Goal: Transaction & Acquisition: Purchase product/service

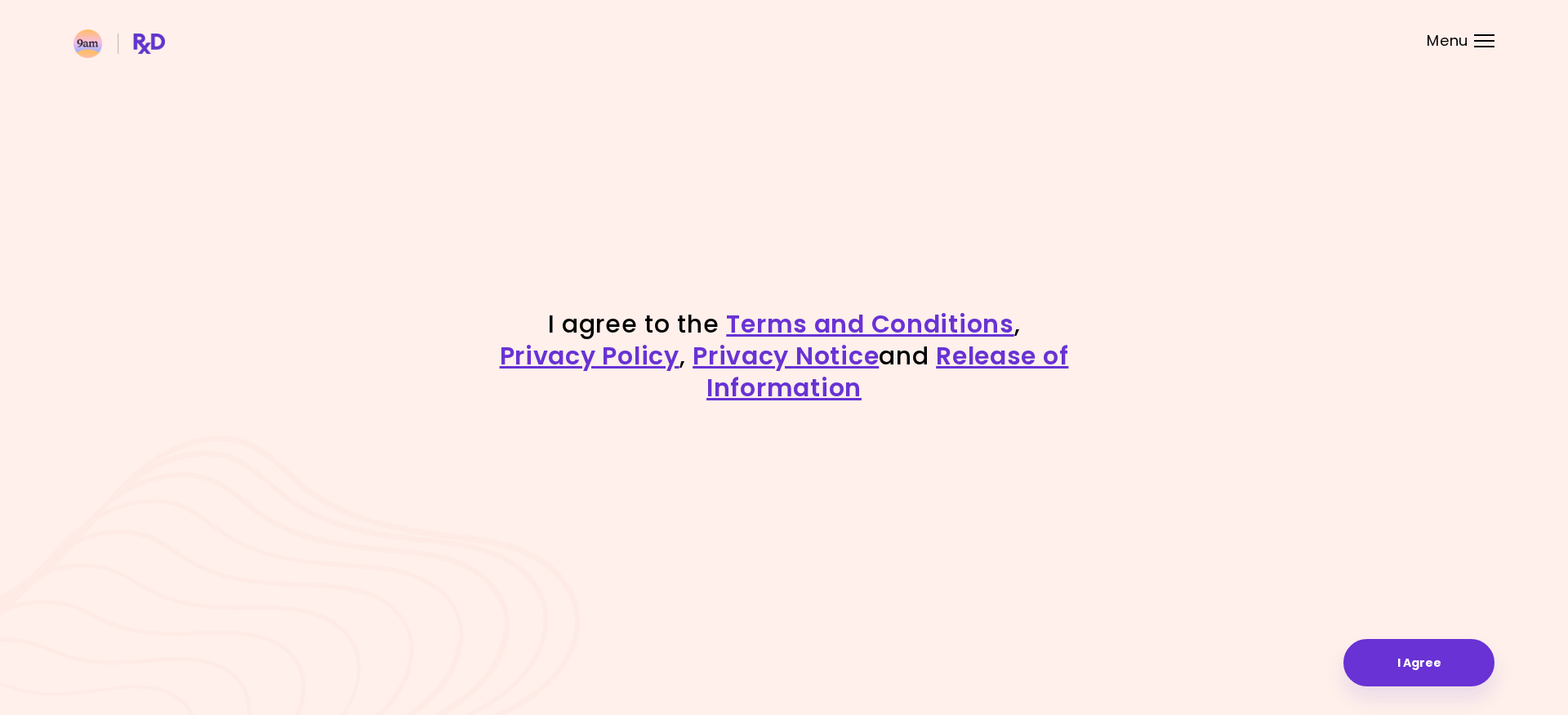
click at [1482, 37] on div "Menu" at bounding box center [1484, 41] width 20 height 13
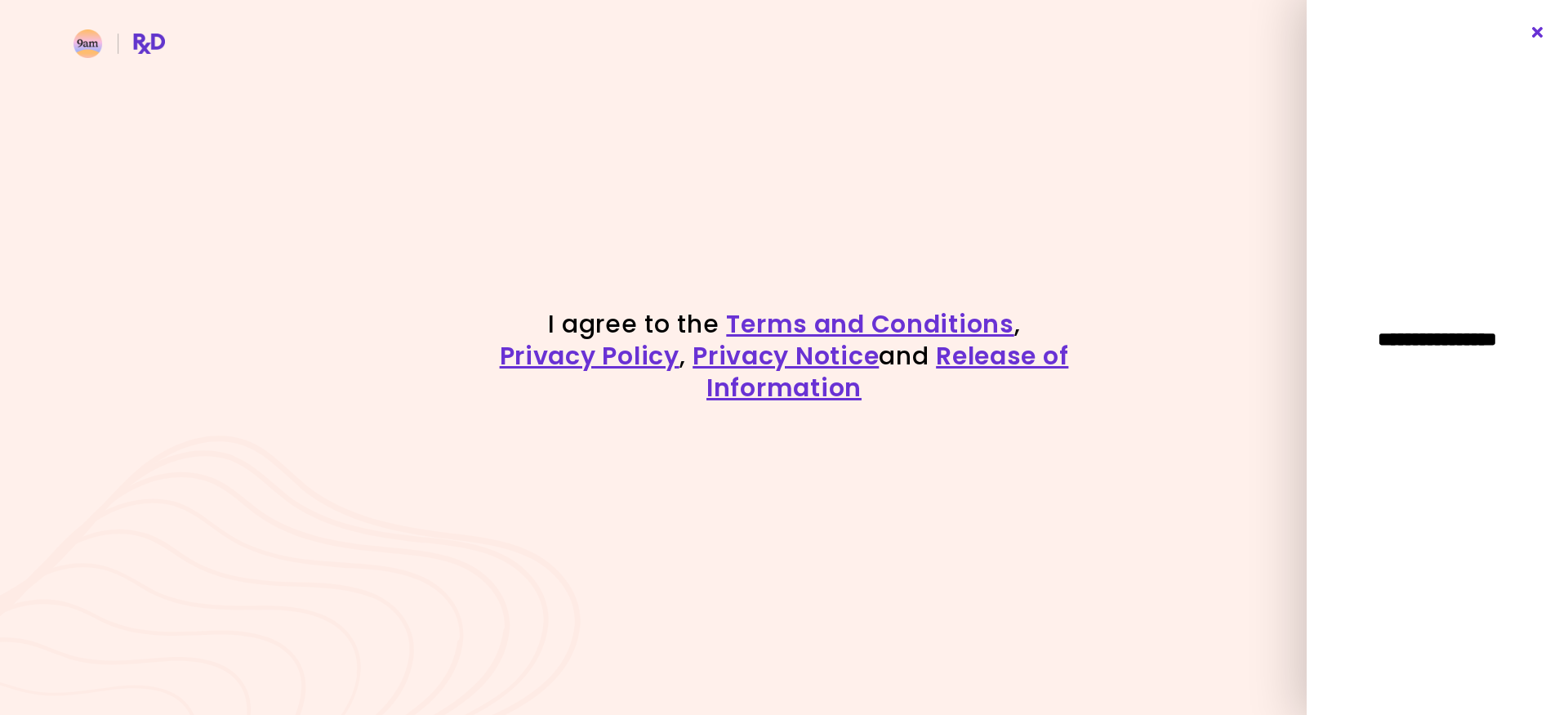
click at [1541, 34] on icon "Close" at bounding box center [1537, 33] width 15 height 12
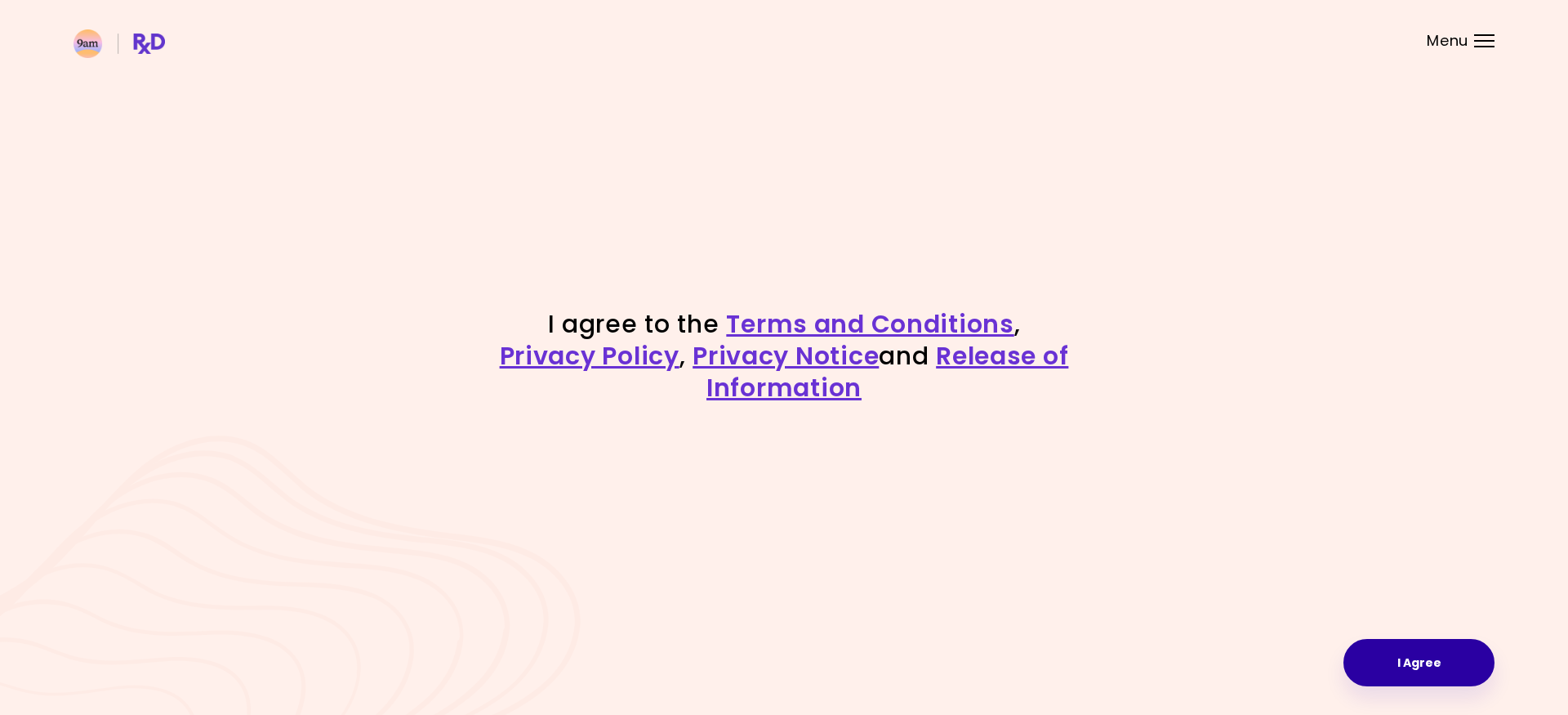
click at [1401, 662] on button "I Agree" at bounding box center [1418, 662] width 151 height 47
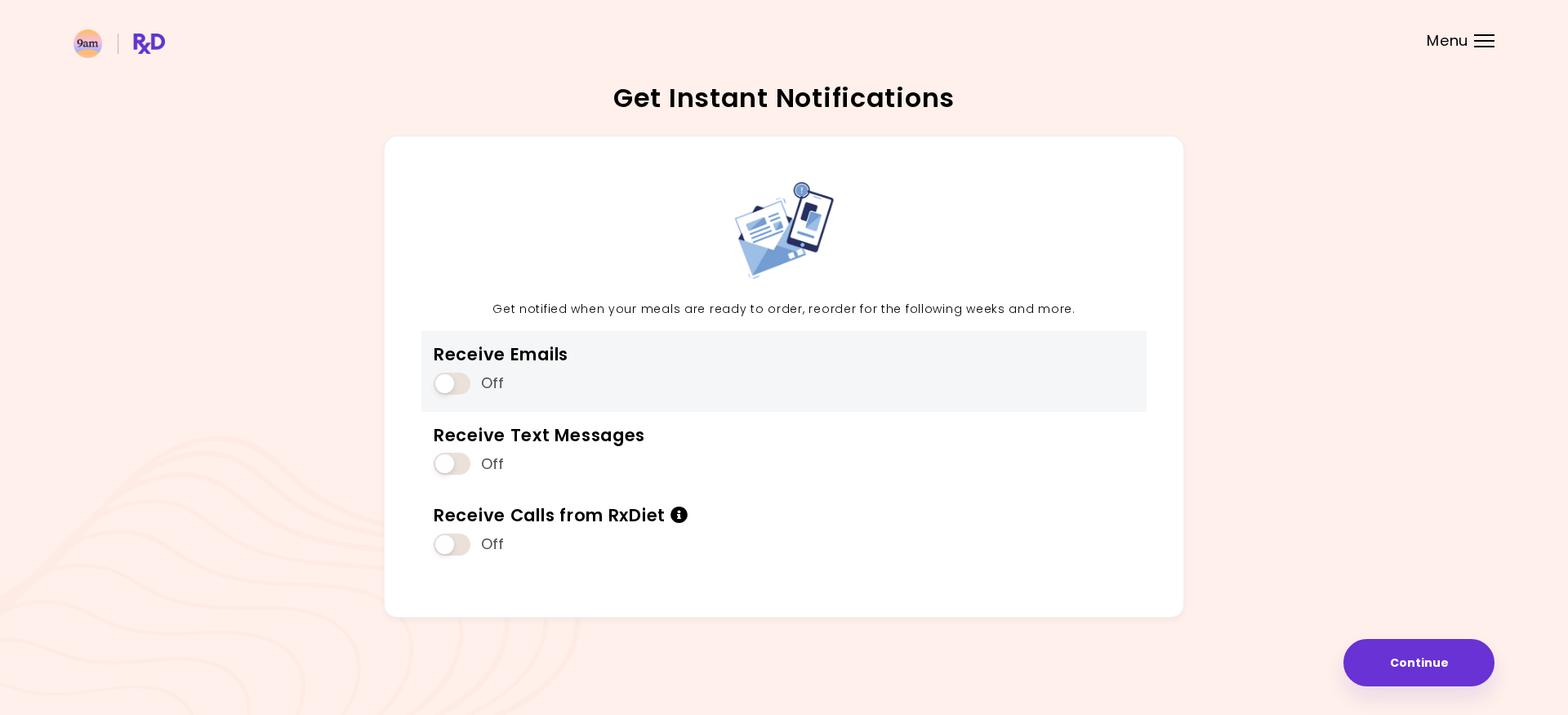
click at [671, 400] on div "Receive Emails Off" at bounding box center [784, 371] width 725 height 80
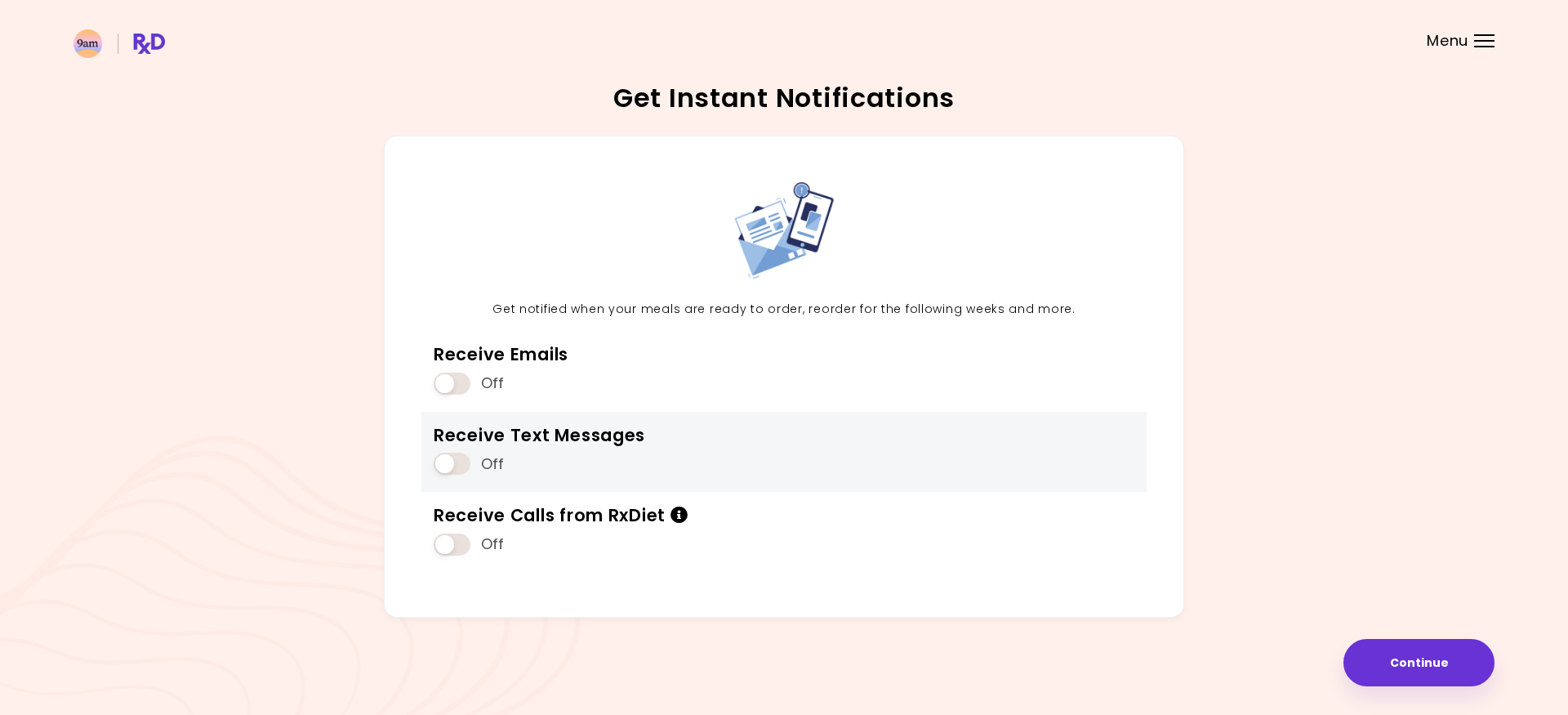
click at [445, 474] on span at bounding box center [452, 463] width 36 height 22
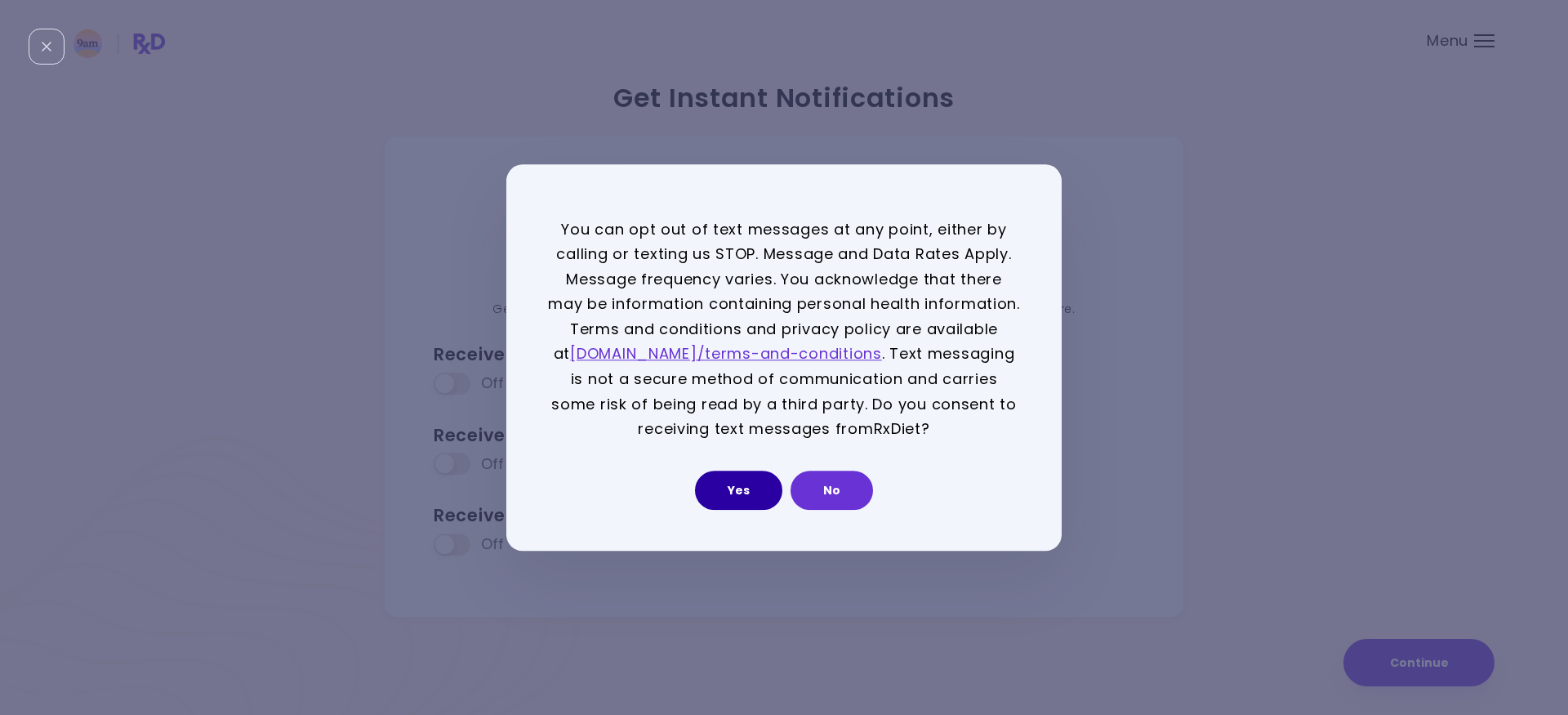
click at [758, 496] on button "Yes" at bounding box center [738, 490] width 87 height 39
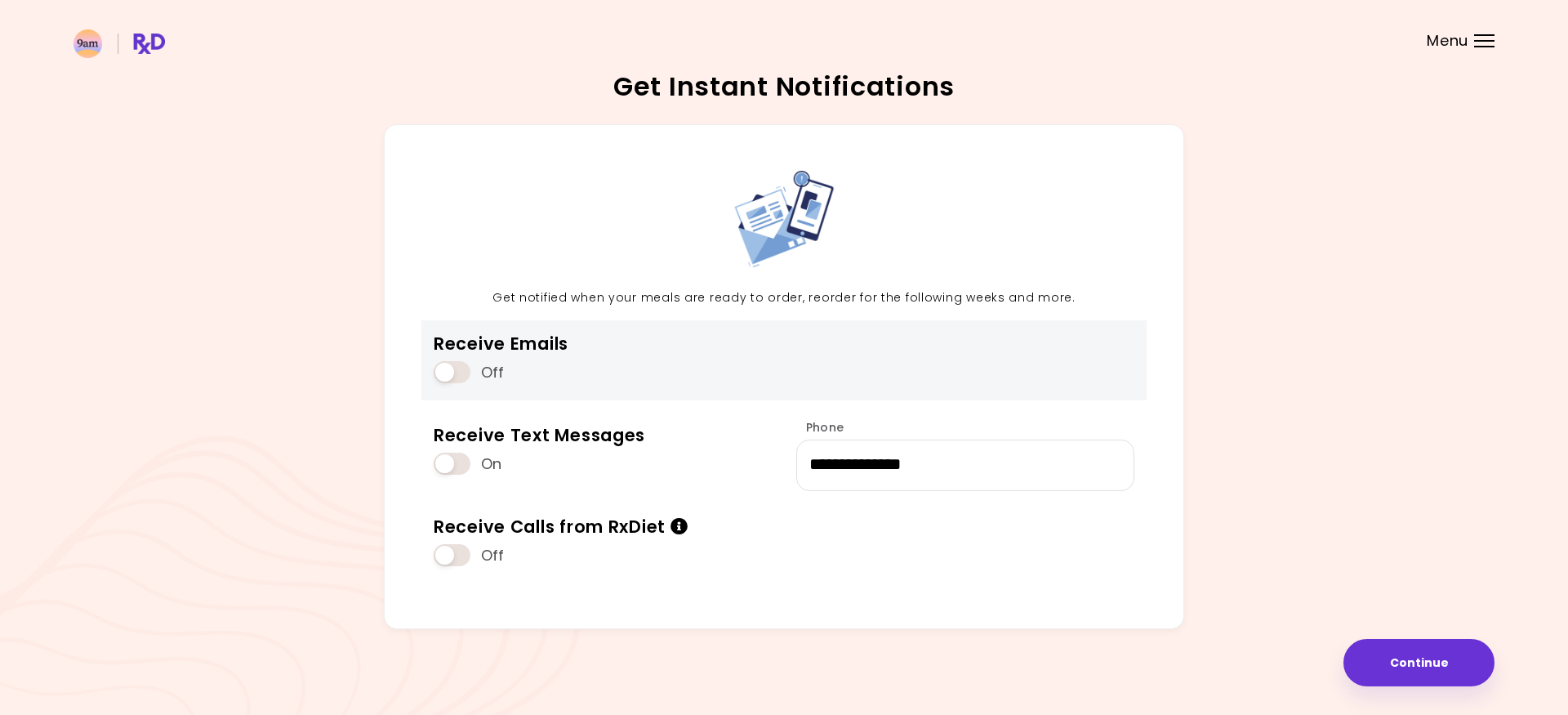
click at [446, 364] on span at bounding box center [452, 372] width 36 height 22
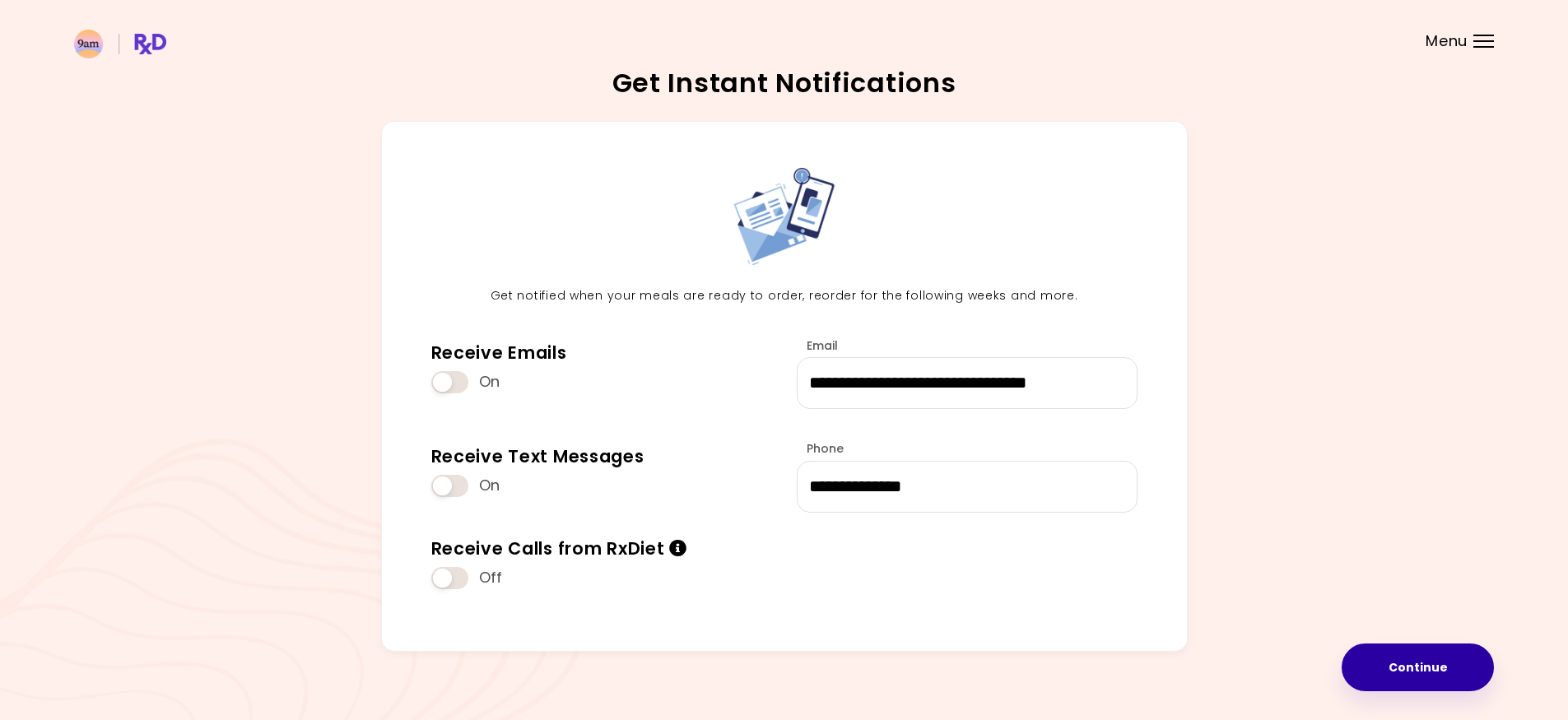
click at [1452, 666] on button "Continue" at bounding box center [1418, 667] width 152 height 48
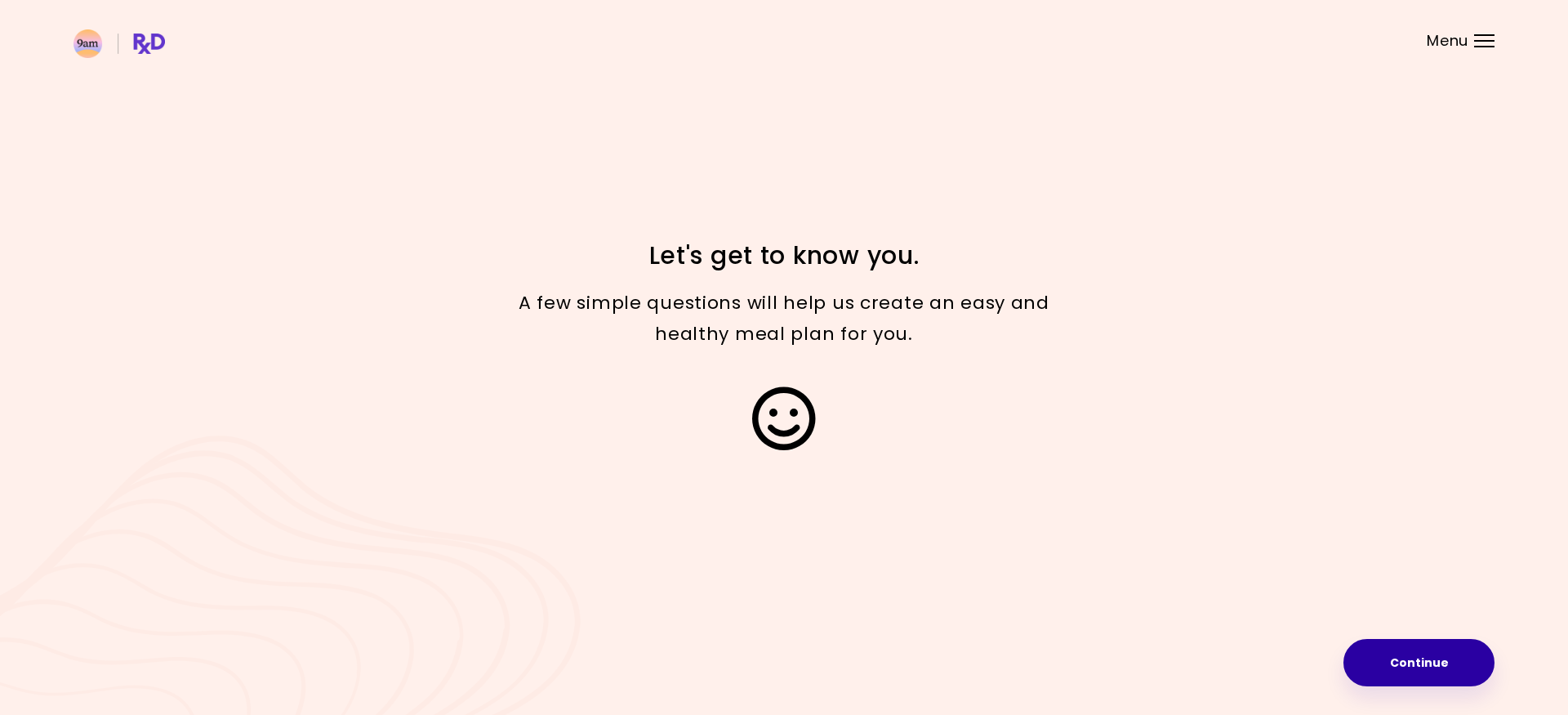
click at [1372, 653] on button "Continue" at bounding box center [1418, 662] width 151 height 47
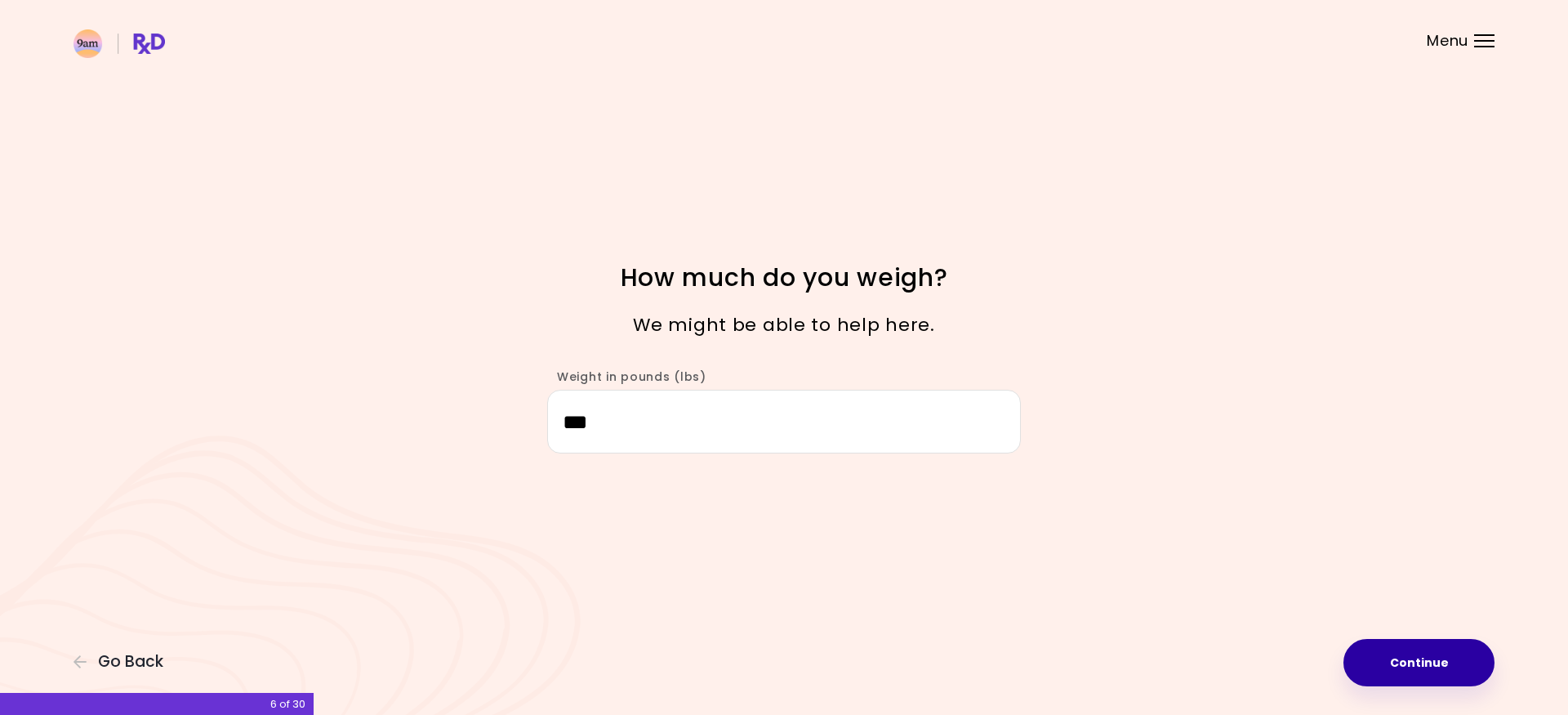
click at [1421, 670] on button "Continue" at bounding box center [1418, 662] width 151 height 47
select select "****"
click at [1424, 644] on button "Continue" at bounding box center [1418, 662] width 151 height 47
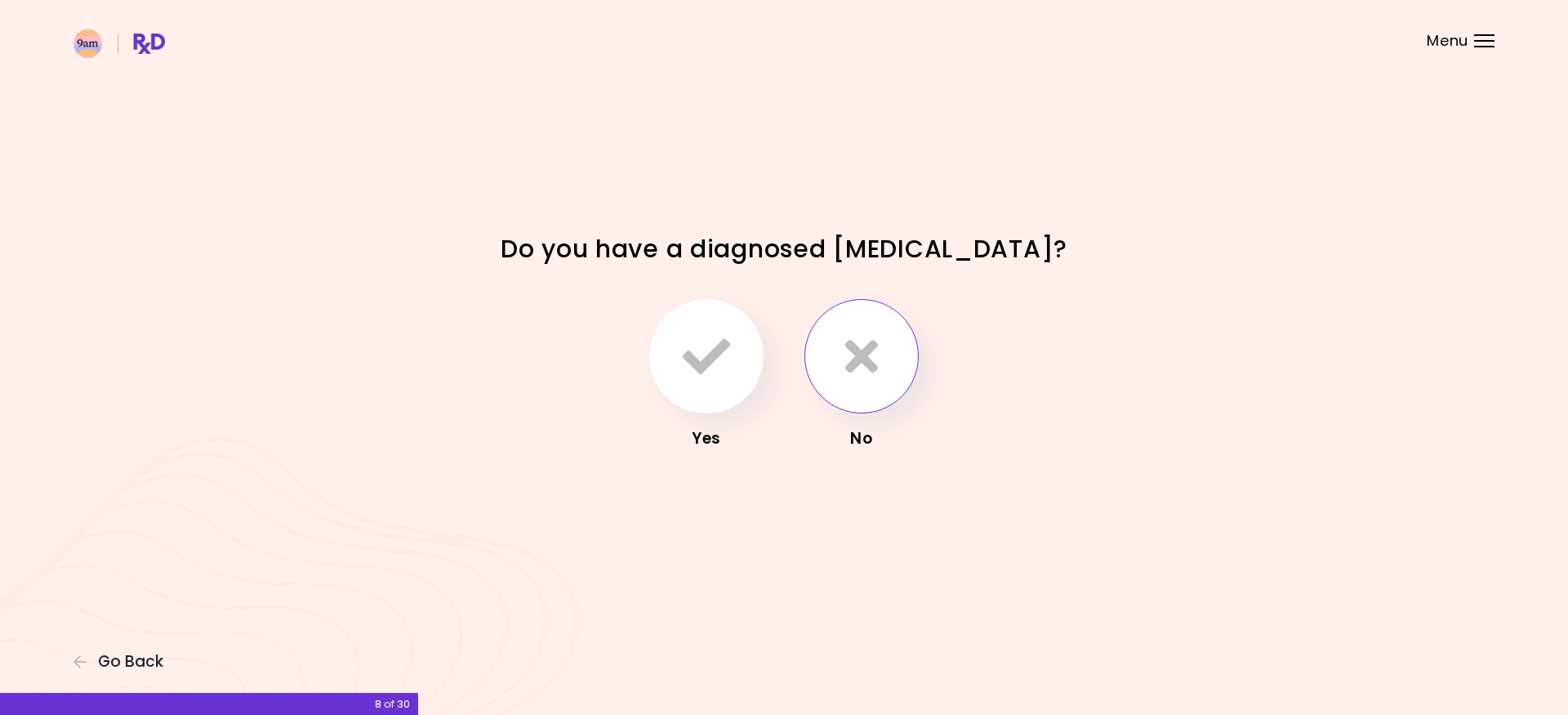
click at [867, 365] on icon "button" at bounding box center [862, 356] width 33 height 47
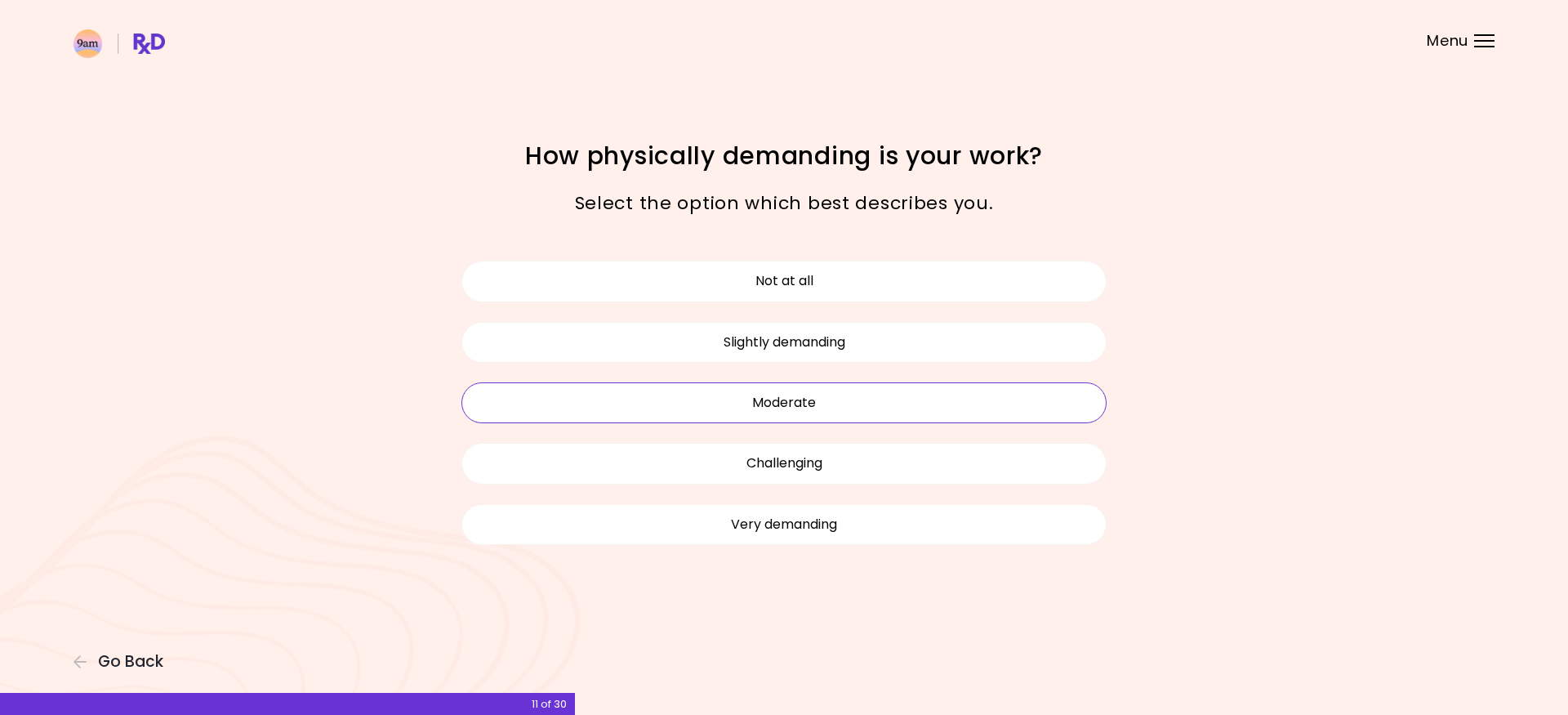
click at [972, 393] on button "Moderate" at bounding box center [784, 402] width 645 height 41
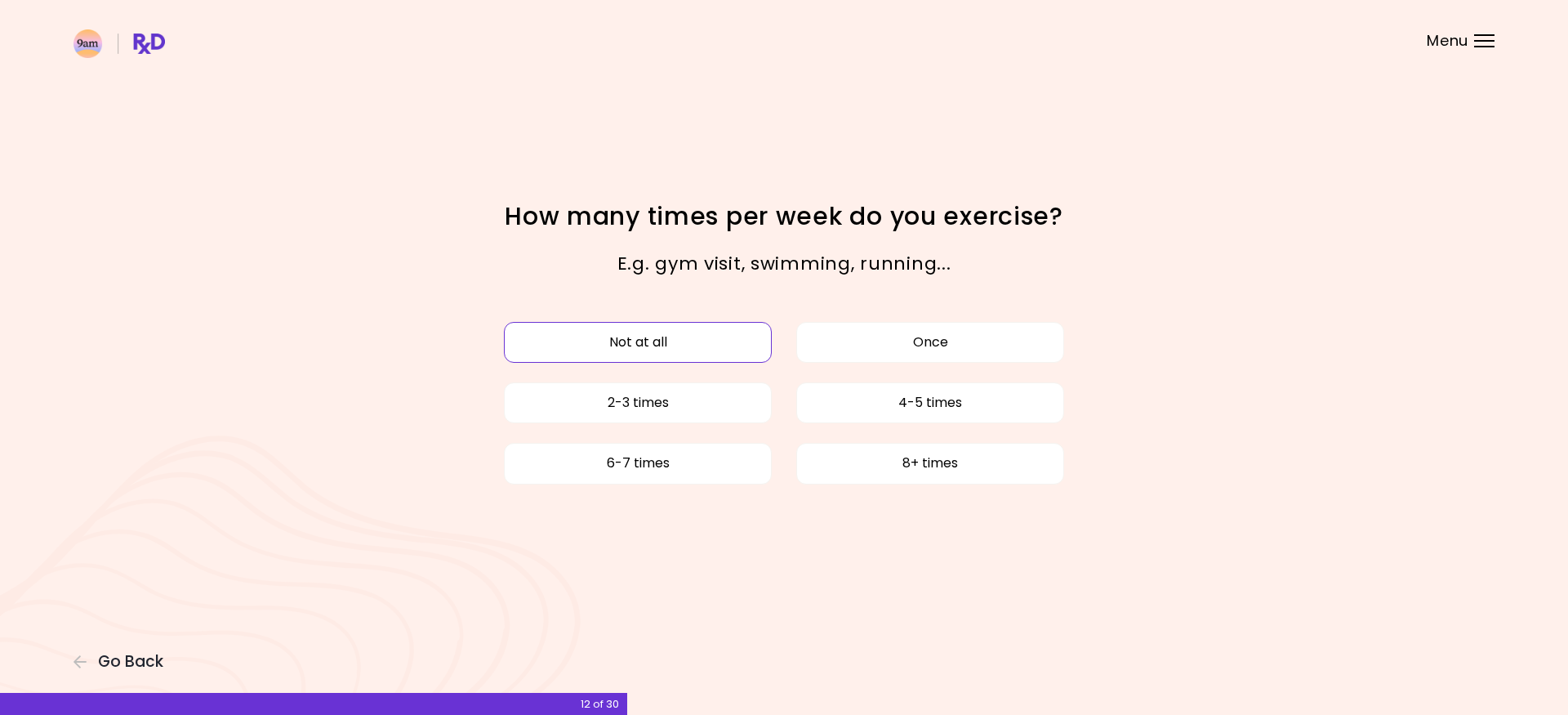
click at [666, 348] on button "Not at all" at bounding box center [637, 342] width 268 height 41
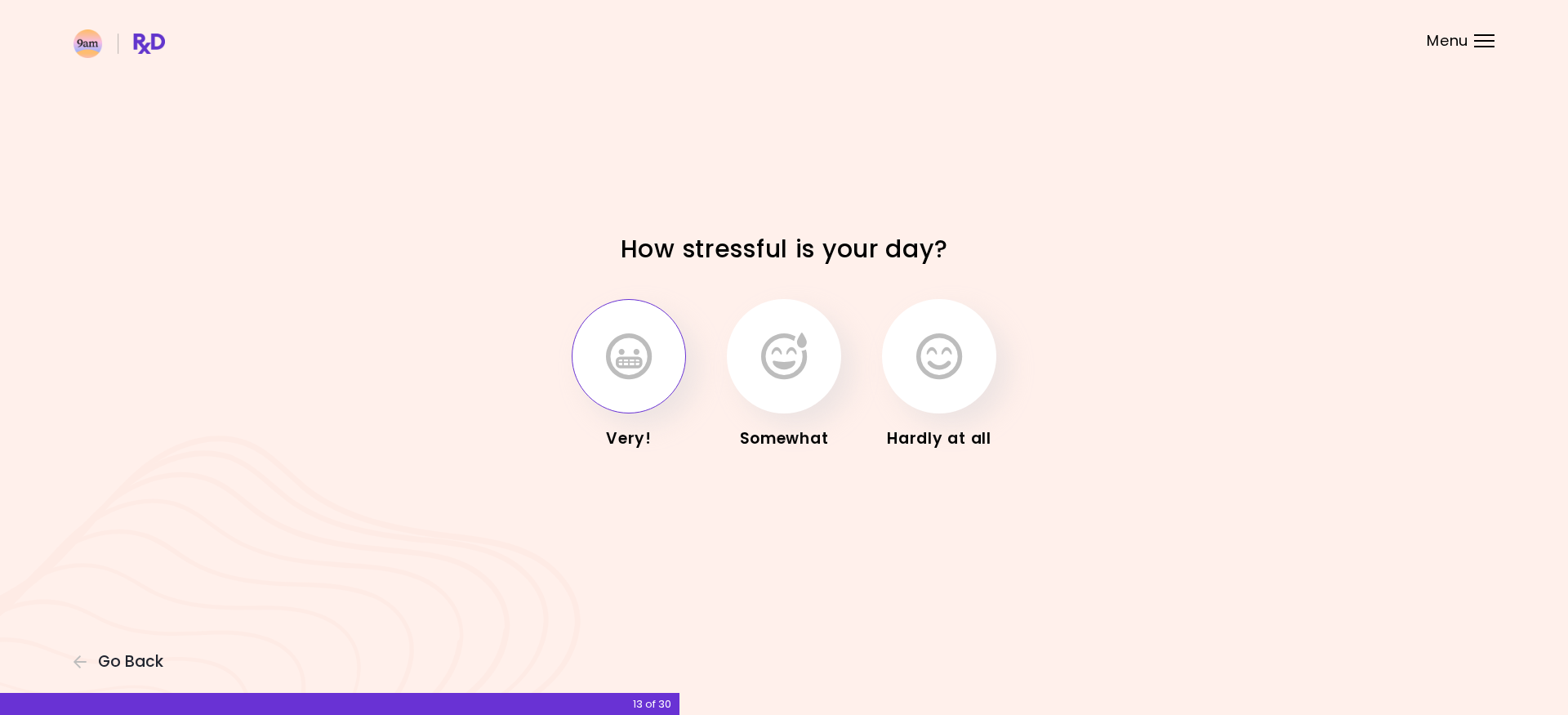
click at [619, 377] on icon "button" at bounding box center [628, 356] width 45 height 47
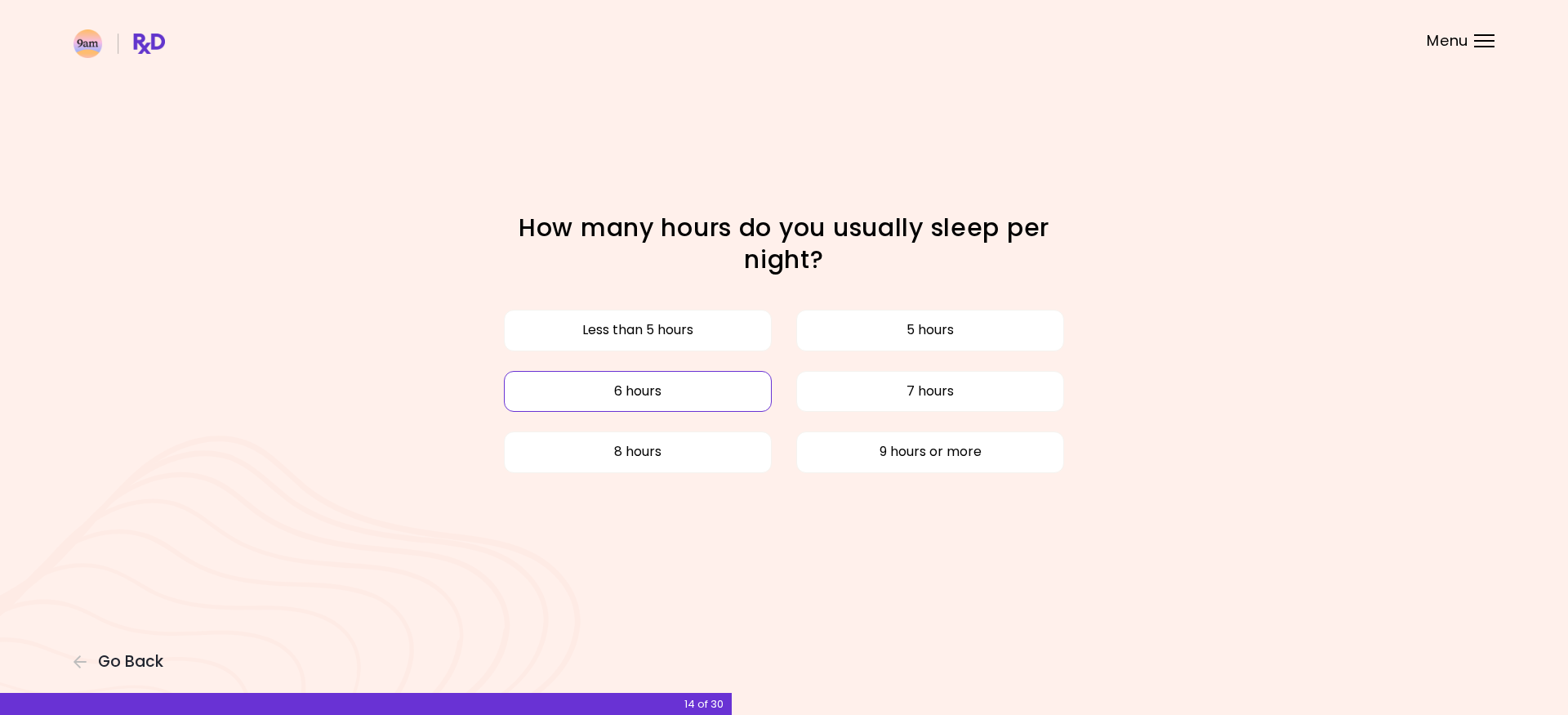
click at [725, 380] on button "6 hours" at bounding box center [637, 391] width 268 height 41
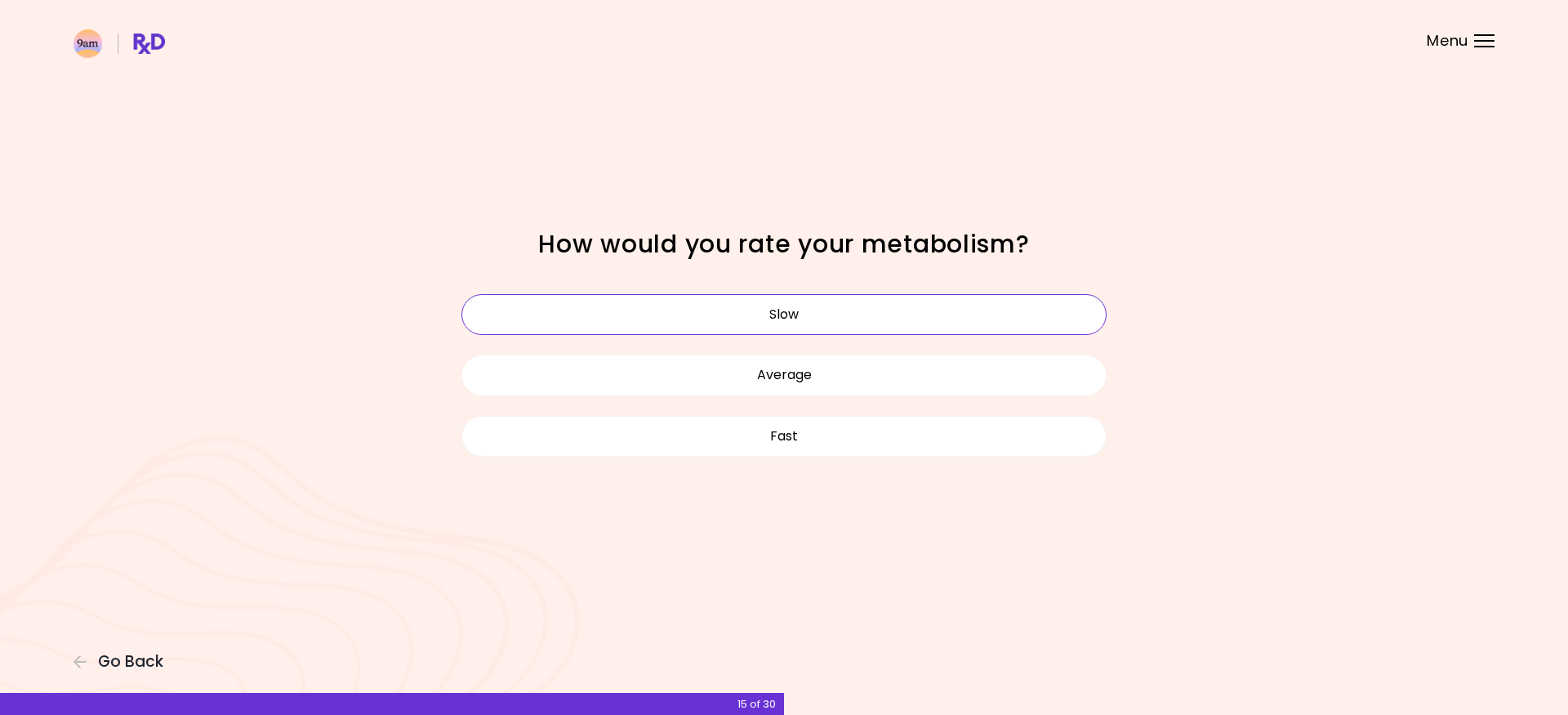
click at [839, 328] on button "Slow" at bounding box center [784, 314] width 645 height 41
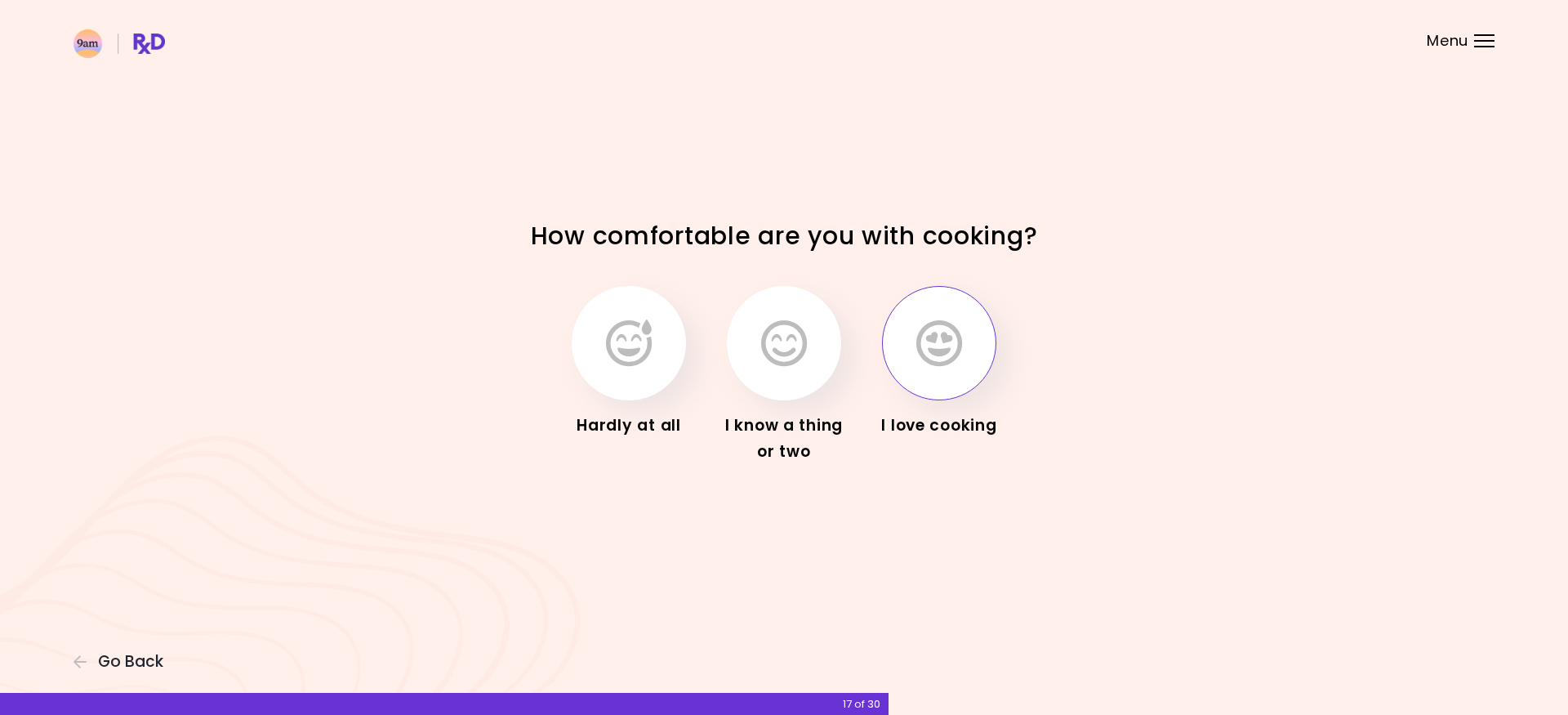
click at [917, 345] on icon "button" at bounding box center [939, 343] width 45 height 47
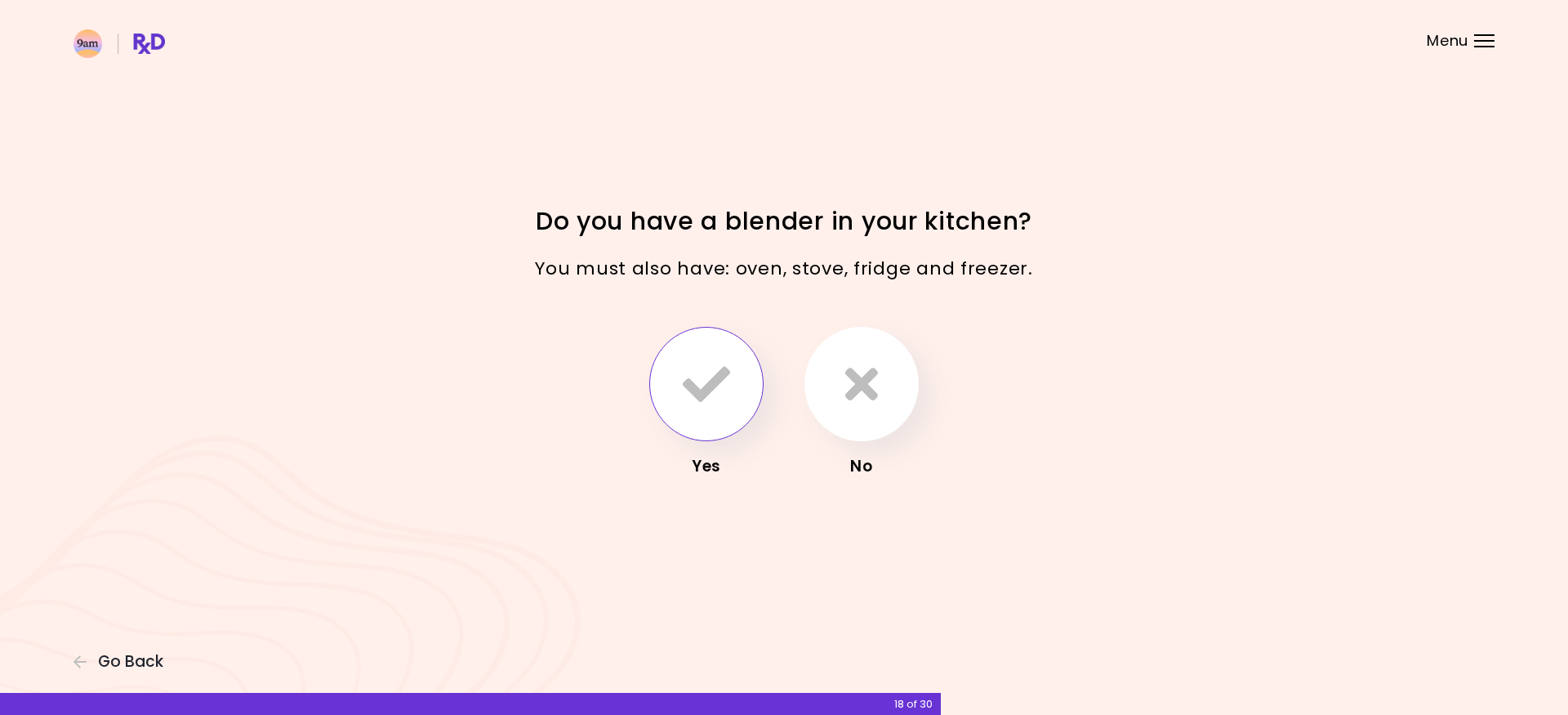
click at [703, 375] on icon "button" at bounding box center [706, 384] width 47 height 47
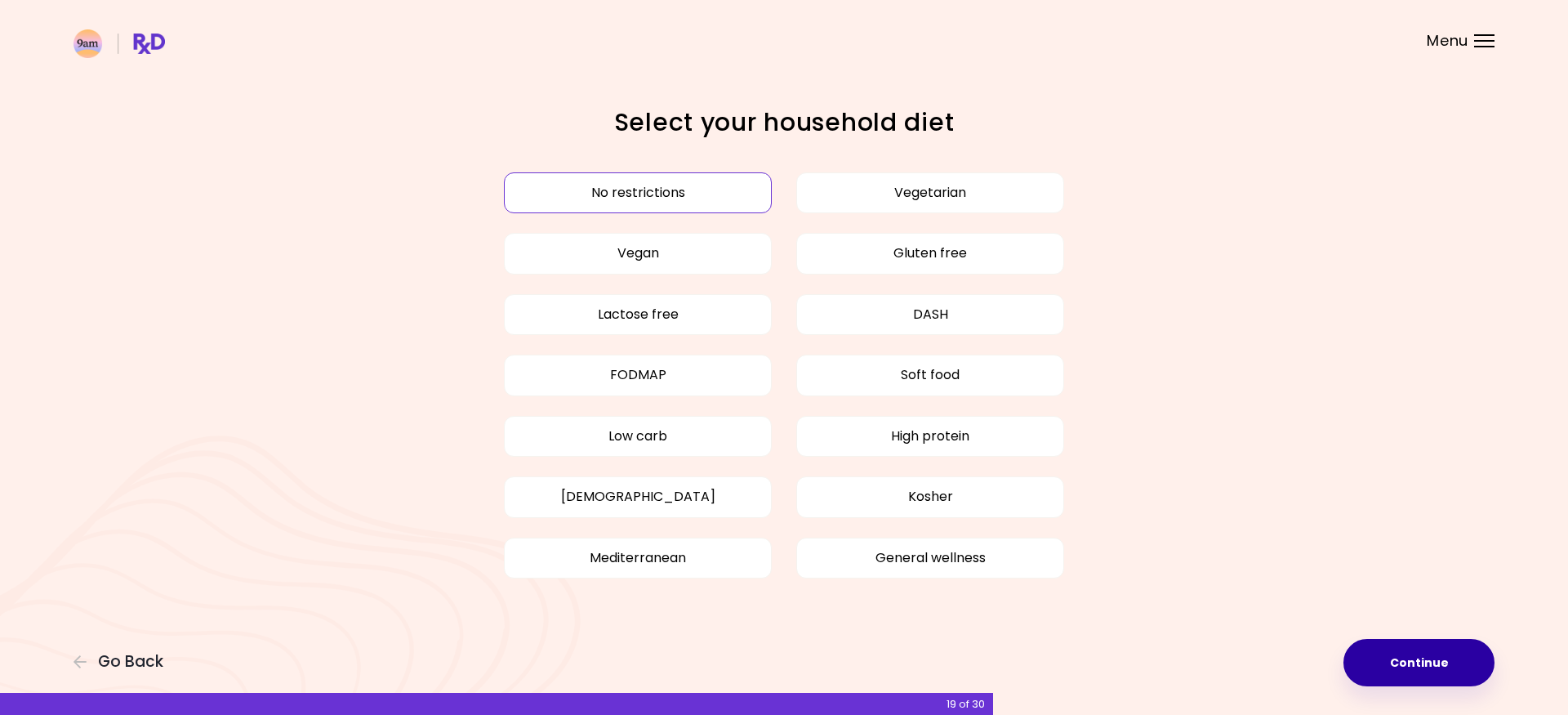
click at [1369, 652] on button "Continue" at bounding box center [1418, 662] width 151 height 47
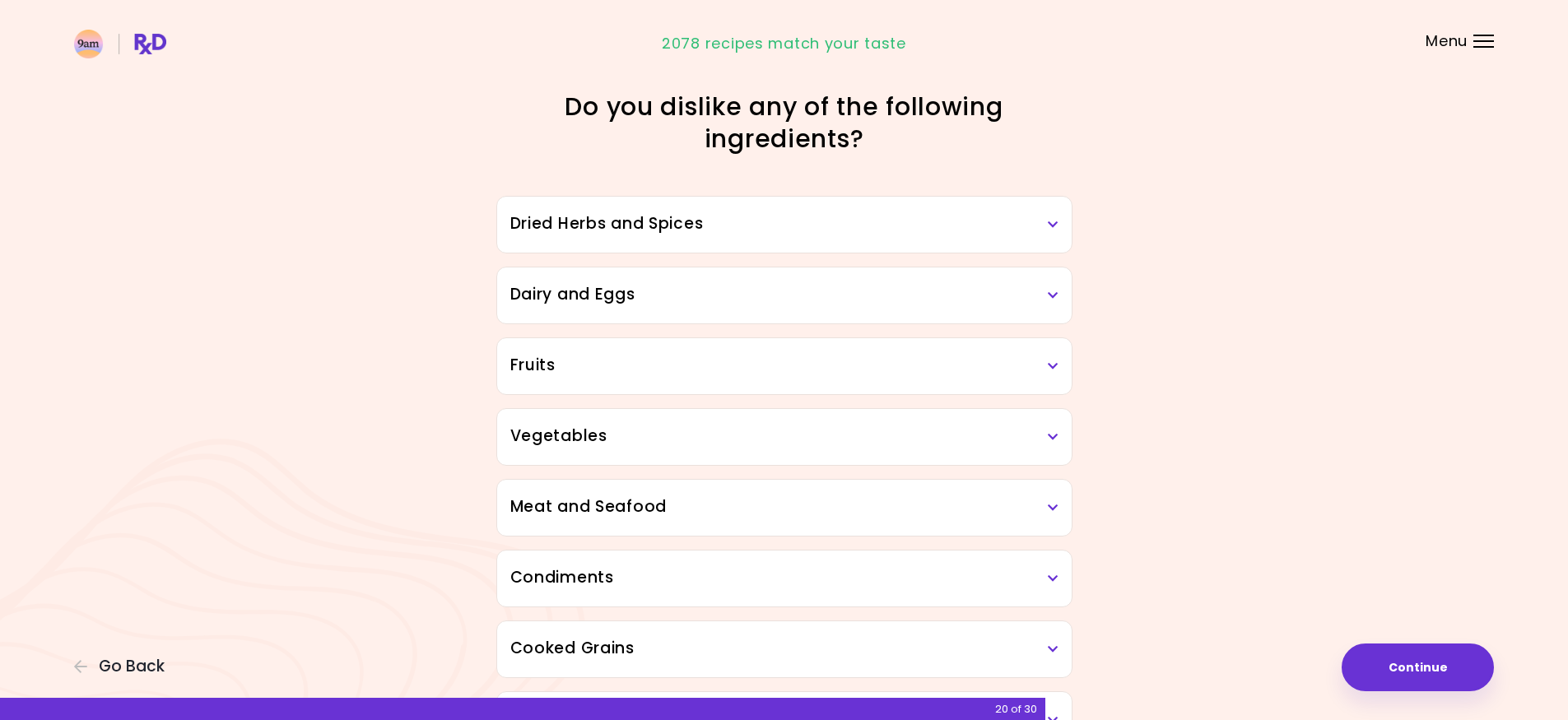
click at [799, 217] on h3 "Dried Herbs and Spices" at bounding box center [784, 224] width 548 height 24
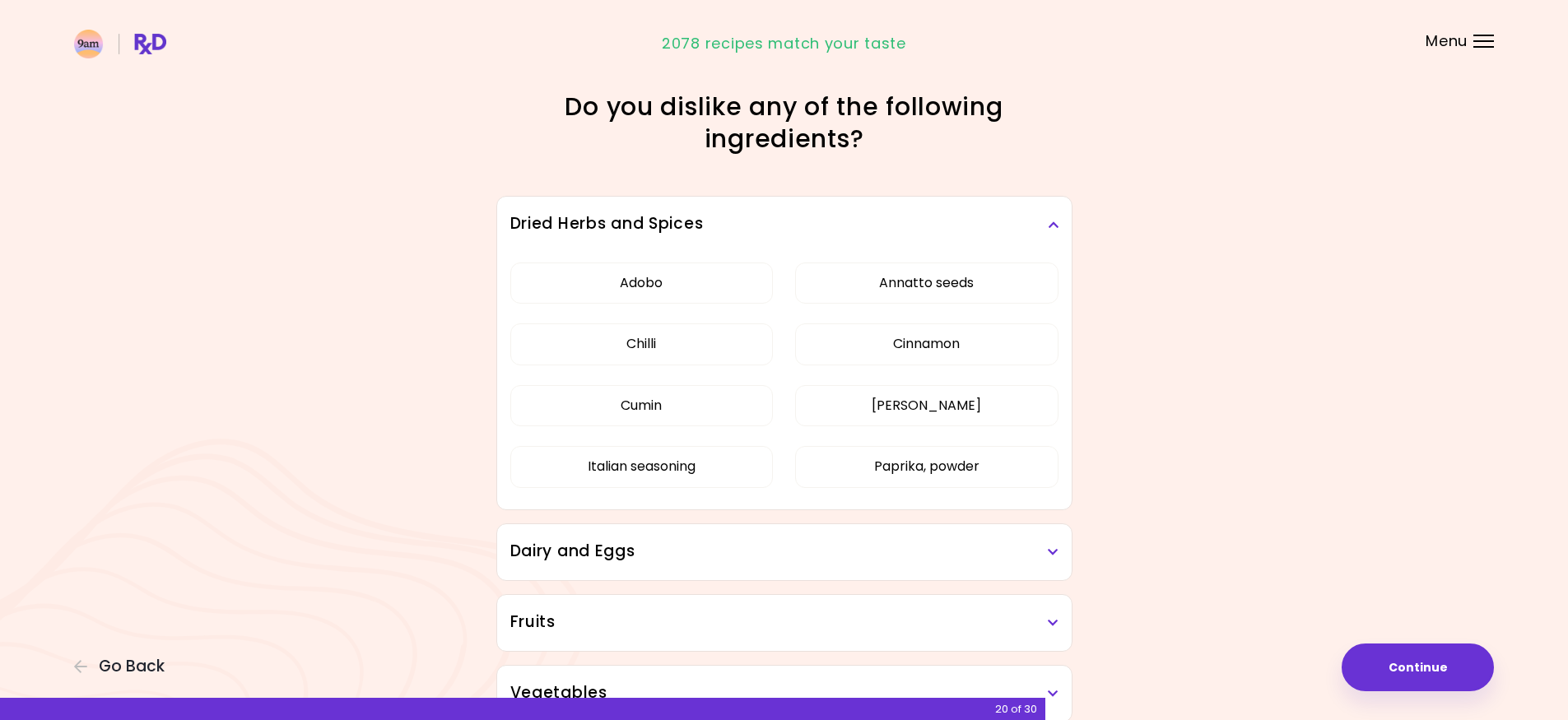
click at [813, 214] on h3 "Dried Herbs and Spices" at bounding box center [784, 224] width 548 height 24
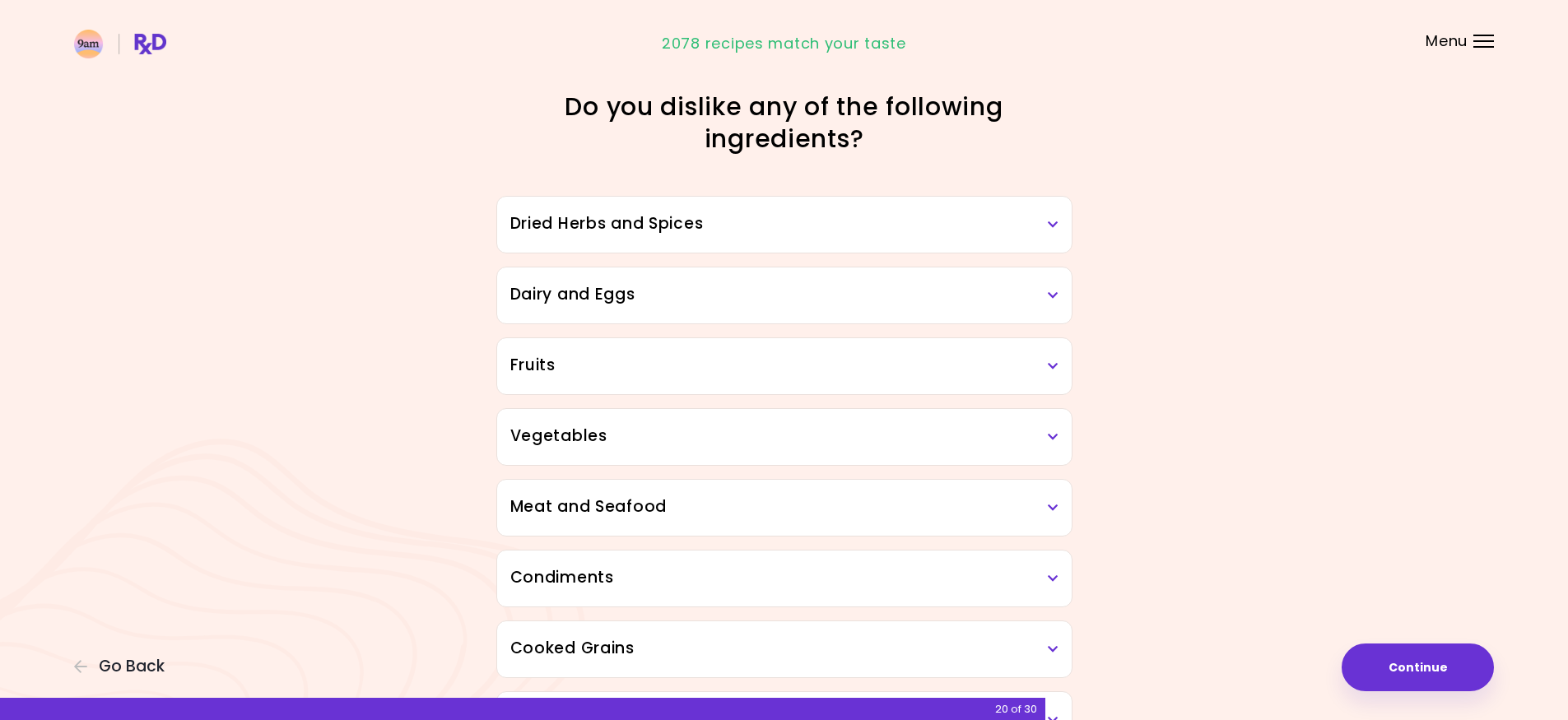
click at [767, 286] on h3 "Dairy and Eggs" at bounding box center [784, 295] width 548 height 24
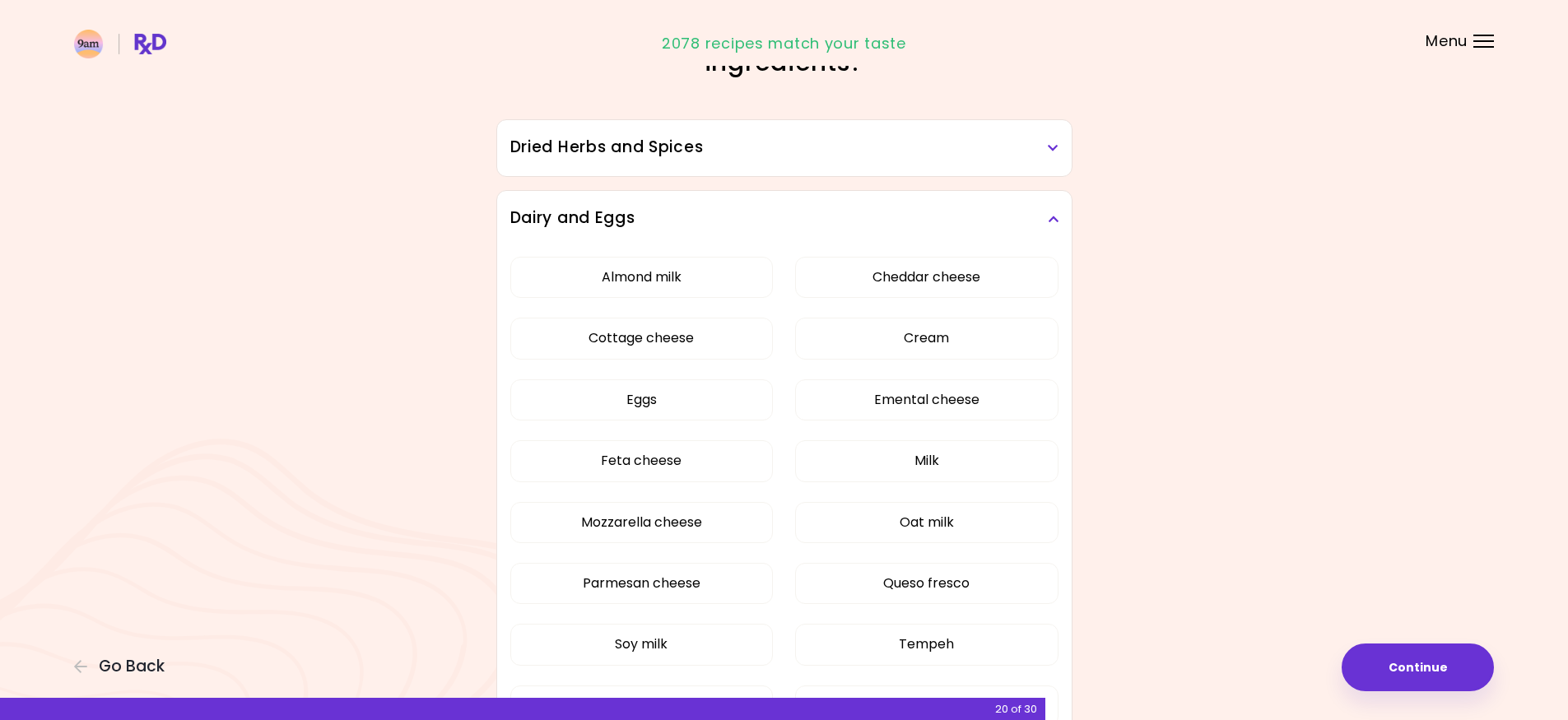
scroll to position [82, 0]
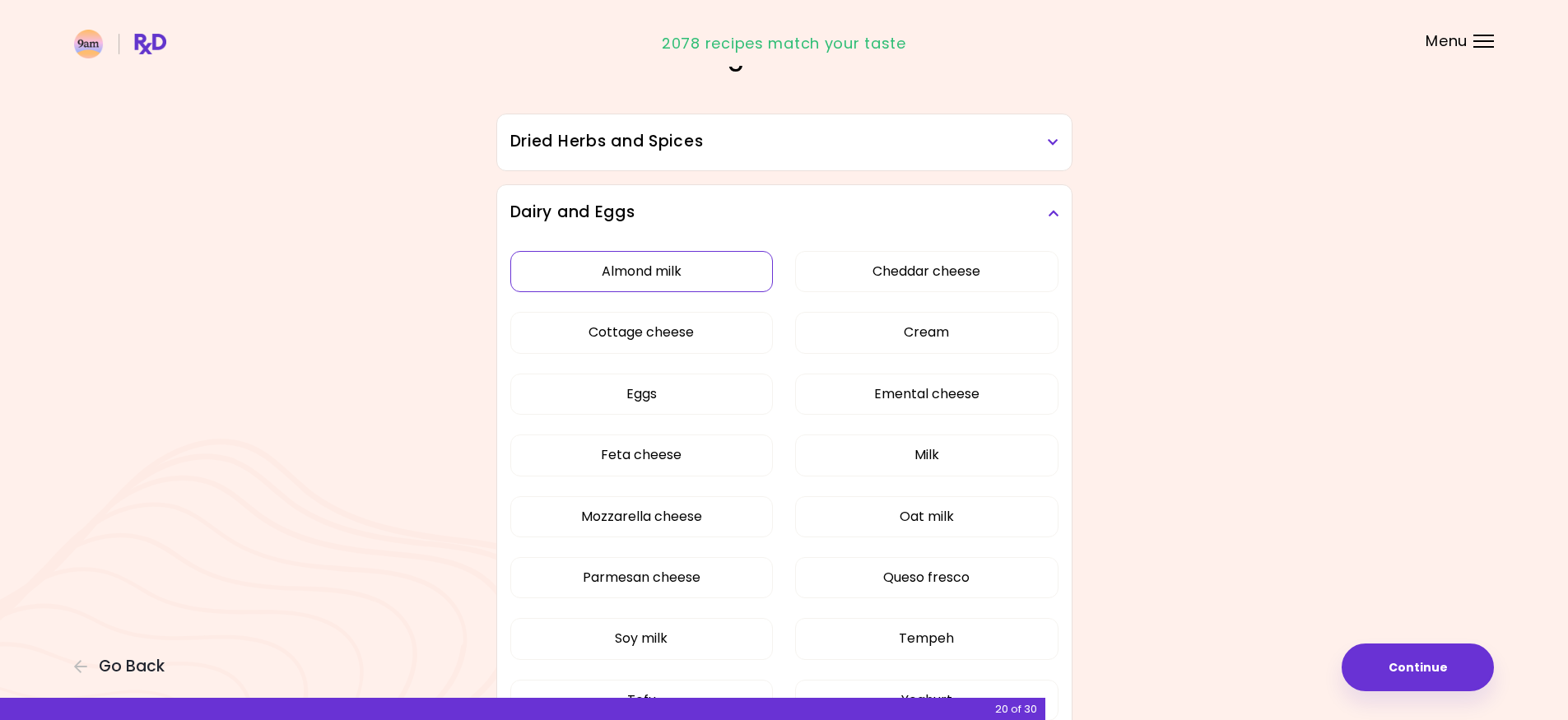
click at [711, 273] on button "Almond milk" at bounding box center [643, 271] width 264 height 41
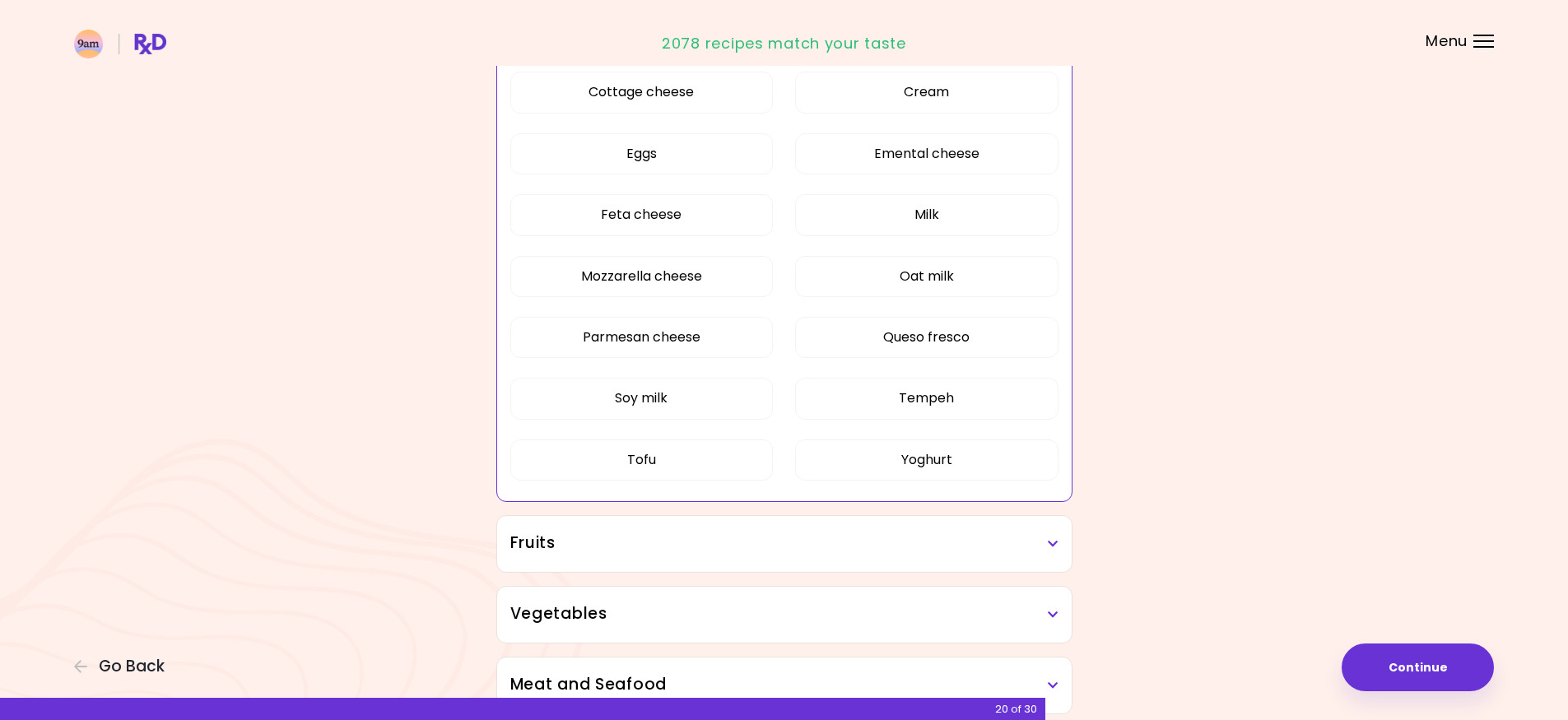
scroll to position [329, 0]
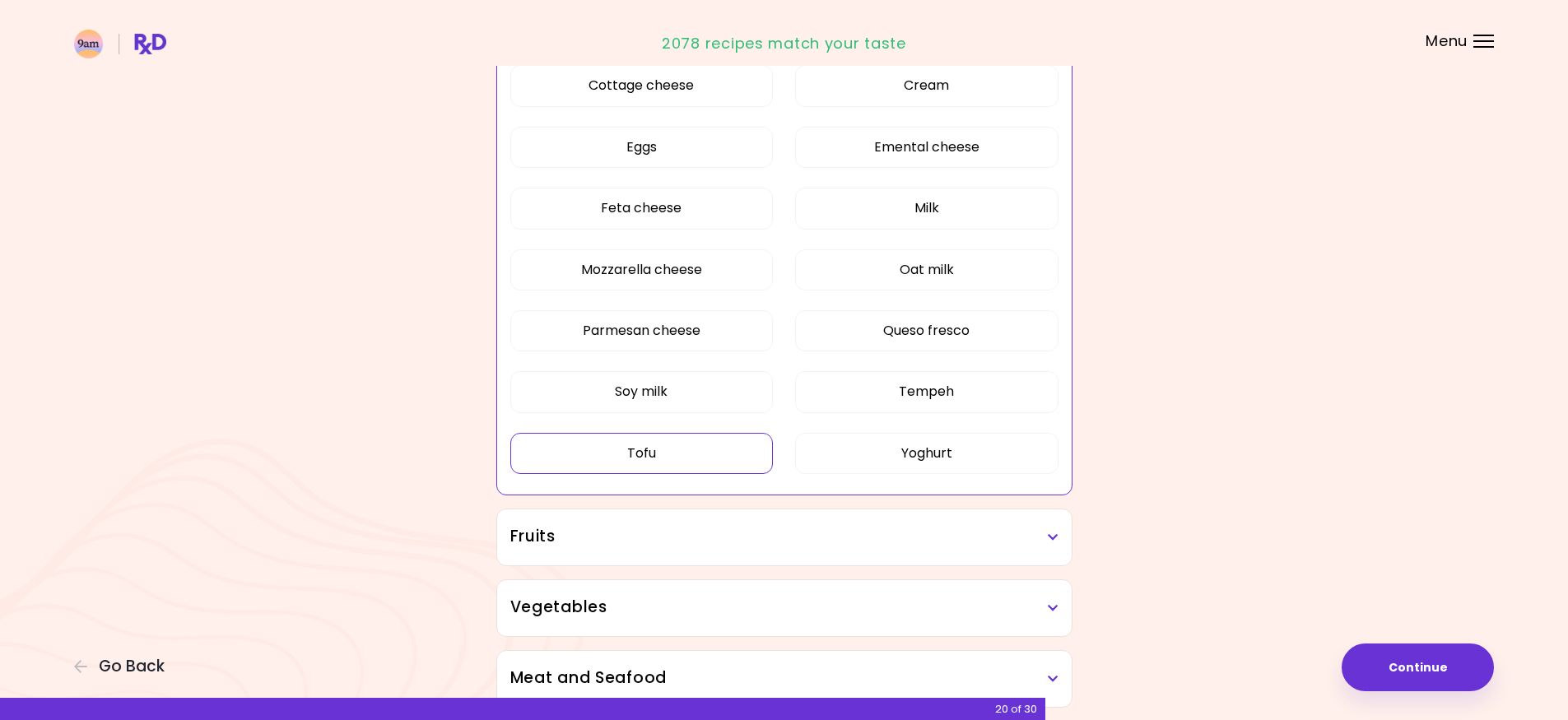
click at [707, 452] on button "Tofu" at bounding box center [643, 453] width 264 height 41
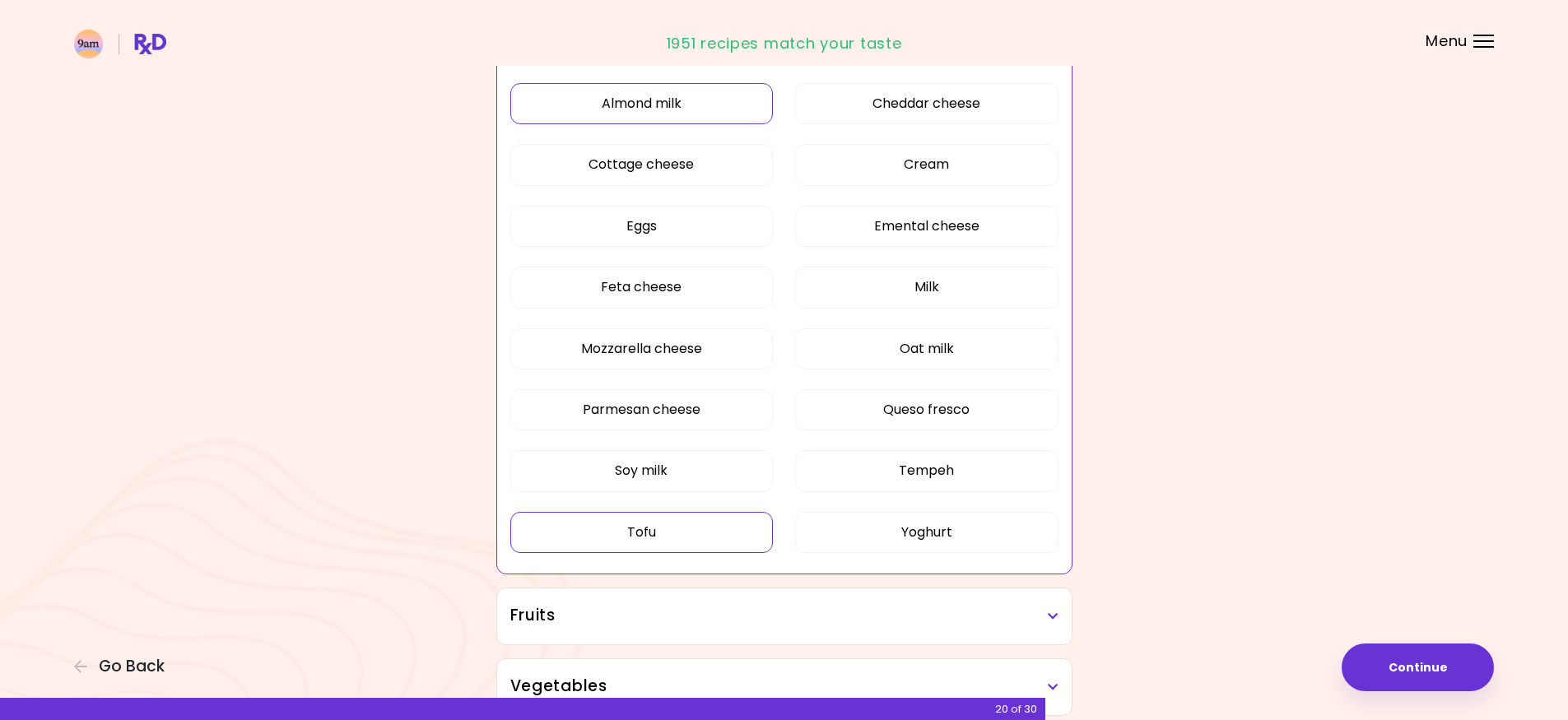
scroll to position [247, 0]
click at [704, 467] on button "Soy milk" at bounding box center [643, 473] width 264 height 41
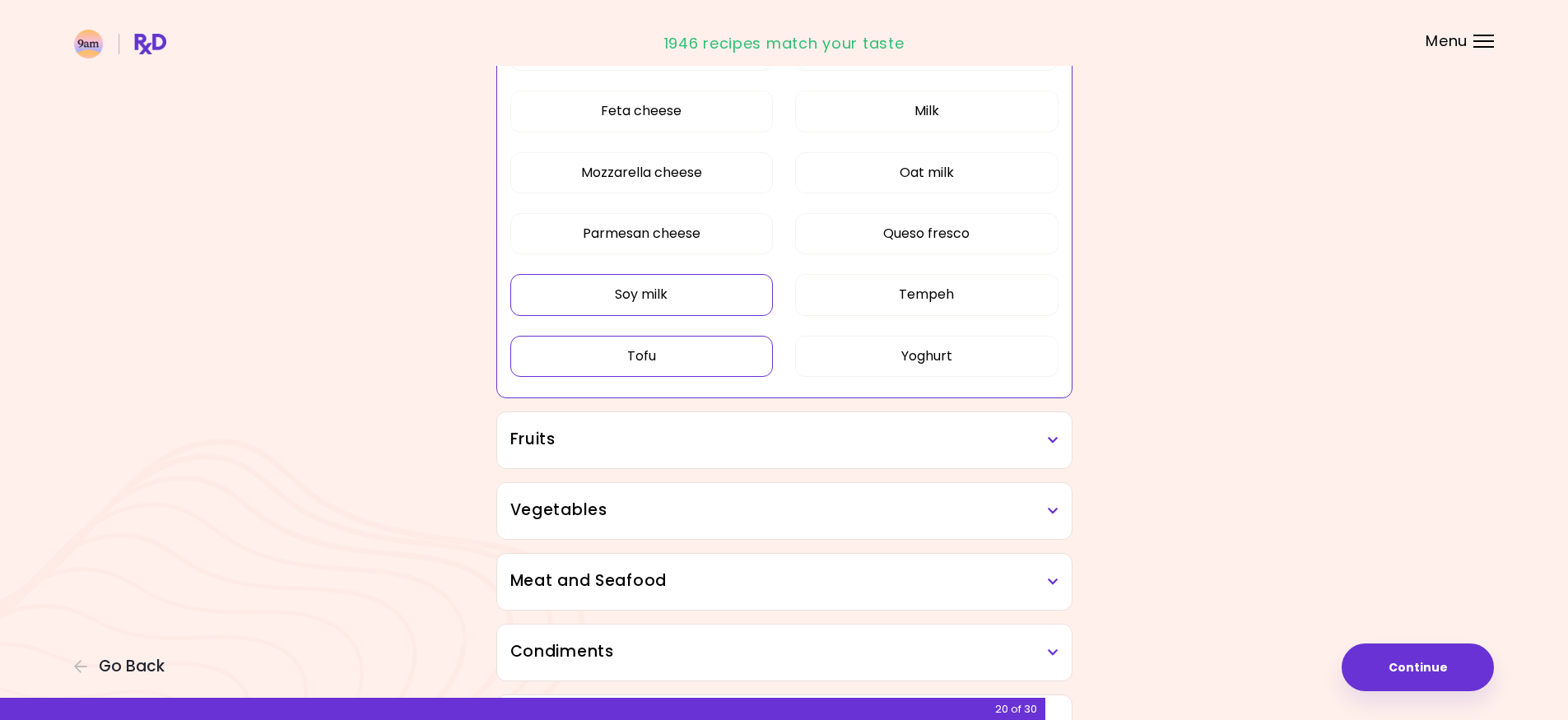
scroll to position [494, 0]
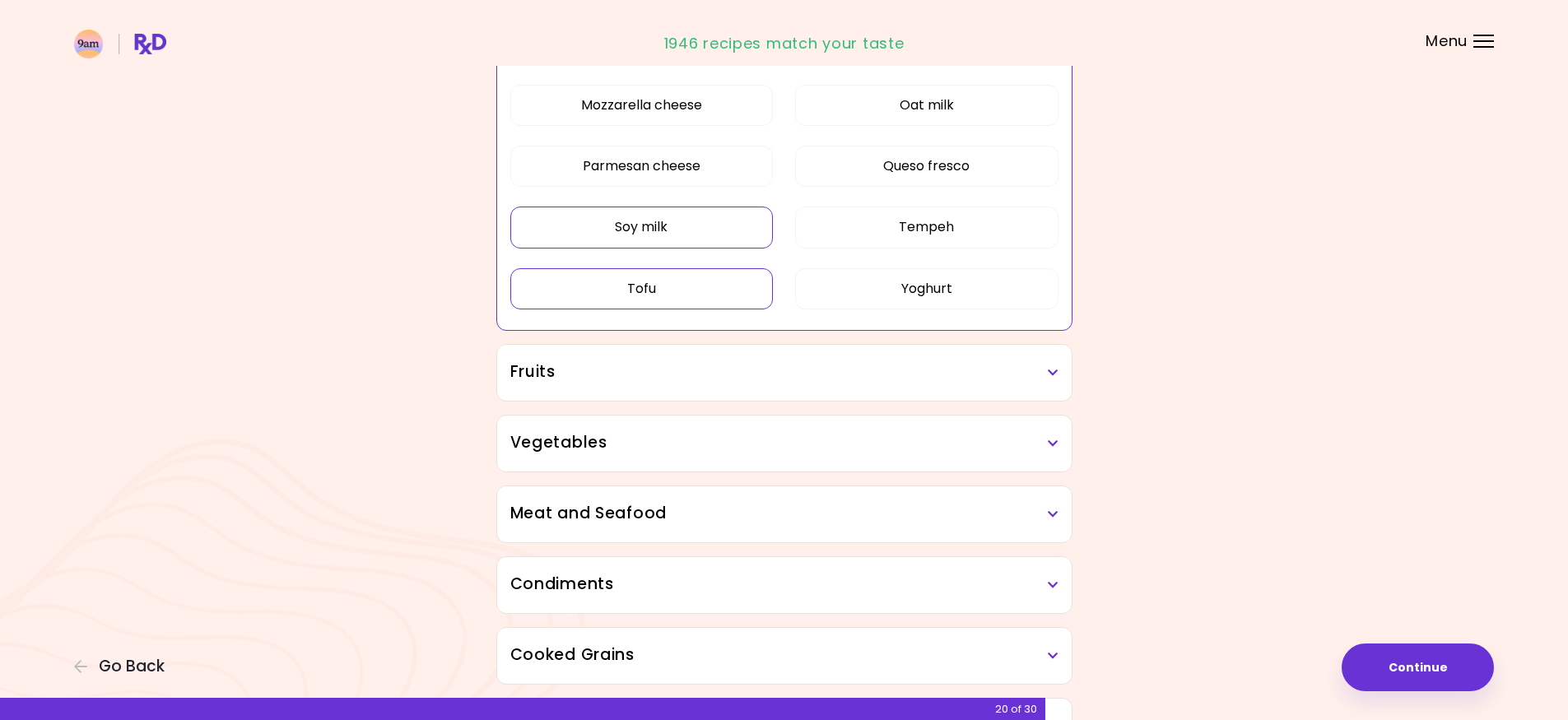
click at [802, 384] on div "Fruits" at bounding box center [784, 372] width 575 height 56
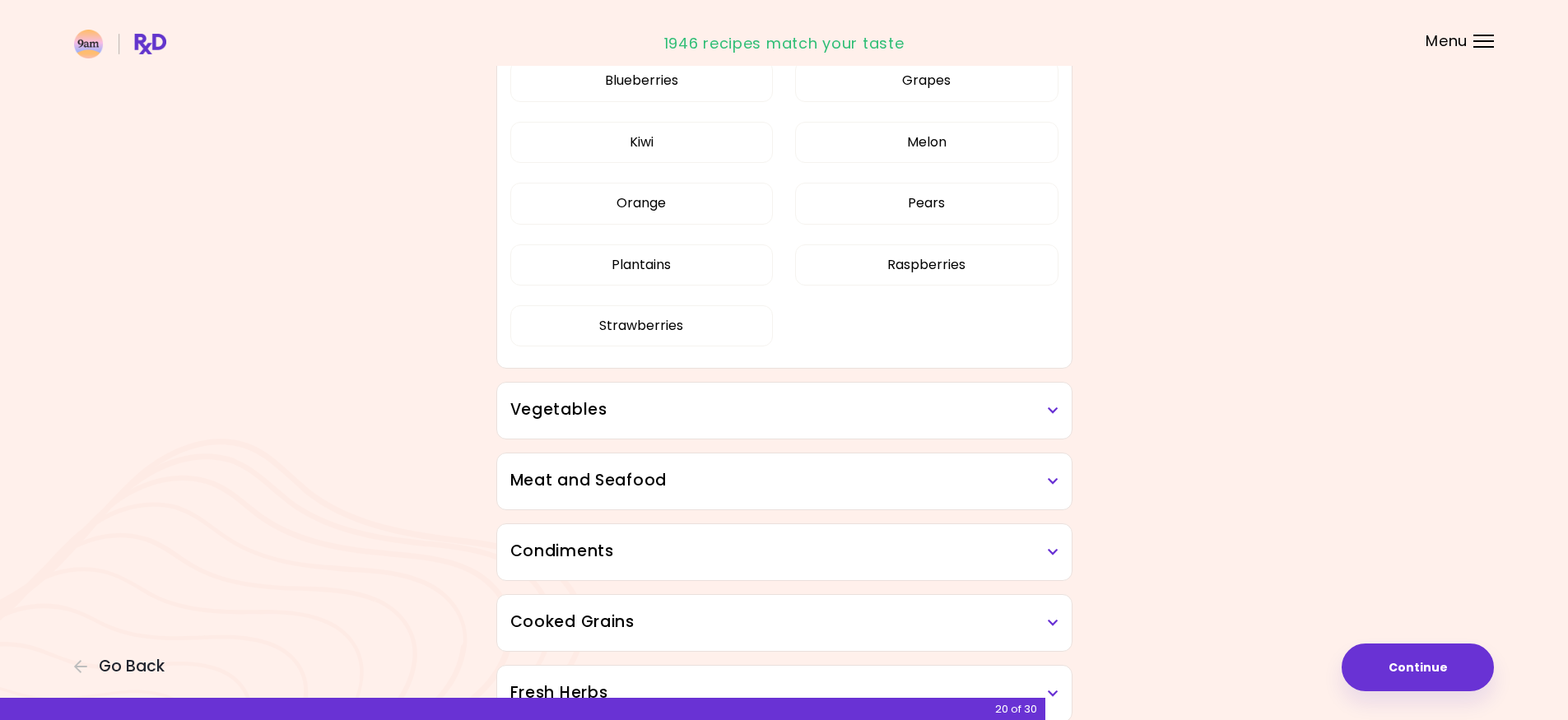
click at [816, 407] on h3 "Vegetables" at bounding box center [784, 410] width 548 height 24
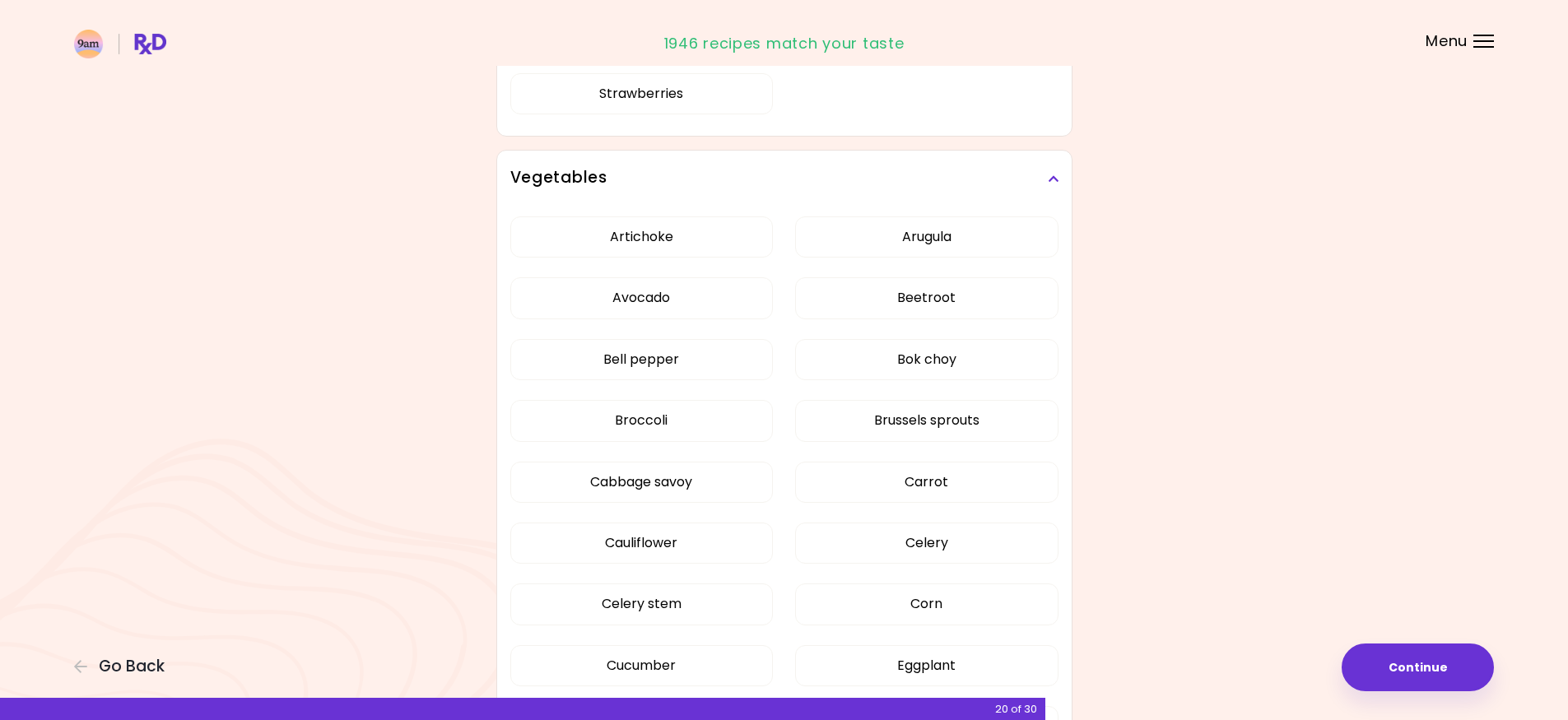
scroll to position [1152, 0]
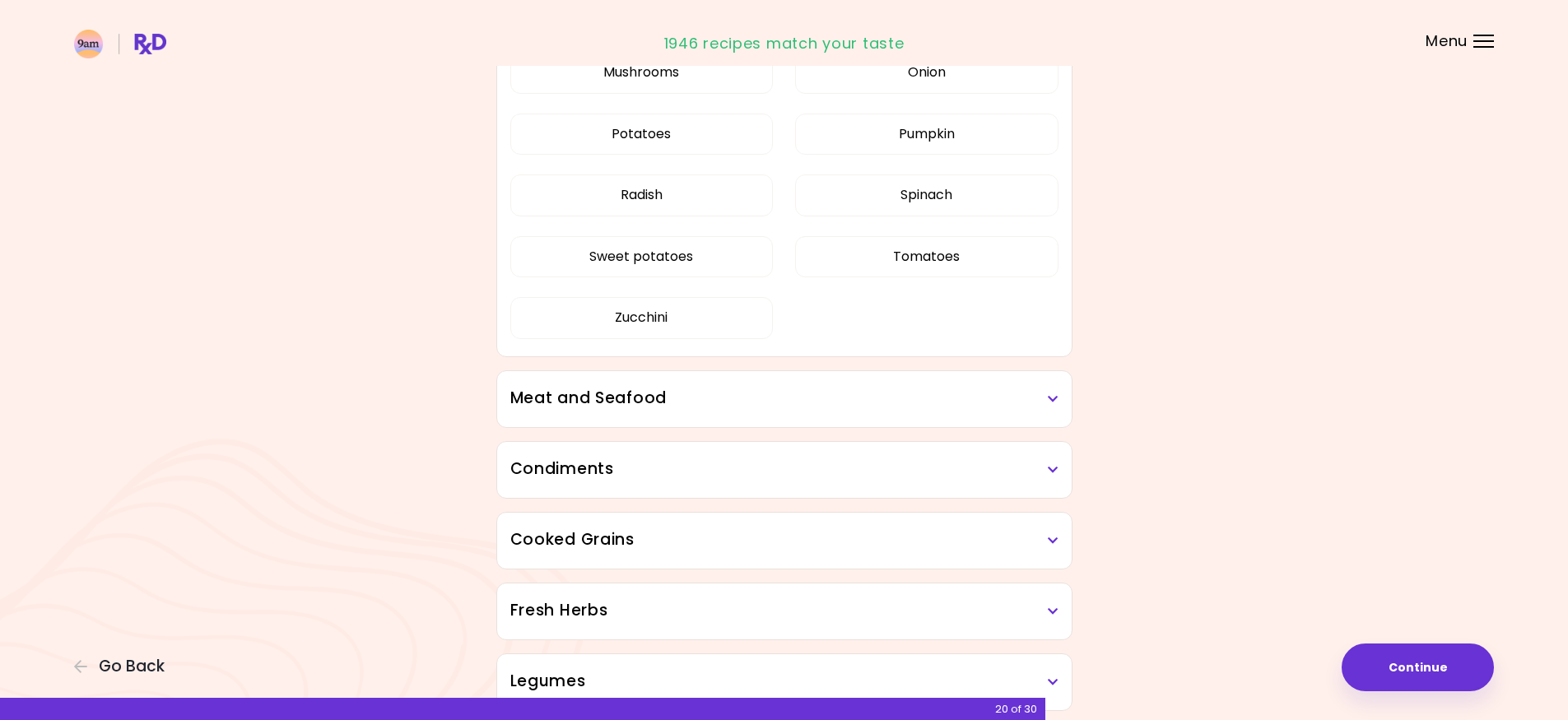
click at [788, 388] on h3 "Meat and Seafood" at bounding box center [784, 399] width 548 height 24
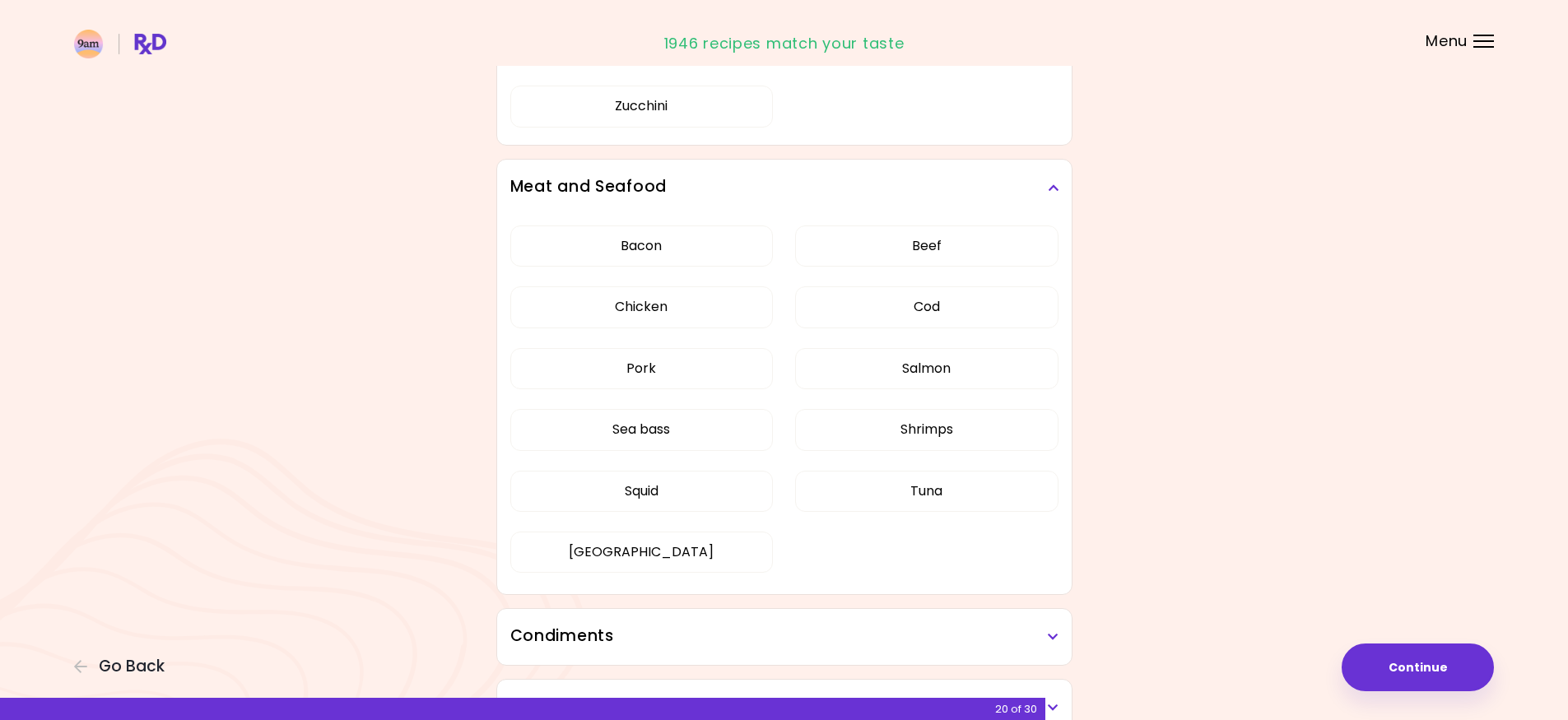
scroll to position [2221, 0]
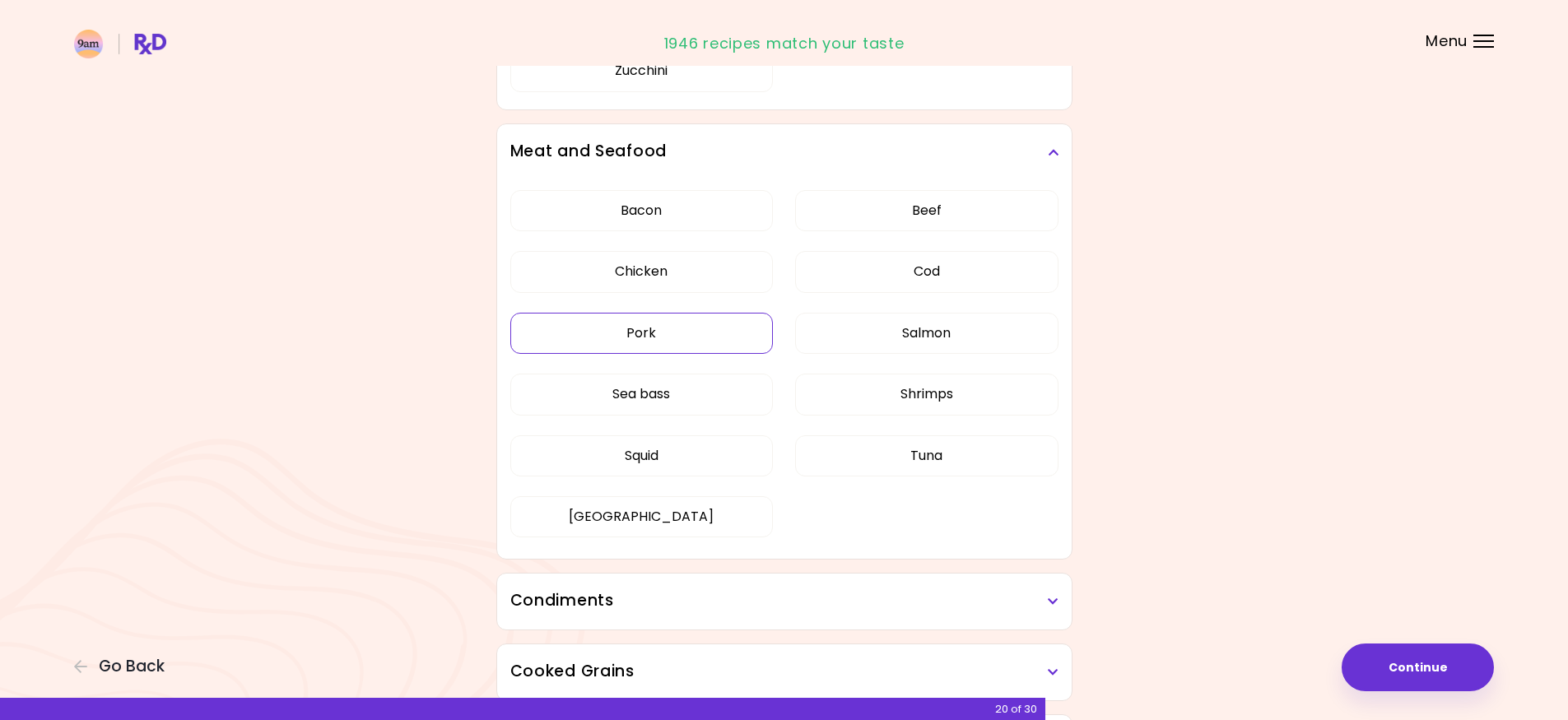
click at [681, 315] on button "Pork" at bounding box center [643, 333] width 264 height 41
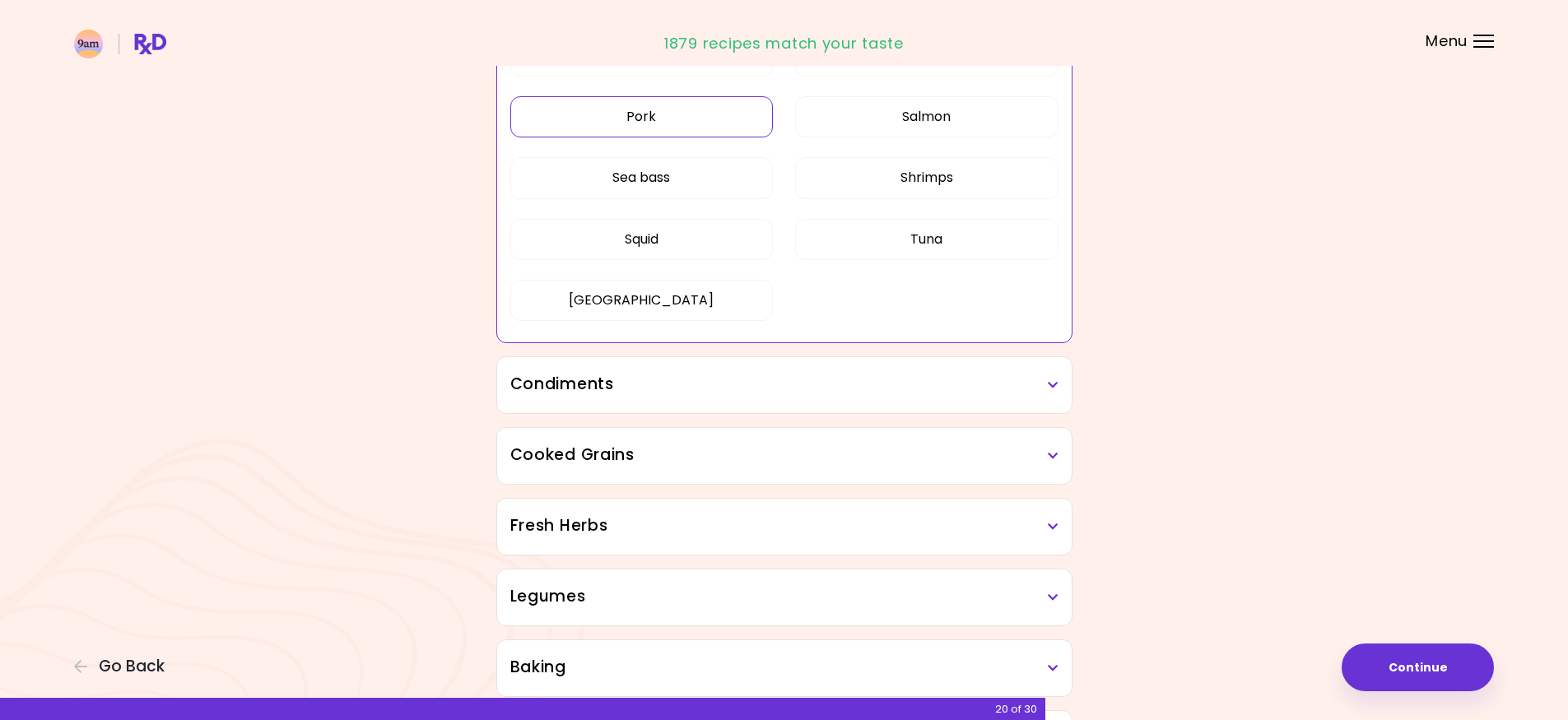
scroll to position [2468, 0]
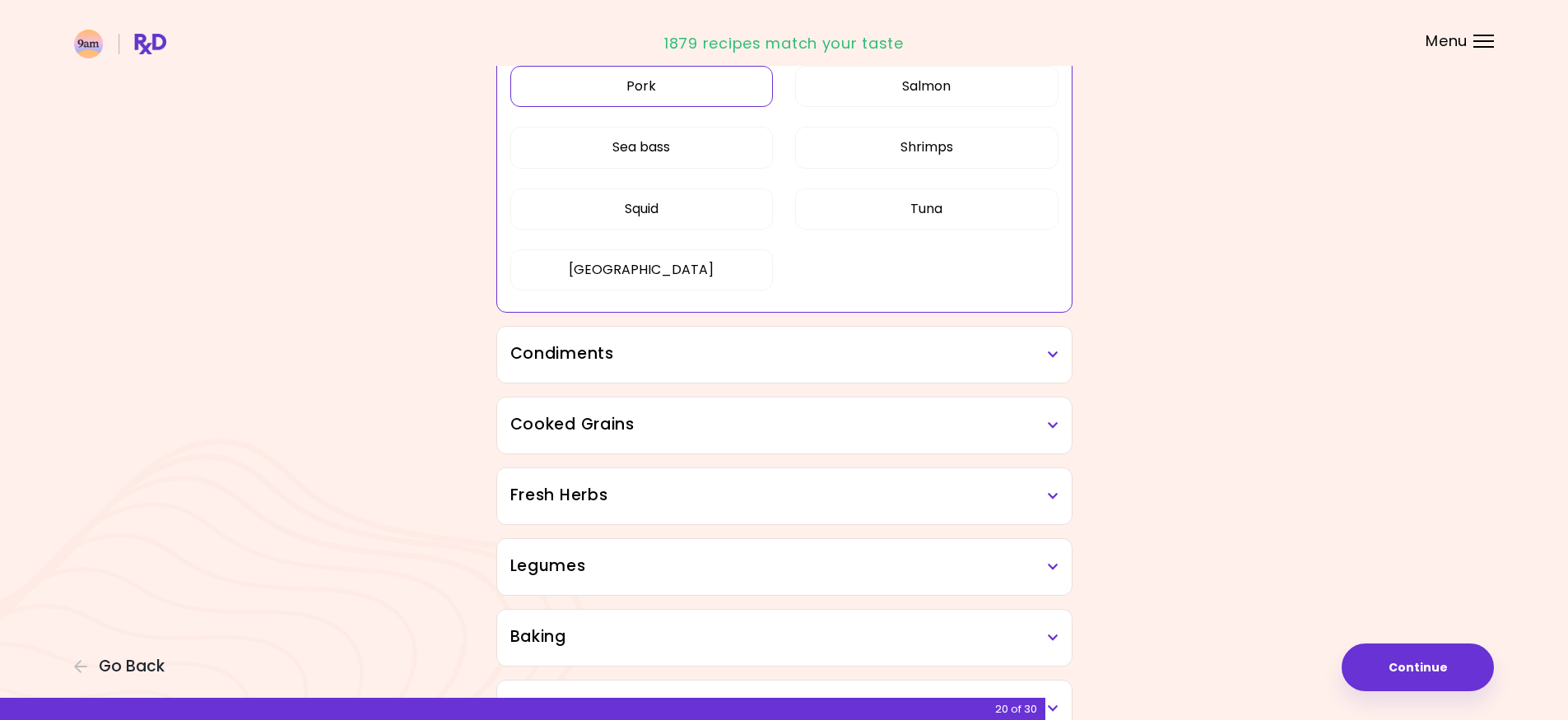
click at [772, 351] on h3 "Condiments" at bounding box center [784, 354] width 548 height 24
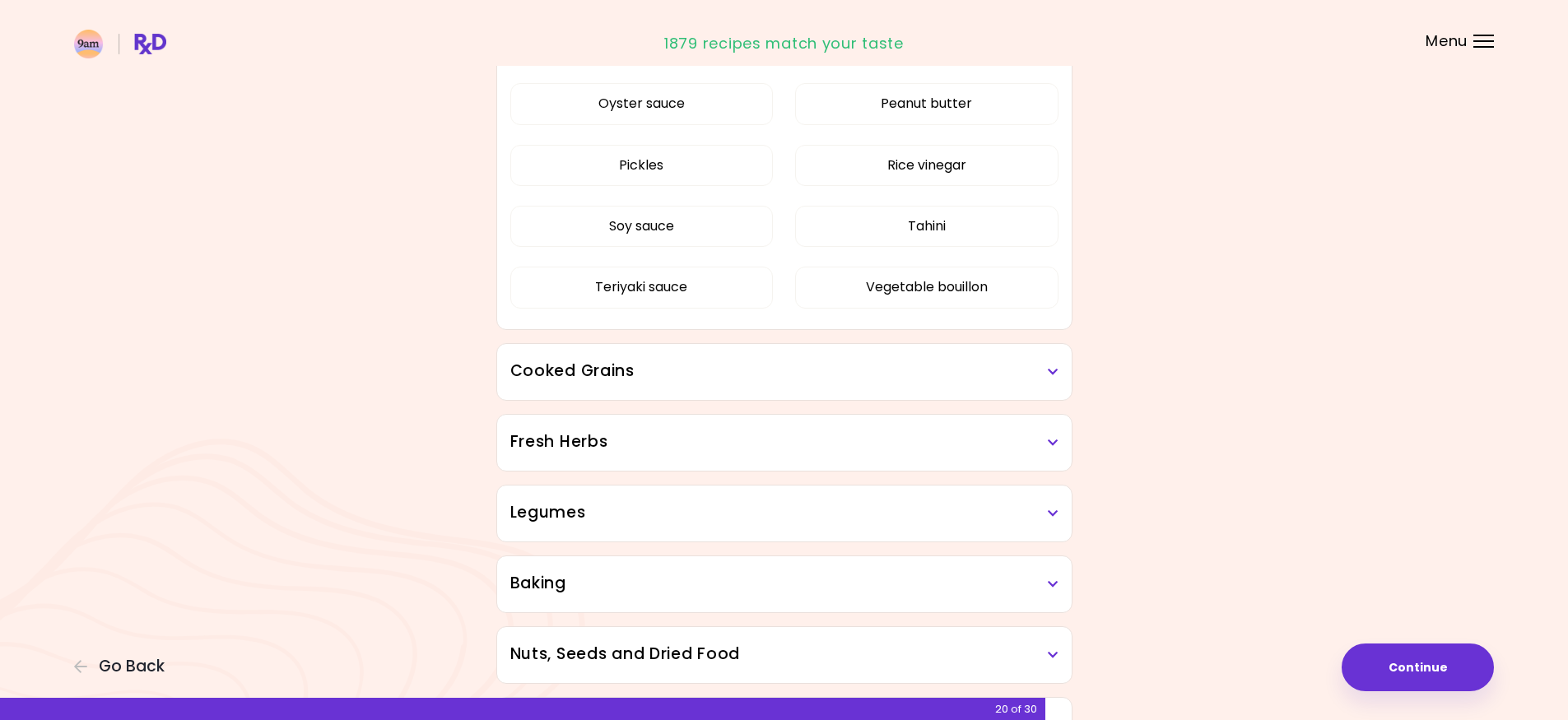
scroll to position [2961, 0]
click at [804, 386] on div "Cooked Grains" at bounding box center [784, 371] width 575 height 56
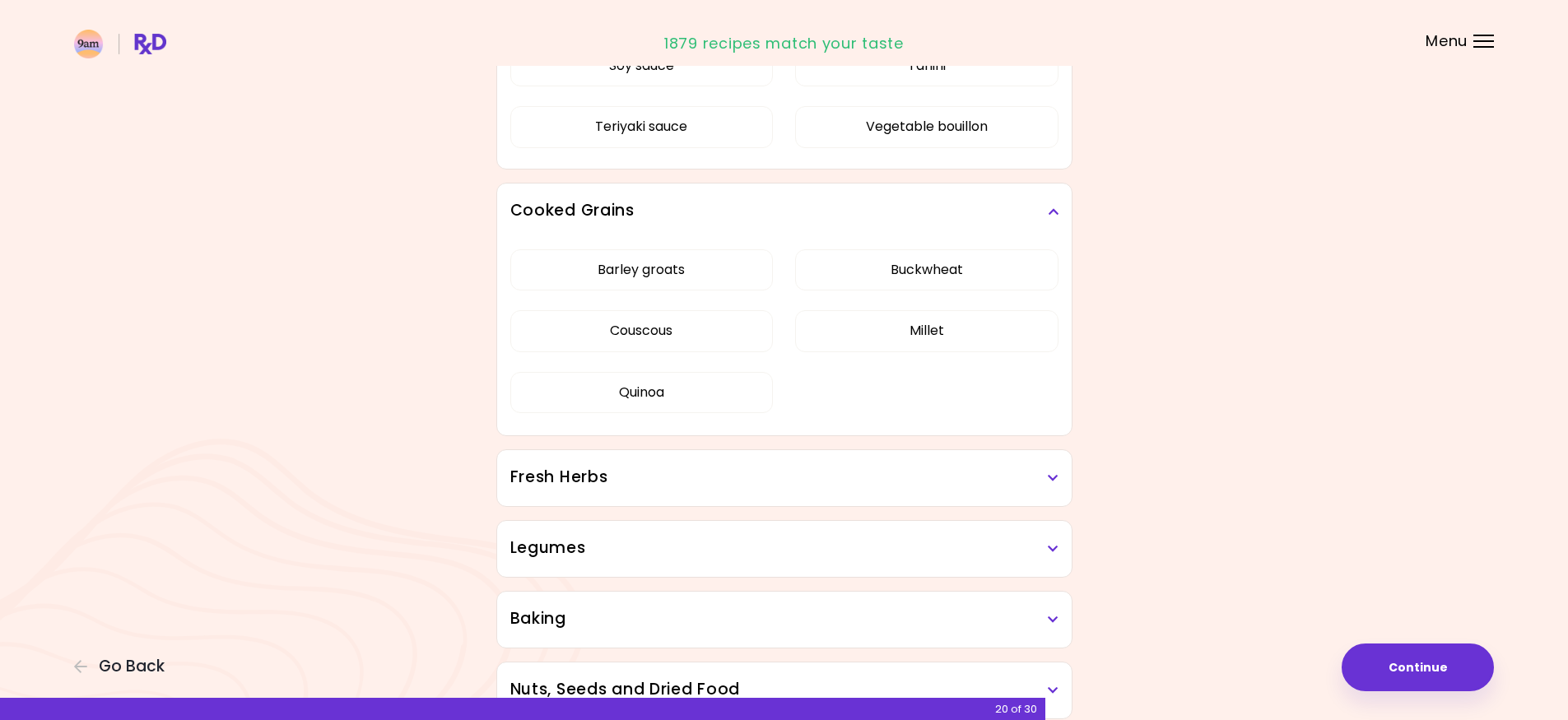
scroll to position [3126, 0]
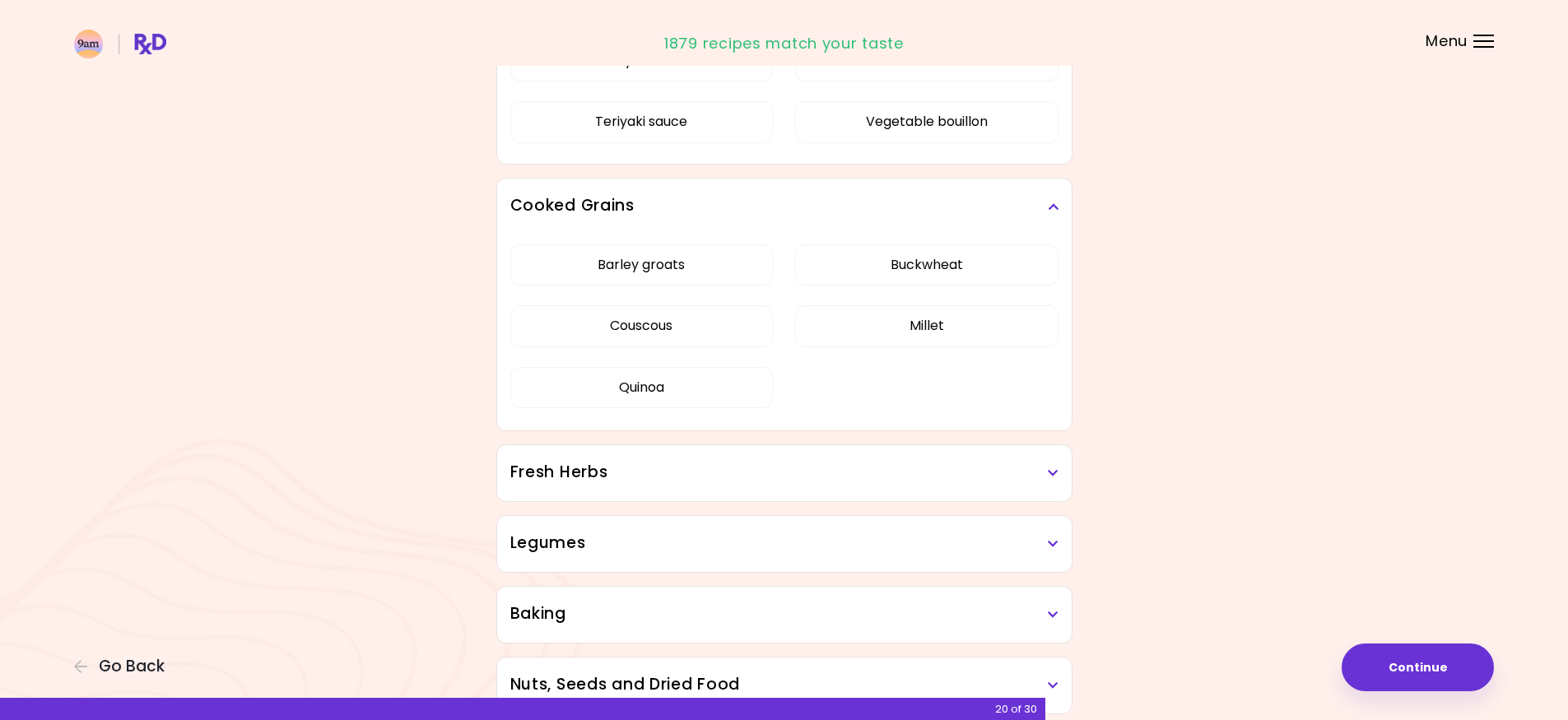
click at [835, 467] on h3 "Fresh Herbs" at bounding box center [784, 473] width 548 height 24
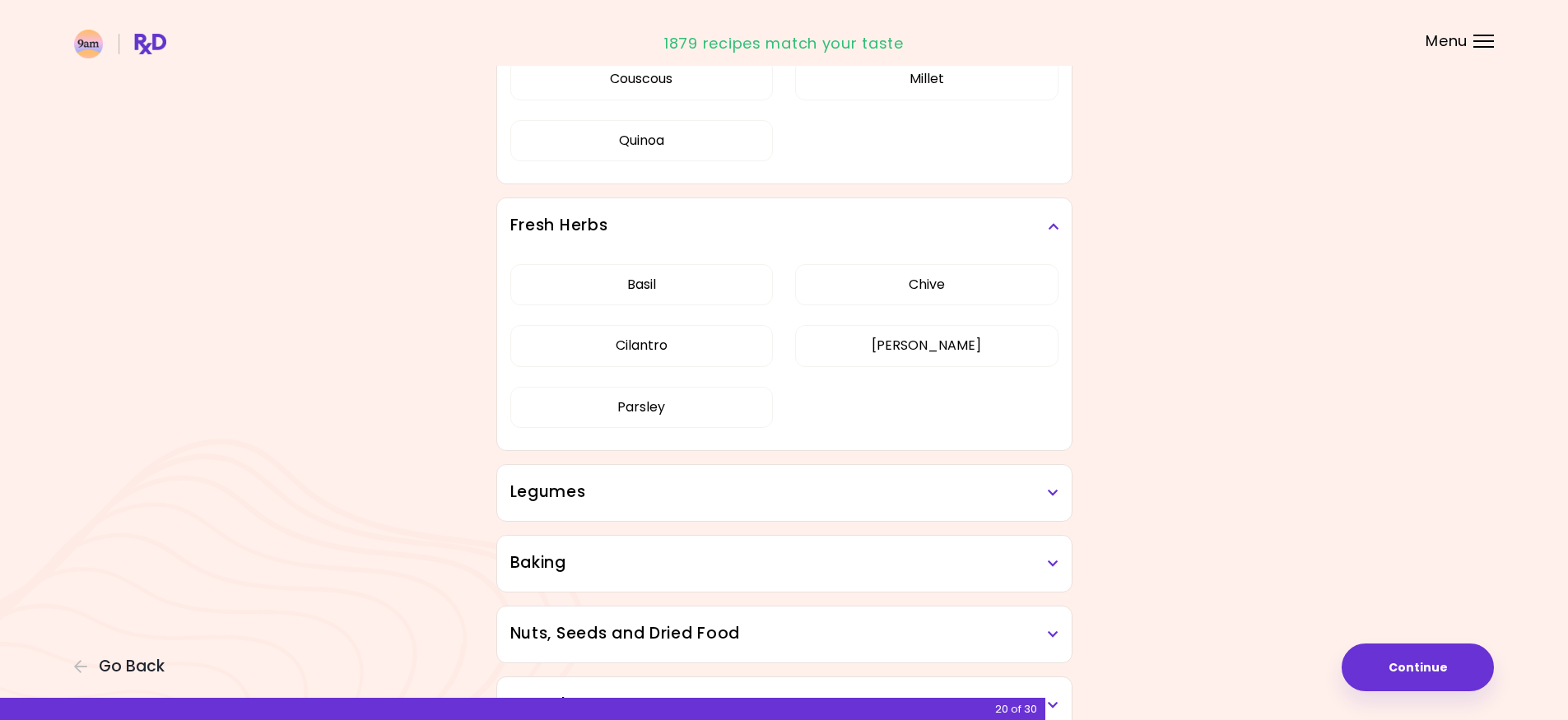
click at [852, 485] on h3 "Legumes" at bounding box center [784, 492] width 548 height 24
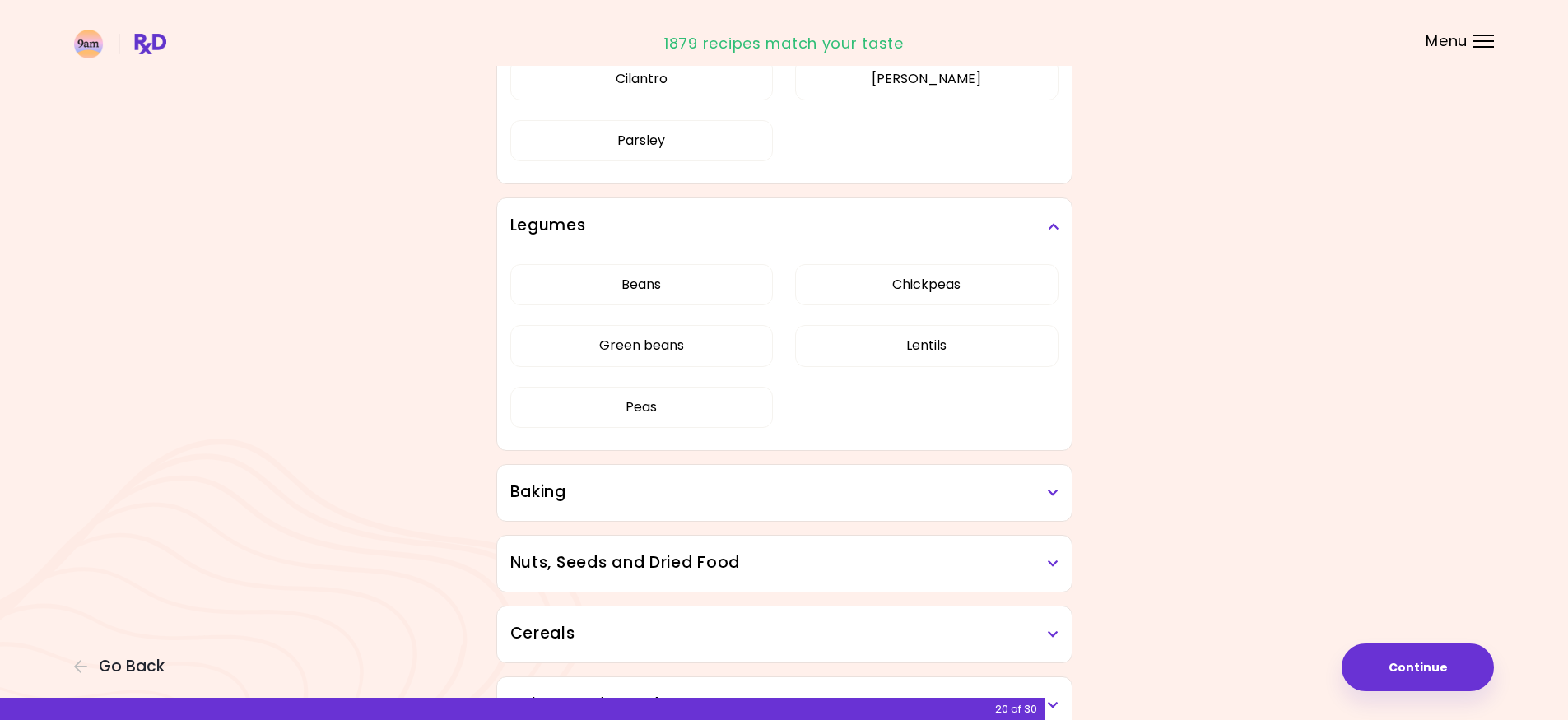
scroll to position [3702, 0]
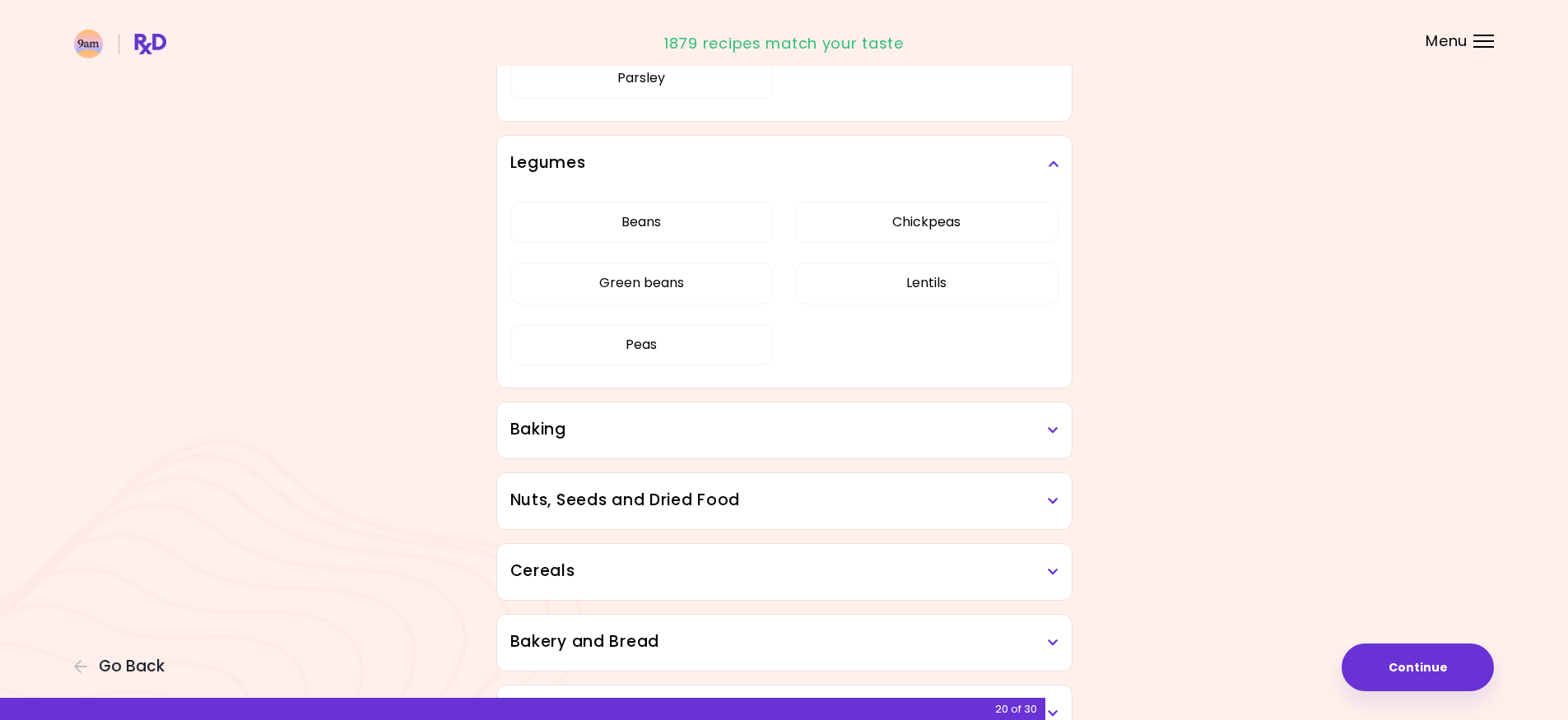
click at [751, 436] on h3 "Baking" at bounding box center [784, 430] width 548 height 24
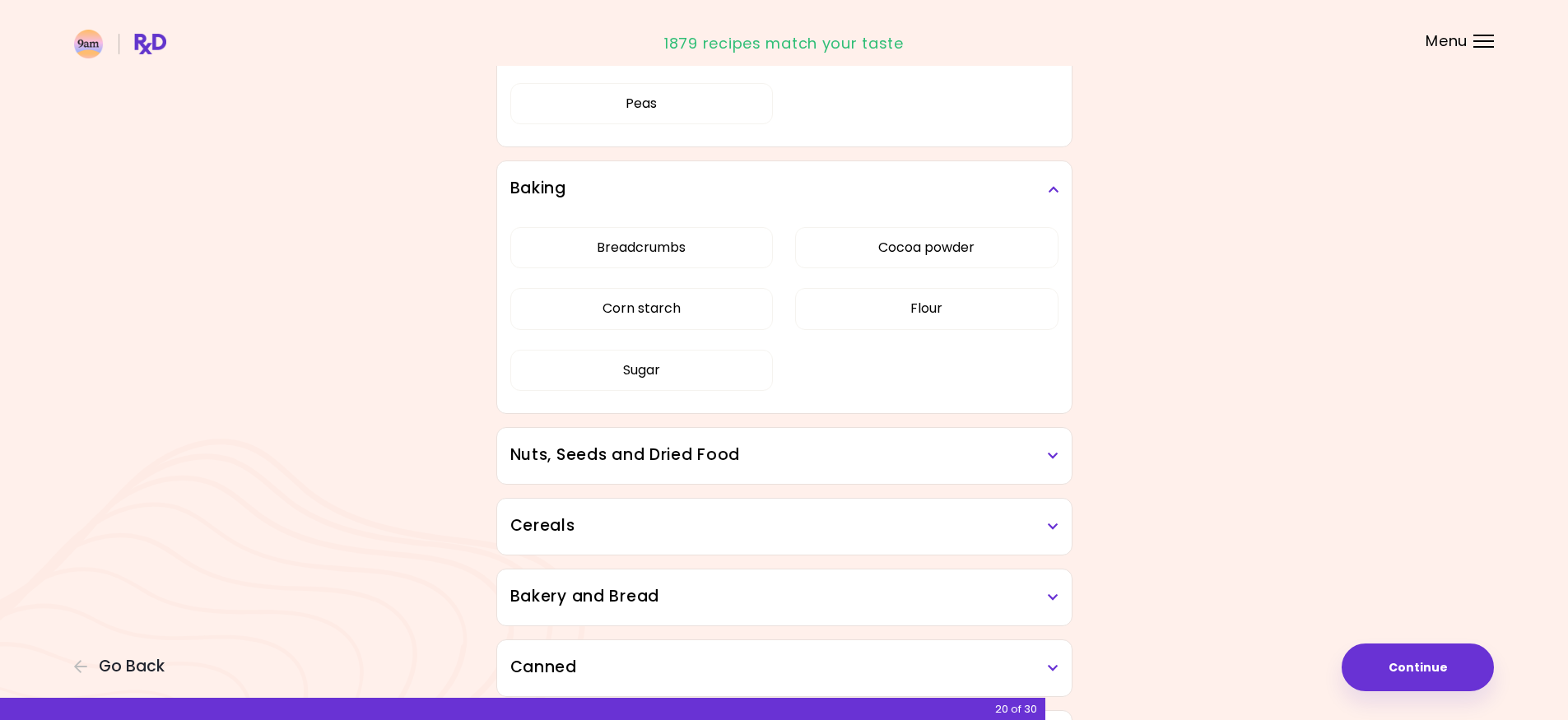
scroll to position [3949, 0]
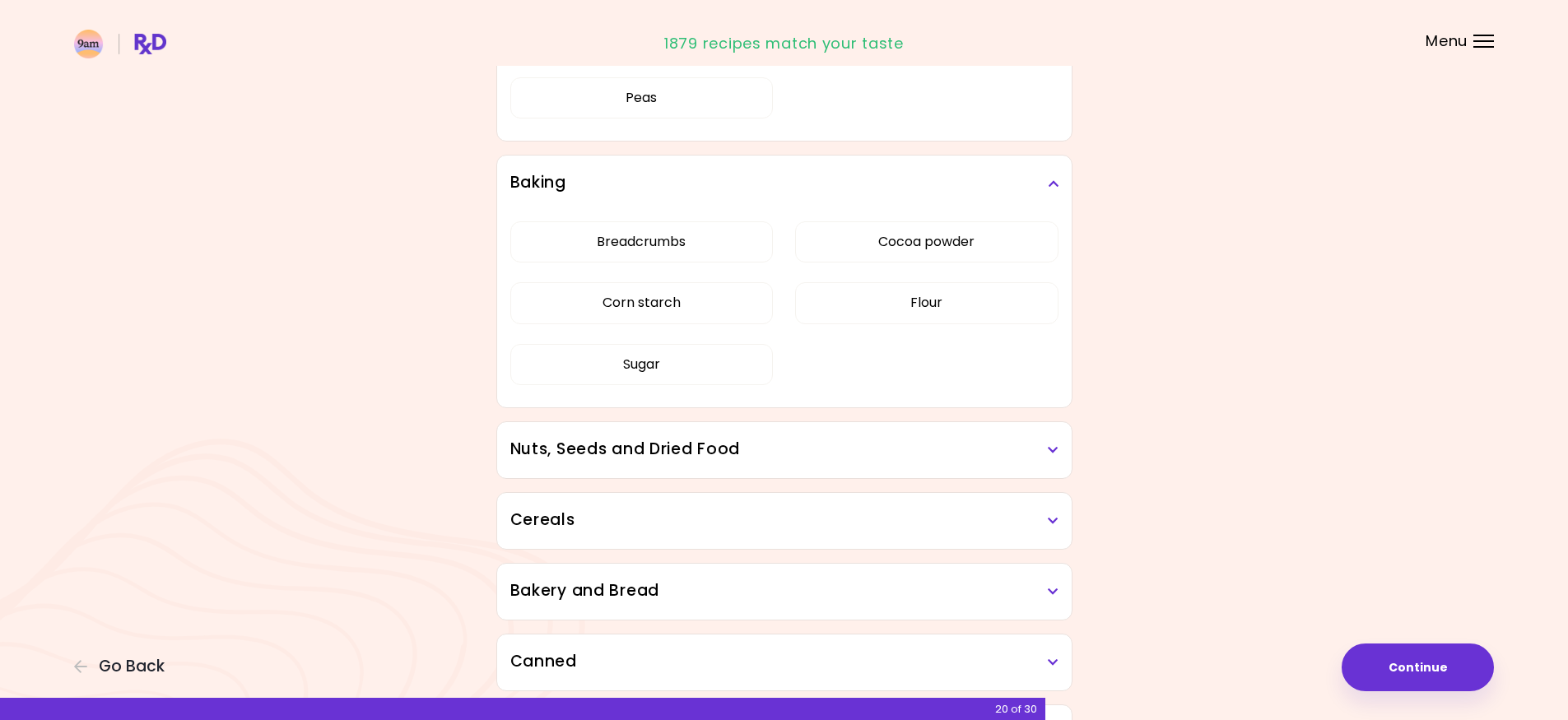
click at [786, 429] on div "Nuts, Seeds and Dried Food" at bounding box center [784, 449] width 575 height 56
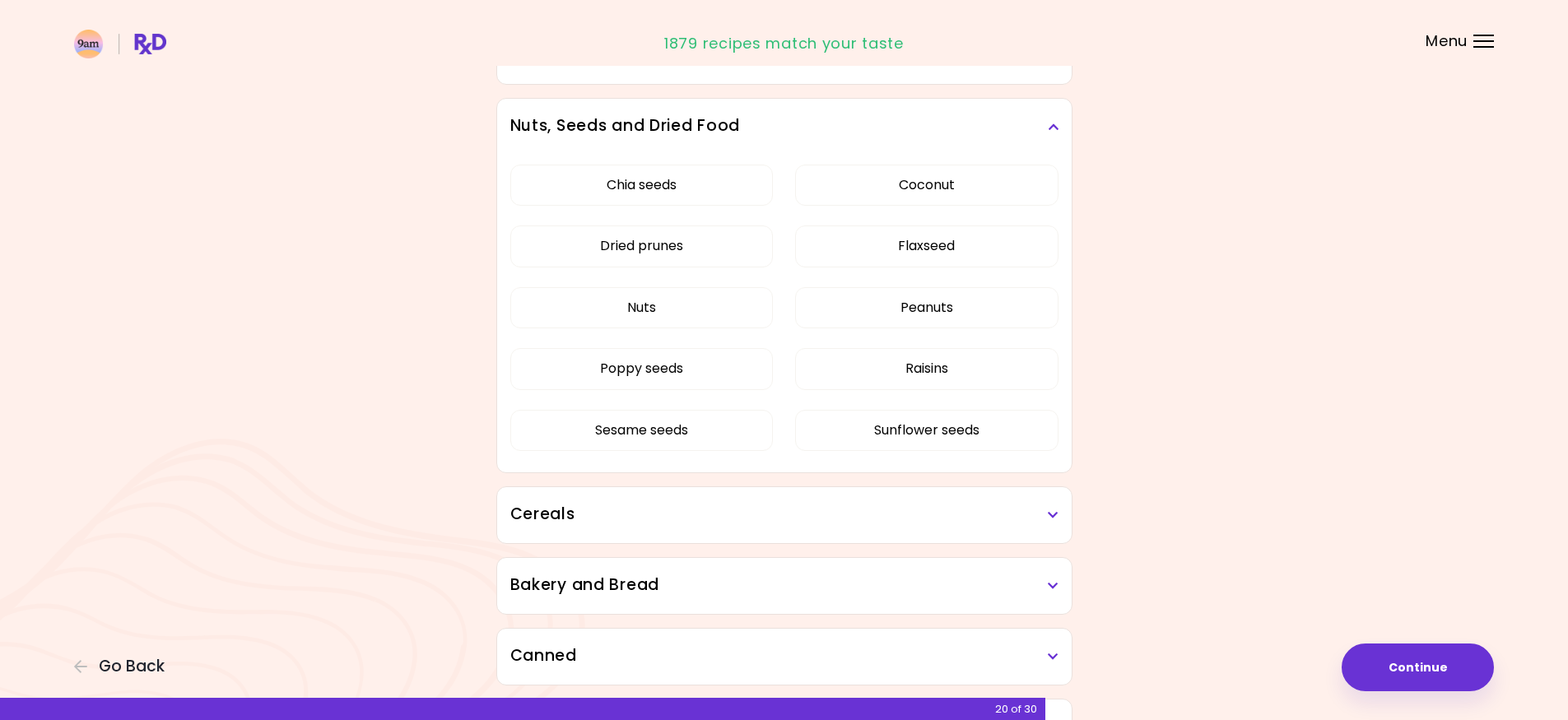
scroll to position [4278, 0]
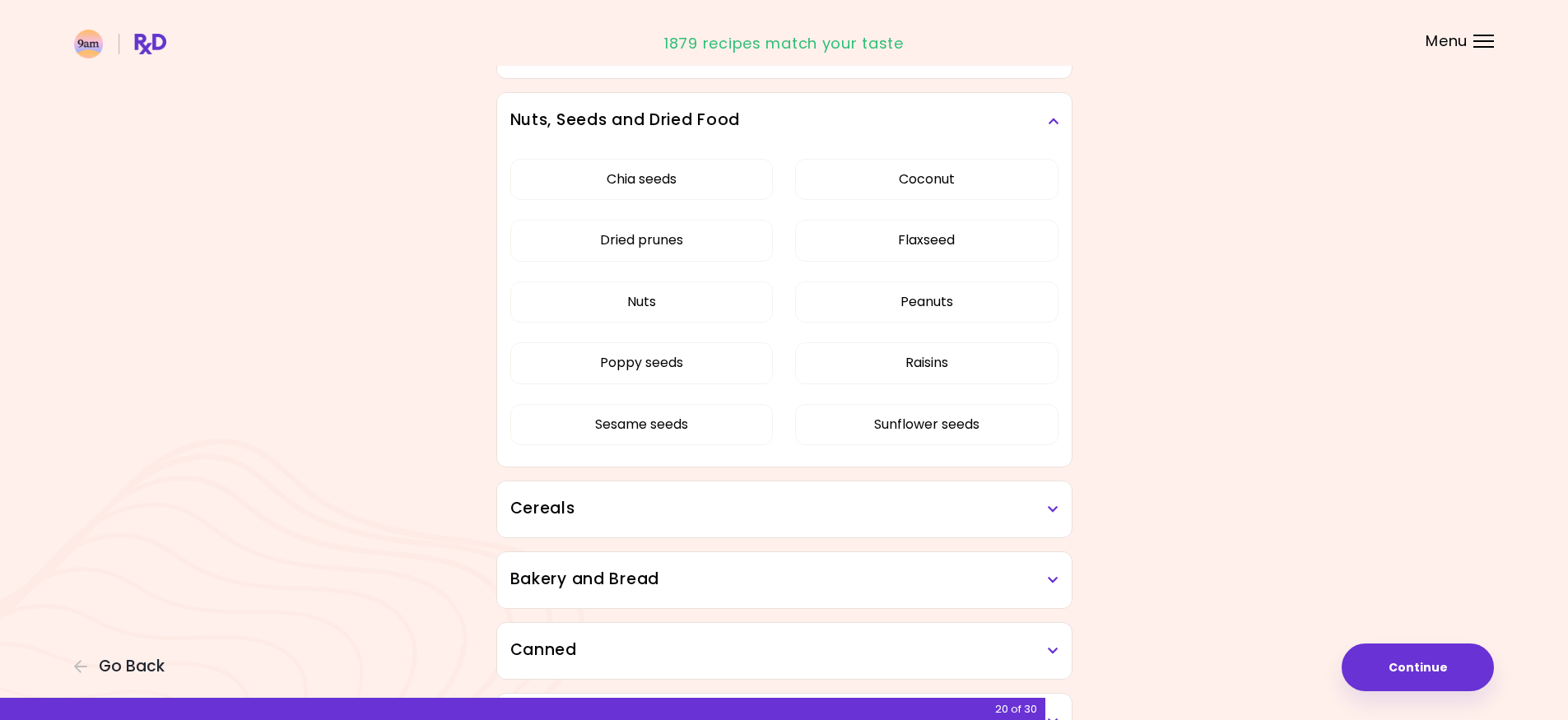
click at [797, 511] on h3 "Cereals" at bounding box center [784, 509] width 548 height 24
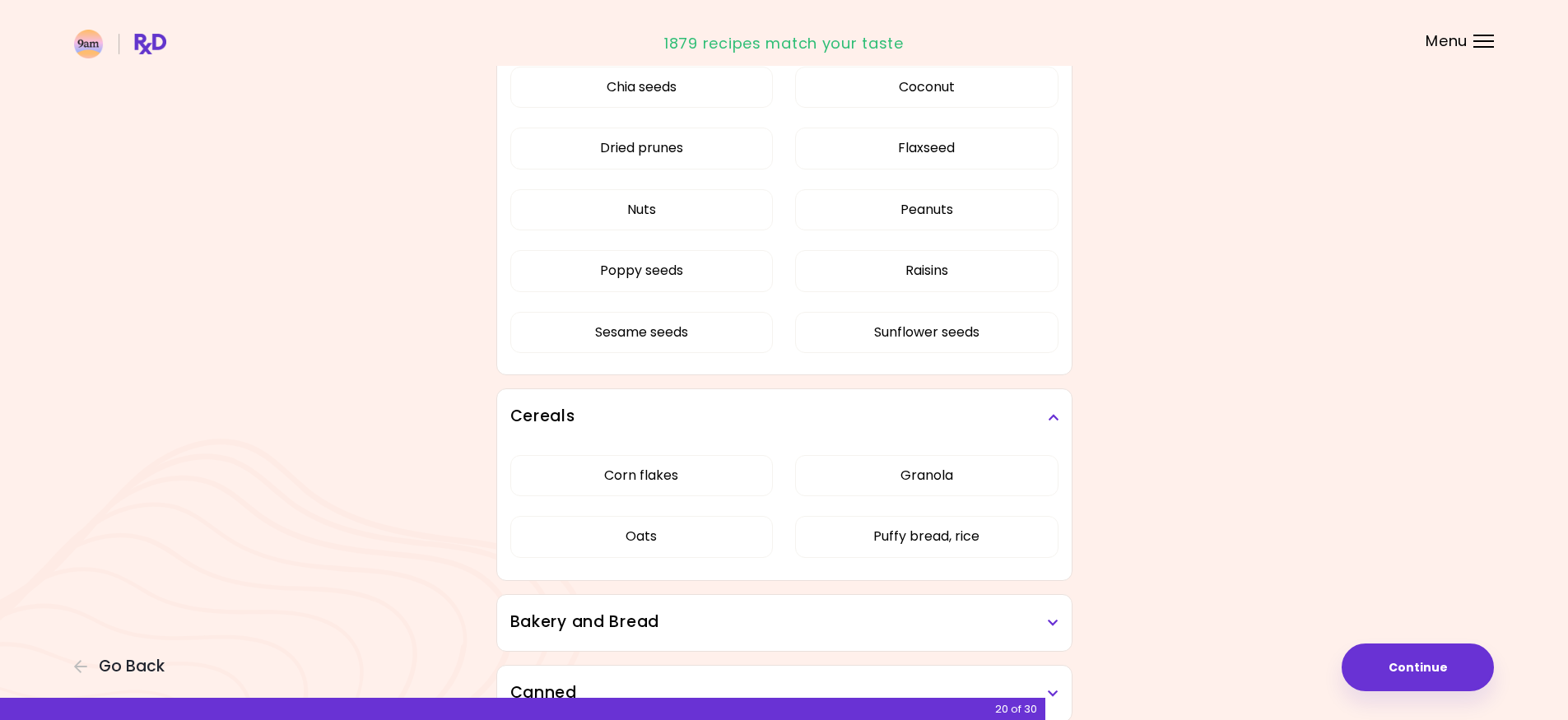
scroll to position [4443, 0]
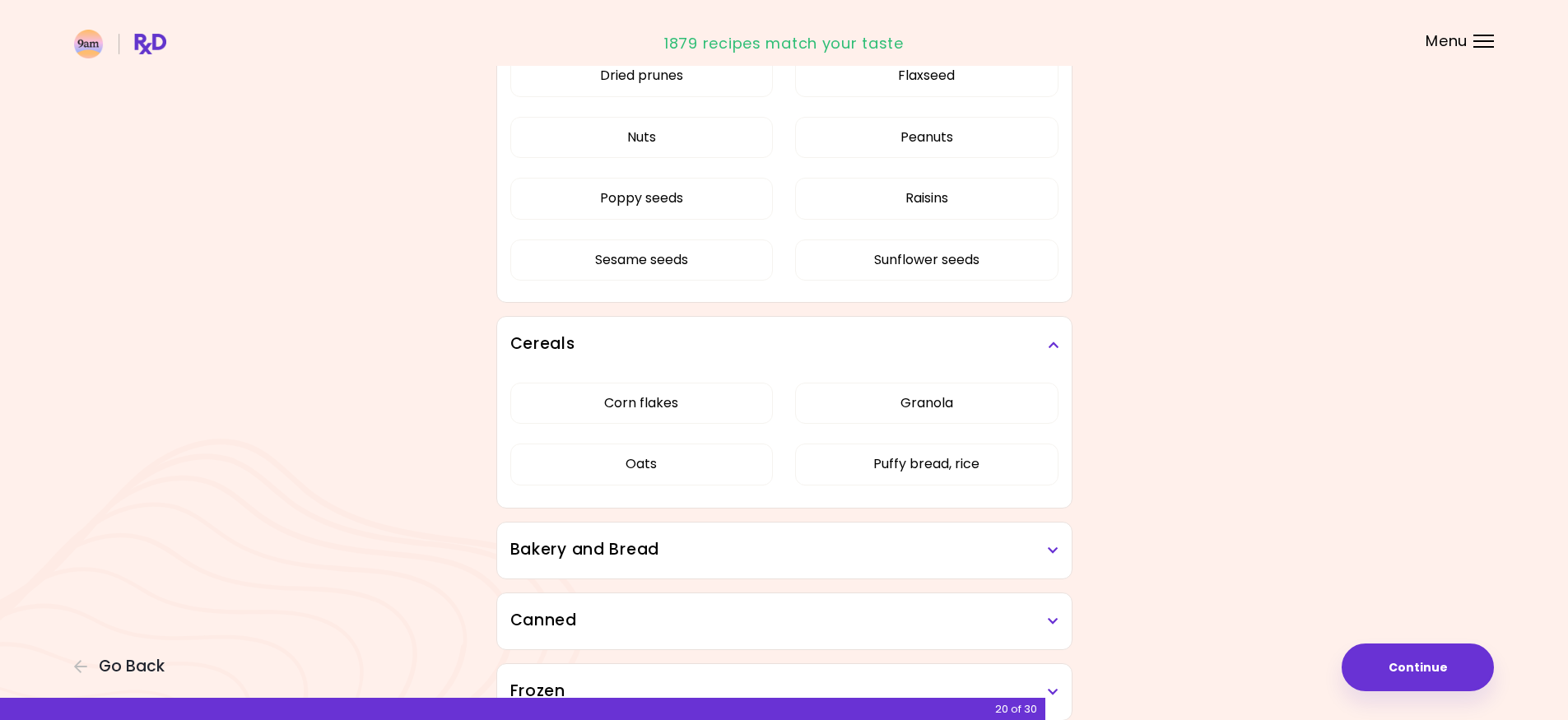
click at [790, 546] on h3 "Bakery and Bread" at bounding box center [784, 550] width 548 height 24
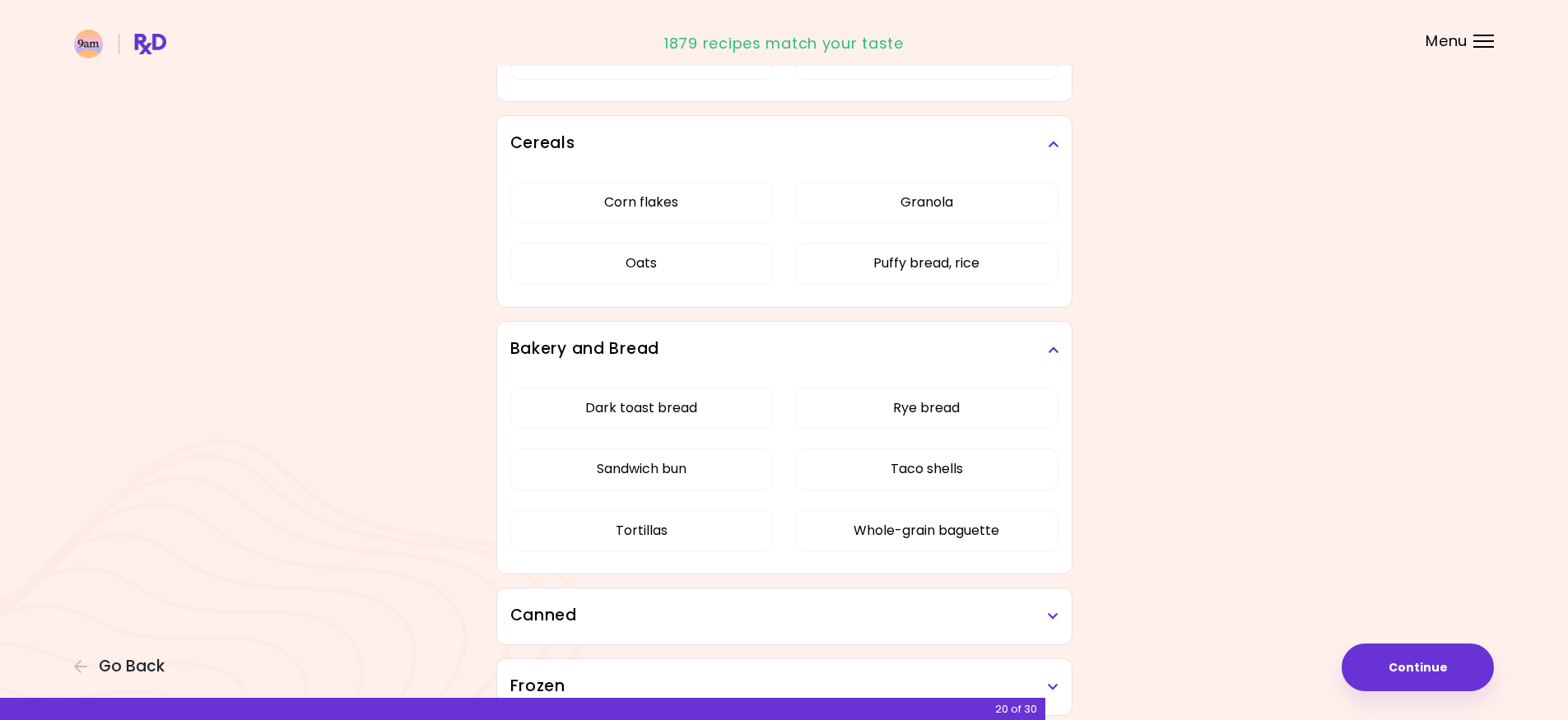
scroll to position [4690, 0]
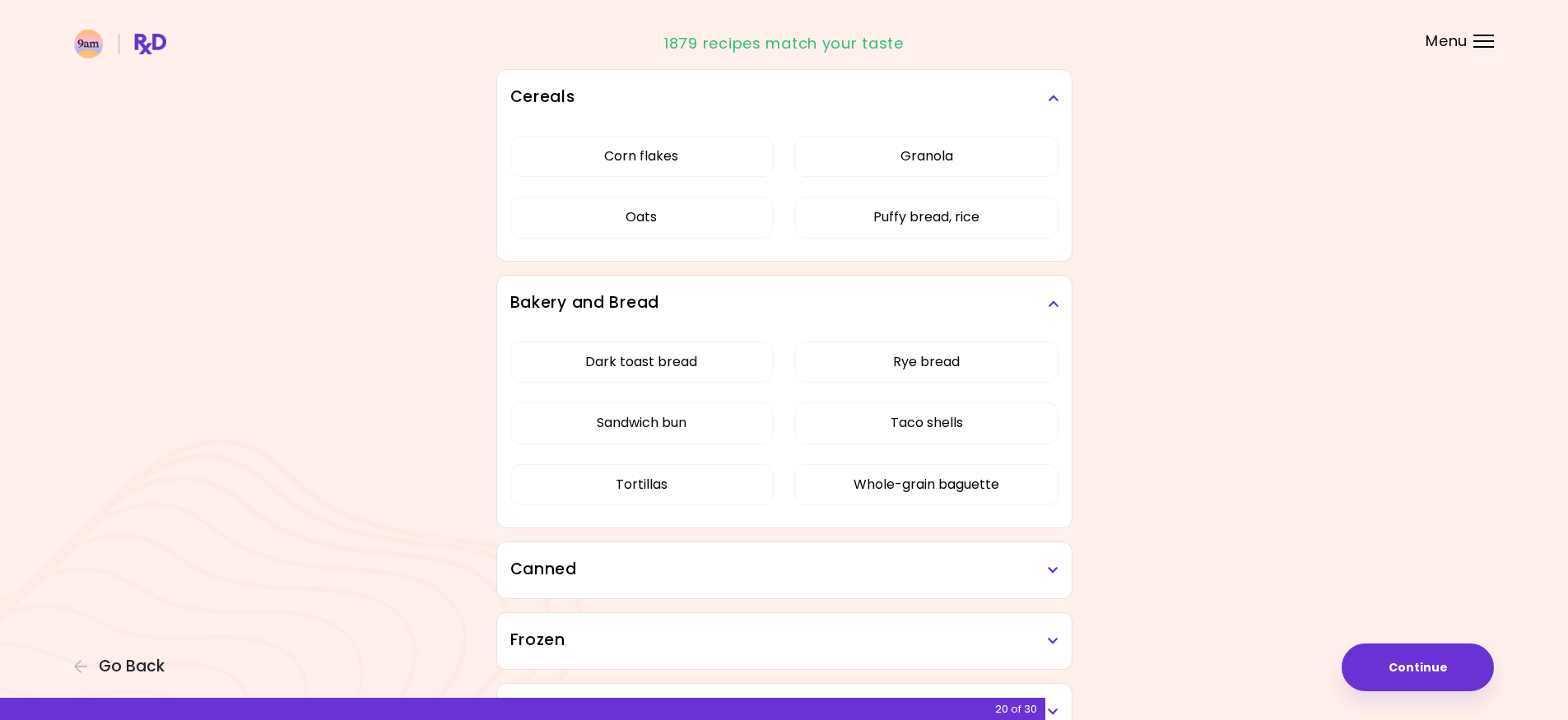
click at [794, 548] on div "Canned" at bounding box center [784, 570] width 575 height 56
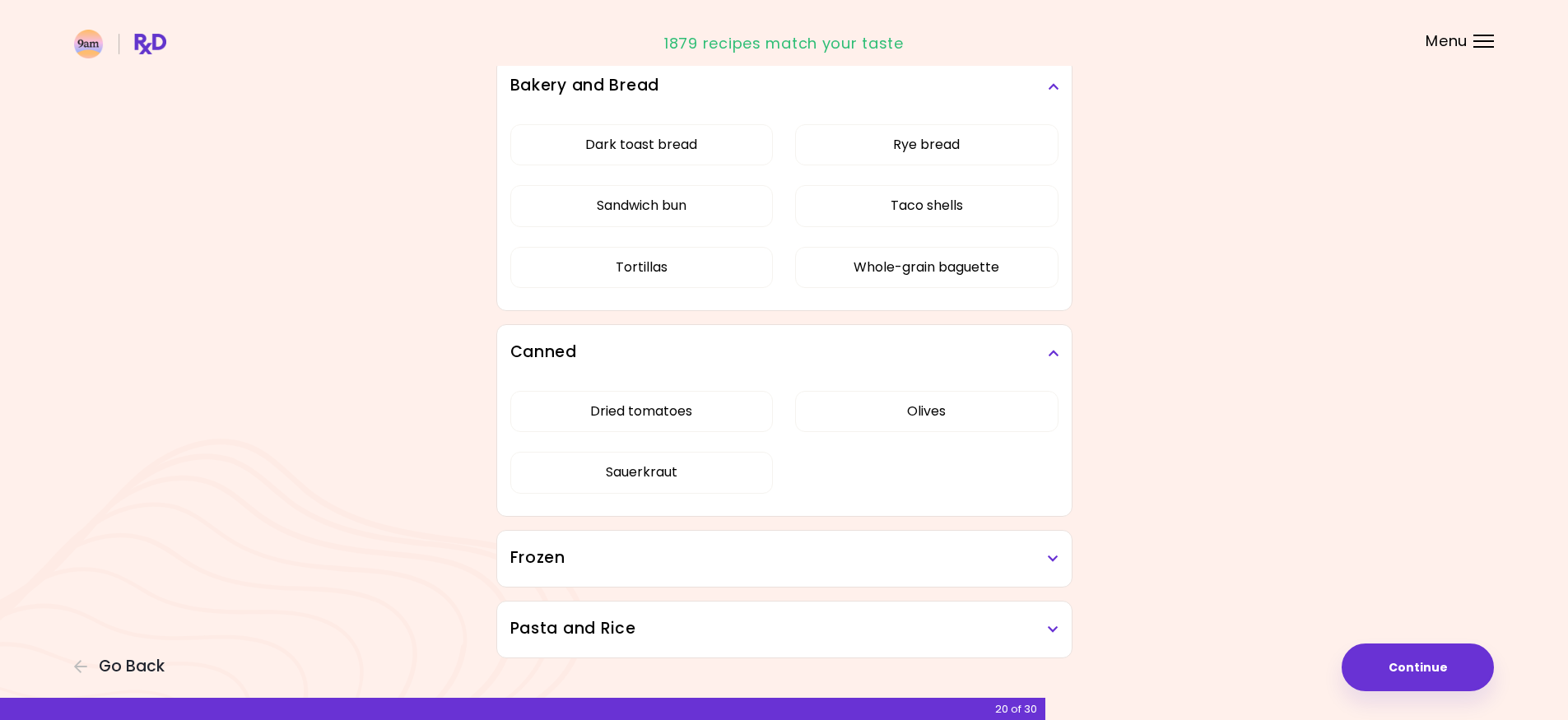
scroll to position [4929, 0]
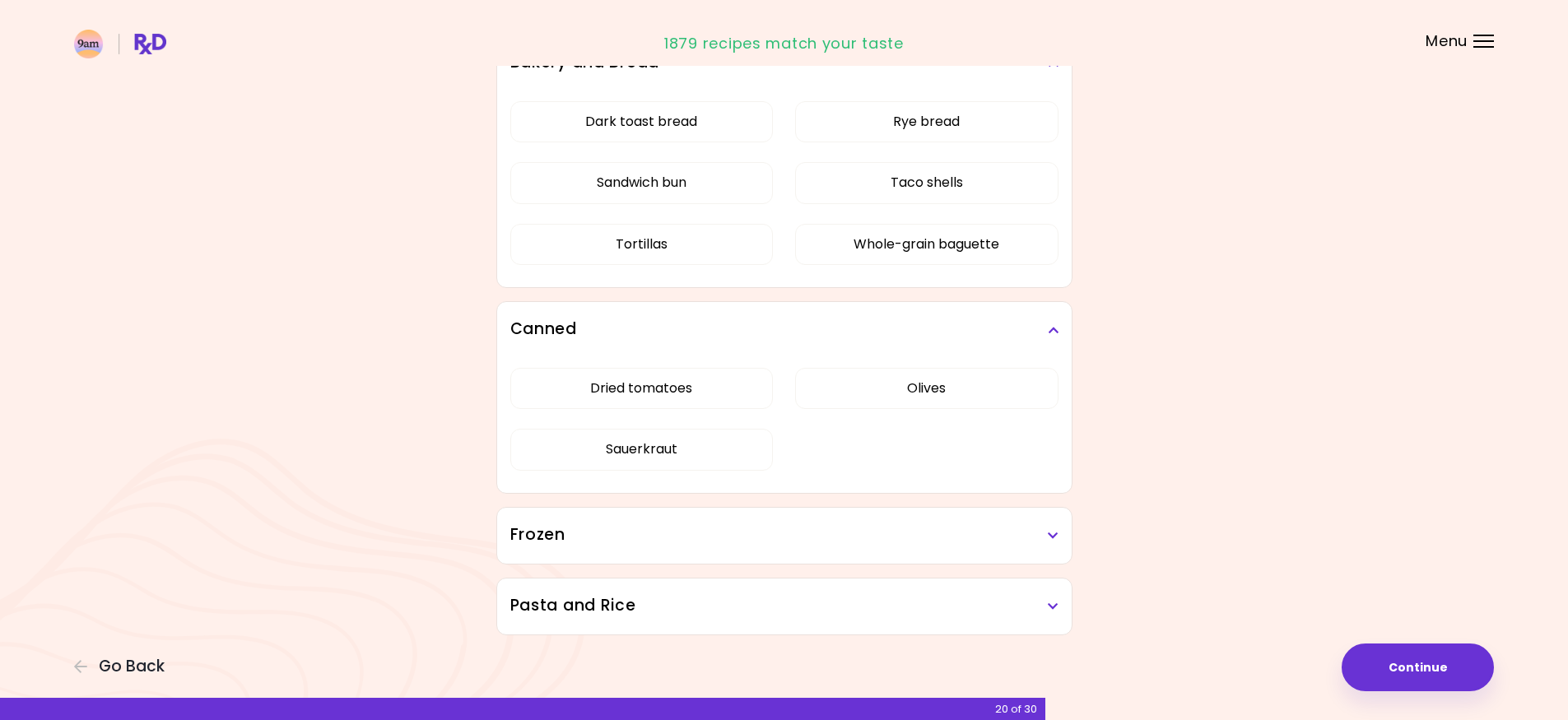
click at [783, 523] on h3 "Frozen" at bounding box center [784, 535] width 548 height 24
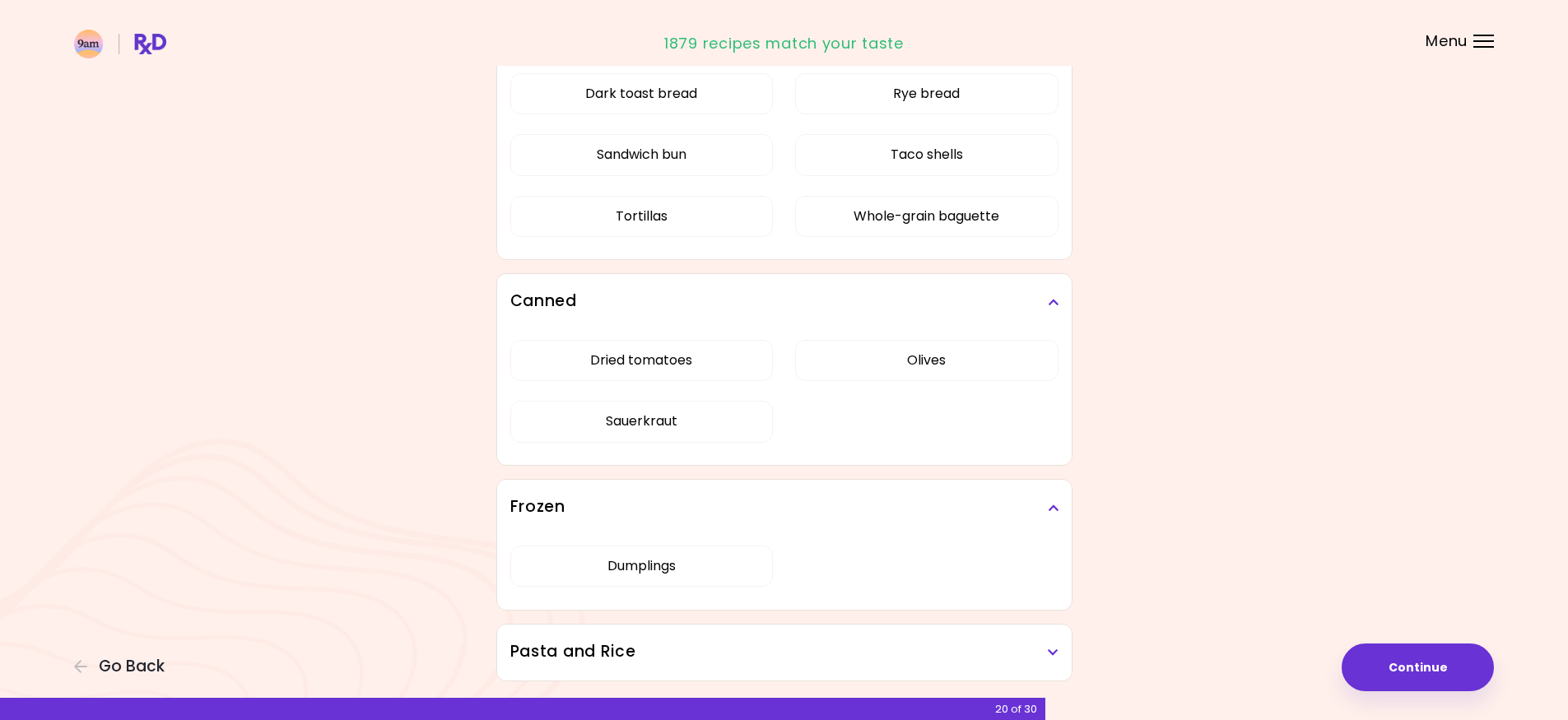
scroll to position [5003, 0]
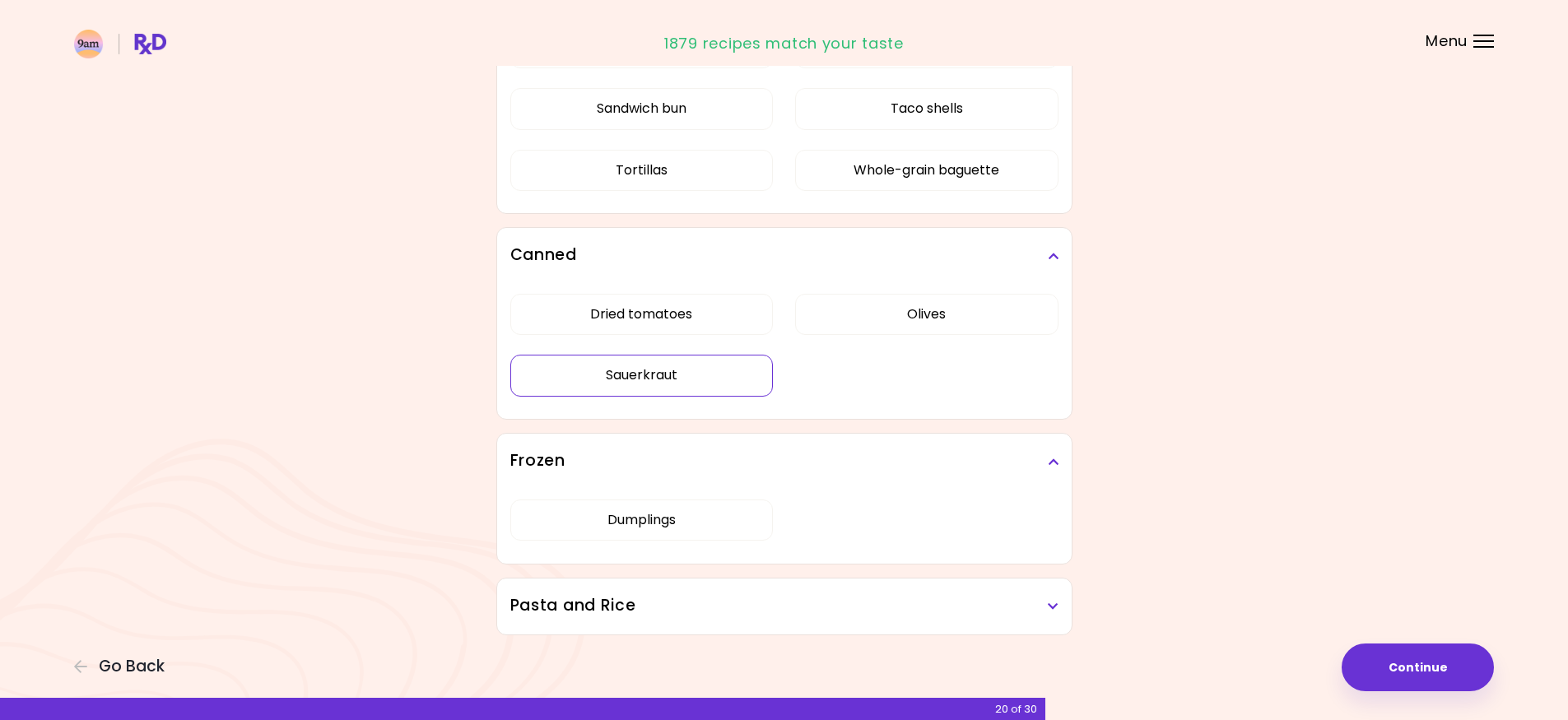
click at [708, 381] on button "Sauerkraut" at bounding box center [643, 375] width 264 height 41
click at [834, 582] on div "Pasta and Rice" at bounding box center [784, 606] width 575 height 56
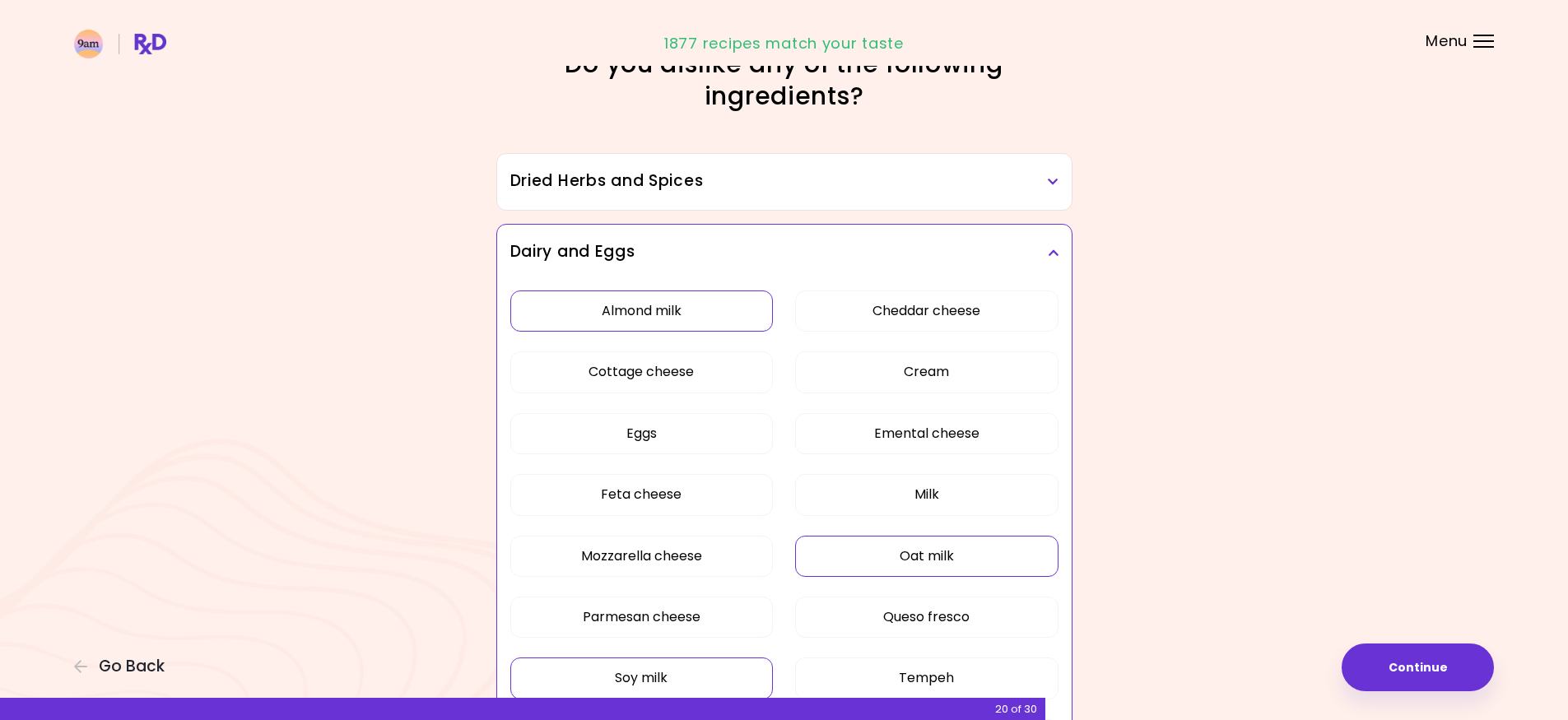
scroll to position [38, 0]
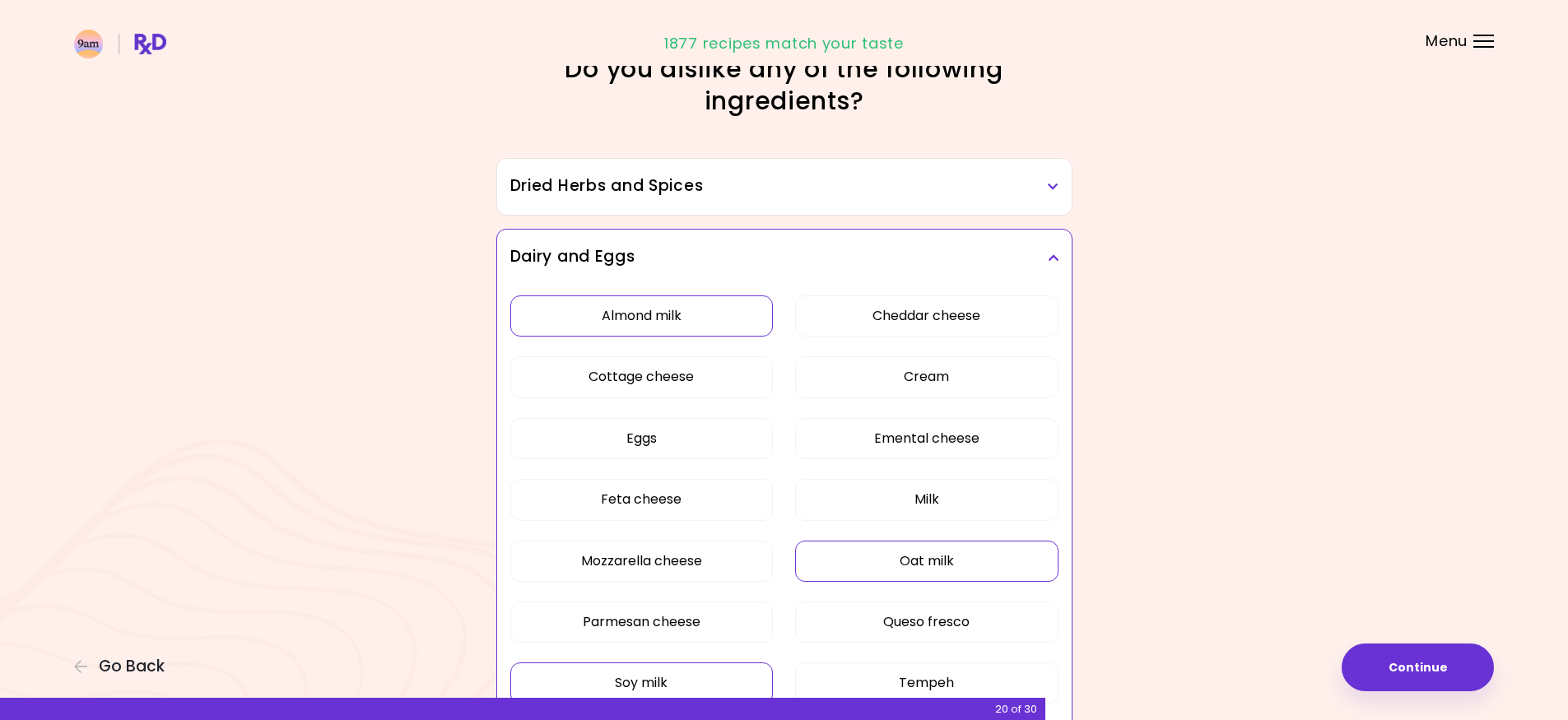
click at [871, 548] on button "Oat milk" at bounding box center [927, 561] width 264 height 41
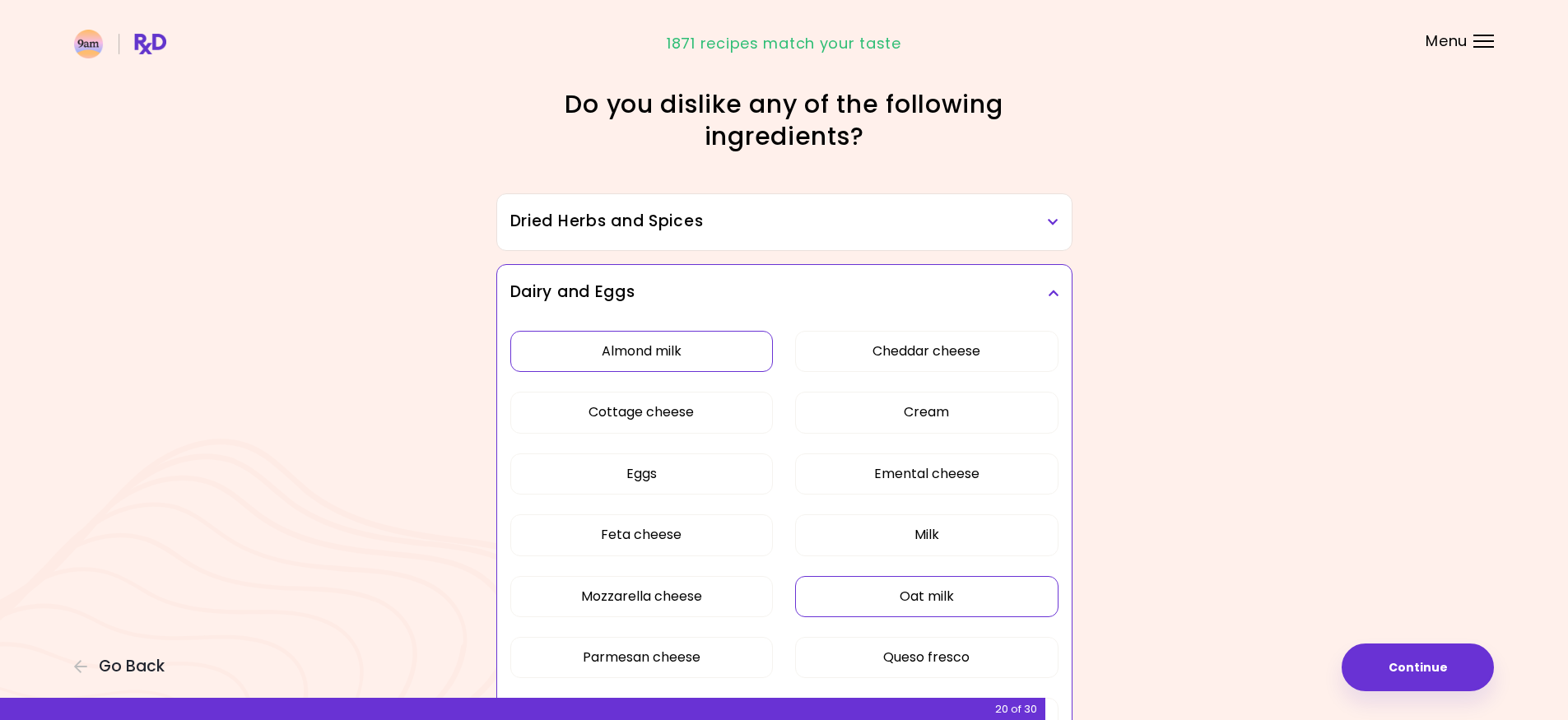
scroll to position [0, 0]
click at [1370, 668] on button "Continue" at bounding box center [1418, 667] width 152 height 48
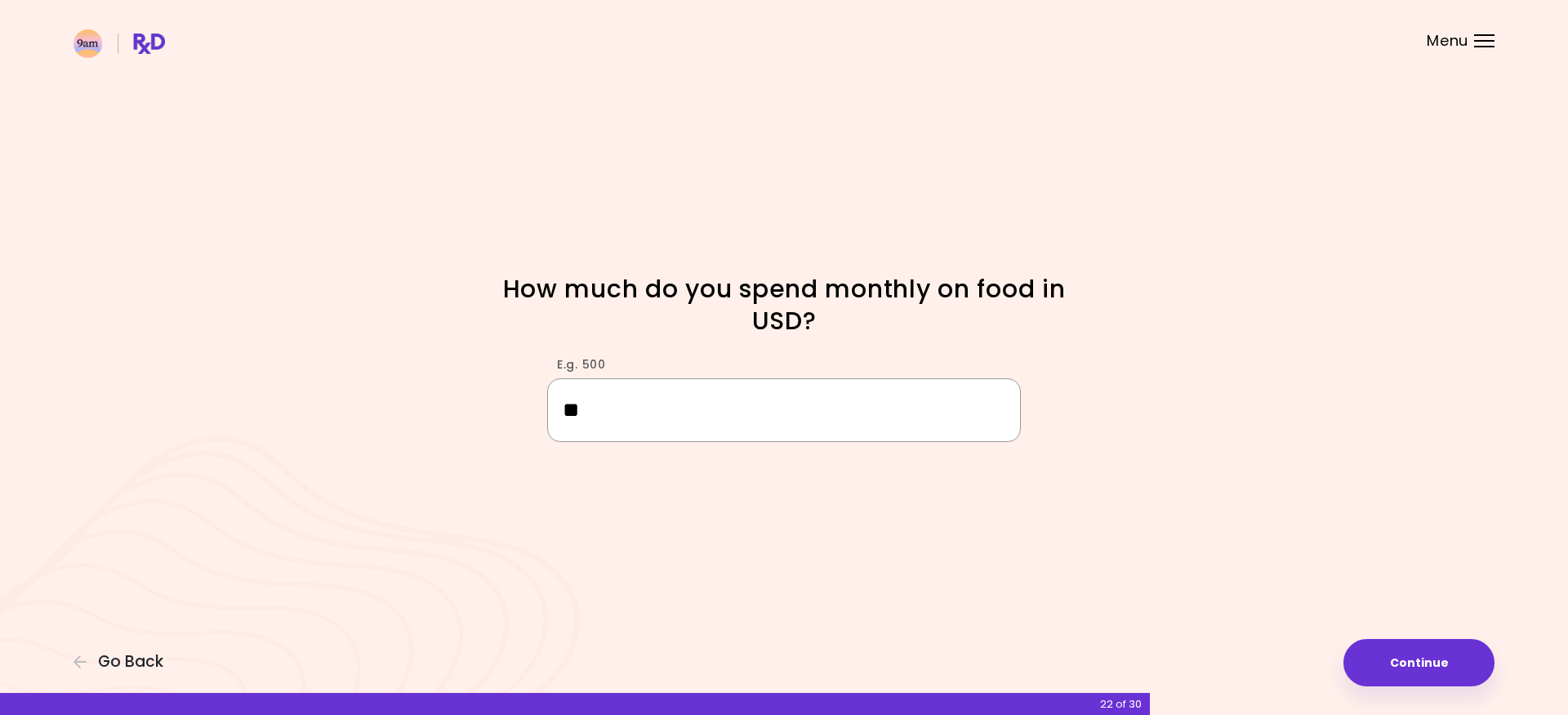
type input "*"
type input "****"
click at [1366, 666] on button "Continue" at bounding box center [1418, 662] width 151 height 47
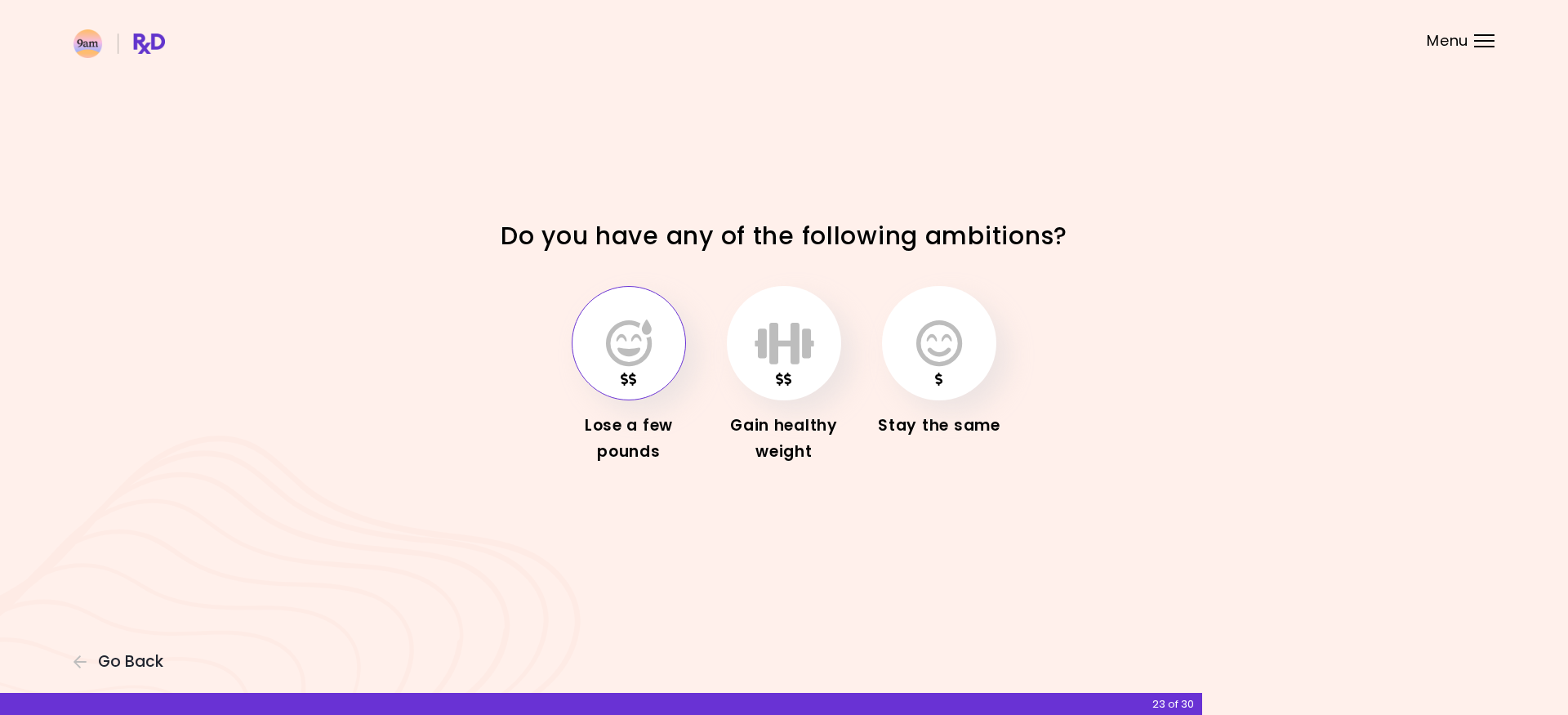
click at [646, 321] on icon "button" at bounding box center [628, 343] width 45 height 47
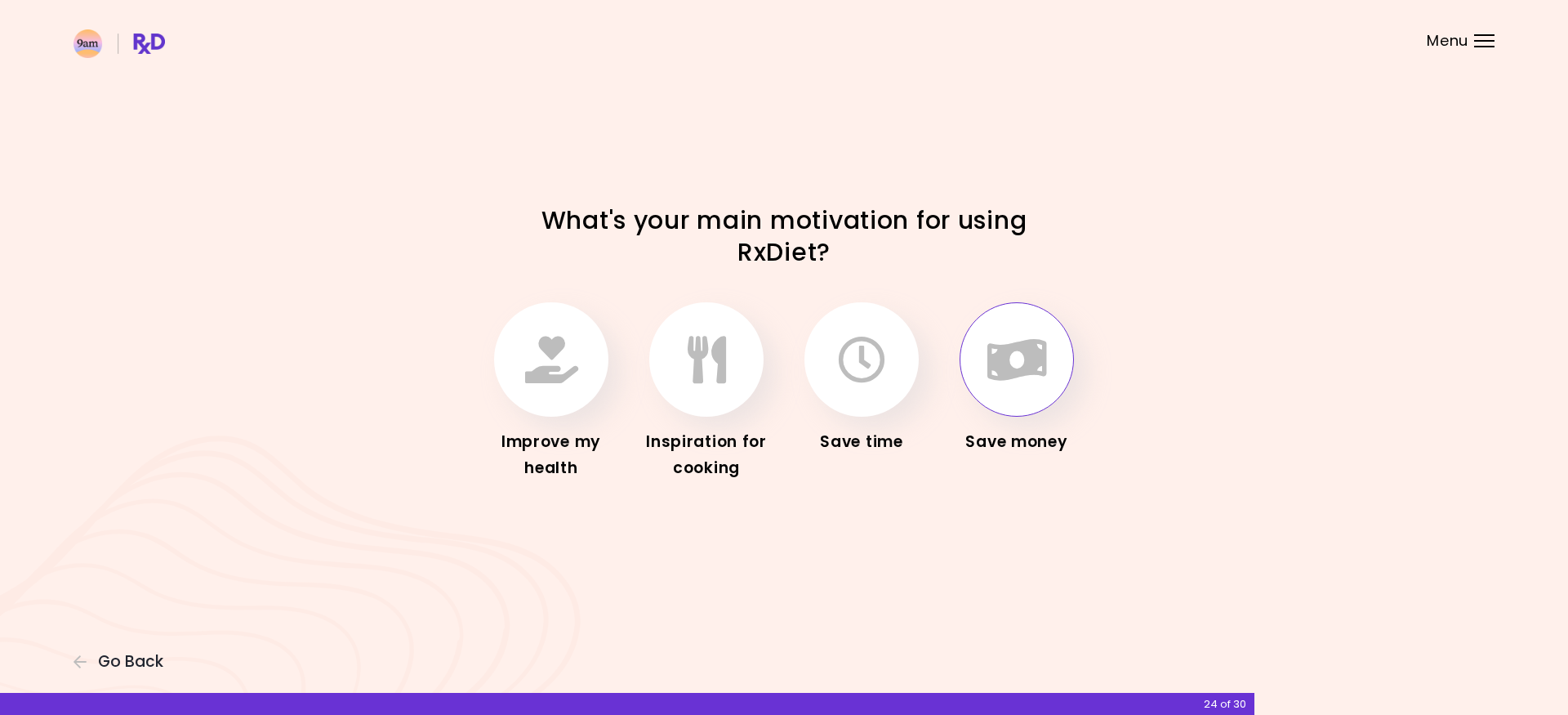
click at [1035, 339] on icon "button" at bounding box center [1017, 360] width 60 height 47
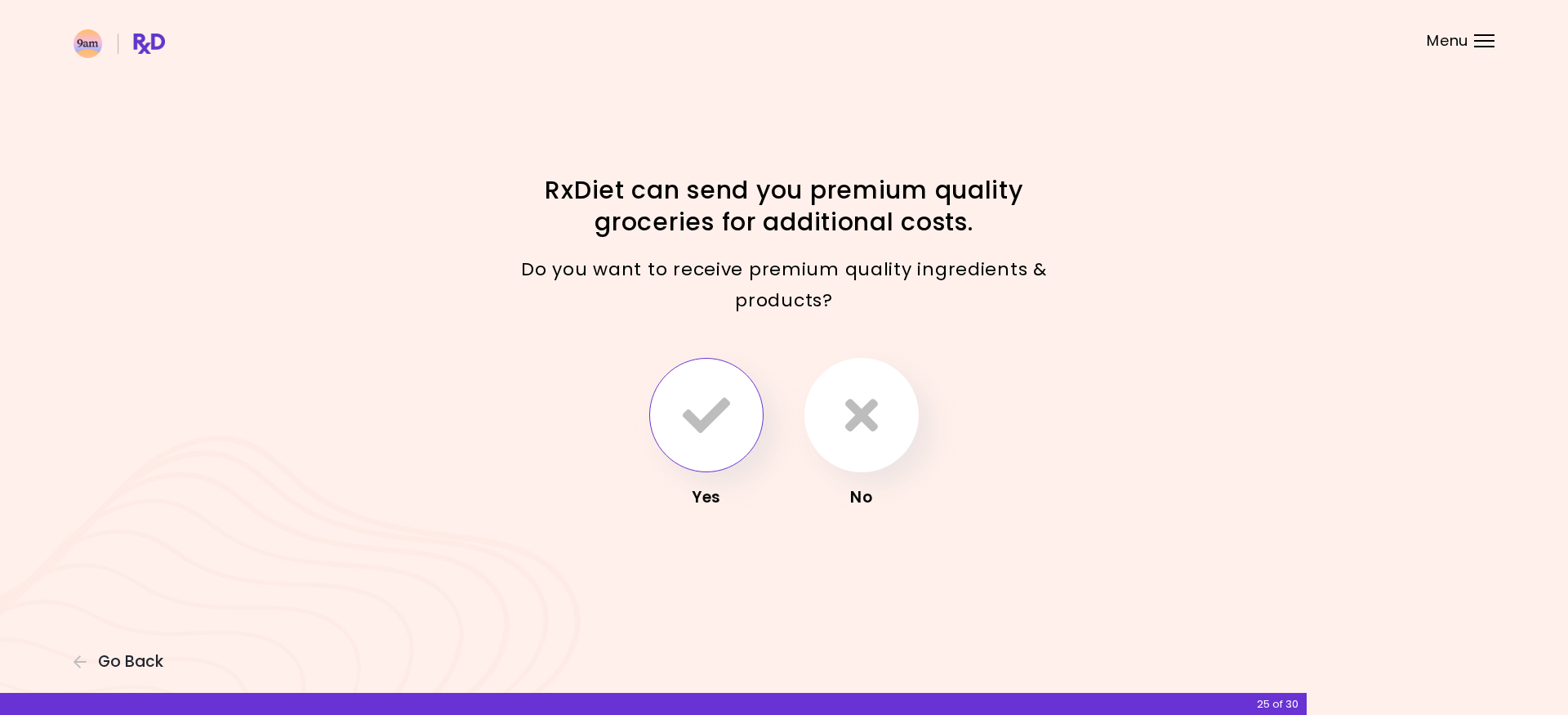
click at [724, 365] on button "button" at bounding box center [706, 415] width 114 height 114
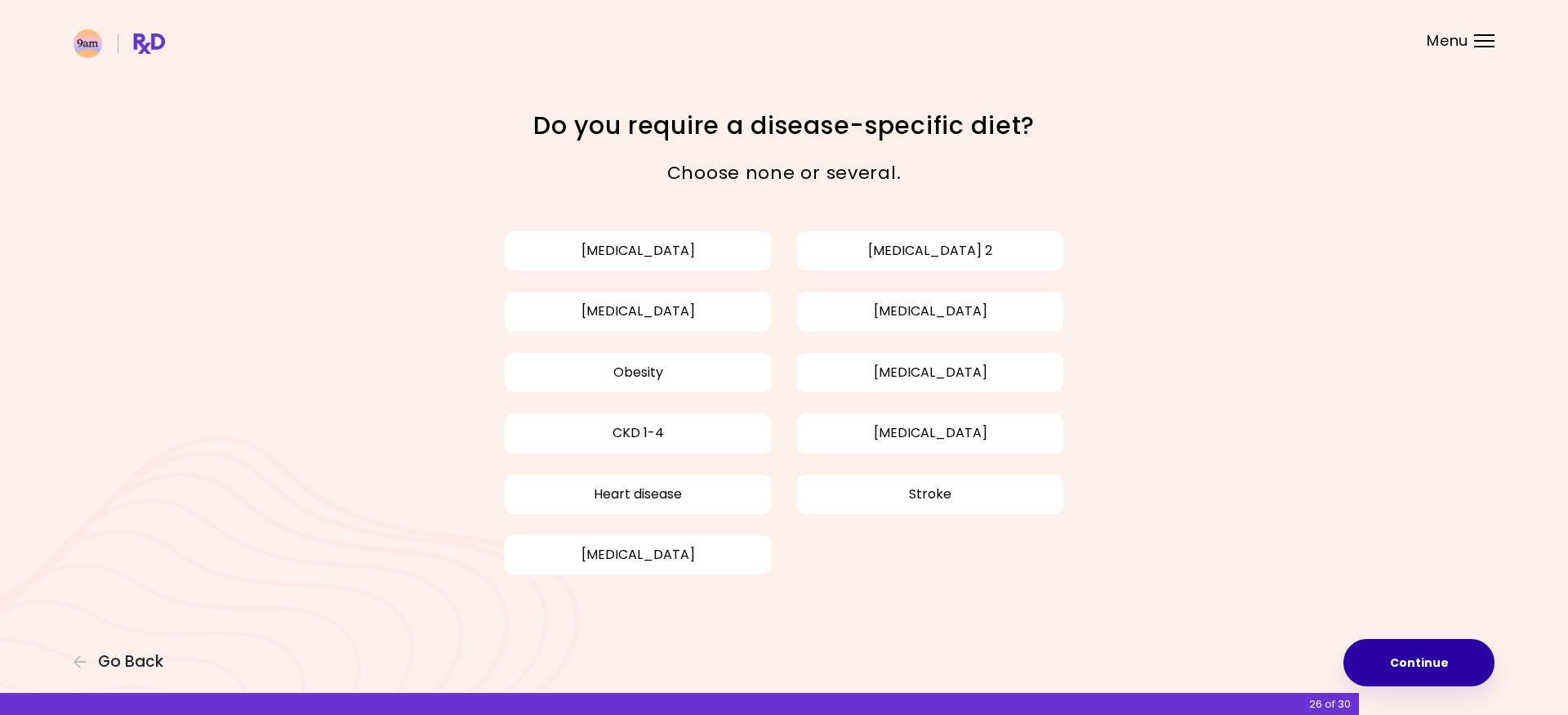
click at [1373, 669] on button "Continue" at bounding box center [1418, 662] width 151 height 47
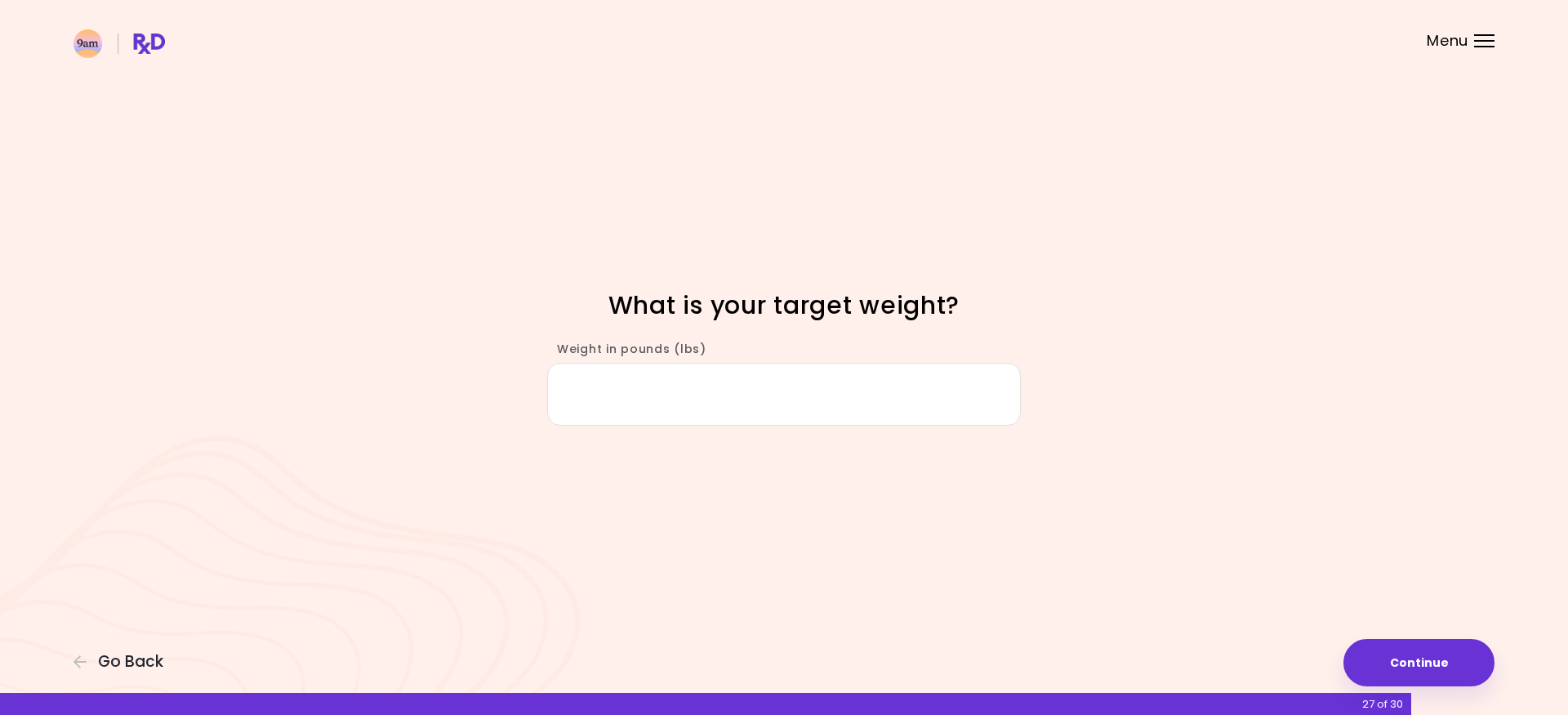
click at [830, 390] on input "Weight in pounds (lbs)" at bounding box center [784, 393] width 474 height 63
type input "***"
click at [1405, 662] on button "Continue" at bounding box center [1418, 662] width 151 height 47
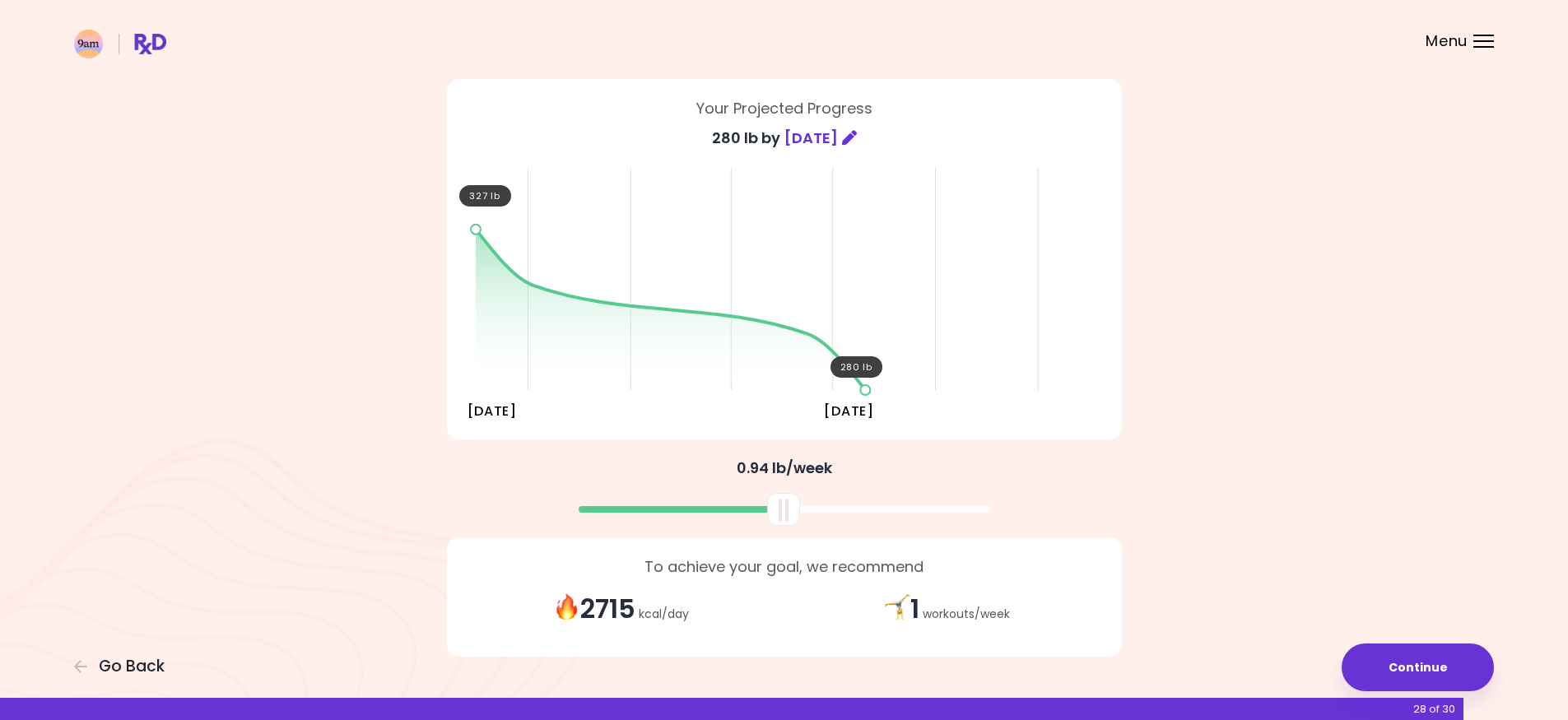
scroll to position [132, 0]
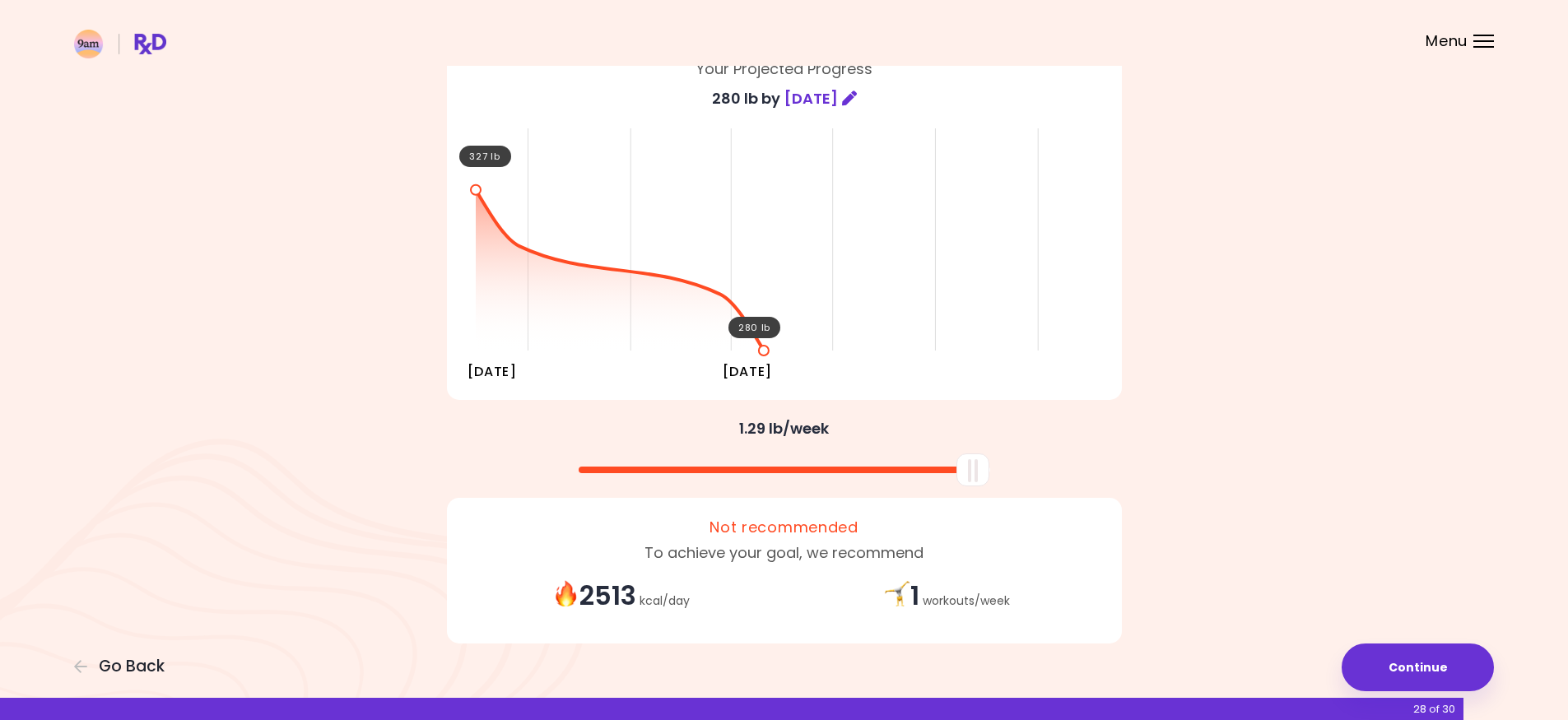
drag, startPoint x: 793, startPoint y: 467, endPoint x: 1153, endPoint y: 467, distance: 360.0
click at [1153, 467] on div at bounding box center [784, 464] width 790 height 44
click at [923, 592] on div "1 workouts / week" at bounding box center [946, 596] width 325 height 37
click at [895, 596] on div "1 workouts / week" at bounding box center [946, 596] width 325 height 37
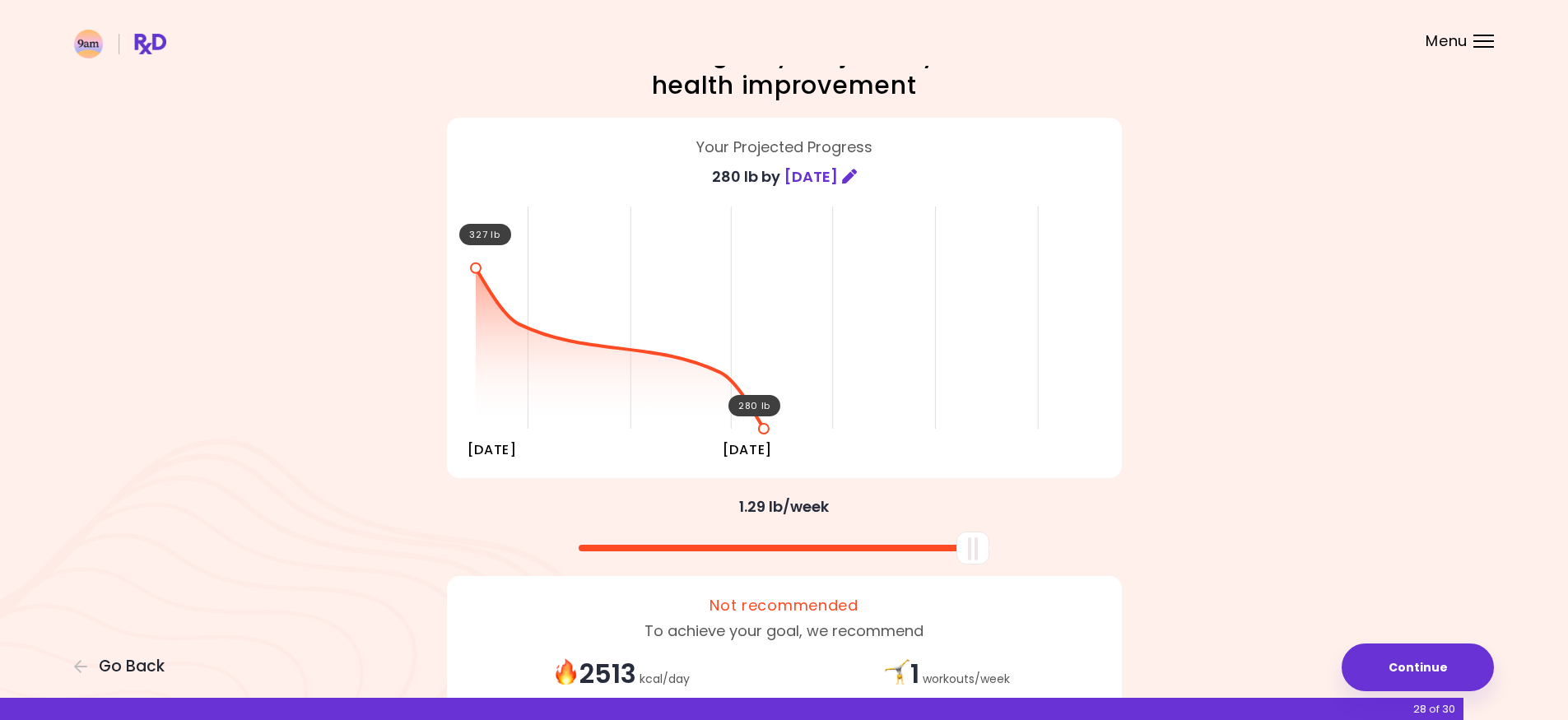
scroll to position [49, 0]
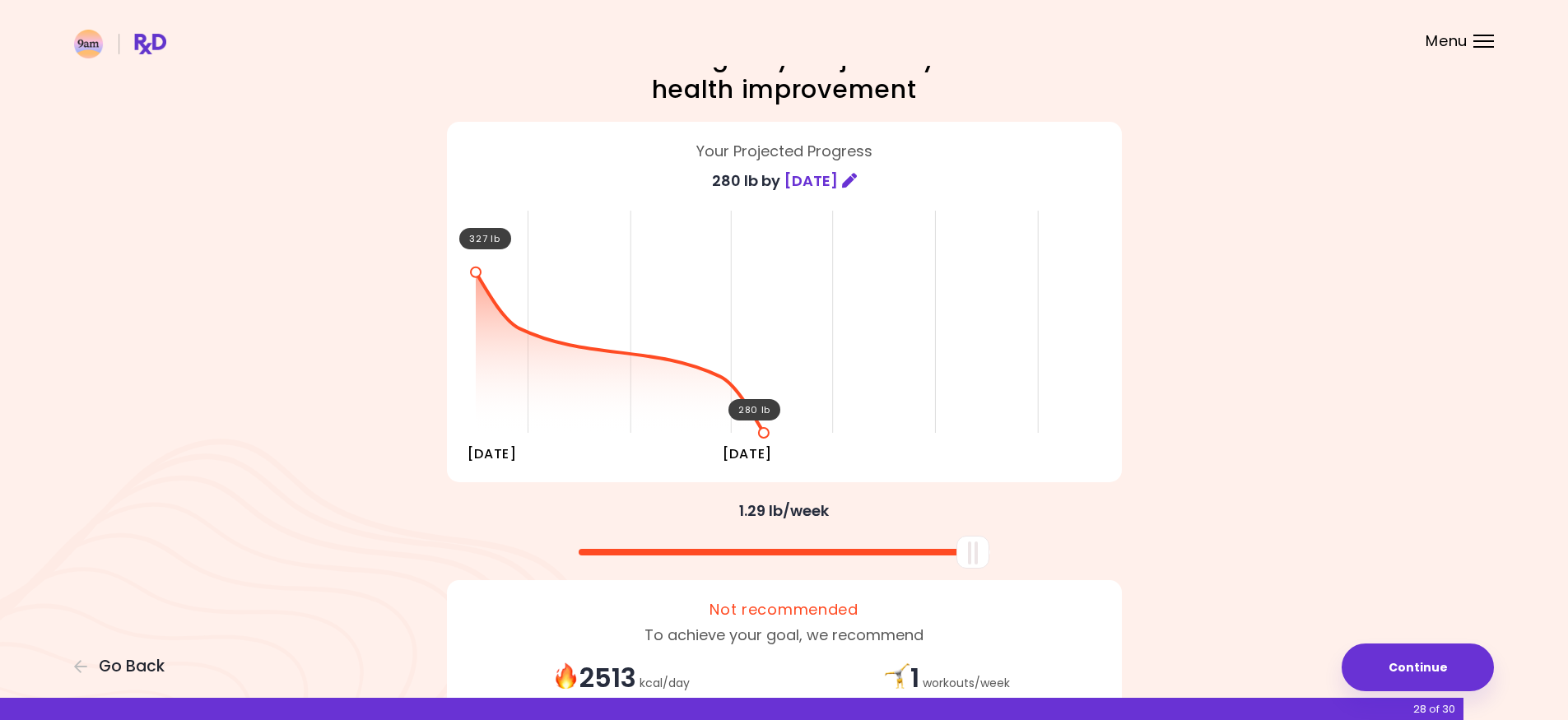
drag, startPoint x: 973, startPoint y: 546, endPoint x: 1106, endPoint y: 532, distance: 133.7
click at [1103, 532] on div at bounding box center [784, 546] width 691 height 44
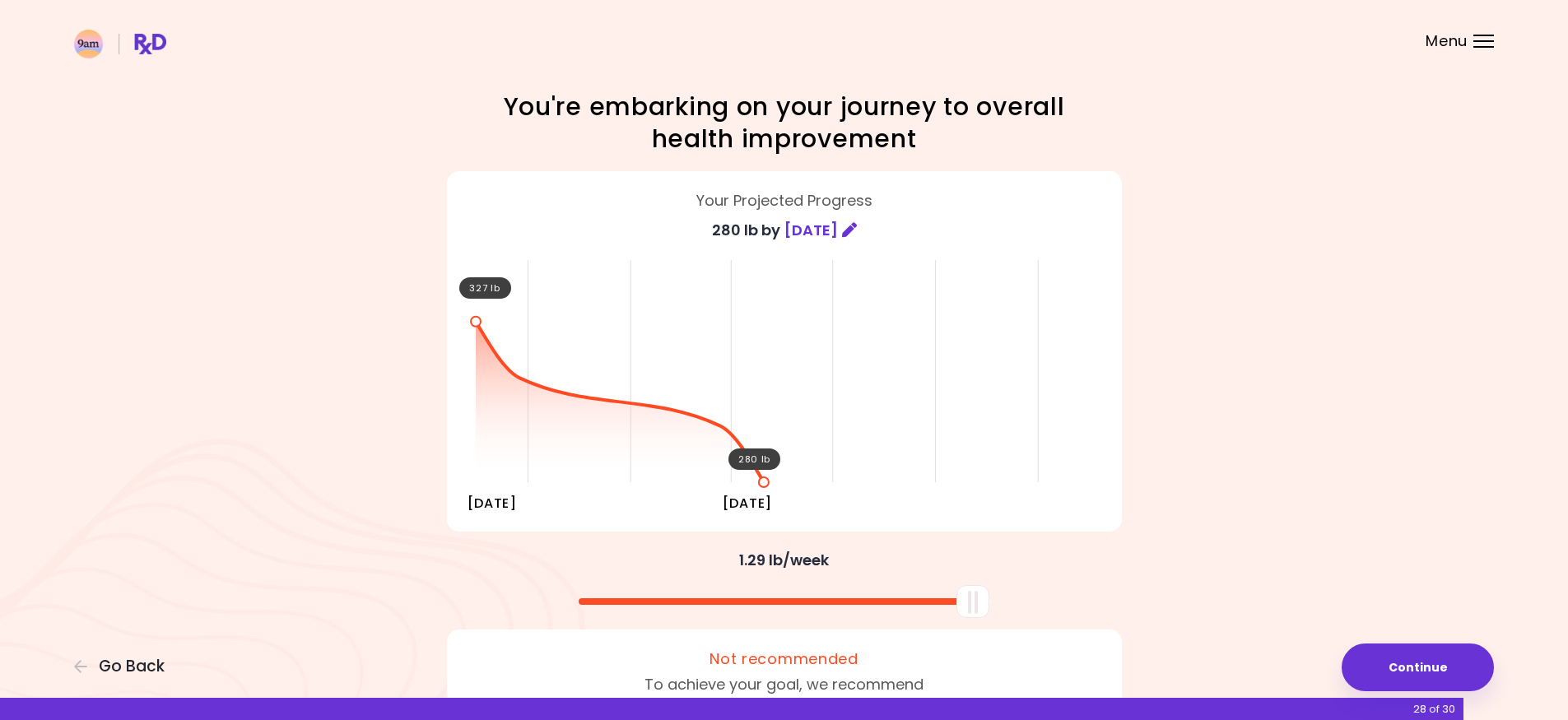
scroll to position [0, 0]
click at [856, 222] on icon at bounding box center [849, 230] width 15 height 15
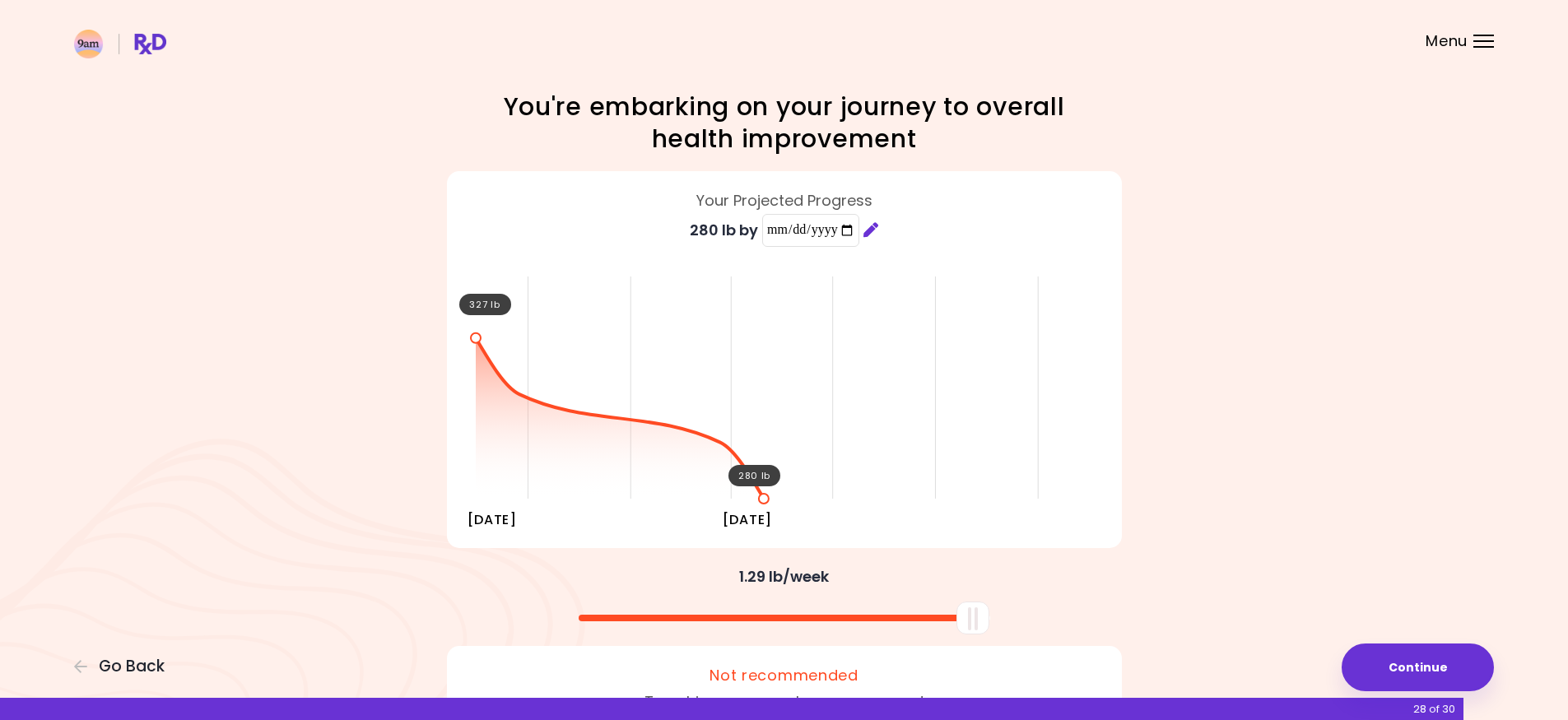
click at [999, 239] on div "**********" at bounding box center [784, 238] width 650 height 43
click at [149, 669] on span "Go Back" at bounding box center [132, 666] width 66 height 18
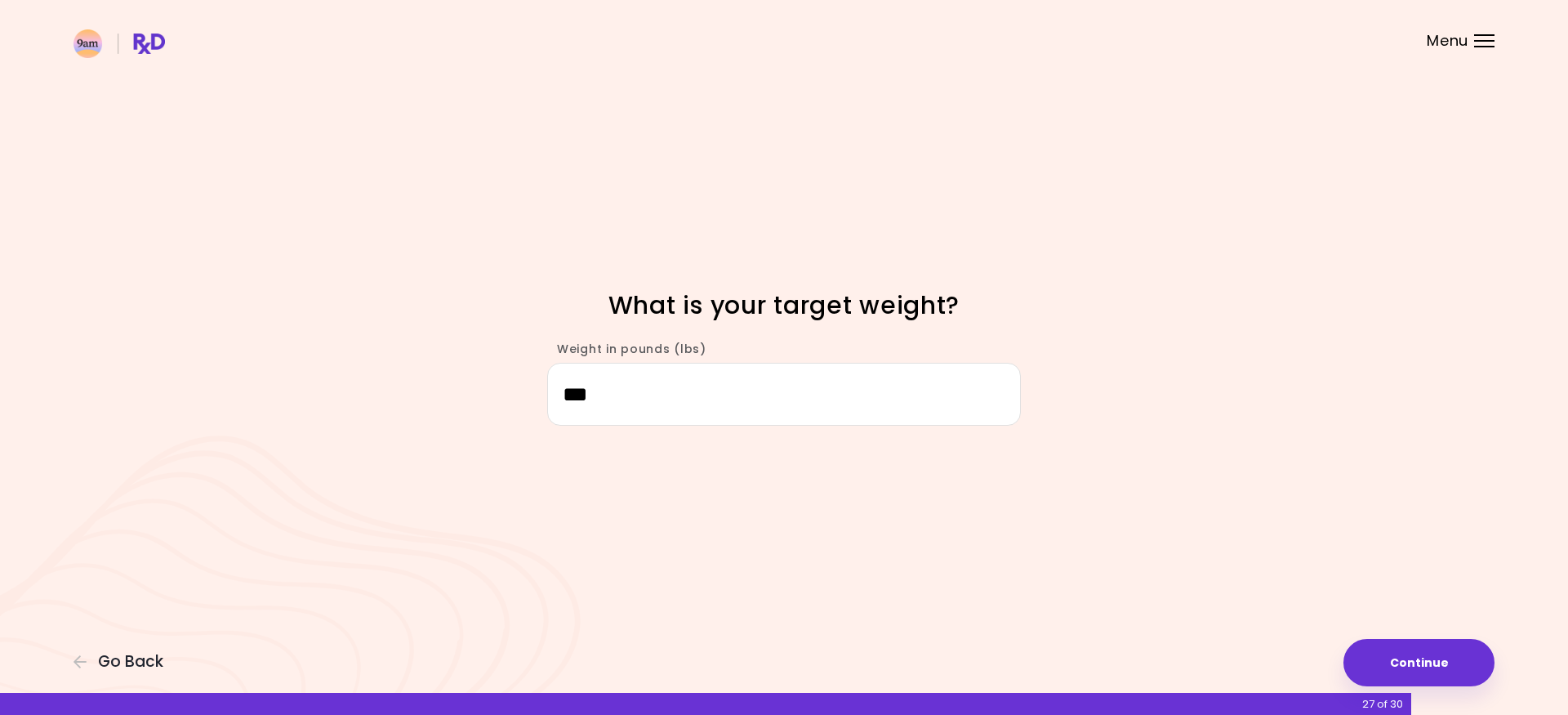
click at [699, 418] on input "***" at bounding box center [784, 393] width 474 height 63
type input "***"
click at [1136, 540] on div "Focusable invisible element What is your target weight? Weight in pounds (lbs) …" at bounding box center [784, 357] width 1568 height 715
click at [1427, 672] on button "Continue" at bounding box center [1418, 662] width 151 height 47
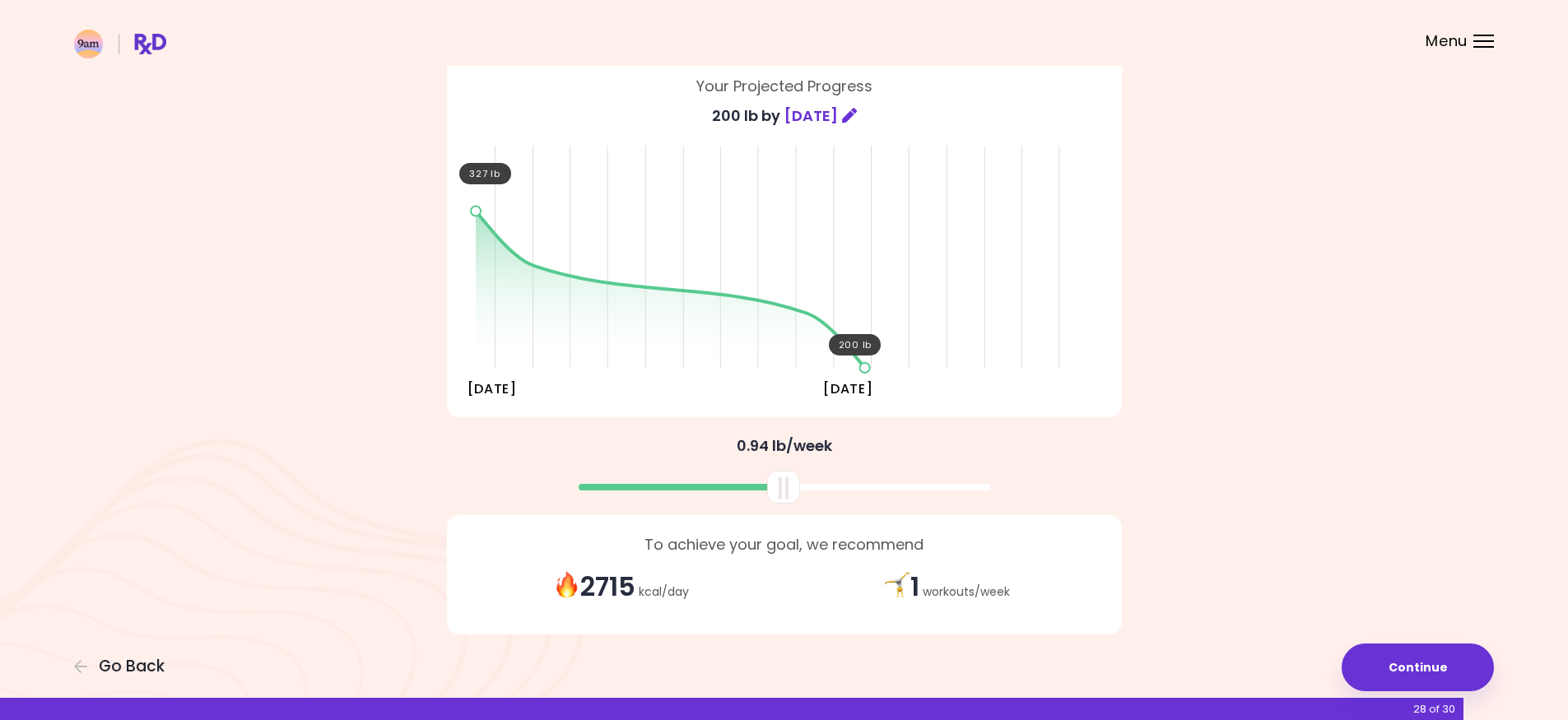
scroll to position [132, 0]
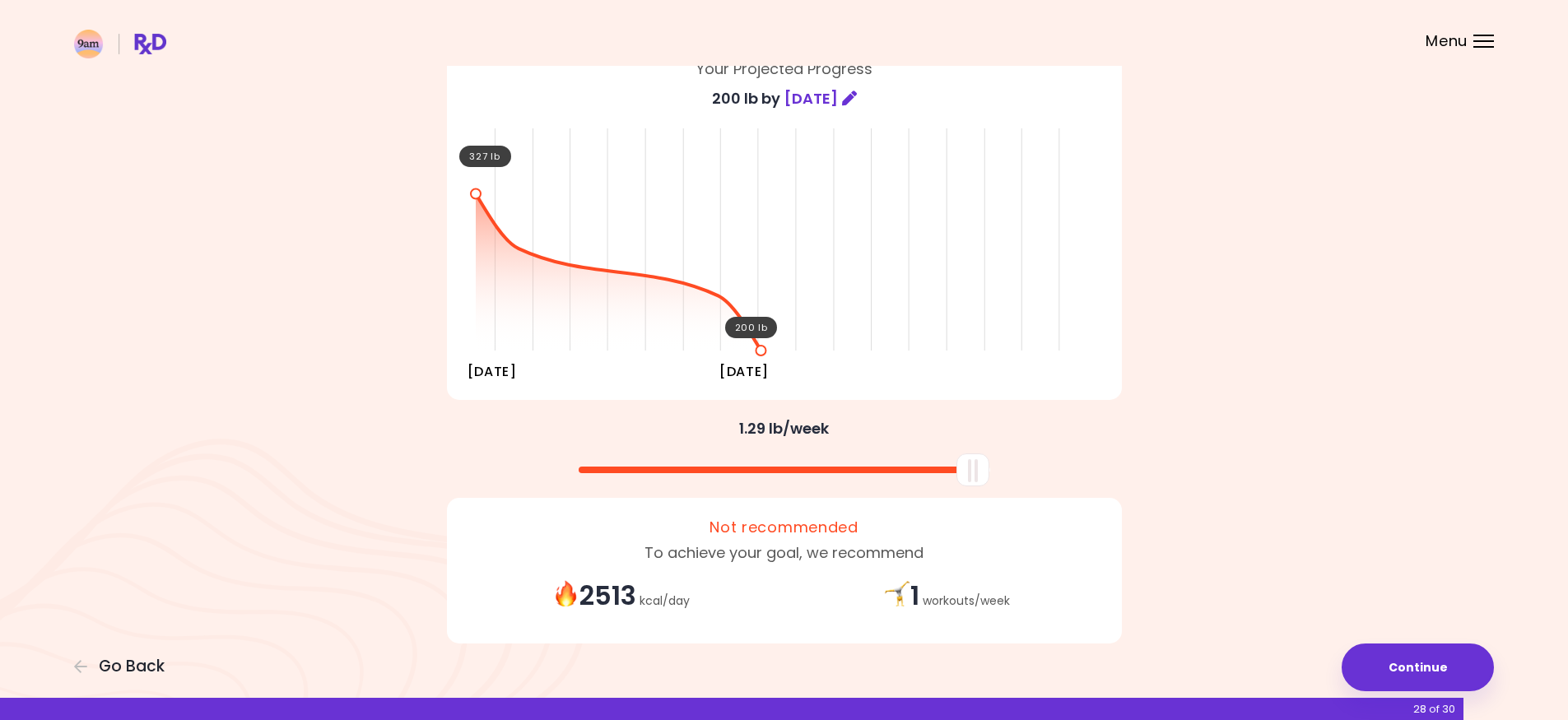
drag, startPoint x: 791, startPoint y: 463, endPoint x: 1173, endPoint y: 453, distance: 382.1
click at [1173, 453] on div at bounding box center [784, 464] width 790 height 44
click at [112, 667] on span "Go Back" at bounding box center [132, 666] width 66 height 18
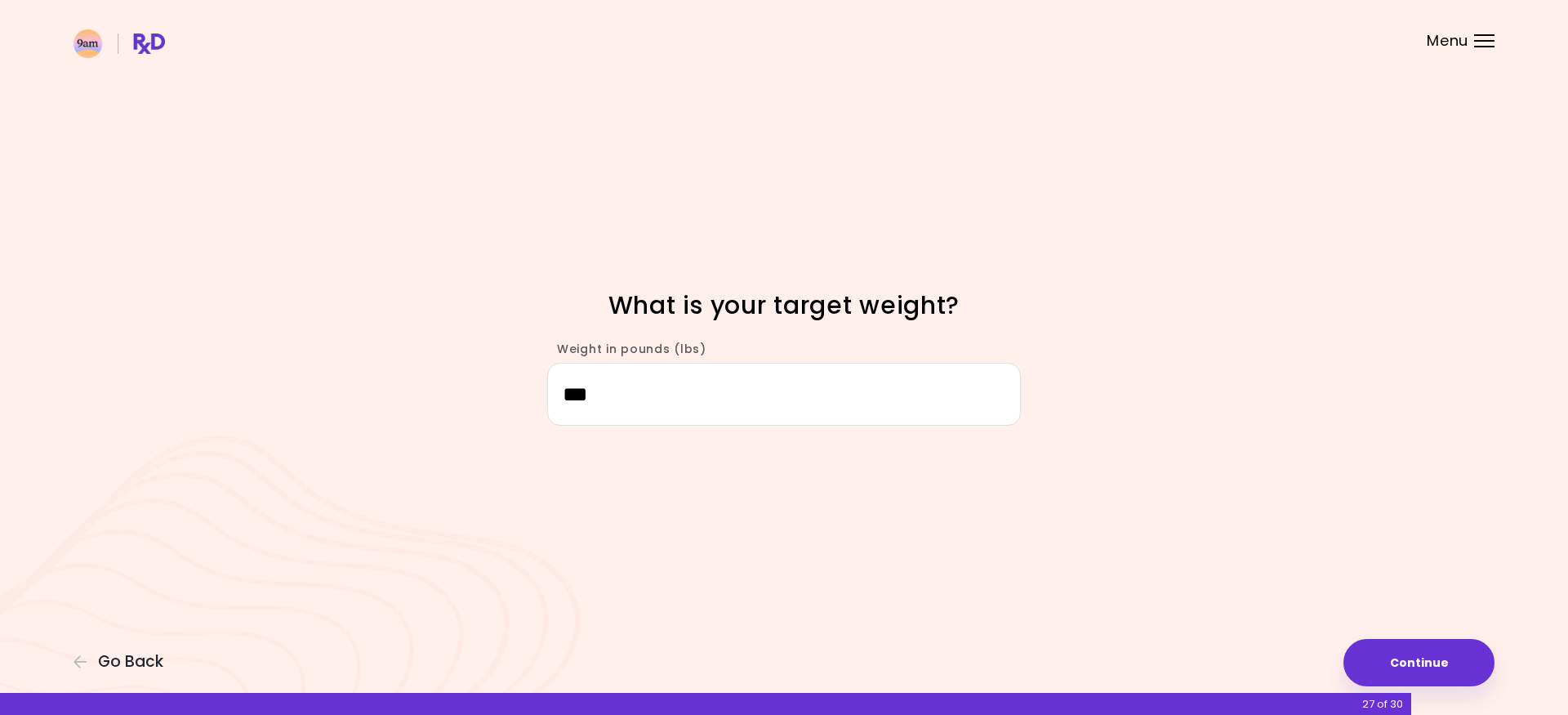
click at [643, 404] on input "***" at bounding box center [784, 393] width 474 height 63
type input "***"
click at [1230, 517] on div "Focusable invisible element What is your target weight? Weight in pounds (lbs) …" at bounding box center [784, 357] width 1568 height 715
click at [1386, 671] on button "Continue" at bounding box center [1418, 662] width 151 height 47
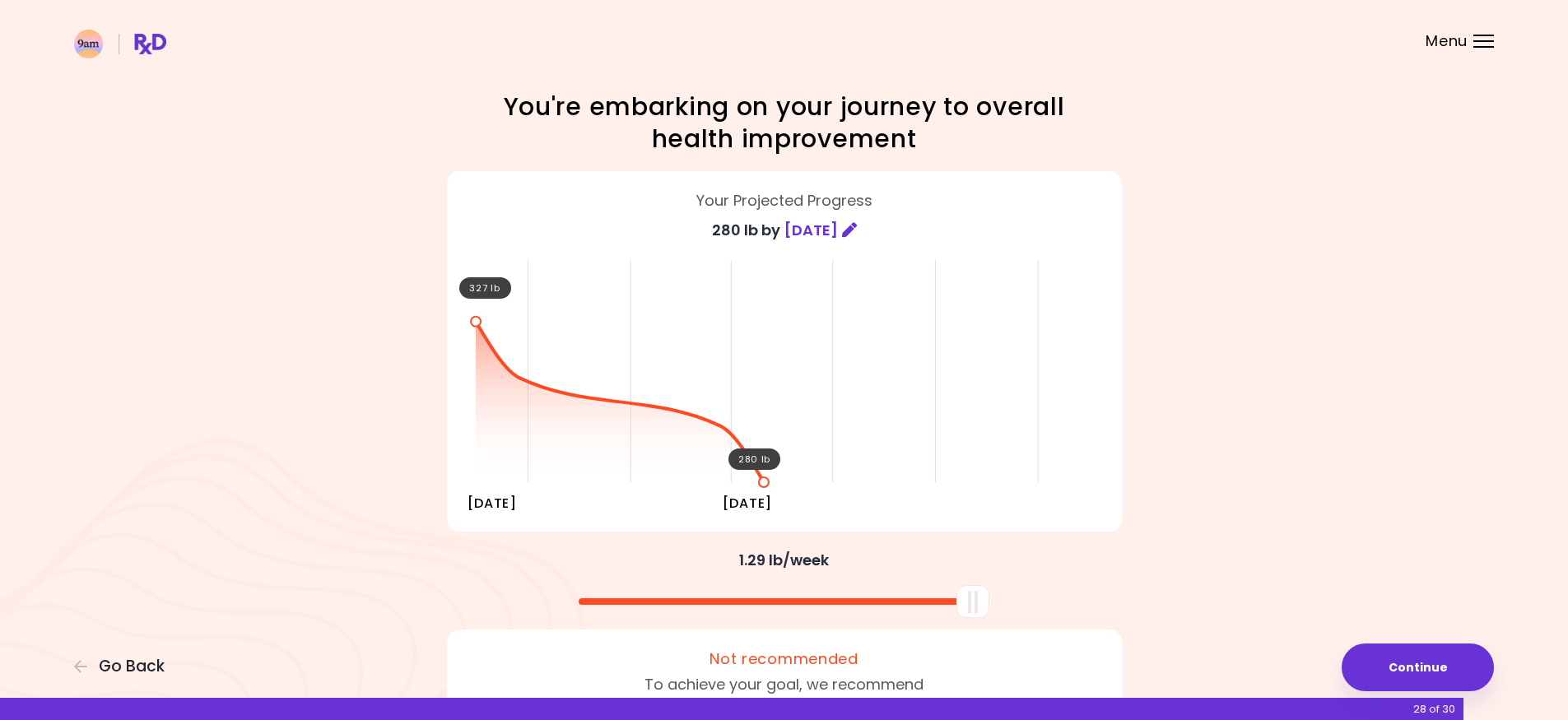
drag, startPoint x: 882, startPoint y: 614, endPoint x: 1334, endPoint y: 633, distance: 452.4
click at [1278, 616] on div "Focusable invisible element You're embarking on your journey to overall health …" at bounding box center [784, 438] width 1568 height 877
click at [1400, 669] on button "Continue" at bounding box center [1418, 667] width 152 height 48
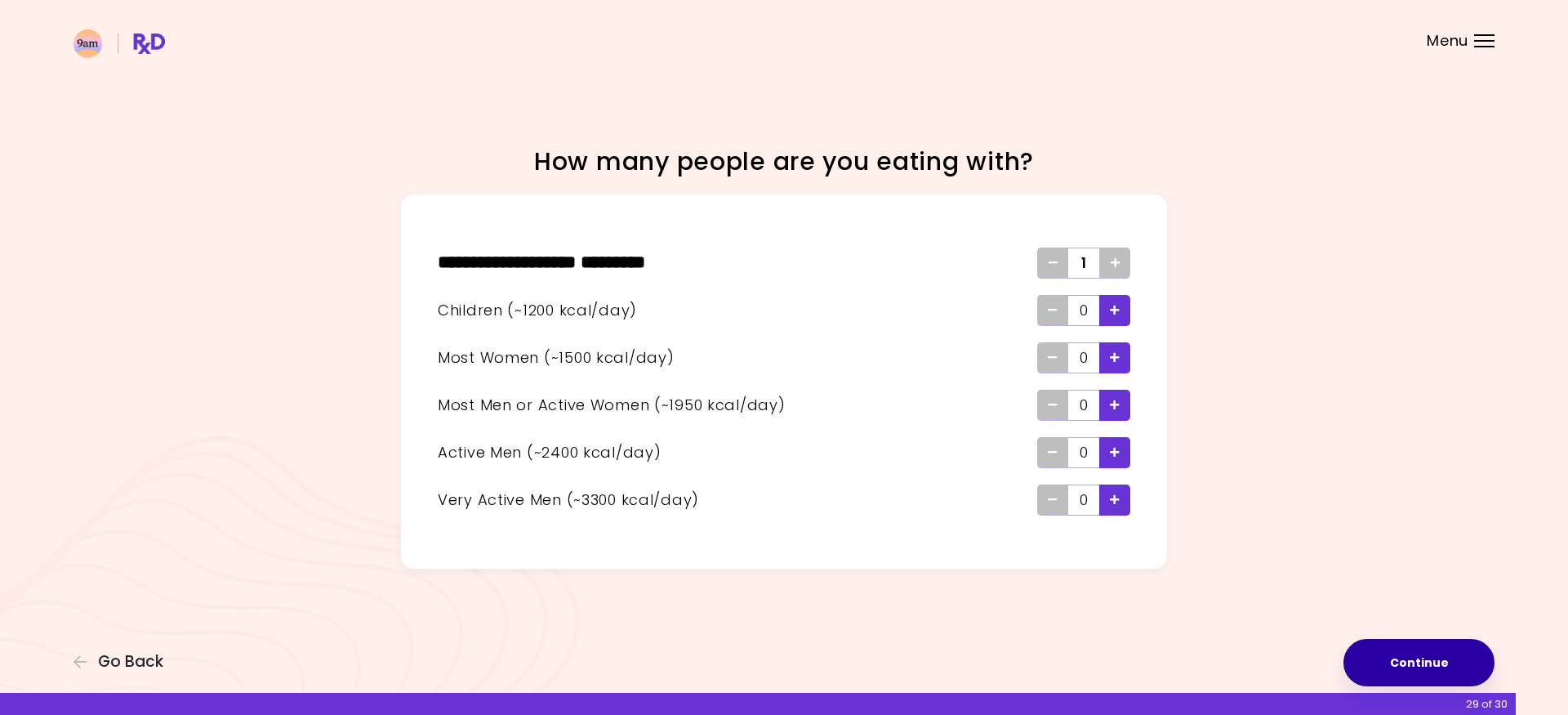
click at [1444, 653] on button "Continue" at bounding box center [1418, 662] width 151 height 47
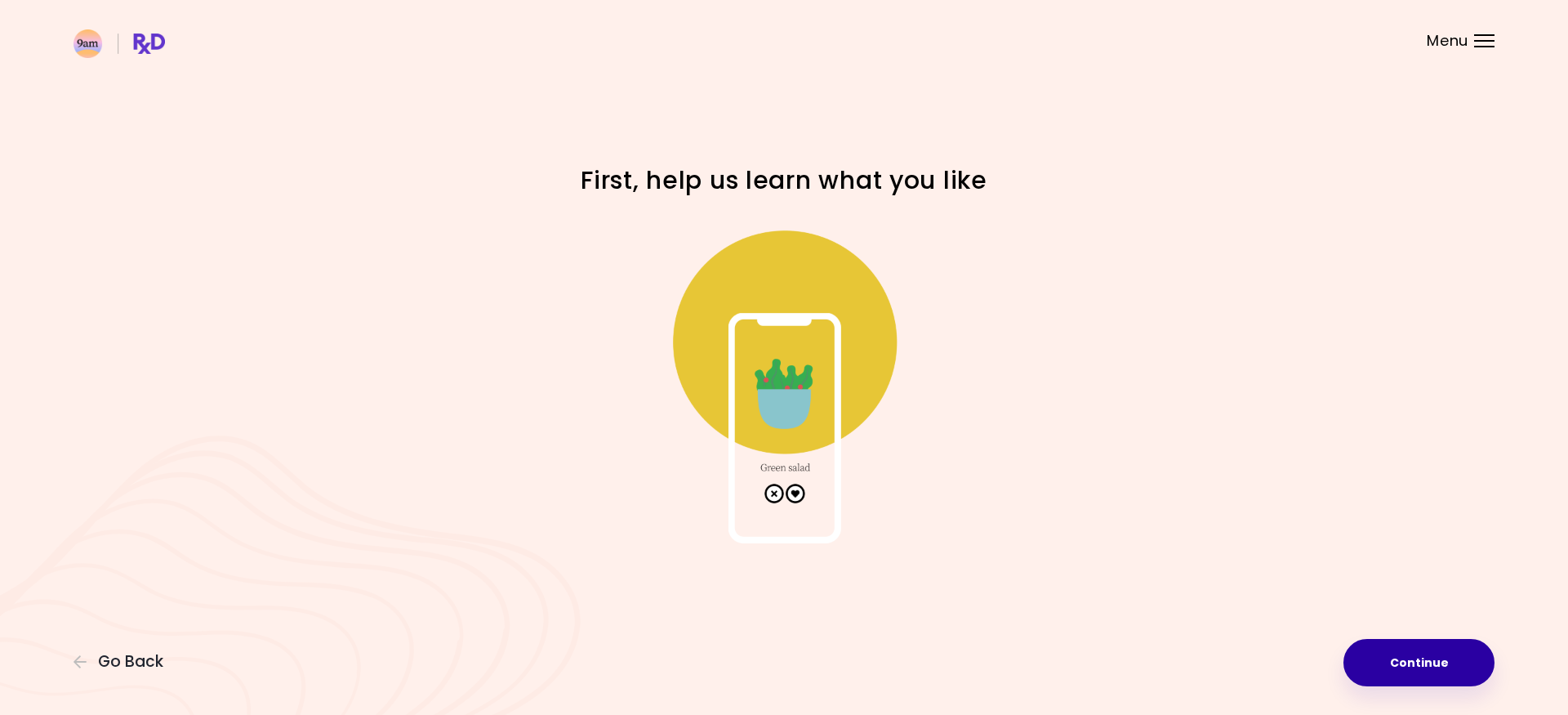
click at [1446, 650] on button "Continue" at bounding box center [1418, 662] width 151 height 47
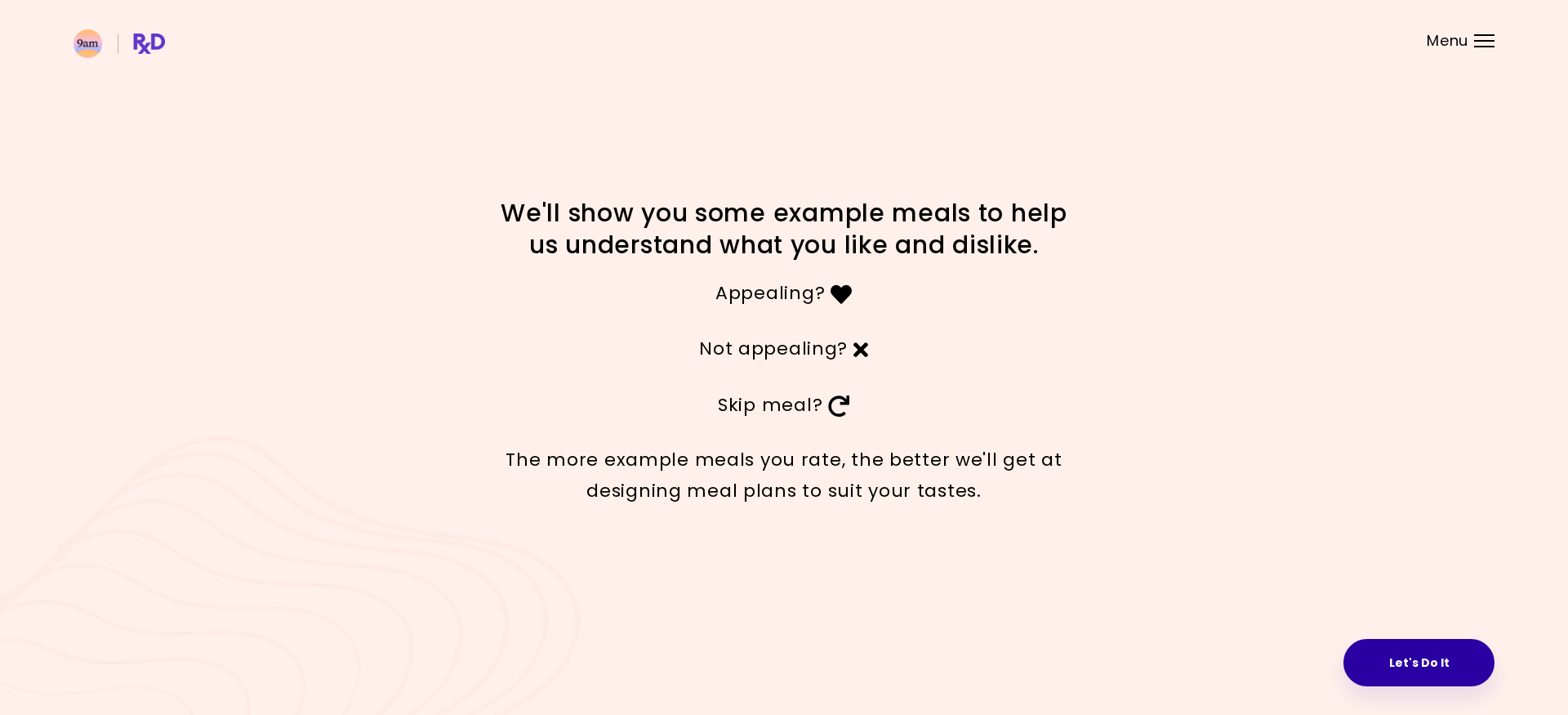
click at [1427, 653] on button "Let's Do It" at bounding box center [1418, 662] width 151 height 47
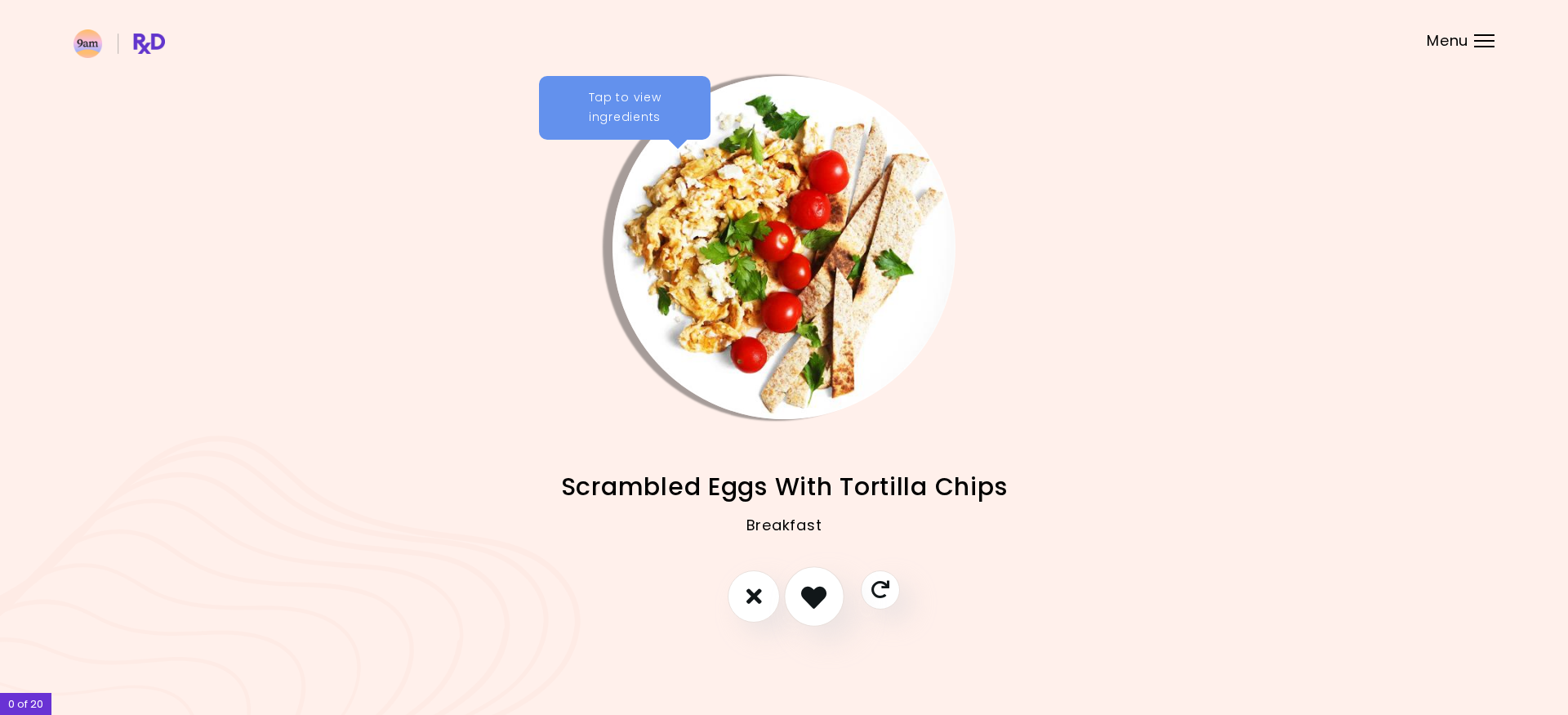
click at [825, 582] on button "I like this recipe" at bounding box center [814, 596] width 61 height 61
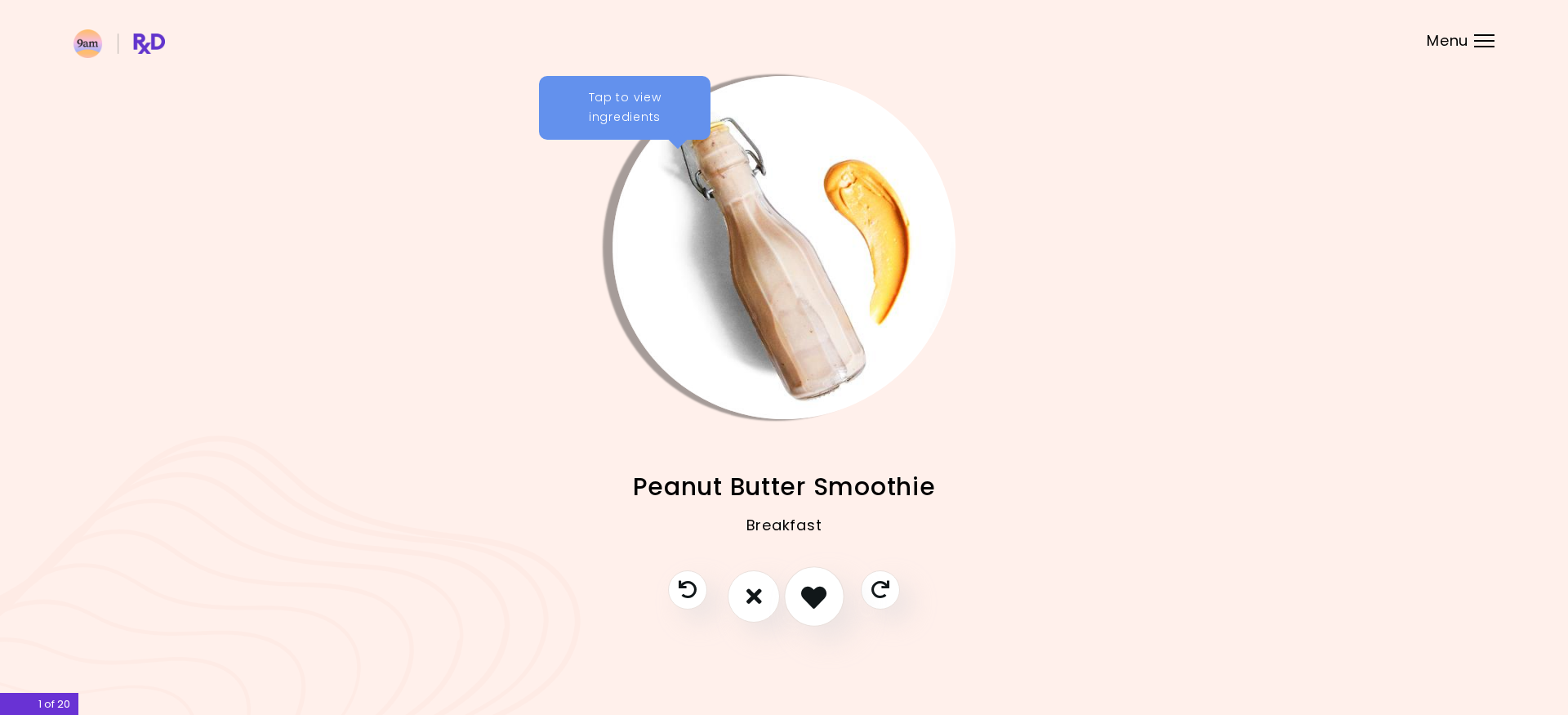
click at [808, 583] on icon "I like this recipe" at bounding box center [814, 596] width 25 height 25
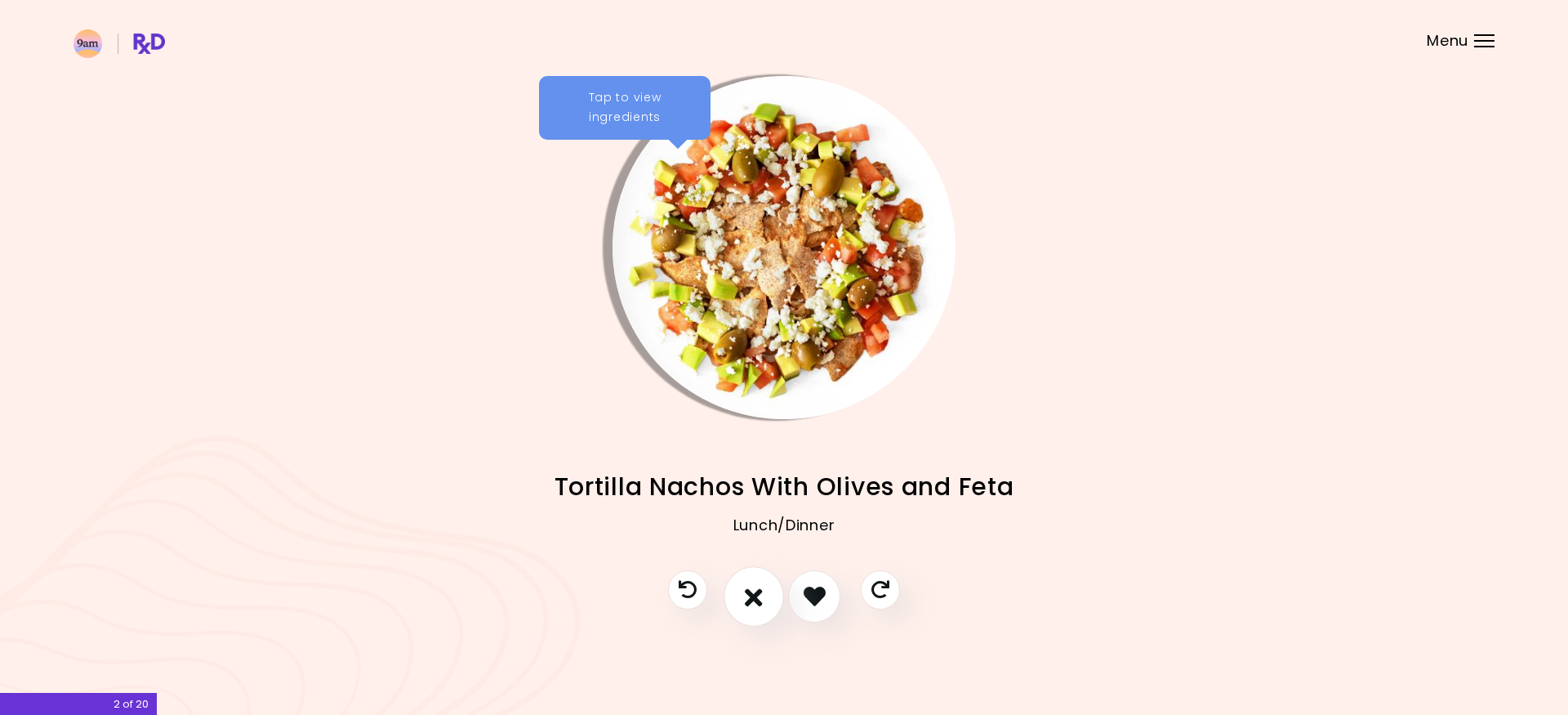
click at [750, 601] on icon "I don't like this recipe" at bounding box center [754, 596] width 18 height 25
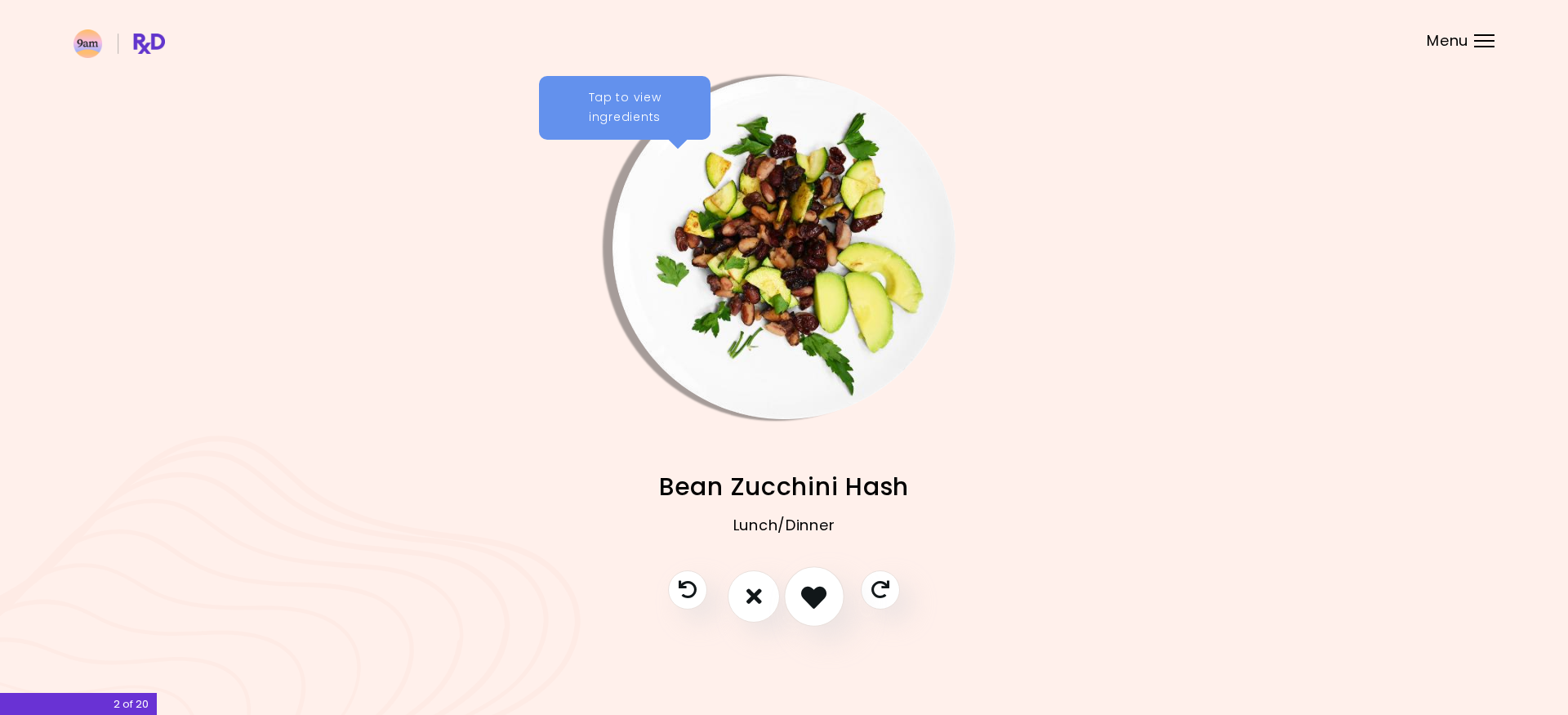
click at [829, 597] on button "I like this recipe" at bounding box center [814, 596] width 61 height 61
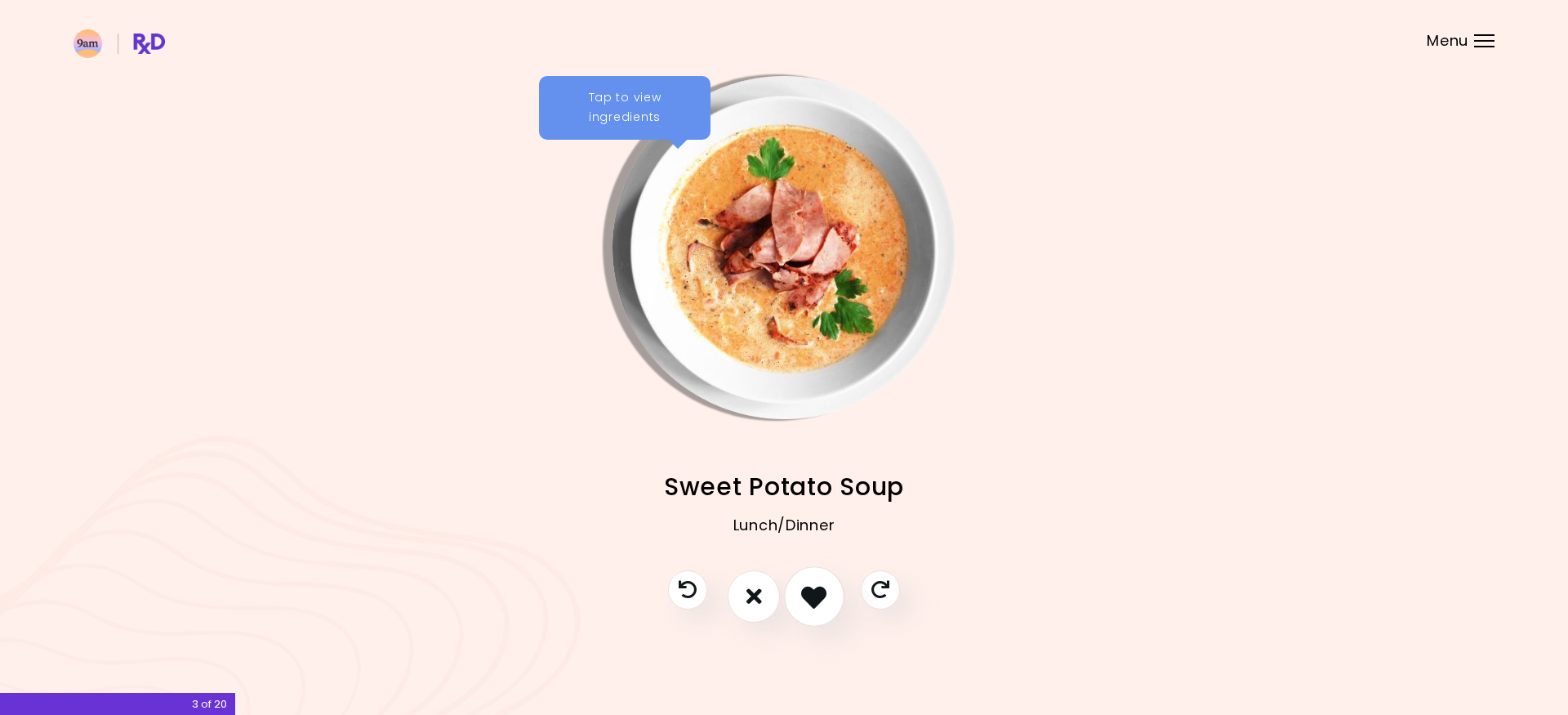
click at [829, 597] on button "I like this recipe" at bounding box center [814, 596] width 61 height 61
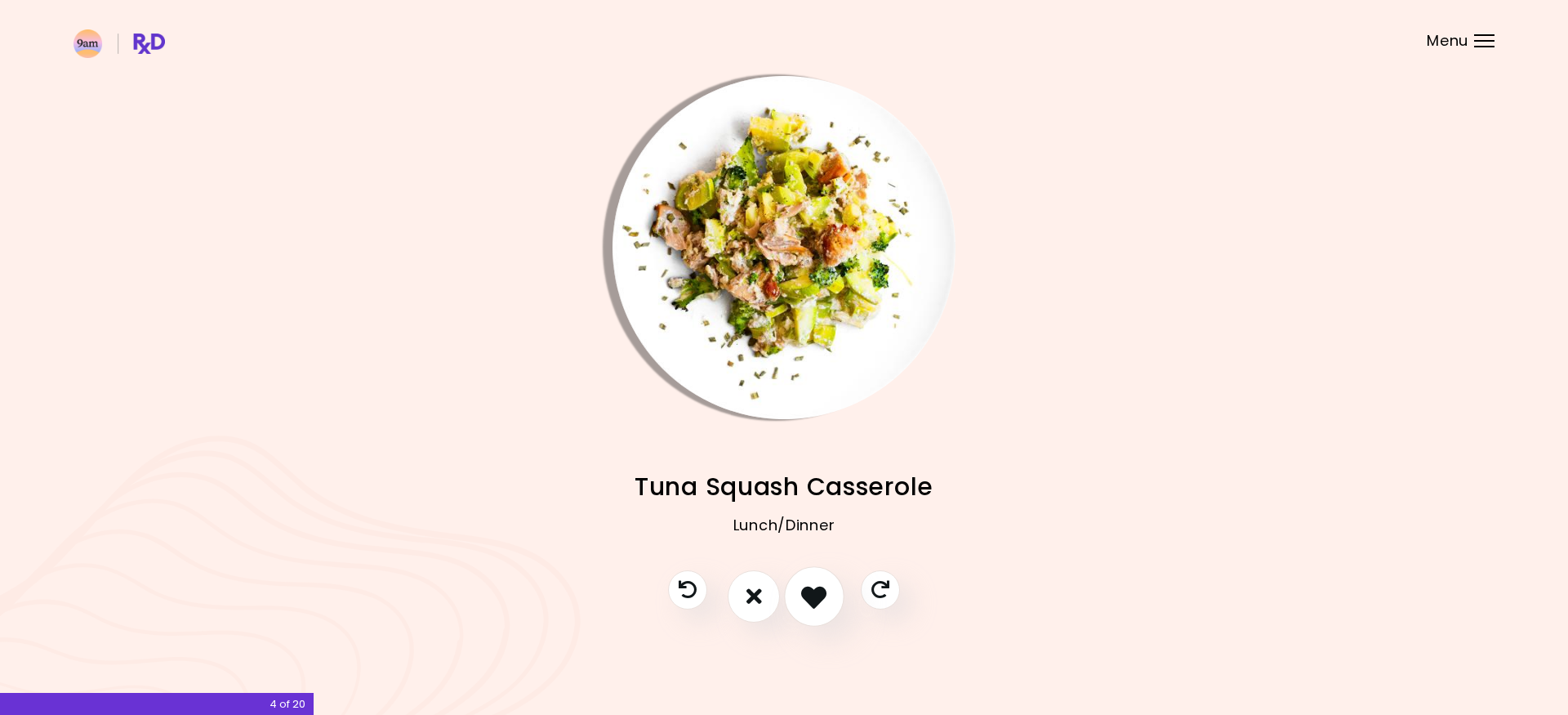
click at [829, 597] on button "I like this recipe" at bounding box center [814, 596] width 61 height 61
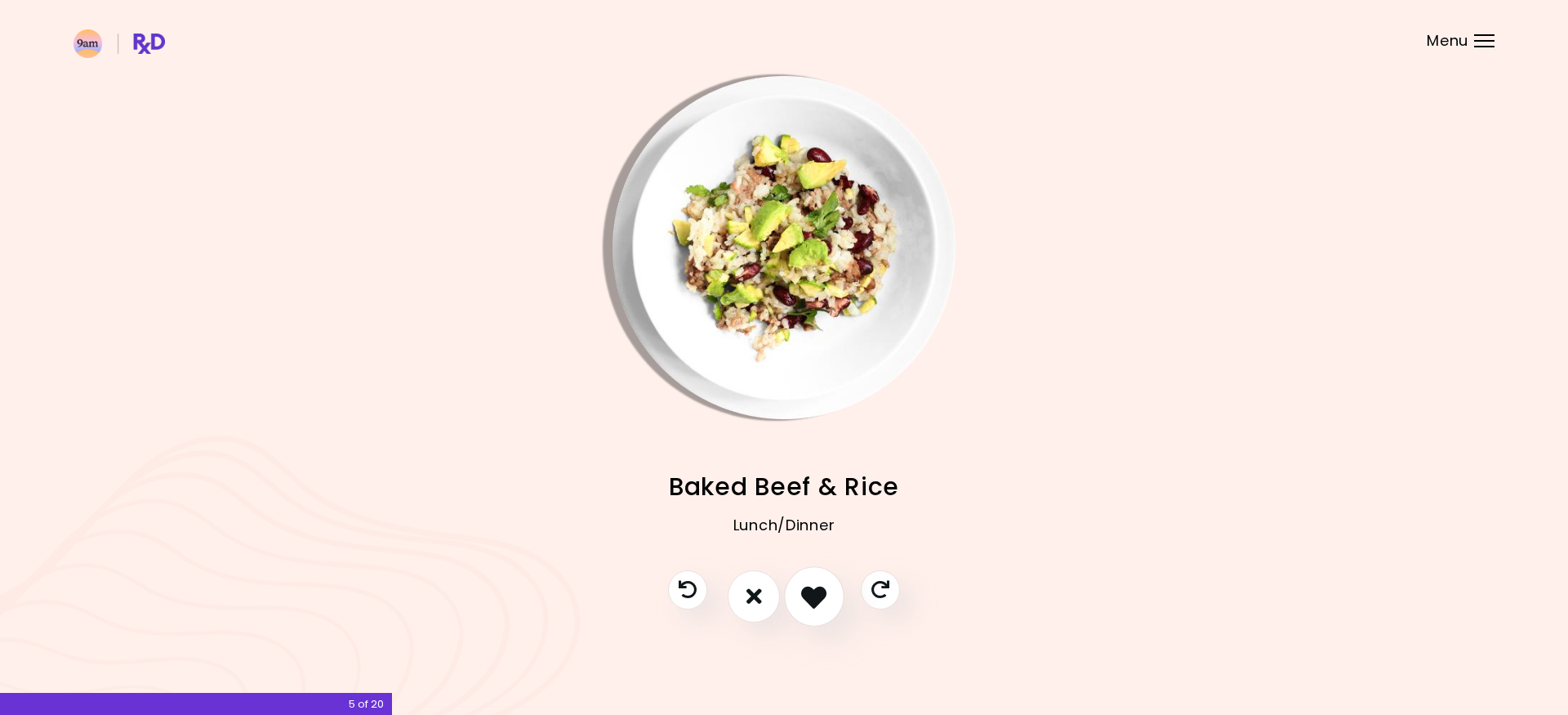
click at [830, 597] on button "I like this recipe" at bounding box center [814, 596] width 61 height 61
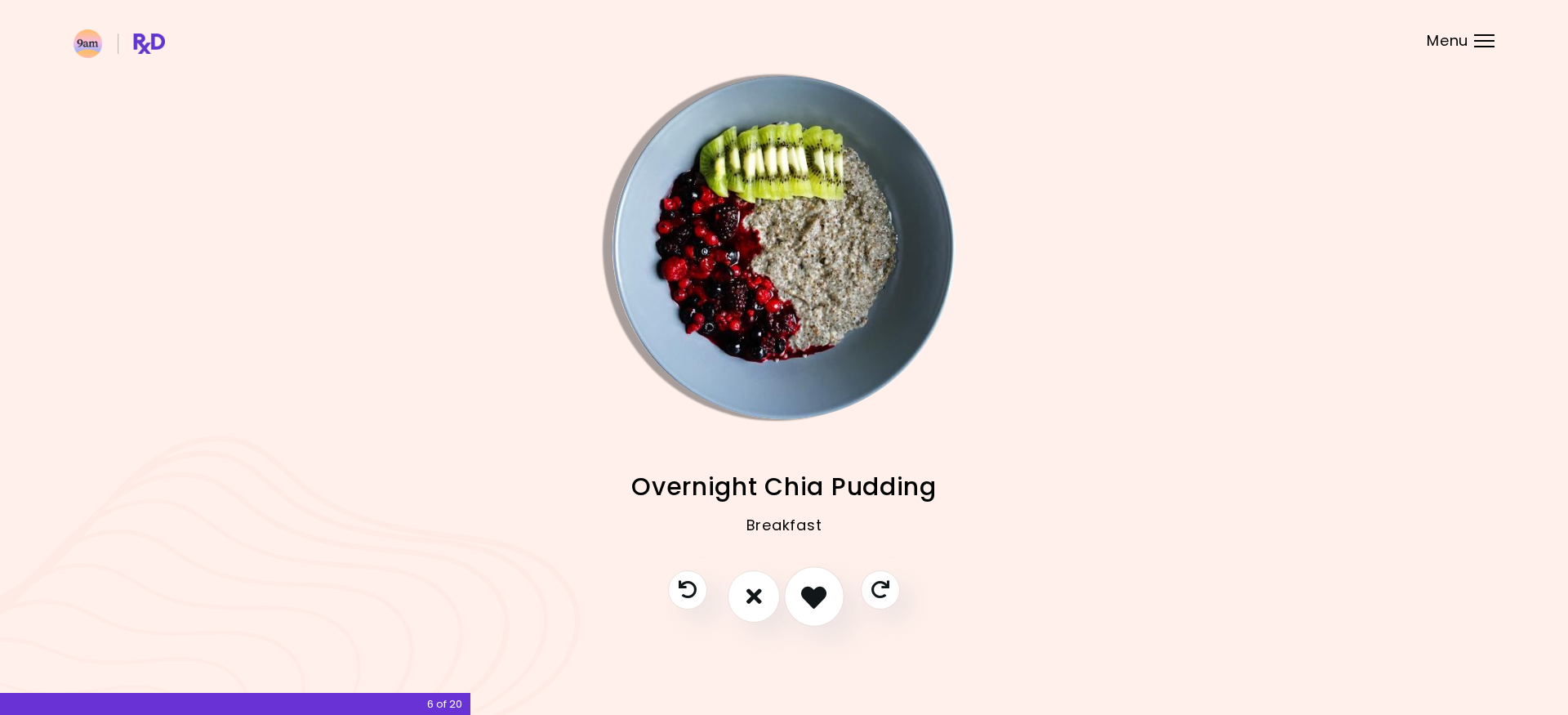
click at [830, 597] on button "I like this recipe" at bounding box center [814, 596] width 61 height 61
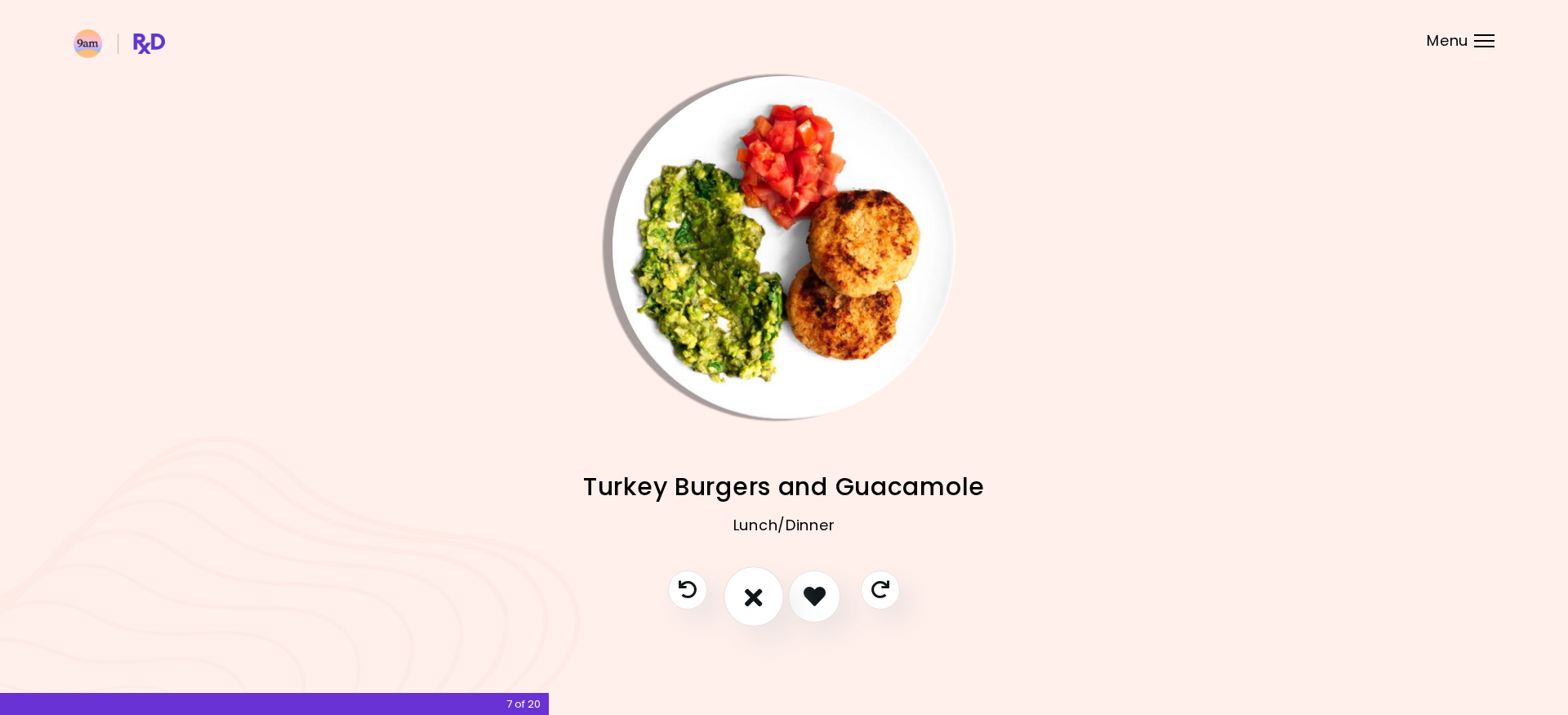
click at [757, 588] on icon "I don't like this recipe" at bounding box center [754, 596] width 18 height 25
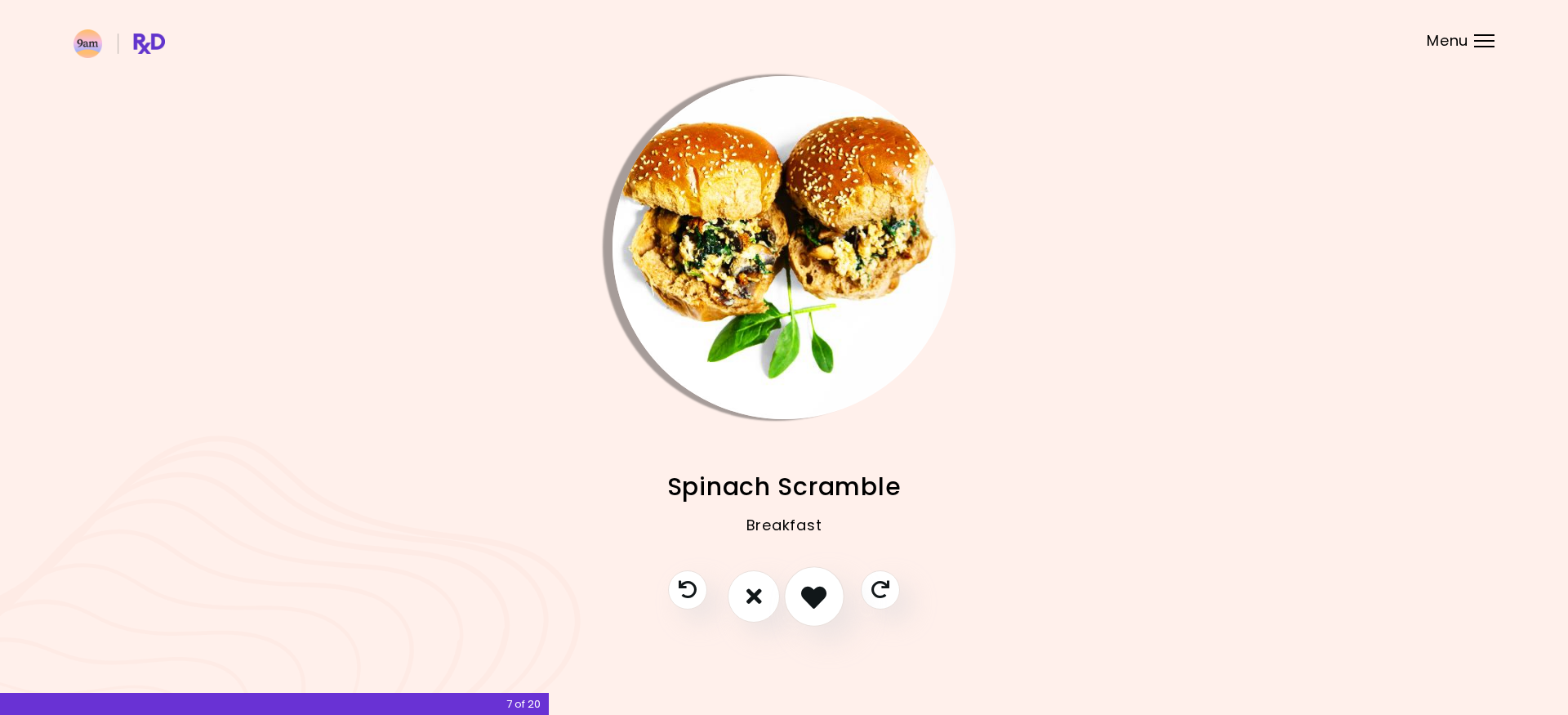
click at [823, 591] on icon "I like this recipe" at bounding box center [814, 596] width 25 height 25
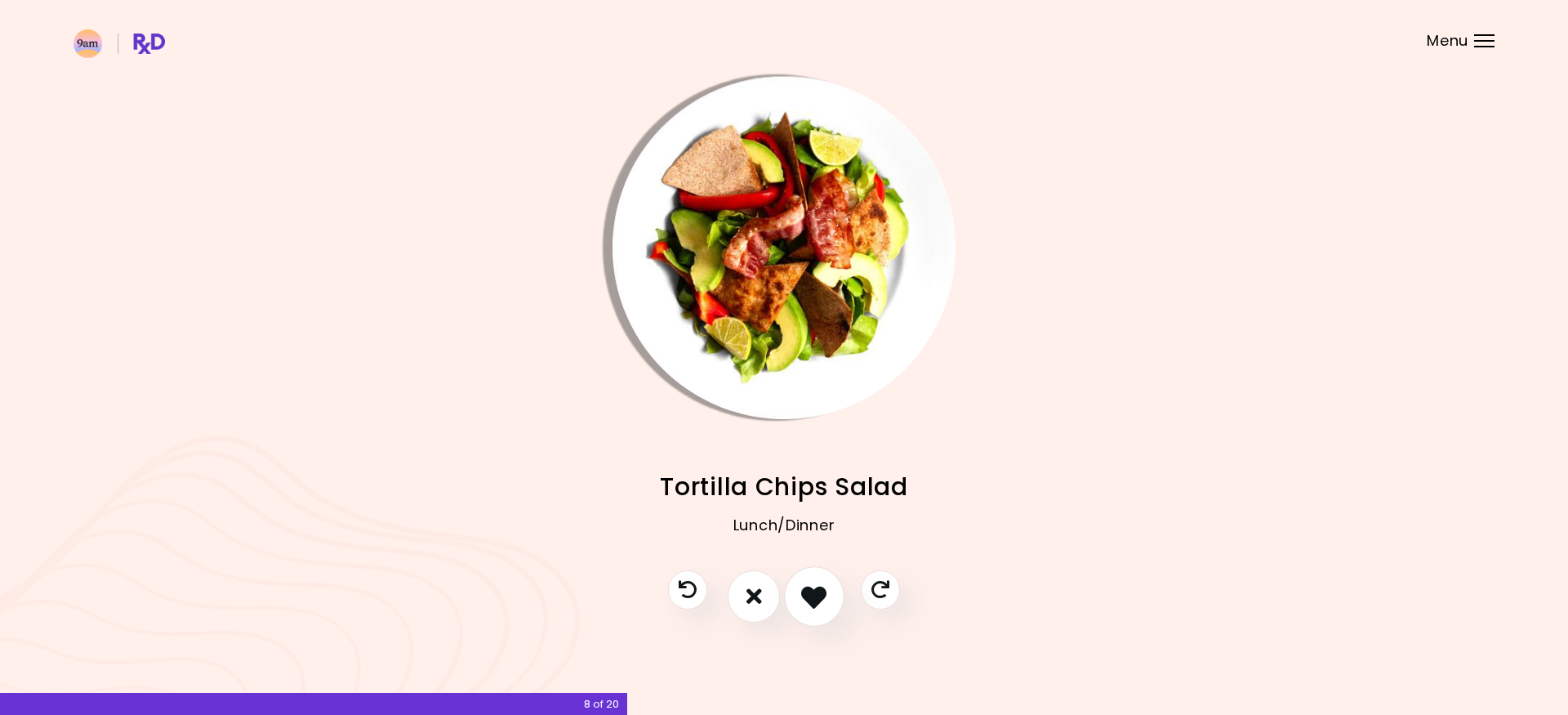
click at [823, 591] on icon "I like this recipe" at bounding box center [814, 596] width 25 height 25
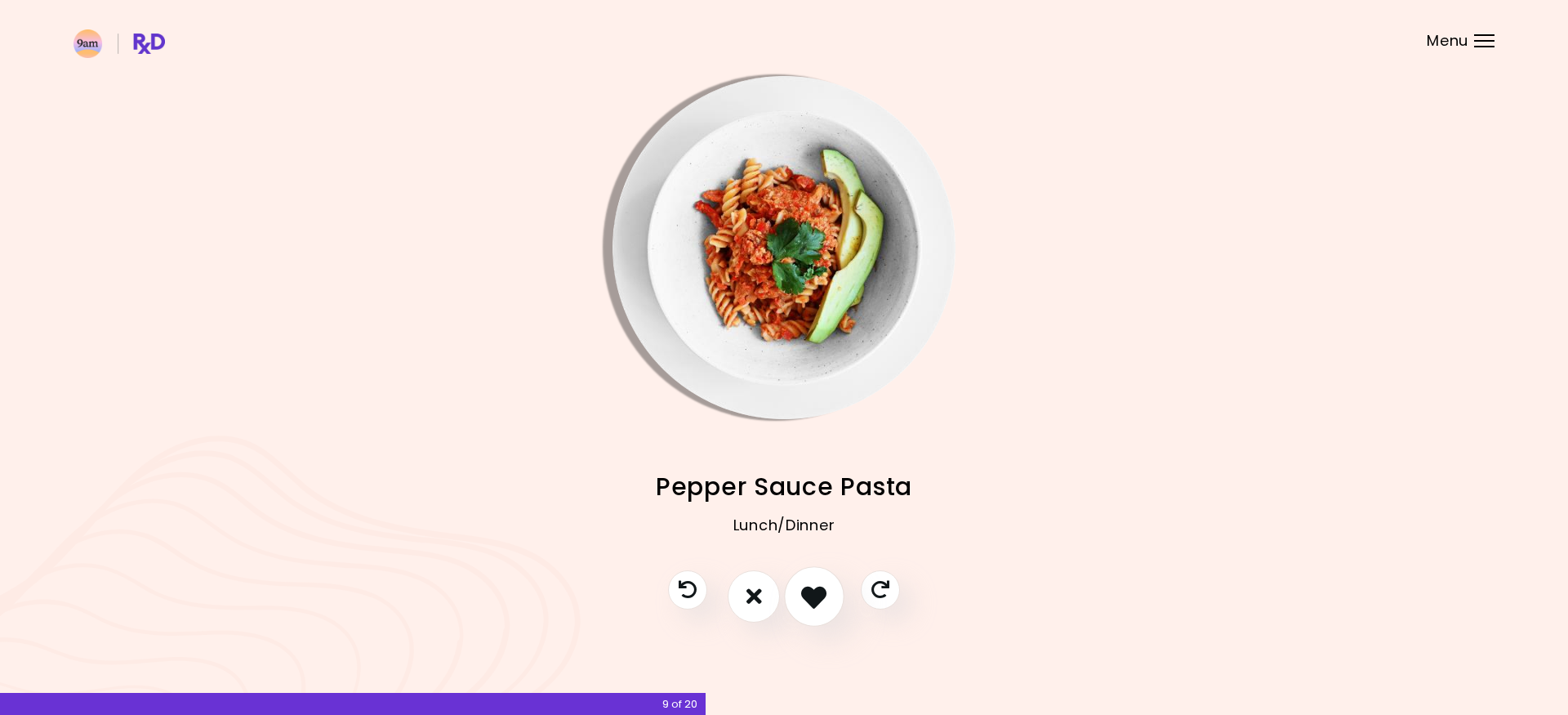
click at [823, 591] on icon "I like this recipe" at bounding box center [814, 596] width 25 height 25
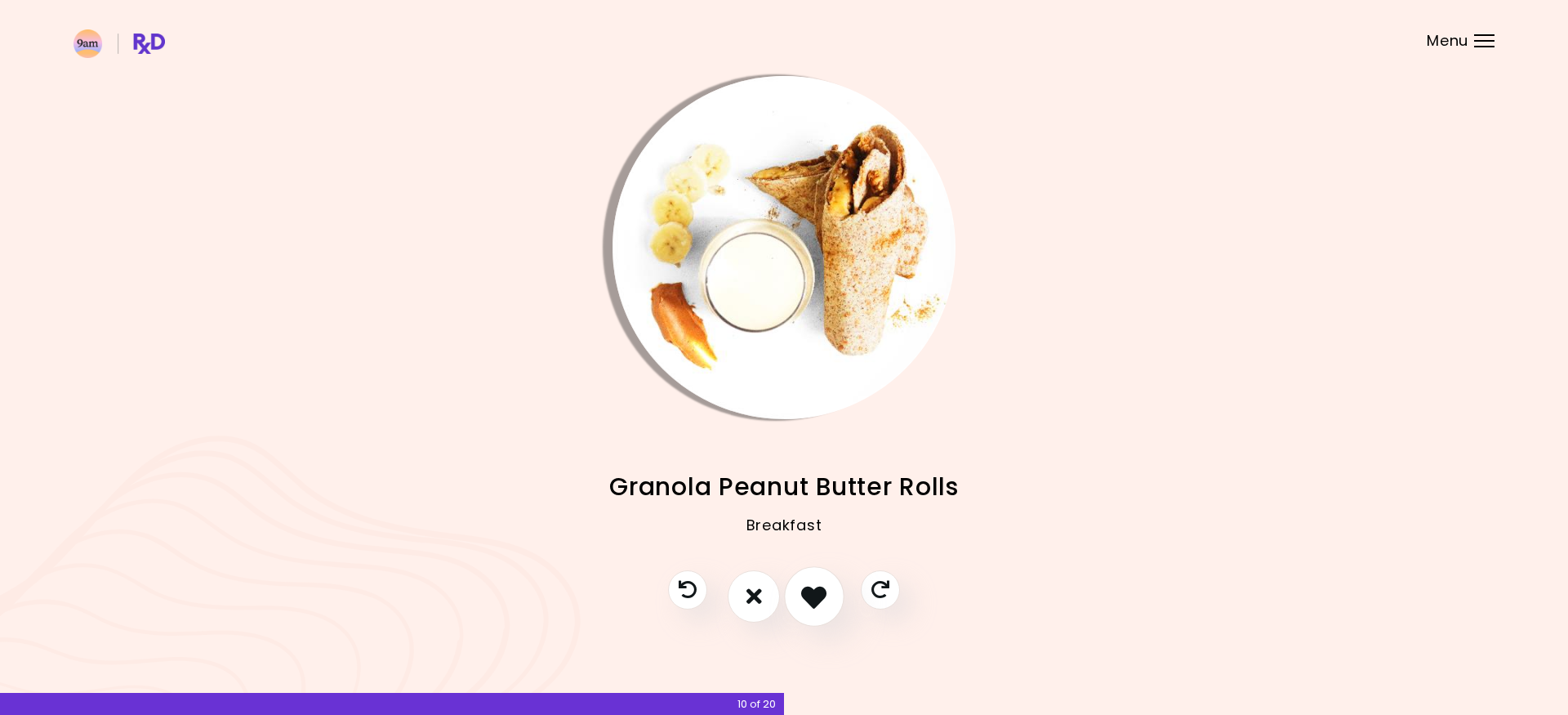
click at [823, 591] on icon "I like this recipe" at bounding box center [814, 596] width 25 height 25
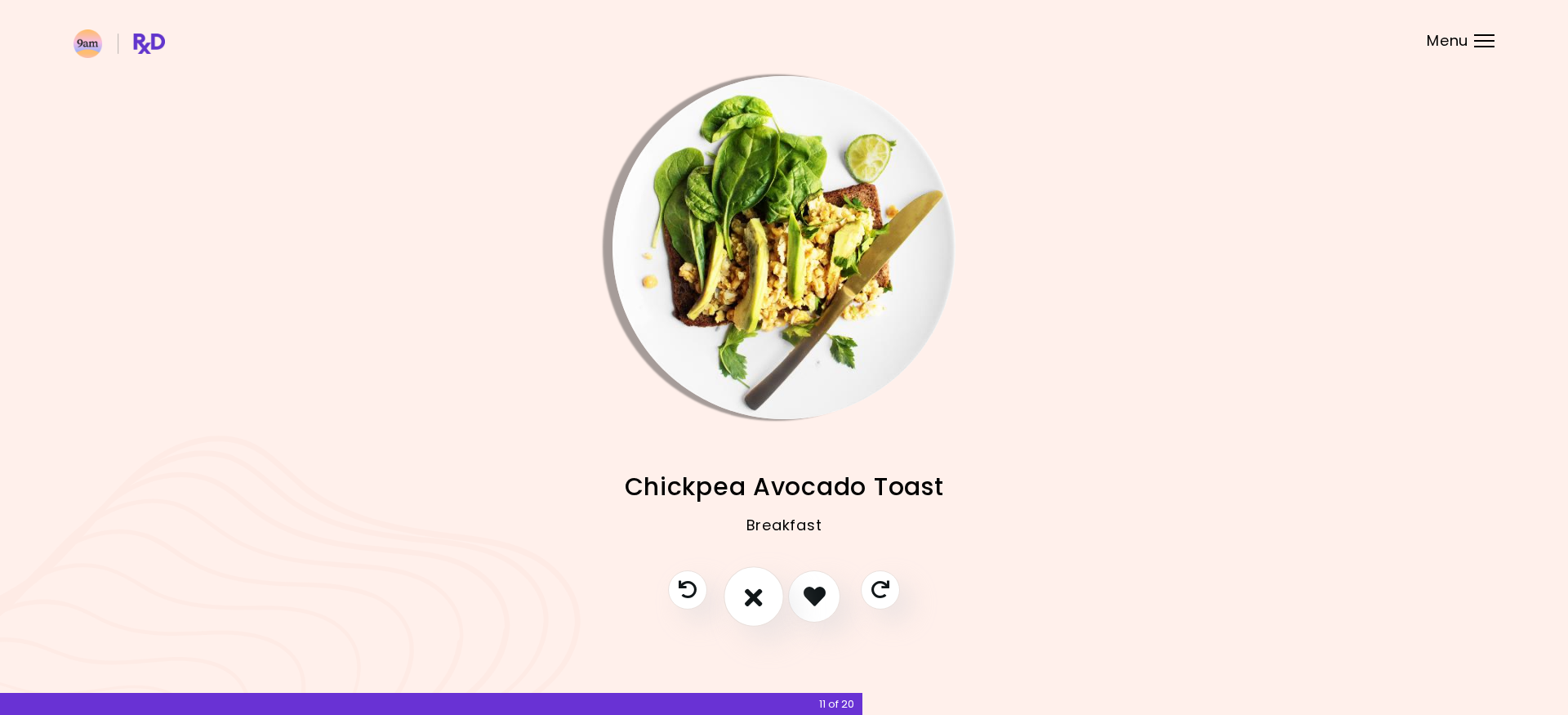
click at [750, 587] on icon "I don't like this recipe" at bounding box center [754, 596] width 18 height 25
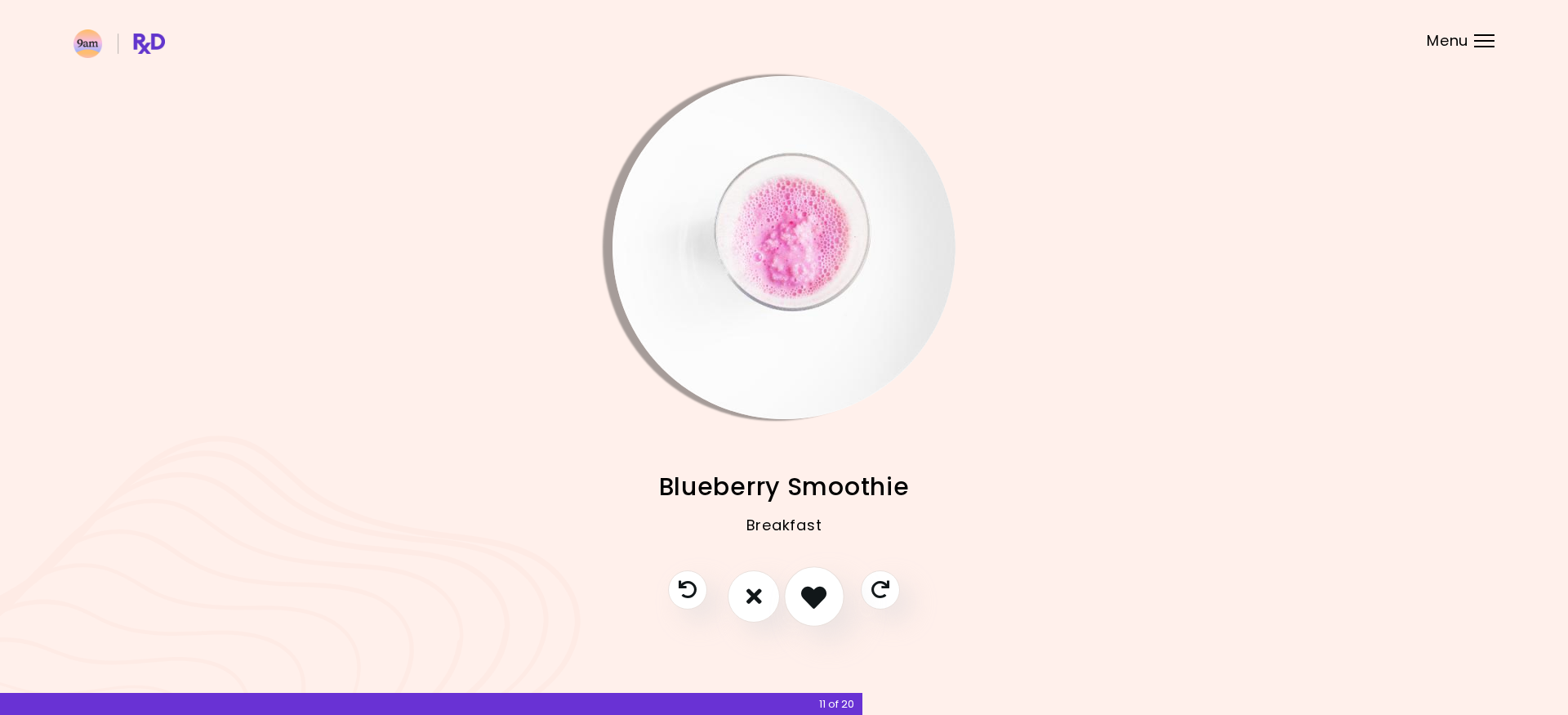
click at [820, 578] on button "I like this recipe" at bounding box center [814, 596] width 61 height 61
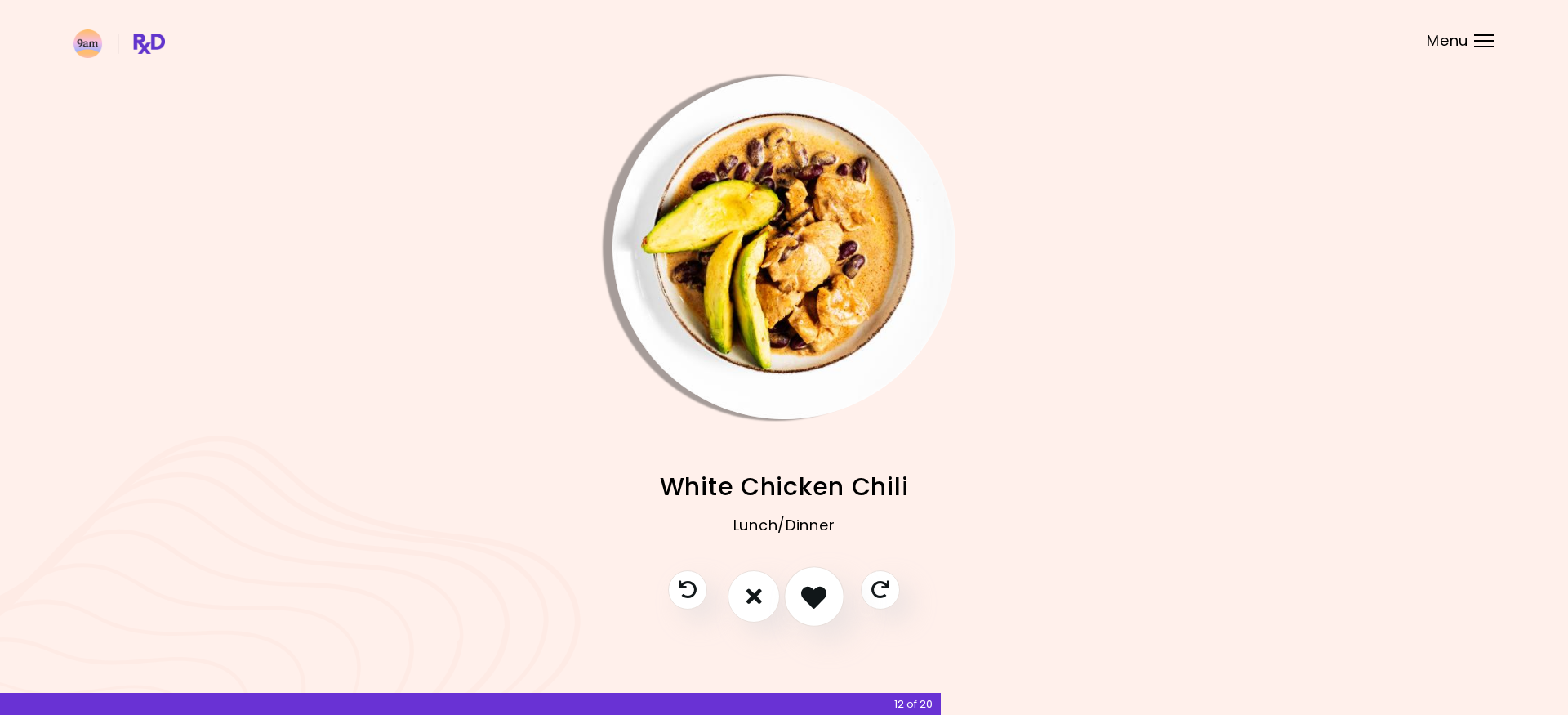
click at [831, 585] on button "I like this recipe" at bounding box center [814, 596] width 61 height 61
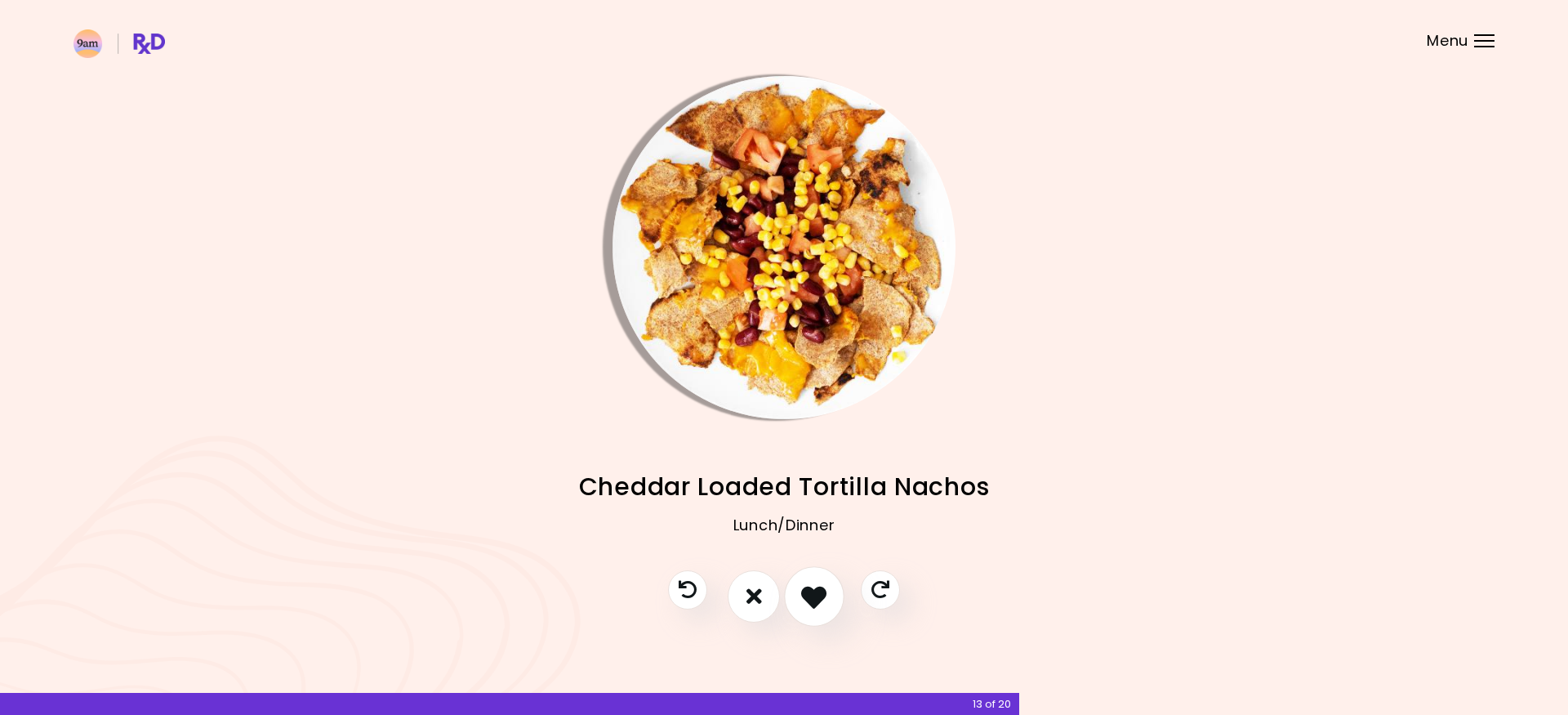
click at [831, 585] on button "I like this recipe" at bounding box center [814, 596] width 61 height 61
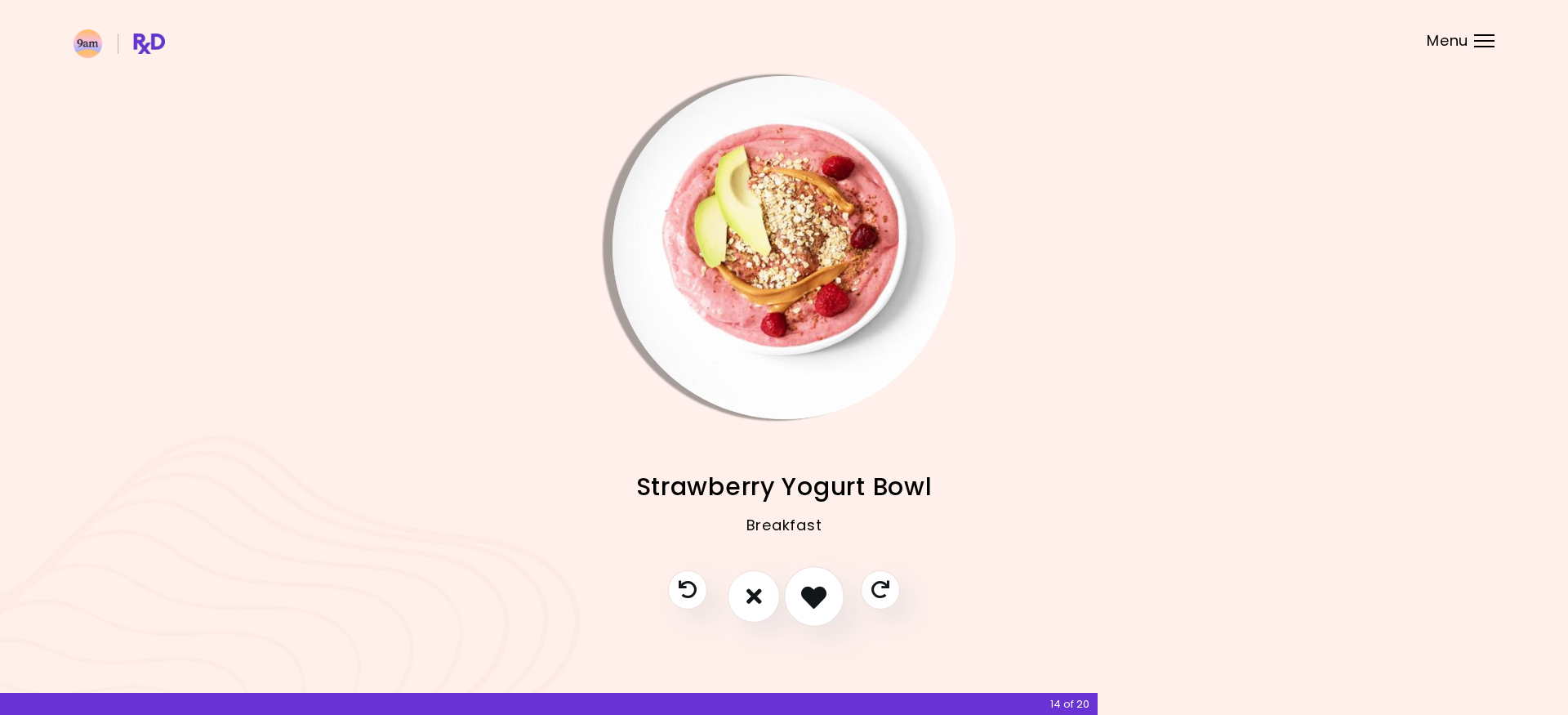
click at [831, 585] on button "I like this recipe" at bounding box center [814, 596] width 61 height 61
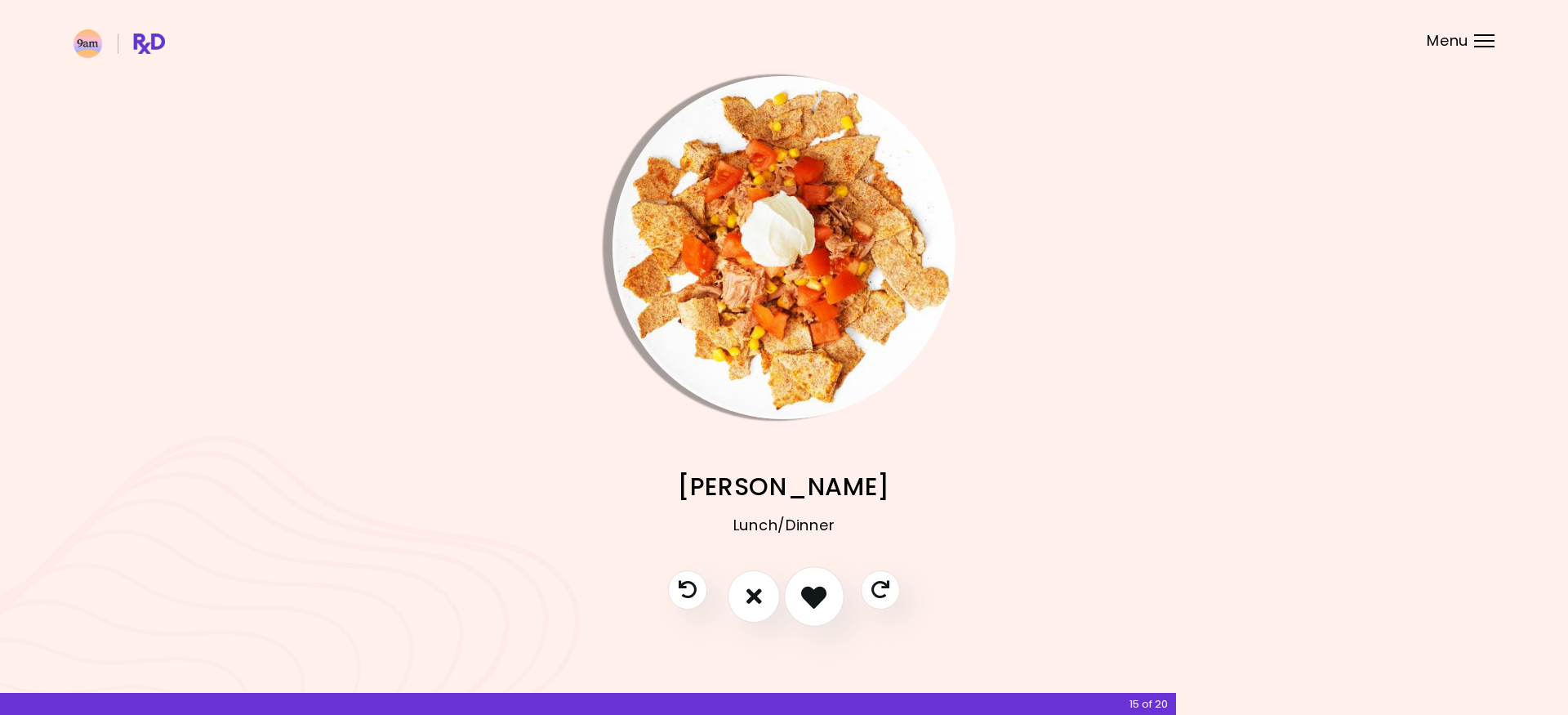
click at [831, 585] on button "I like this recipe" at bounding box center [814, 596] width 61 height 61
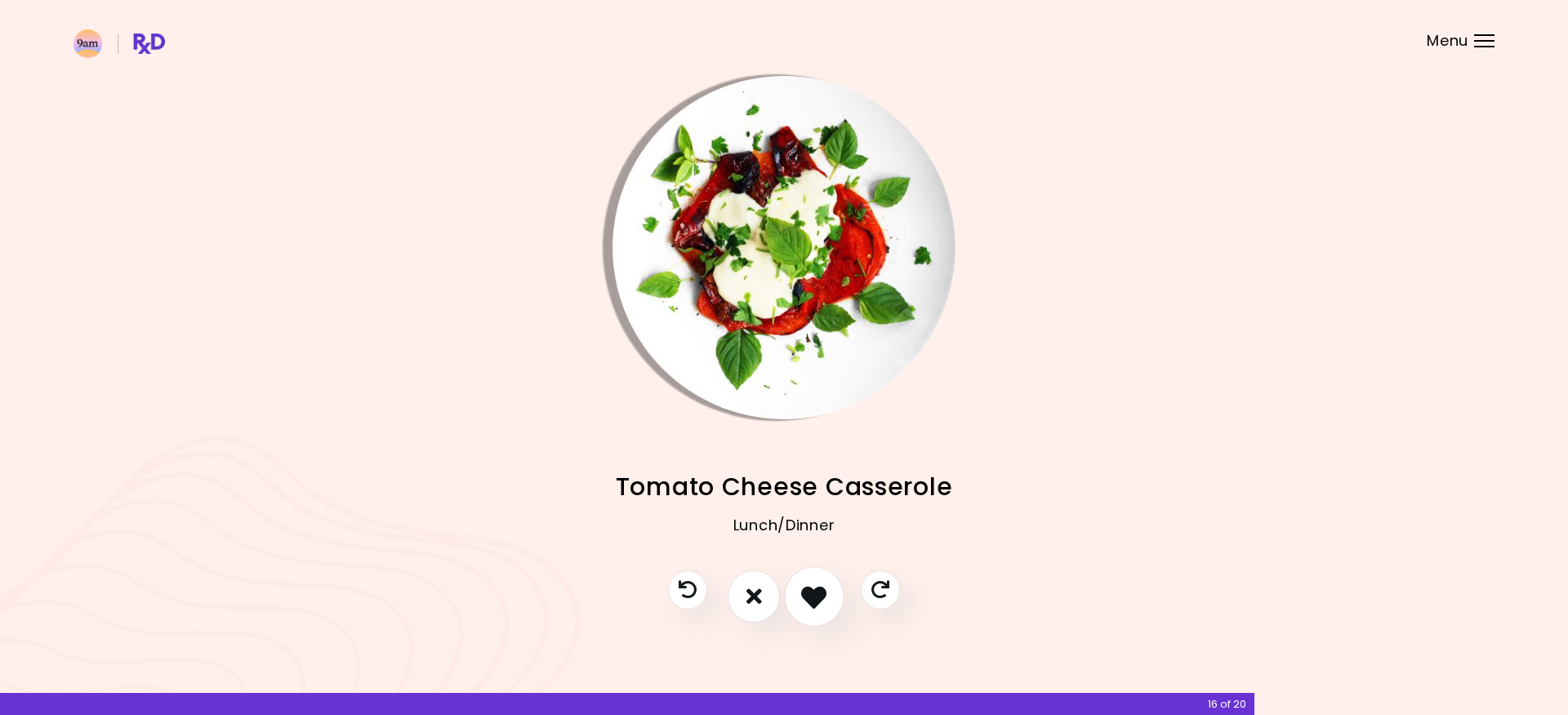
click at [831, 585] on button "I like this recipe" at bounding box center [814, 596] width 61 height 61
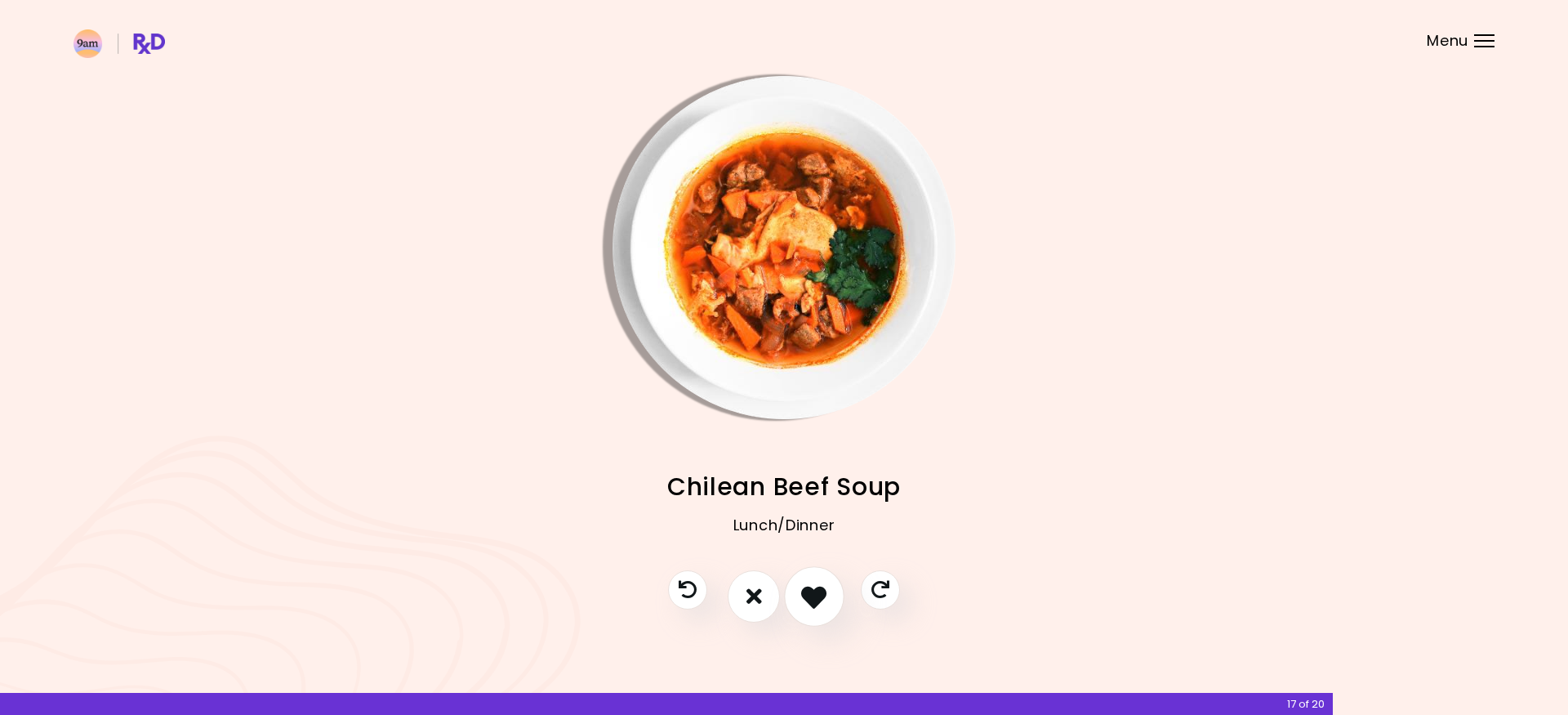
click at [831, 585] on button "I like this recipe" at bounding box center [814, 596] width 61 height 61
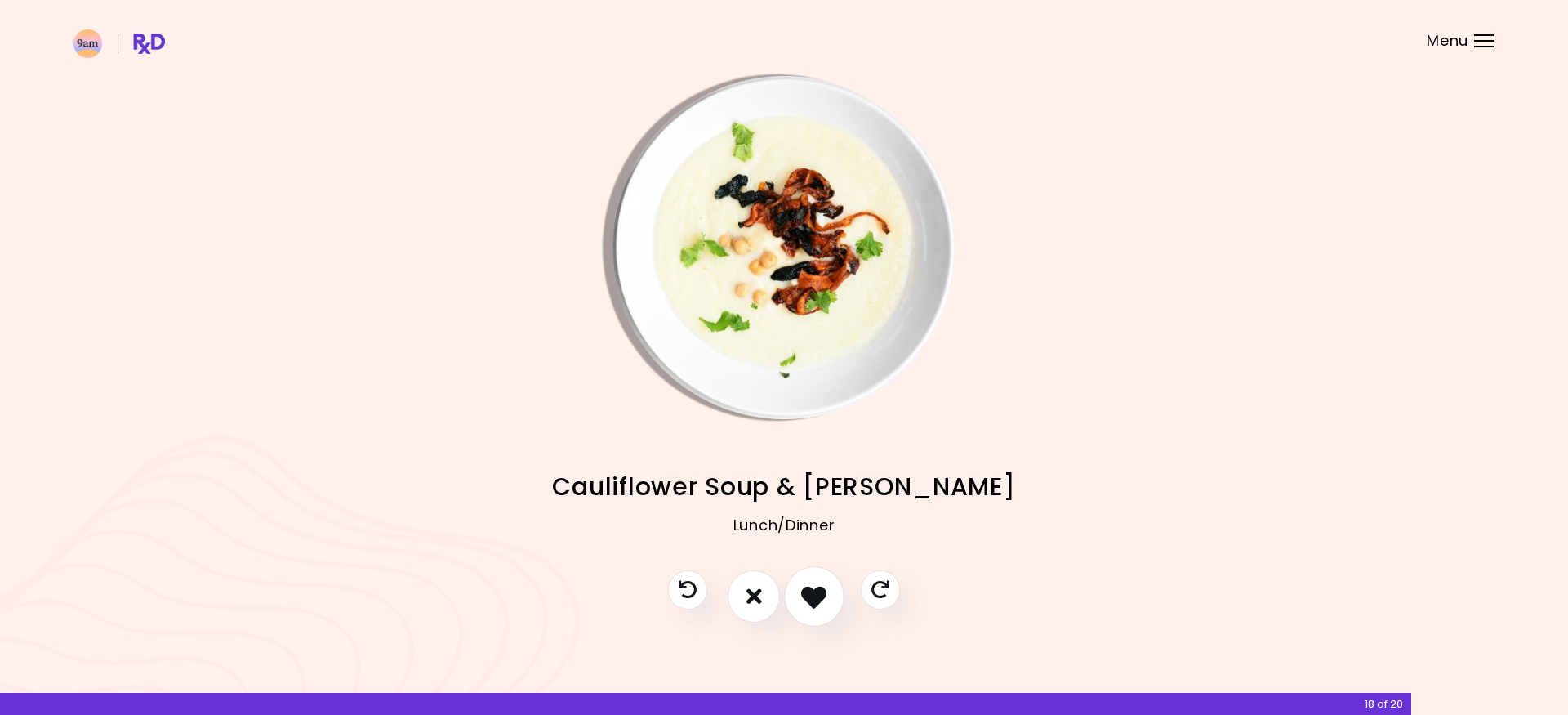
click at [825, 599] on icon "I like this recipe" at bounding box center [814, 596] width 25 height 25
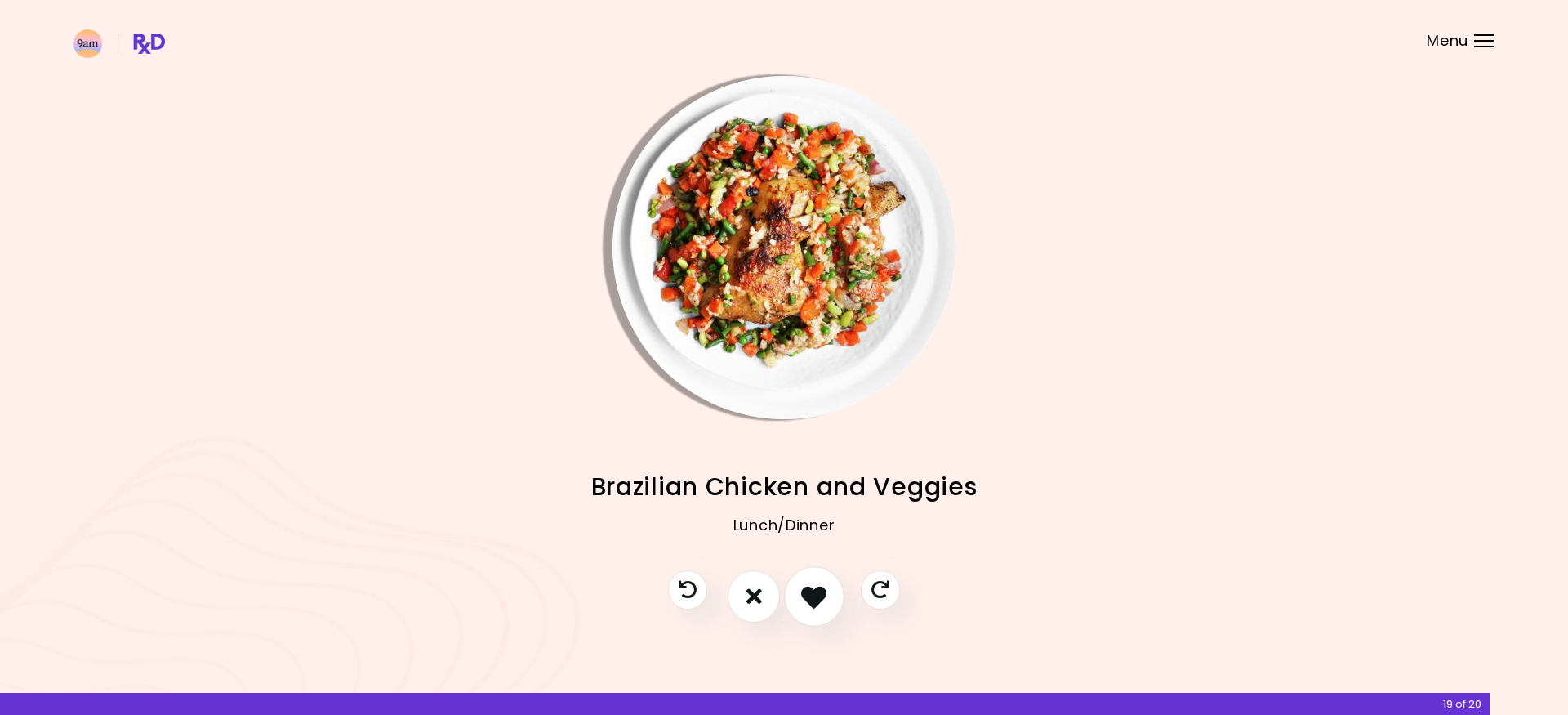
click at [825, 600] on icon "I like this recipe" at bounding box center [814, 596] width 25 height 25
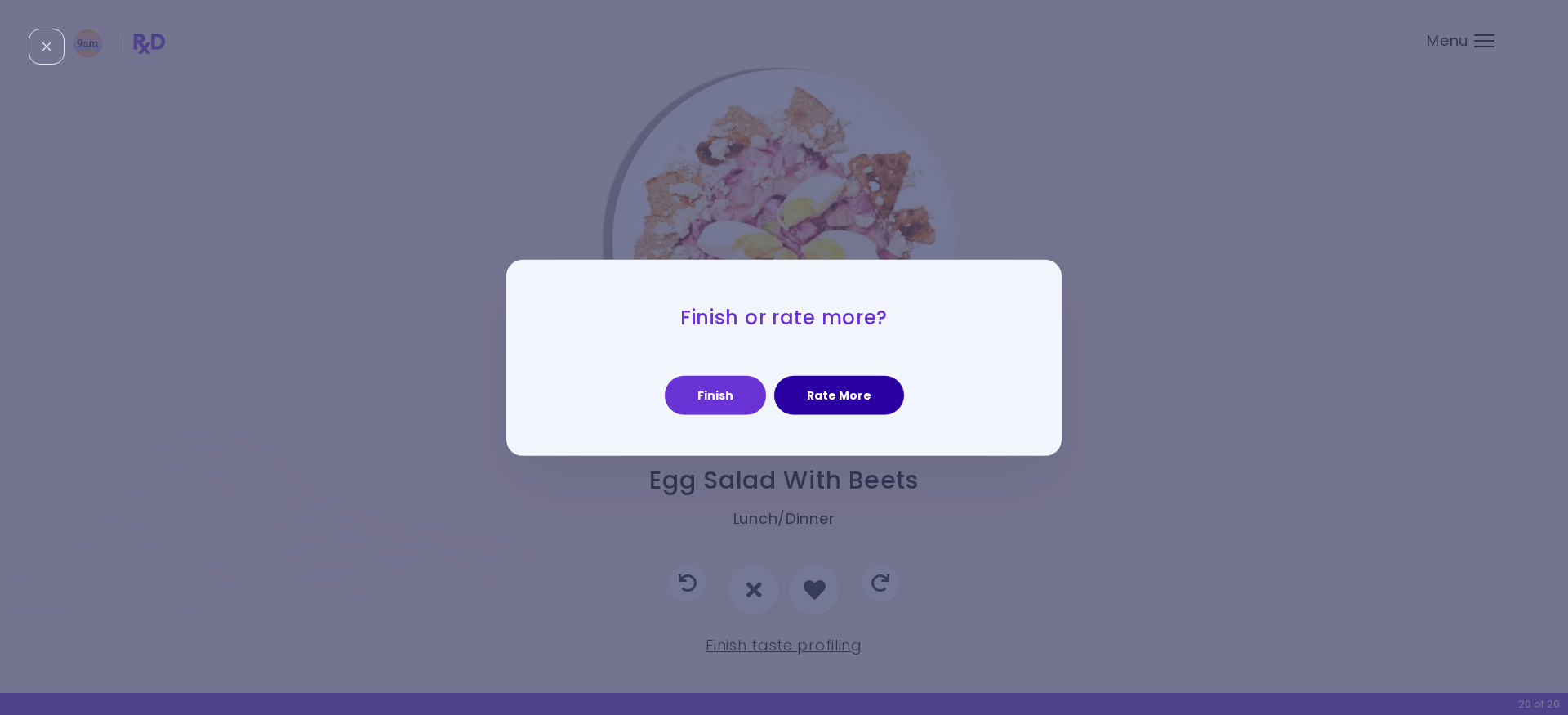
click at [826, 393] on button "Rate More" at bounding box center [838, 395] width 130 height 39
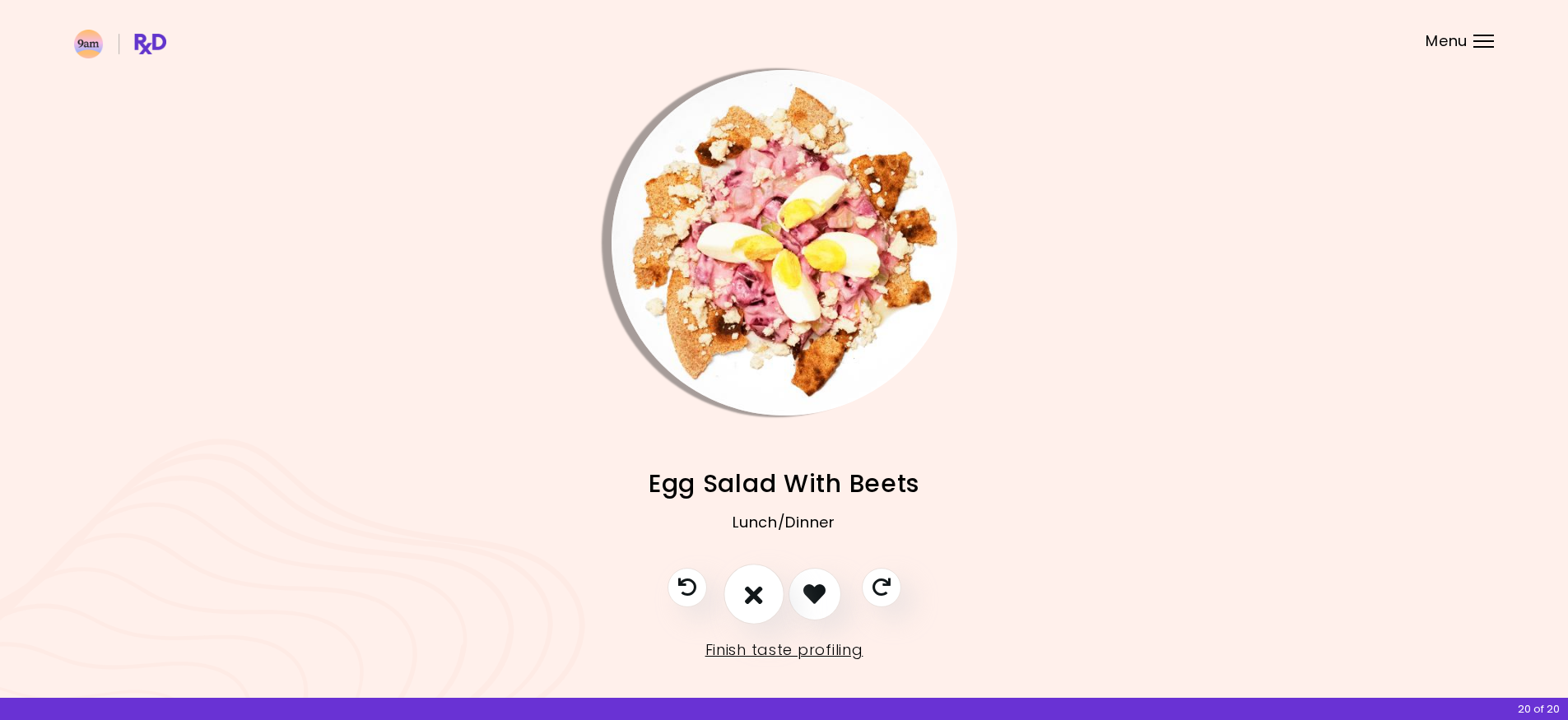
click at [748, 589] on icon "I don't like this recipe" at bounding box center [754, 594] width 18 height 26
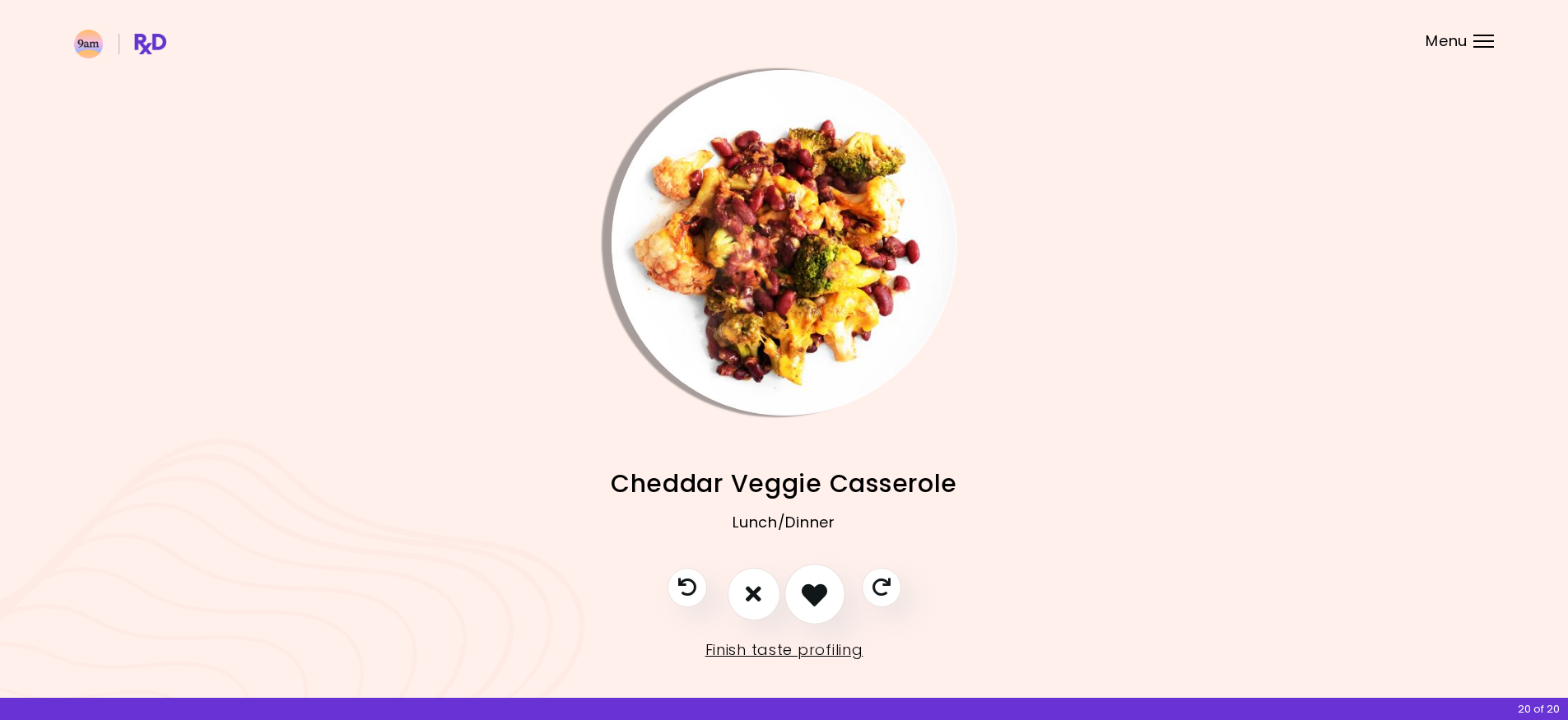
click at [821, 578] on button "I like this recipe" at bounding box center [815, 594] width 61 height 61
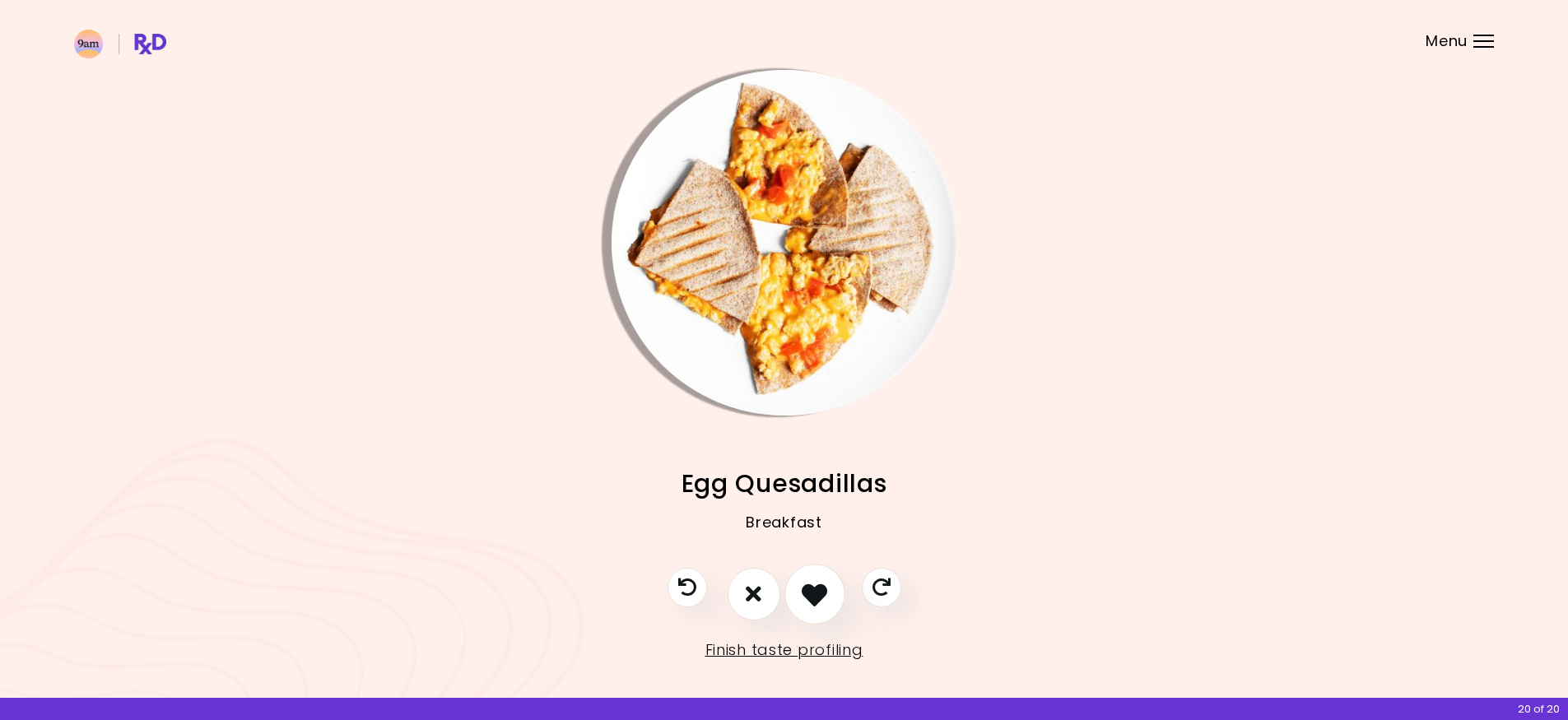
click at [821, 578] on button "I like this recipe" at bounding box center [815, 594] width 61 height 61
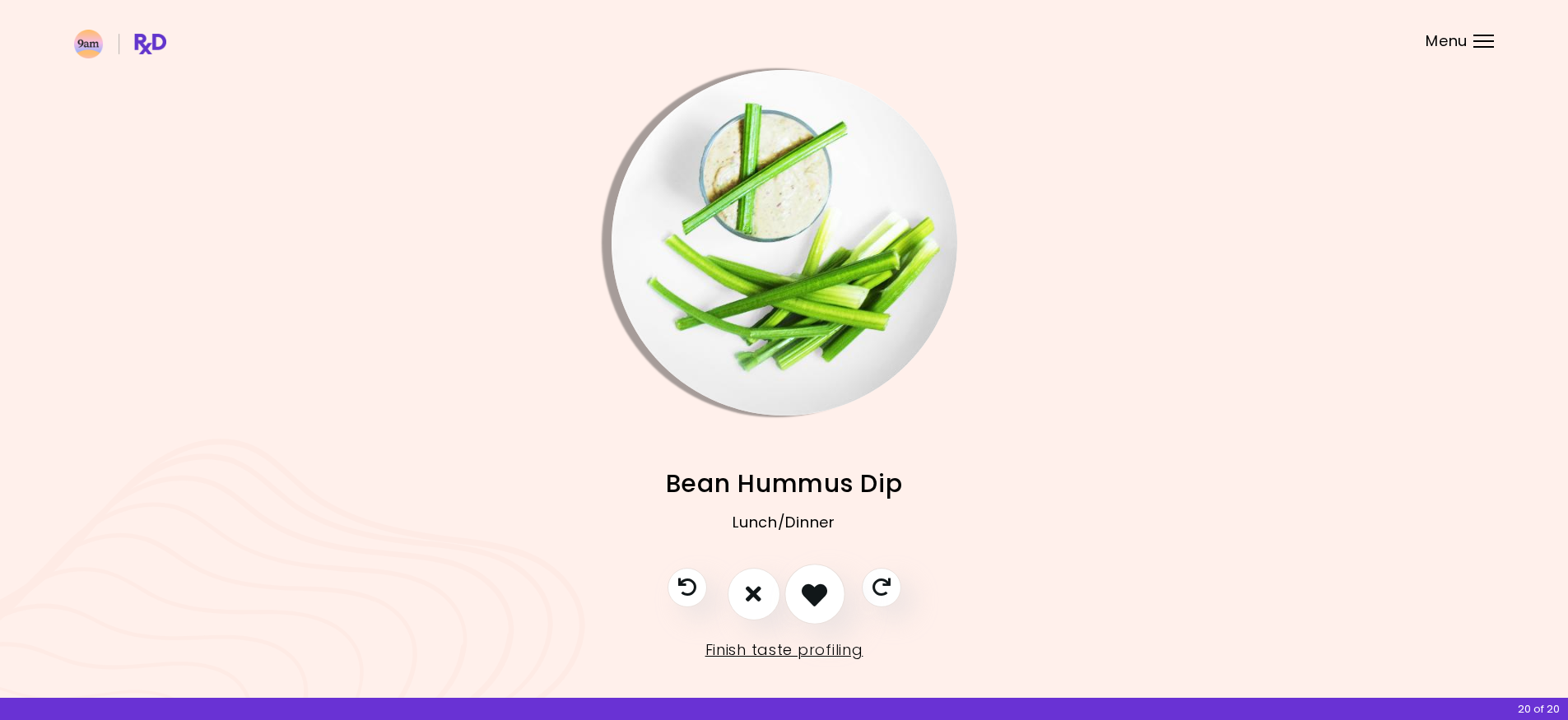
click at [812, 577] on button "I like this recipe" at bounding box center [815, 594] width 61 height 61
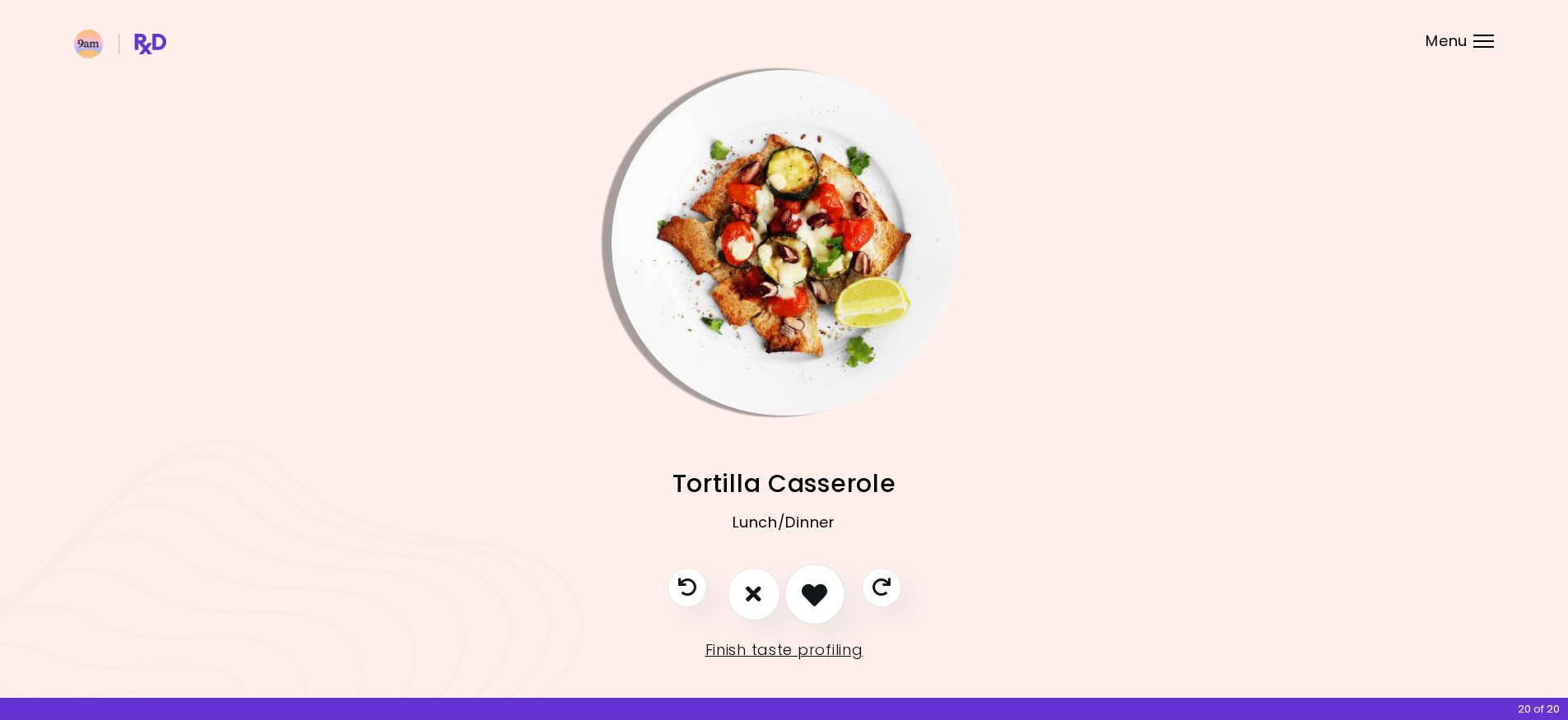
click at [813, 577] on button "I like this recipe" at bounding box center [815, 594] width 61 height 61
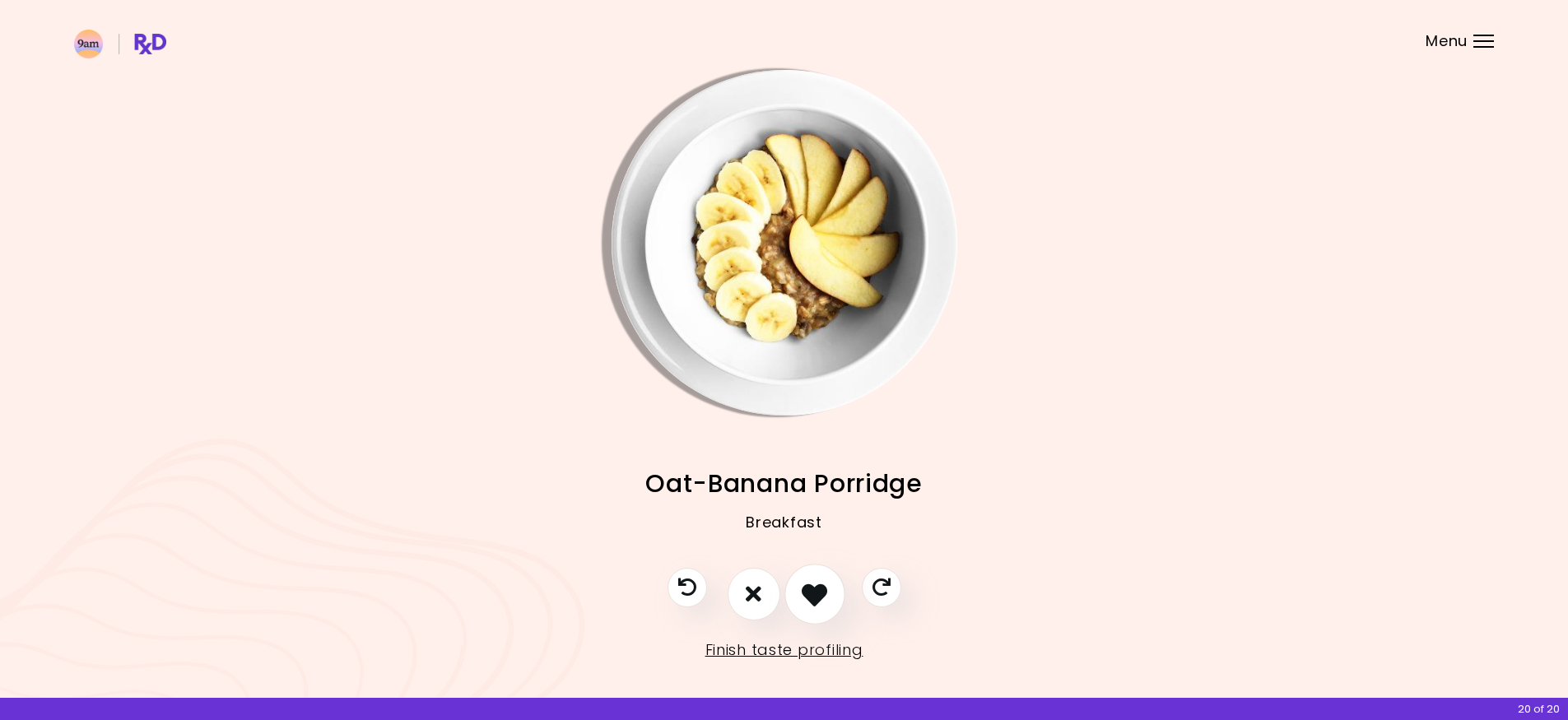
click at [813, 577] on button "I like this recipe" at bounding box center [815, 594] width 61 height 61
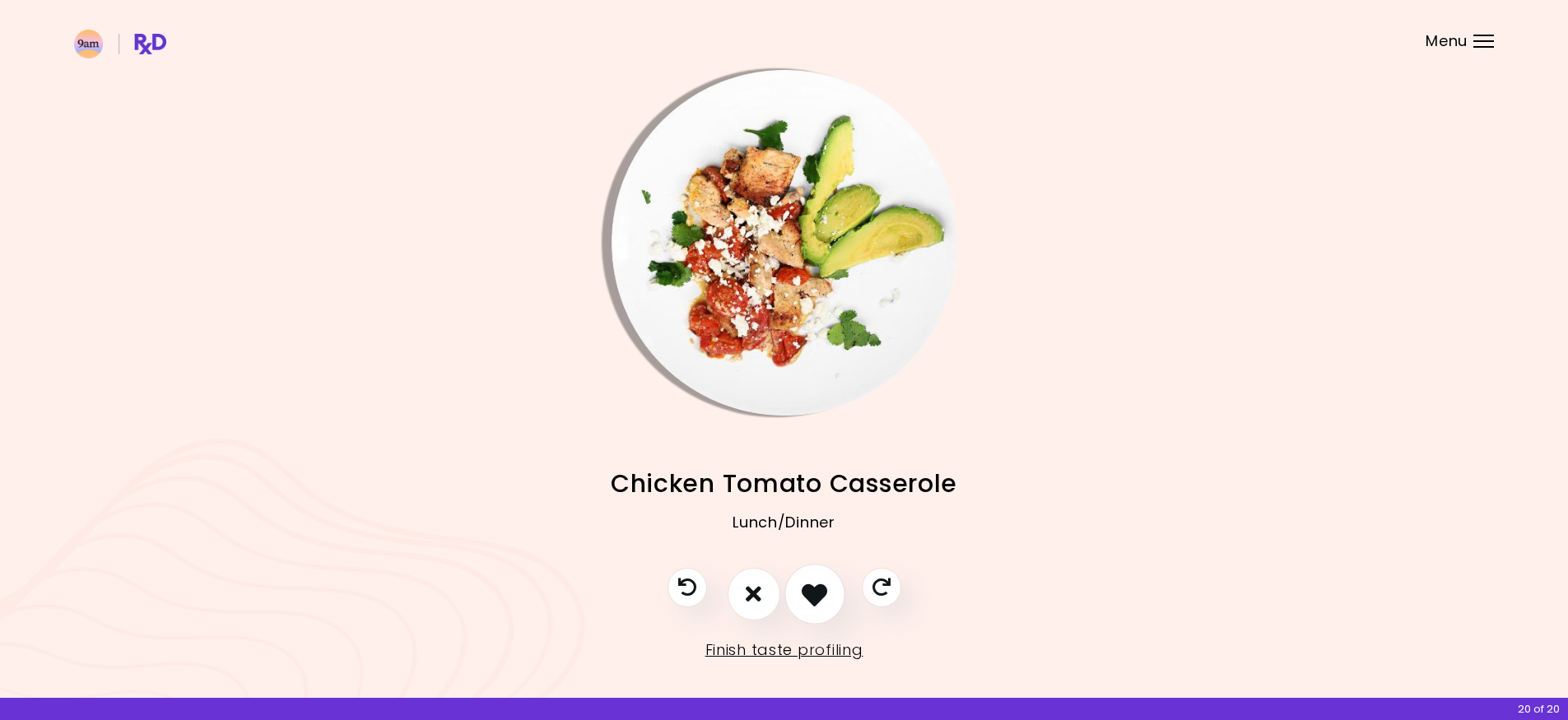
click at [813, 577] on button "I like this recipe" at bounding box center [815, 594] width 61 height 61
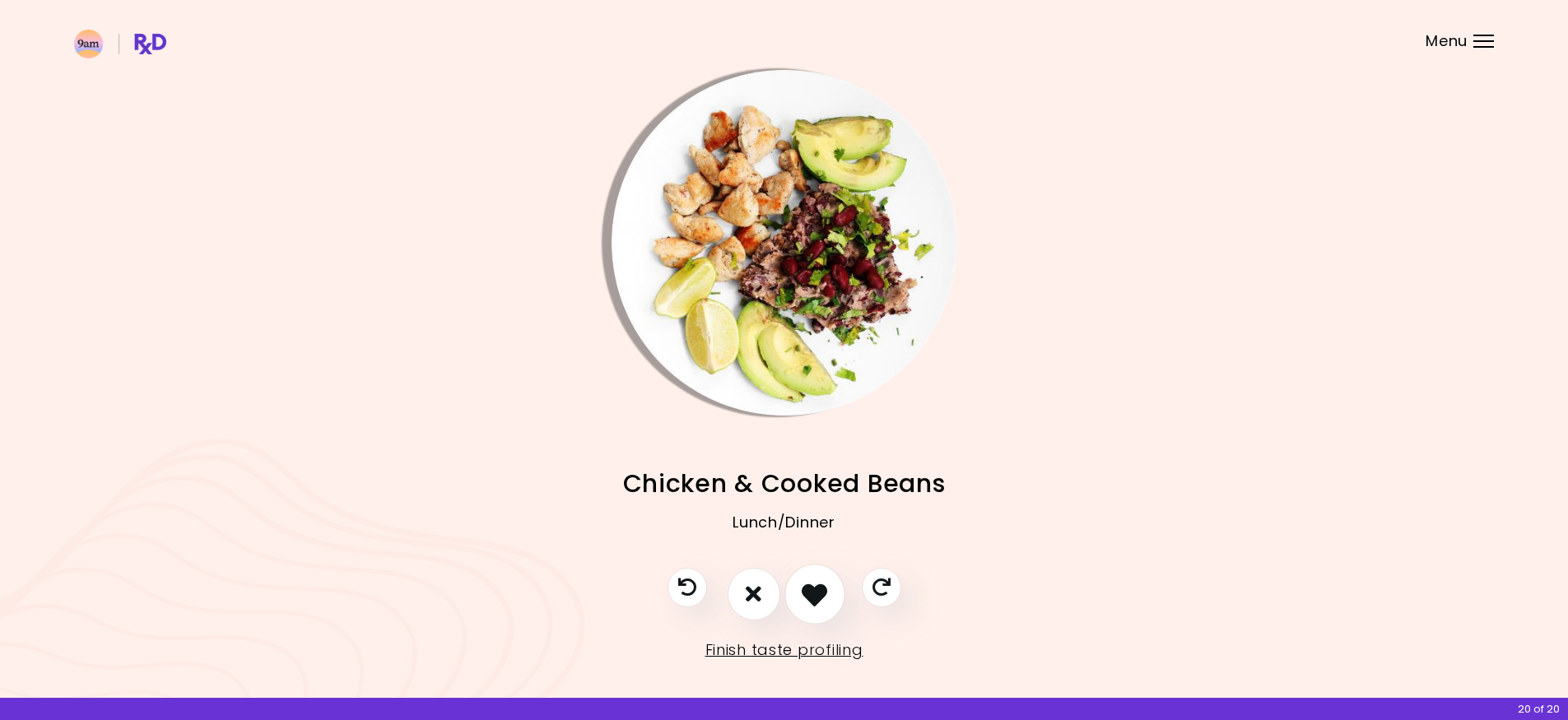
click at [813, 577] on button "I like this recipe" at bounding box center [815, 594] width 61 height 61
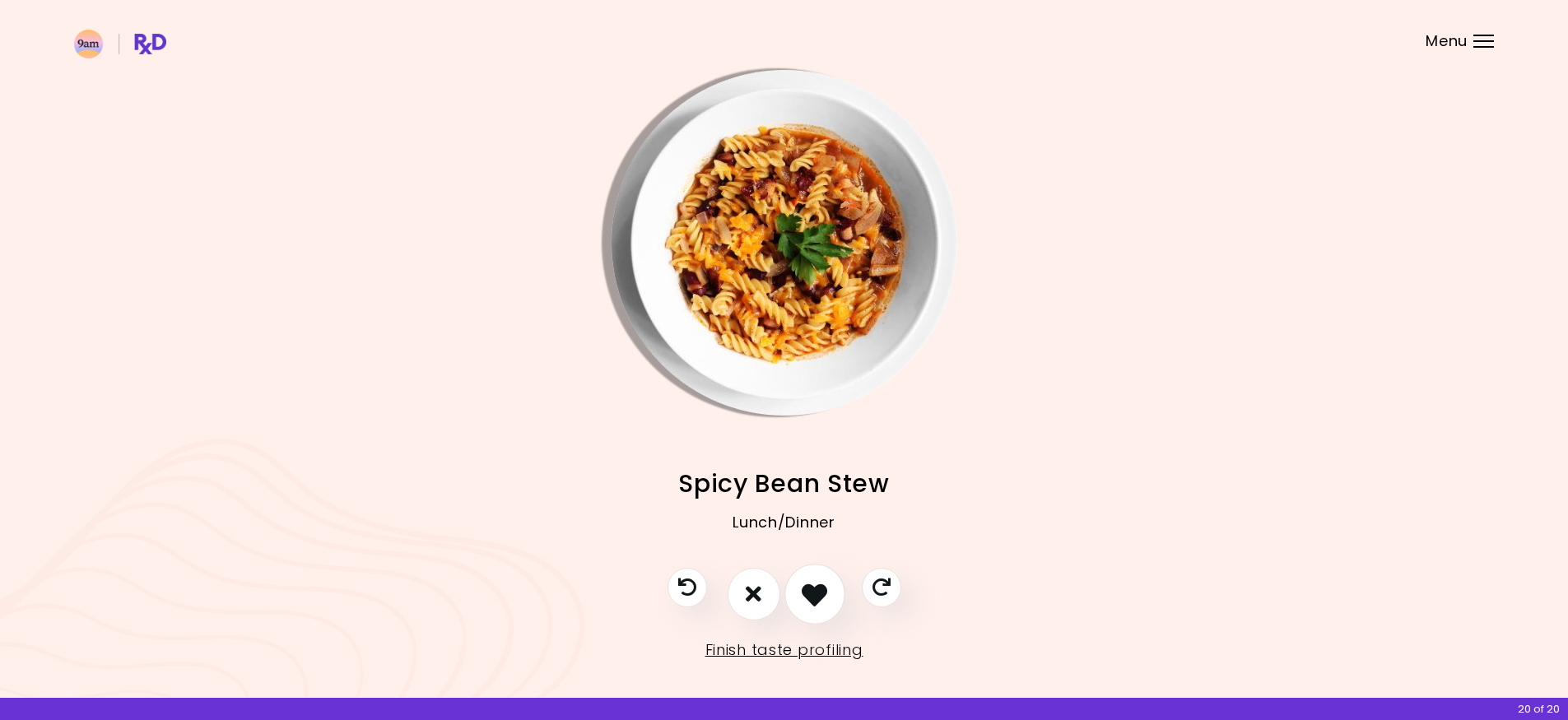
click at [813, 577] on button "I like this recipe" at bounding box center [815, 594] width 61 height 61
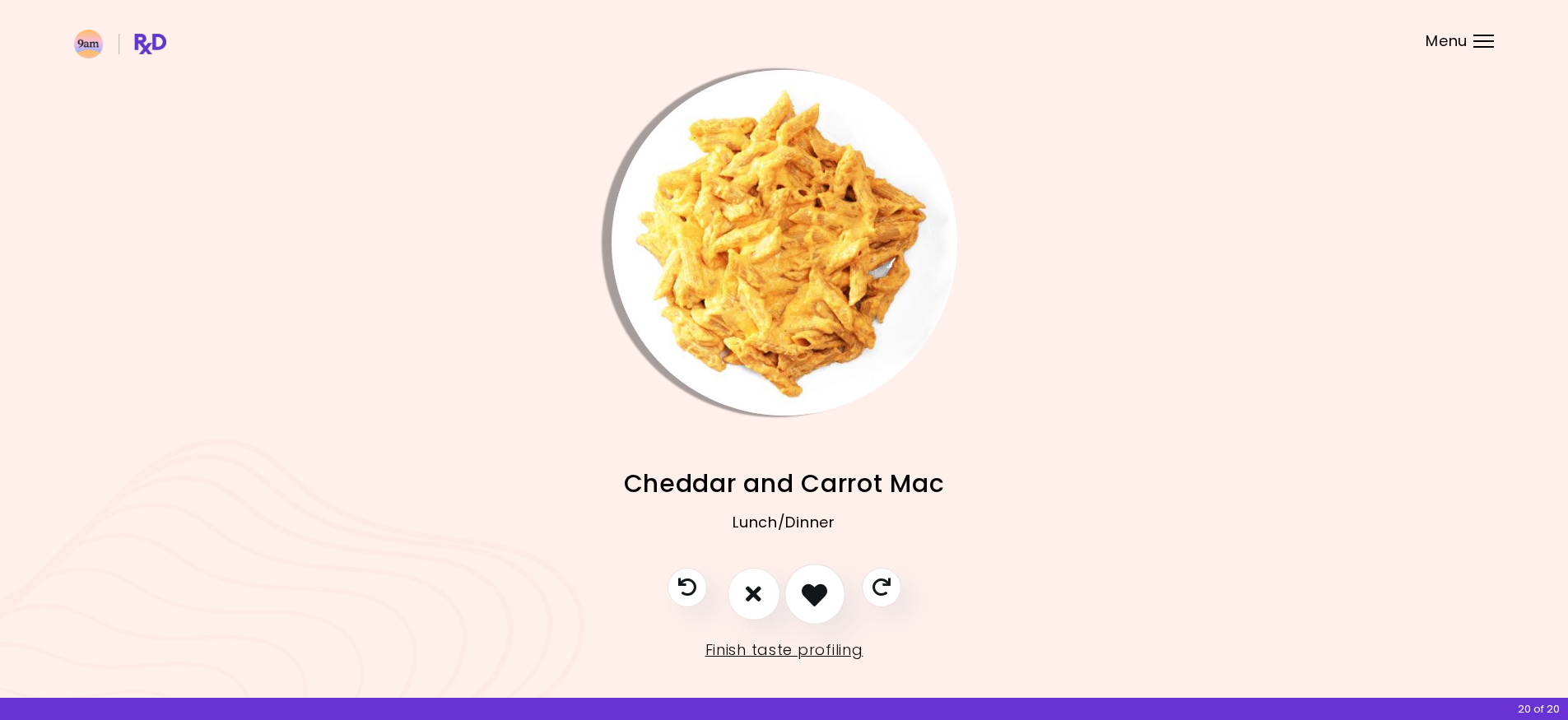
click at [824, 592] on icon "I like this recipe" at bounding box center [815, 594] width 26 height 26
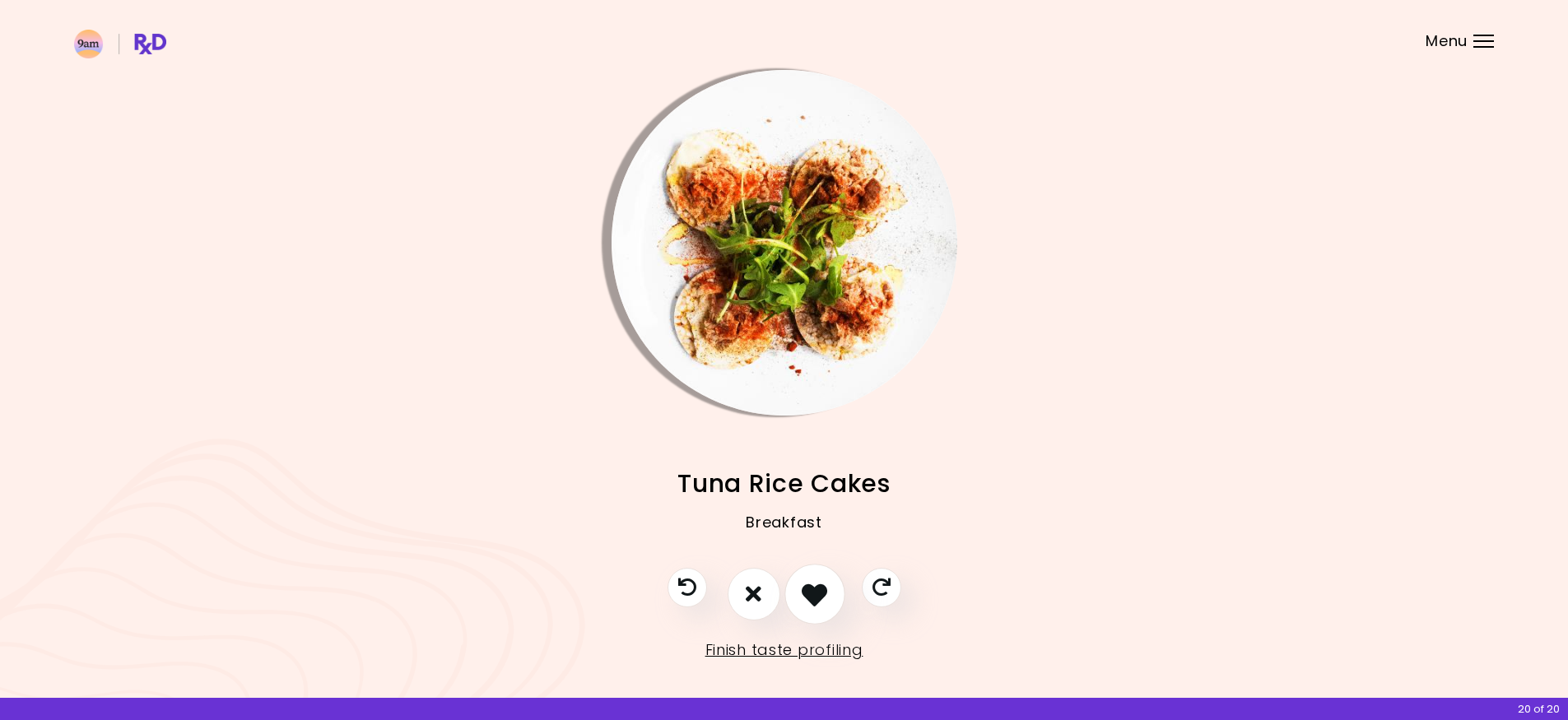
click at [821, 592] on icon "I like this recipe" at bounding box center [815, 594] width 26 height 26
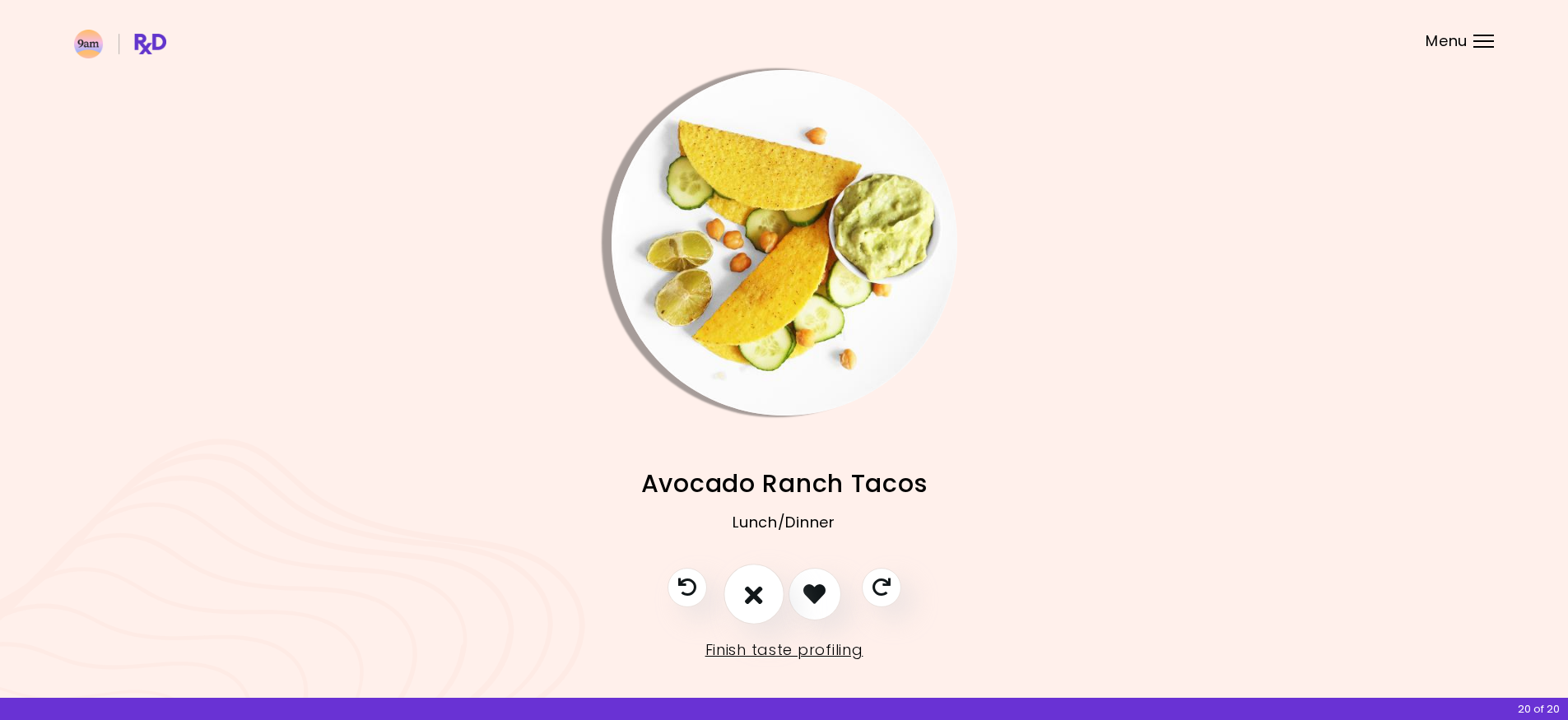
click at [752, 584] on icon "I don't like this recipe" at bounding box center [754, 594] width 18 height 26
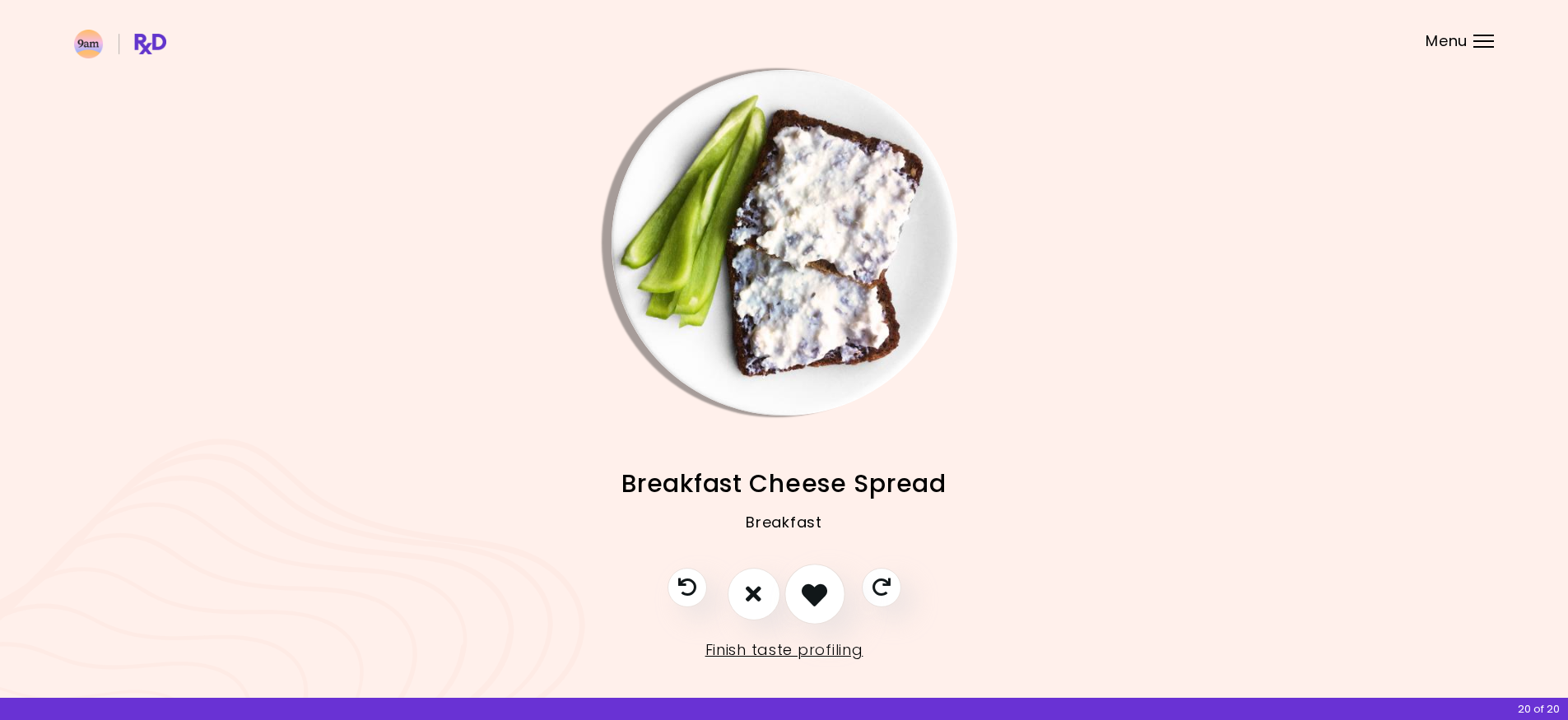
click at [833, 588] on button "I like this recipe" at bounding box center [815, 594] width 61 height 61
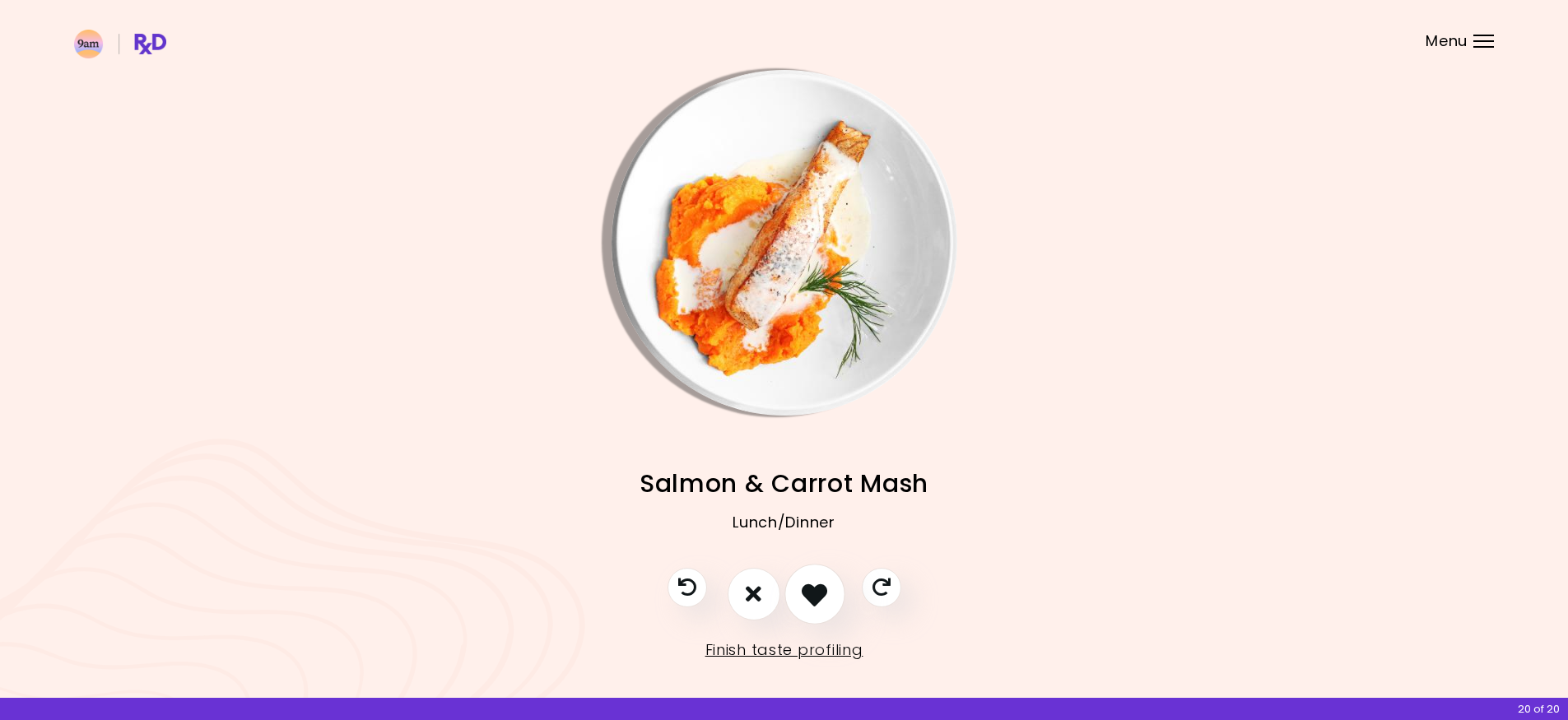
click at [833, 588] on button "I like this recipe" at bounding box center [815, 594] width 61 height 61
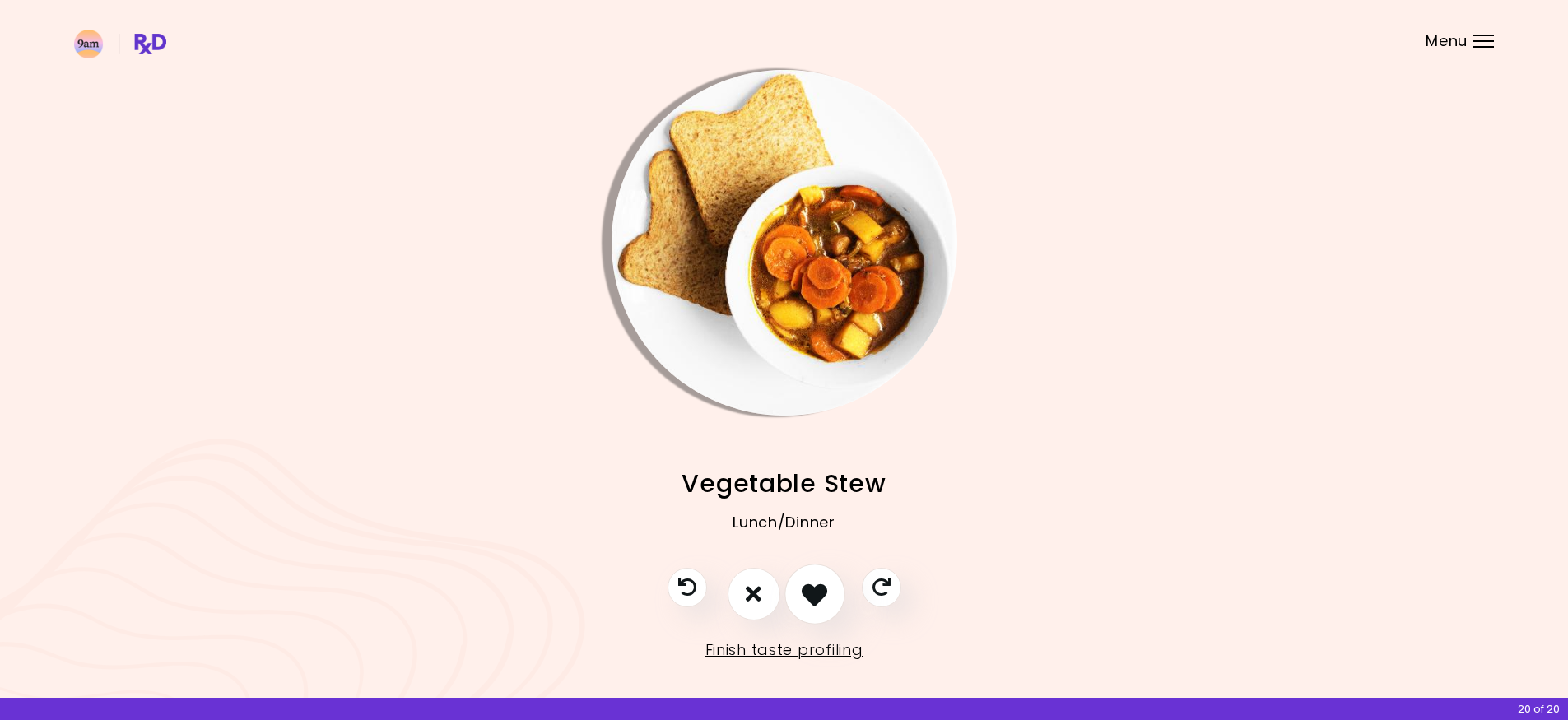
click at [833, 588] on button "I like this recipe" at bounding box center [815, 594] width 61 height 61
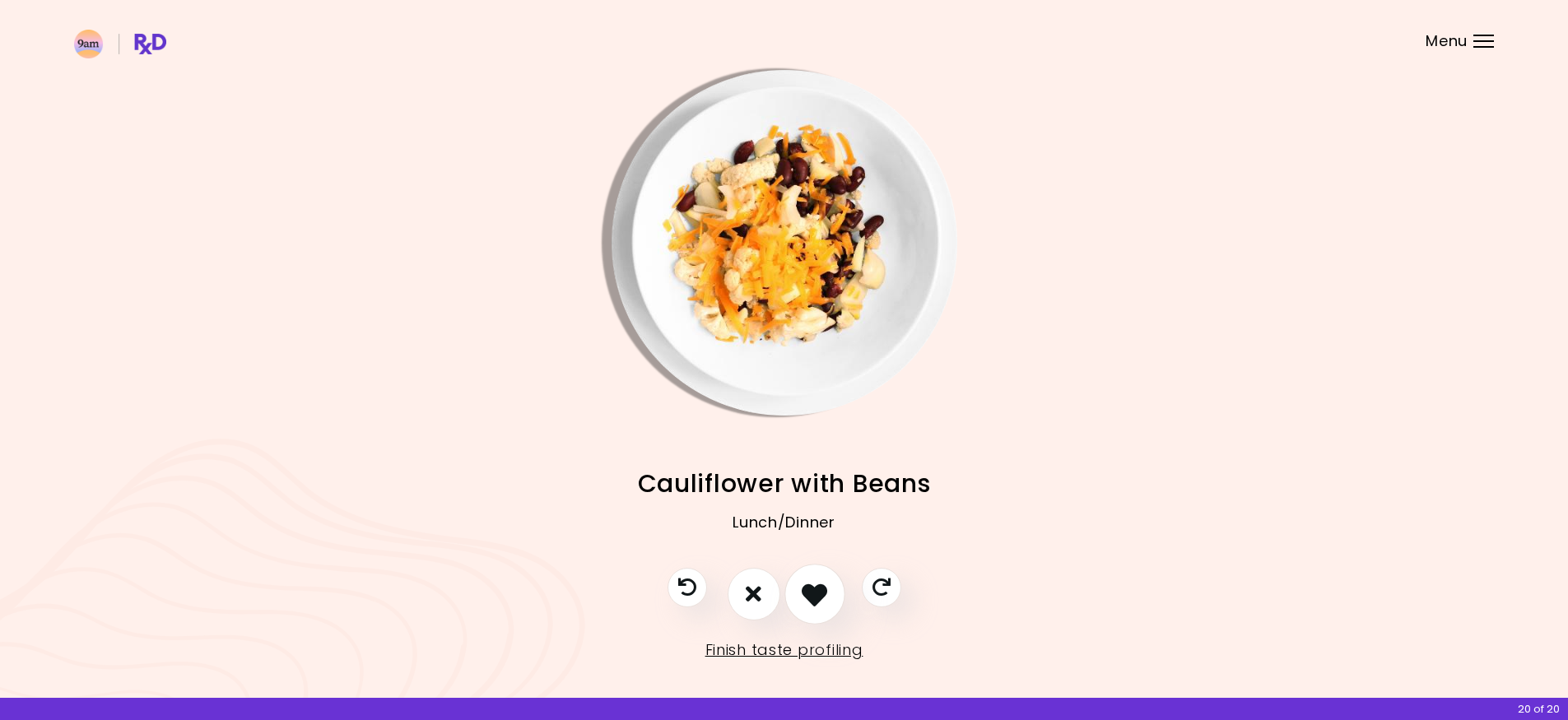
click at [835, 575] on button "I like this recipe" at bounding box center [815, 594] width 61 height 61
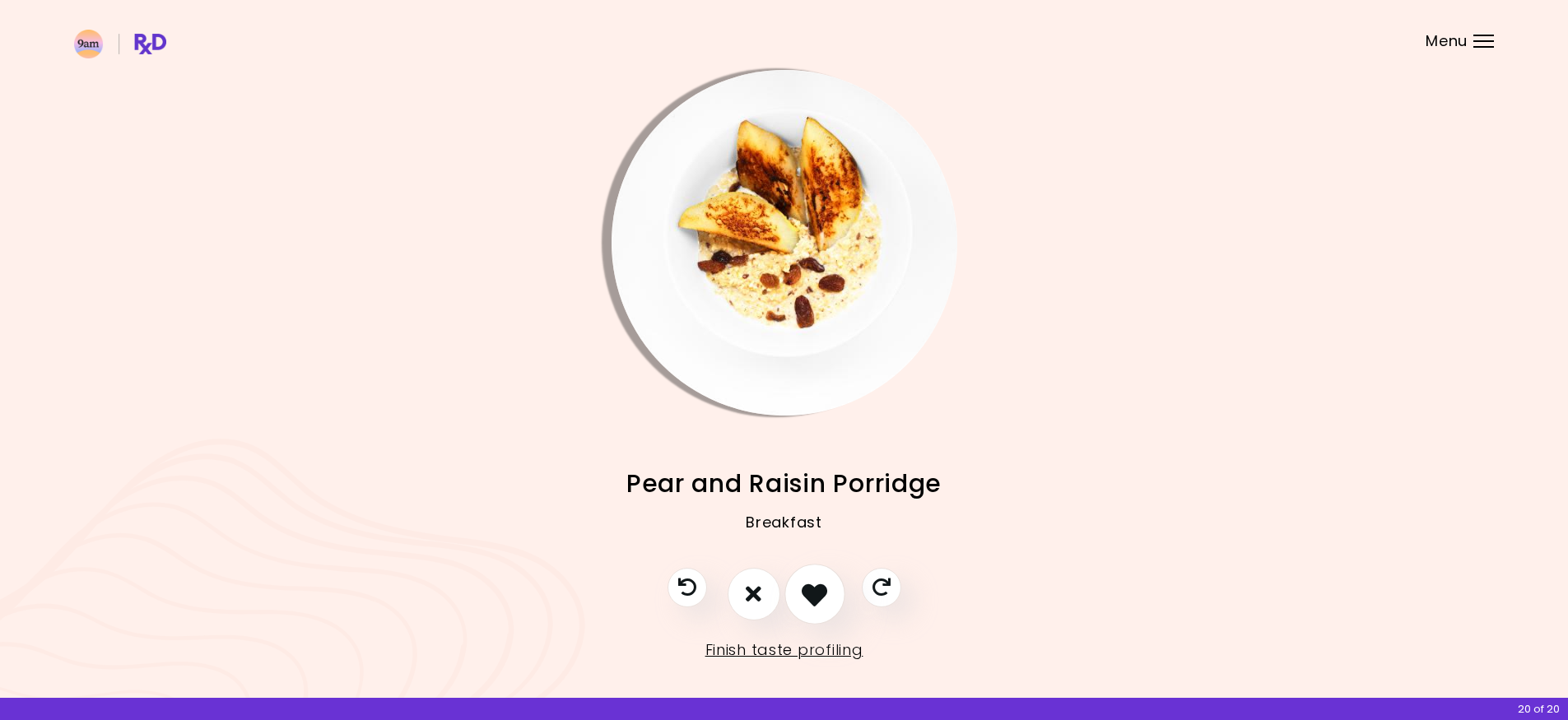
click at [835, 575] on button "I like this recipe" at bounding box center [815, 594] width 61 height 61
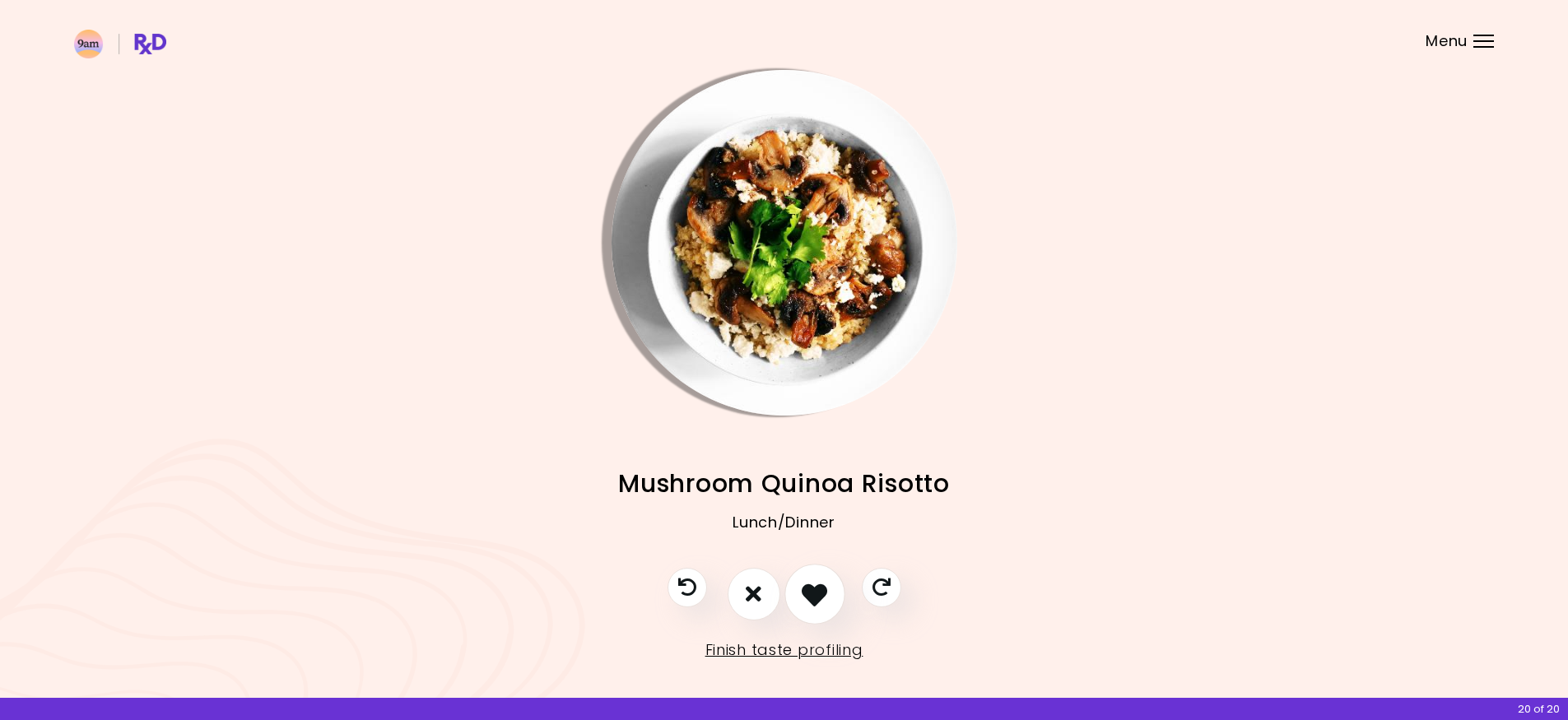
click at [827, 589] on button "I like this recipe" at bounding box center [815, 594] width 61 height 61
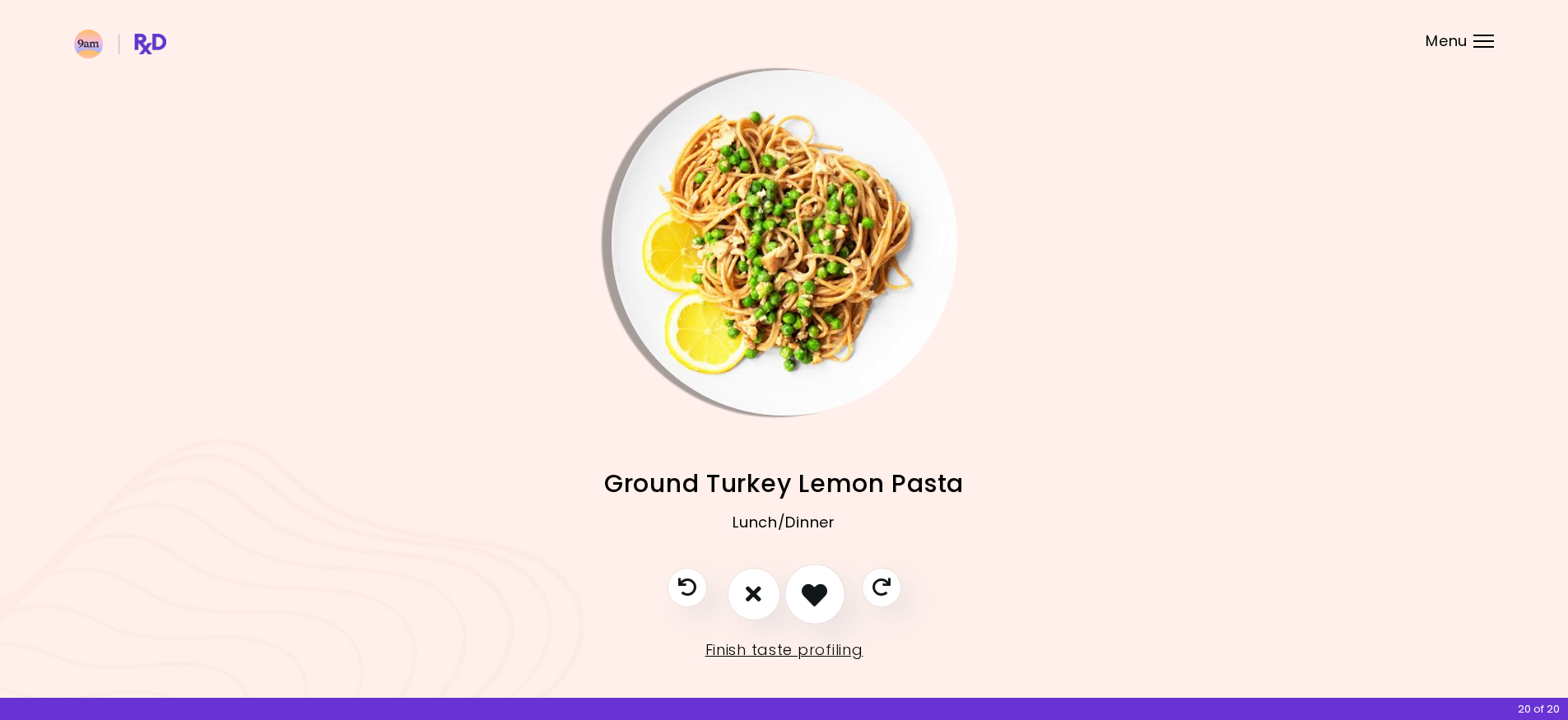
click at [827, 590] on button "I like this recipe" at bounding box center [815, 594] width 61 height 61
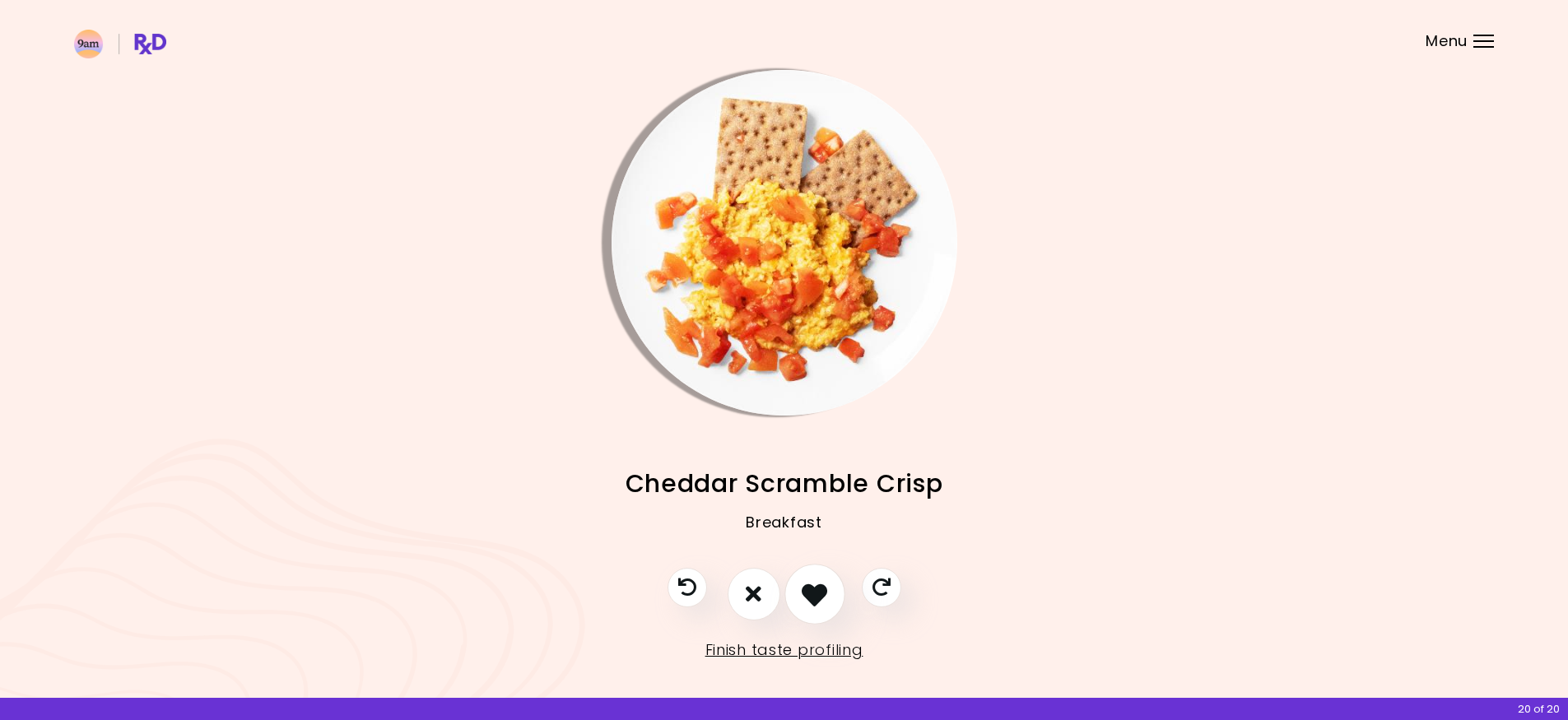
click at [827, 590] on button "I like this recipe" at bounding box center [815, 594] width 61 height 61
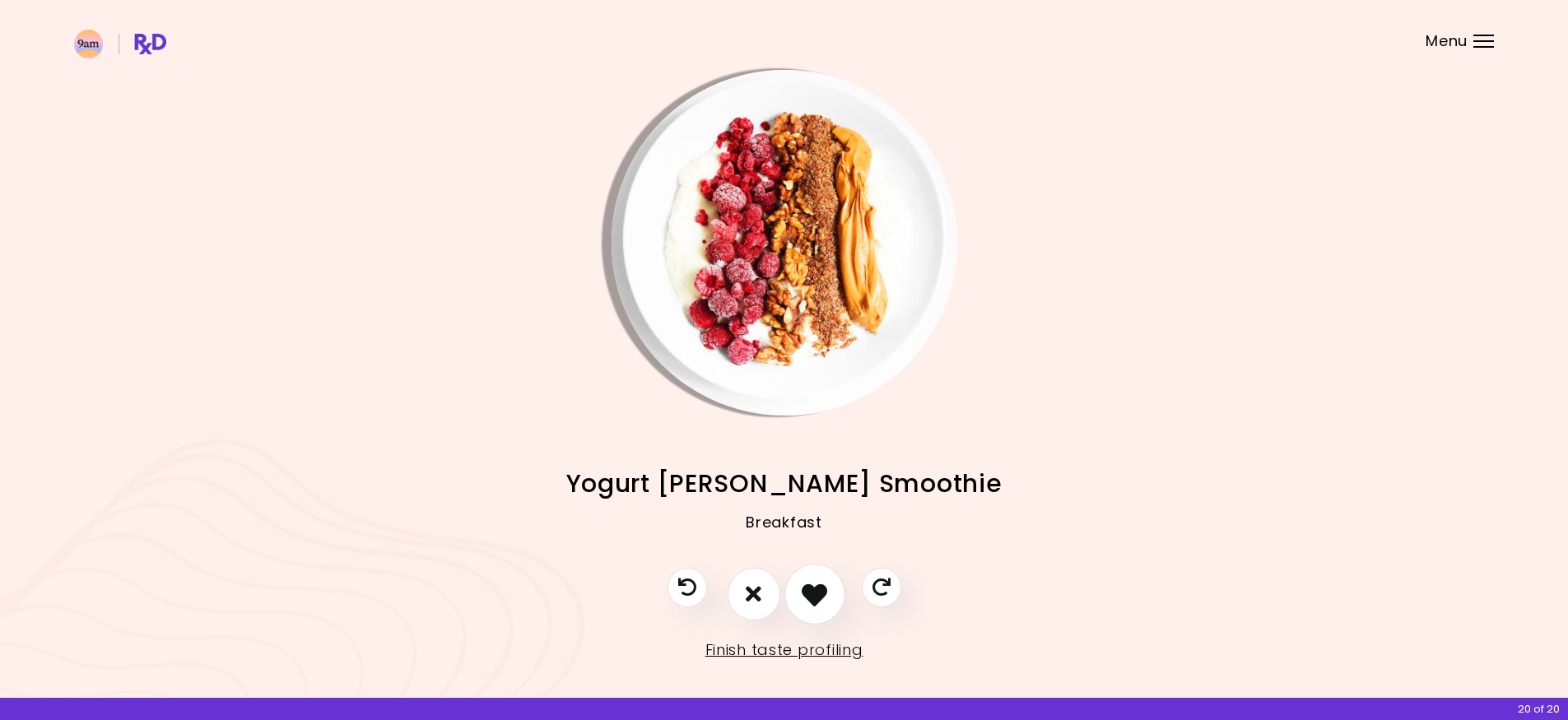
click at [827, 590] on button "I like this recipe" at bounding box center [815, 594] width 61 height 61
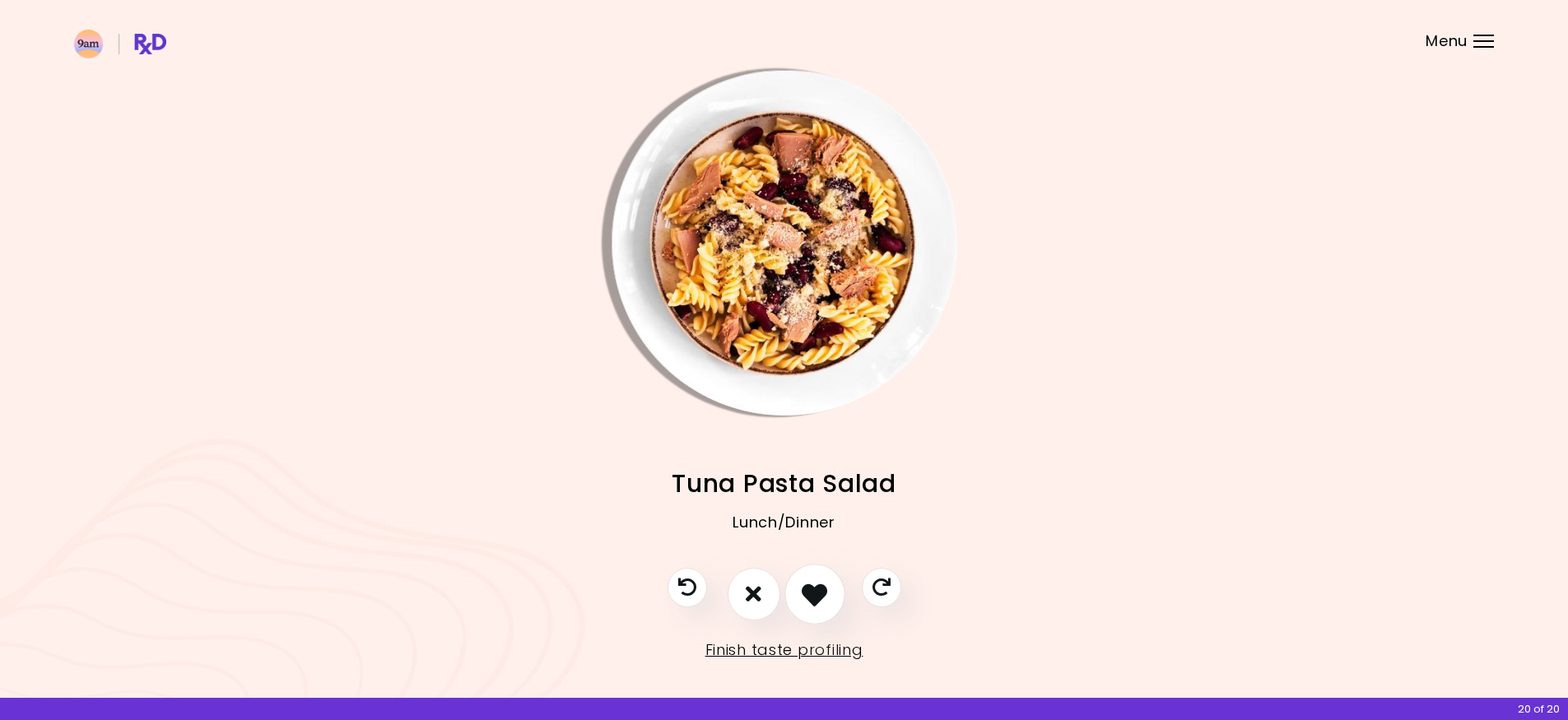
click at [827, 590] on button "I like this recipe" at bounding box center [815, 594] width 61 height 61
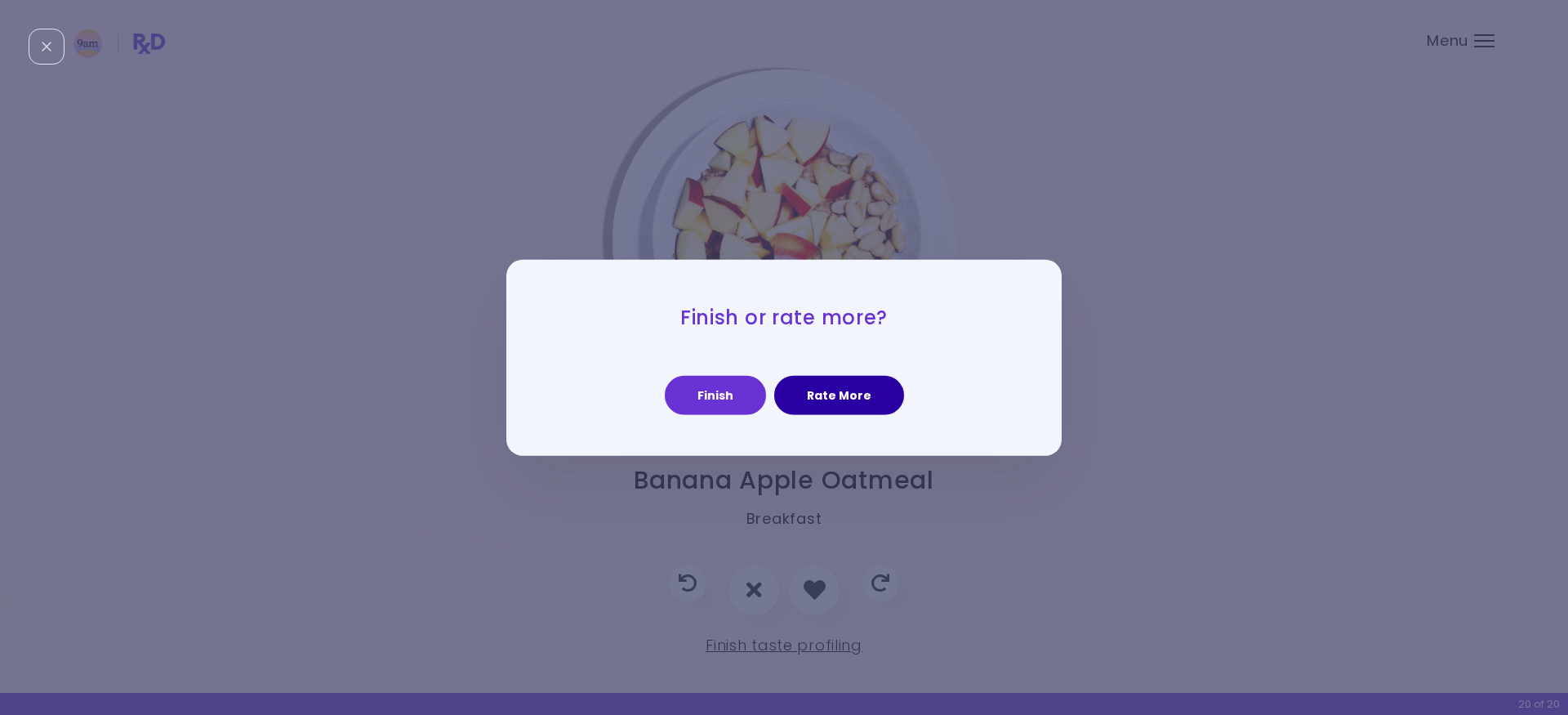
click at [861, 395] on button "Rate More" at bounding box center [838, 395] width 130 height 39
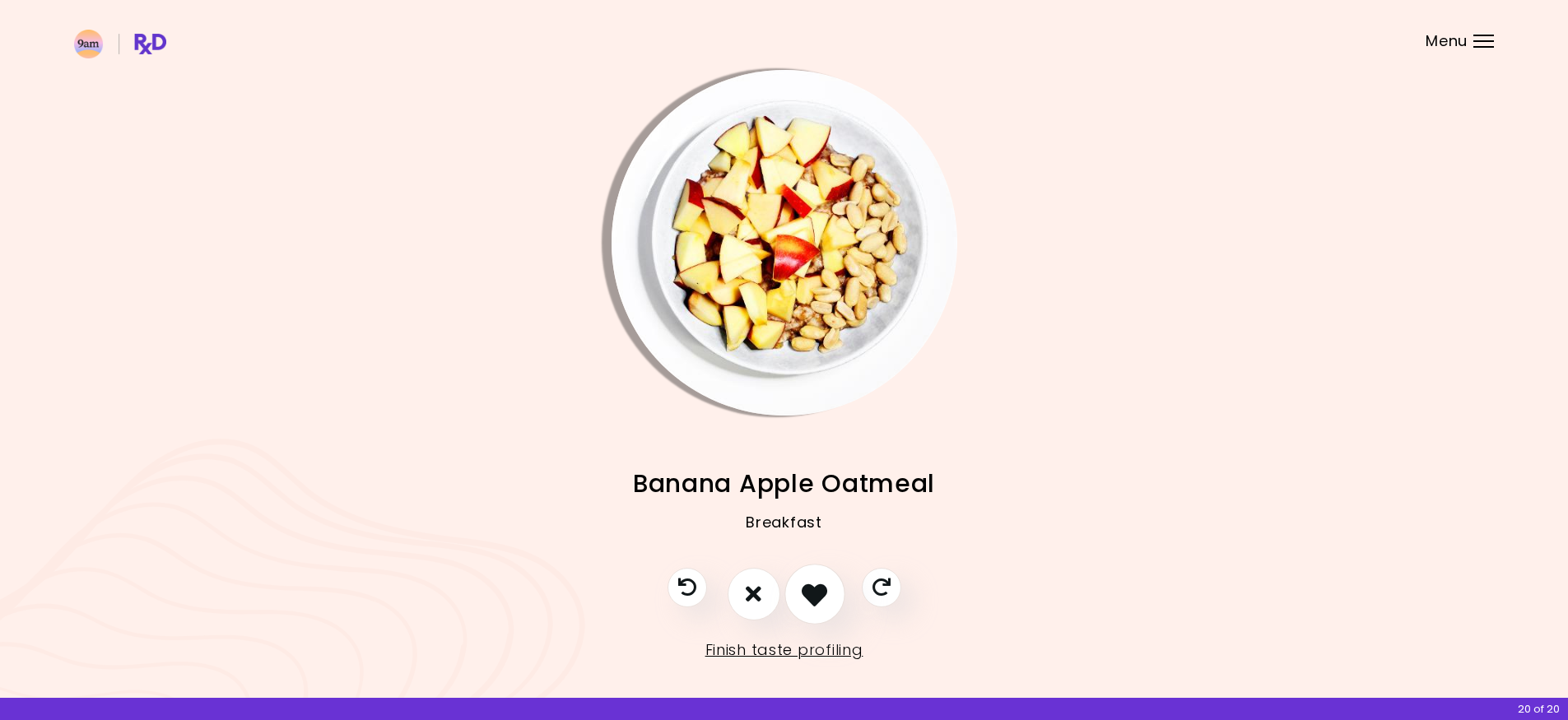
click at [808, 596] on icon "I like this recipe" at bounding box center [815, 594] width 26 height 26
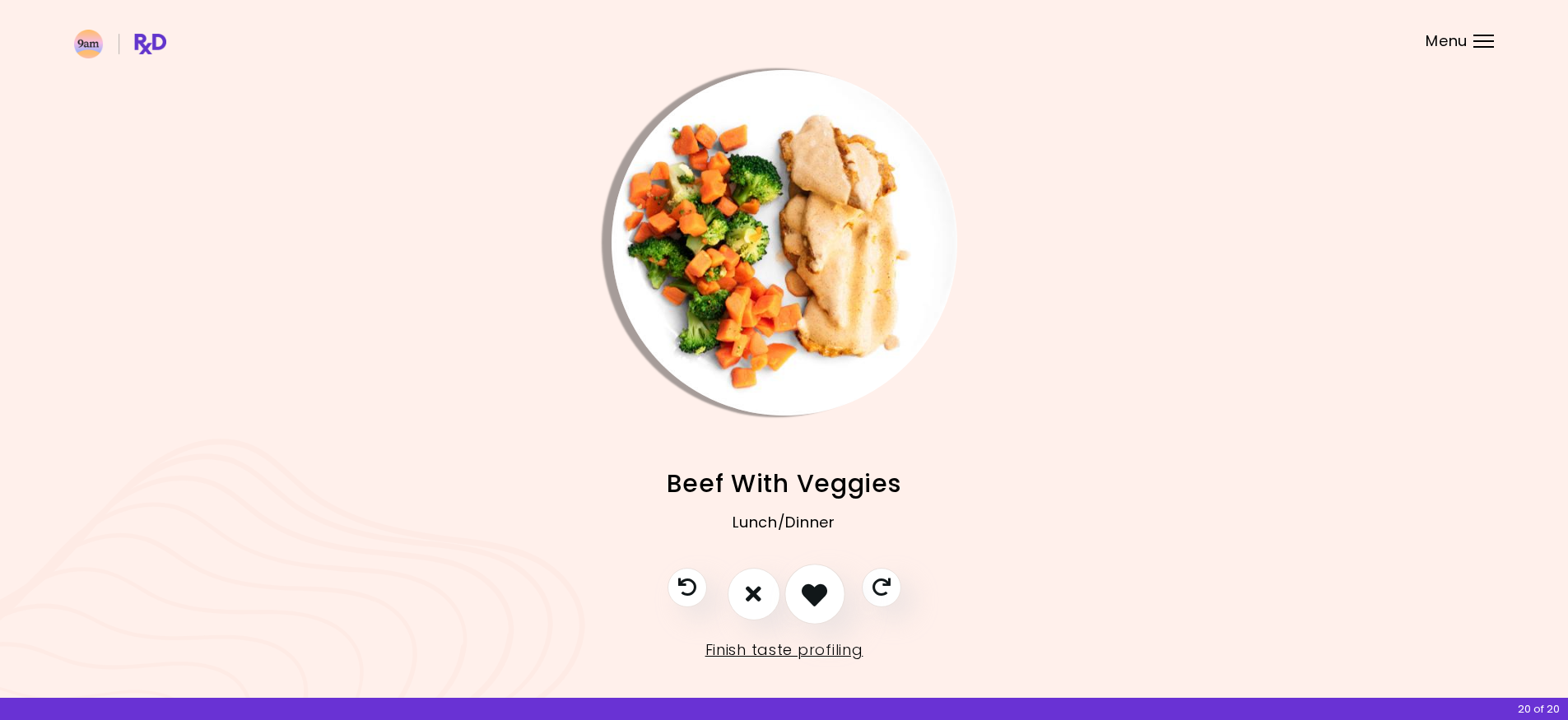
click at [811, 595] on icon "I like this recipe" at bounding box center [815, 594] width 26 height 26
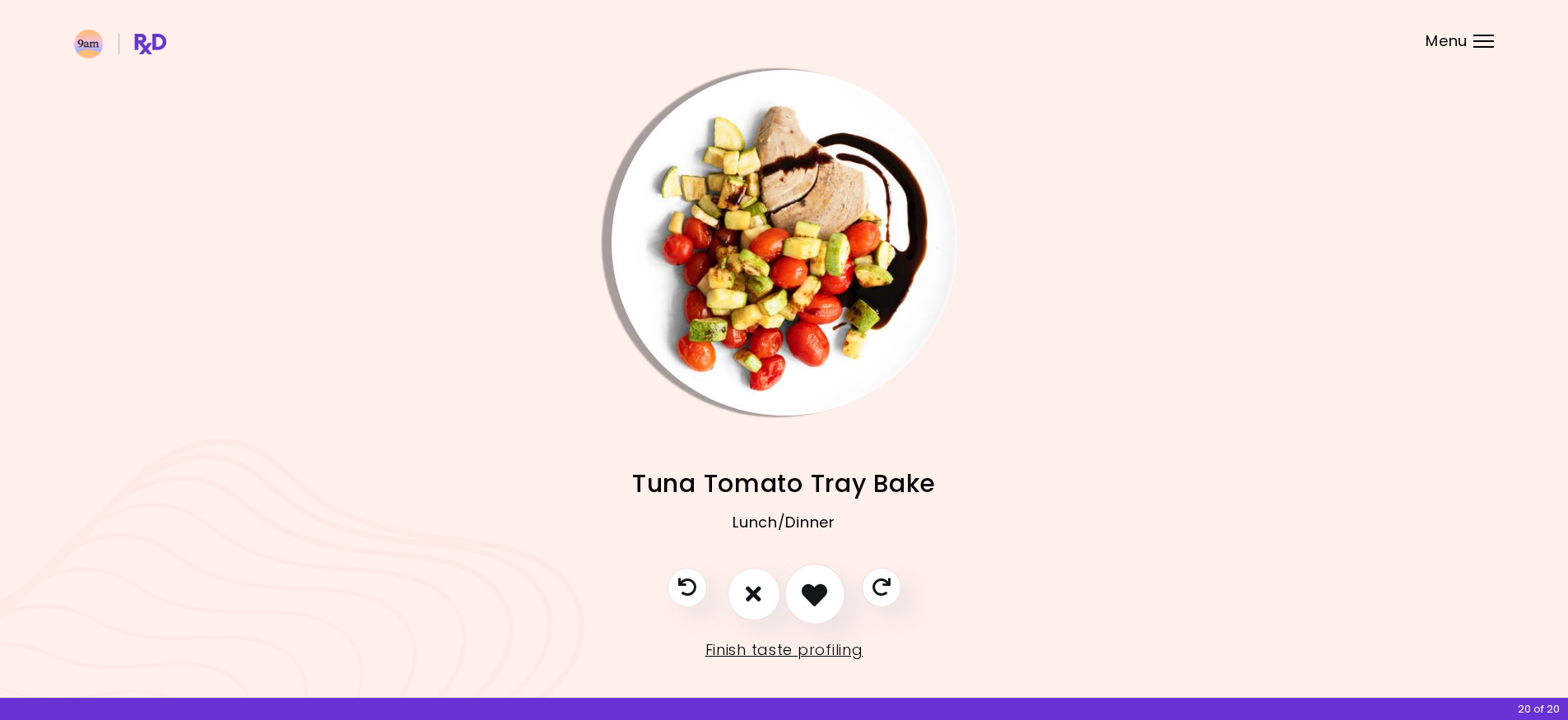
click at [835, 575] on button "I like this recipe" at bounding box center [815, 594] width 61 height 61
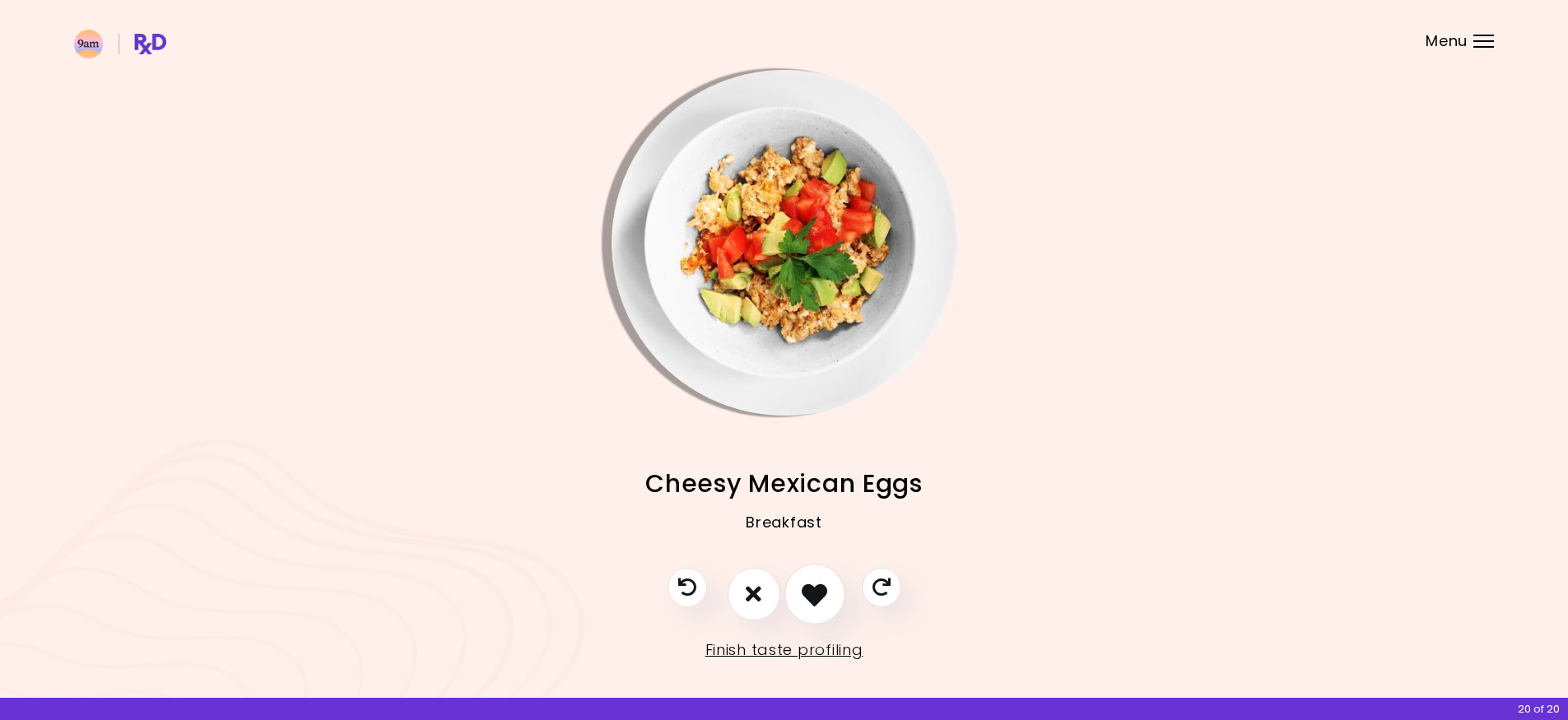
click at [831, 587] on button "I like this recipe" at bounding box center [815, 594] width 61 height 61
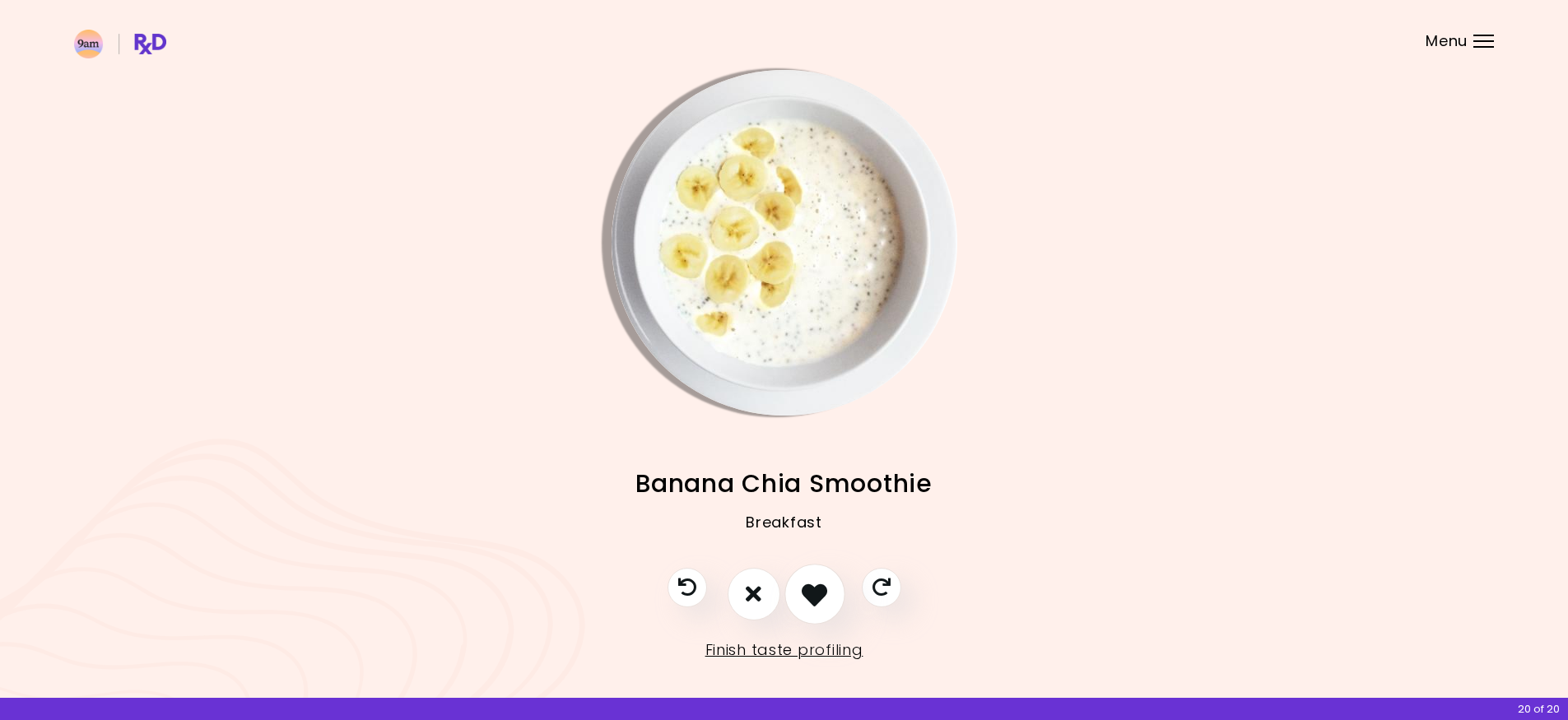
click at [831, 587] on button "I like this recipe" at bounding box center [815, 594] width 61 height 61
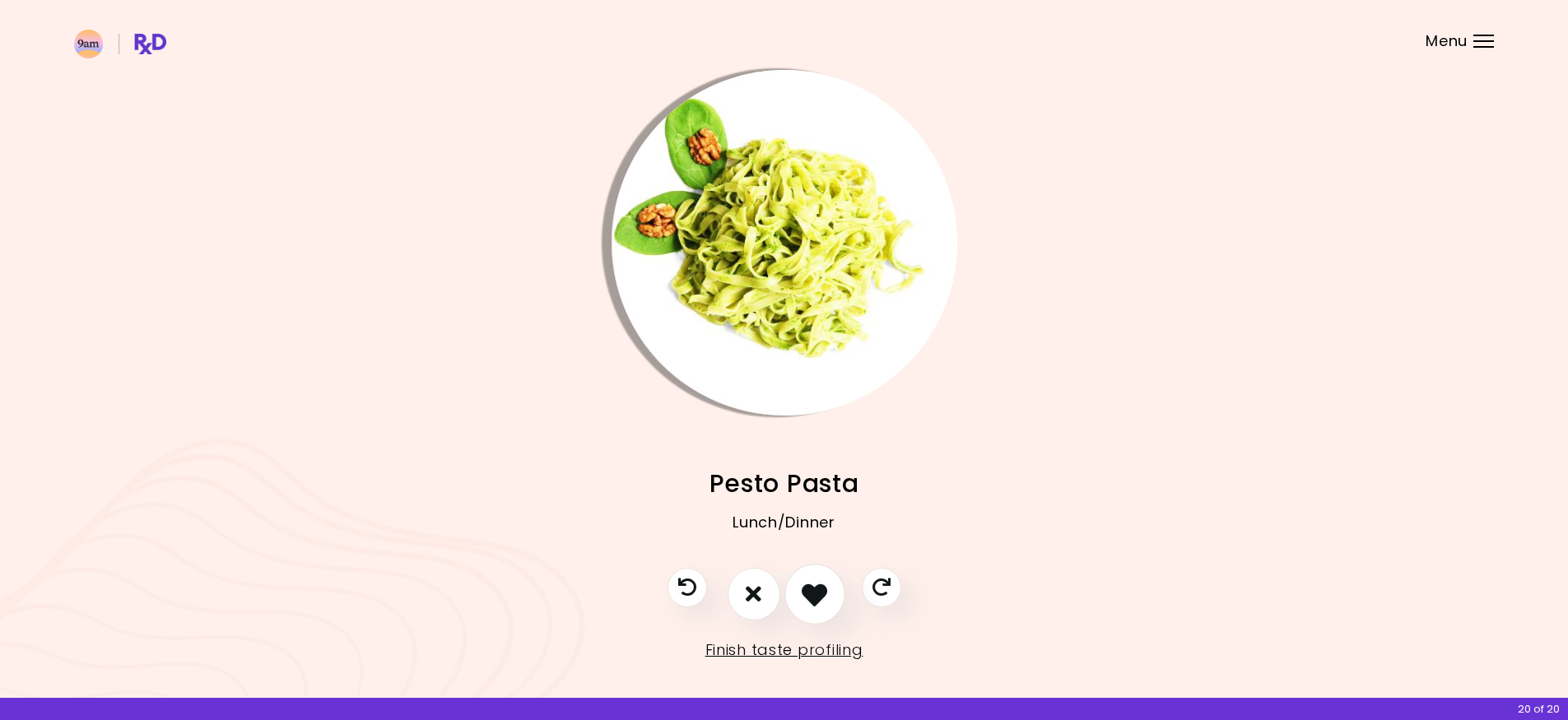
click at [831, 587] on button "I like this recipe" at bounding box center [815, 594] width 61 height 61
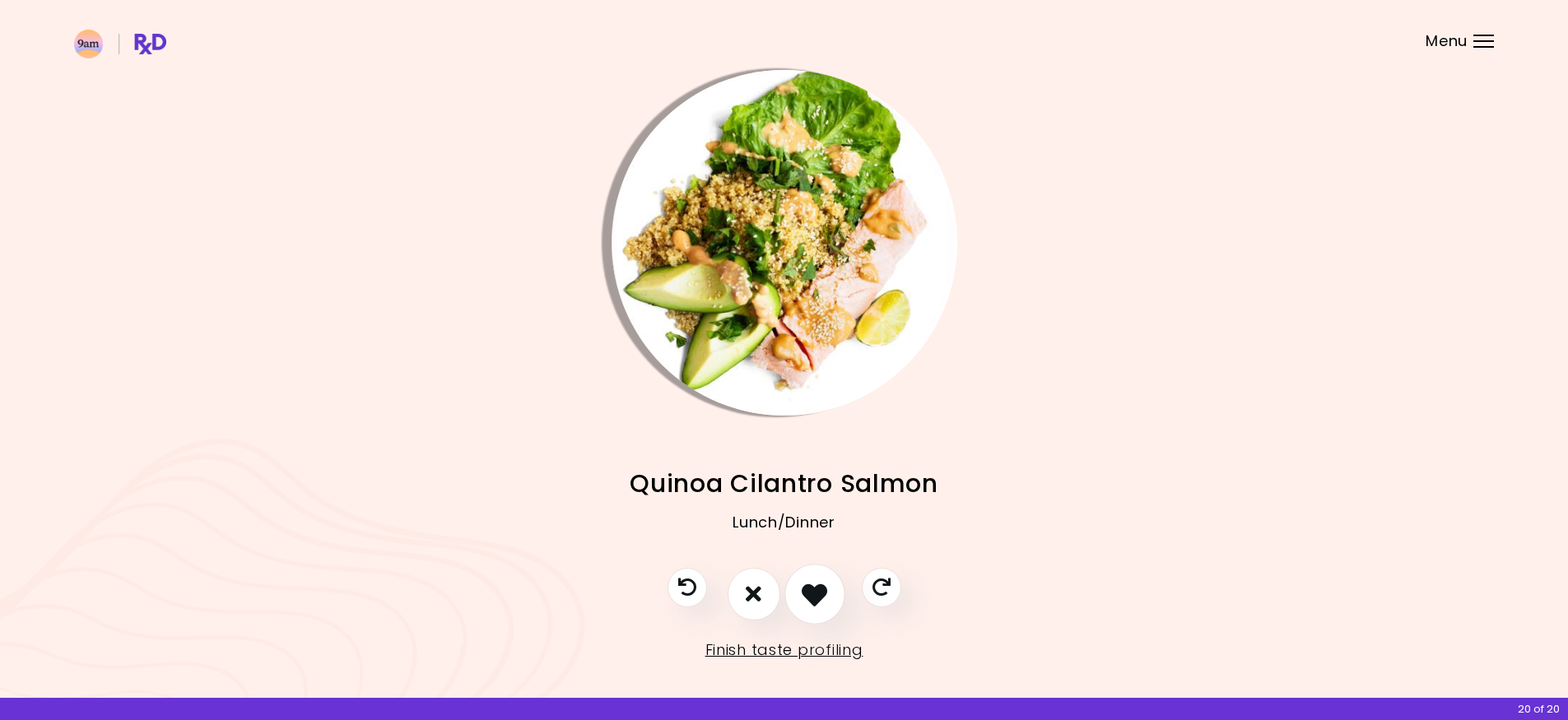
click at [832, 585] on button "I like this recipe" at bounding box center [815, 594] width 61 height 61
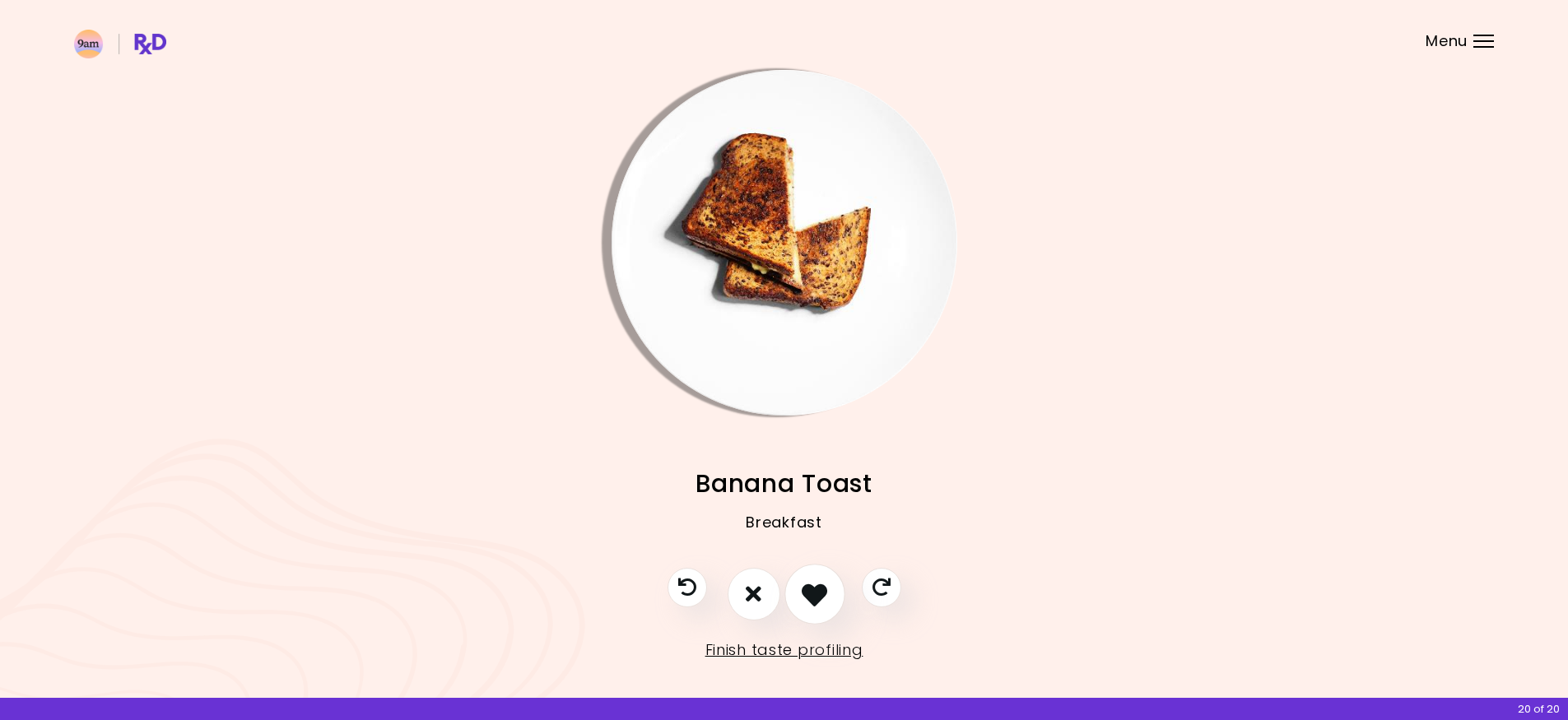
click at [831, 585] on button "I like this recipe" at bounding box center [815, 594] width 61 height 61
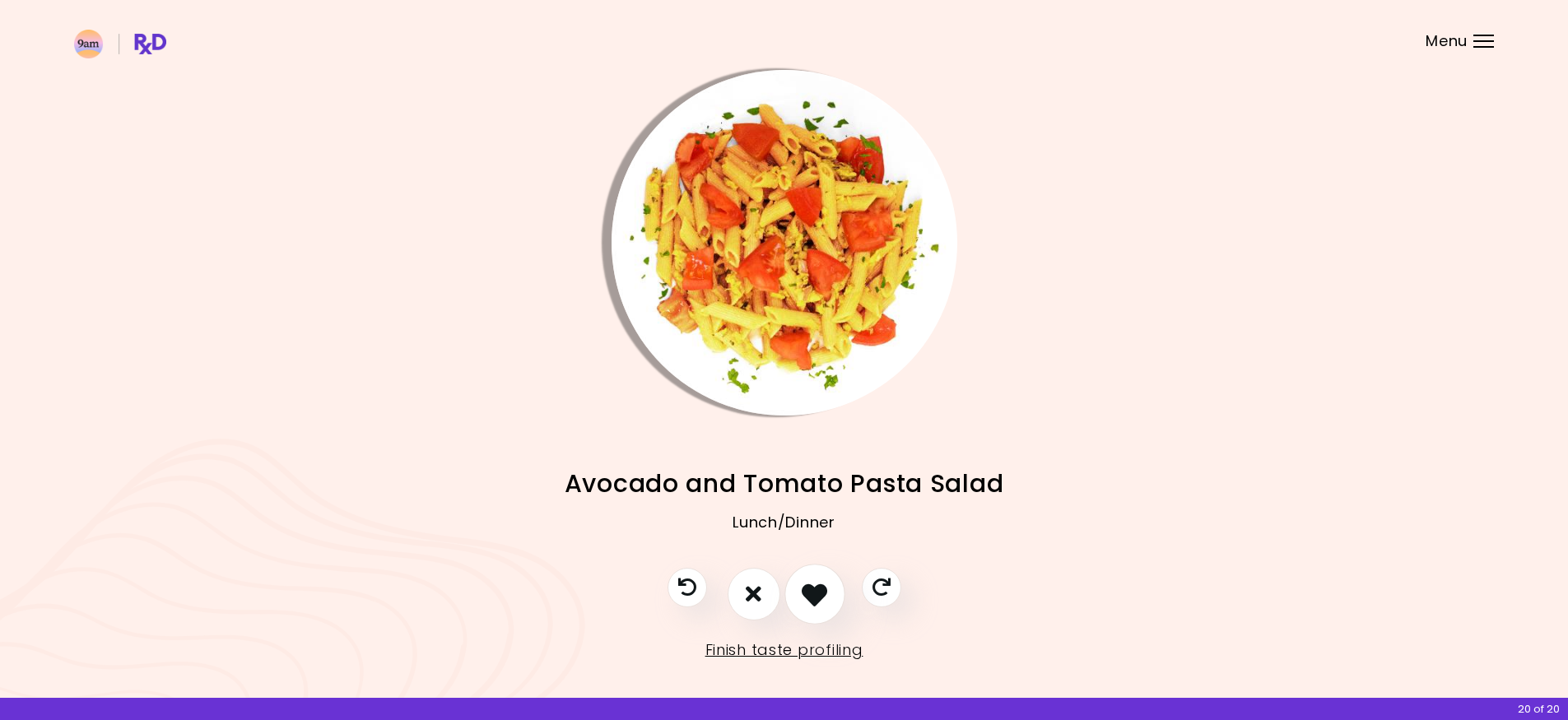
click at [831, 585] on button "I like this recipe" at bounding box center [815, 594] width 61 height 61
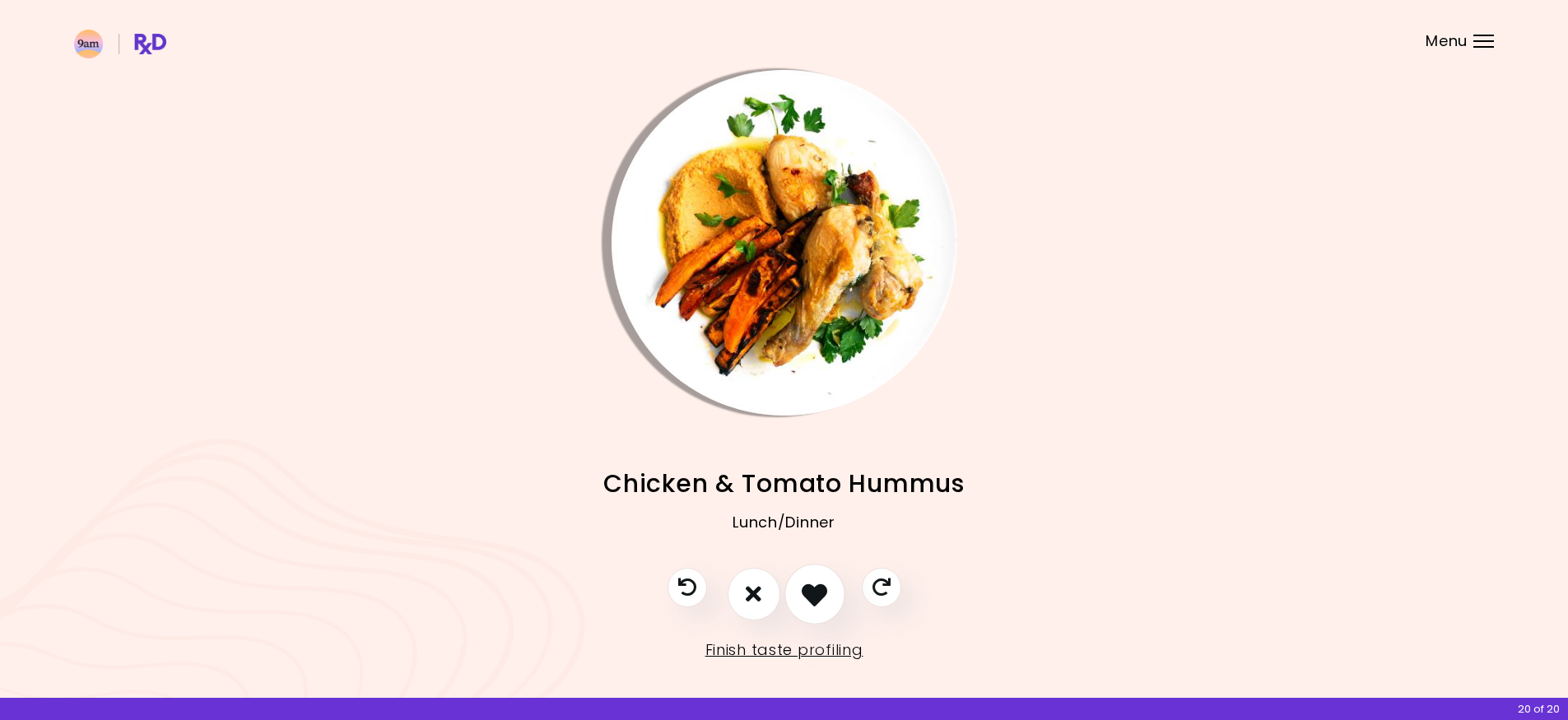
click at [831, 585] on button "I like this recipe" at bounding box center [815, 594] width 61 height 61
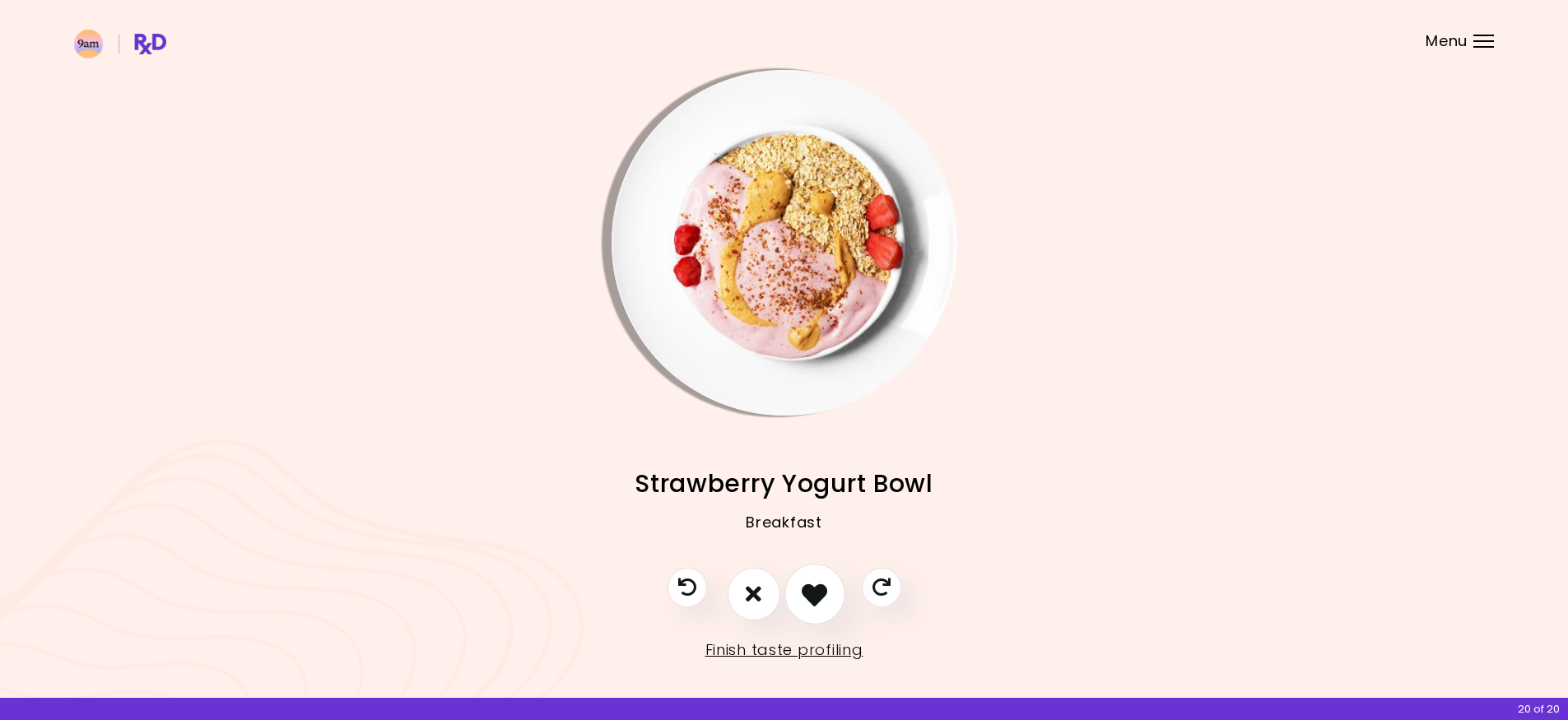
click at [831, 586] on button "I like this recipe" at bounding box center [815, 594] width 61 height 61
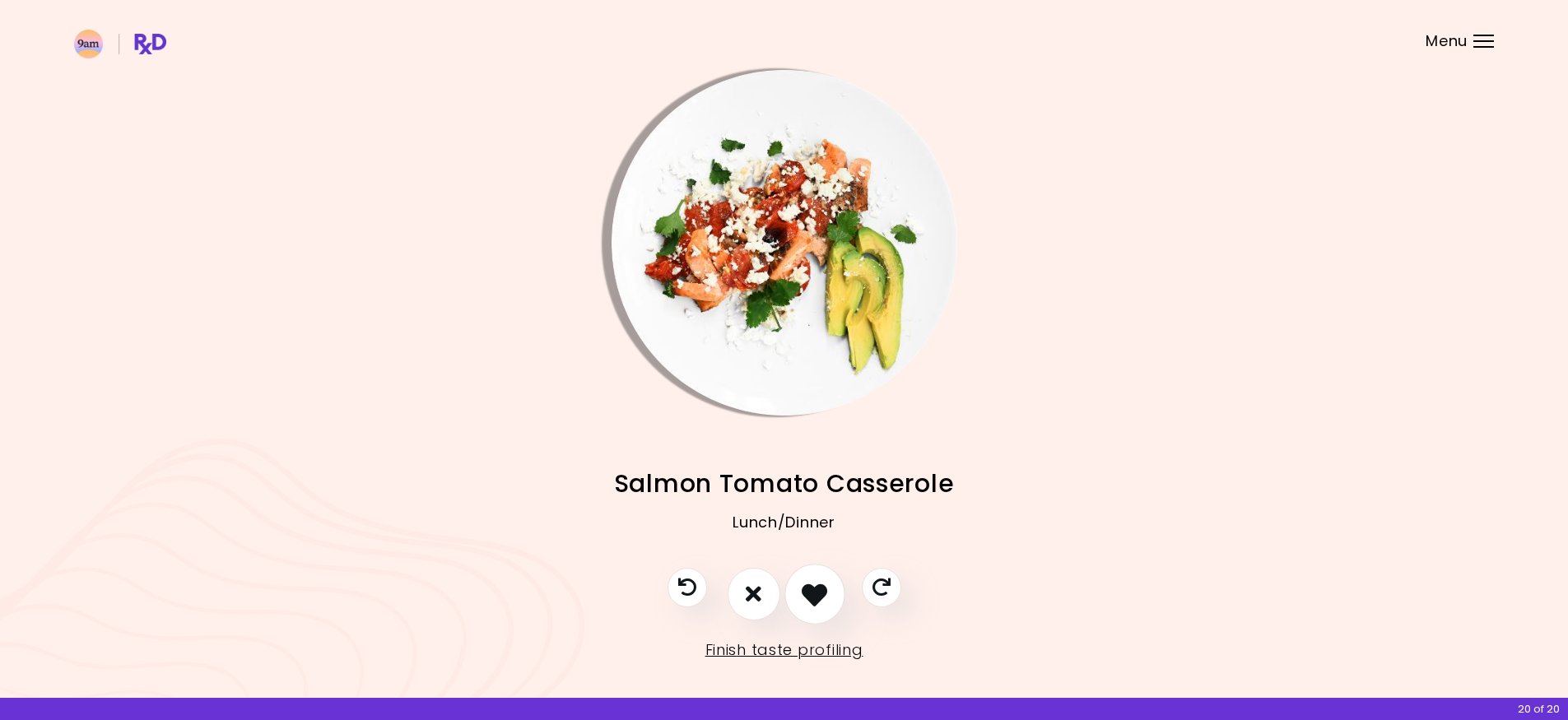
click at [831, 586] on button "I like this recipe" at bounding box center [815, 594] width 61 height 61
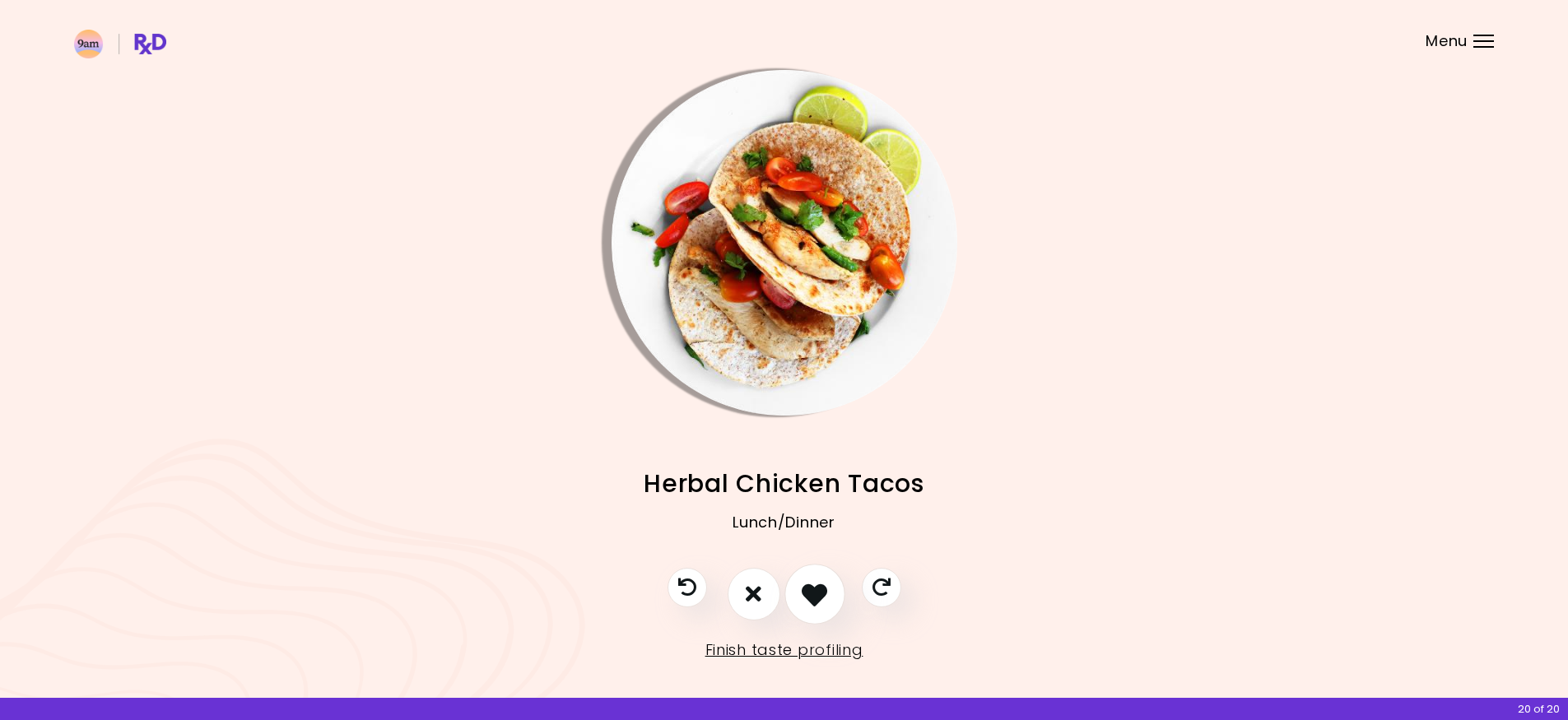
click at [831, 586] on button "I like this recipe" at bounding box center [815, 594] width 61 height 61
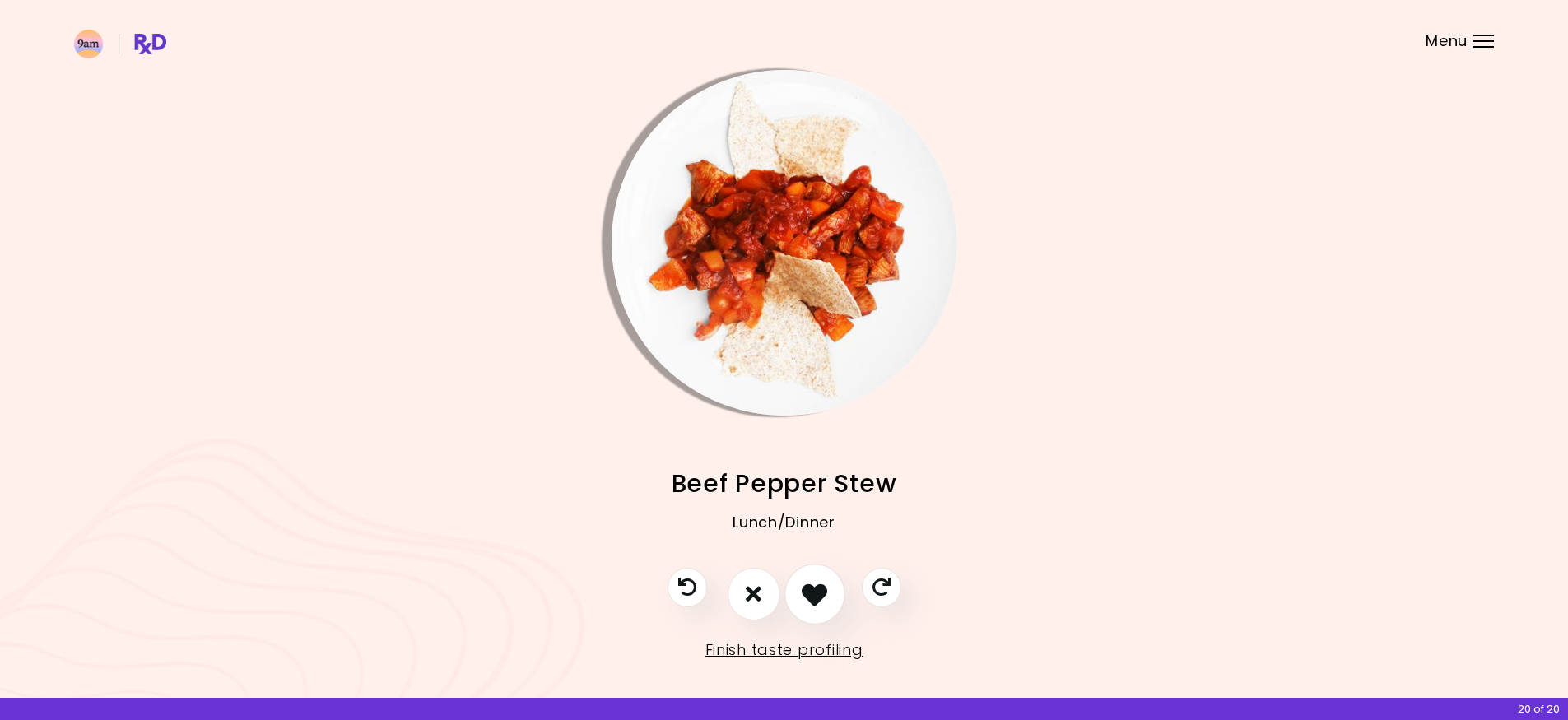
click at [831, 586] on button "I like this recipe" at bounding box center [815, 594] width 61 height 61
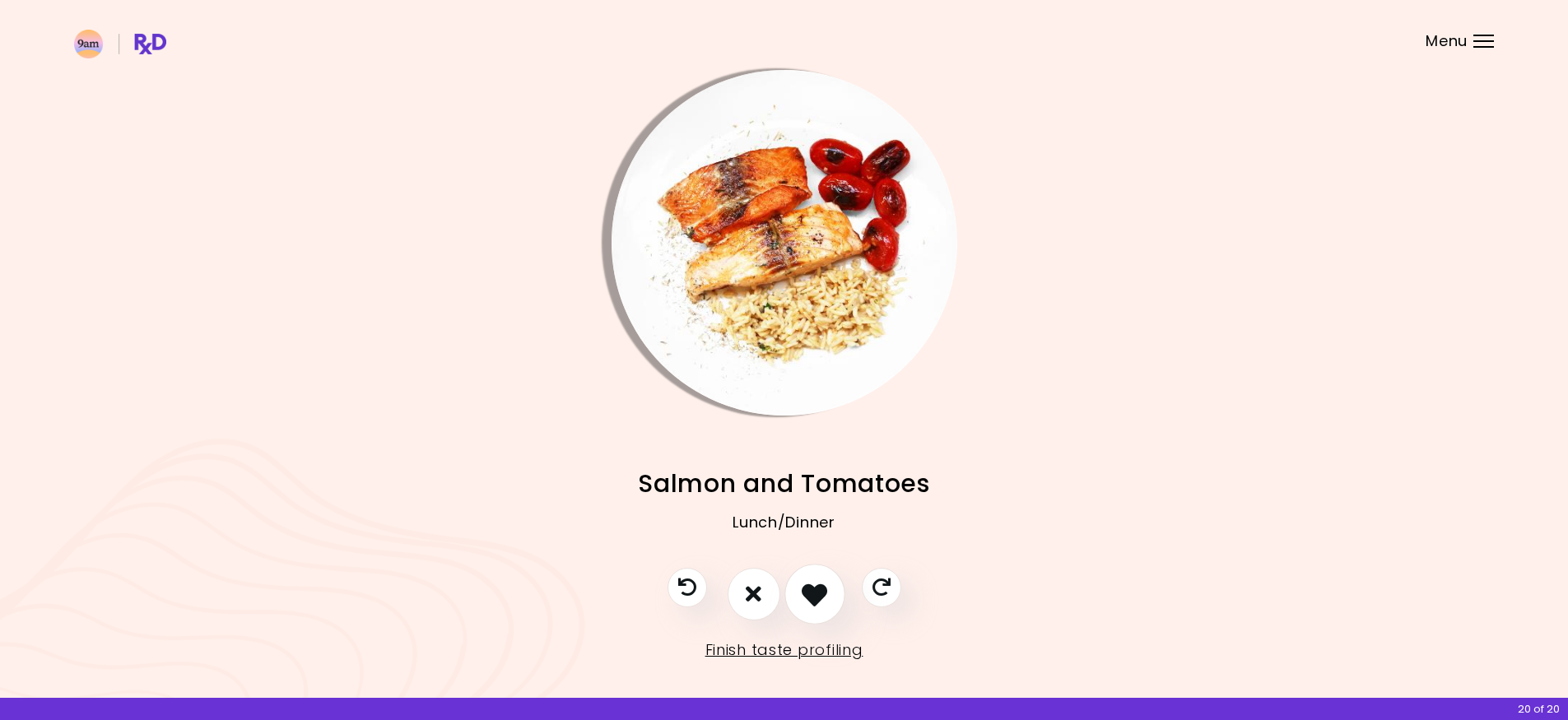
click at [831, 584] on button "I like this recipe" at bounding box center [815, 594] width 61 height 61
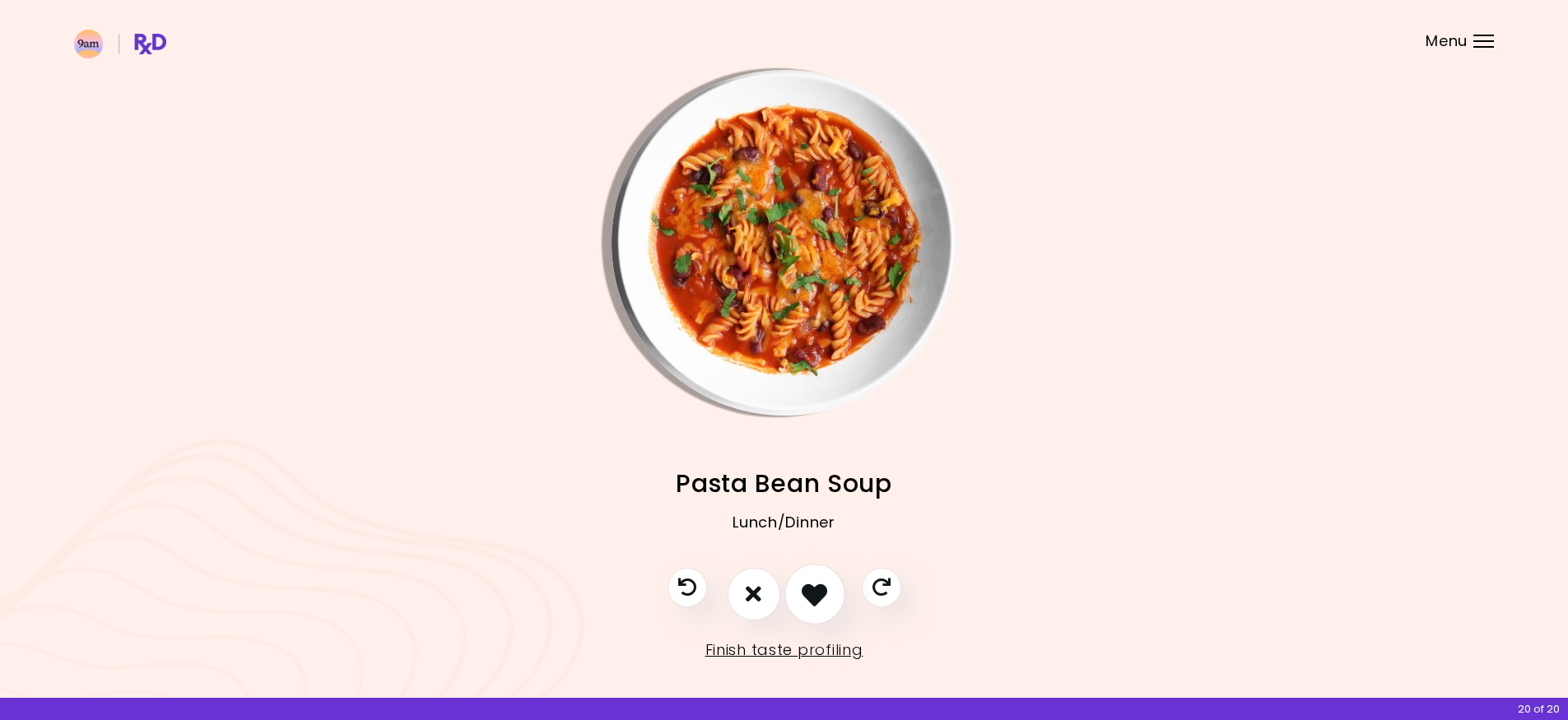
click at [831, 584] on button "I like this recipe" at bounding box center [815, 594] width 61 height 61
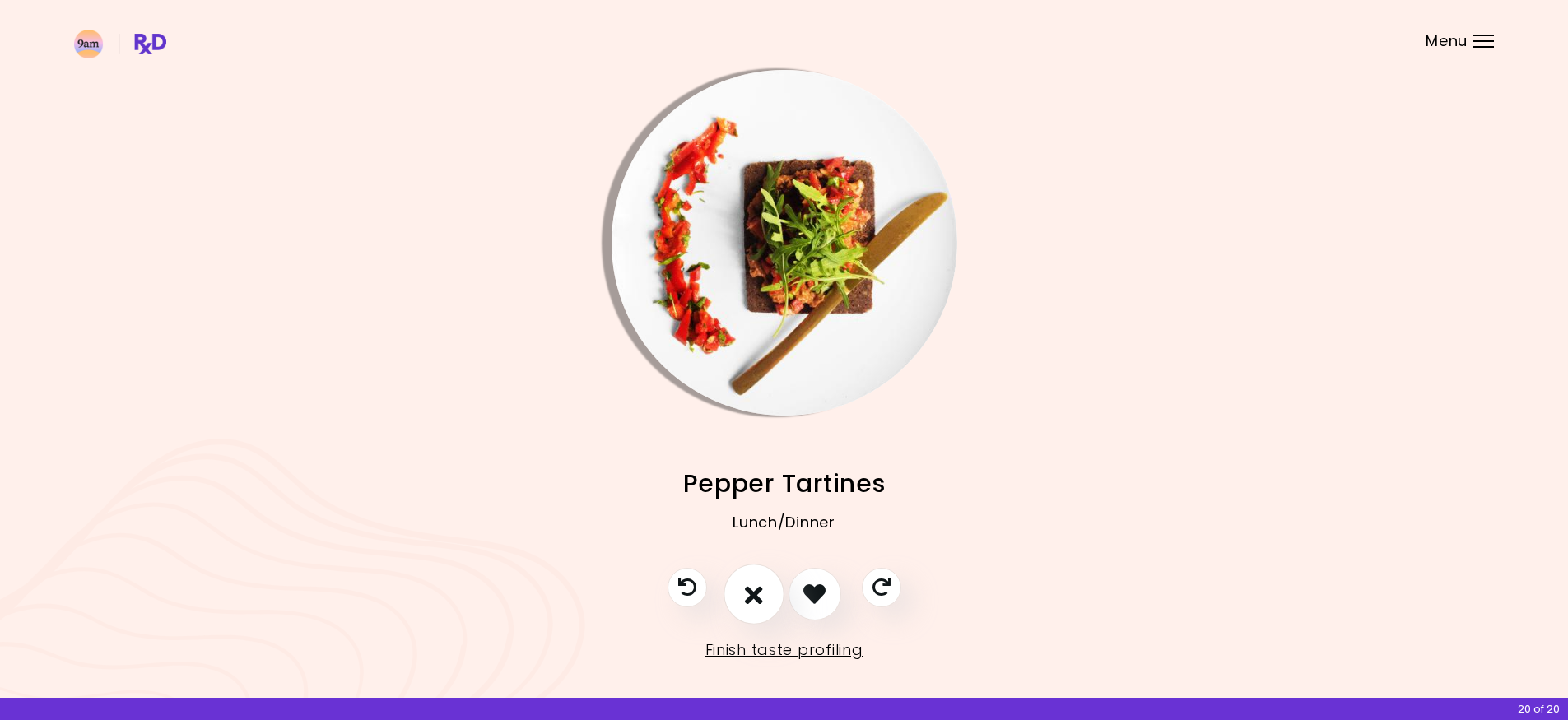
click at [748, 585] on icon "I don't like this recipe" at bounding box center [754, 594] width 18 height 26
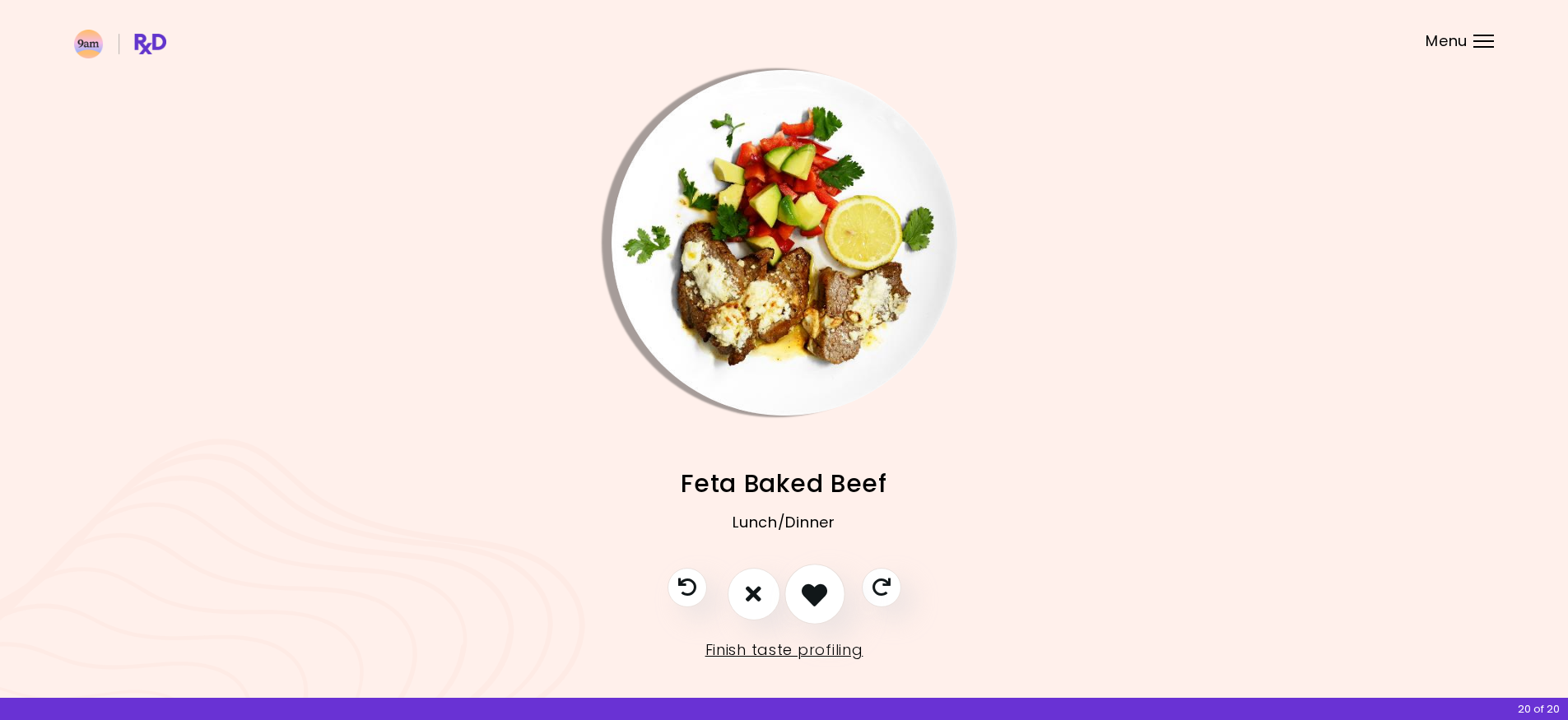
click at [829, 584] on button "I like this recipe" at bounding box center [815, 594] width 61 height 61
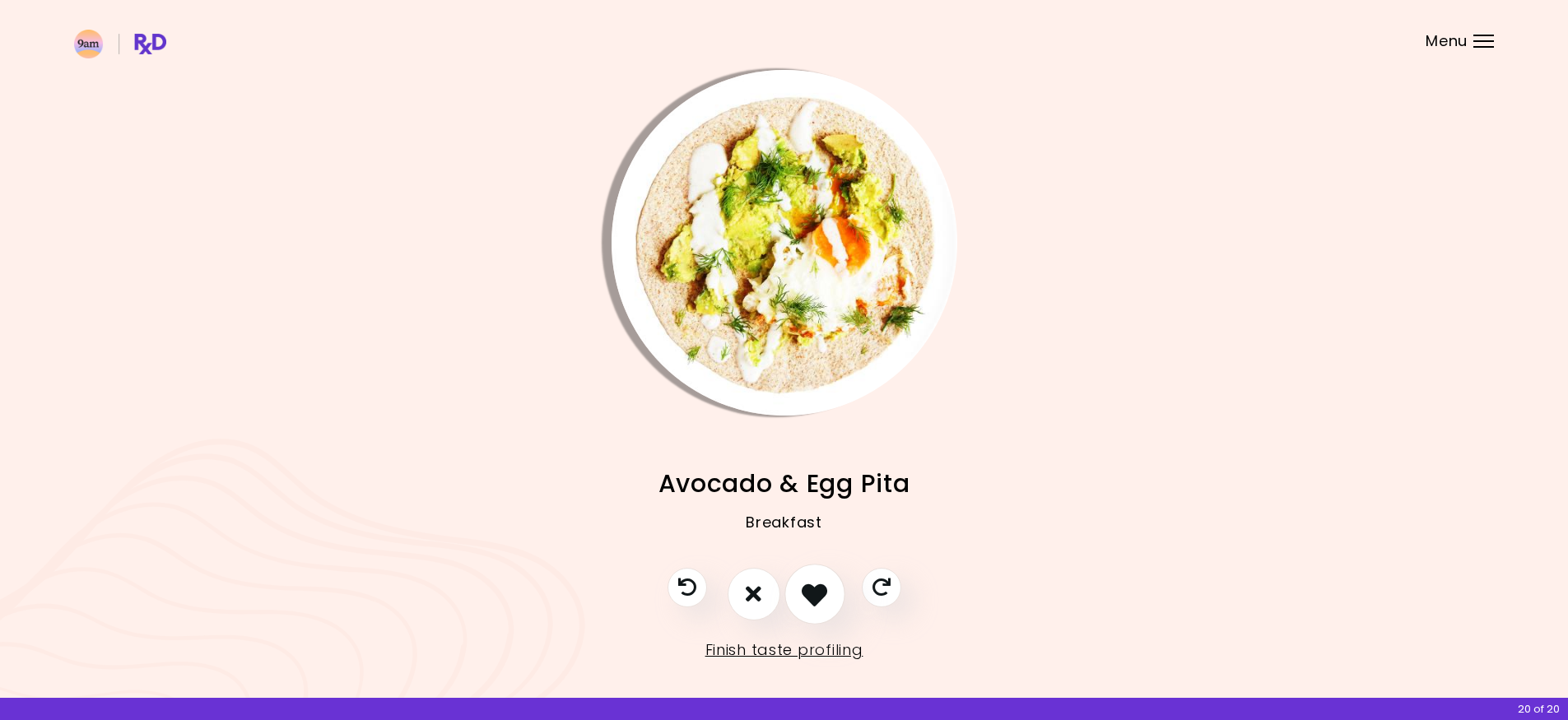
click at [829, 584] on button "I like this recipe" at bounding box center [815, 594] width 61 height 61
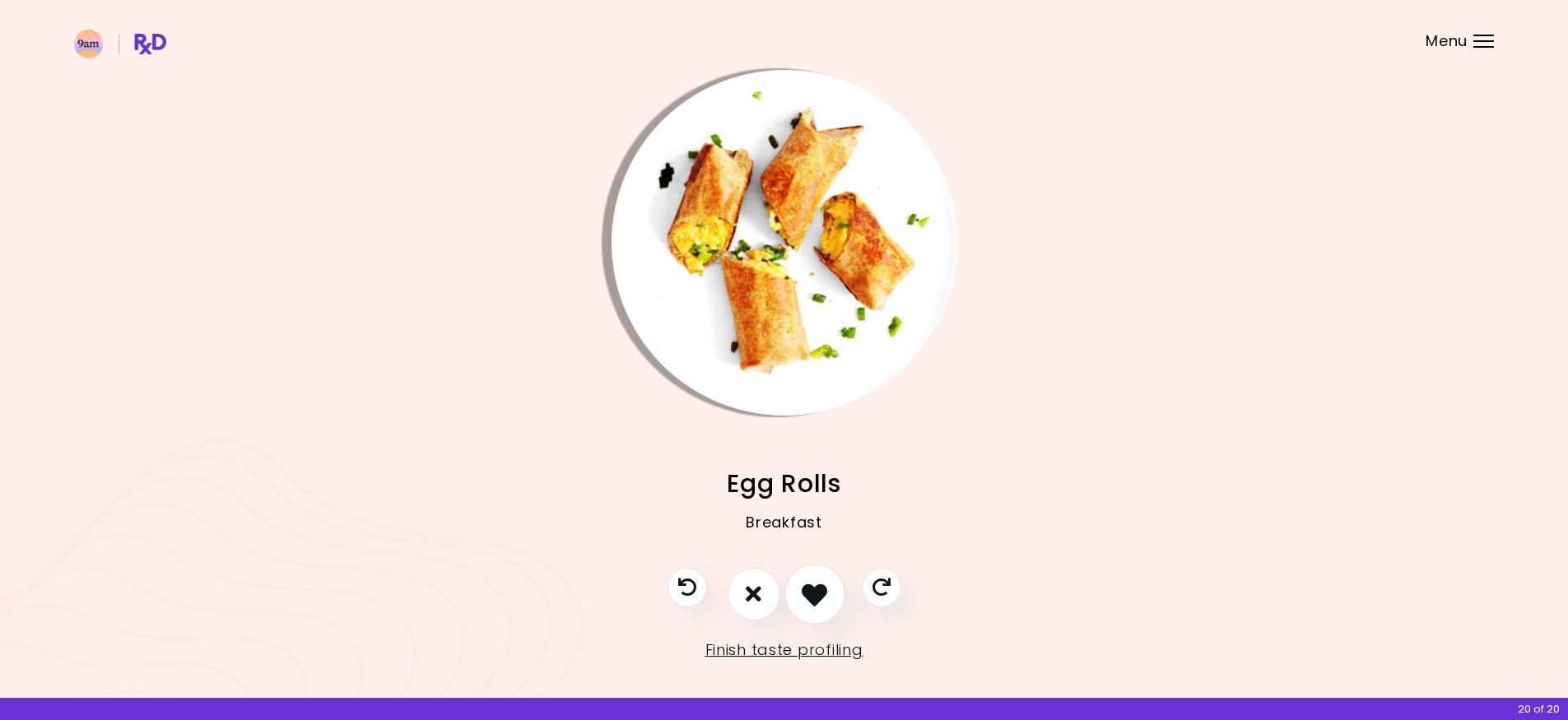
click at [829, 584] on button "I like this recipe" at bounding box center [815, 594] width 61 height 61
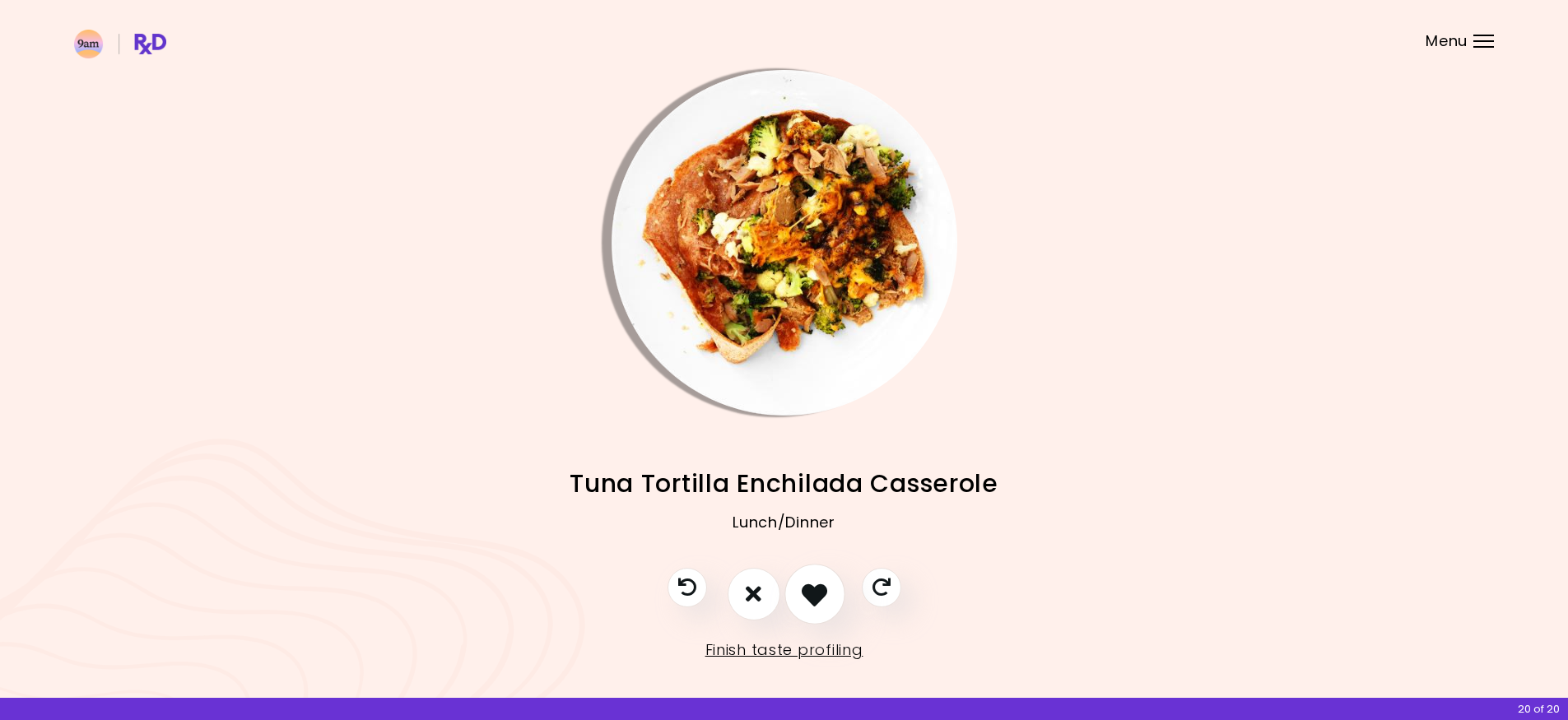
click at [829, 584] on button "I like this recipe" at bounding box center [815, 594] width 61 height 61
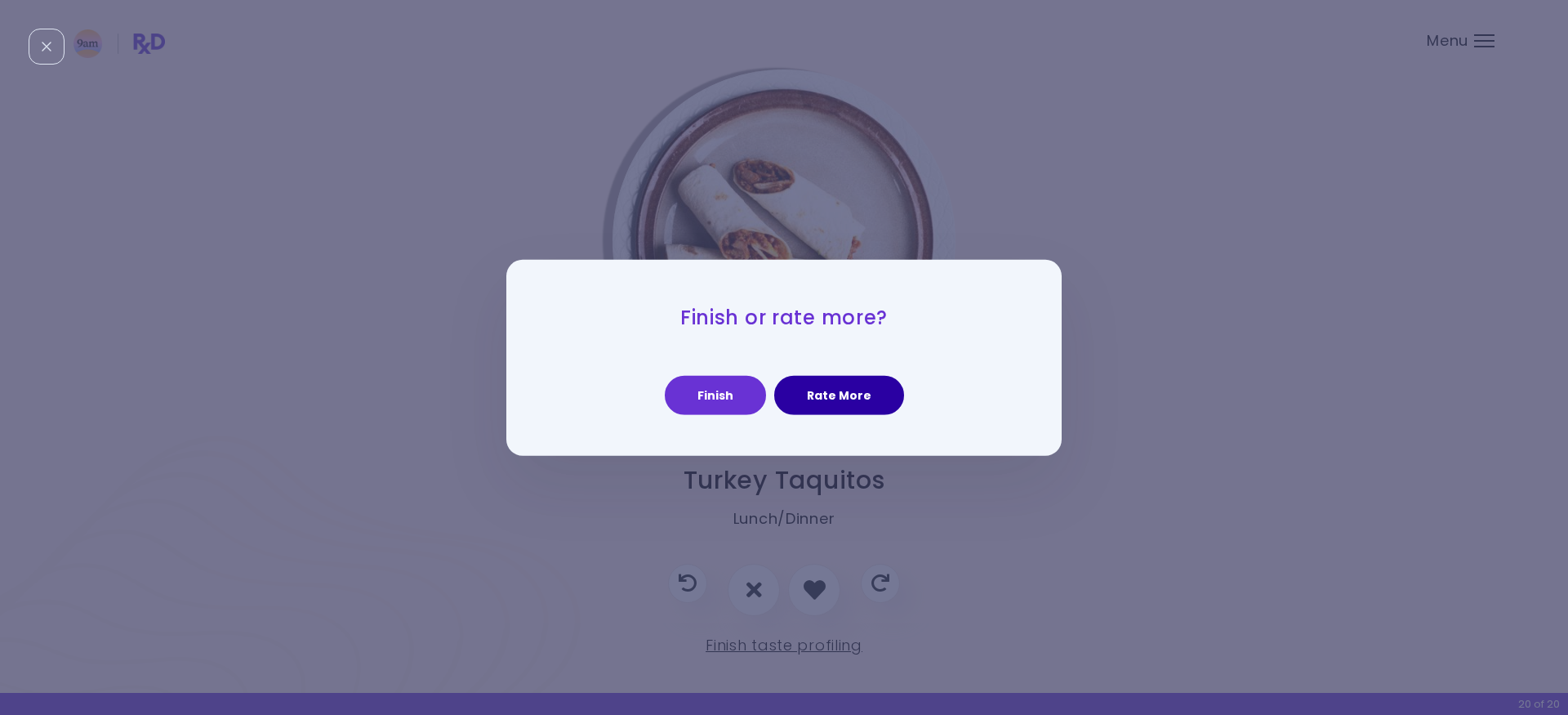
click at [865, 392] on button "Rate More" at bounding box center [838, 395] width 130 height 39
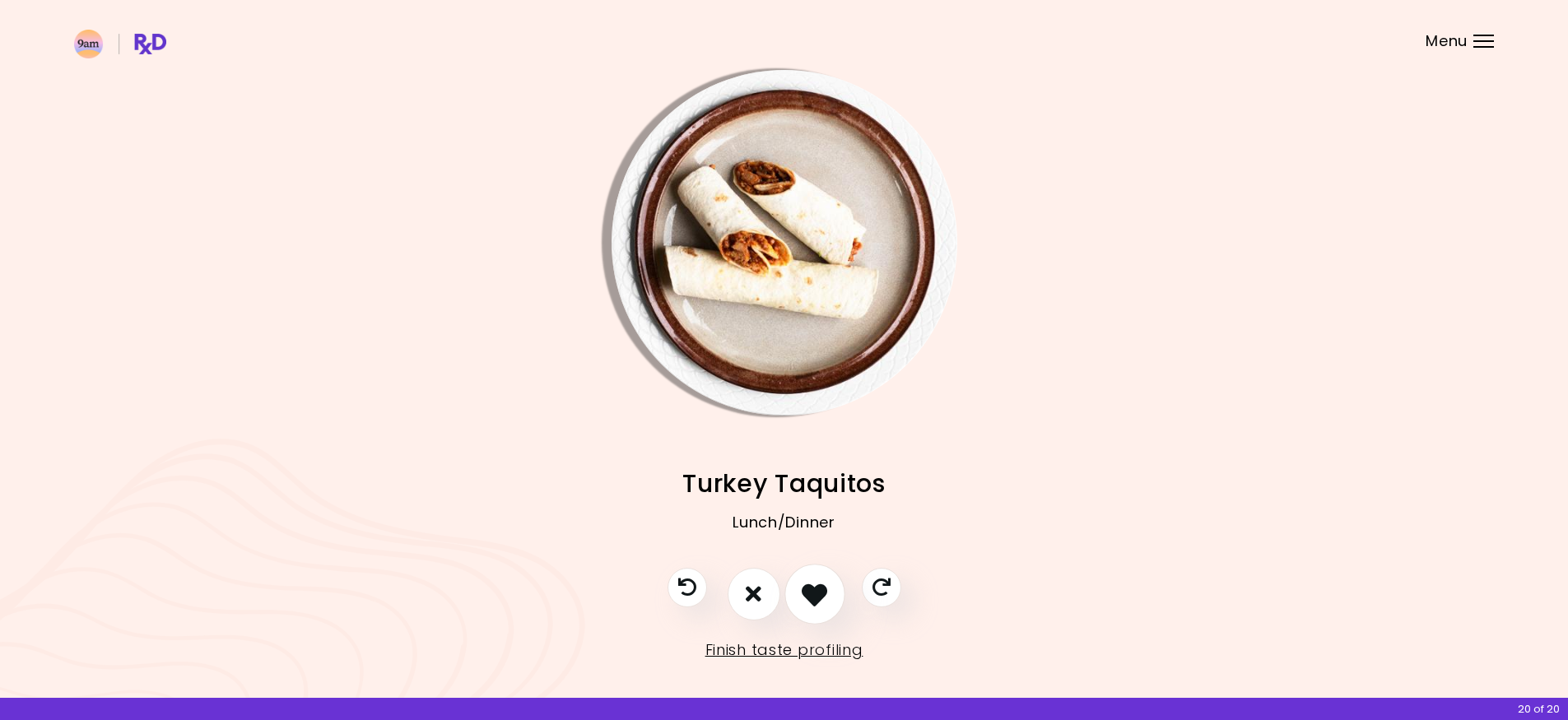
click at [826, 596] on icon "I like this recipe" at bounding box center [815, 594] width 26 height 26
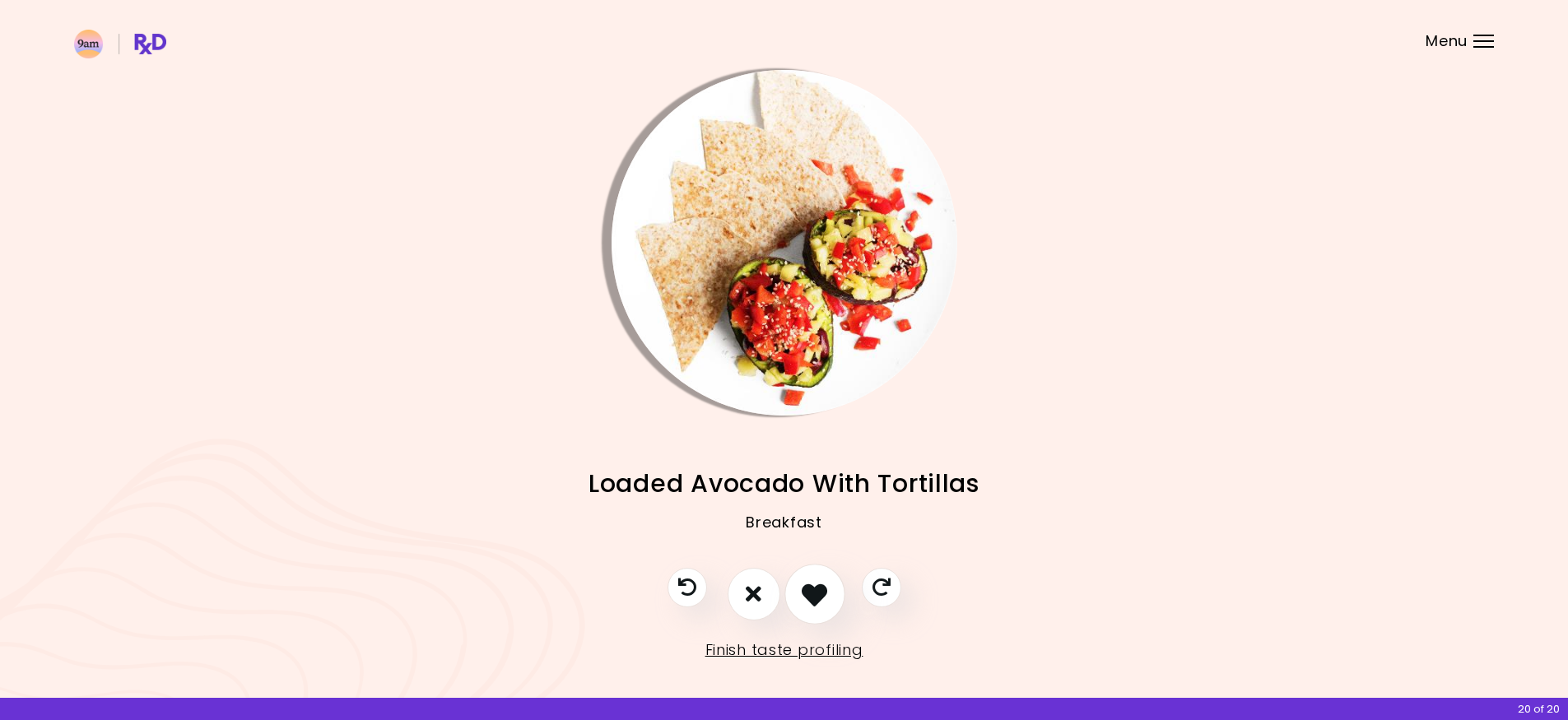
click at [826, 596] on icon "I like this recipe" at bounding box center [815, 594] width 26 height 26
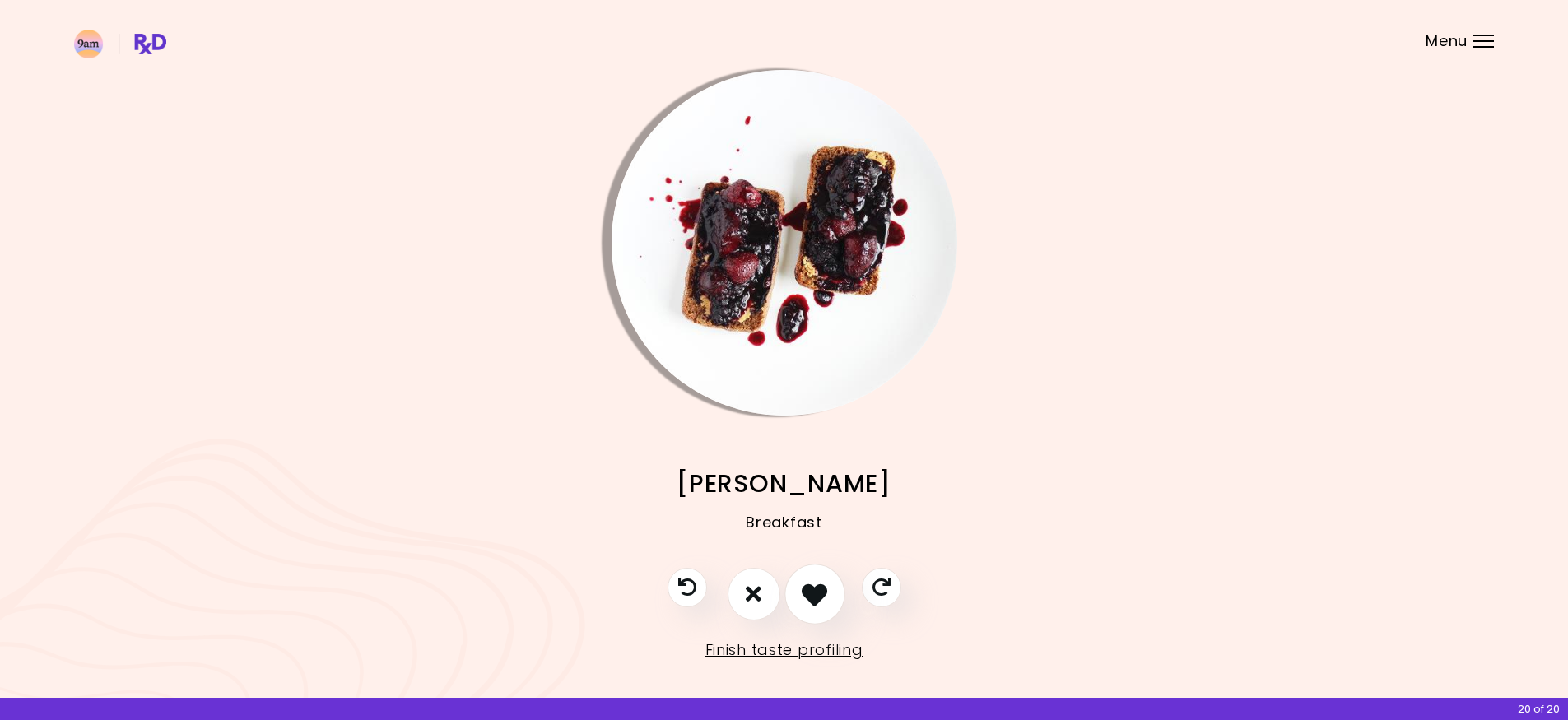
click at [826, 596] on icon "I like this recipe" at bounding box center [815, 594] width 26 height 26
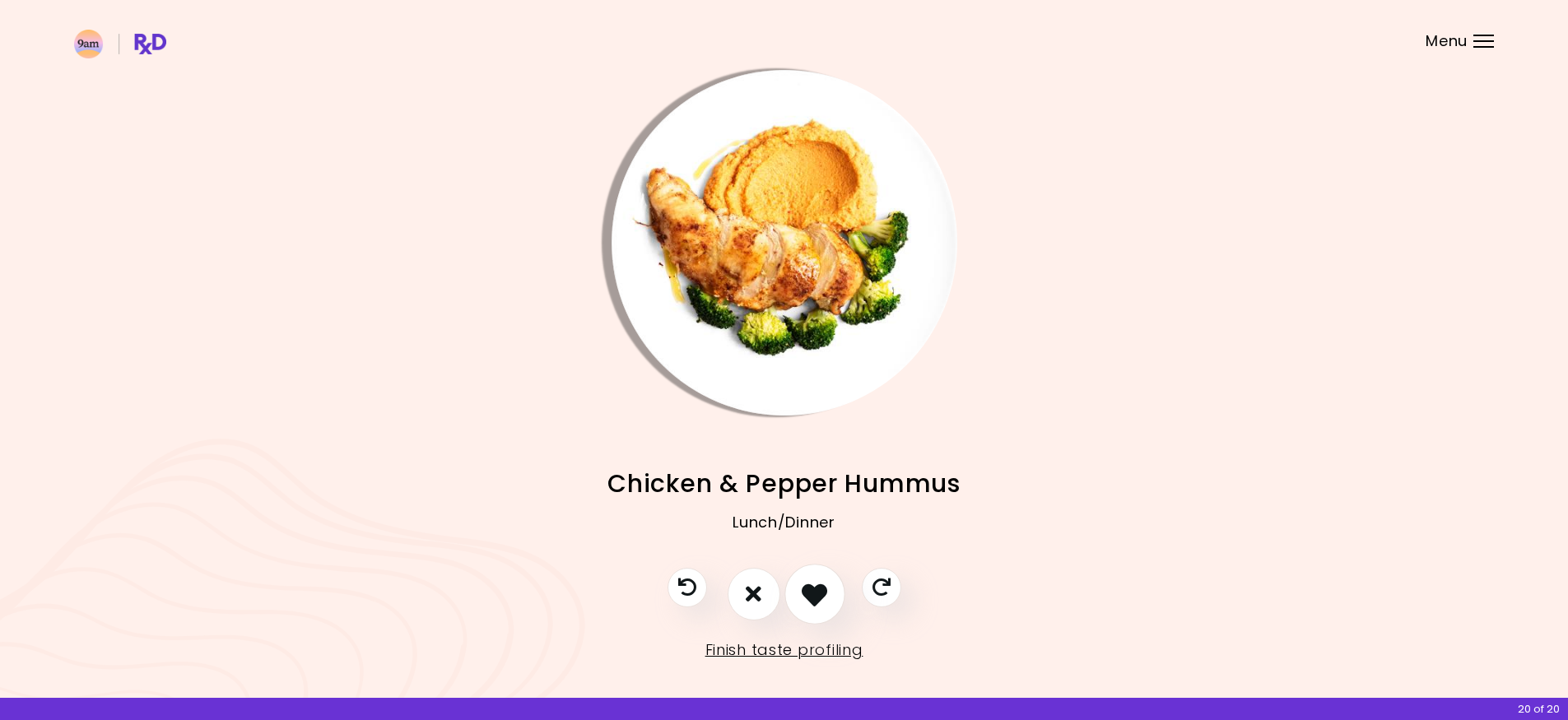
click at [826, 596] on icon "I like this recipe" at bounding box center [815, 594] width 26 height 26
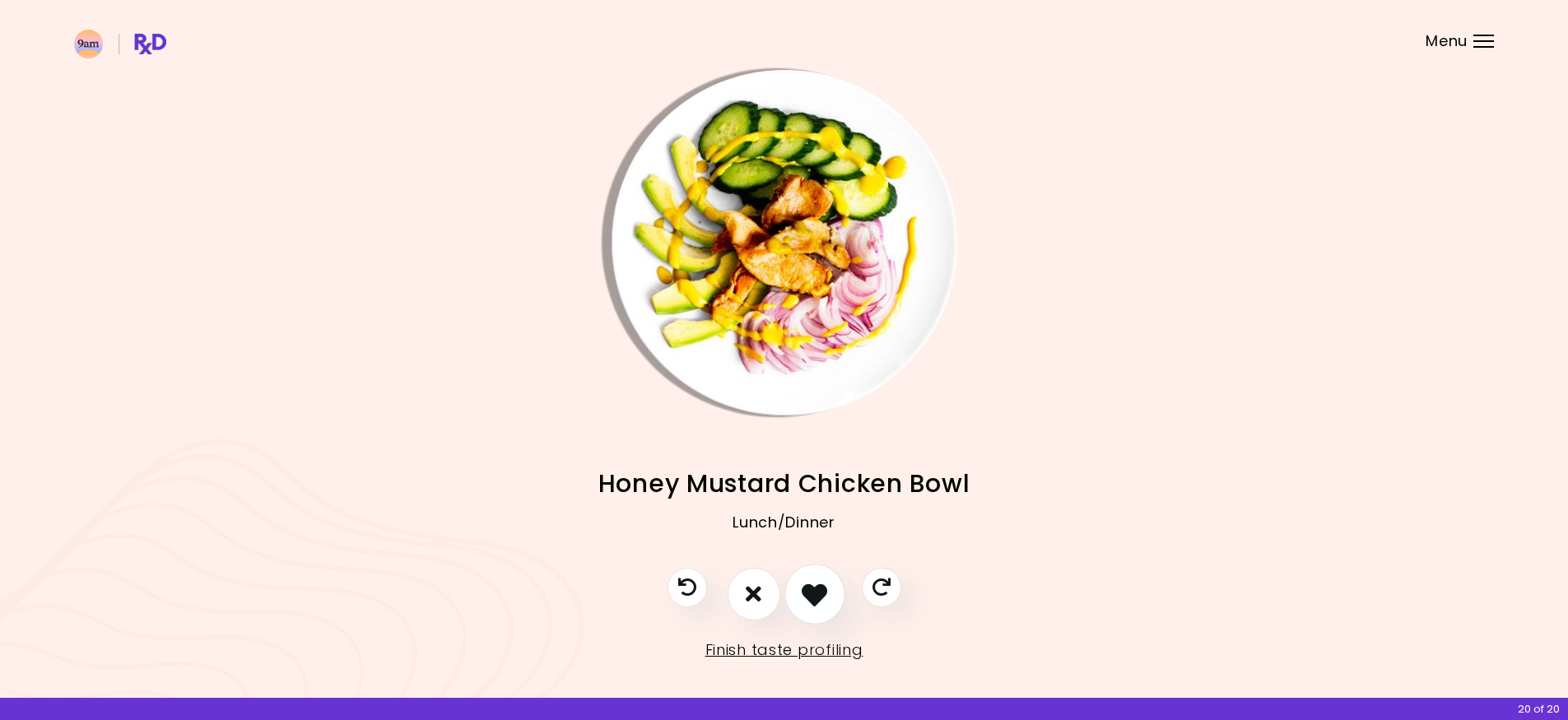
click at [826, 596] on icon "I like this recipe" at bounding box center [815, 594] width 26 height 26
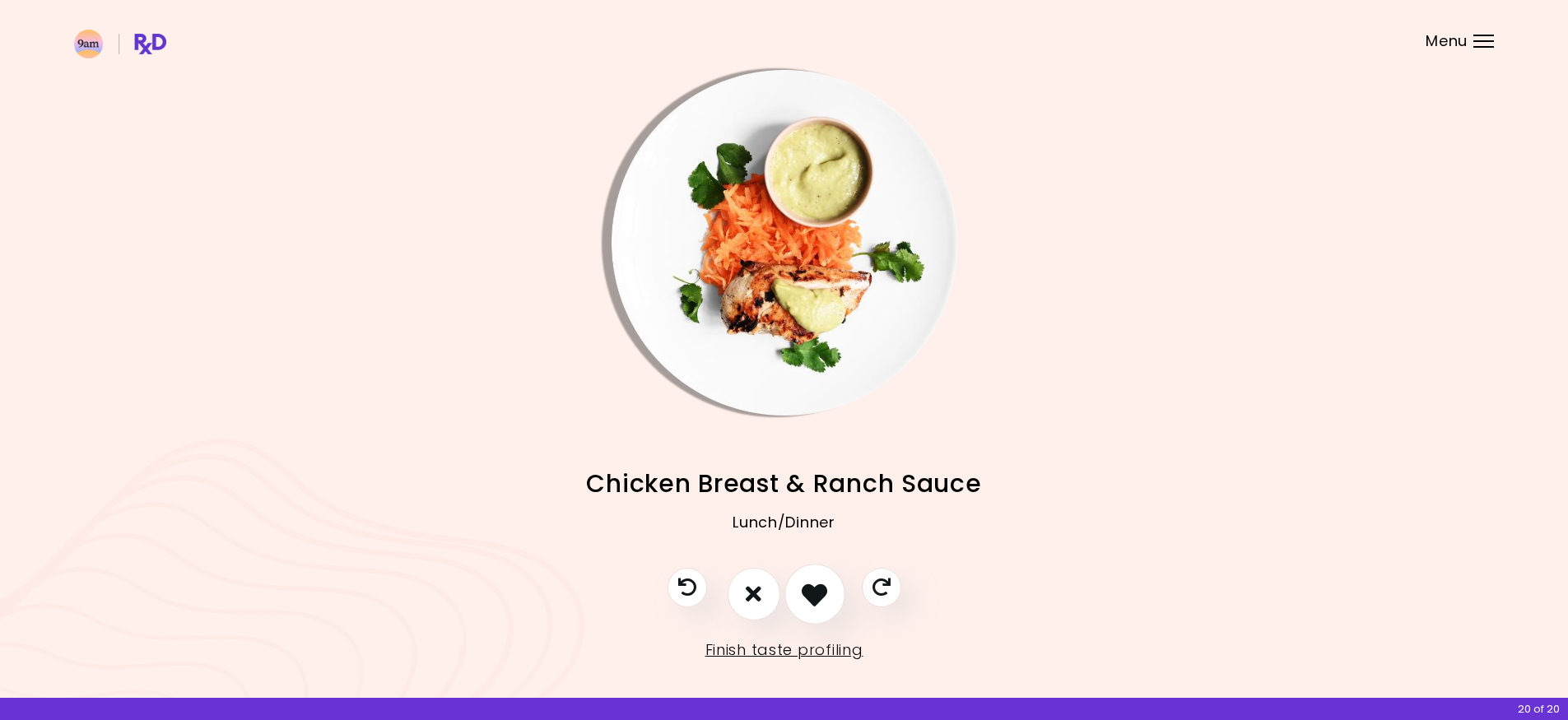
click at [826, 596] on icon "I like this recipe" at bounding box center [815, 594] width 26 height 26
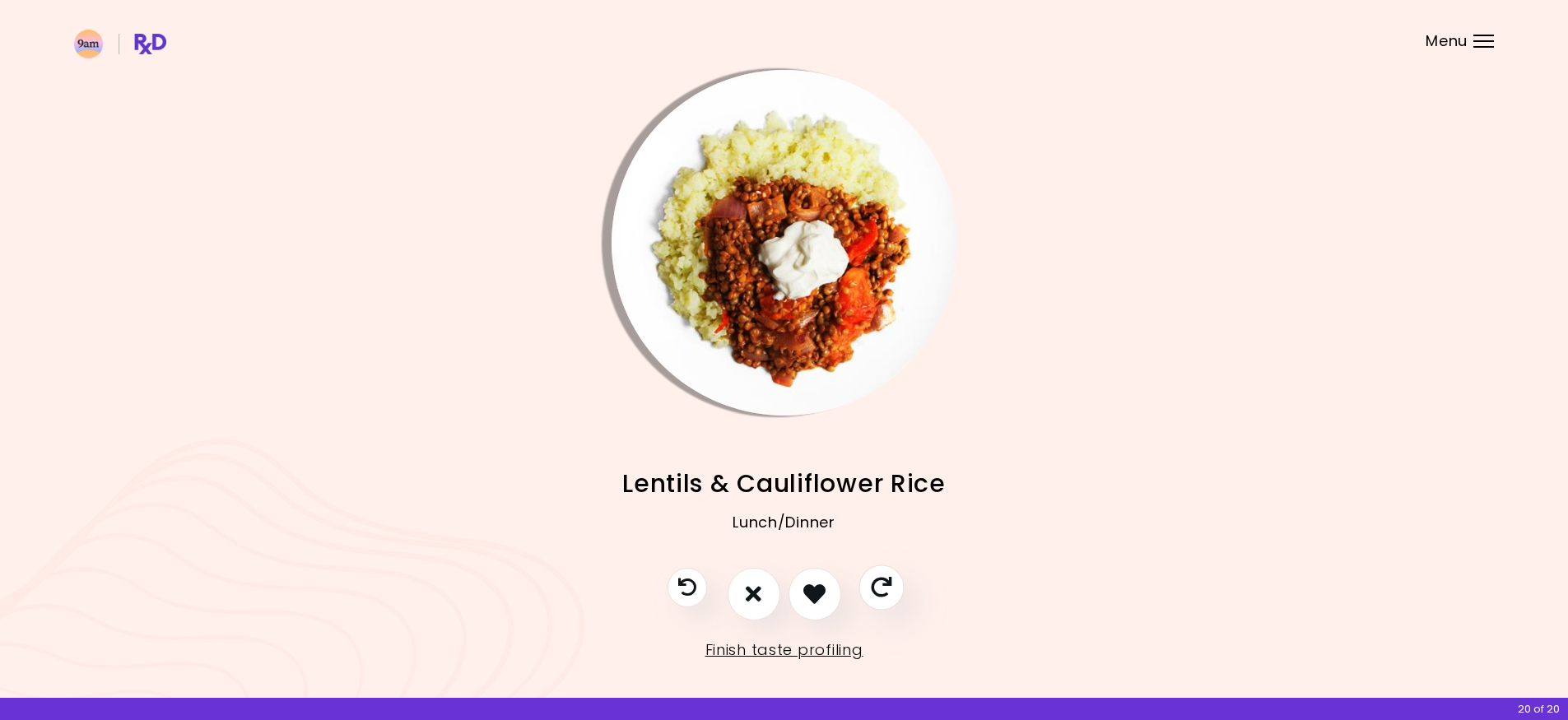
click at [881, 593] on icon "Skip" at bounding box center [881, 586] width 20 height 20
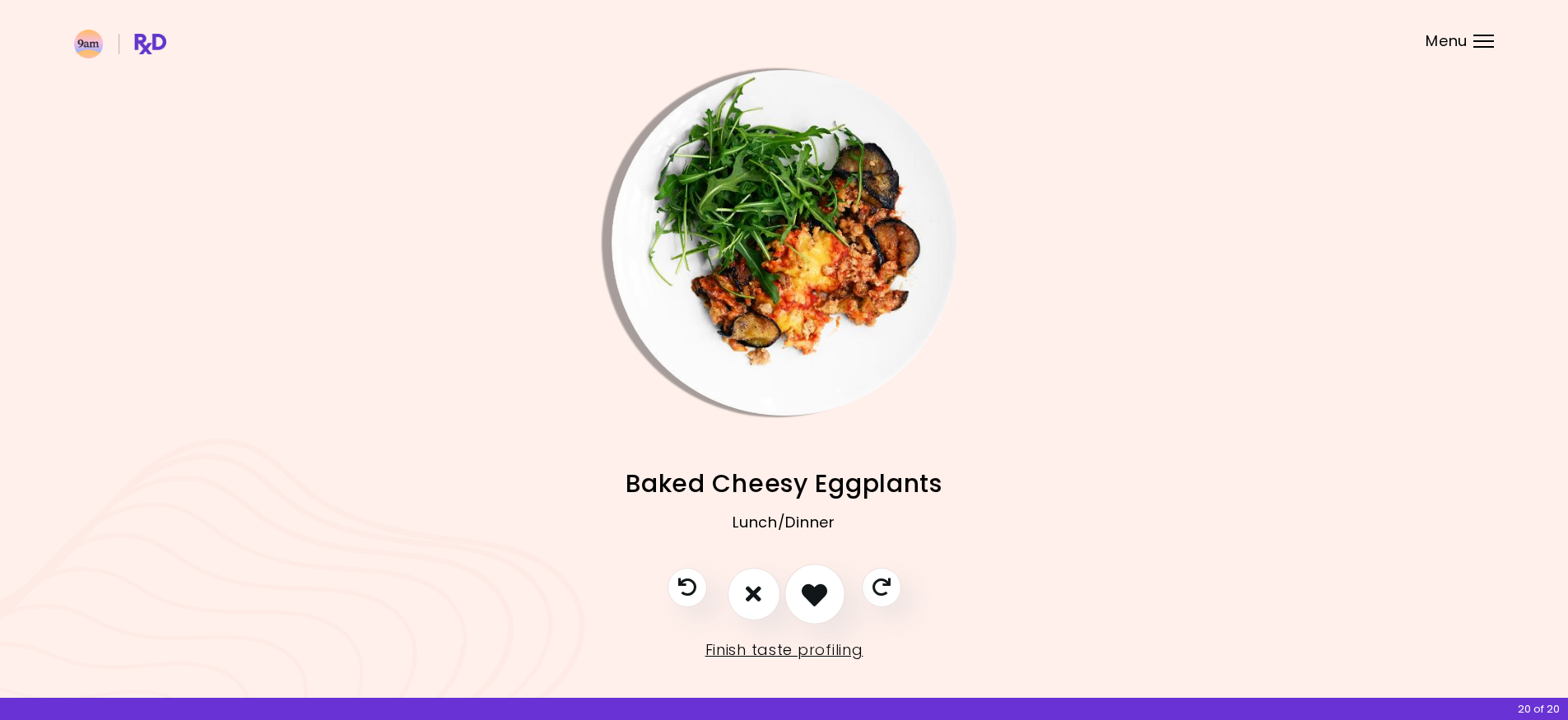
click at [815, 592] on icon "I like this recipe" at bounding box center [815, 594] width 26 height 26
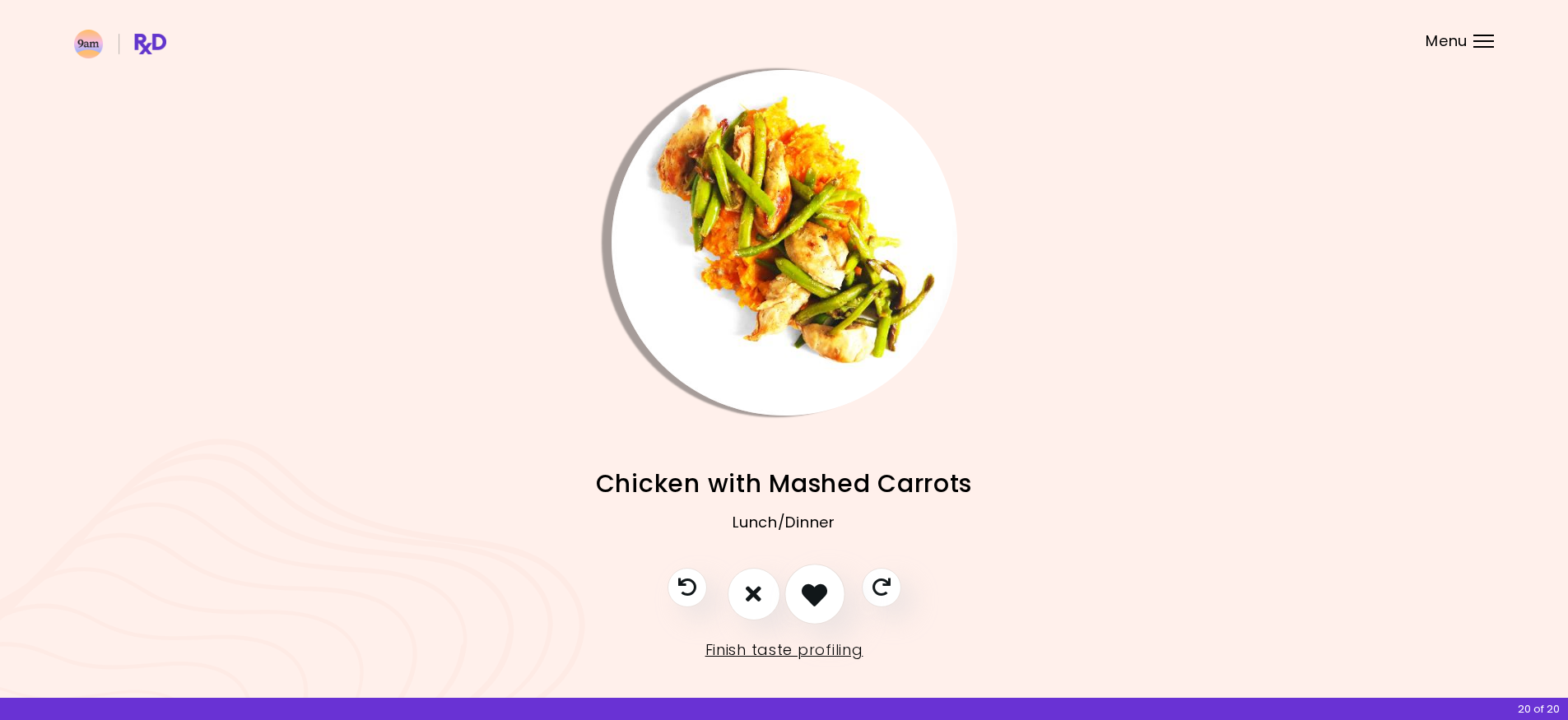
click at [827, 587] on icon "I like this recipe" at bounding box center [815, 594] width 26 height 26
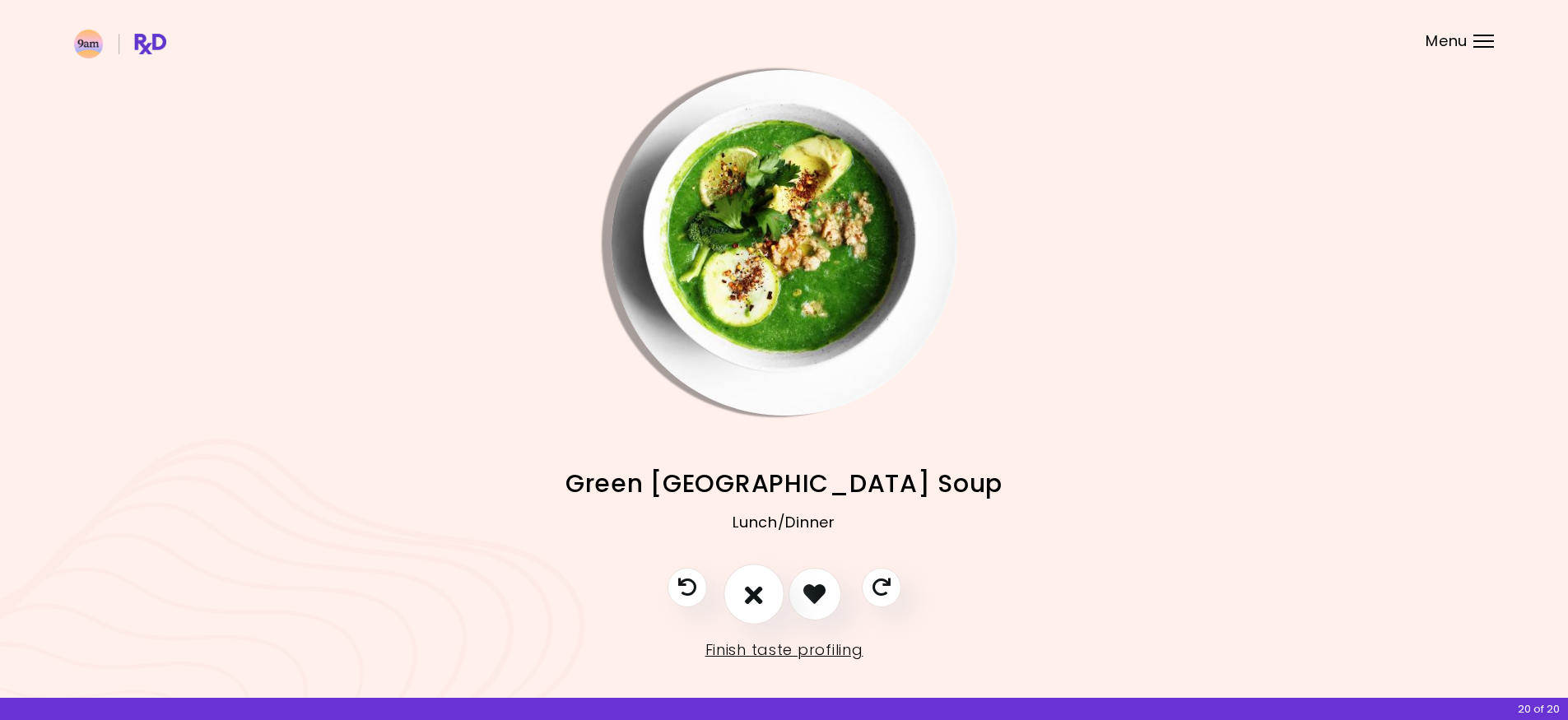
click at [753, 589] on icon "I don't like this recipe" at bounding box center [754, 594] width 18 height 26
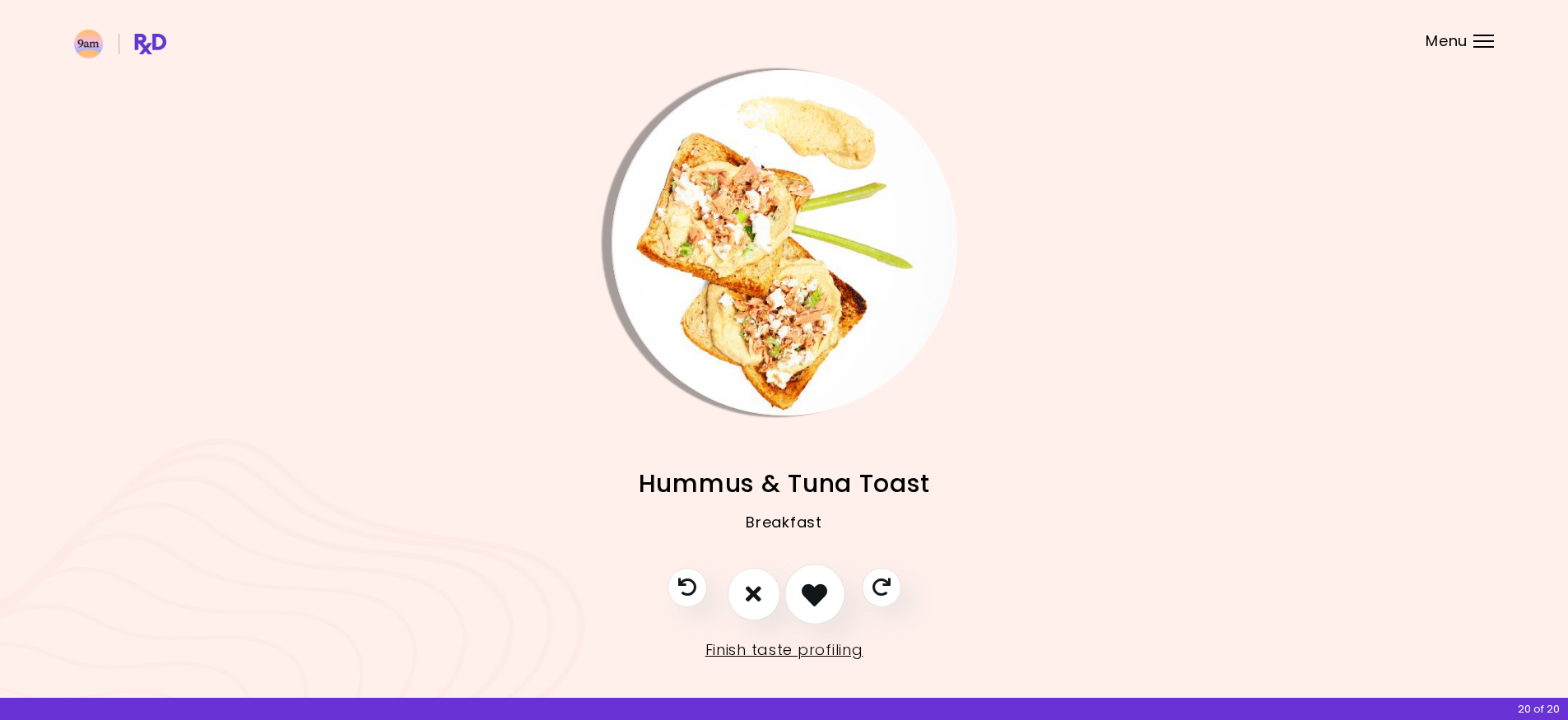
click at [829, 588] on button "I like this recipe" at bounding box center [815, 594] width 61 height 61
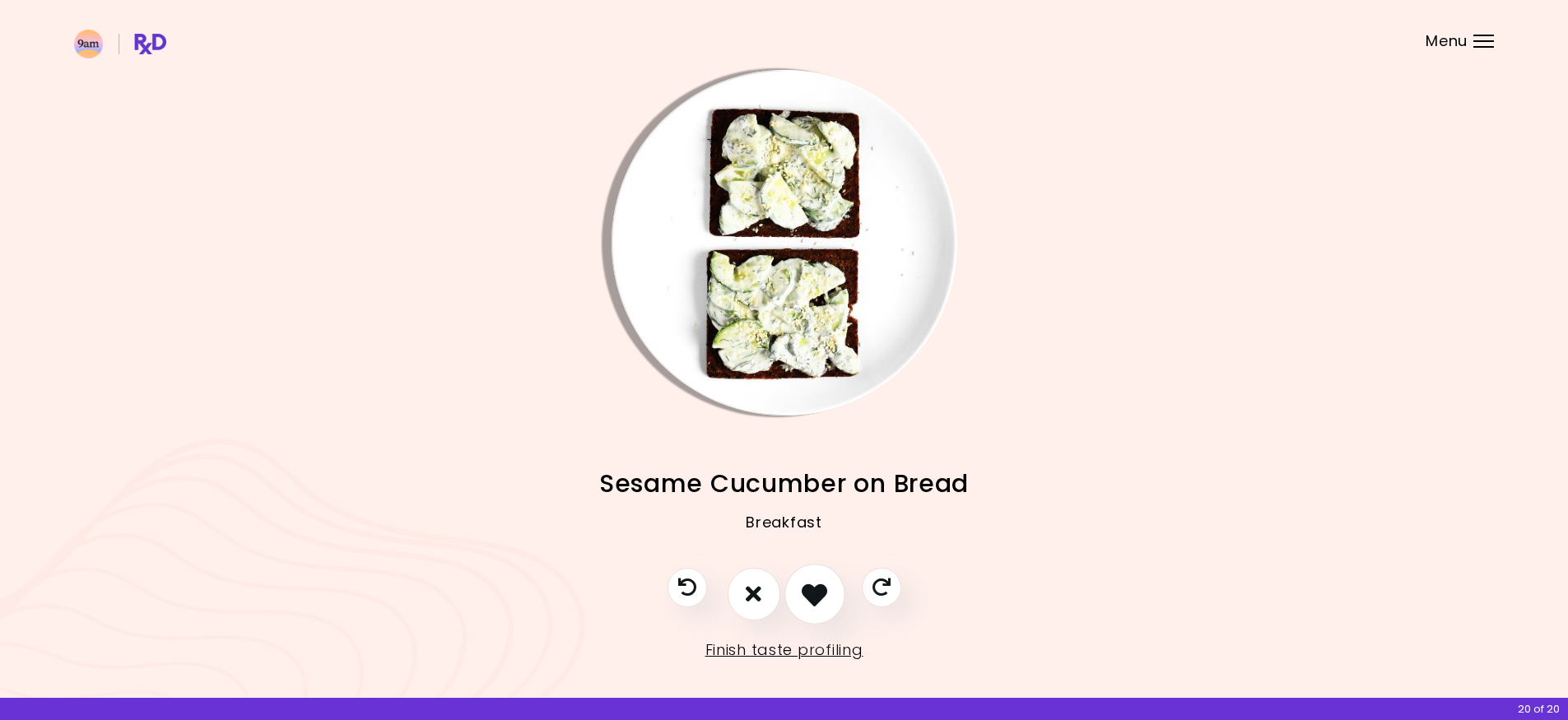
click at [829, 588] on button "I like this recipe" at bounding box center [815, 594] width 61 height 61
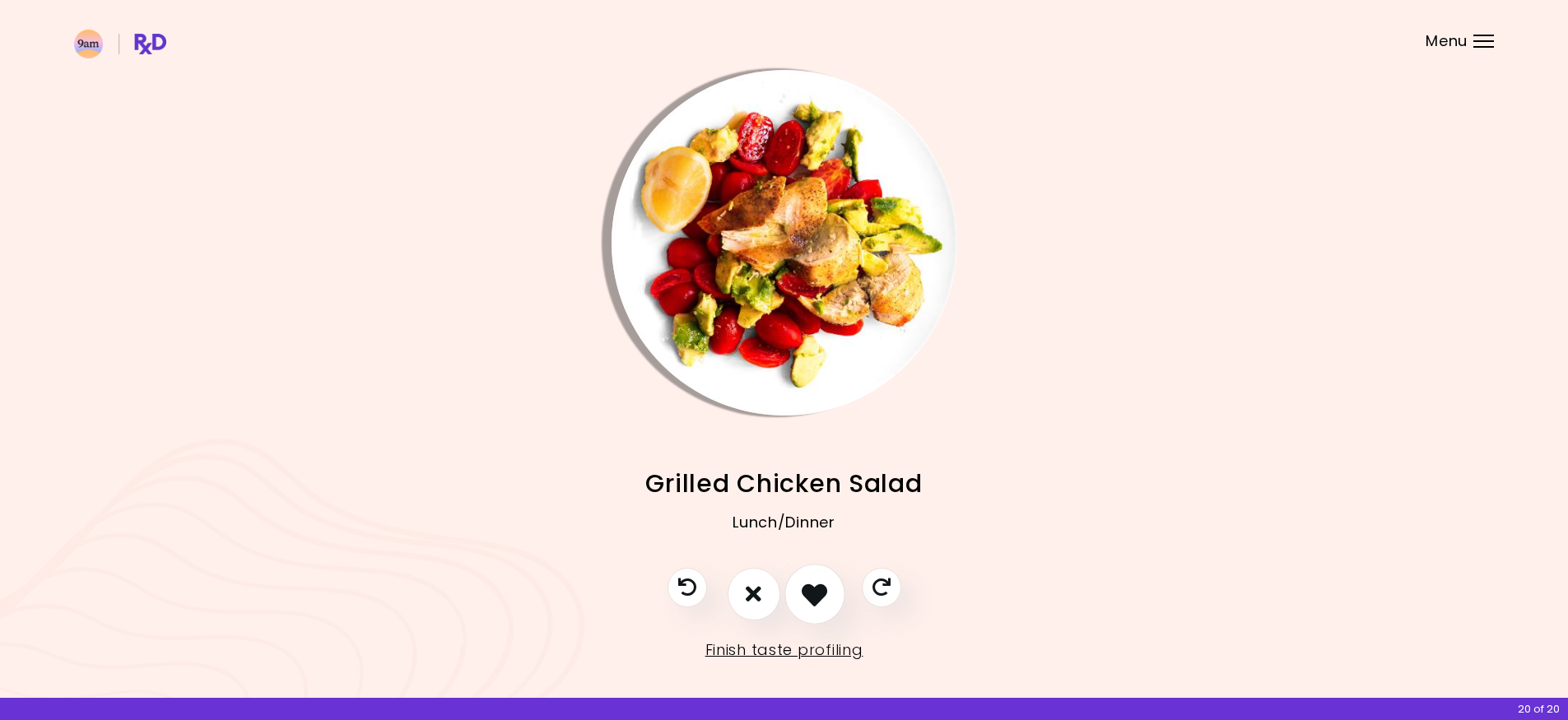
click at [829, 588] on button "I like this recipe" at bounding box center [815, 594] width 61 height 61
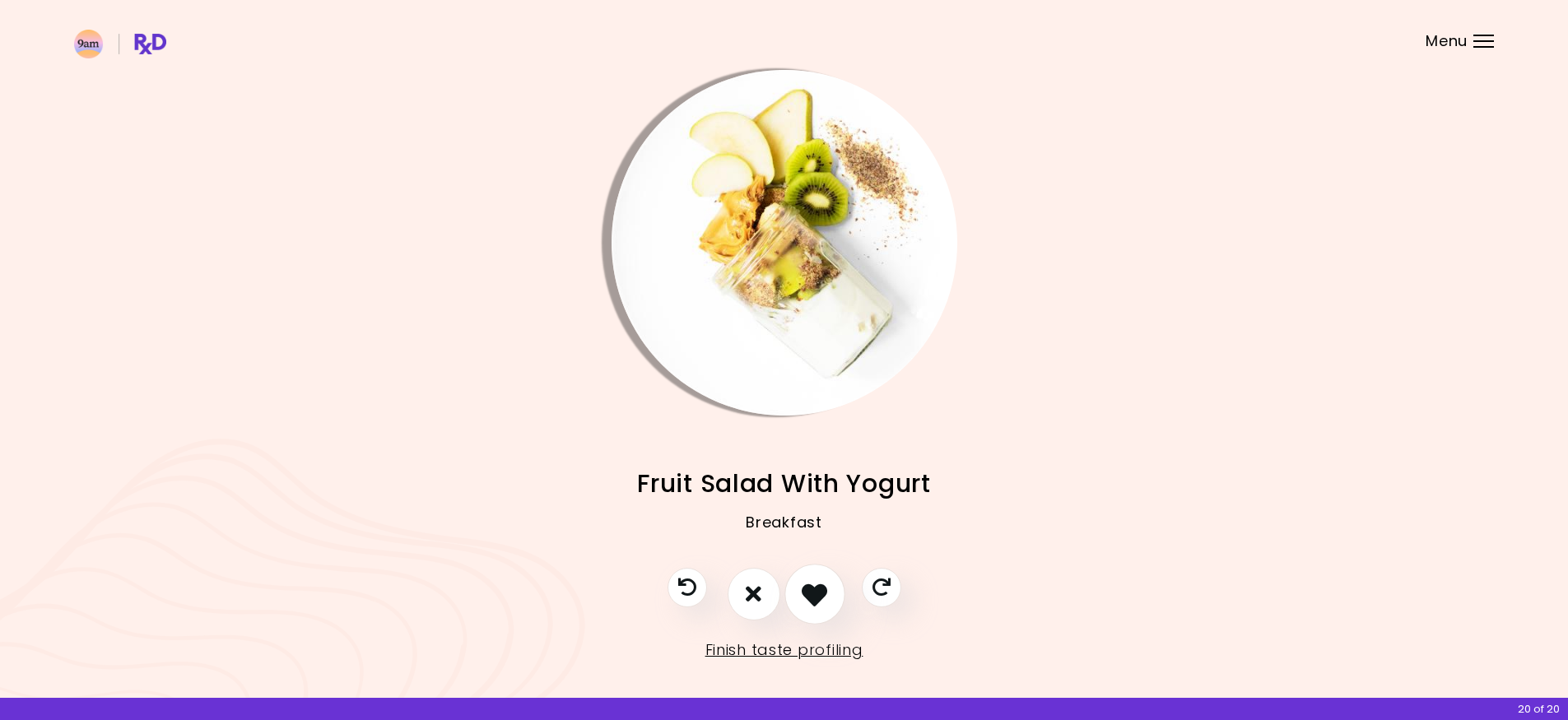
click at [829, 588] on button "I like this recipe" at bounding box center [815, 594] width 61 height 61
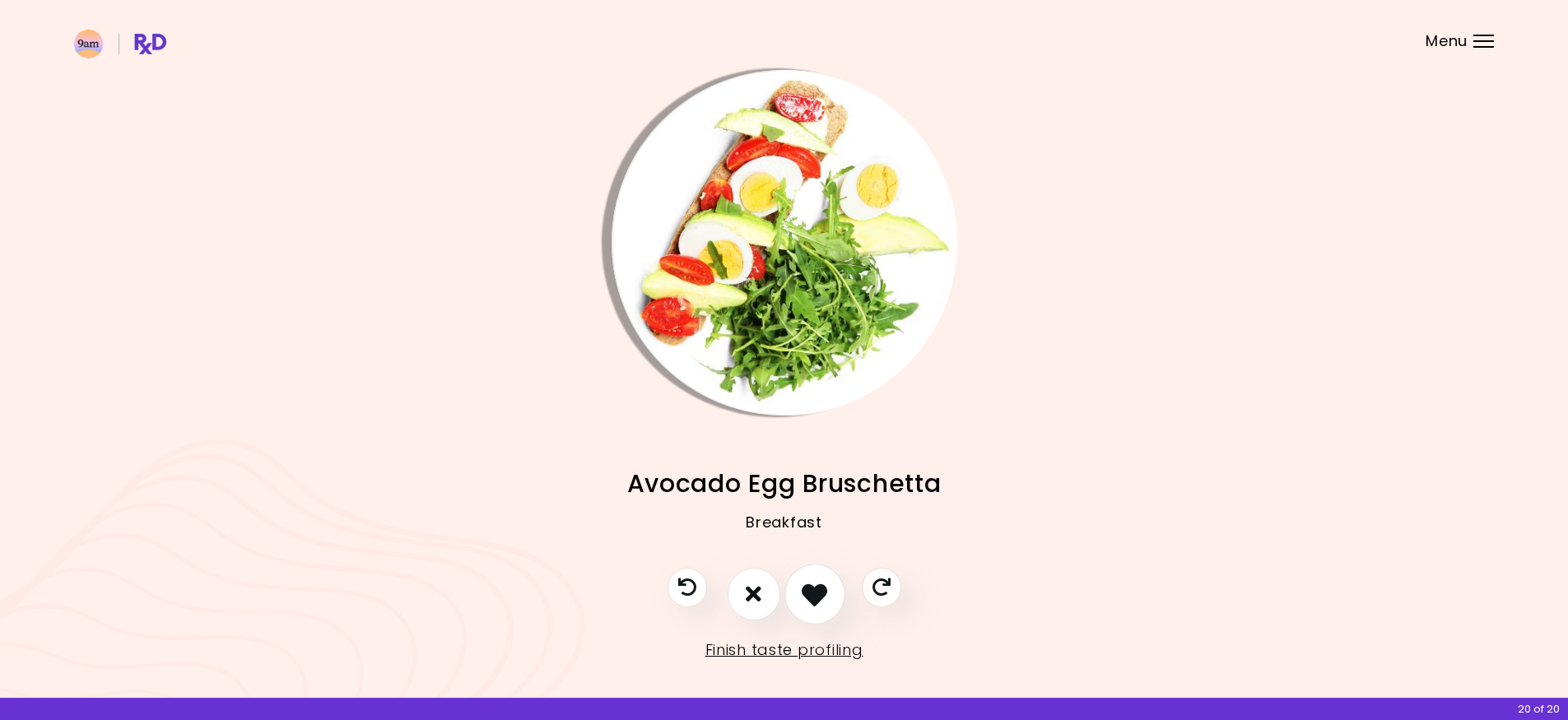
click at [829, 588] on button "I like this recipe" at bounding box center [815, 594] width 61 height 61
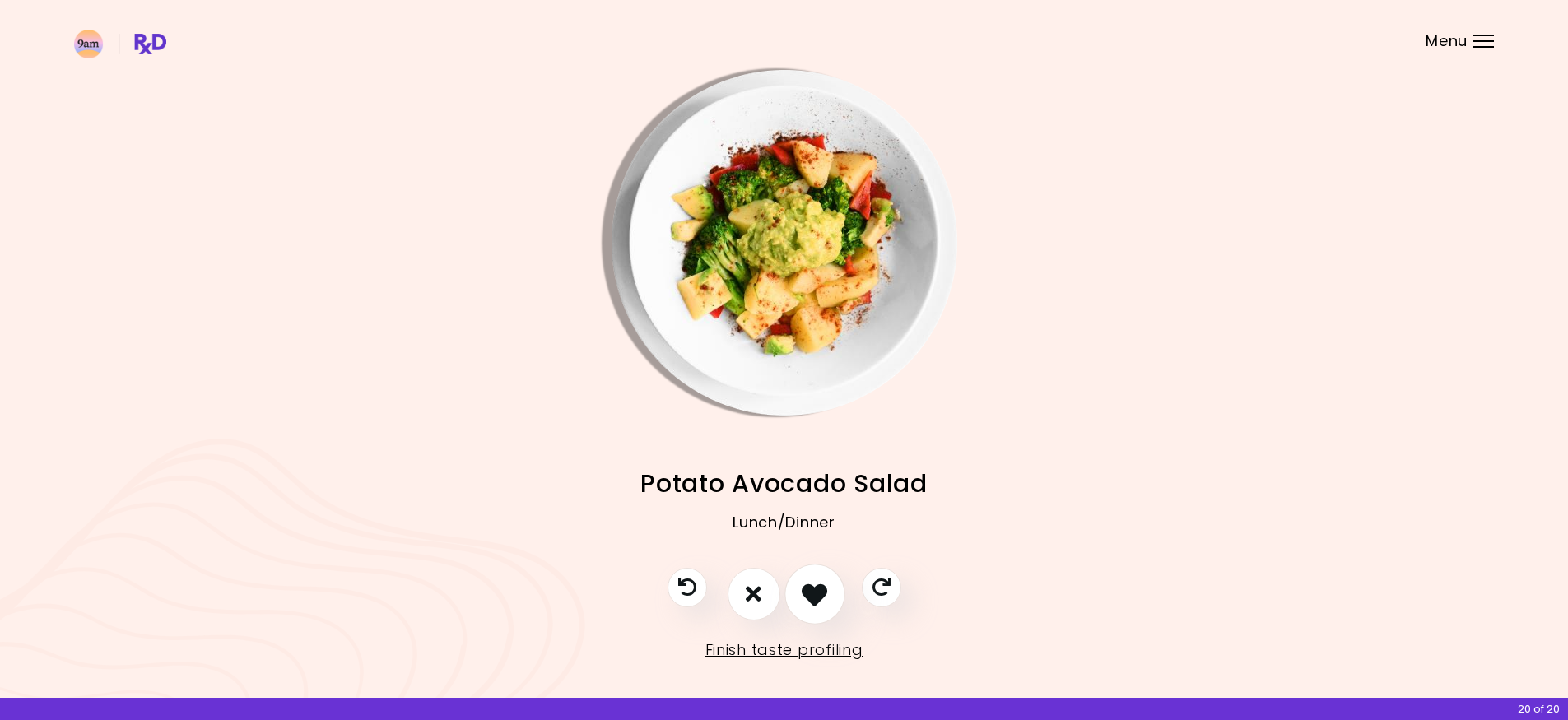
click at [829, 588] on button "I like this recipe" at bounding box center [815, 594] width 61 height 61
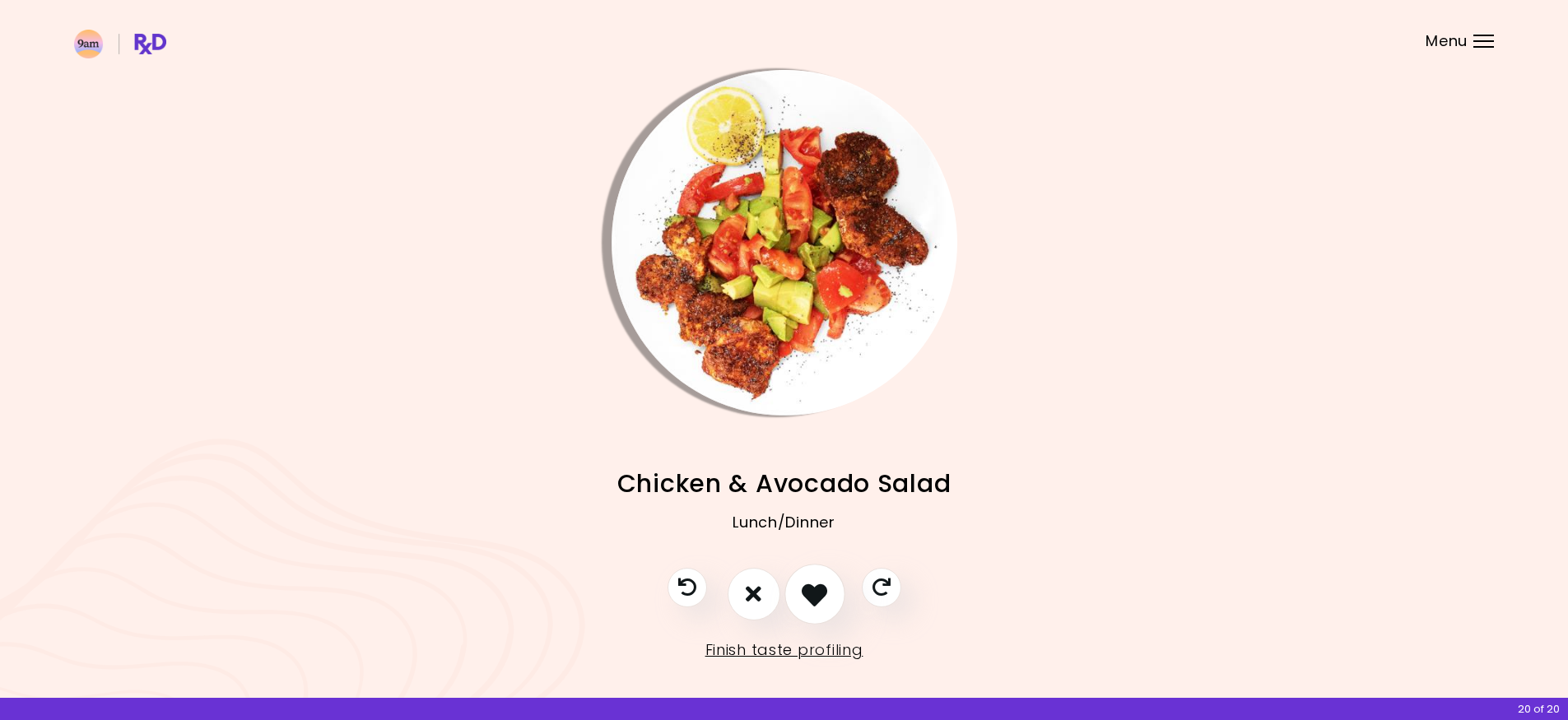
click at [829, 588] on button "I like this recipe" at bounding box center [815, 594] width 61 height 61
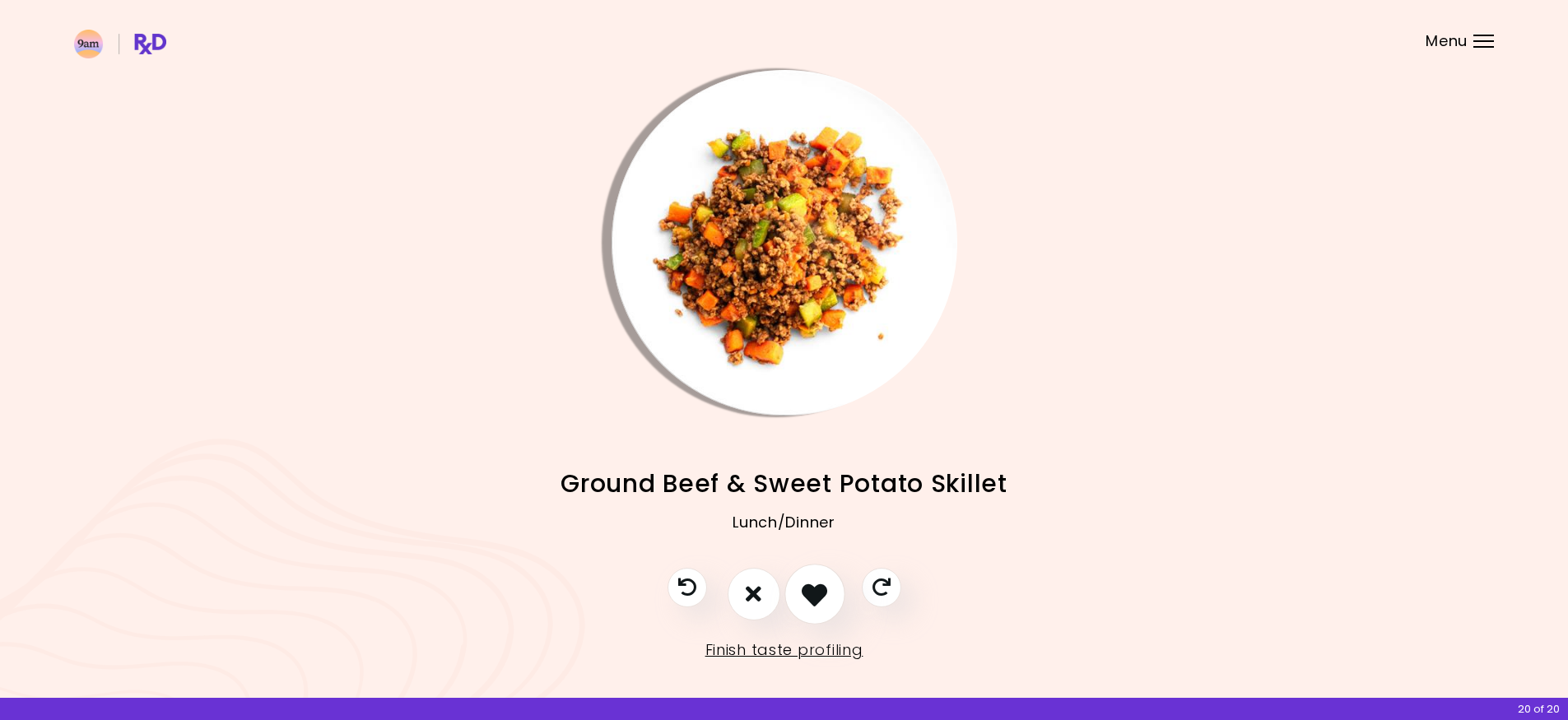
click at [829, 588] on button "I like this recipe" at bounding box center [815, 594] width 61 height 61
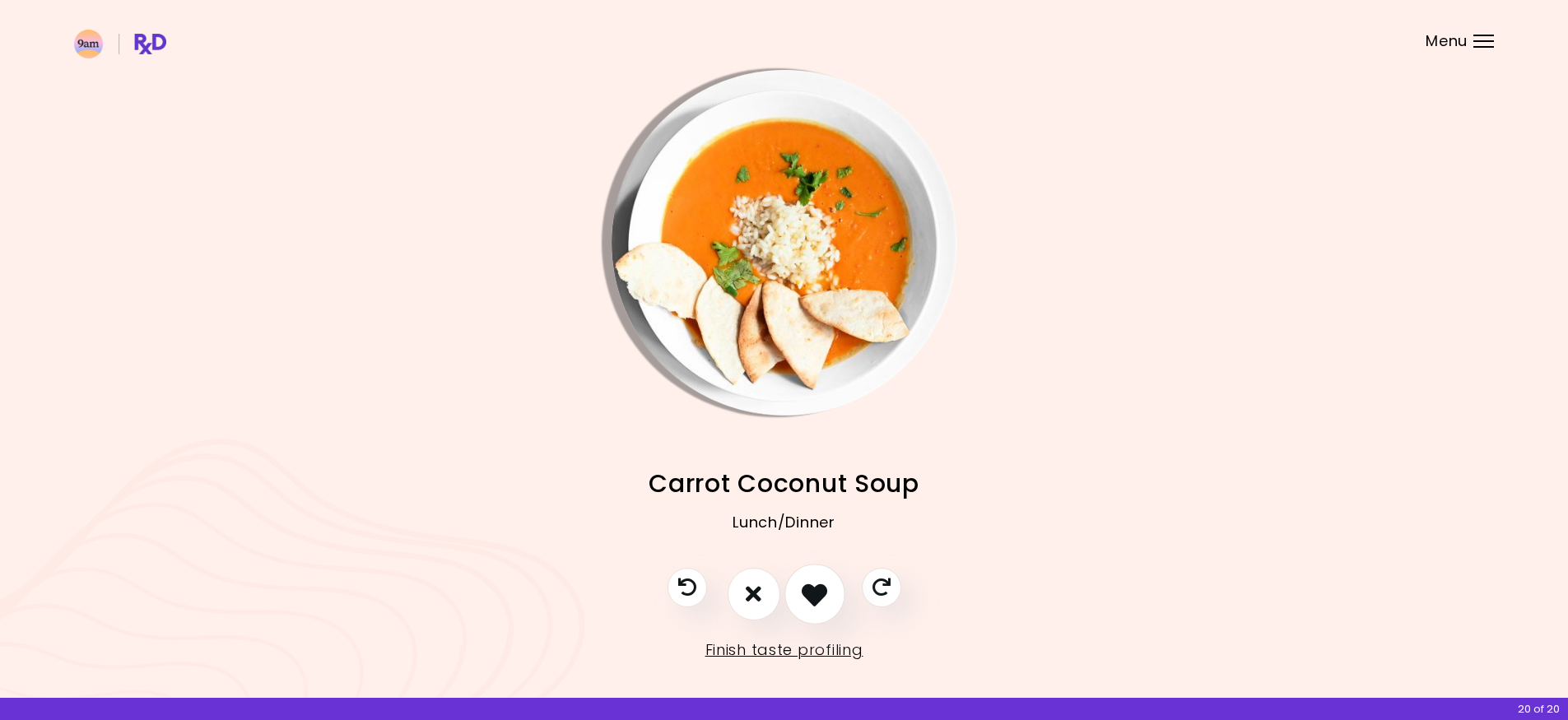
click at [829, 588] on button "I like this recipe" at bounding box center [815, 594] width 61 height 61
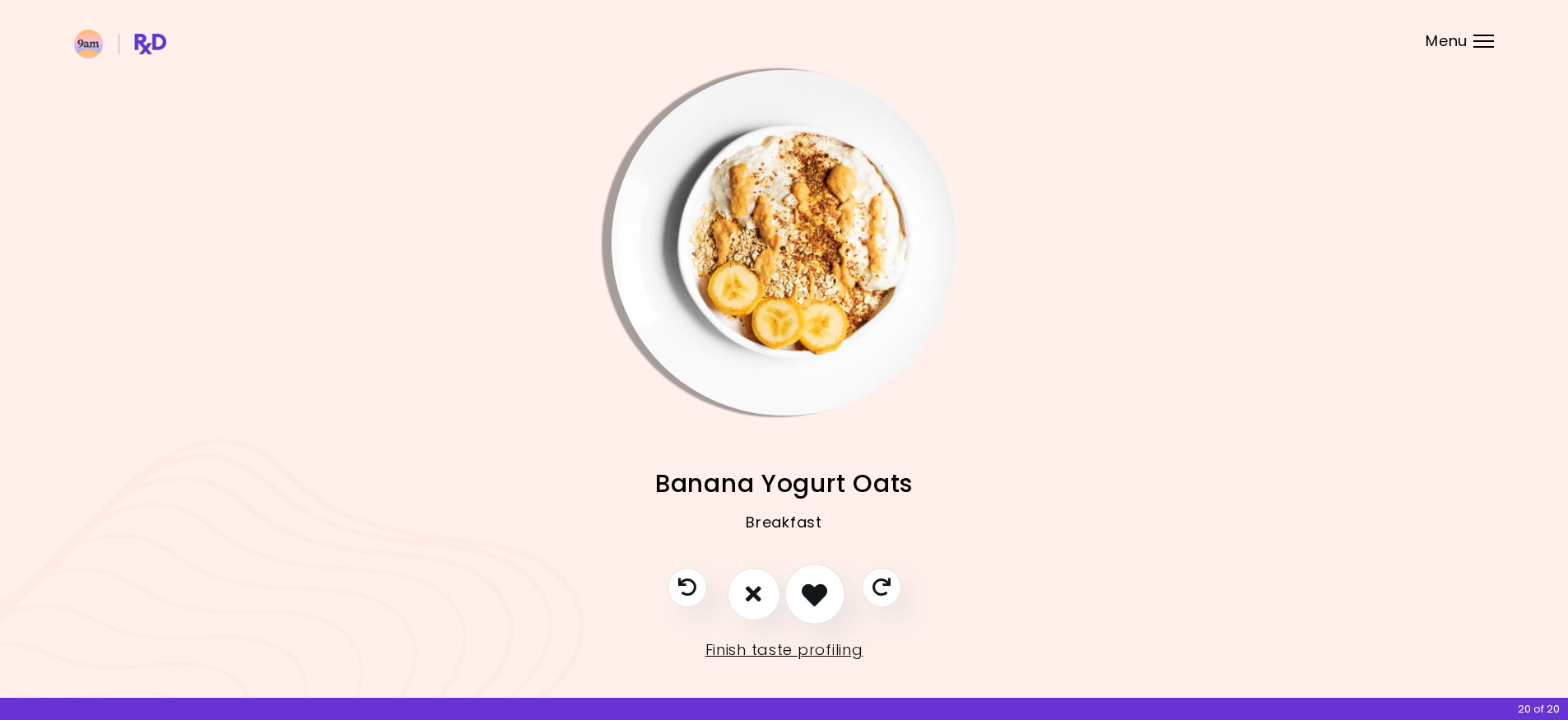
click at [829, 588] on button "I like this recipe" at bounding box center [815, 594] width 61 height 61
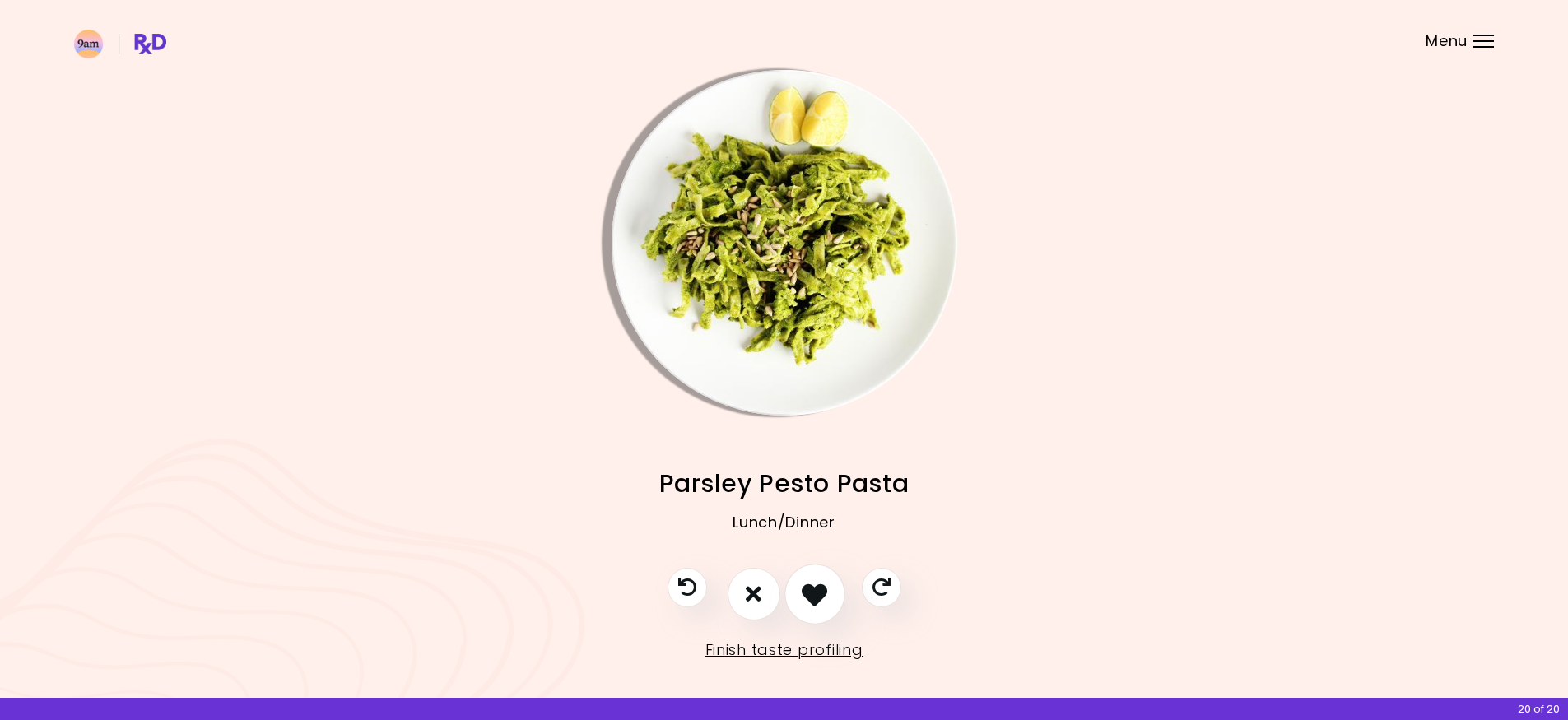
click at [829, 588] on button "I like this recipe" at bounding box center [815, 594] width 61 height 61
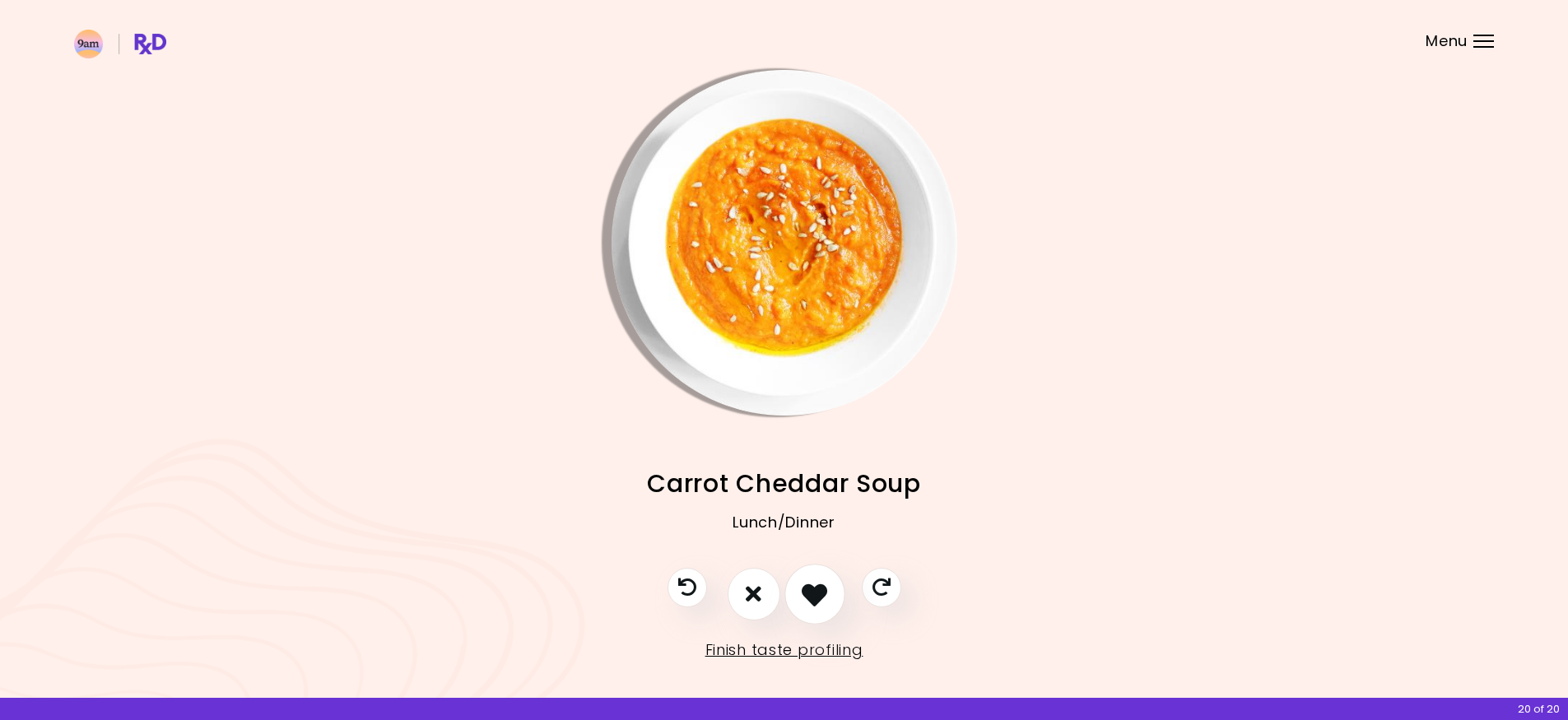
click at [829, 588] on button "I like this recipe" at bounding box center [815, 594] width 61 height 61
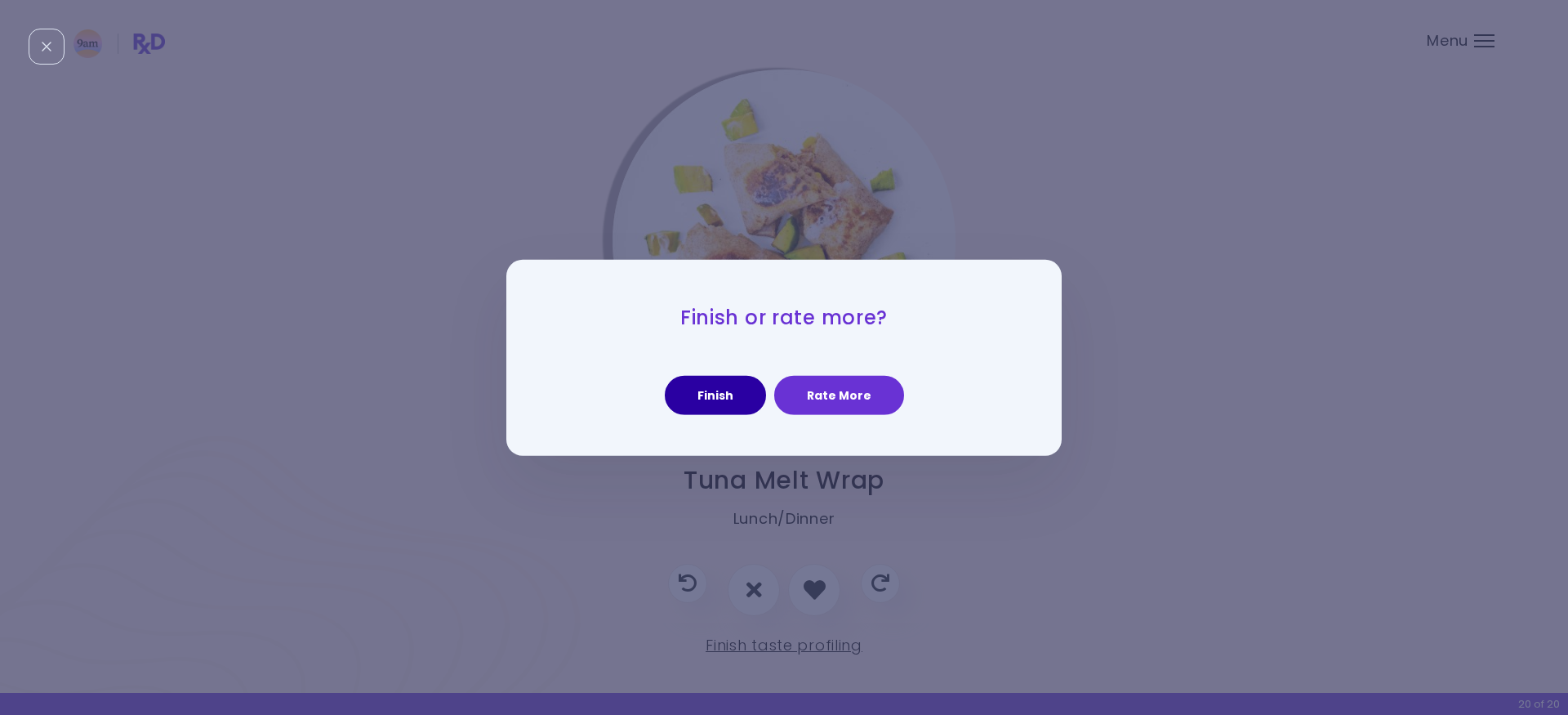
click at [727, 404] on button "Finish" at bounding box center [715, 395] width 102 height 39
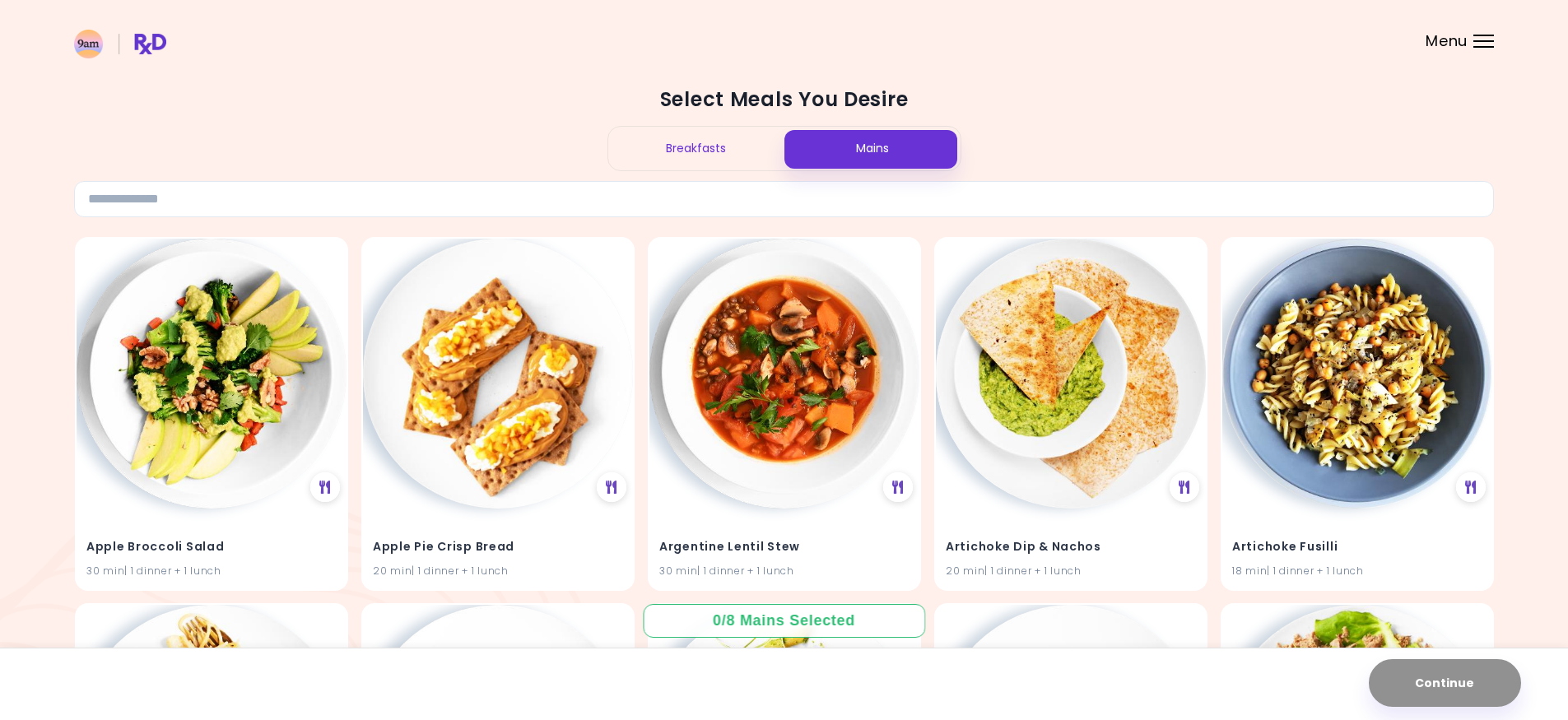
click at [701, 164] on div "Breakfasts" at bounding box center [697, 148] width 176 height 44
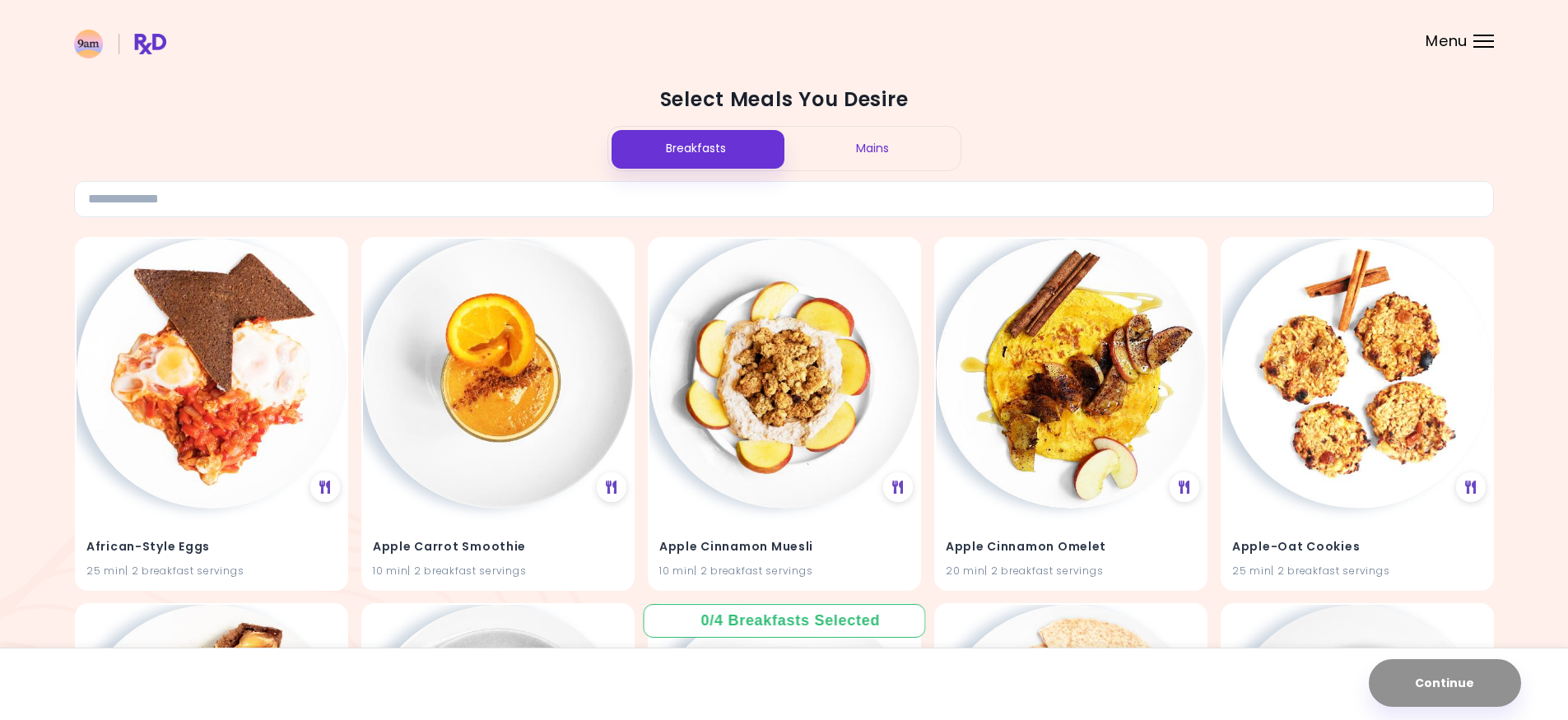
click at [819, 164] on div "Mains" at bounding box center [872, 148] width 176 height 44
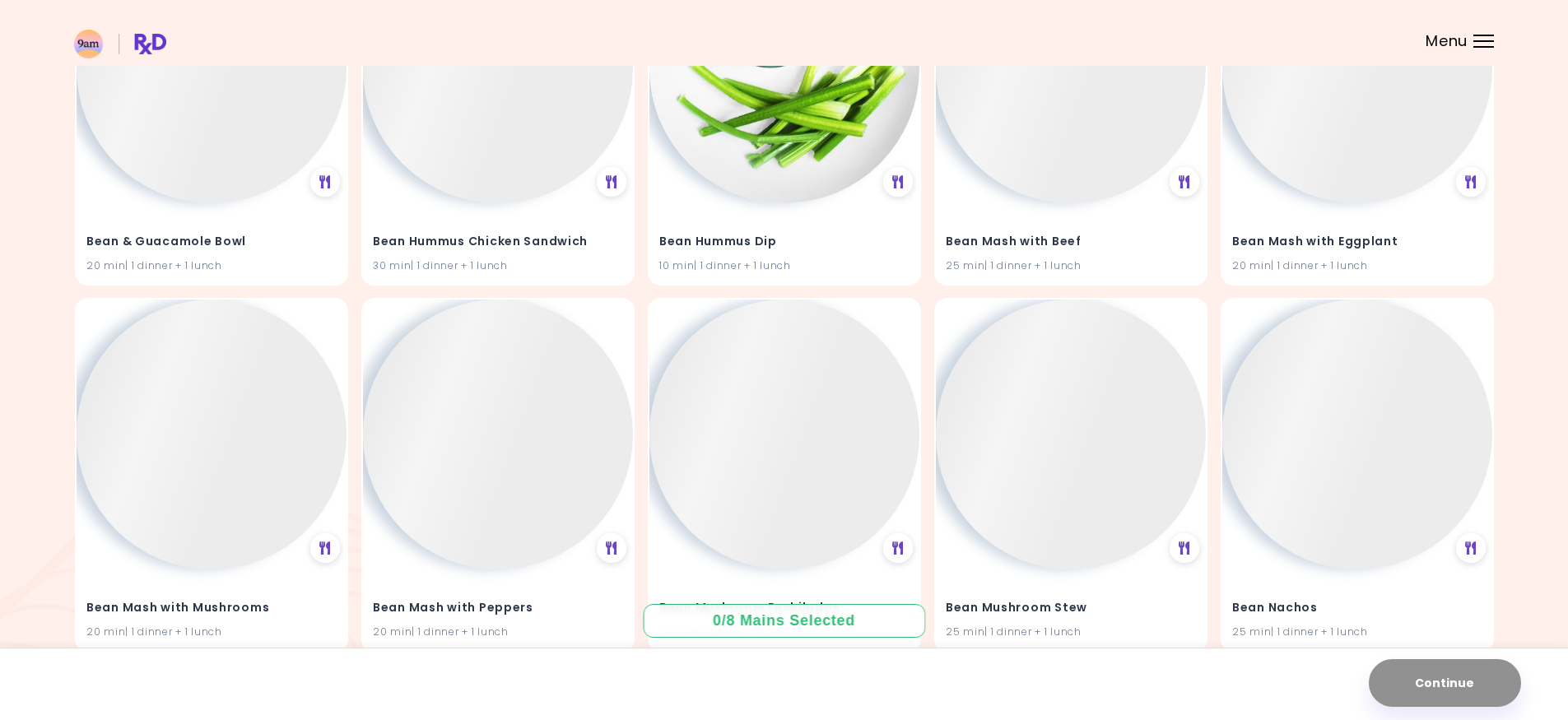
scroll to position [8480, 0]
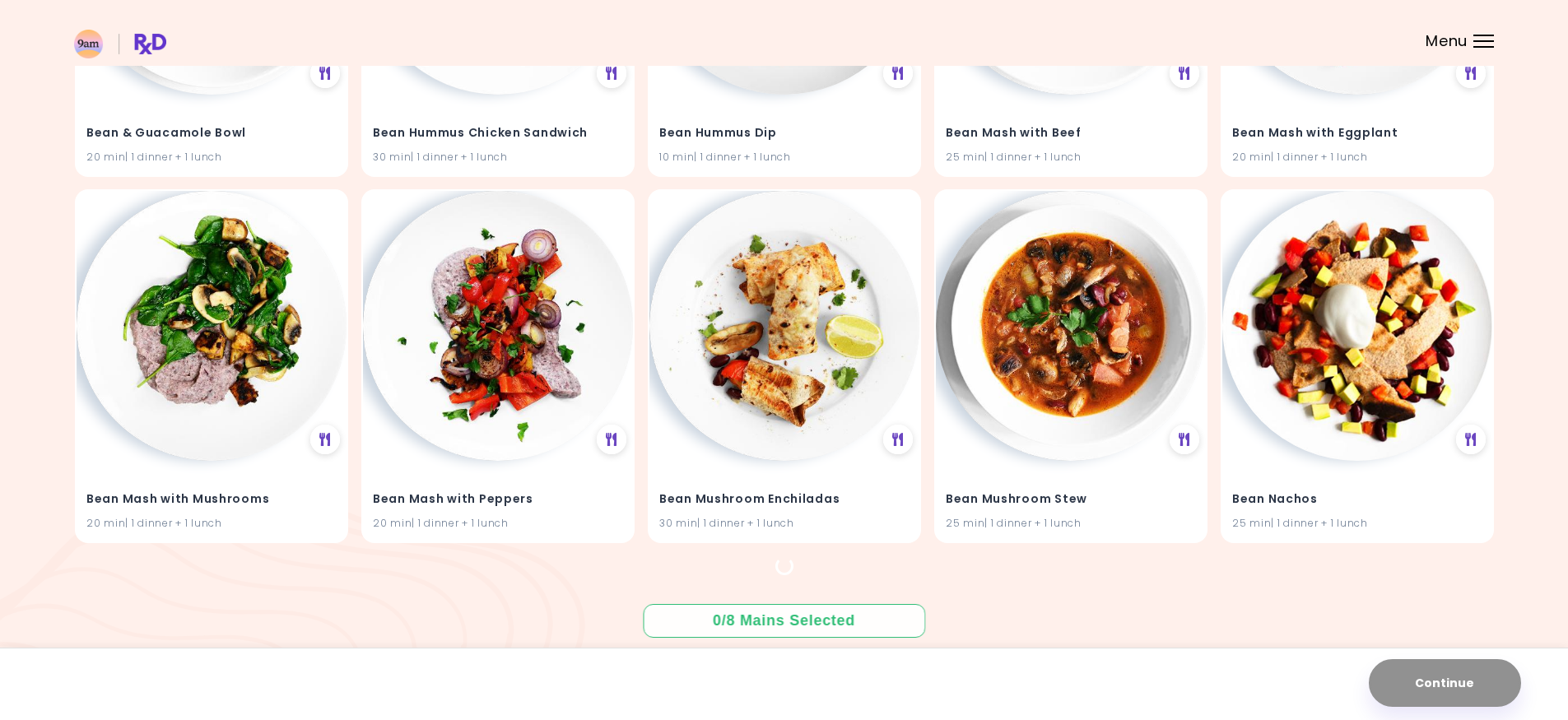
drag, startPoint x: 1857, startPoint y: 432, endPoint x: 1847, endPoint y: 598, distance: 166.3
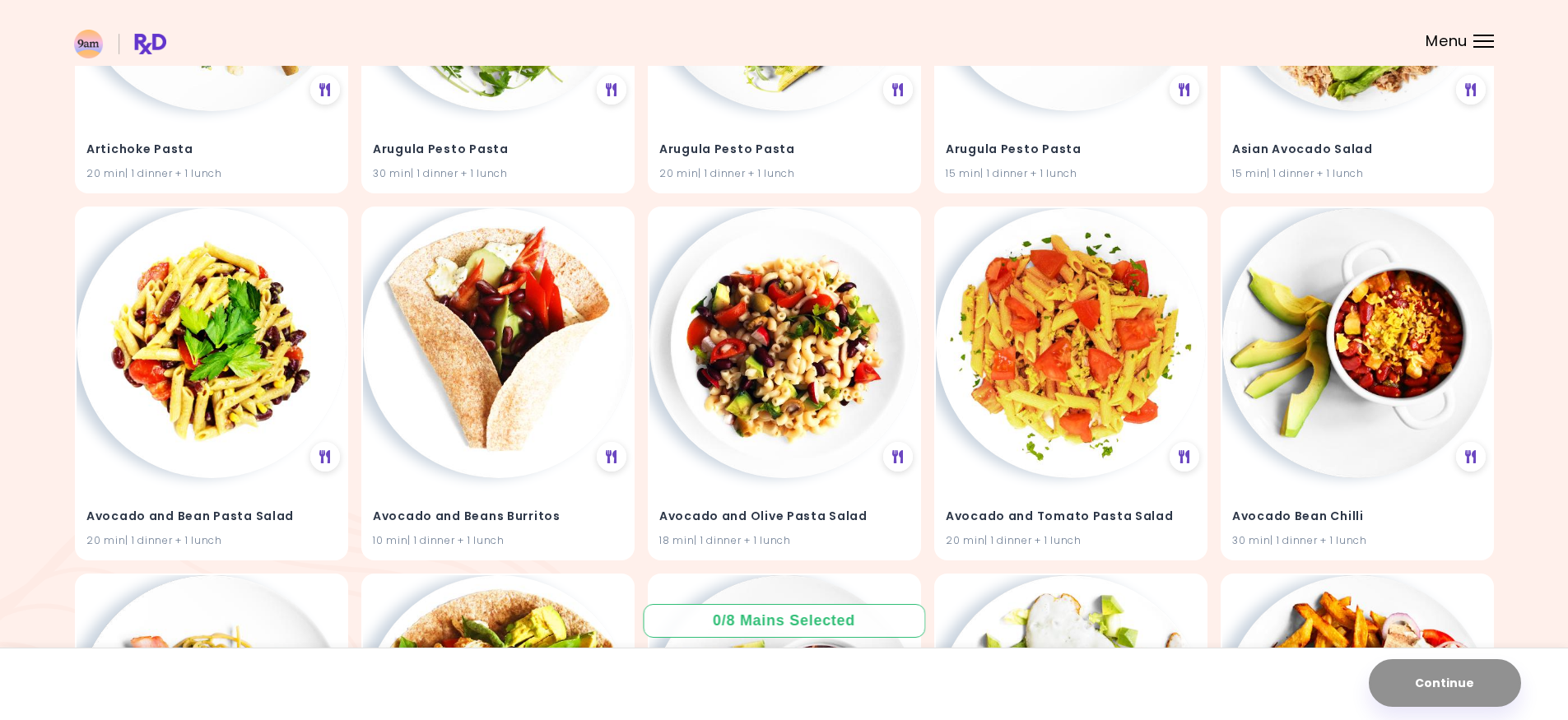
scroll to position [0, 0]
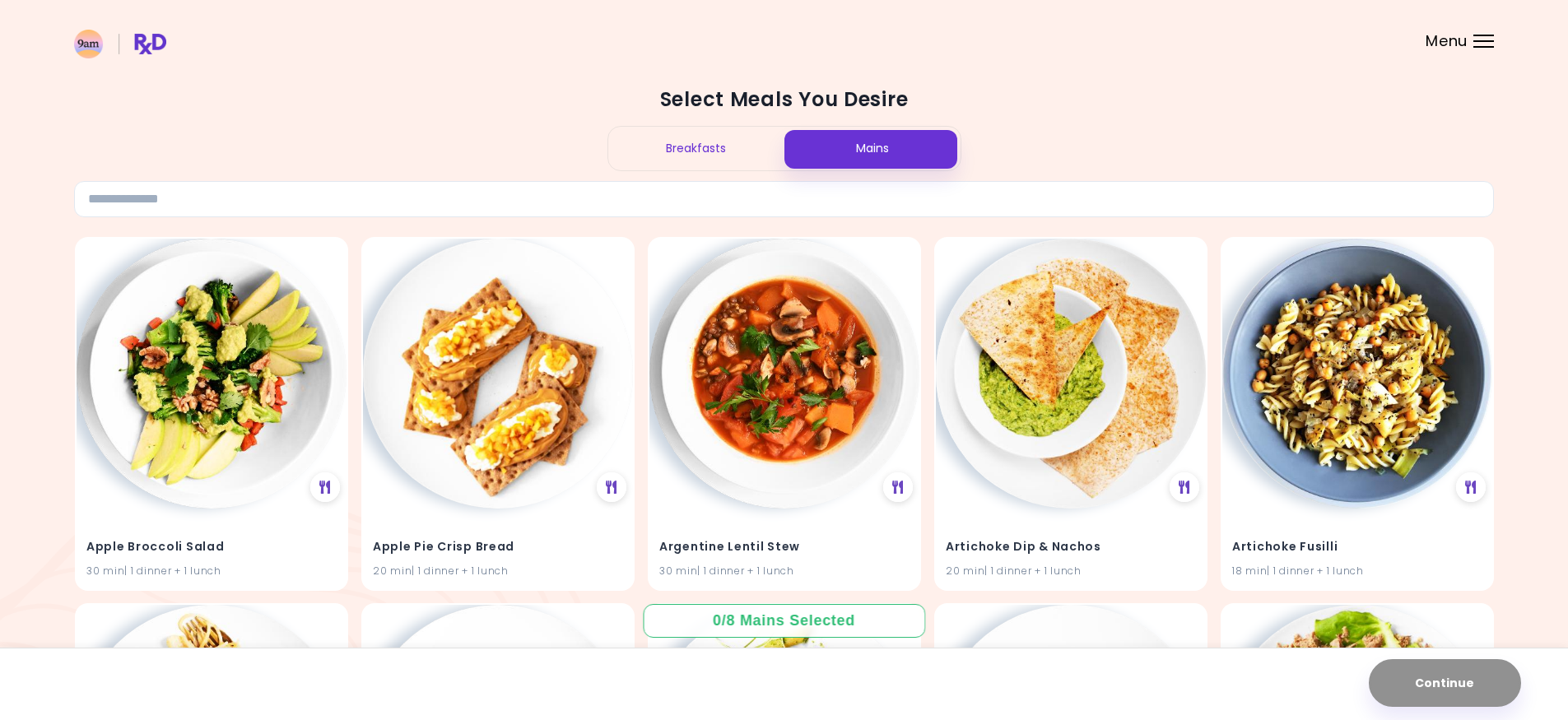
drag, startPoint x: 1505, startPoint y: 539, endPoint x: 1743, endPoint y: 281, distance: 351.0
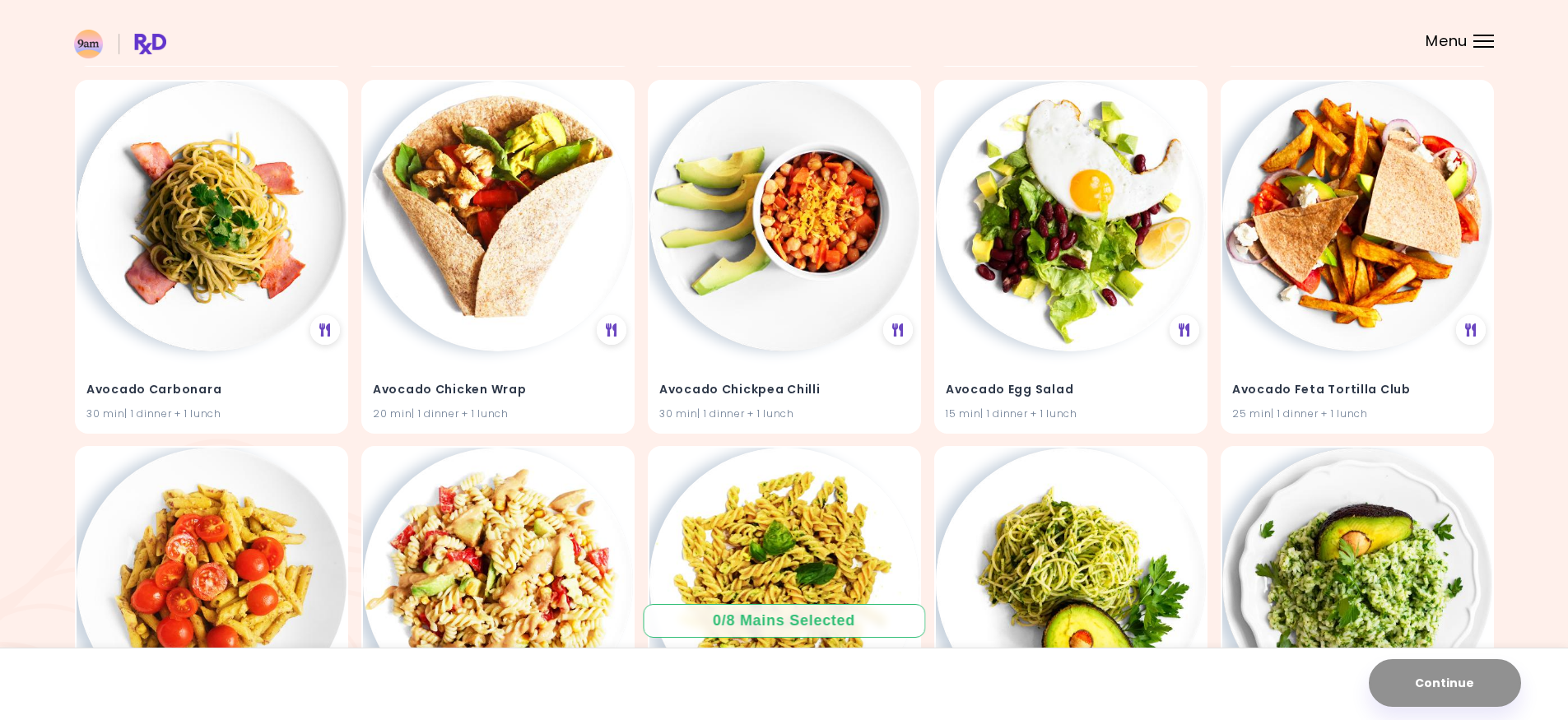
scroll to position [1234, 0]
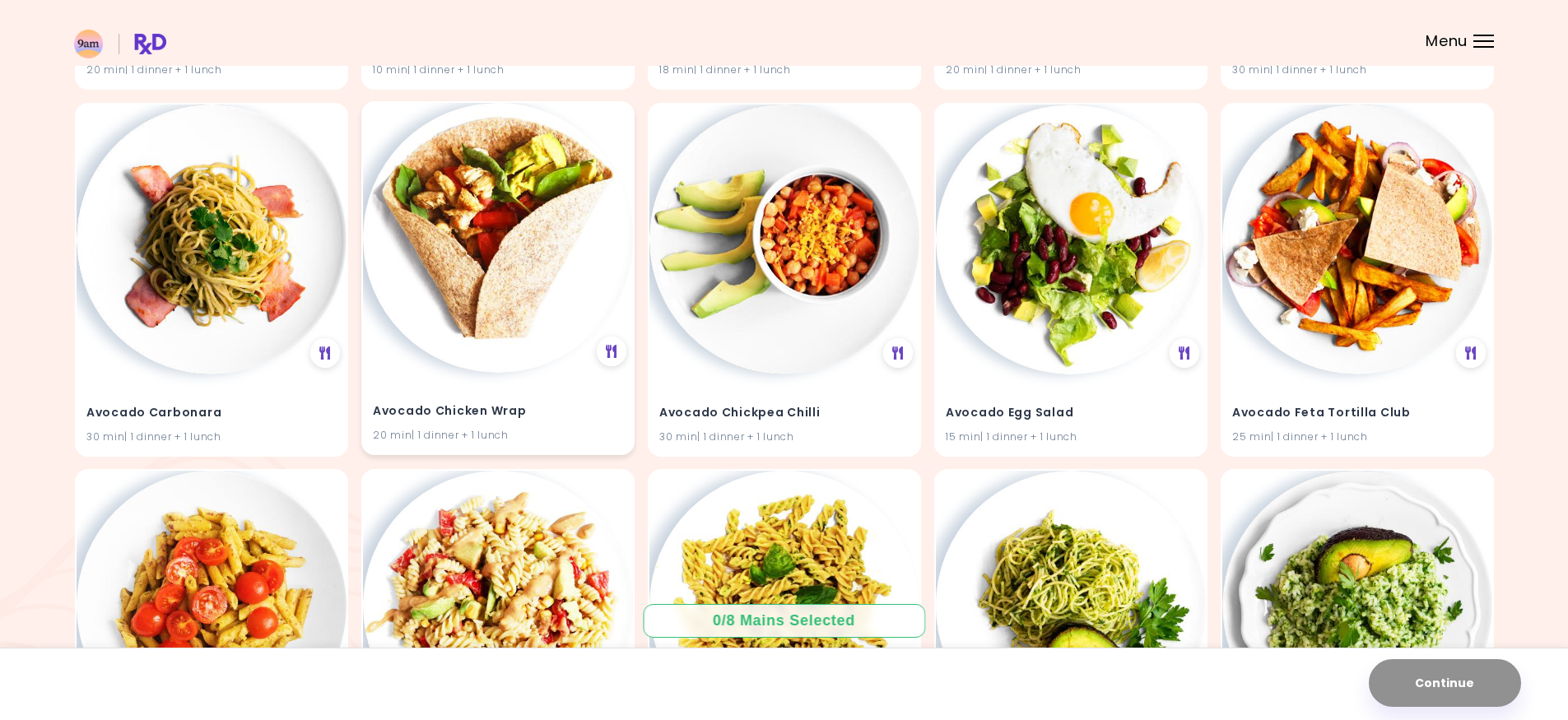
click at [527, 348] on img at bounding box center [498, 237] width 270 height 270
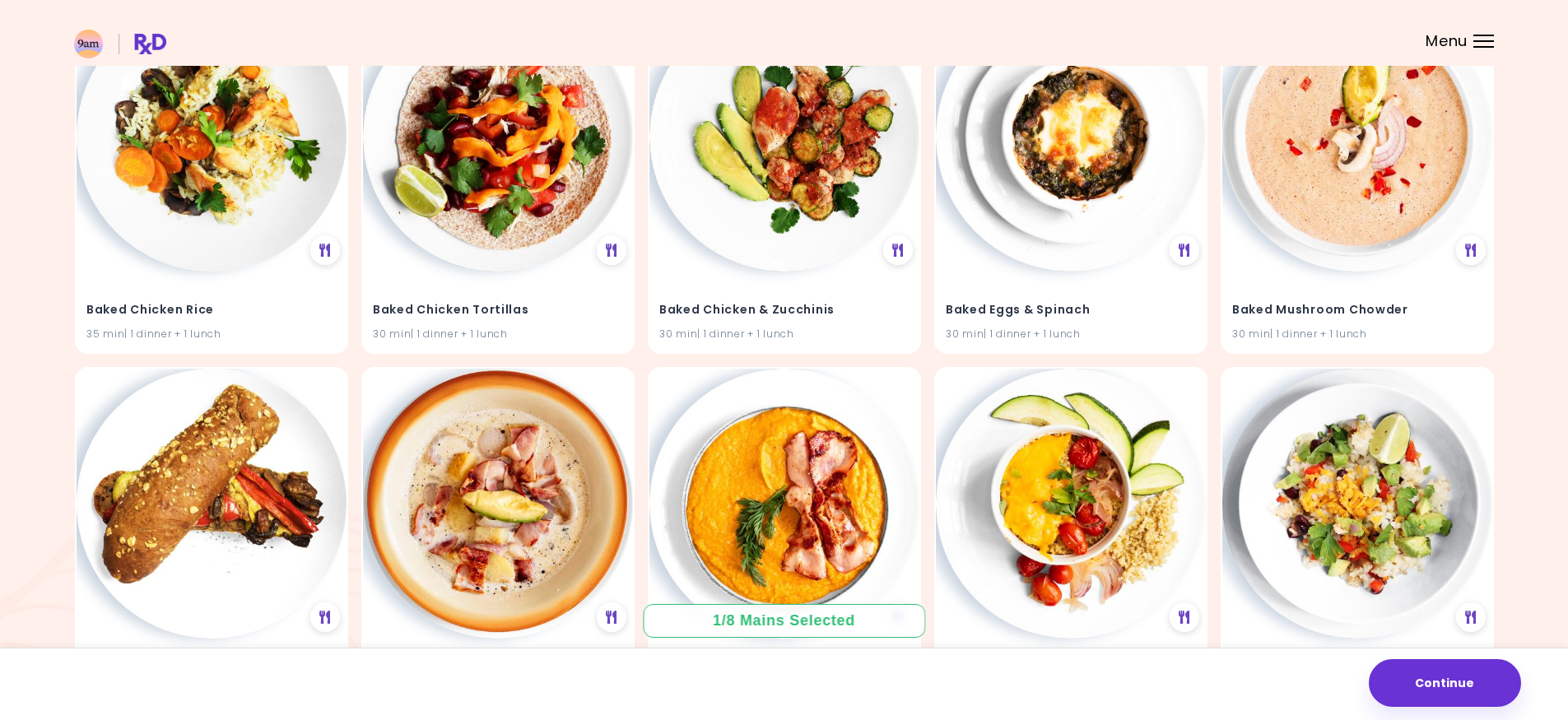
scroll to position [4113, 0]
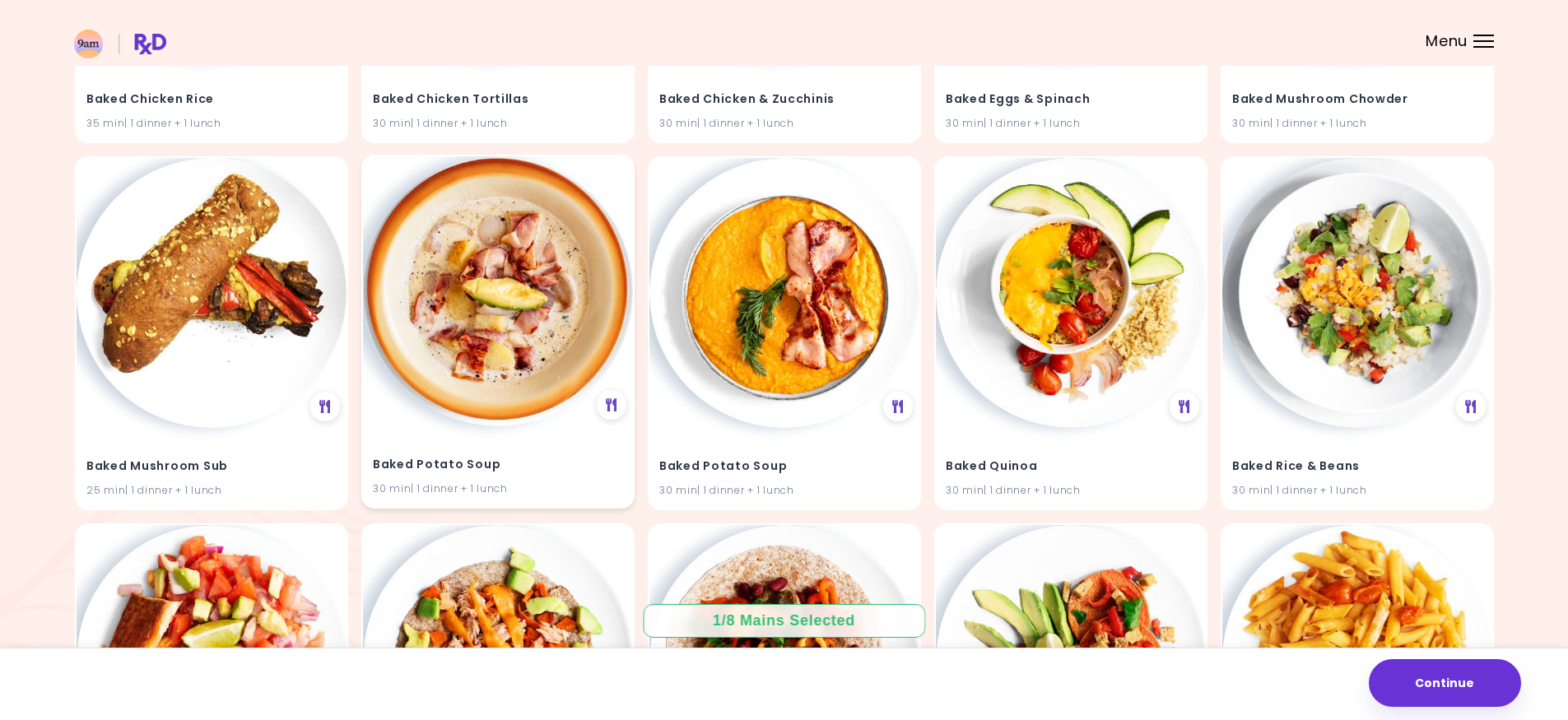
click at [535, 390] on img at bounding box center [498, 291] width 270 height 270
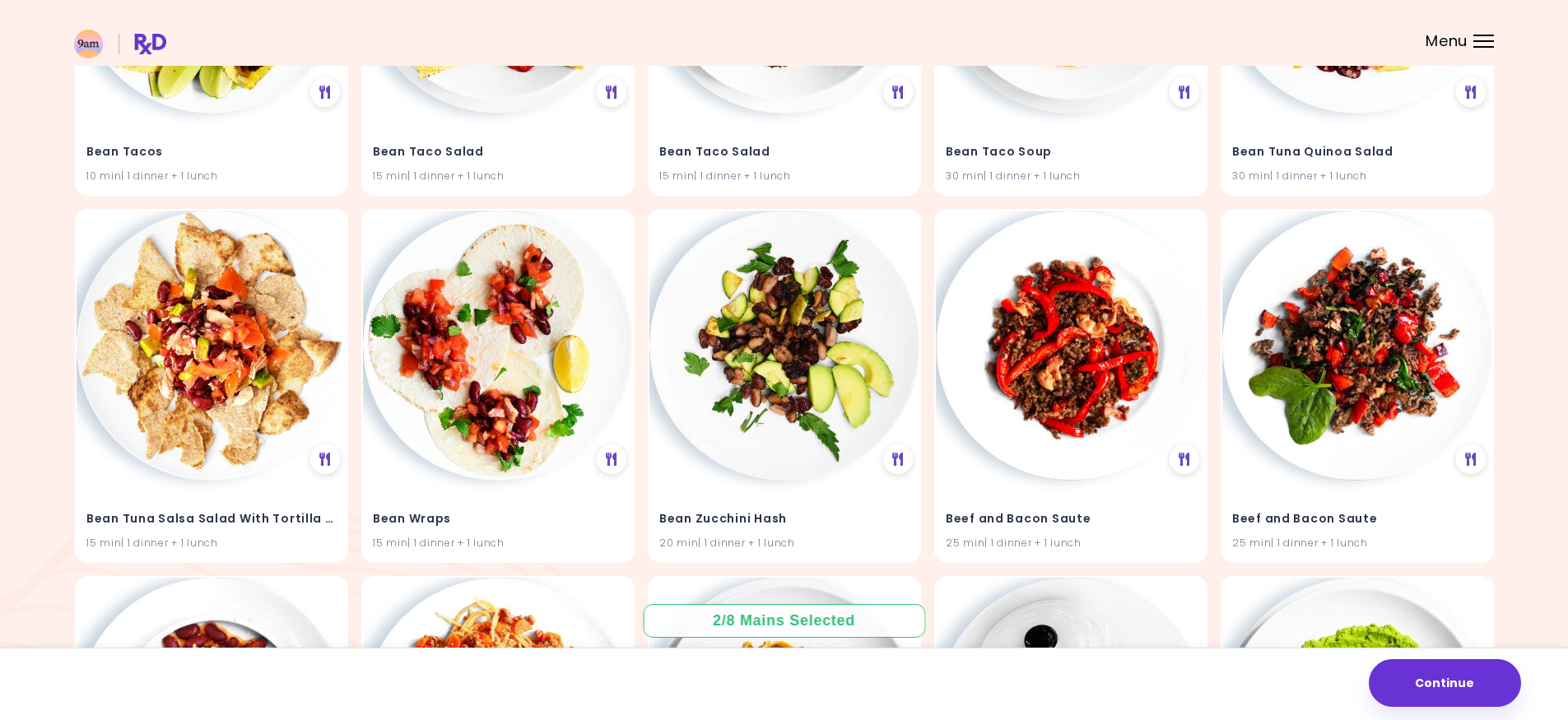
scroll to position [10339, 0]
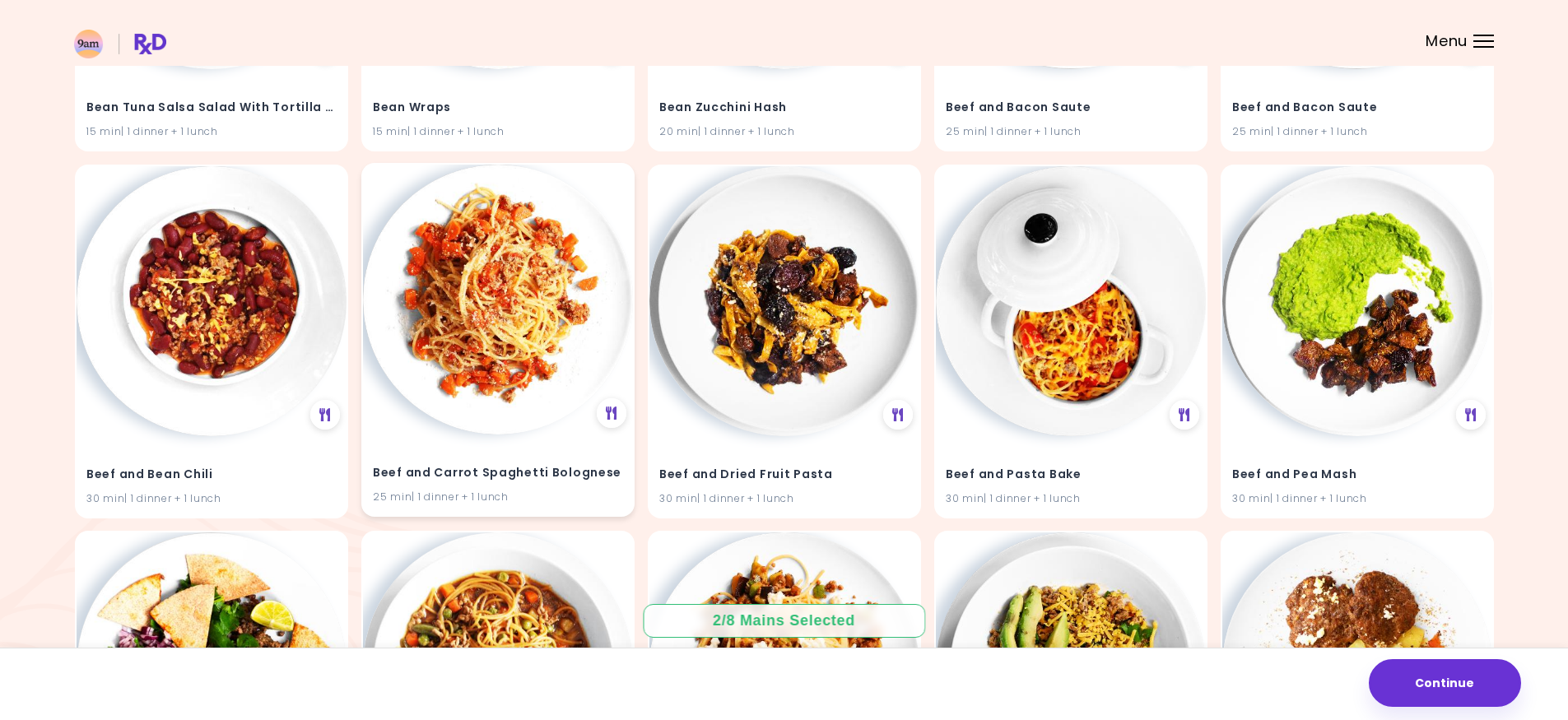
click at [535, 407] on img at bounding box center [498, 299] width 270 height 270
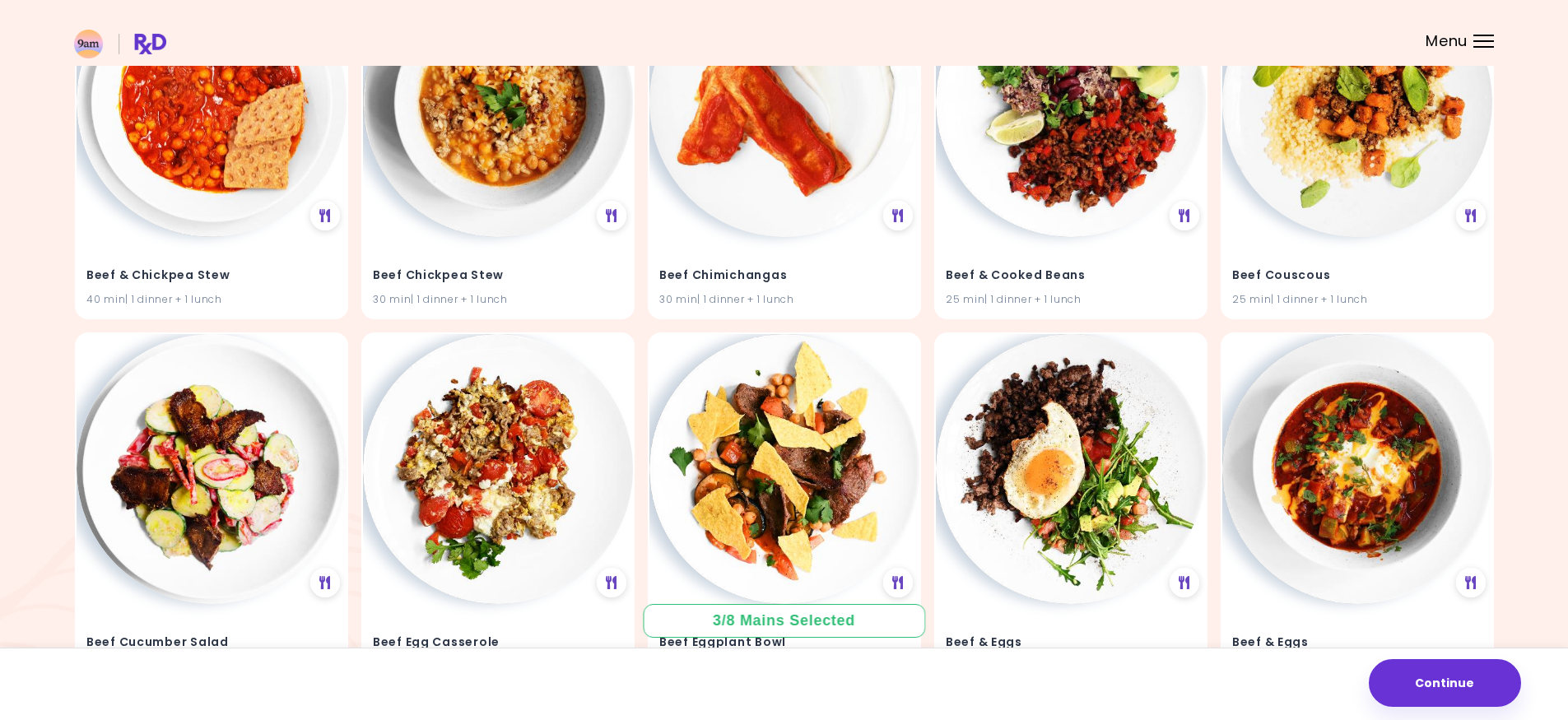
scroll to position [11311, 0]
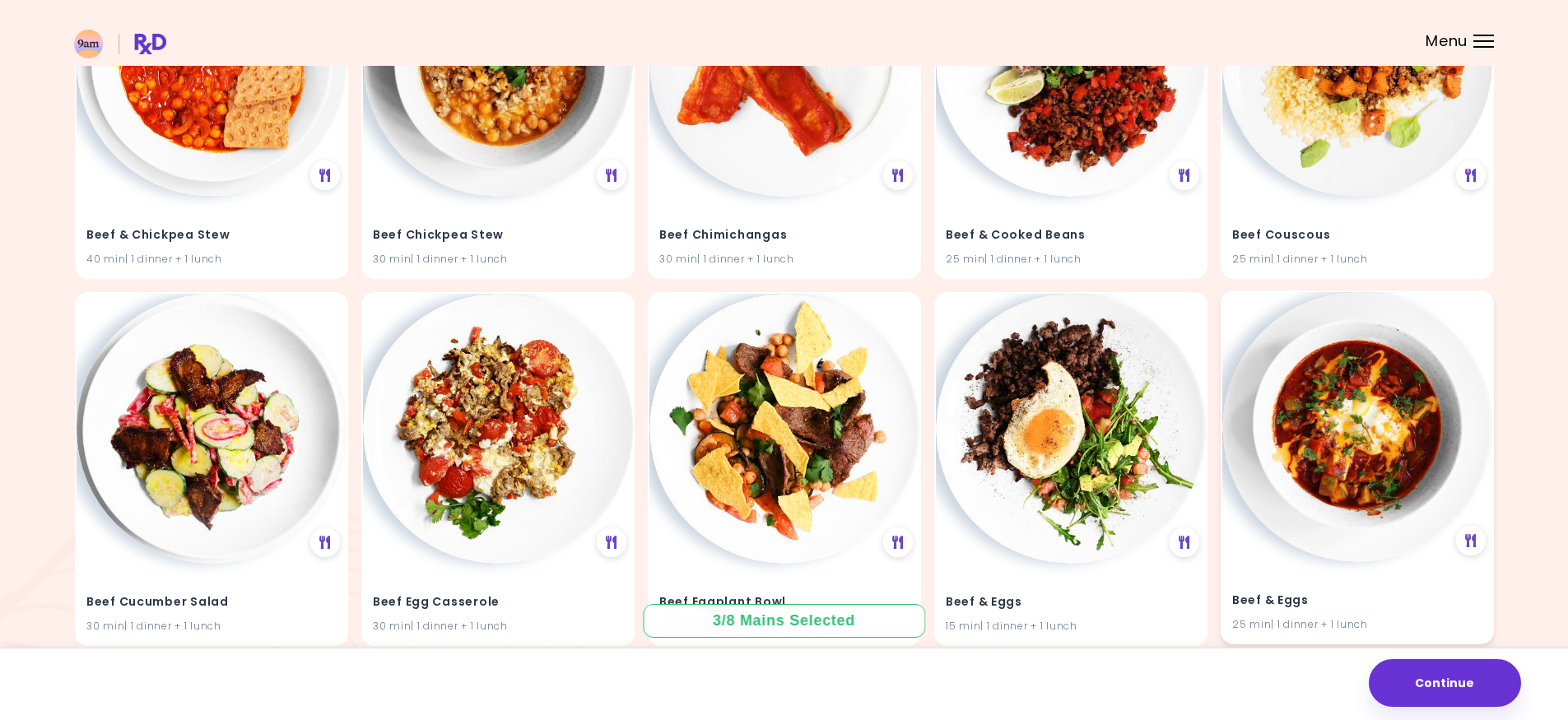
click at [1336, 510] on img at bounding box center [1357, 426] width 270 height 270
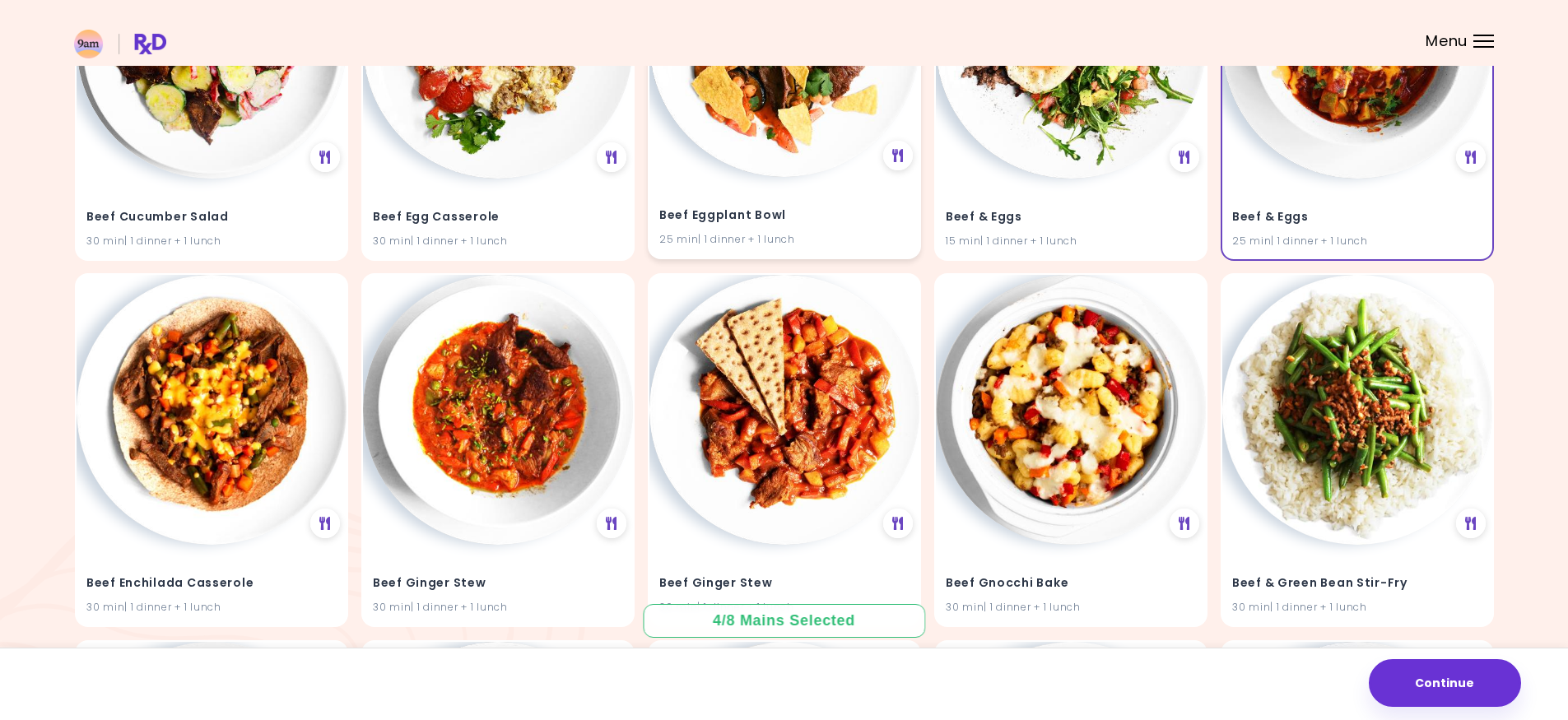
scroll to position [11722, 0]
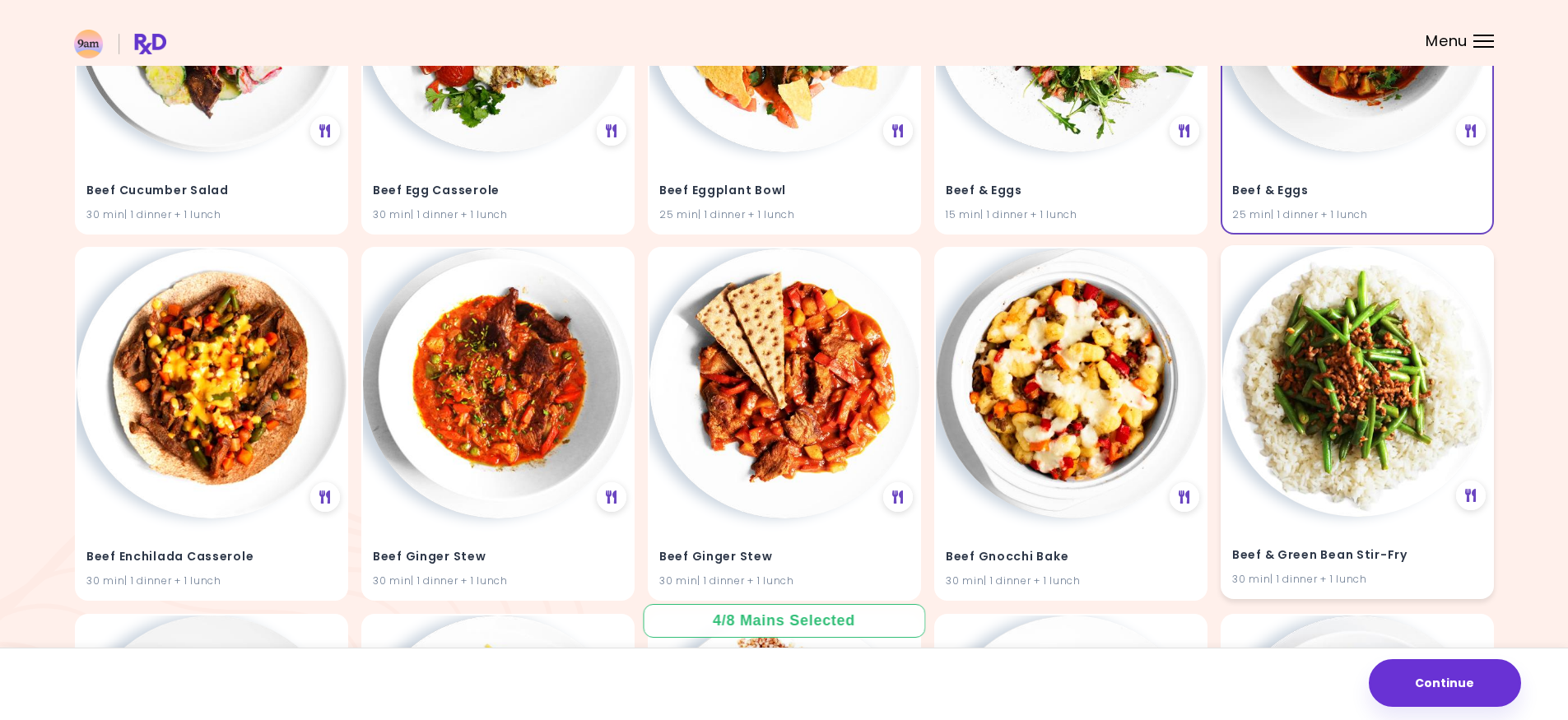
click at [1289, 469] on img at bounding box center [1357, 381] width 270 height 270
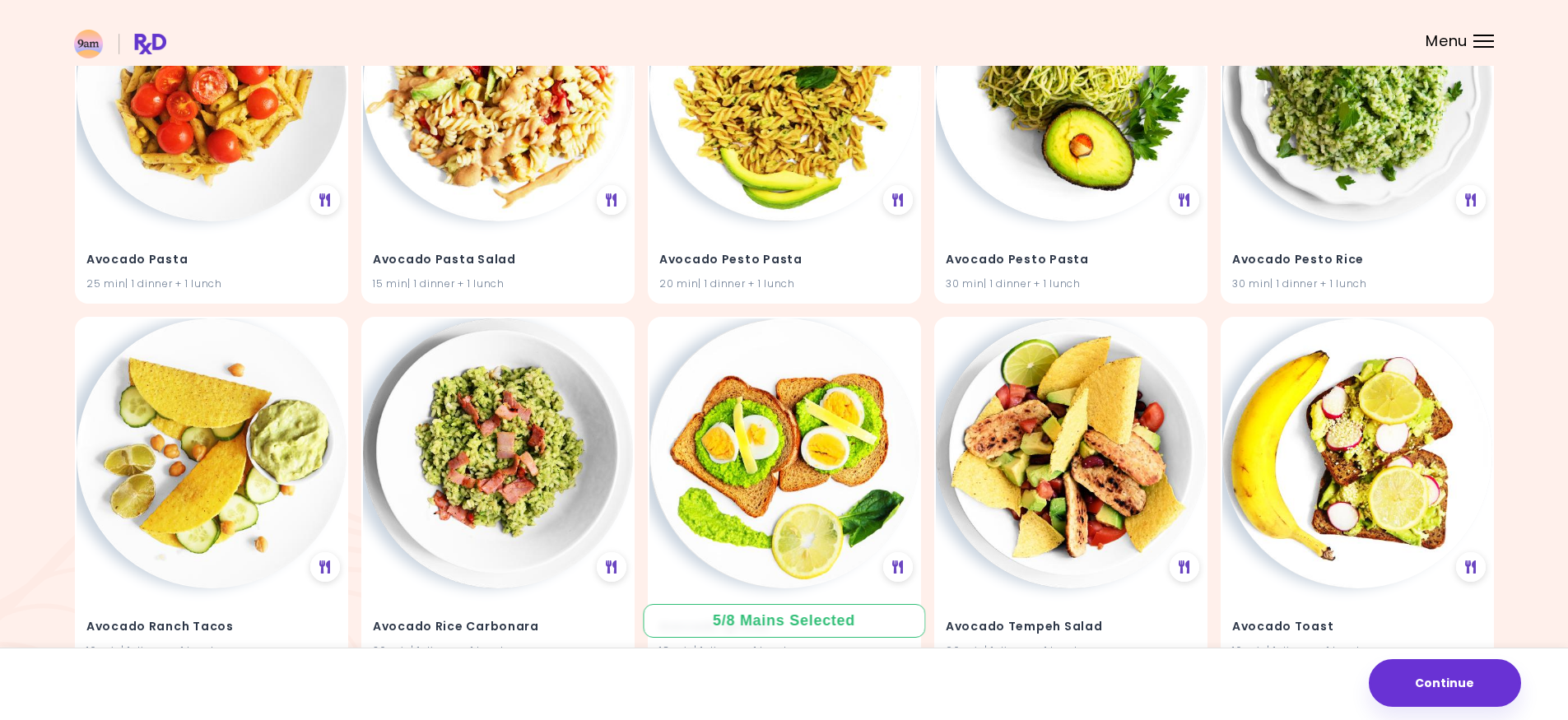
scroll to position [0, 0]
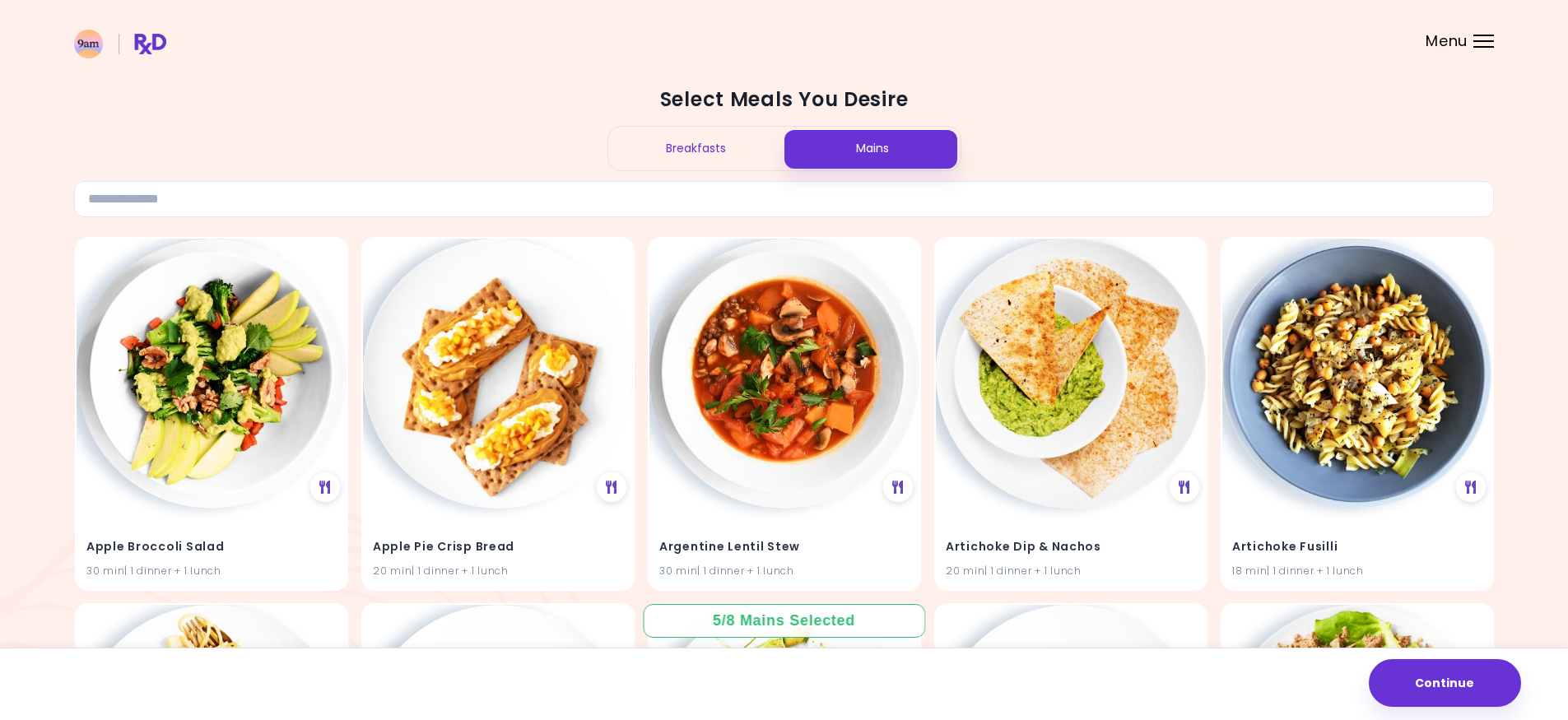
drag, startPoint x: 638, startPoint y: 527, endPoint x: 886, endPoint y: 175, distance: 430.6
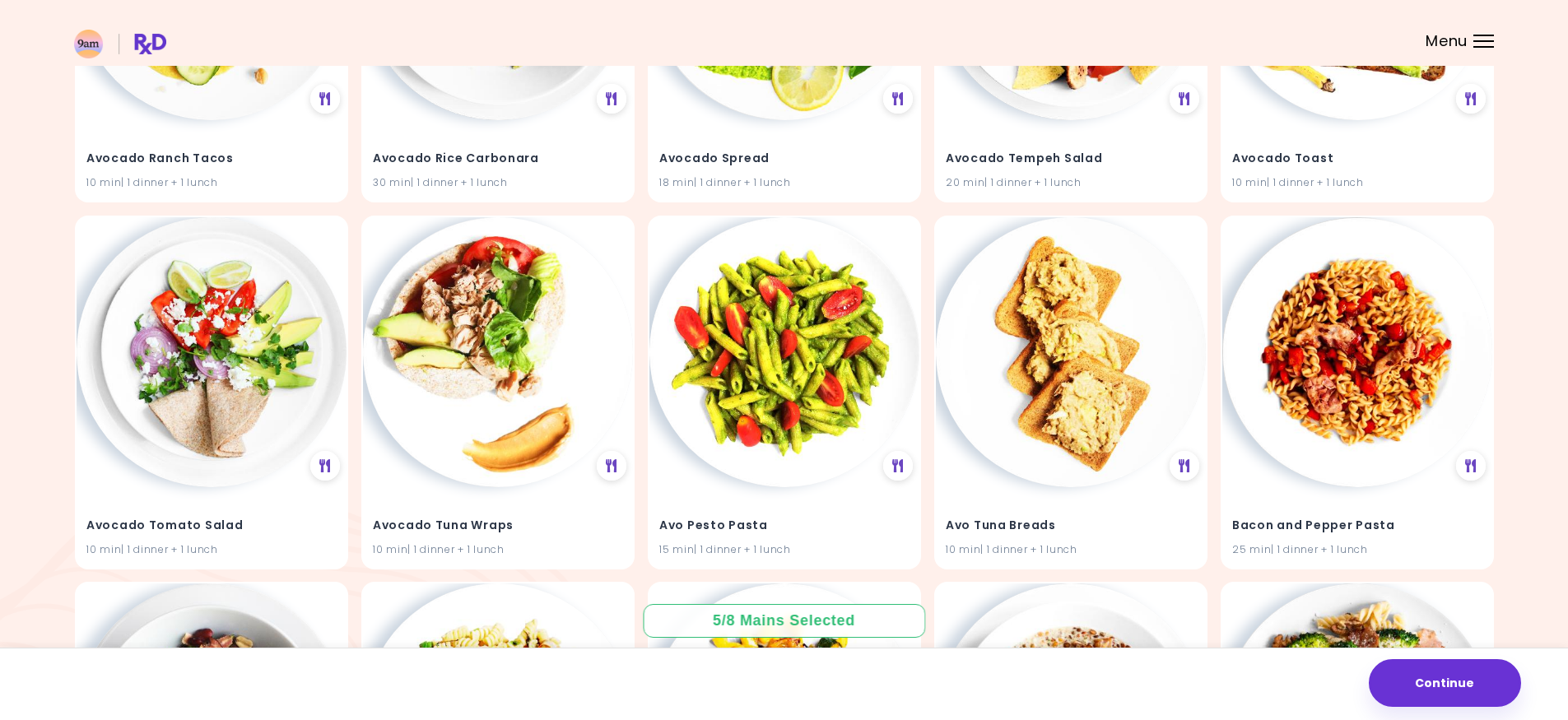
scroll to position [2633, 0]
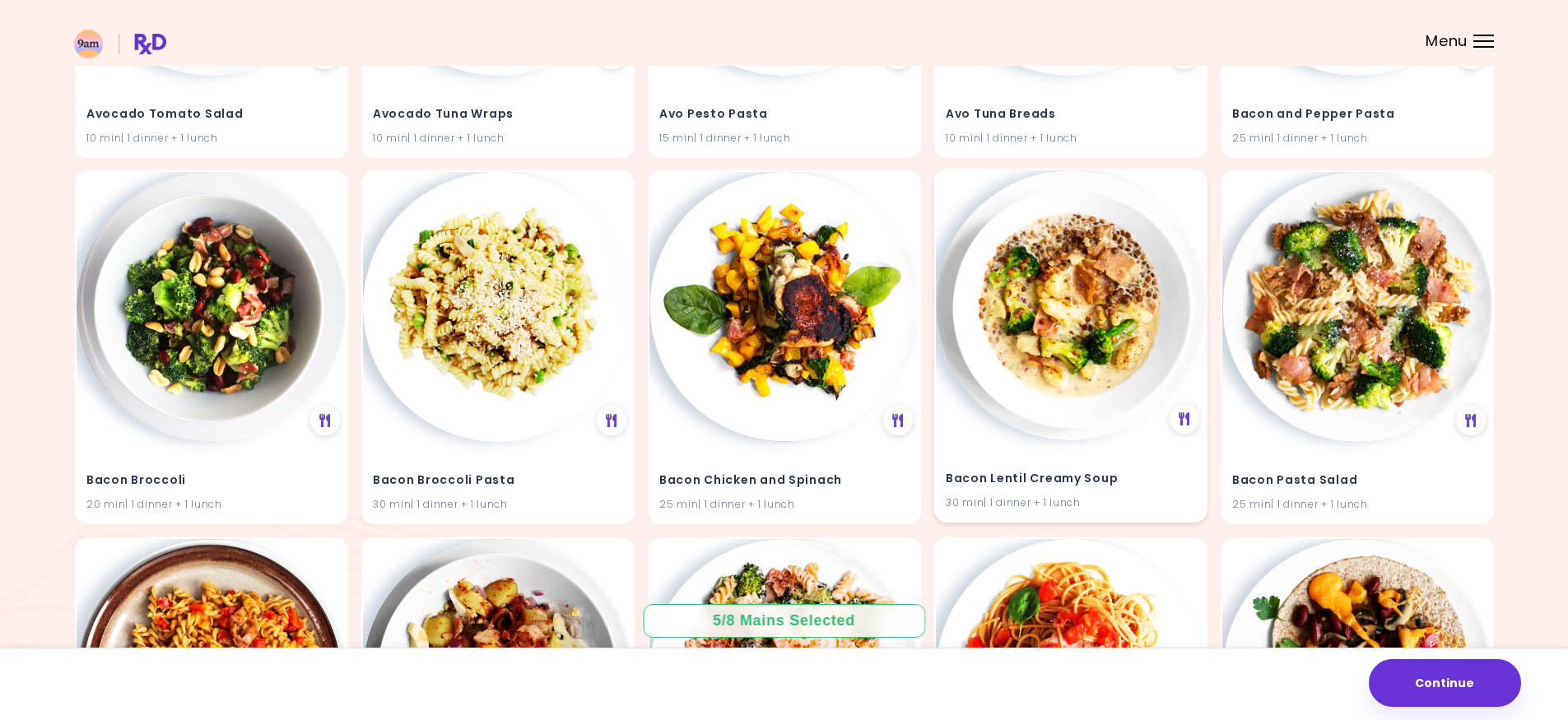
click at [1019, 308] on img at bounding box center [1070, 305] width 270 height 270
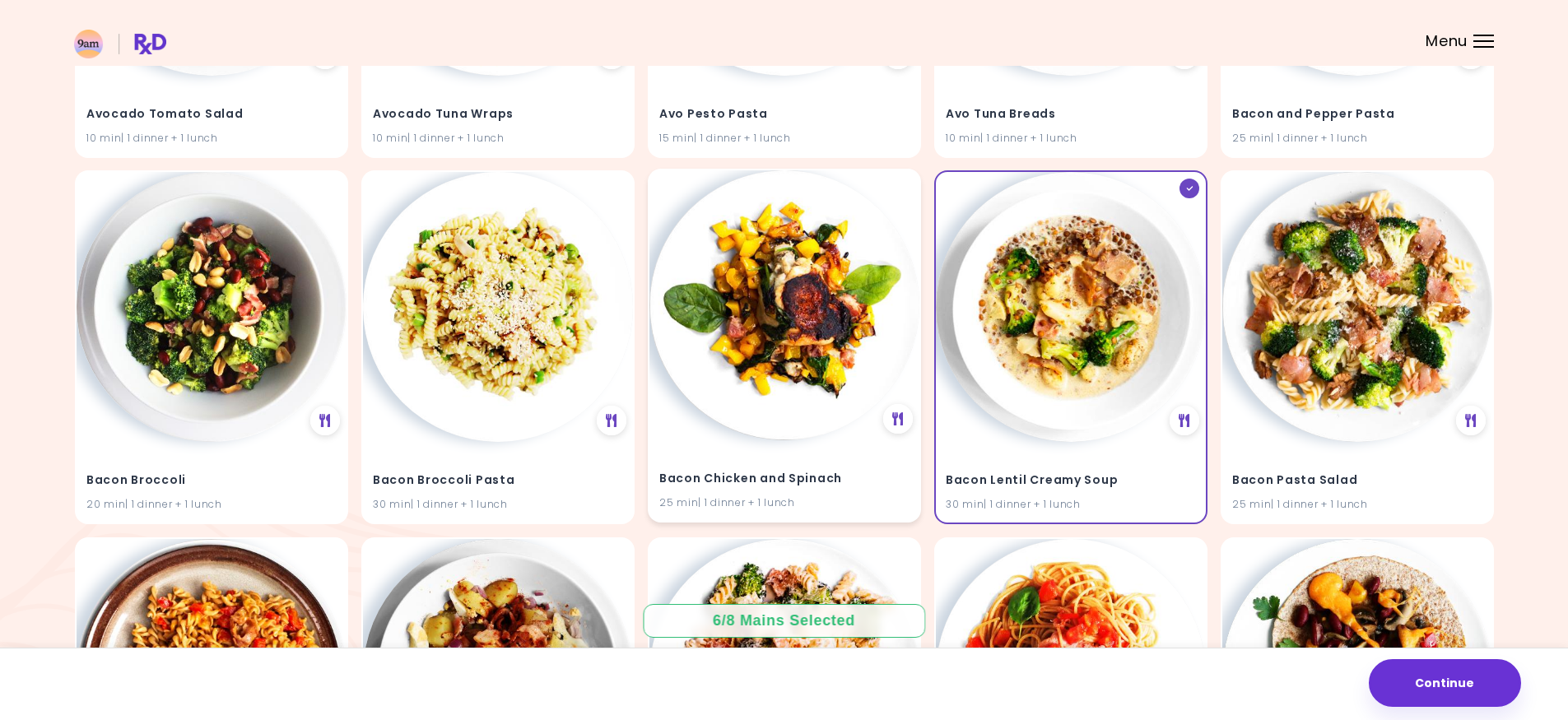
click at [853, 313] on img at bounding box center [784, 305] width 270 height 270
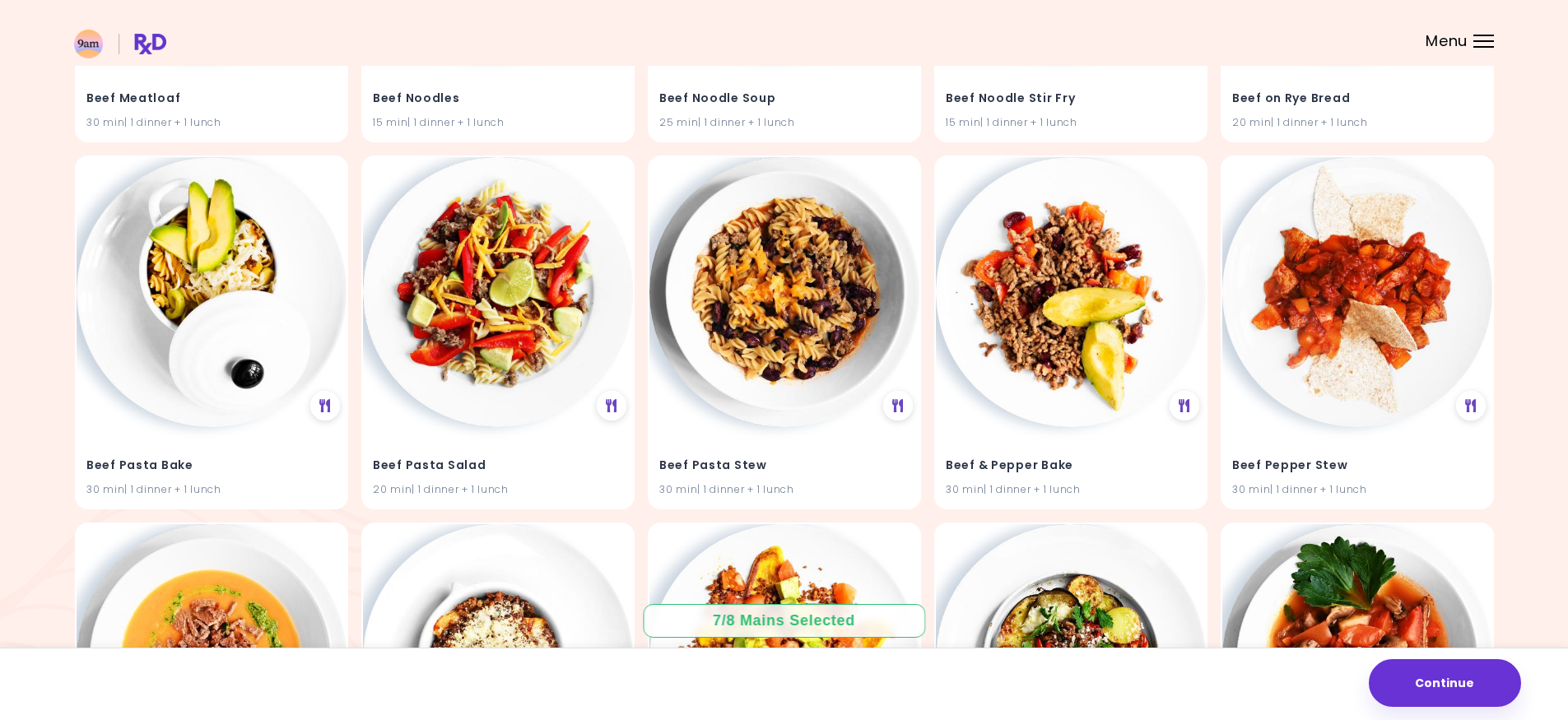
scroll to position [14346, 0]
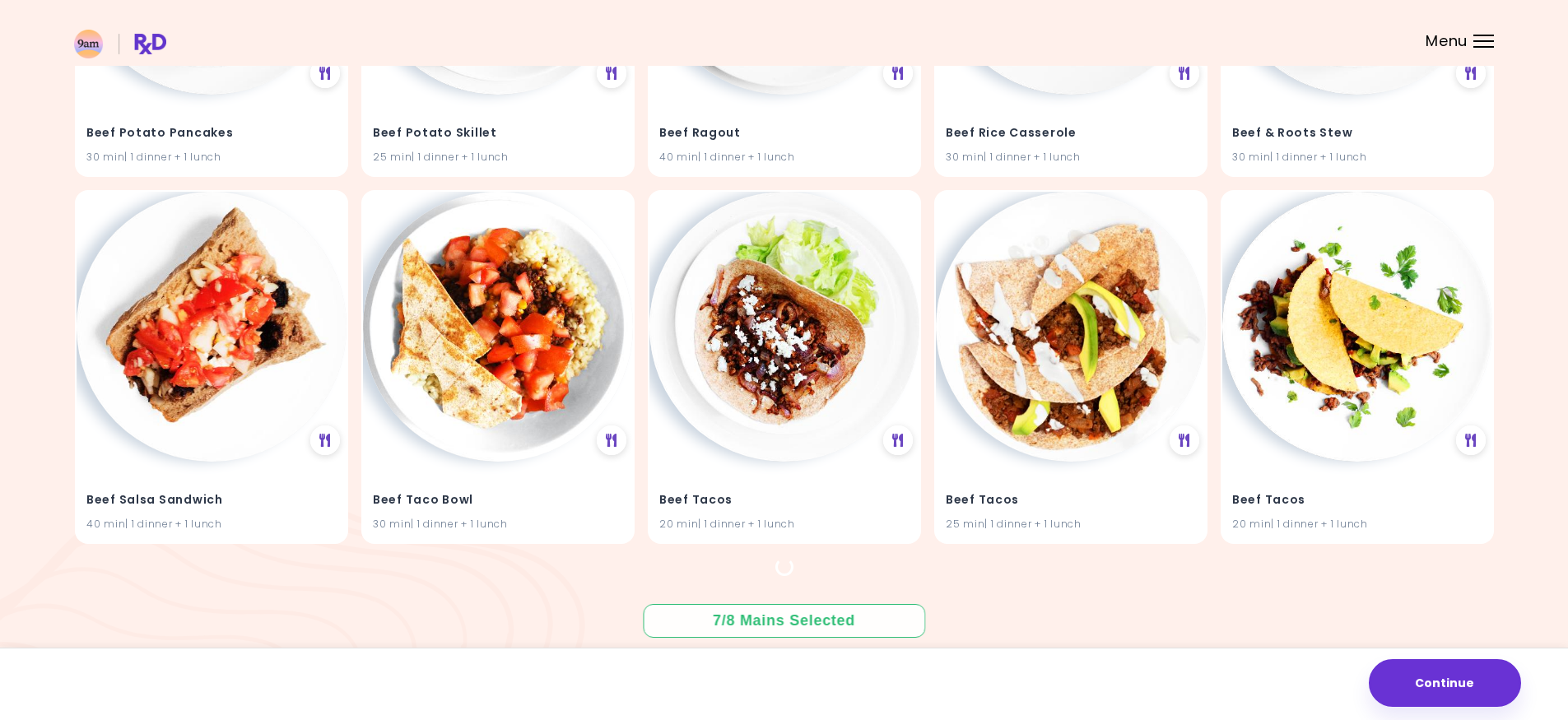
drag, startPoint x: 994, startPoint y: 386, endPoint x: 1090, endPoint y: 729, distance: 356.2
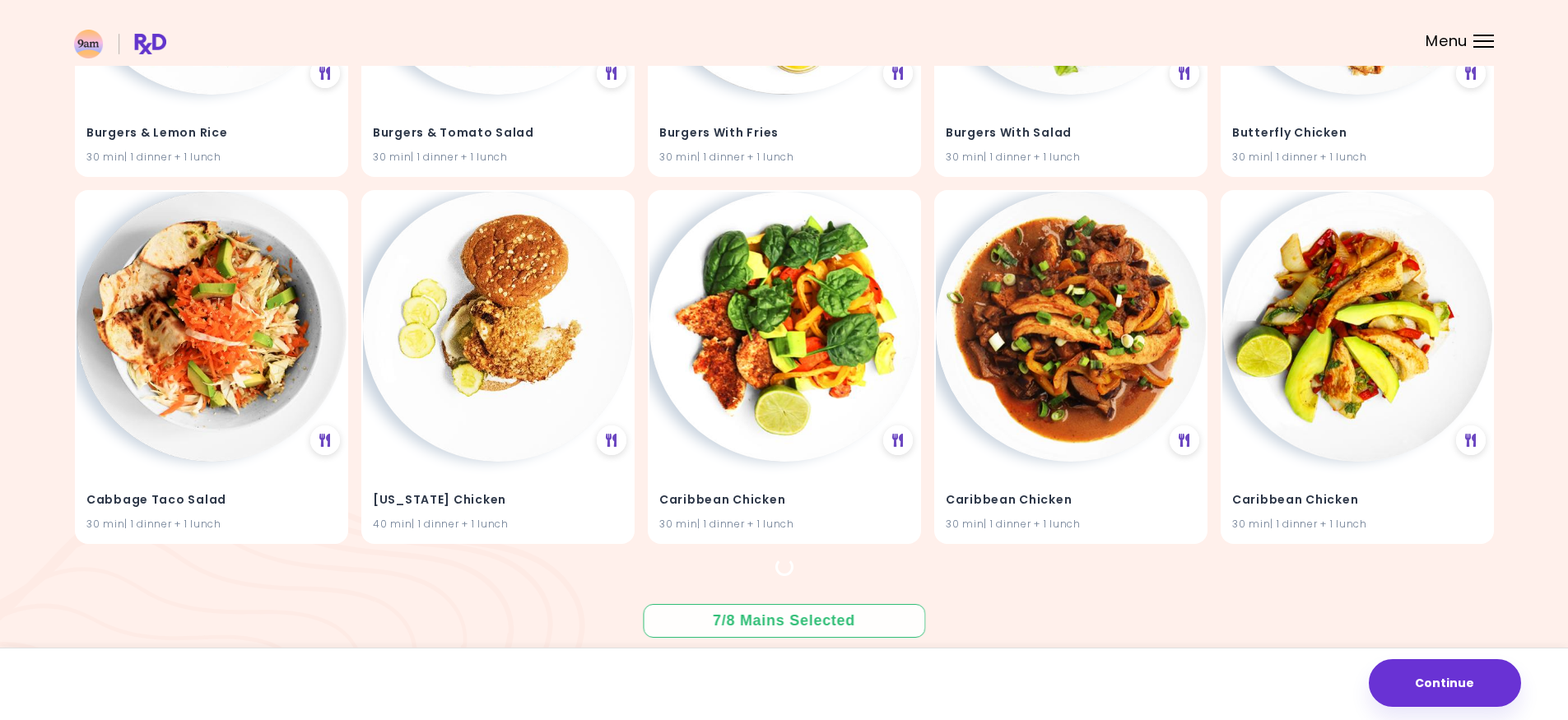
drag, startPoint x: 642, startPoint y: 377, endPoint x: 1033, endPoint y: 709, distance: 512.9
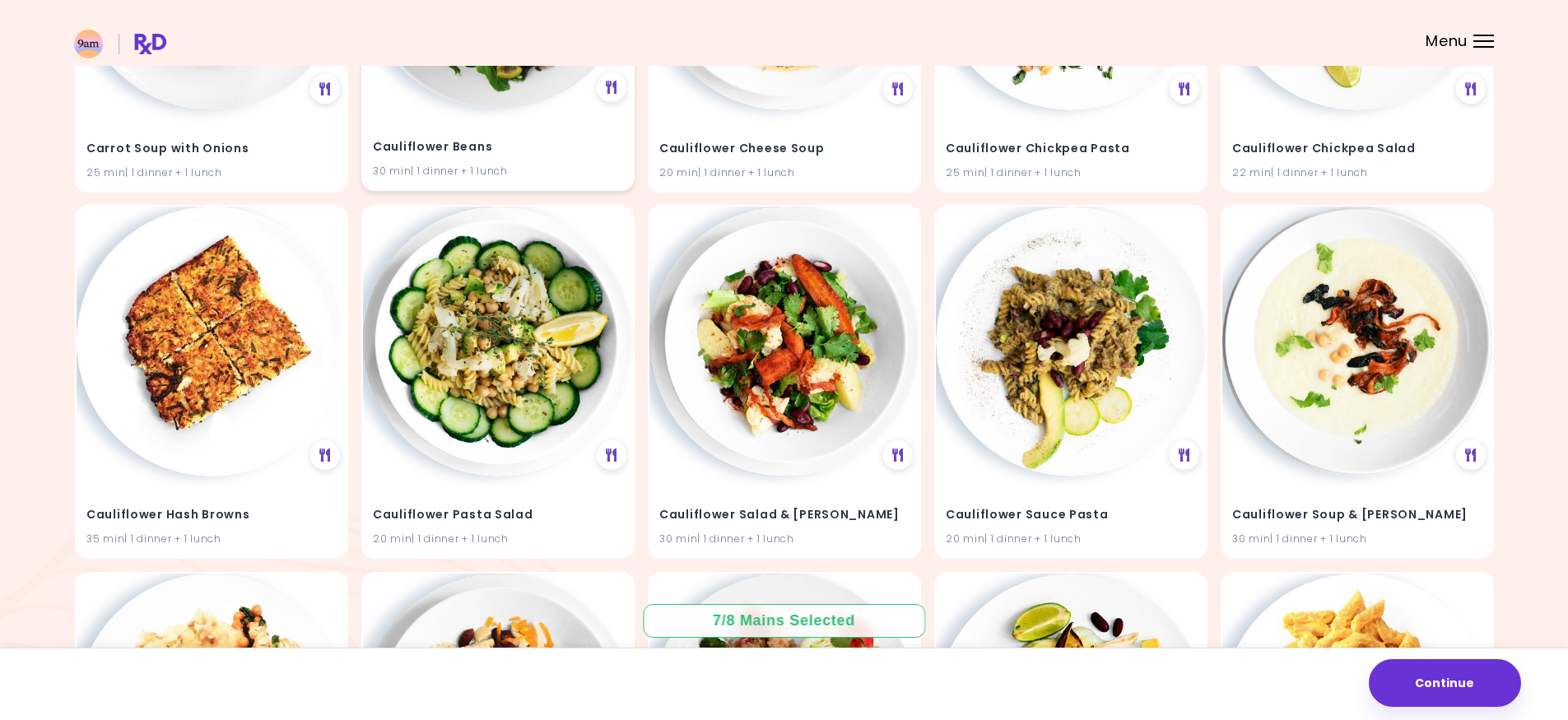
scroll to position [20851, 0]
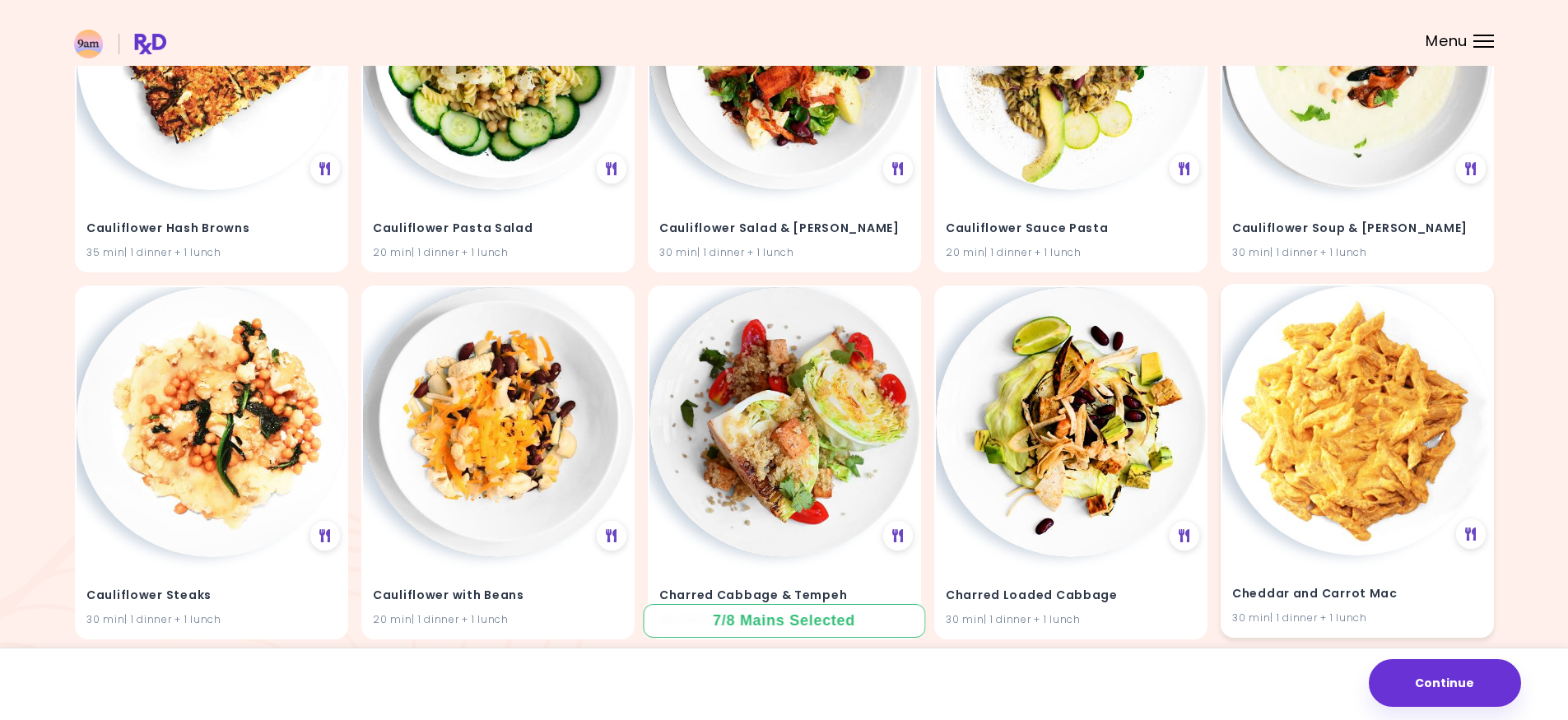
click at [1321, 446] on img at bounding box center [1357, 420] width 270 height 270
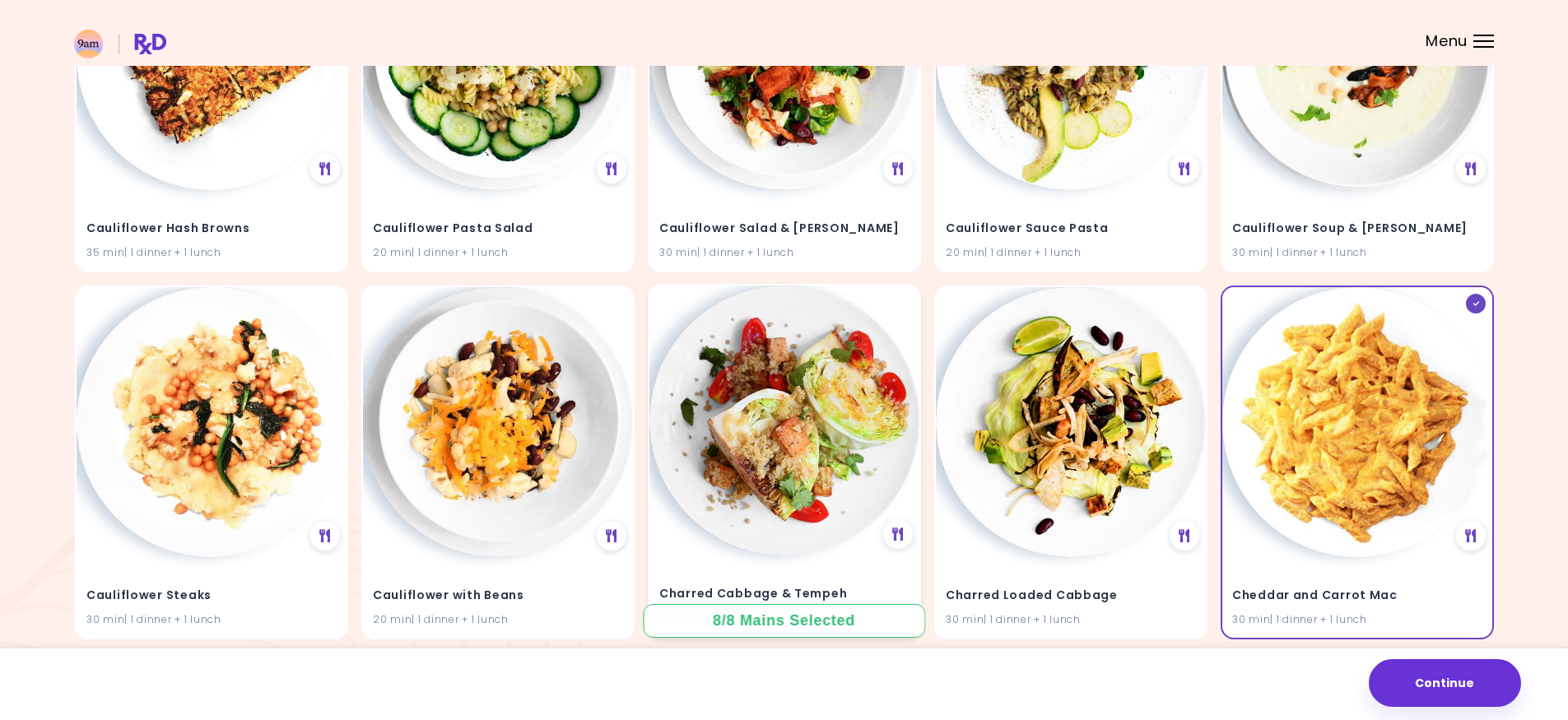
click at [827, 396] on img at bounding box center [784, 420] width 270 height 270
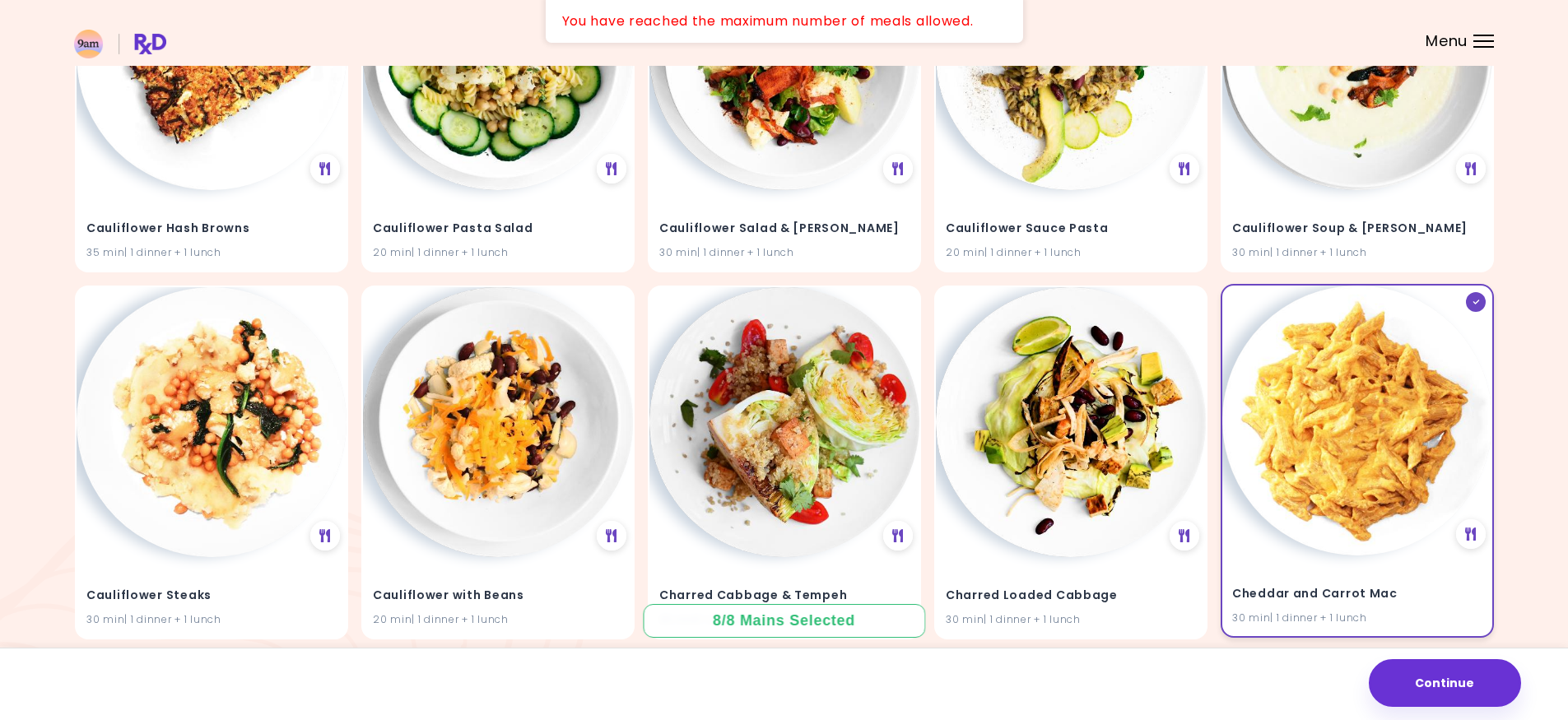
click at [1311, 413] on img at bounding box center [1357, 420] width 270 height 270
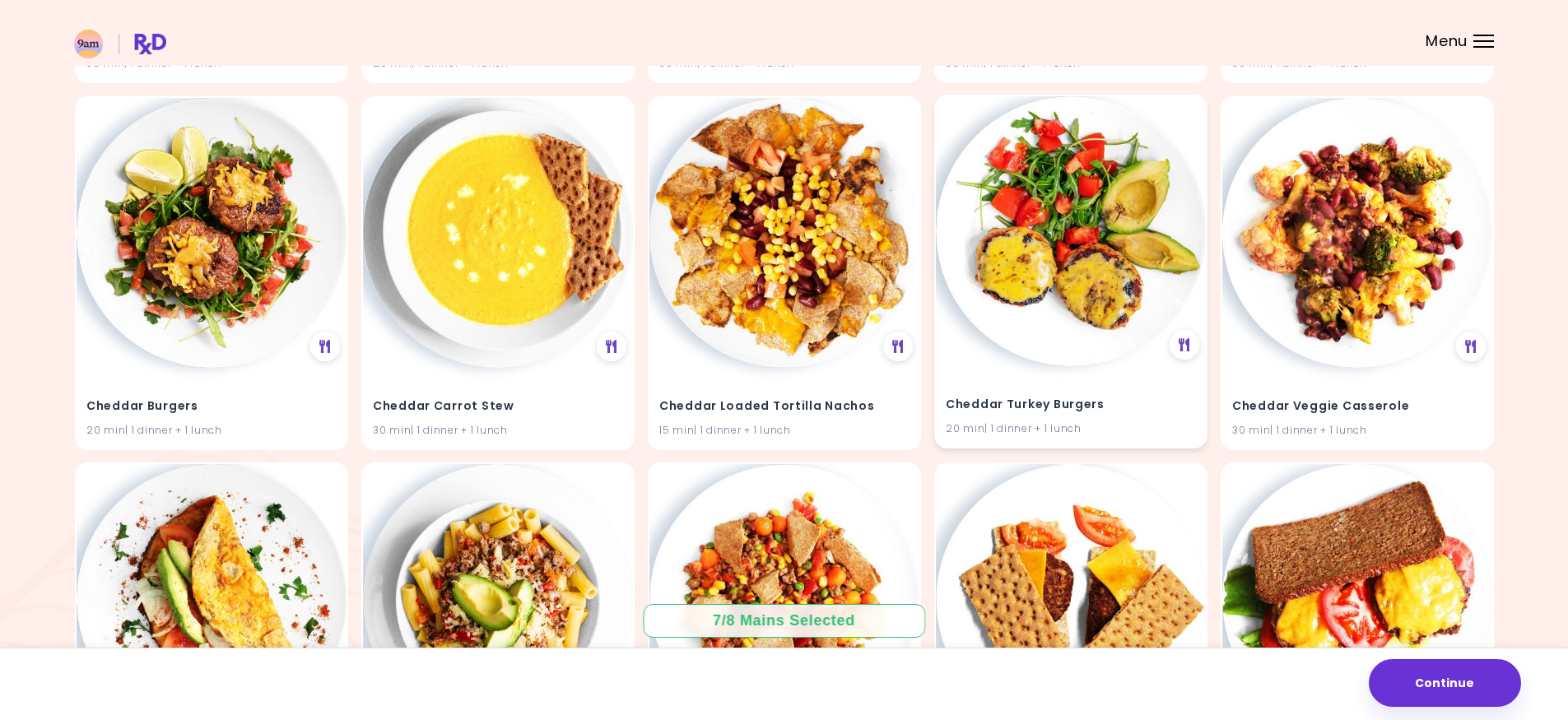
scroll to position [21426, 0]
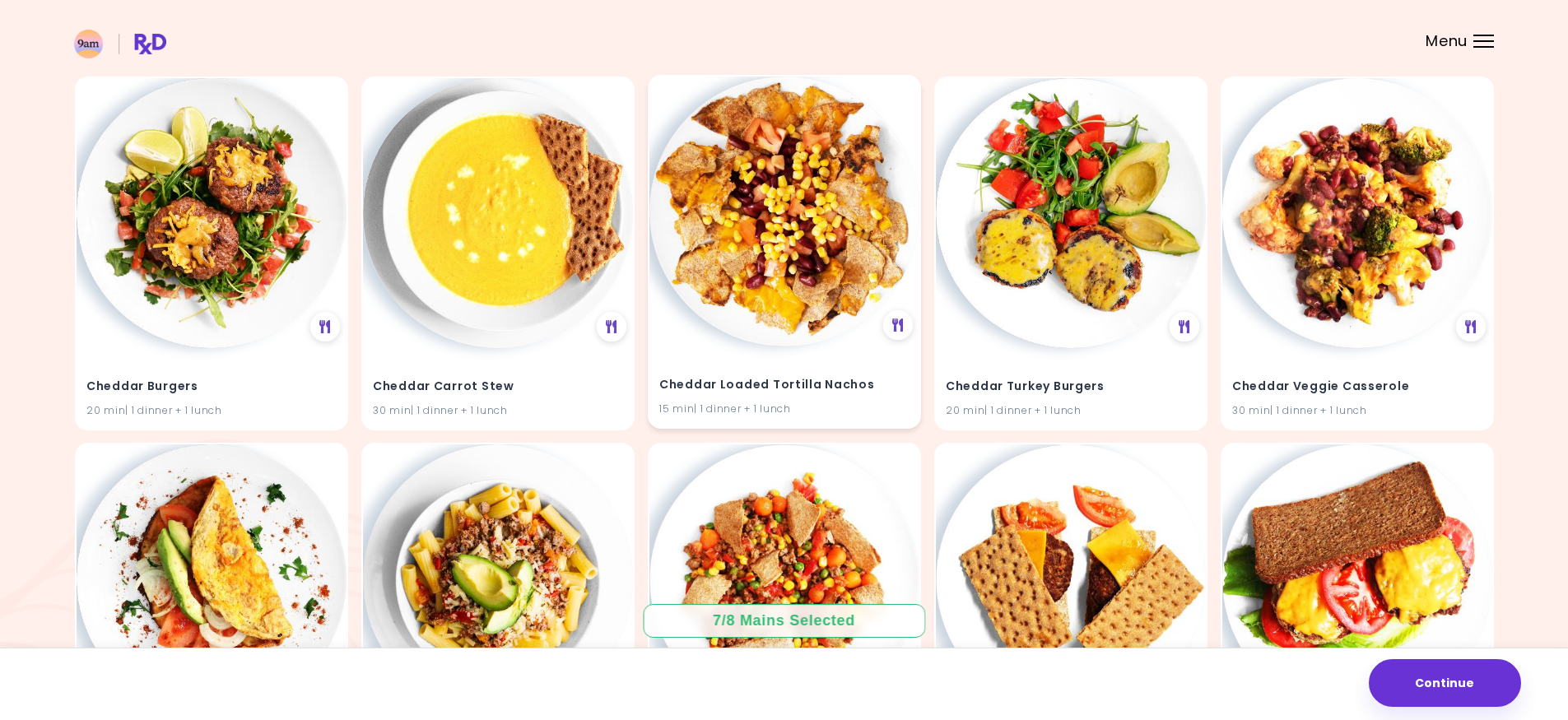
click at [792, 295] on img at bounding box center [784, 211] width 270 height 270
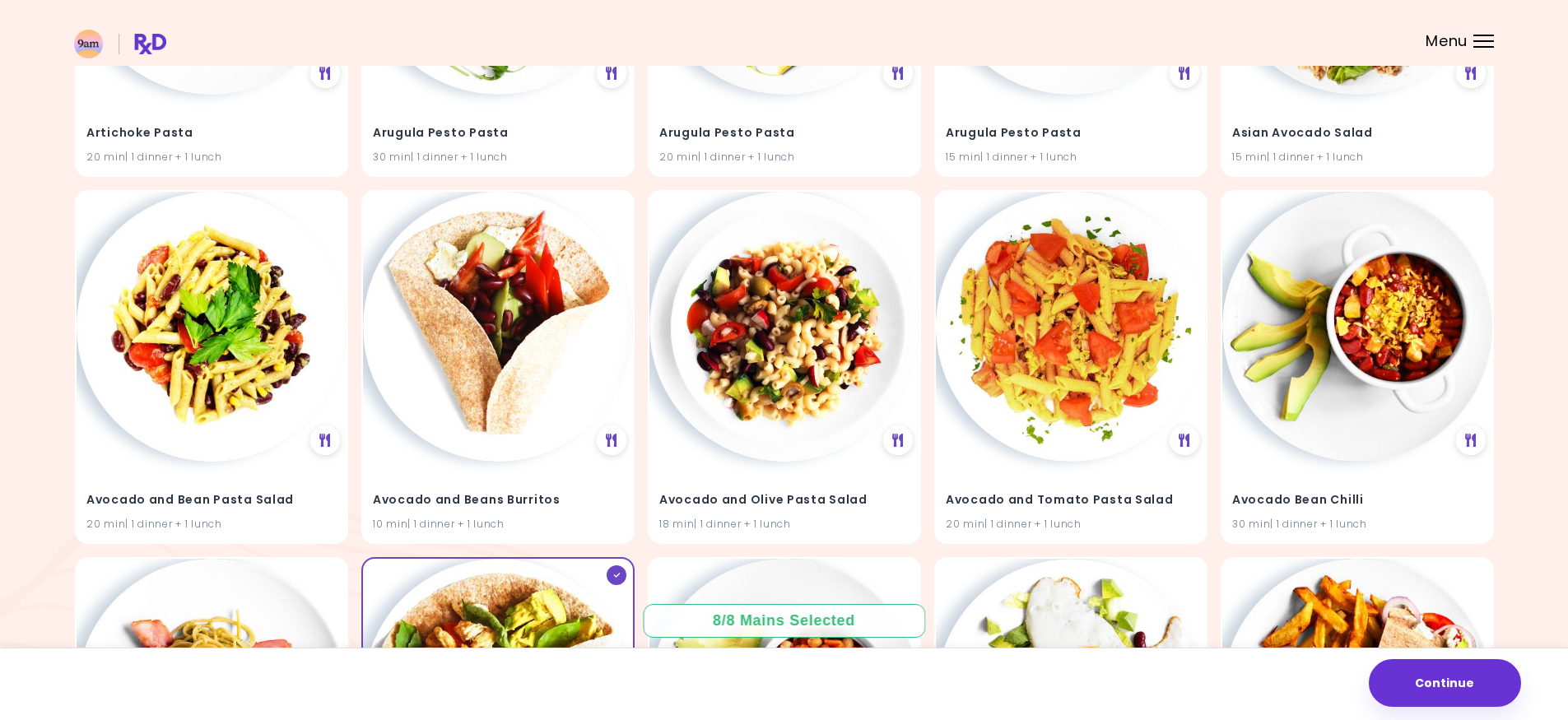
scroll to position [0, 0]
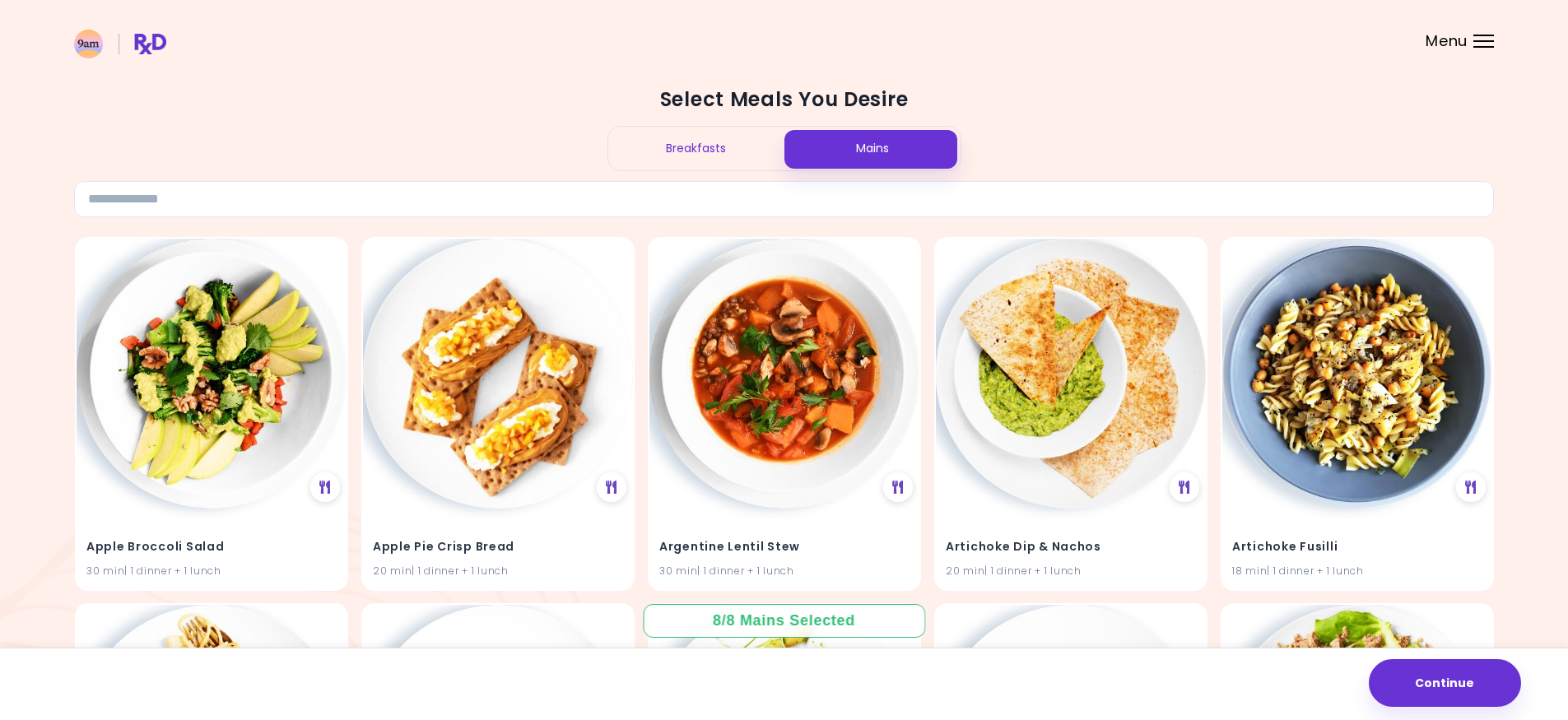
drag, startPoint x: 1496, startPoint y: 522, endPoint x: 1614, endPoint y: -9, distance: 544.0
click at [705, 144] on div "Breakfasts" at bounding box center [697, 148] width 176 height 44
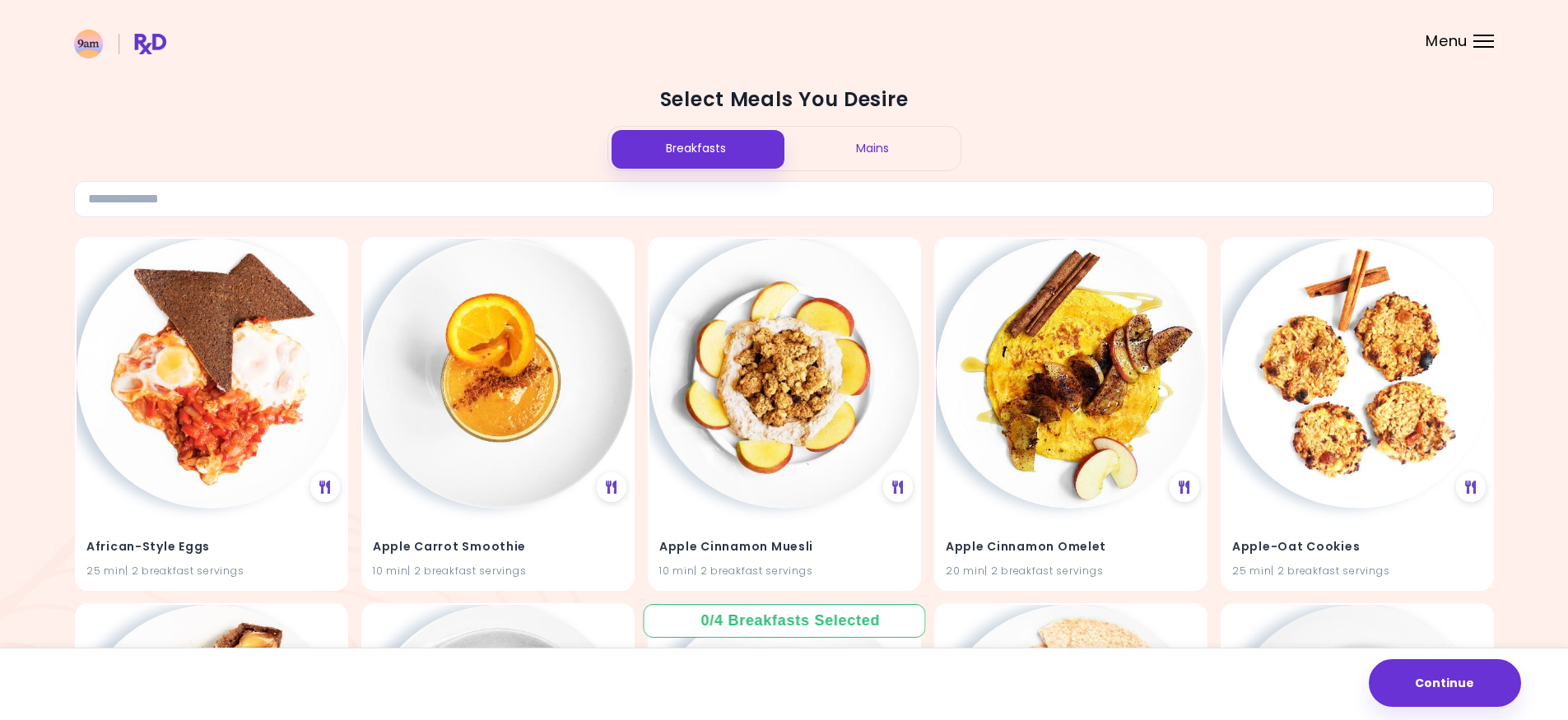
click at [834, 154] on div "Mains" at bounding box center [872, 148] width 176 height 44
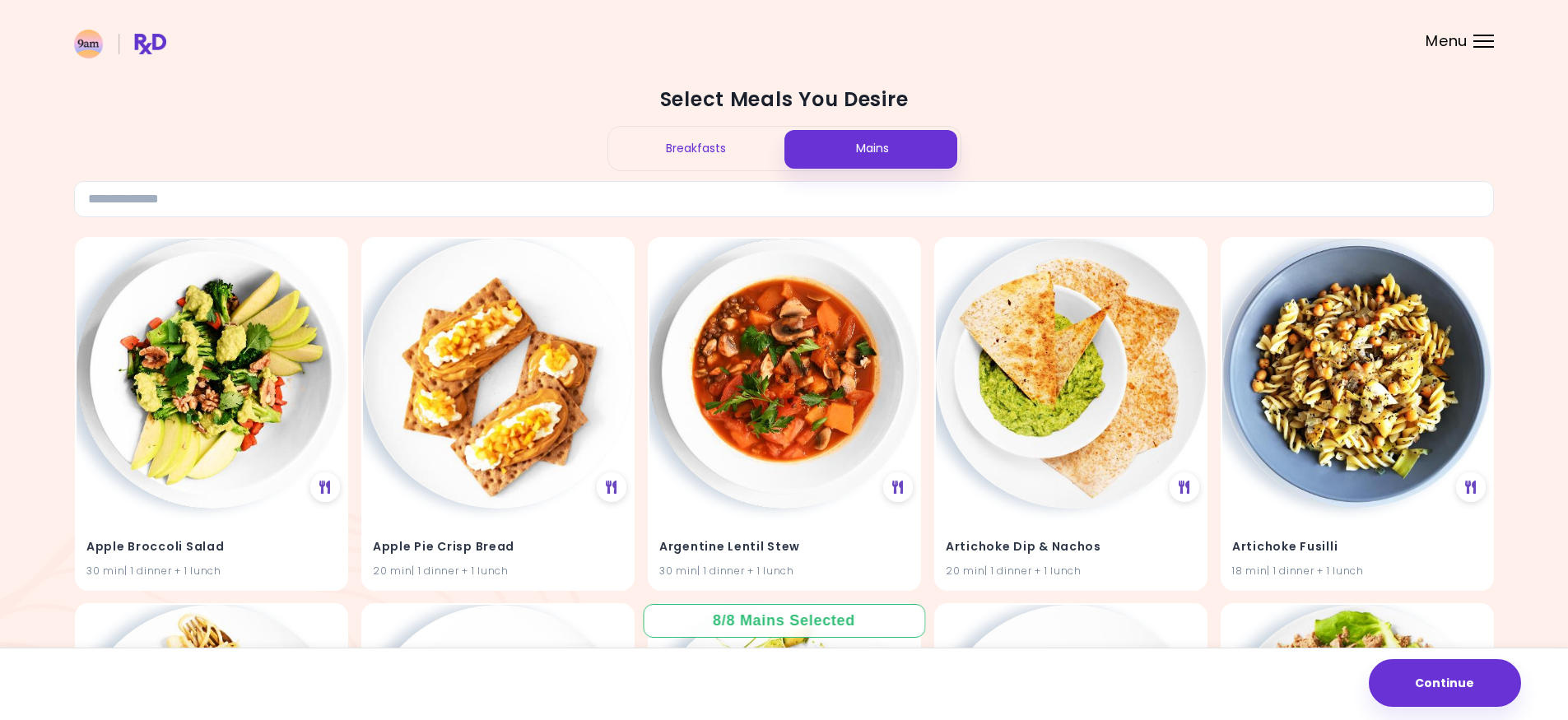
click at [731, 151] on div "Breakfasts" at bounding box center [697, 148] width 176 height 44
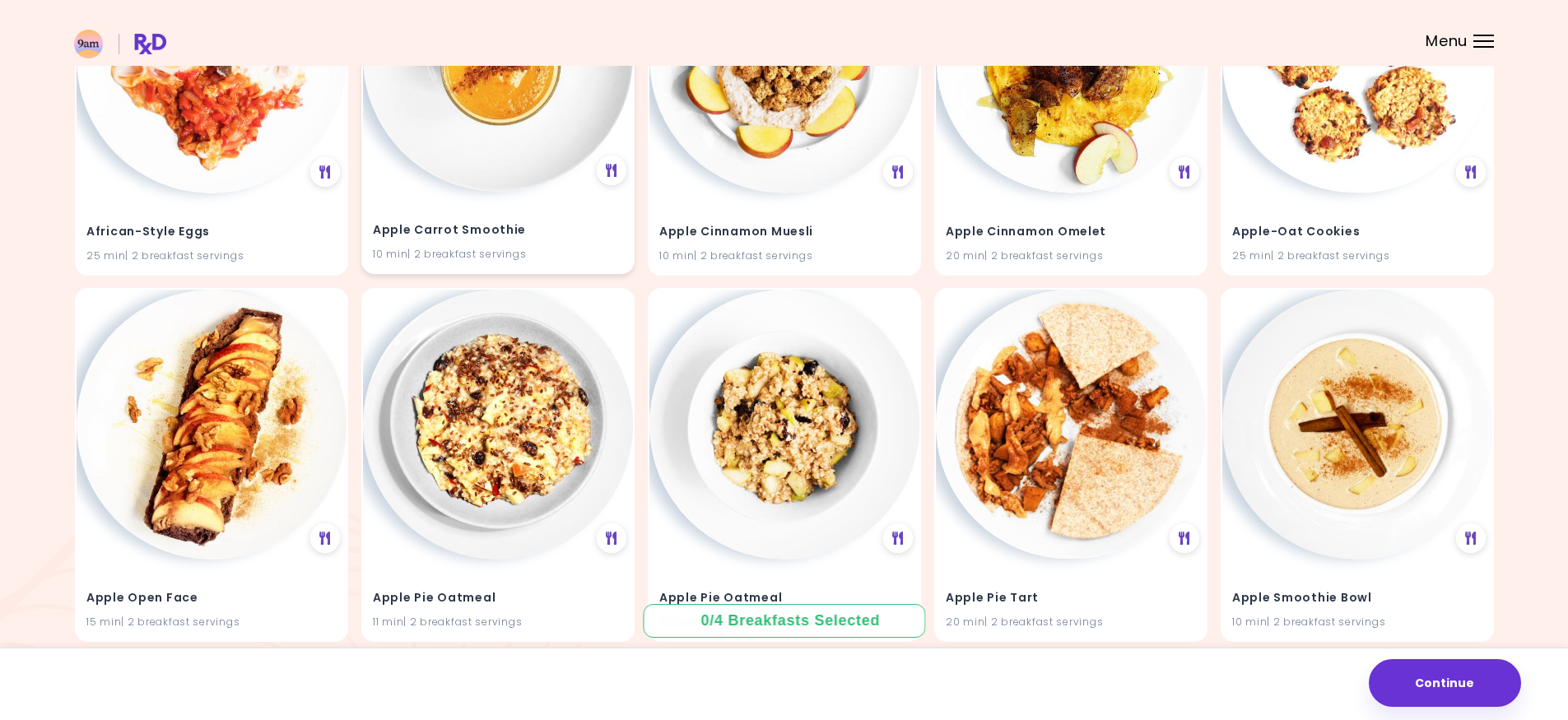
scroll to position [329, 0]
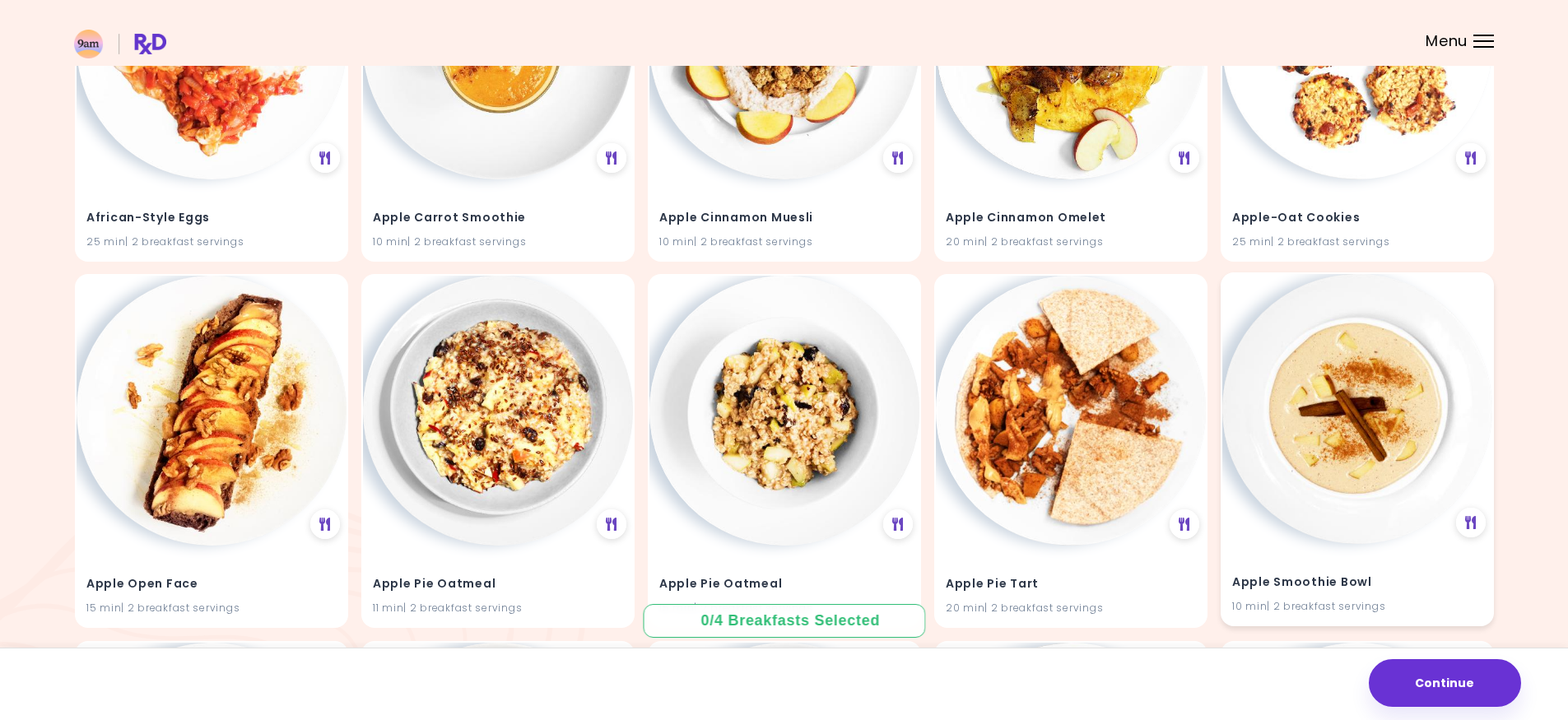
click at [1275, 419] on img at bounding box center [1357, 408] width 270 height 270
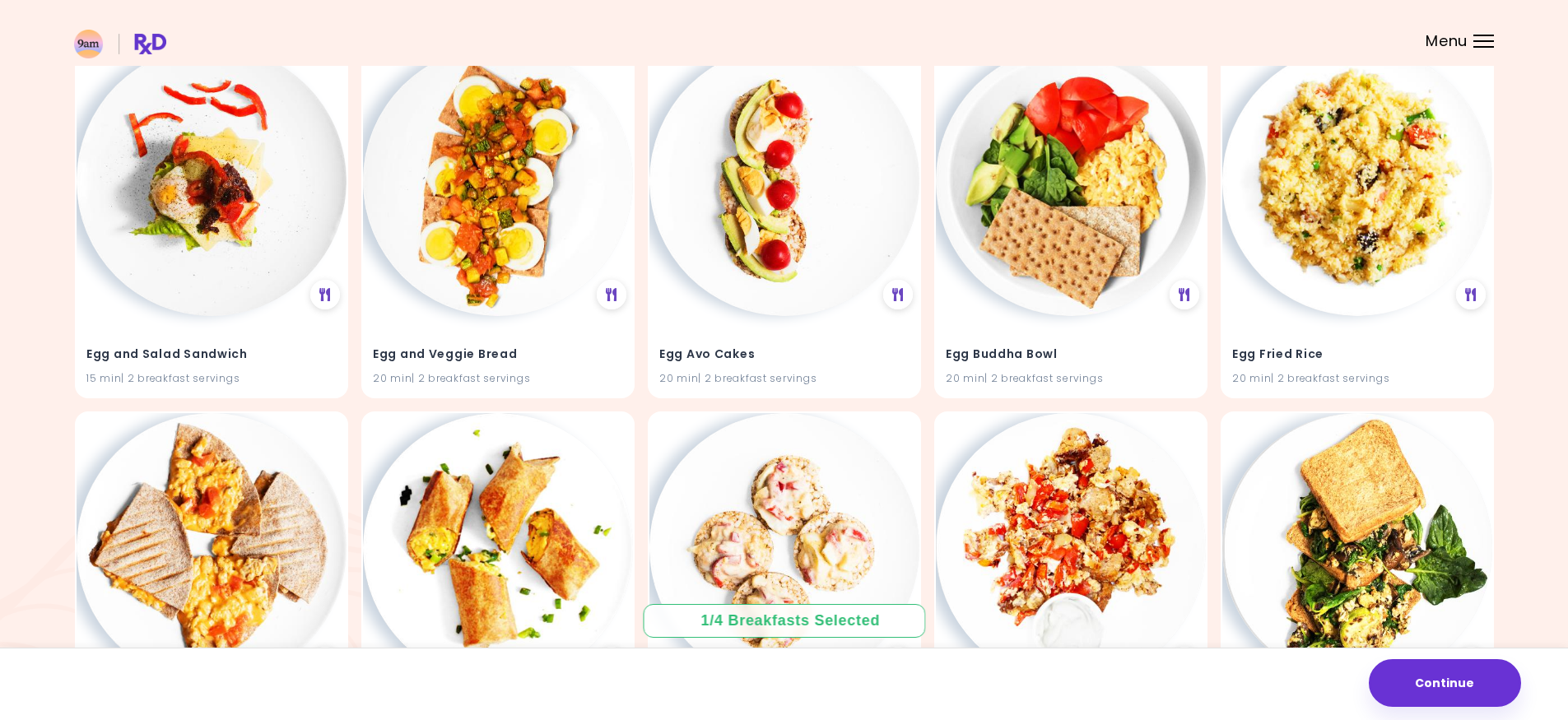
scroll to position [6022, 0]
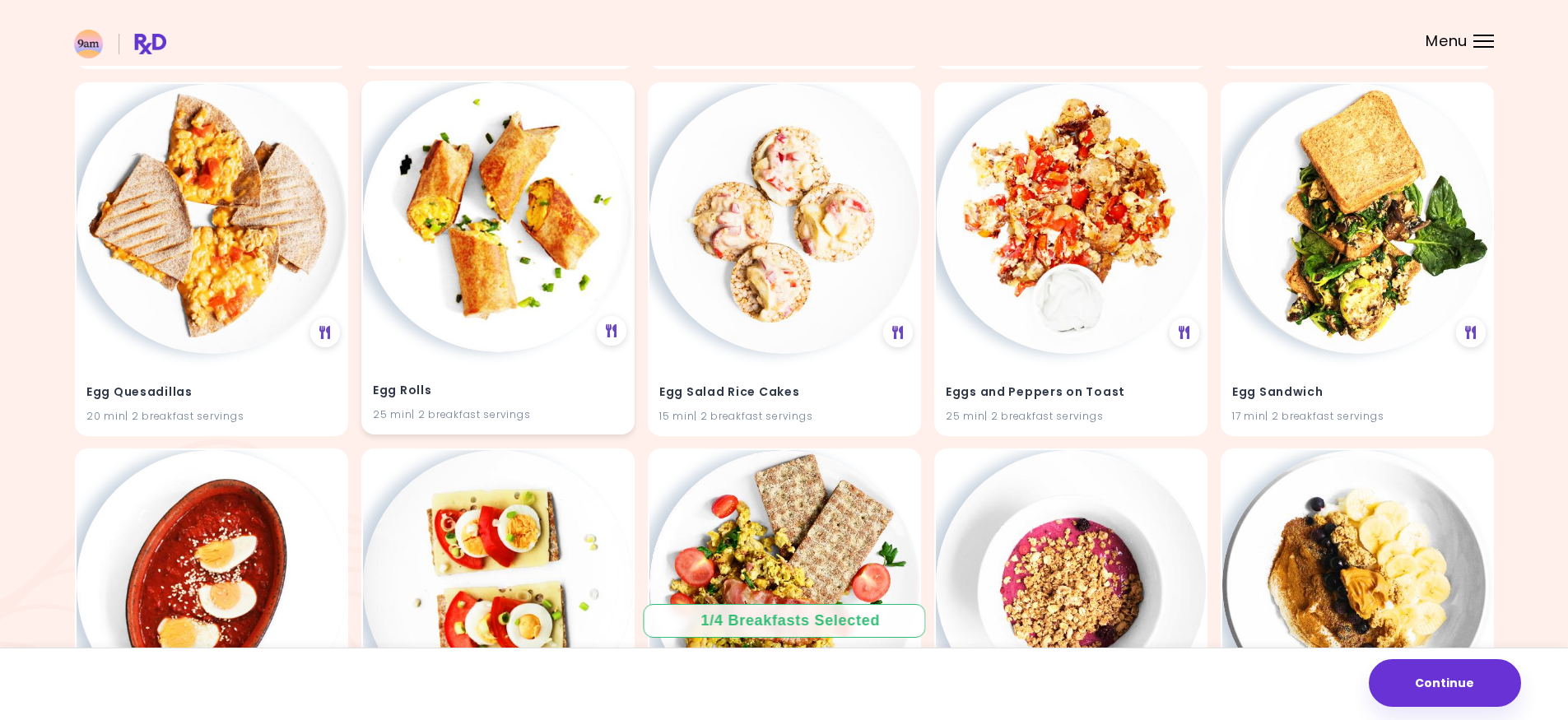
click at [526, 252] on img at bounding box center [498, 217] width 270 height 270
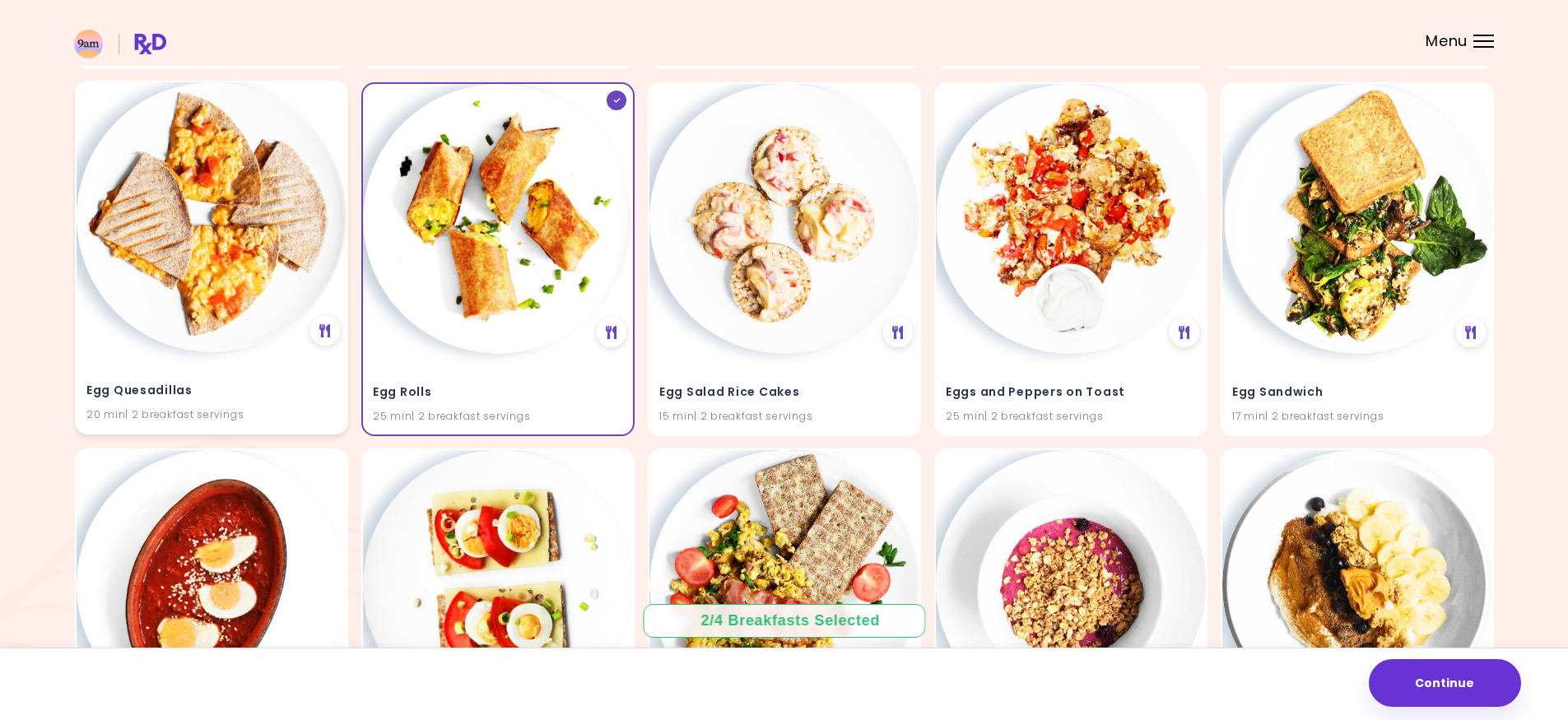
click at [259, 257] on img at bounding box center [211, 217] width 270 height 270
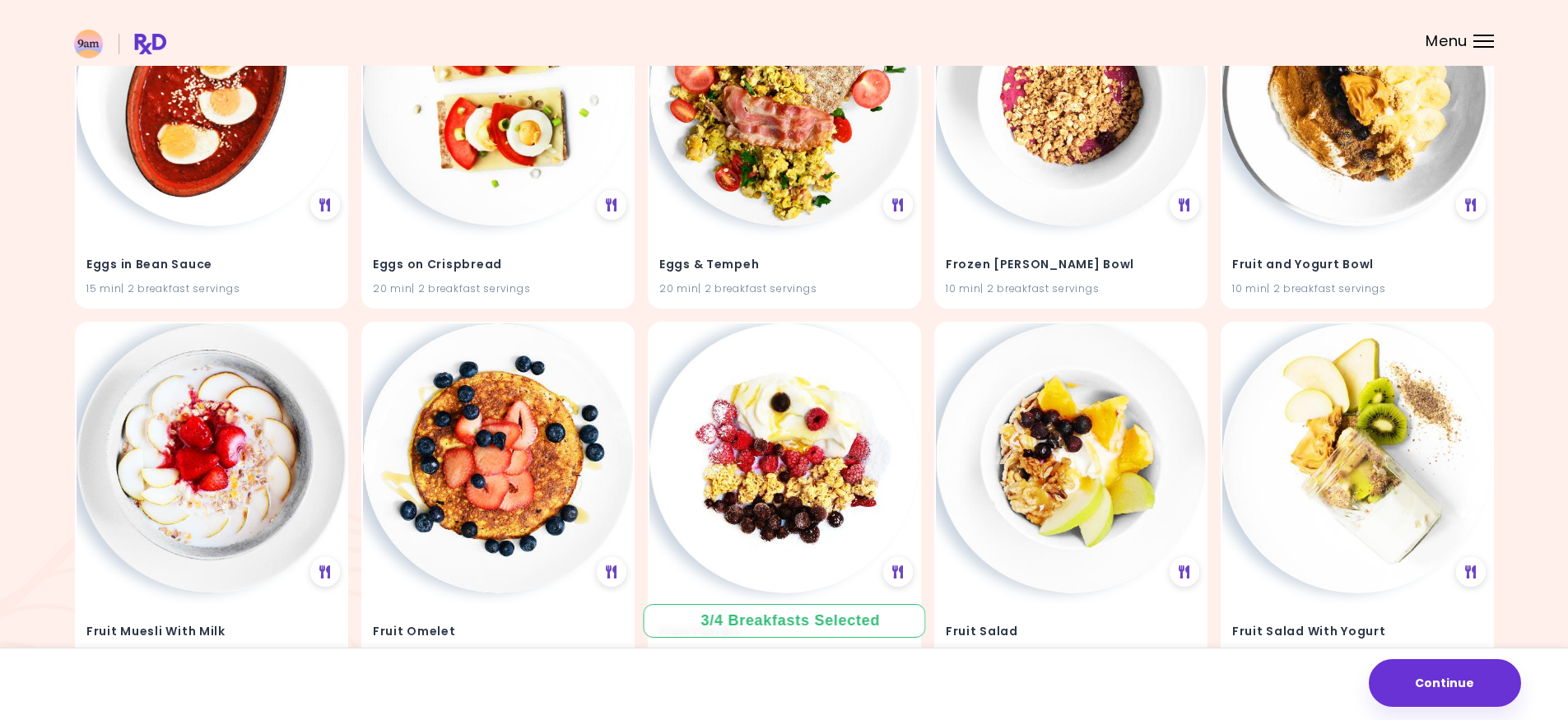
scroll to position [6912, 0]
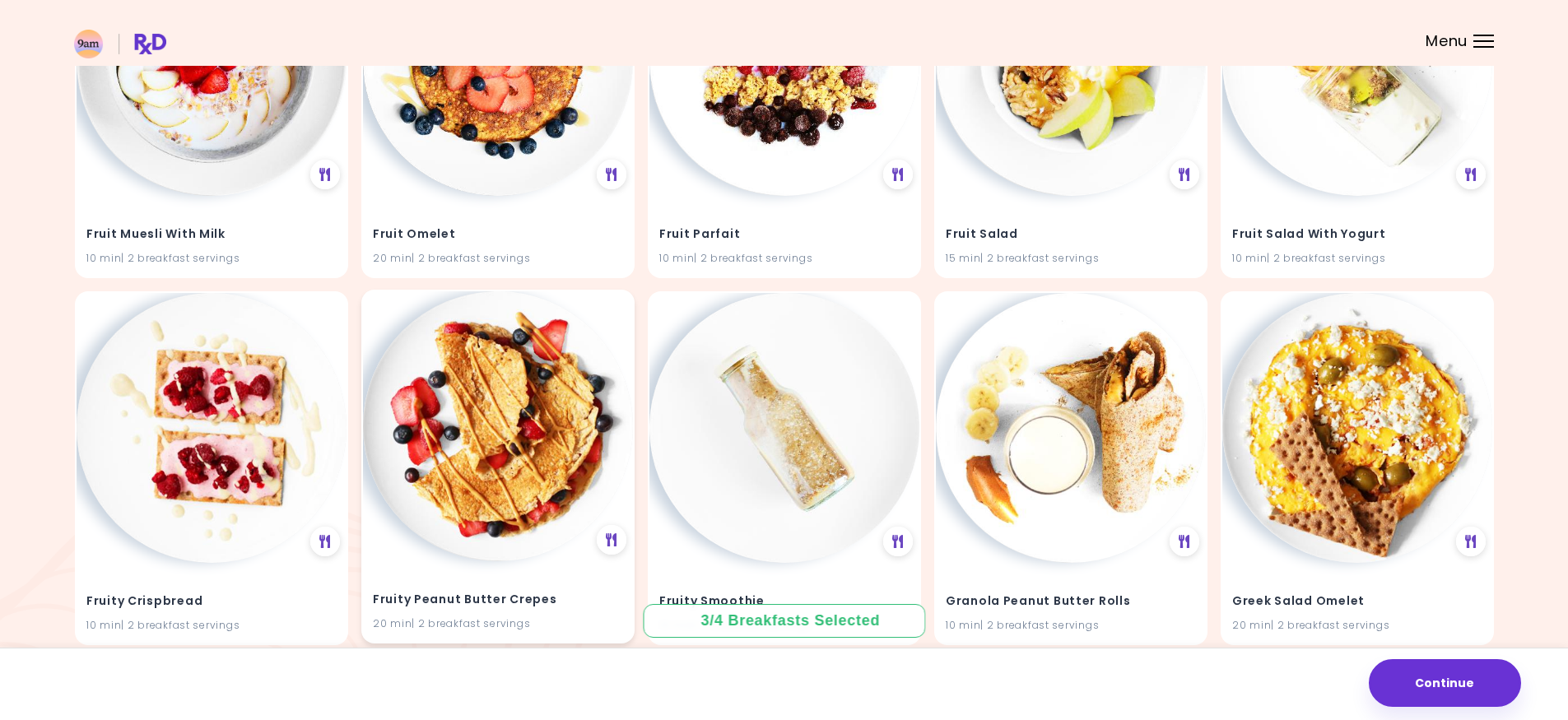
click at [568, 363] on img at bounding box center [498, 425] width 270 height 270
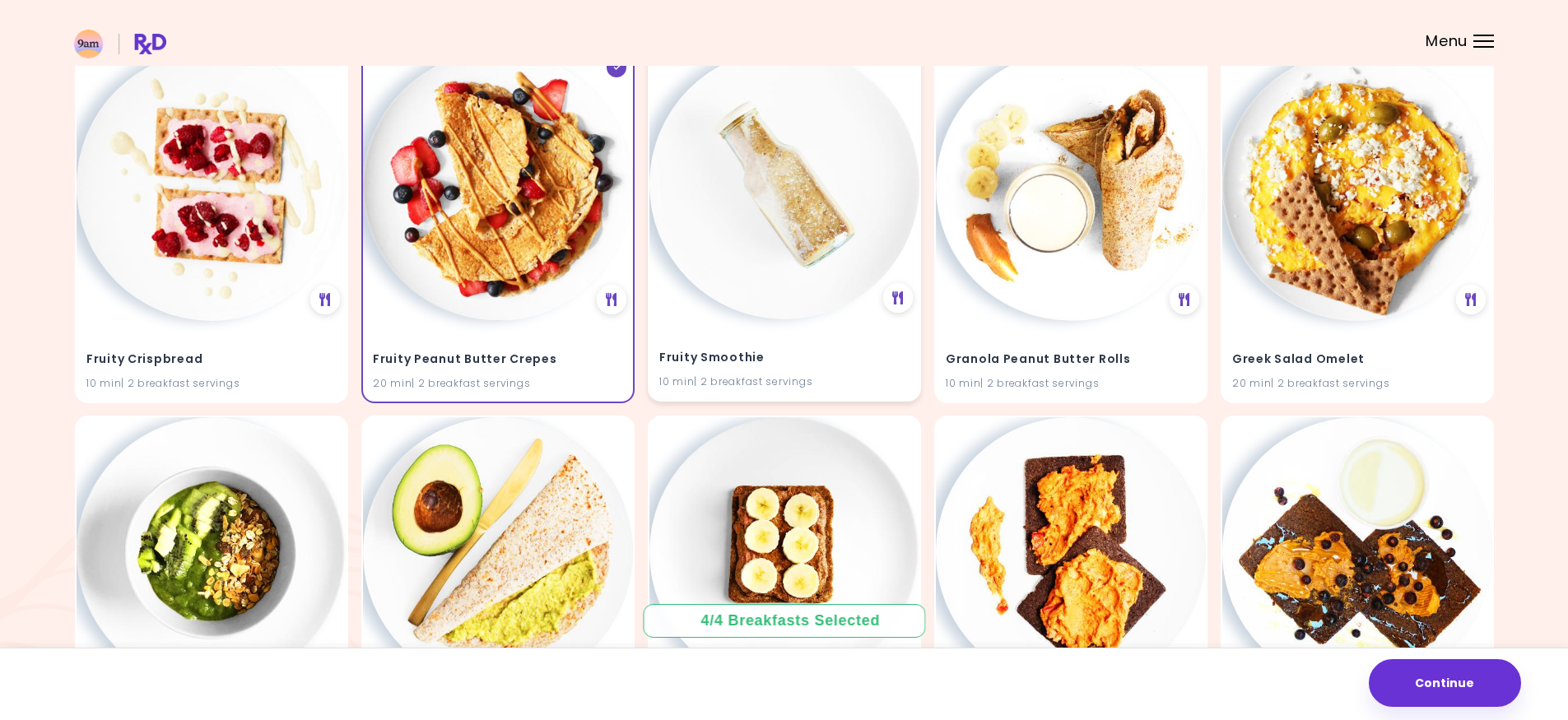
scroll to position [7159, 0]
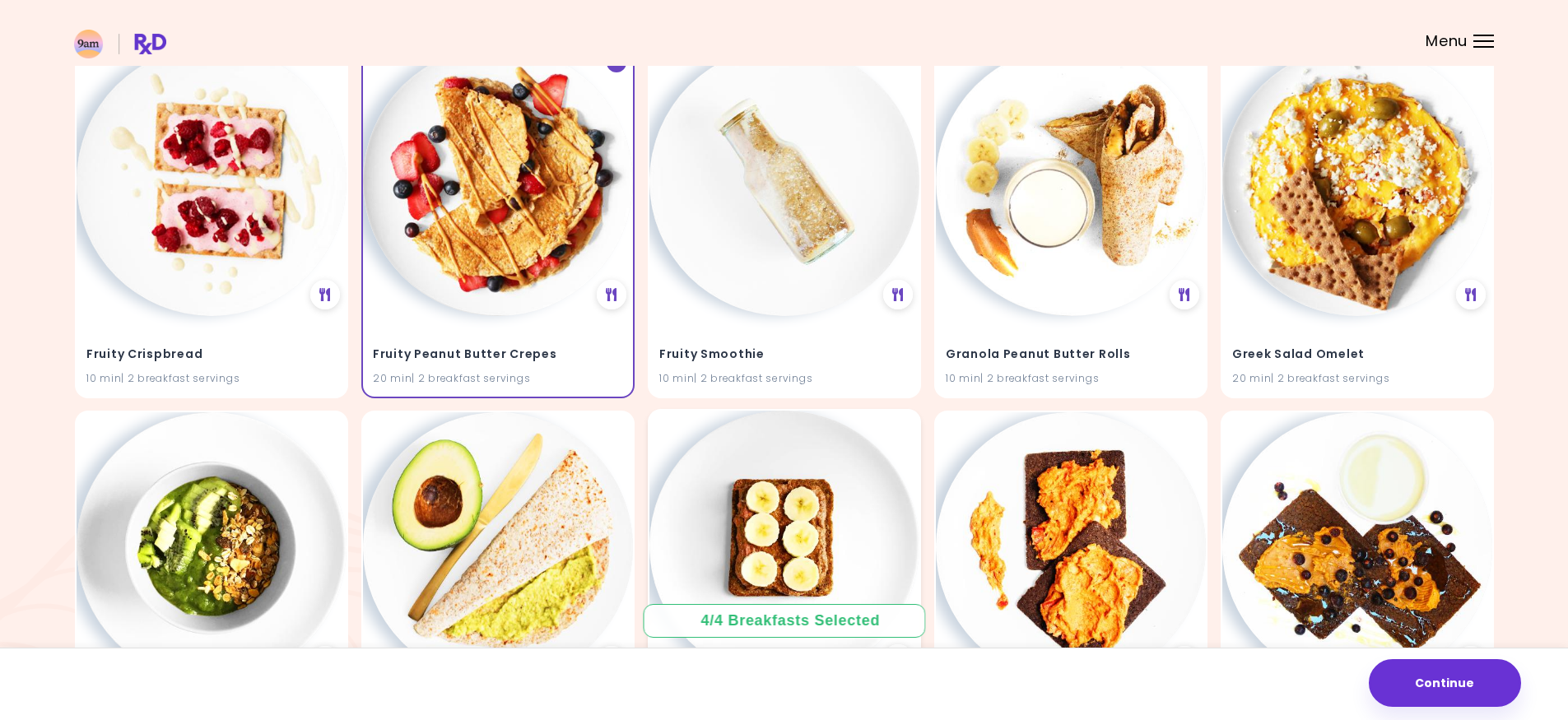
click at [809, 449] on img at bounding box center [784, 545] width 270 height 270
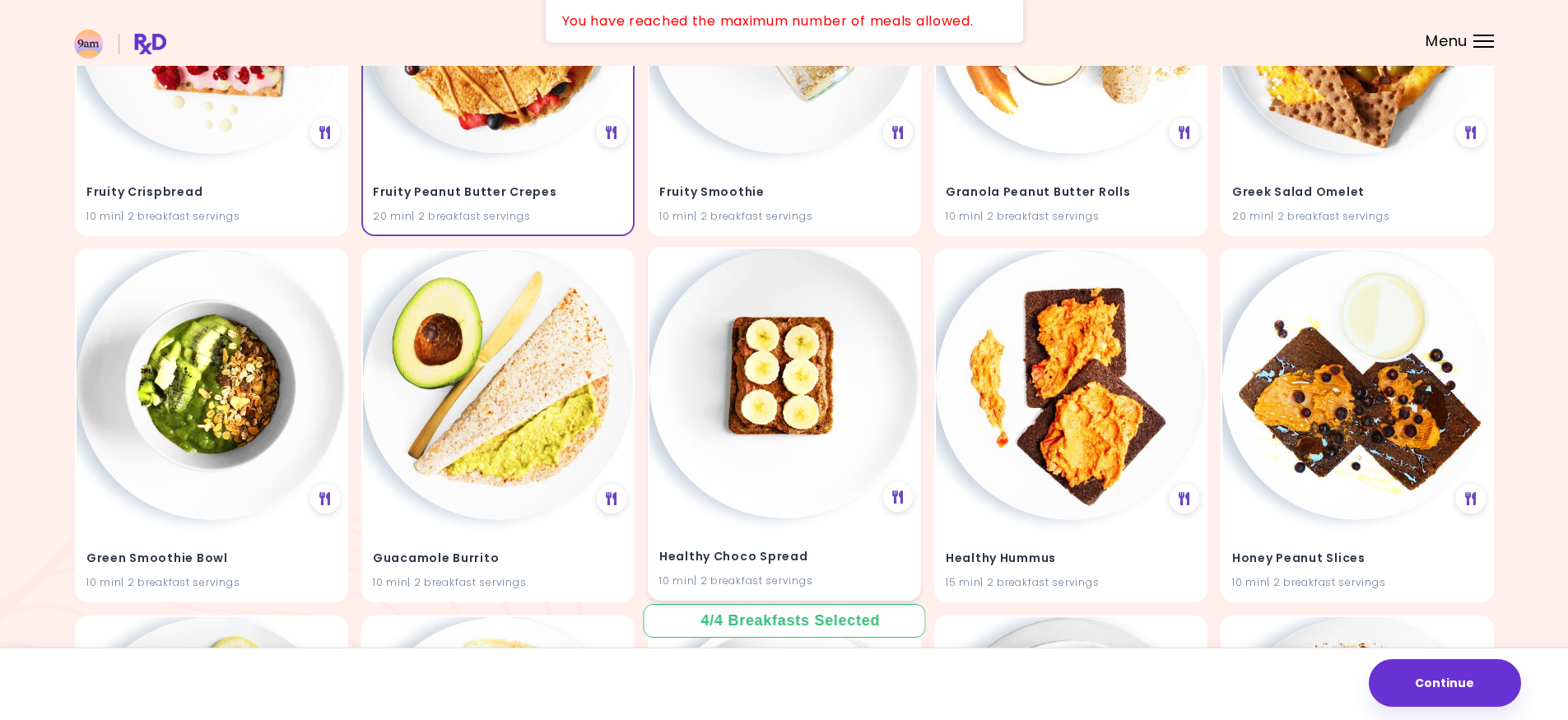
scroll to position [7324, 0]
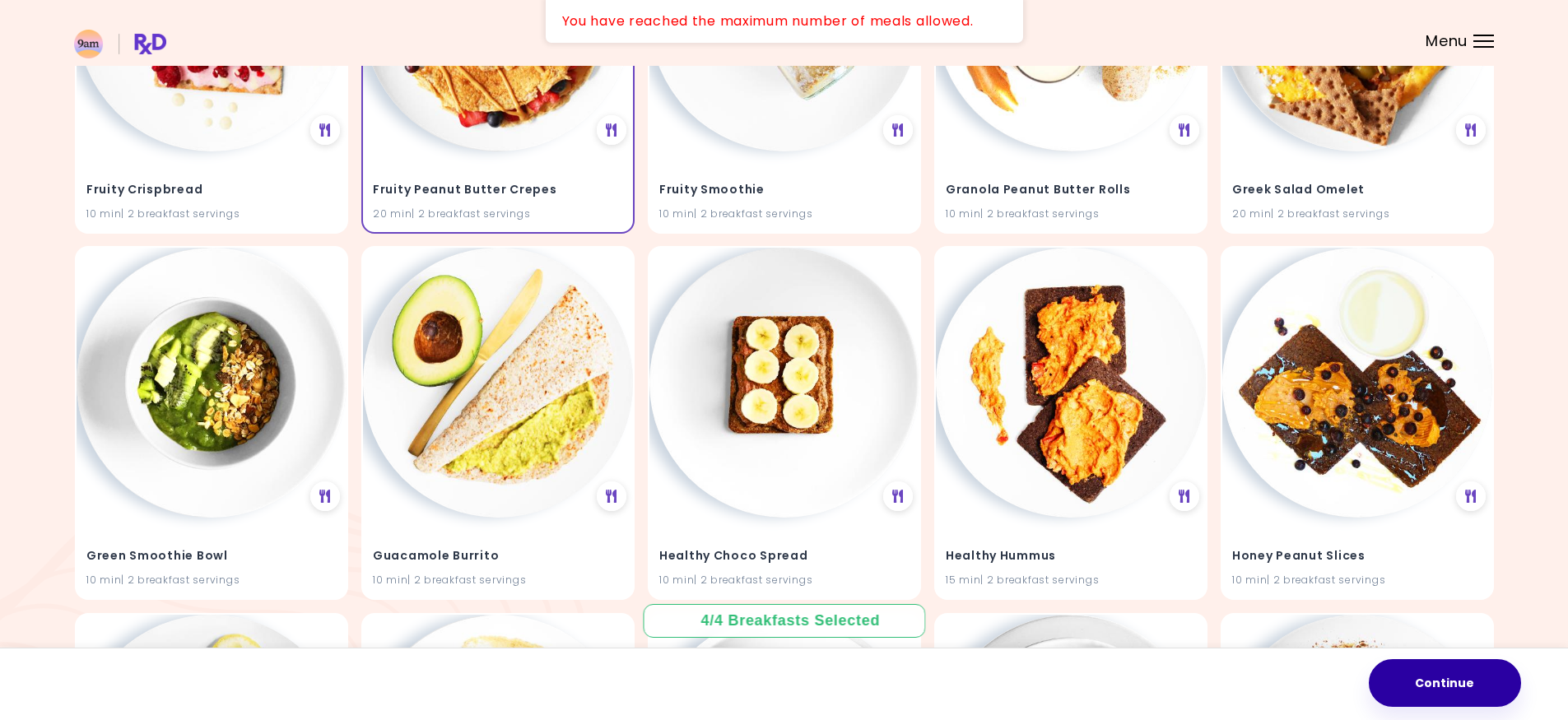
click at [1445, 683] on button "Continue" at bounding box center [1444, 682] width 152 height 48
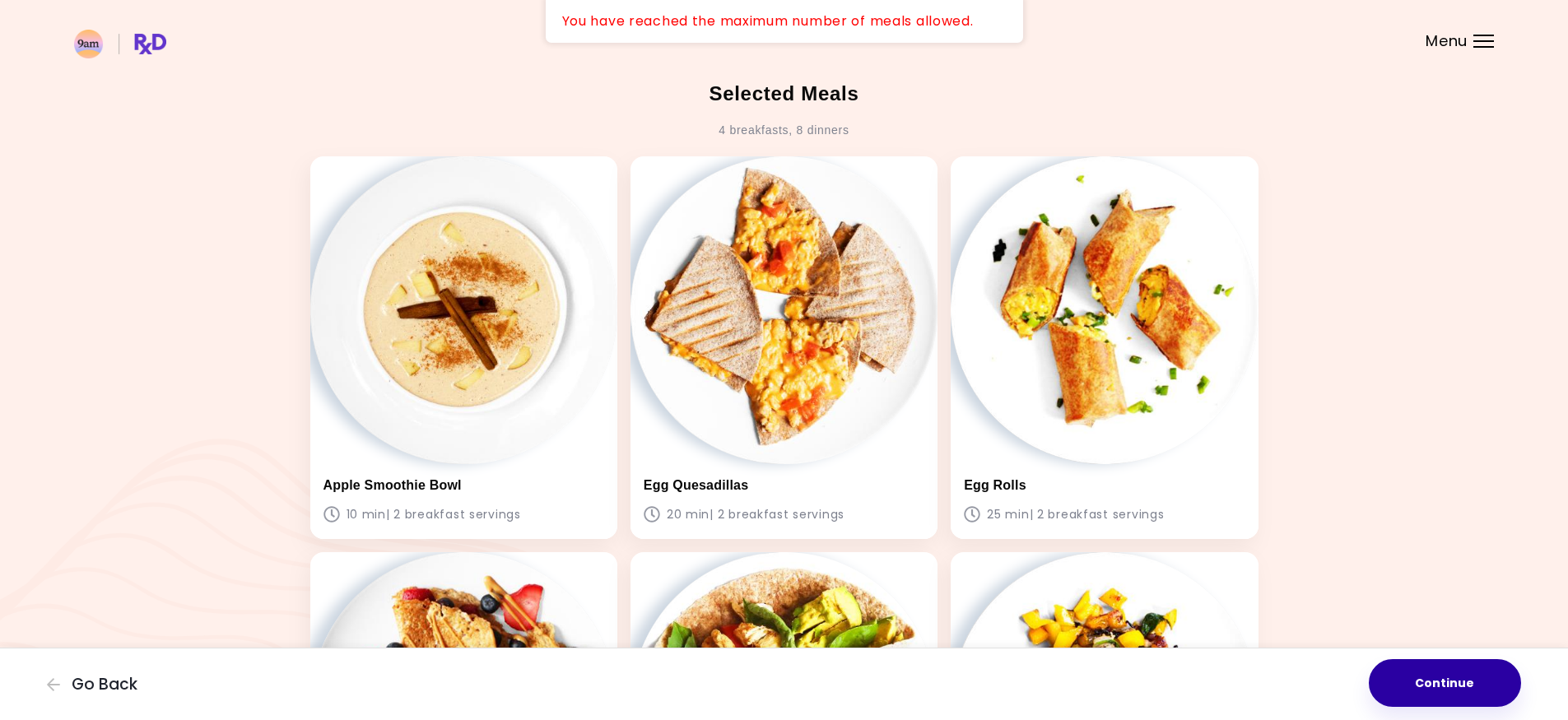
click at [1451, 683] on button "Continue" at bounding box center [1444, 682] width 152 height 48
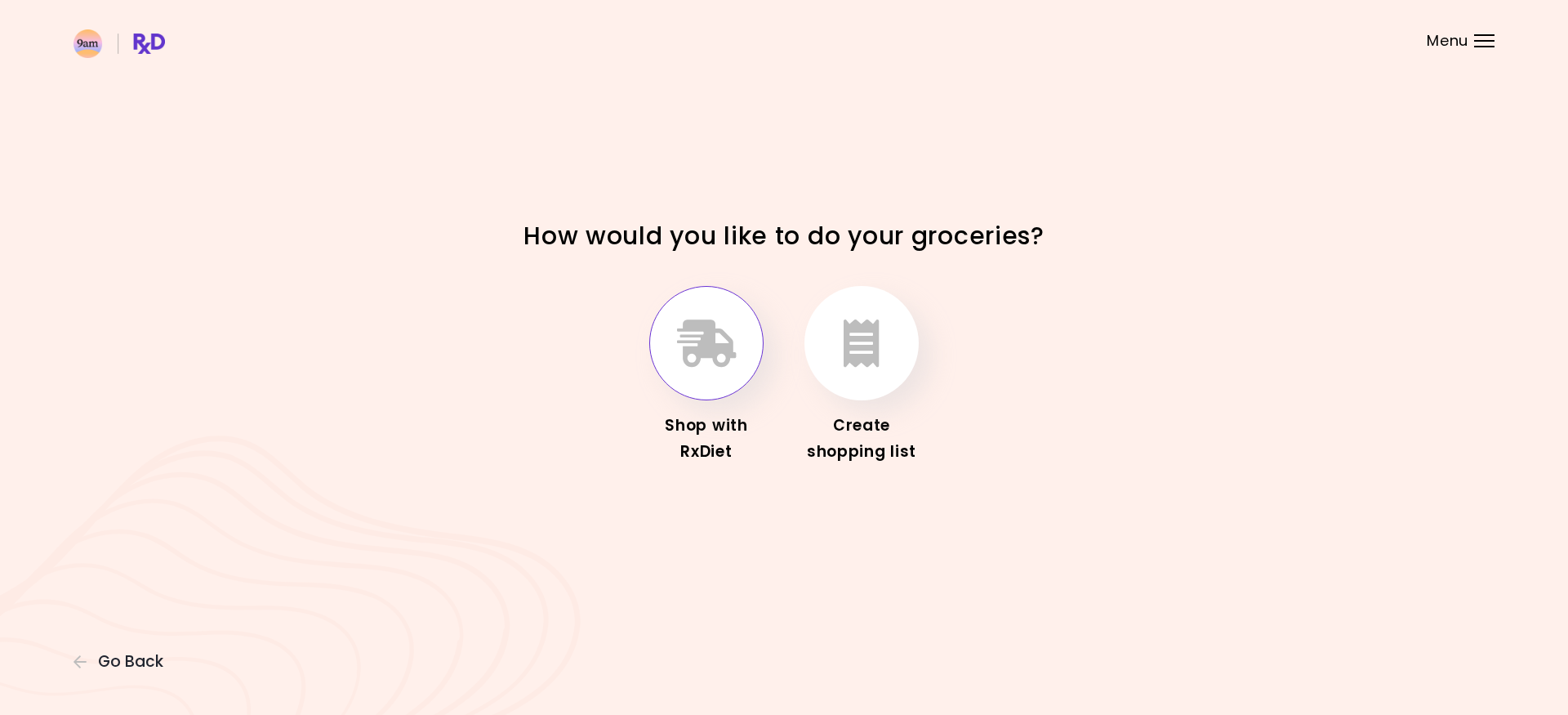
click at [695, 341] on icon "button" at bounding box center [706, 343] width 60 height 47
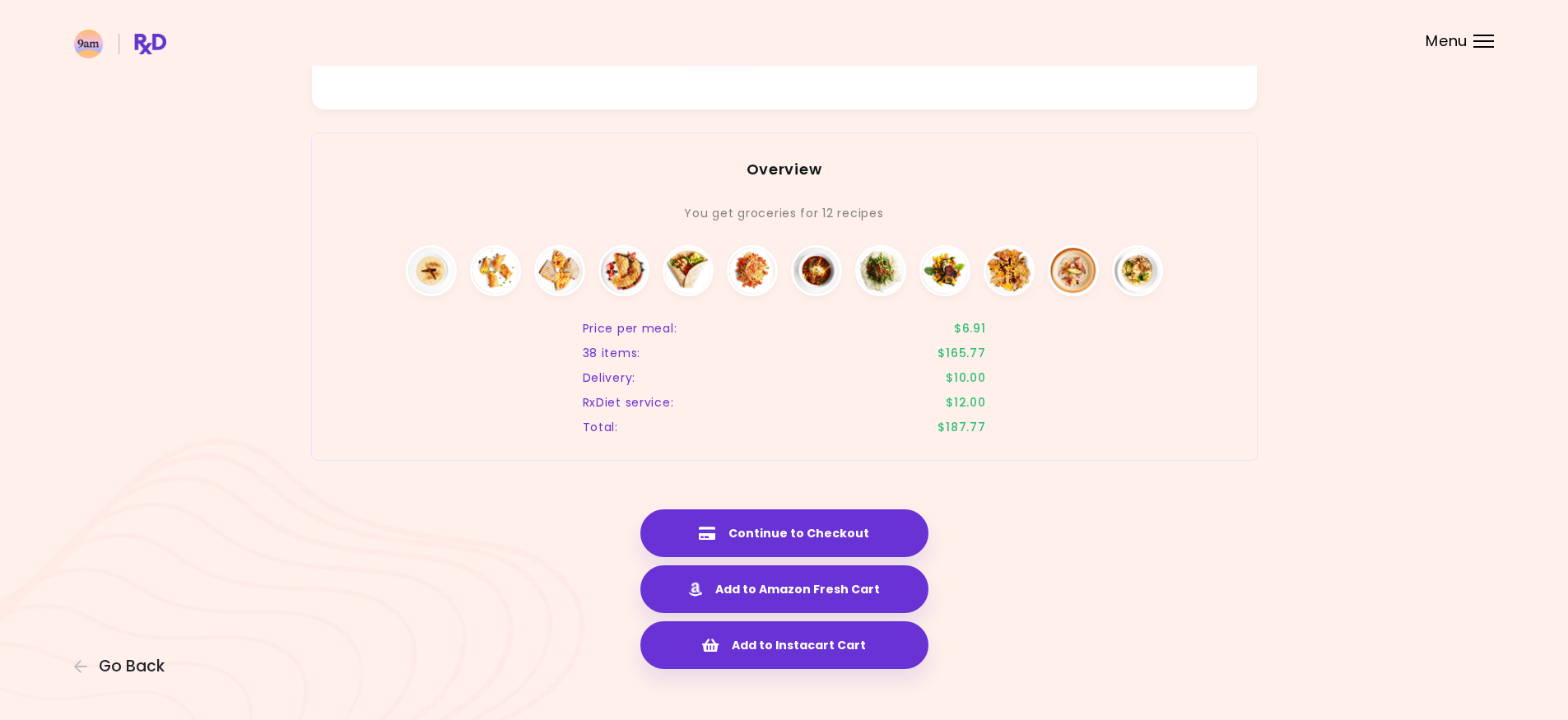
scroll to position [3132, 0]
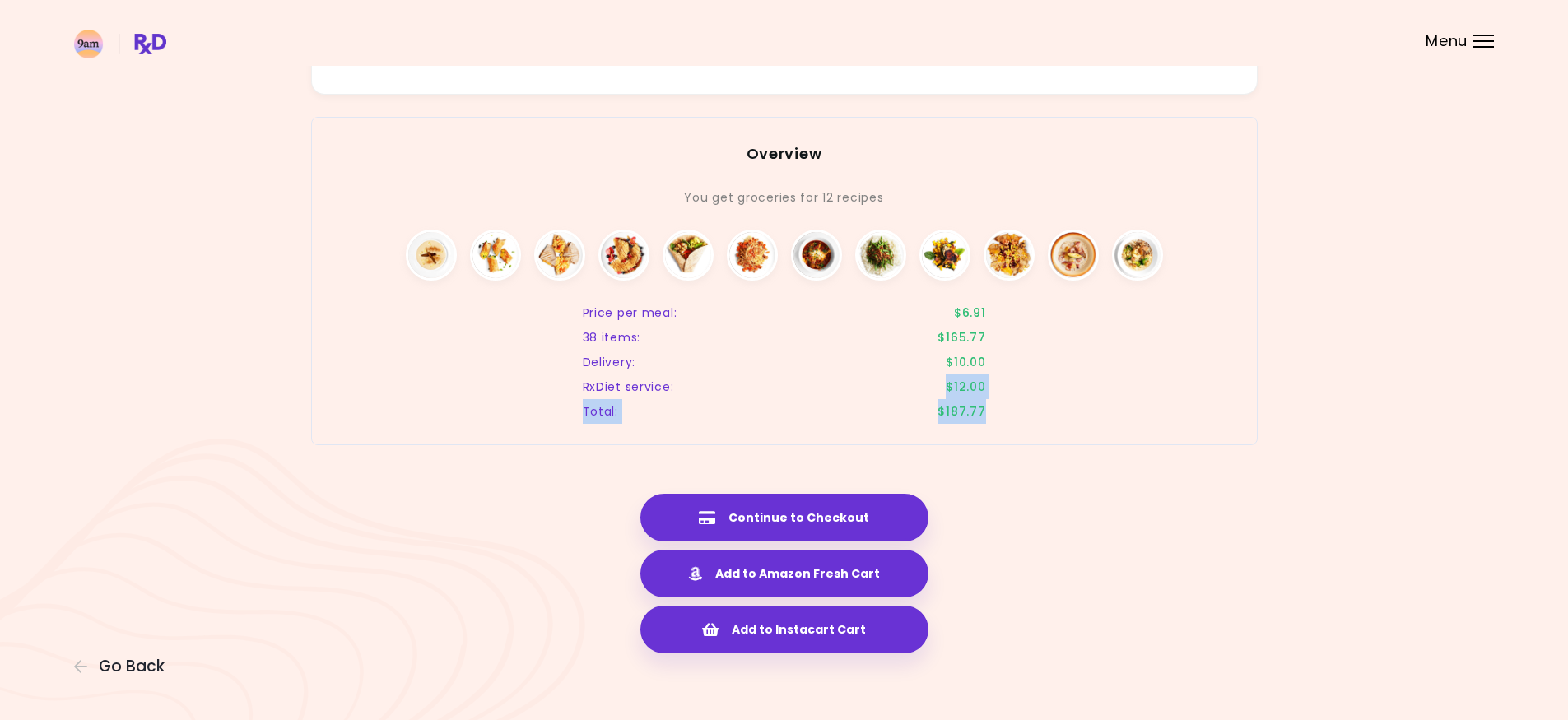
drag, startPoint x: 1012, startPoint y: 421, endPoint x: 926, endPoint y: 385, distance: 93.2
click at [926, 385] on div "Overview You get groceries for 12 recipes Price per meal : $6.91 38 items : $16…" at bounding box center [784, 281] width 946 height 328
click at [1001, 401] on div "Total : $187.77" at bounding box center [784, 411] width 453 height 25
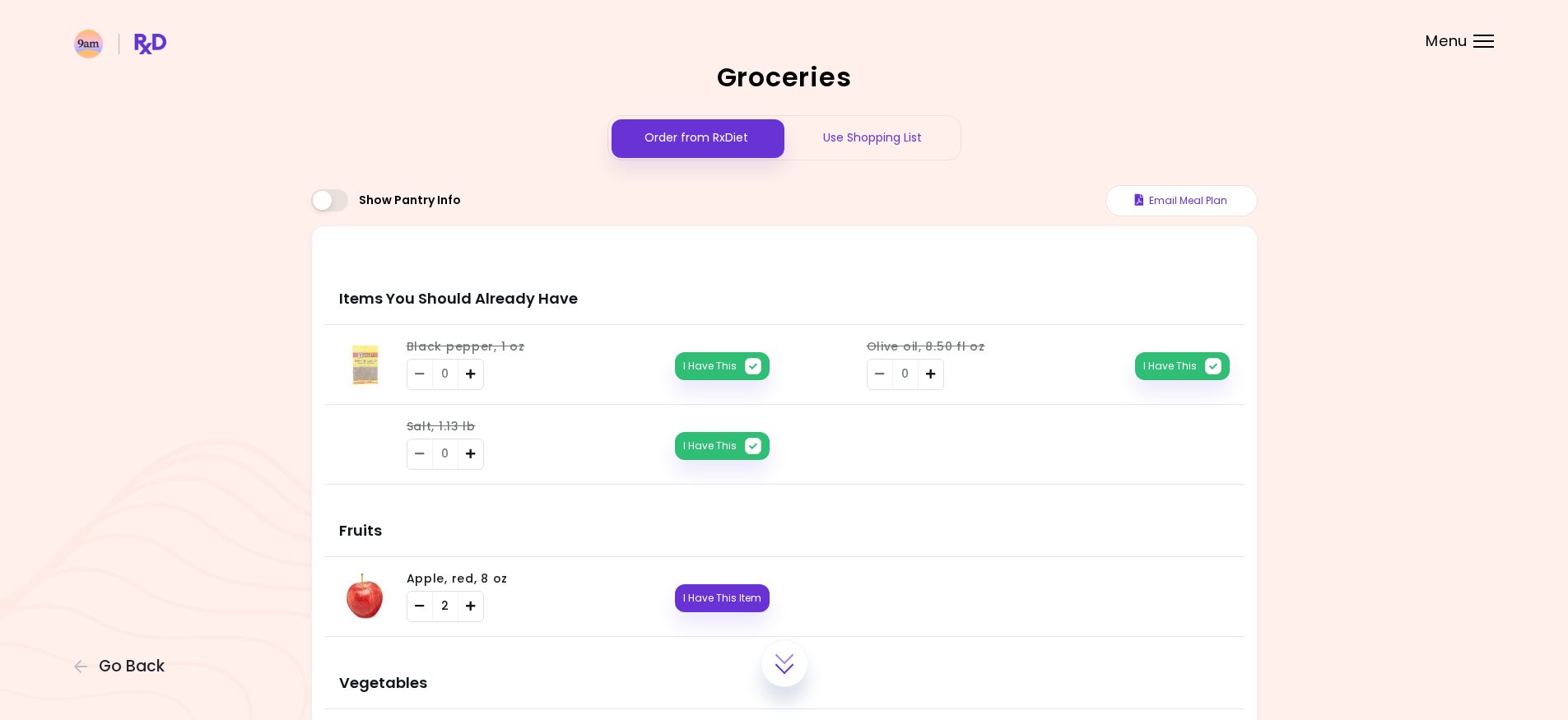
scroll to position [0, 0]
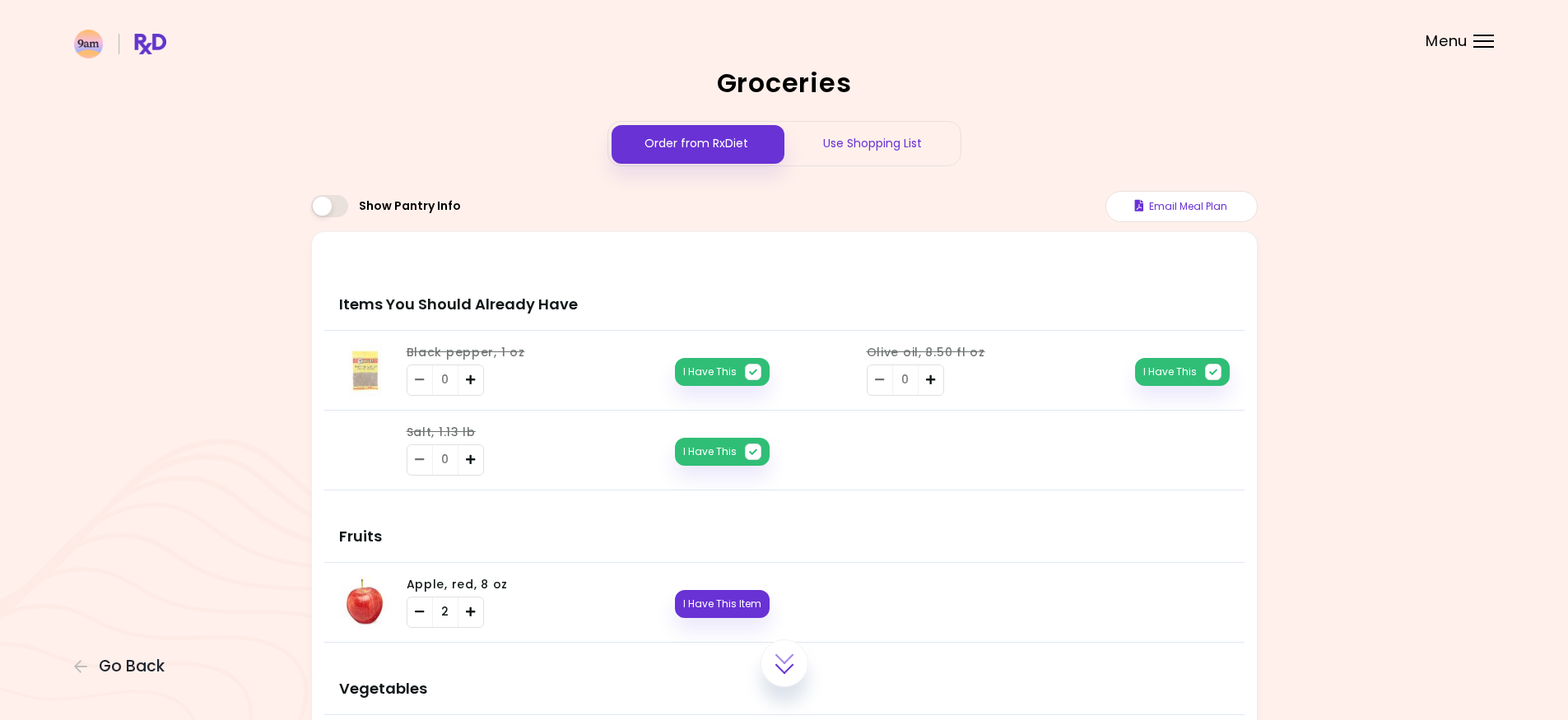
click at [867, 161] on div "Use Shopping List" at bounding box center [872, 144] width 176 height 44
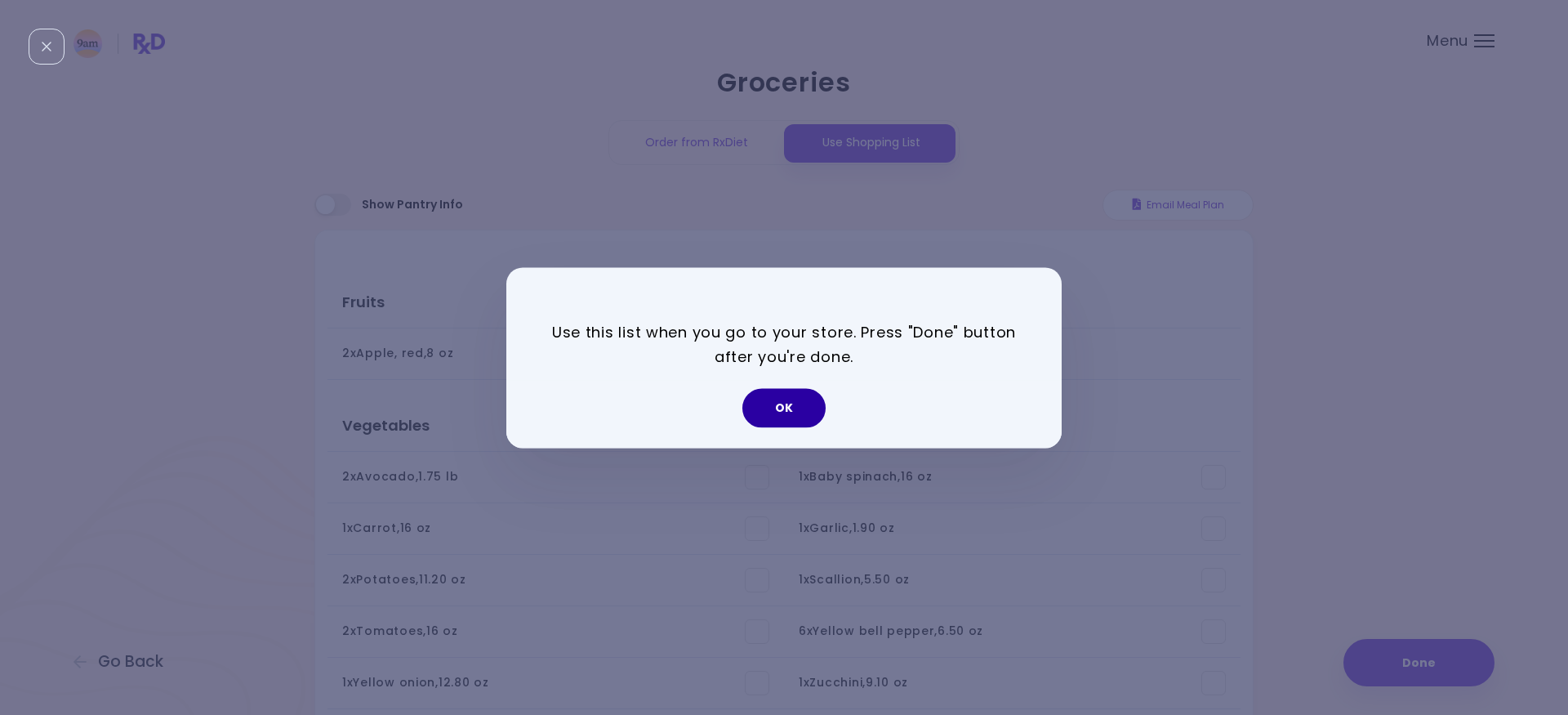
click at [816, 395] on button "OK" at bounding box center [784, 407] width 84 height 39
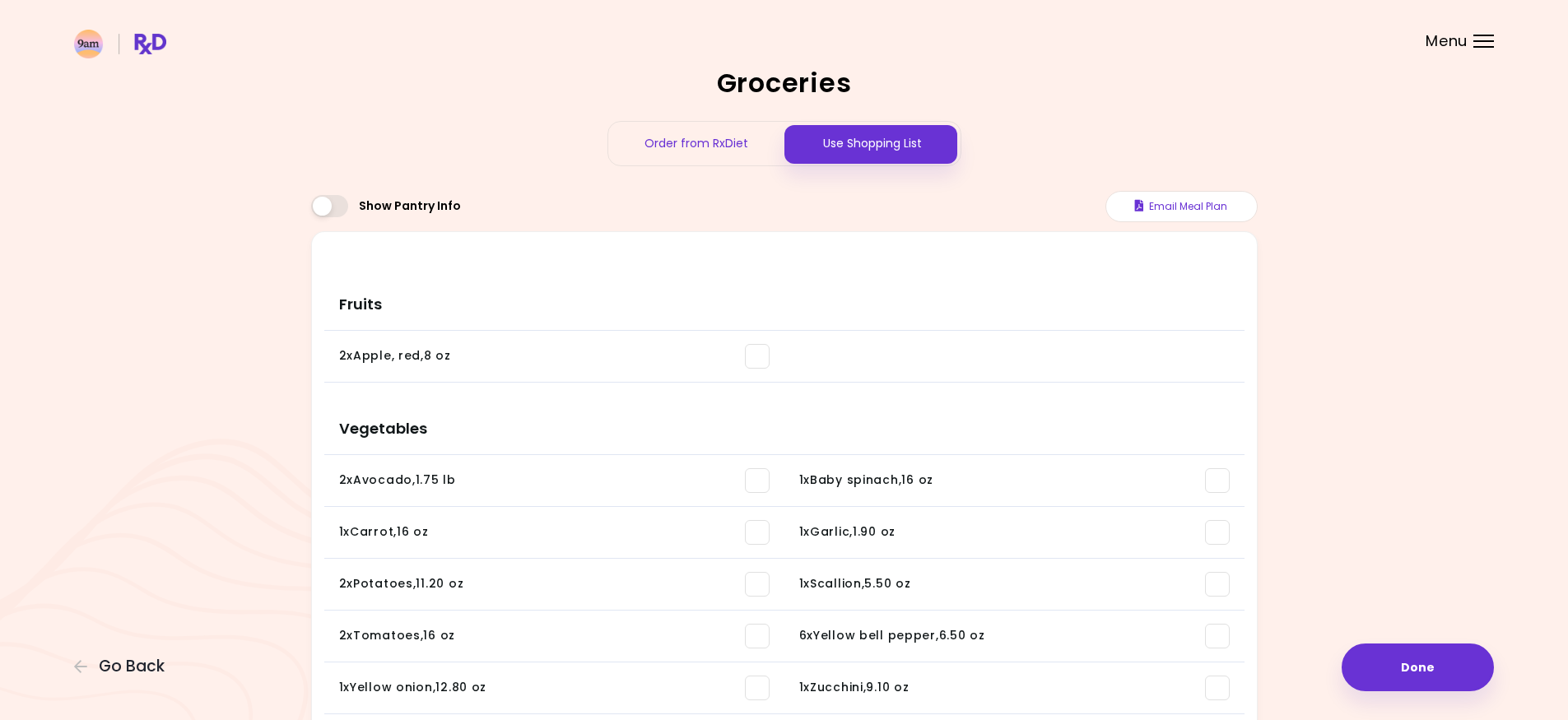
drag, startPoint x: 1350, startPoint y: 532, endPoint x: 691, endPoint y: 137, distance: 768.3
click at [693, 141] on div "Order from RxDiet" at bounding box center [697, 144] width 176 height 44
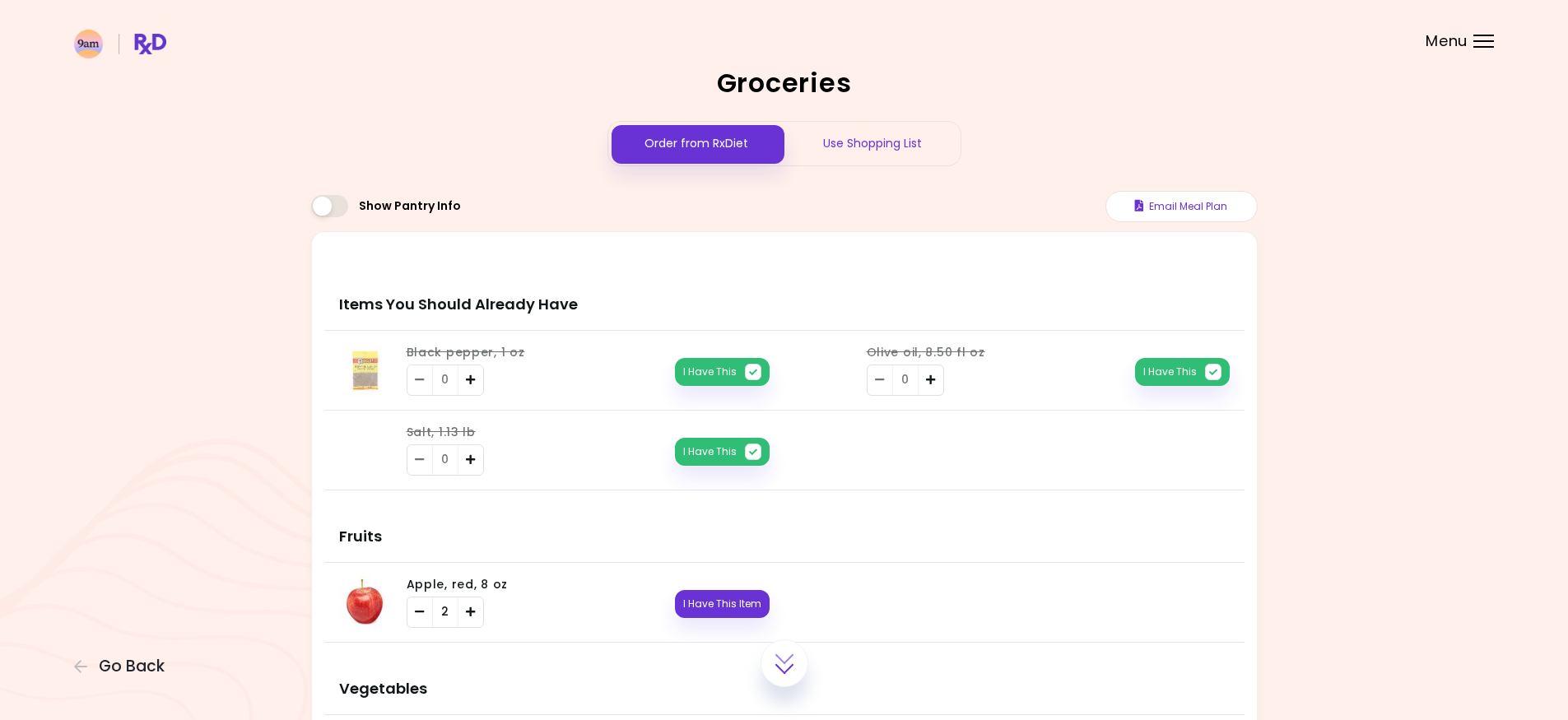
click at [330, 210] on span at bounding box center [330, 206] width 37 height 22
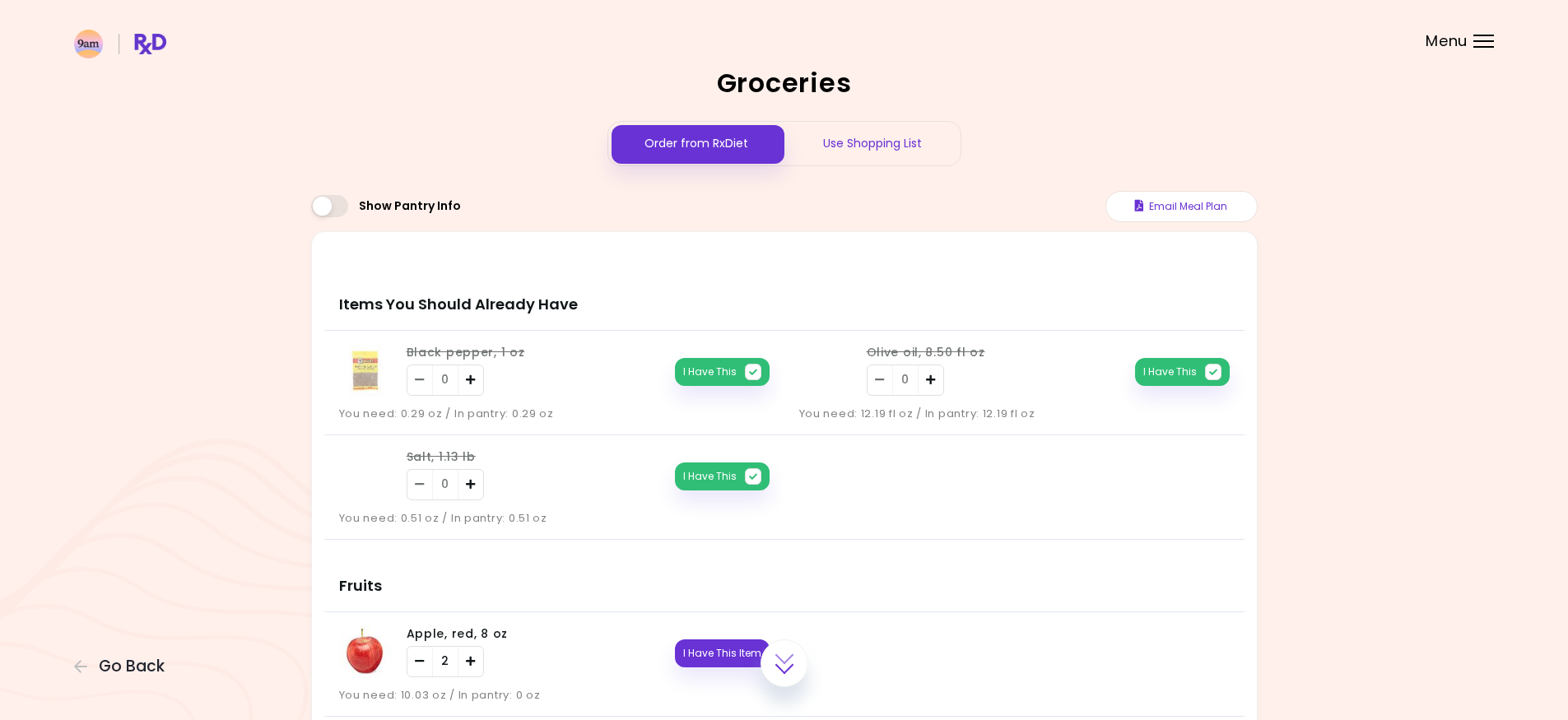
click at [330, 210] on span at bounding box center [330, 206] width 37 height 22
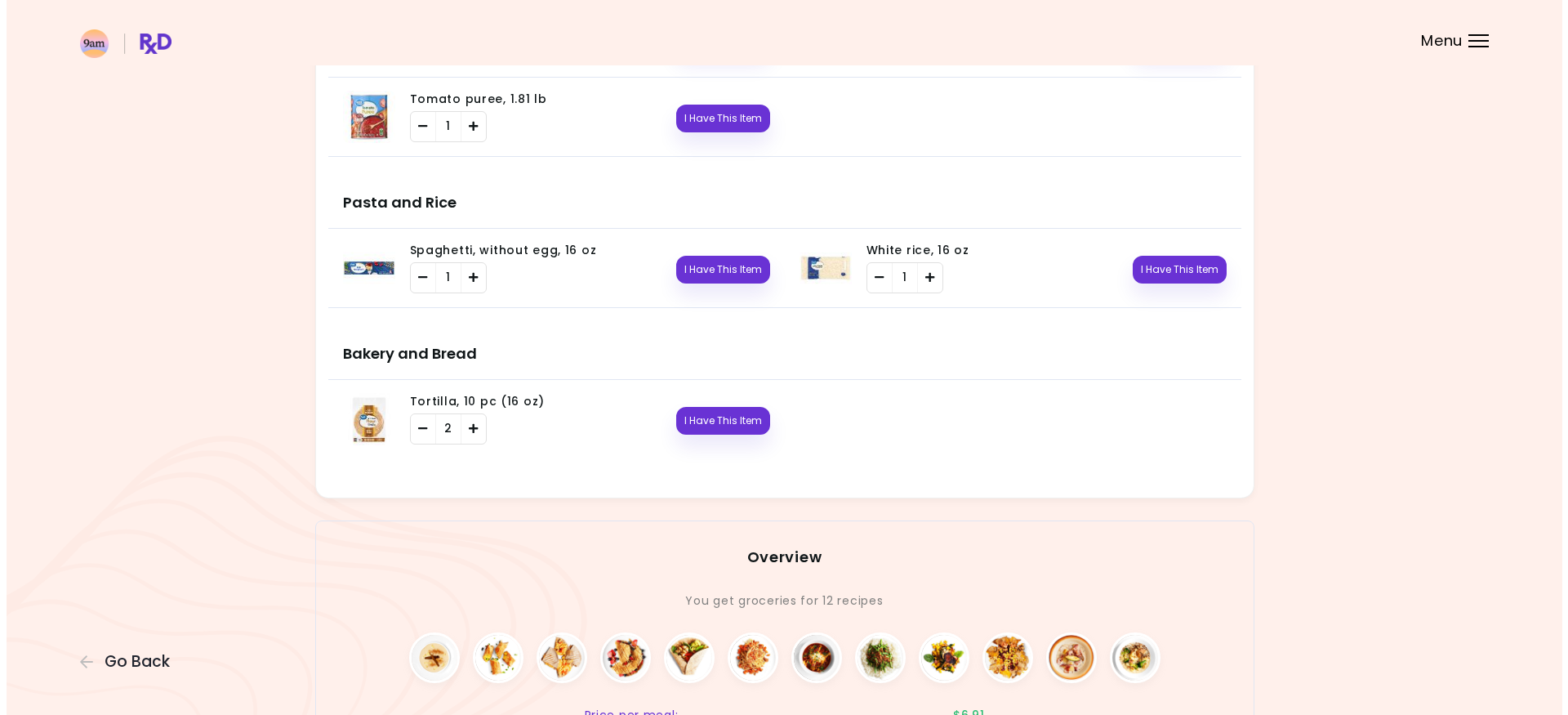
scroll to position [3110, 0]
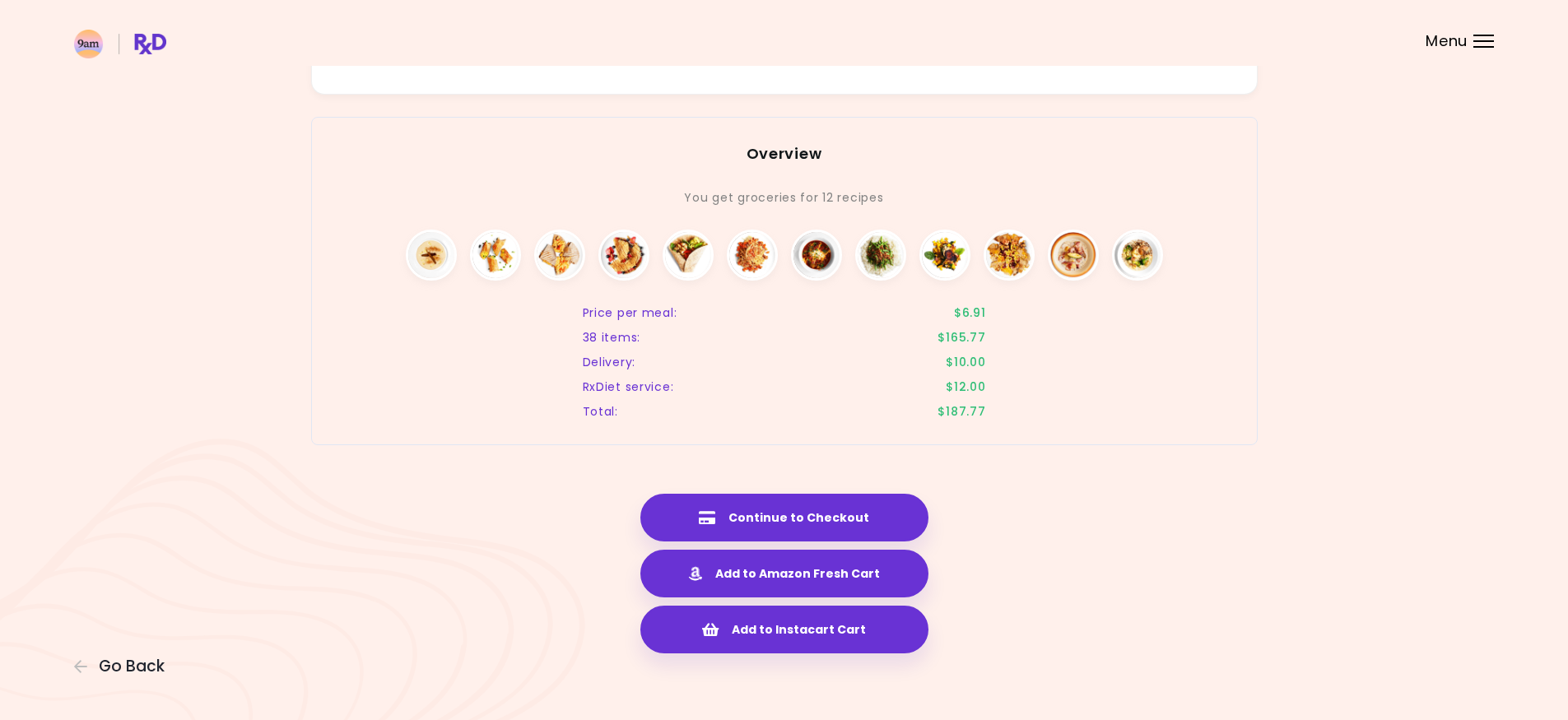
drag, startPoint x: 1323, startPoint y: 360, endPoint x: 1290, endPoint y: 584, distance: 226.4
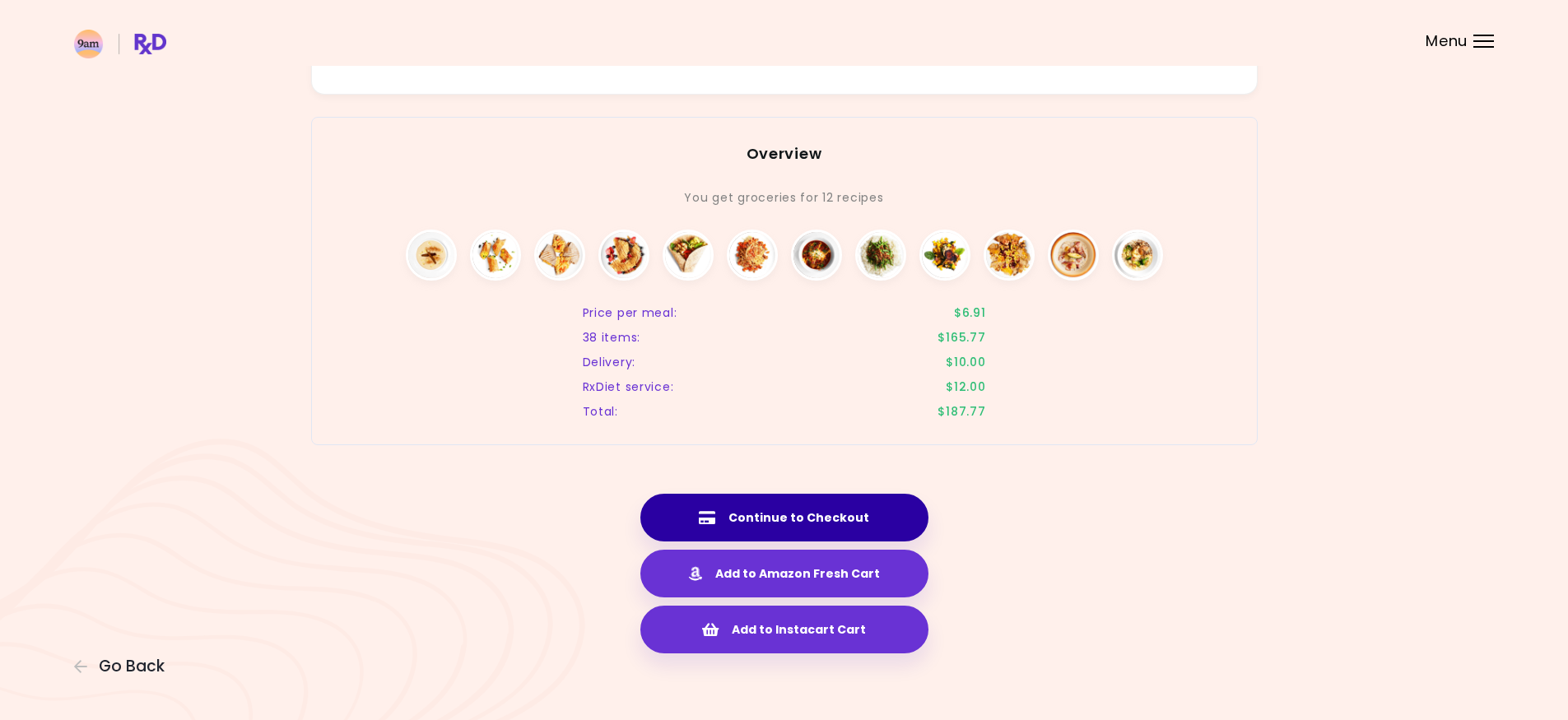
click at [885, 494] on button "Continue to Checkout" at bounding box center [784, 518] width 288 height 48
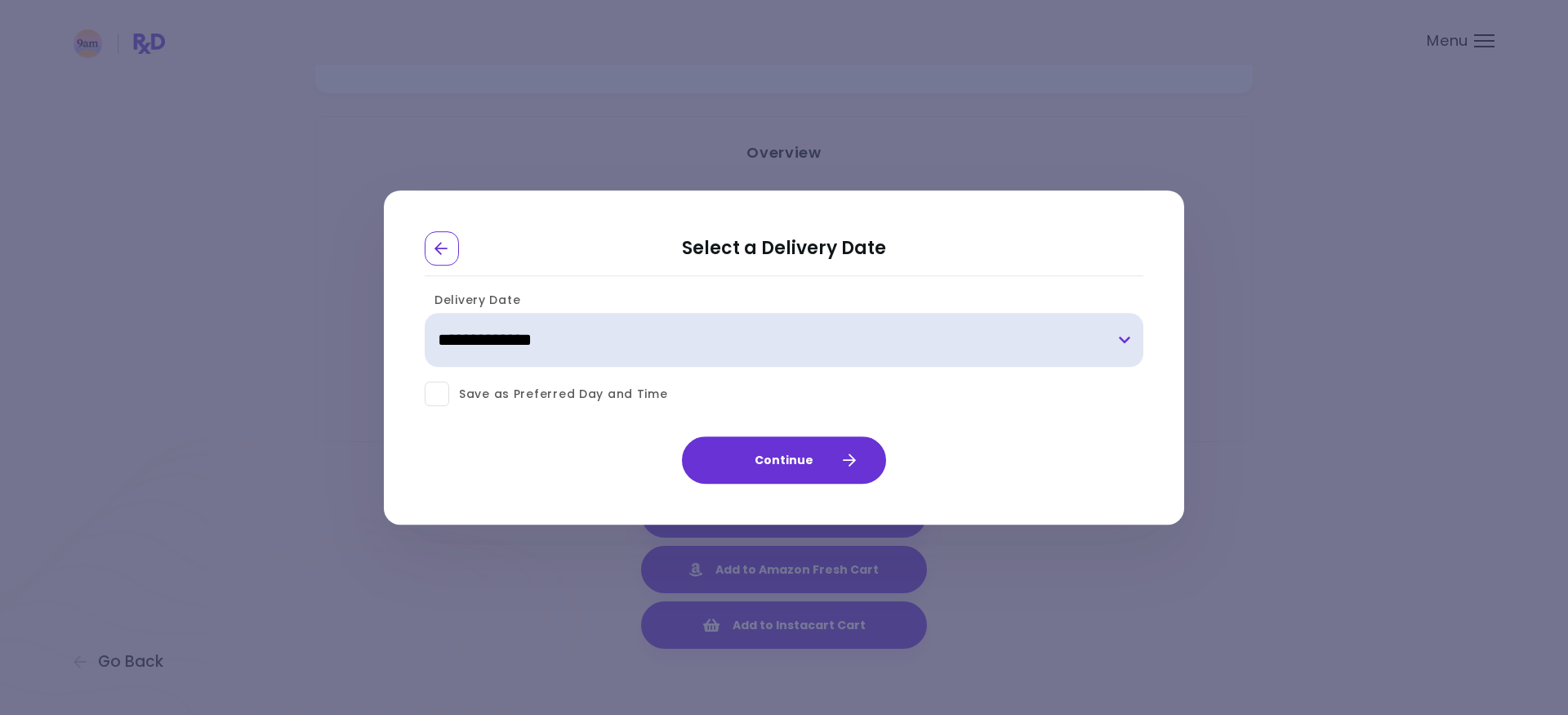
click at [790, 361] on select "**********" at bounding box center [784, 340] width 718 height 54
select select "**********"
click at [425, 313] on select "**********" at bounding box center [784, 340] width 718 height 54
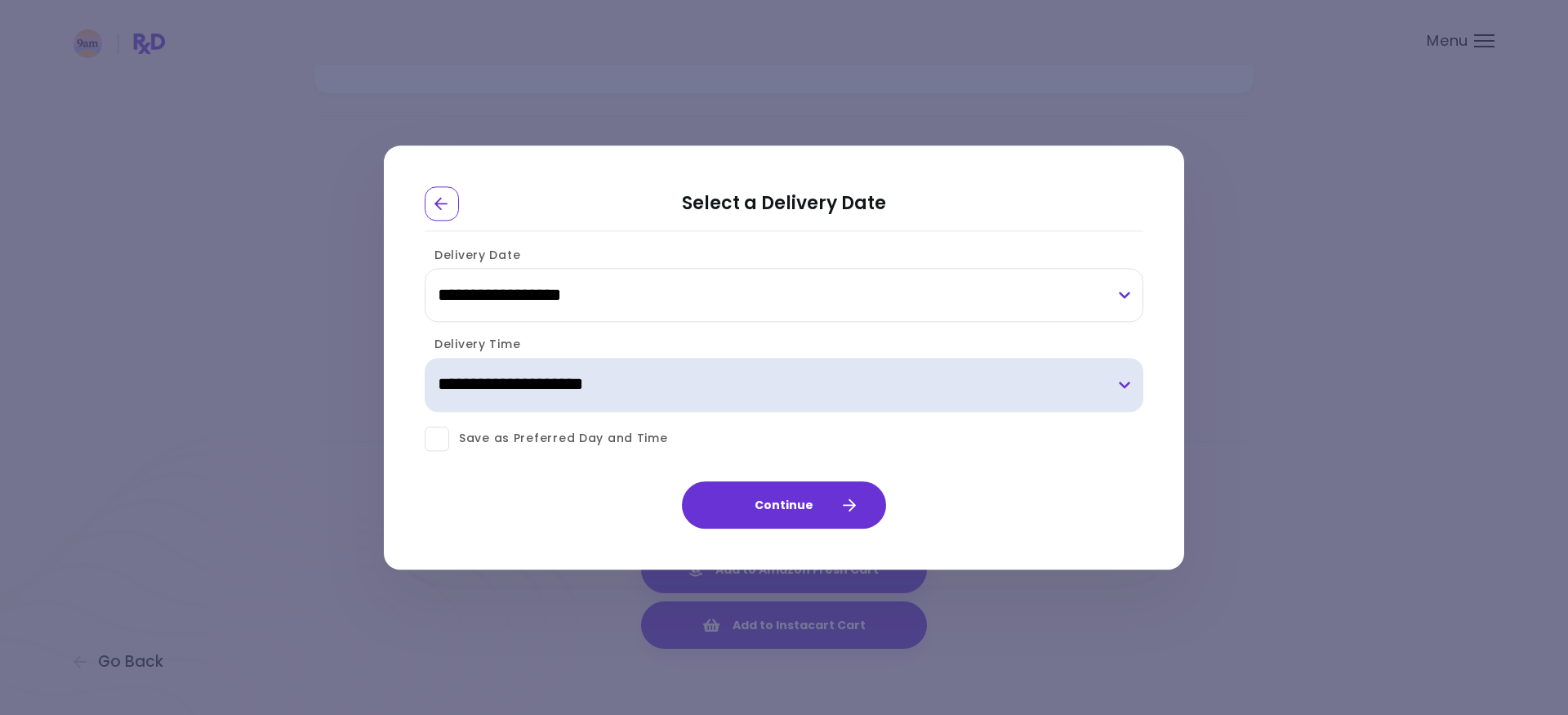
click at [629, 398] on select "**********" at bounding box center [784, 384] width 718 height 54
select select "*"
click at [425, 358] on select "**********" at bounding box center [784, 384] width 718 height 54
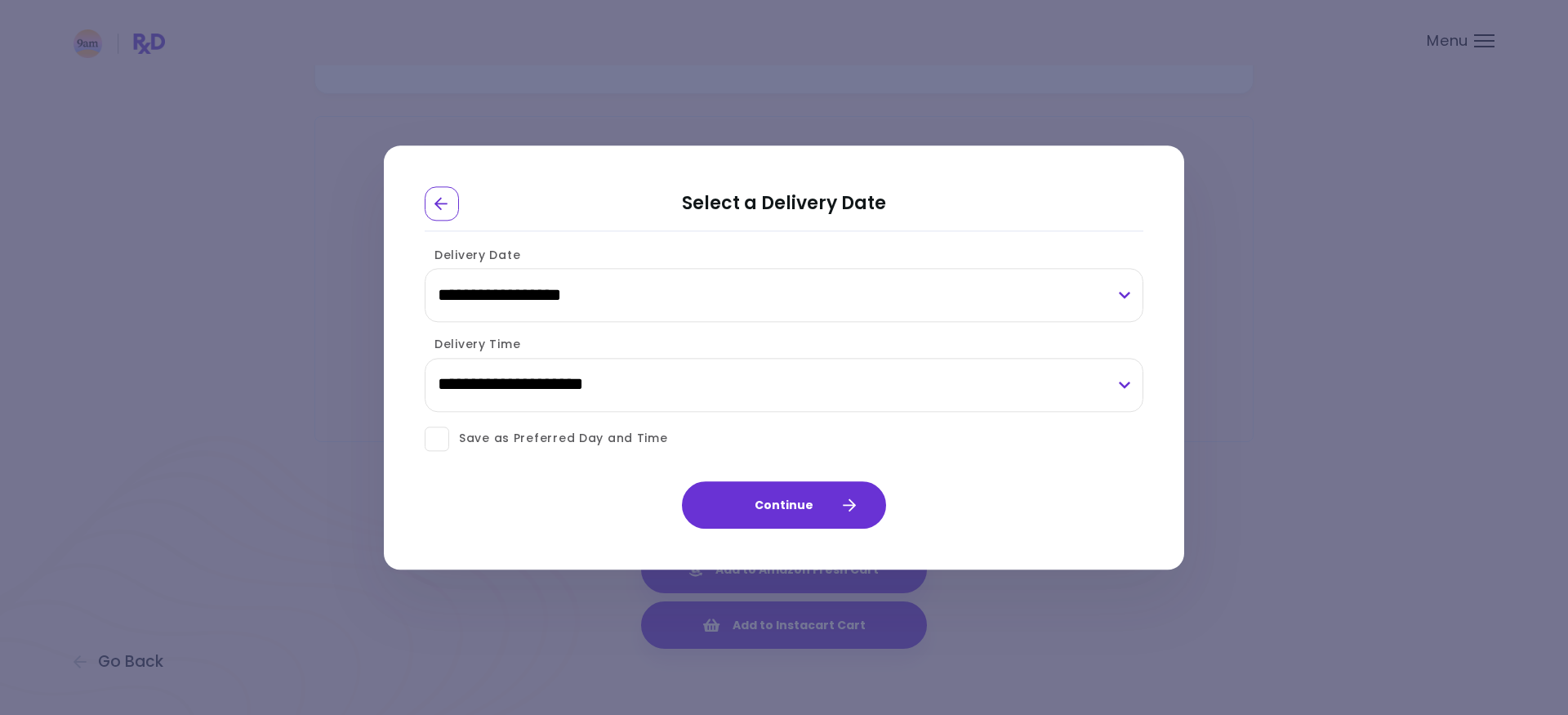
click at [575, 442] on span "Save as Preferred Day and Time" at bounding box center [558, 439] width 219 height 20
click at [854, 509] on icon "button" at bounding box center [848, 505] width 15 height 15
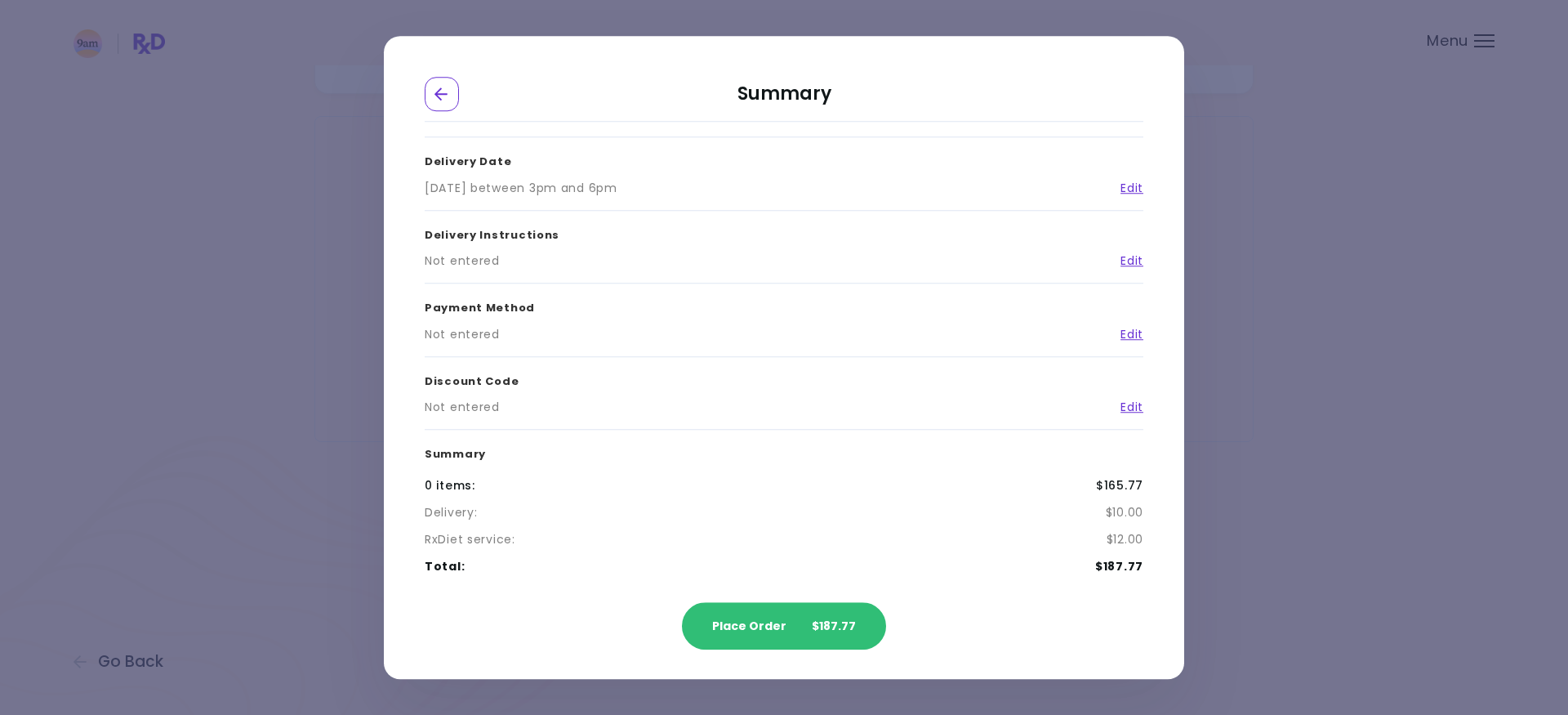
scroll to position [92, 0]
click at [1130, 263] on link "Edit" at bounding box center [1125, 261] width 35 height 17
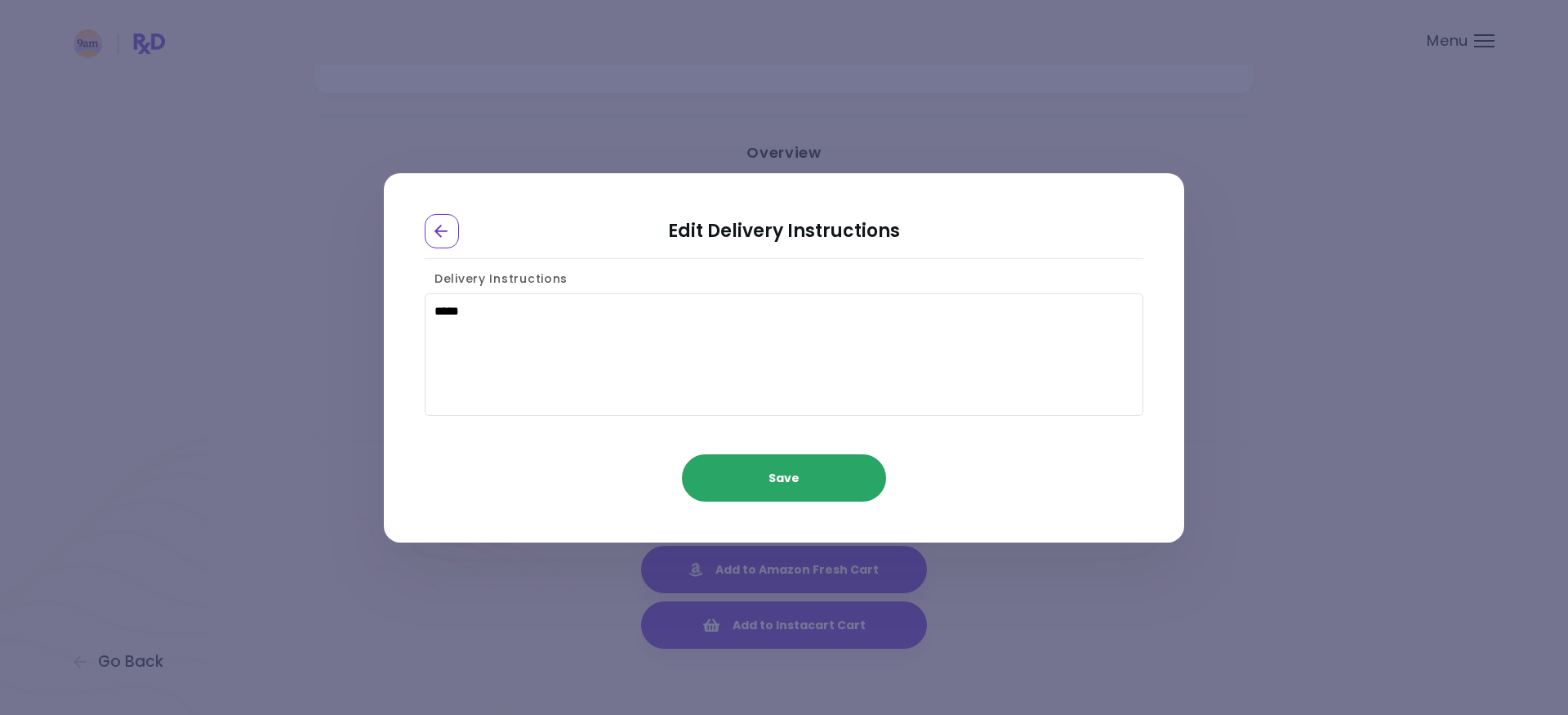
type textarea "*****"
click at [843, 465] on button "Save" at bounding box center [784, 478] width 204 height 47
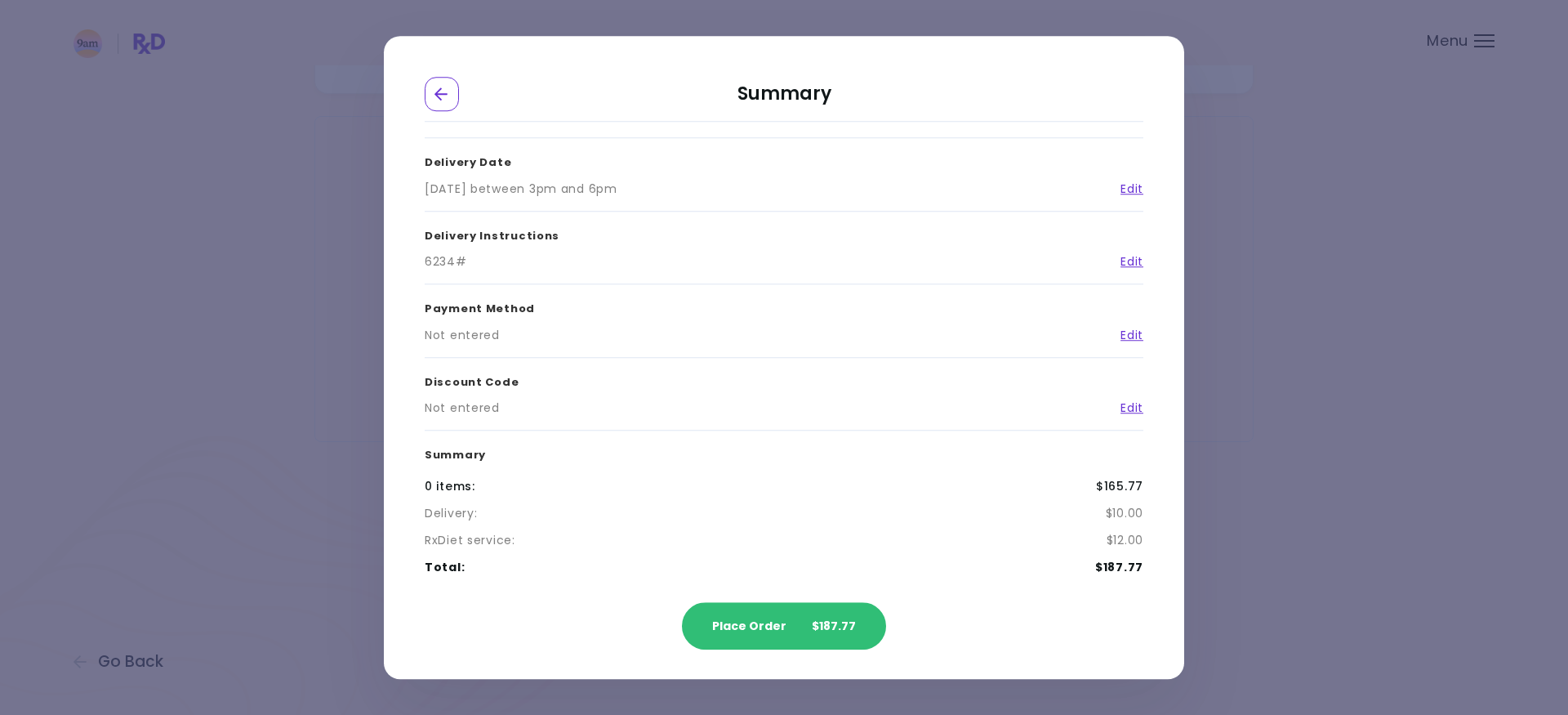
scroll to position [92, 0]
click at [1133, 331] on link "Edit" at bounding box center [1125, 334] width 35 height 17
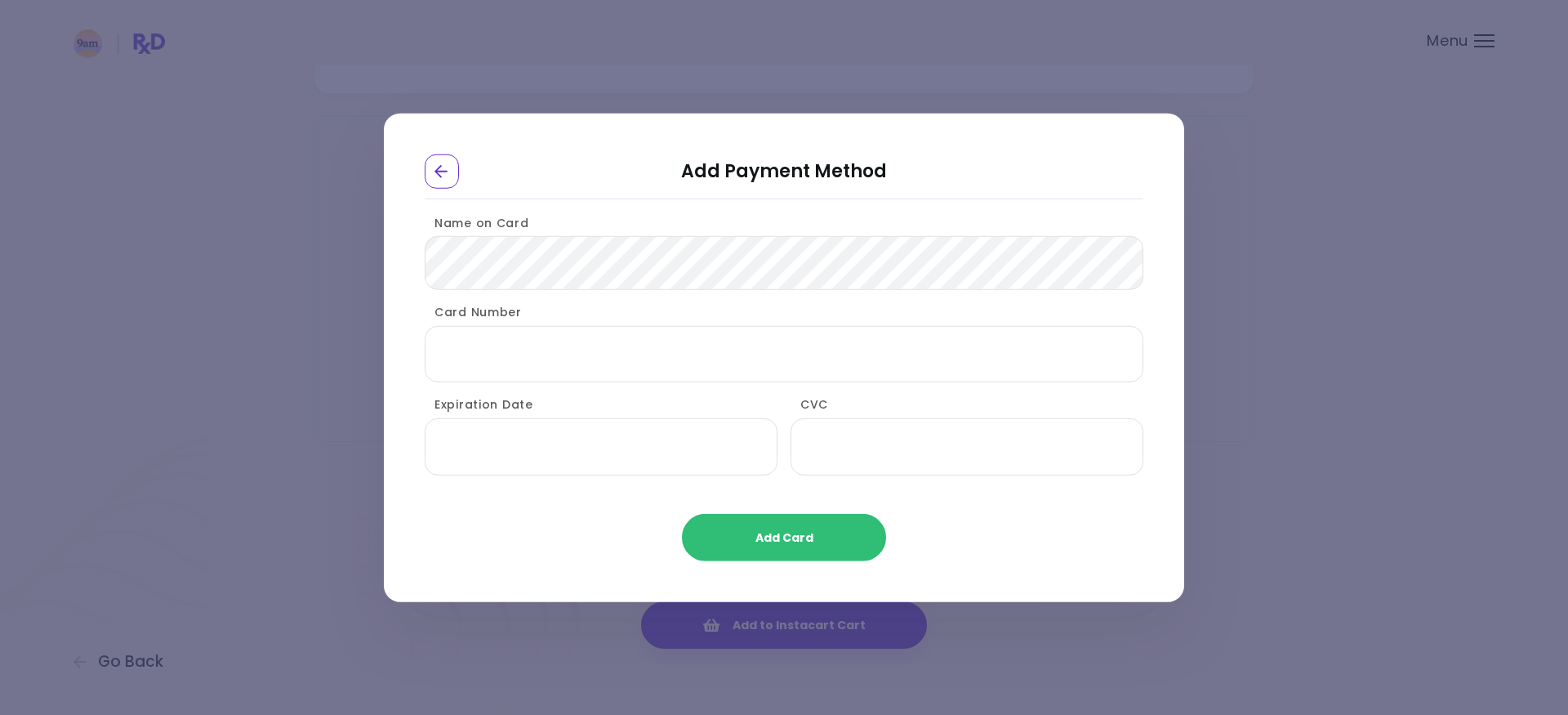
scroll to position [0, 0]
click at [722, 228] on div "Name on Card" at bounding box center [784, 248] width 718 height 81
type input "*"
click at [664, 377] on div "*" at bounding box center [784, 353] width 718 height 57
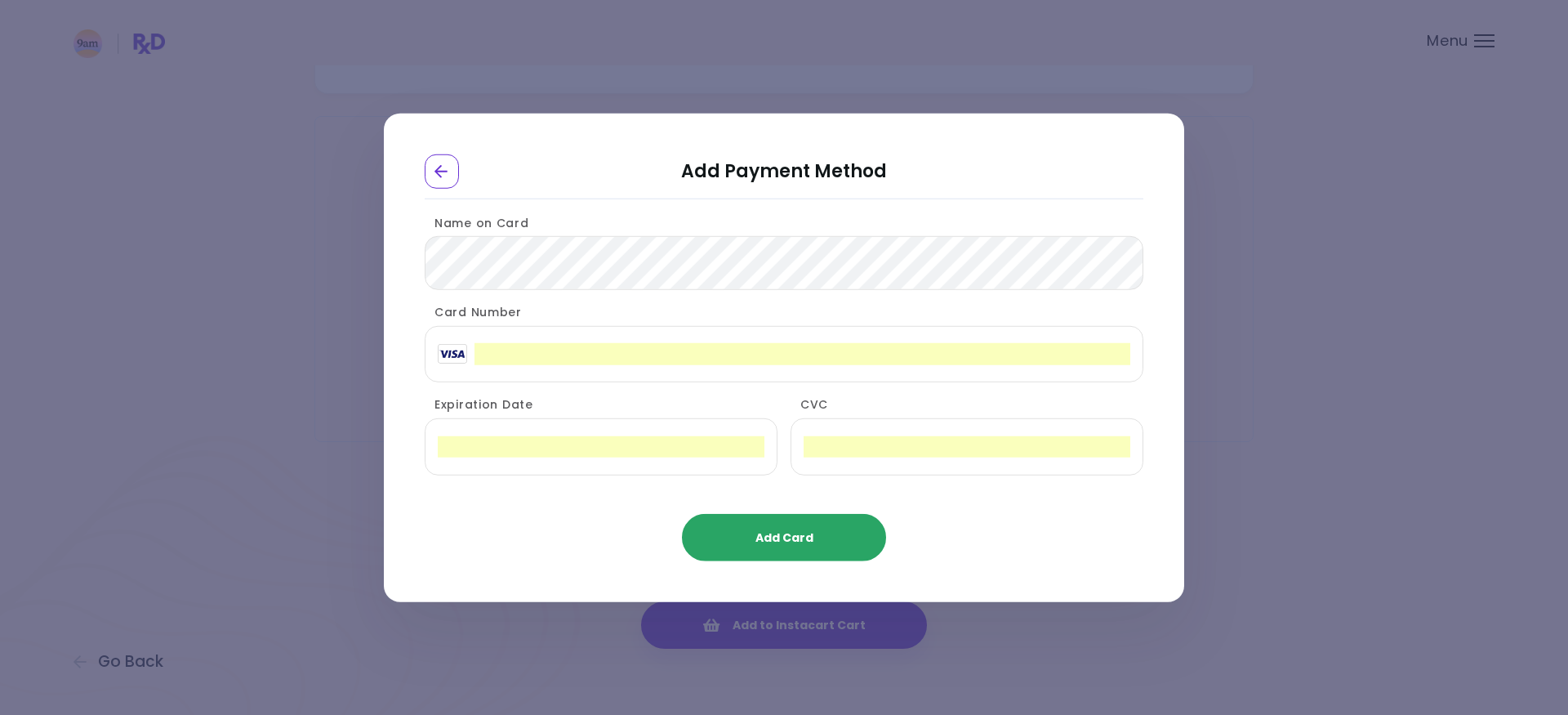
click at [842, 540] on button "Add Card" at bounding box center [784, 538] width 204 height 47
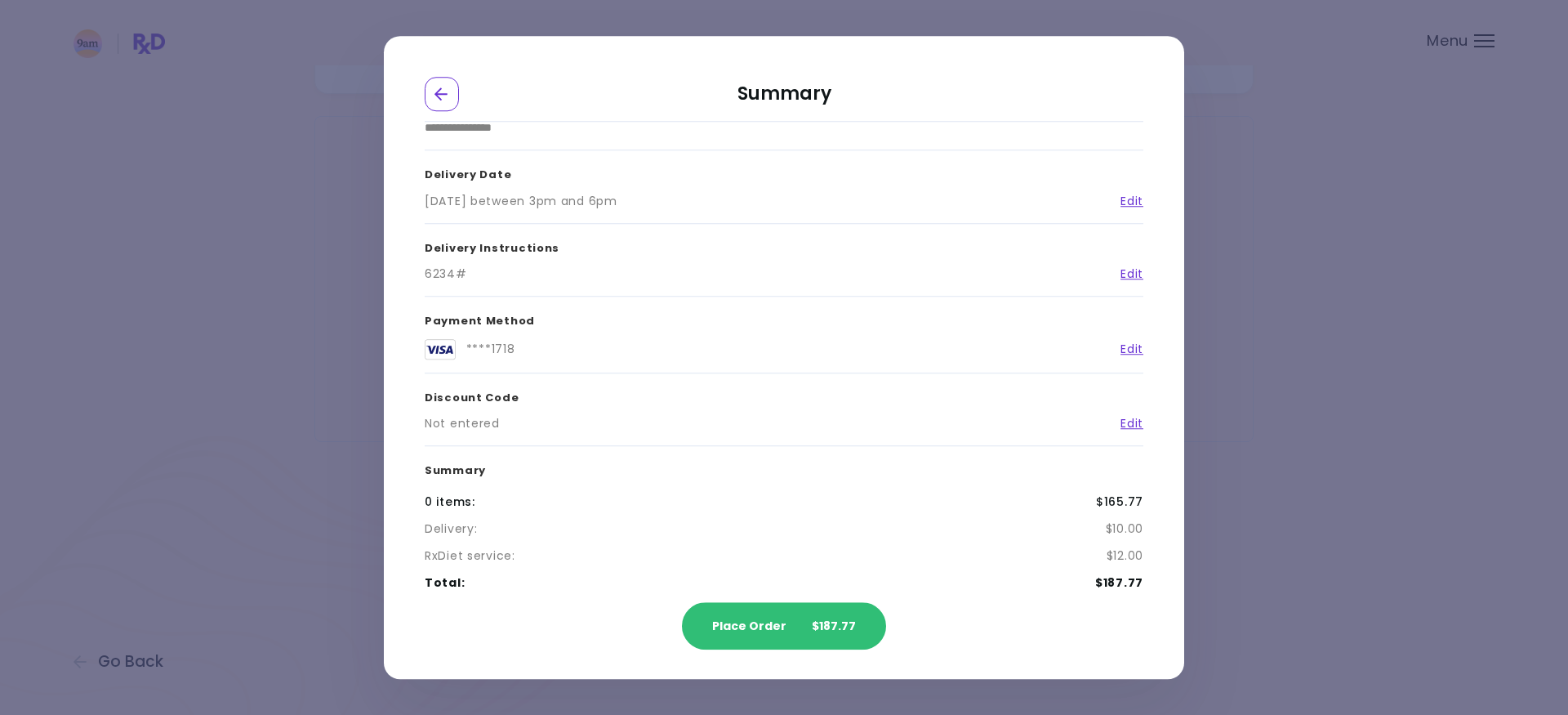
scroll to position [94, 0]
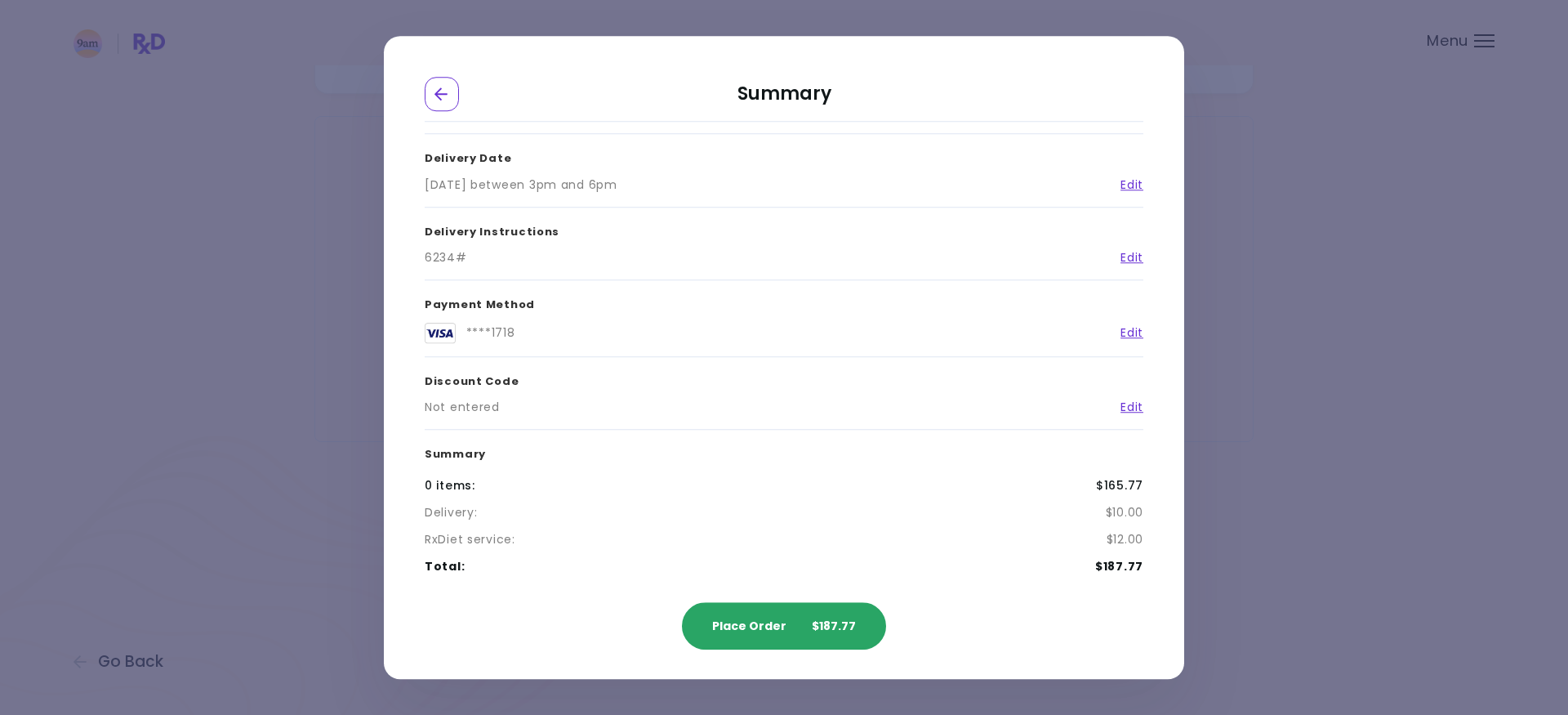
click at [830, 621] on span "$187.77" at bounding box center [833, 626] width 44 height 12
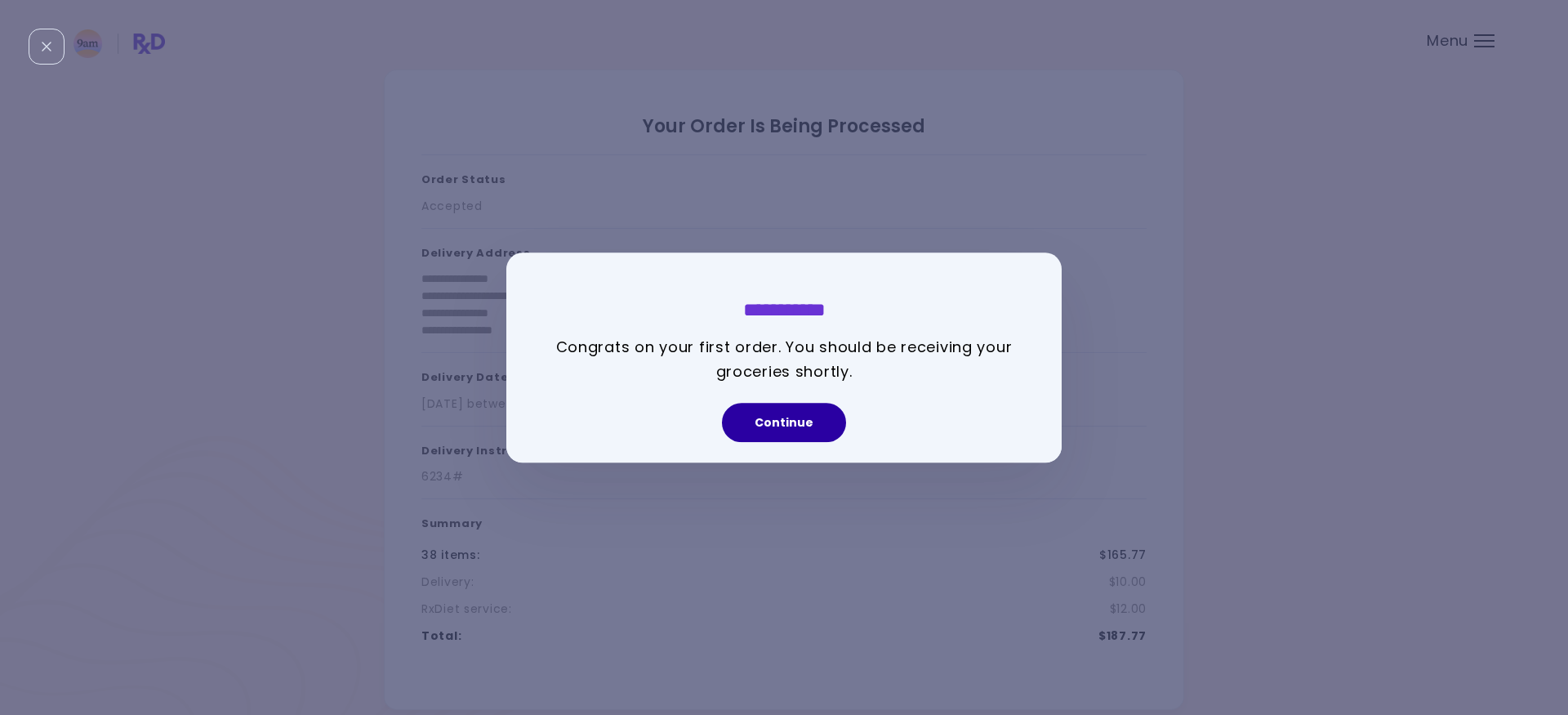
click at [820, 417] on button "Continue" at bounding box center [784, 422] width 124 height 39
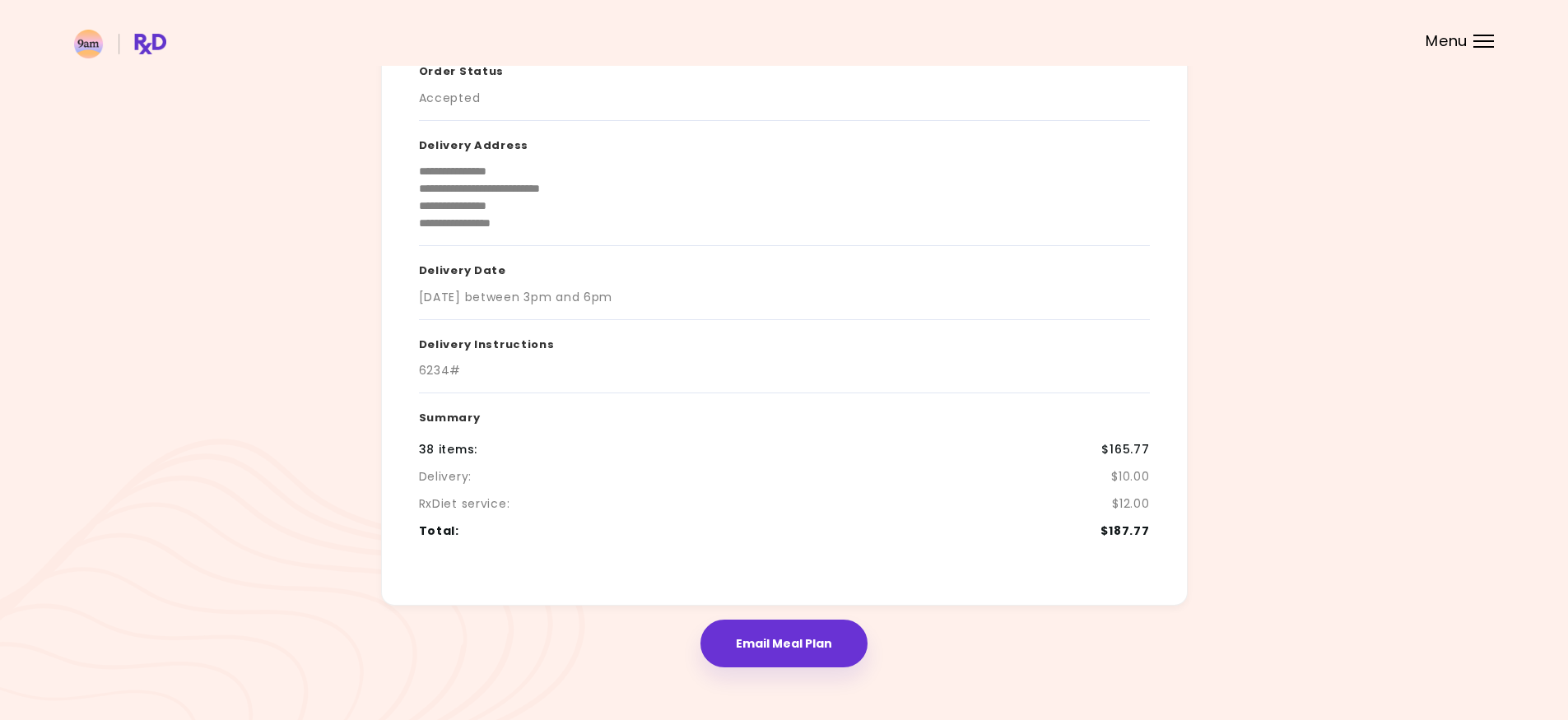
scroll to position [124, 0]
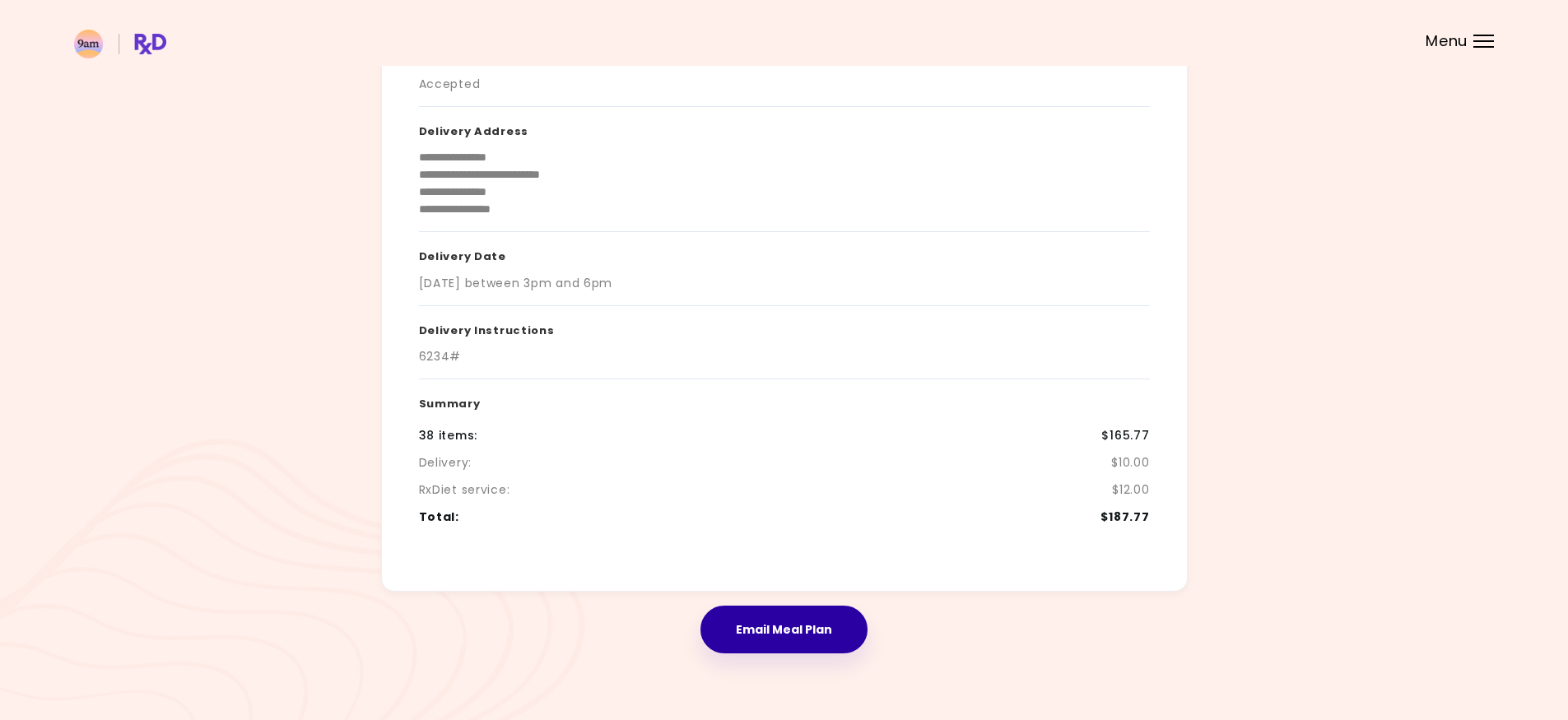
click at [826, 633] on button "Email Meal Plan" at bounding box center [784, 629] width 168 height 48
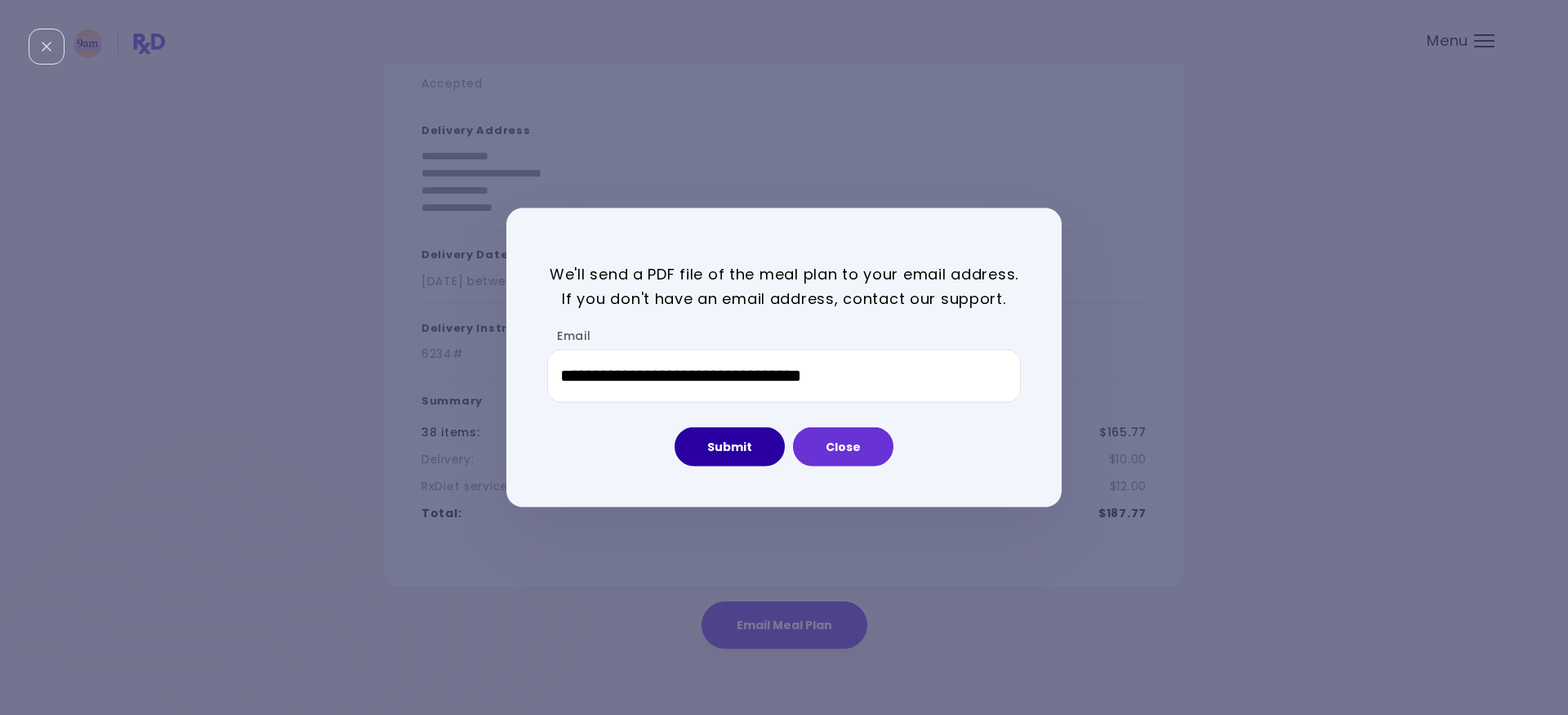
click at [754, 450] on button "Submit" at bounding box center [729, 446] width 110 height 39
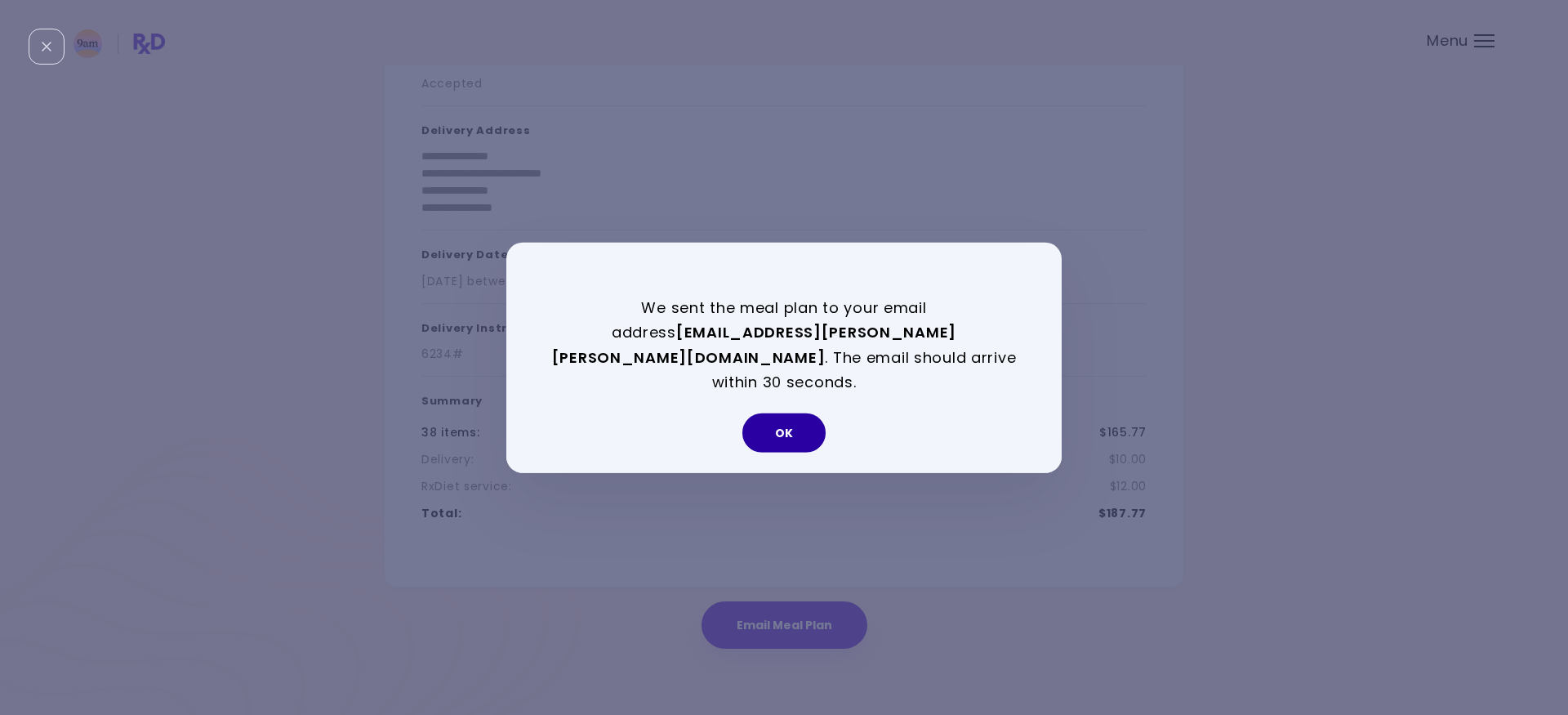
click at [814, 427] on button "OK" at bounding box center [784, 432] width 84 height 39
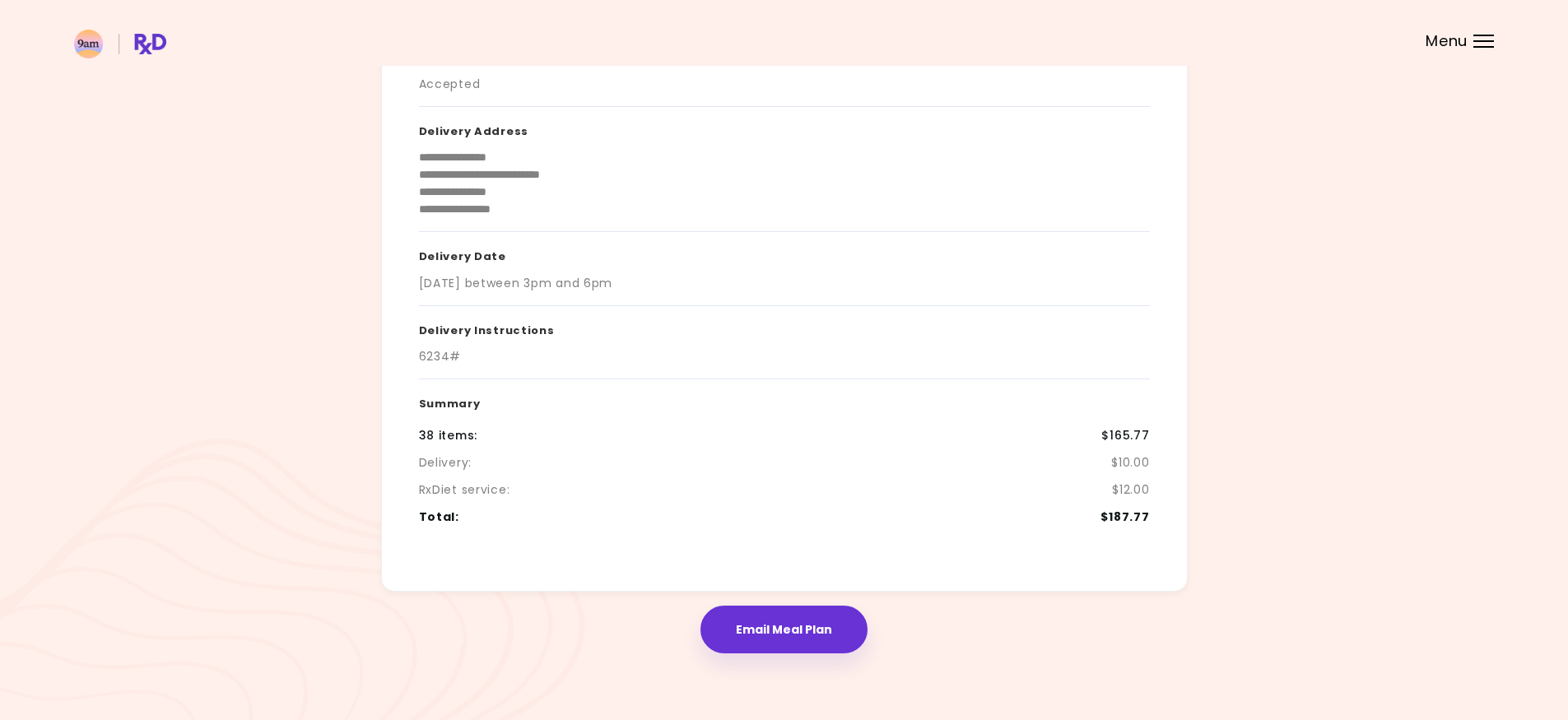
click at [1469, 38] on header at bounding box center [784, 33] width 1568 height 66
click at [1487, 41] on div at bounding box center [1484, 41] width 20 height 2
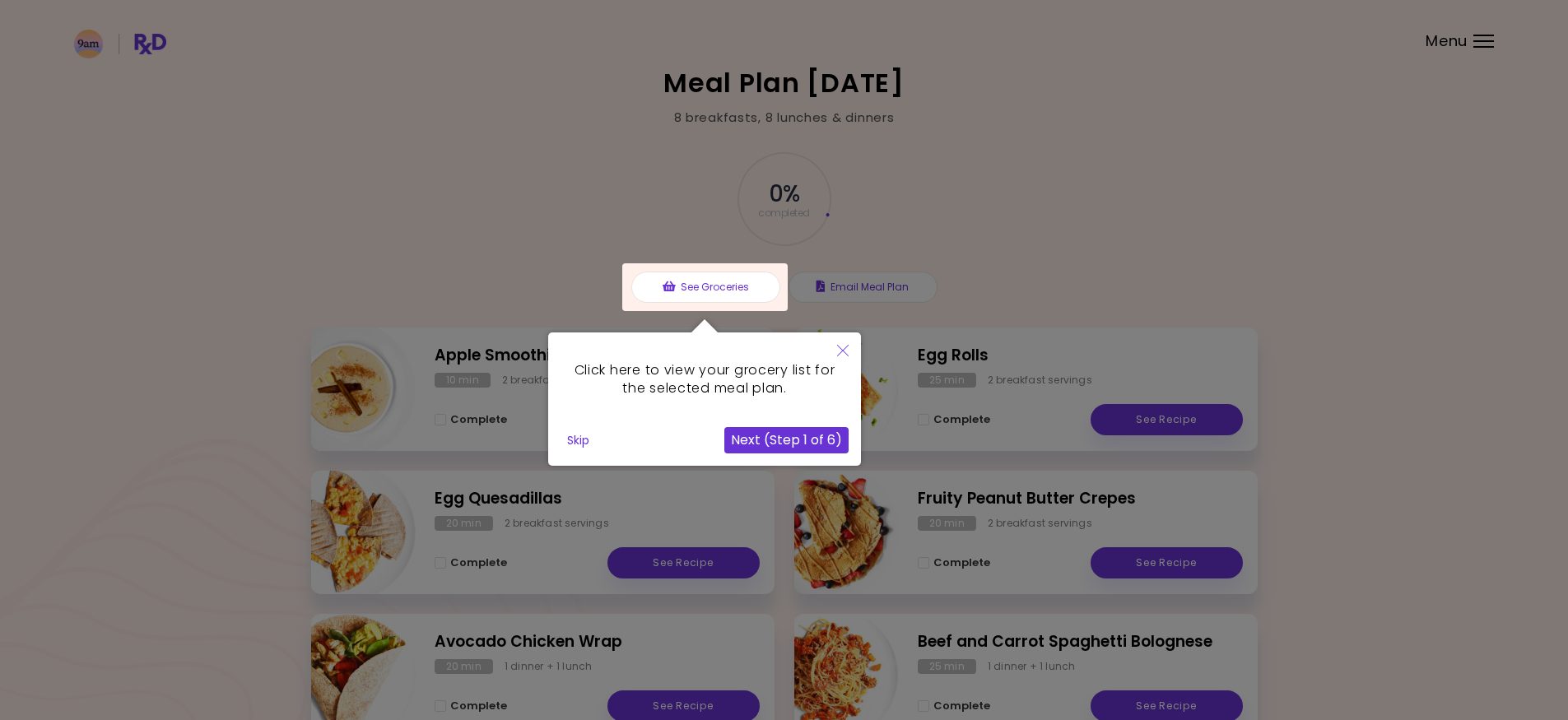
click at [786, 429] on button "Next (Step 1 of 6)" at bounding box center [786, 440] width 124 height 27
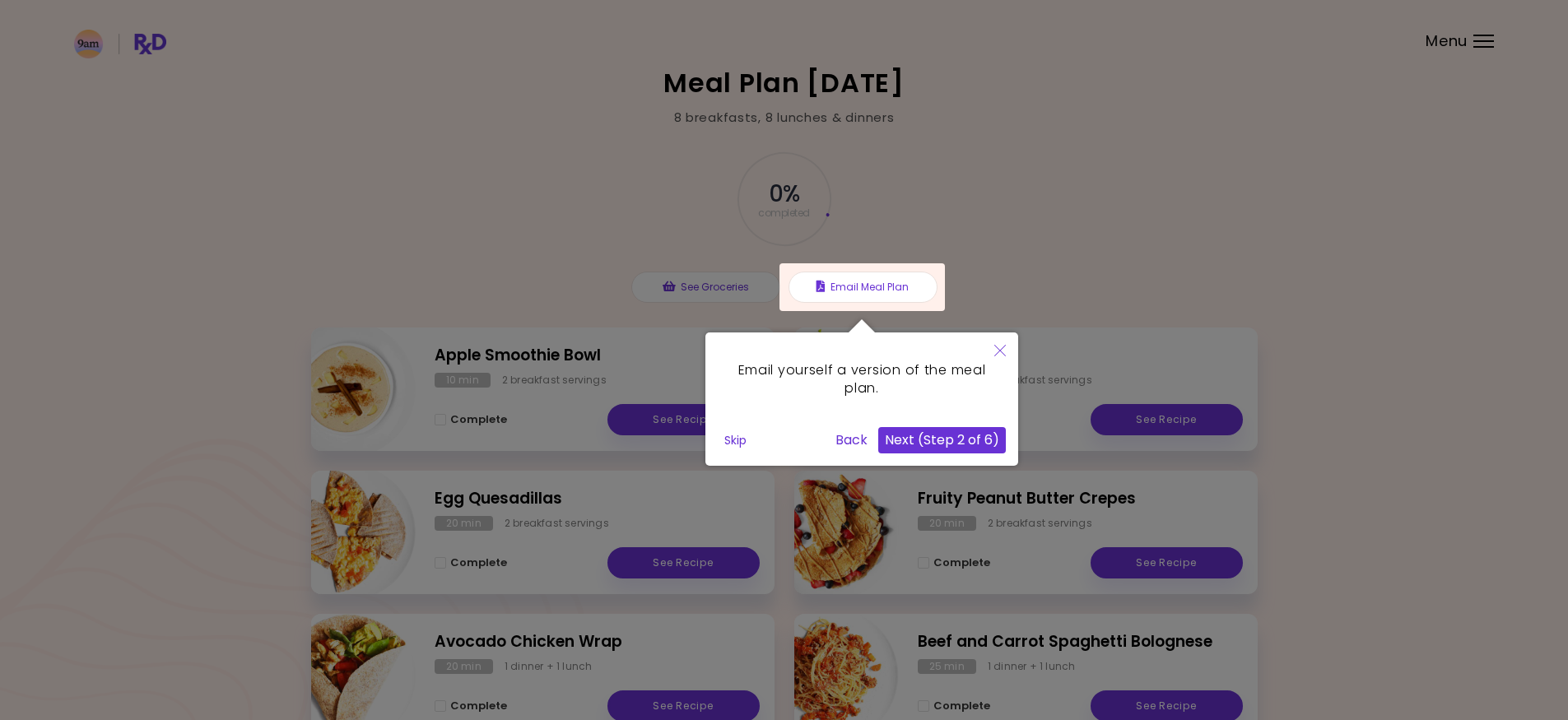
click at [935, 441] on button "Next (Step 2 of 6)" at bounding box center [941, 440] width 127 height 27
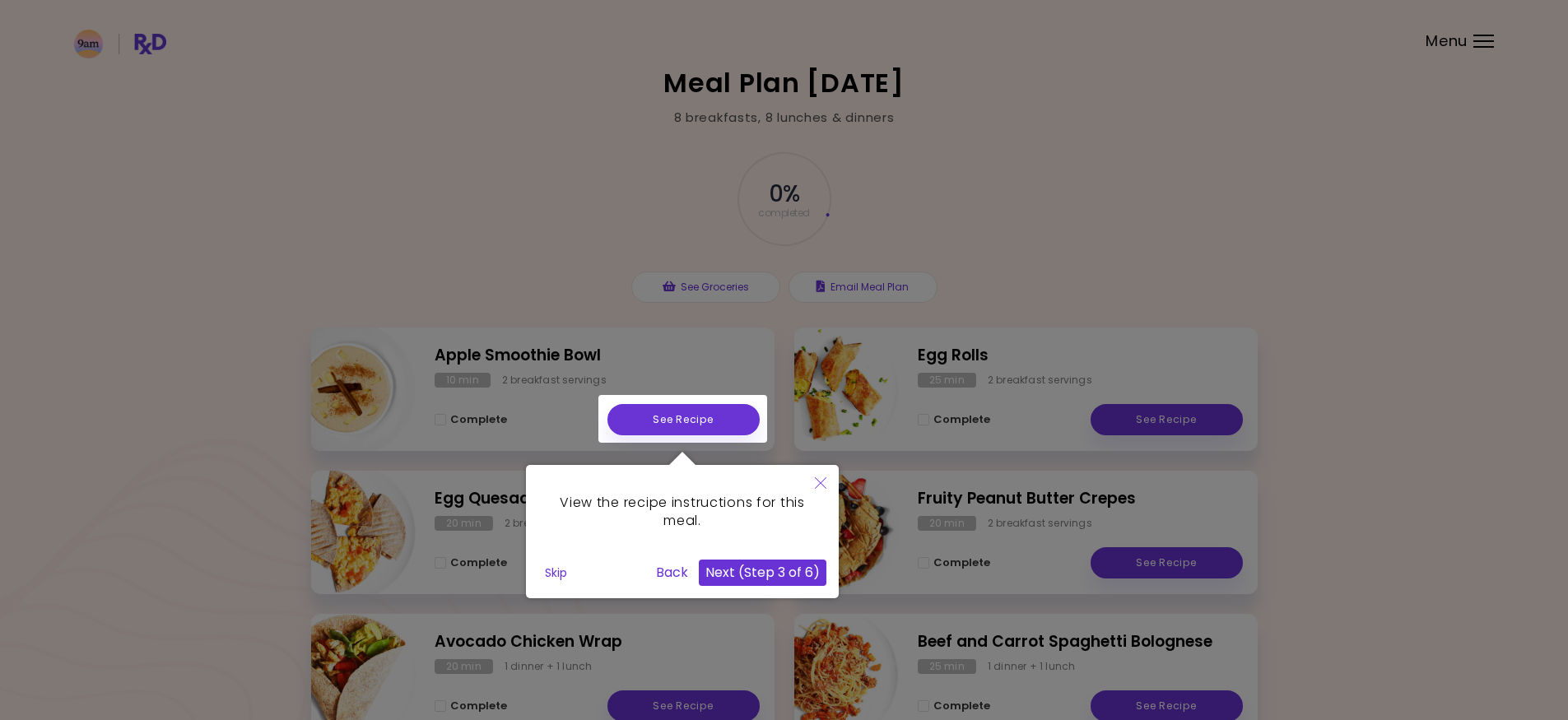
click at [788, 564] on button "Next (Step 3 of 6)" at bounding box center [762, 572] width 127 height 27
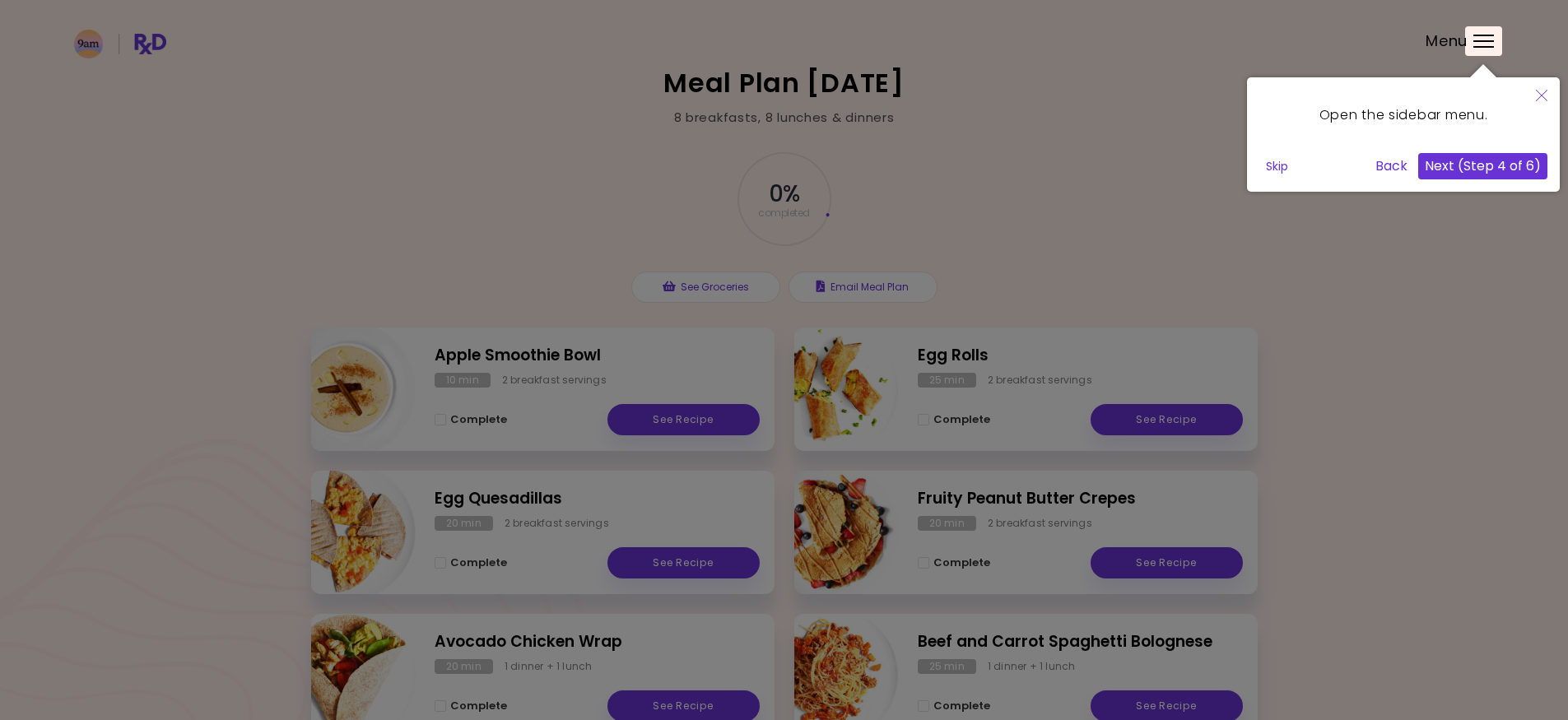
click at [1498, 159] on button "Next (Step 4 of 6)" at bounding box center [1482, 166] width 129 height 27
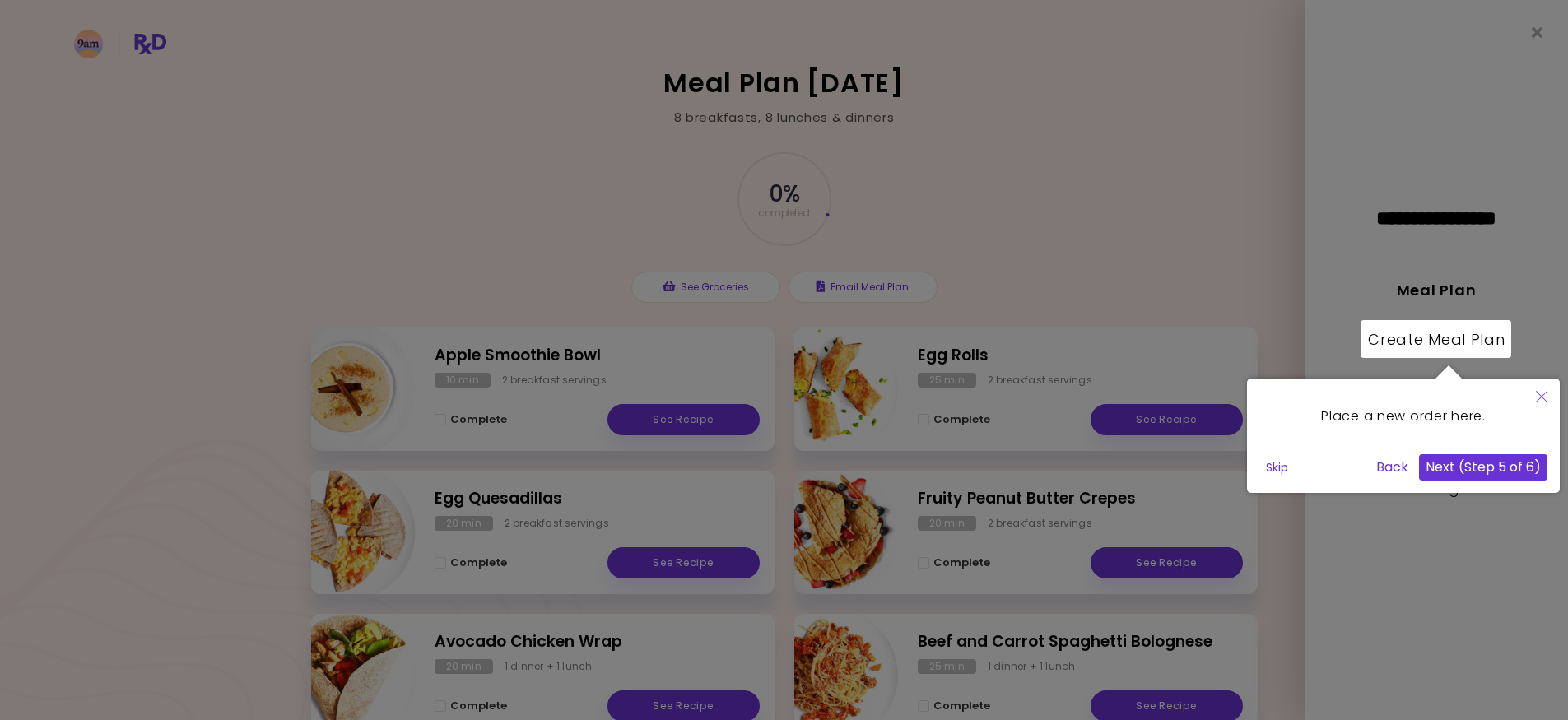
click at [1493, 467] on button "Next (Step 5 of 6)" at bounding box center [1483, 467] width 128 height 27
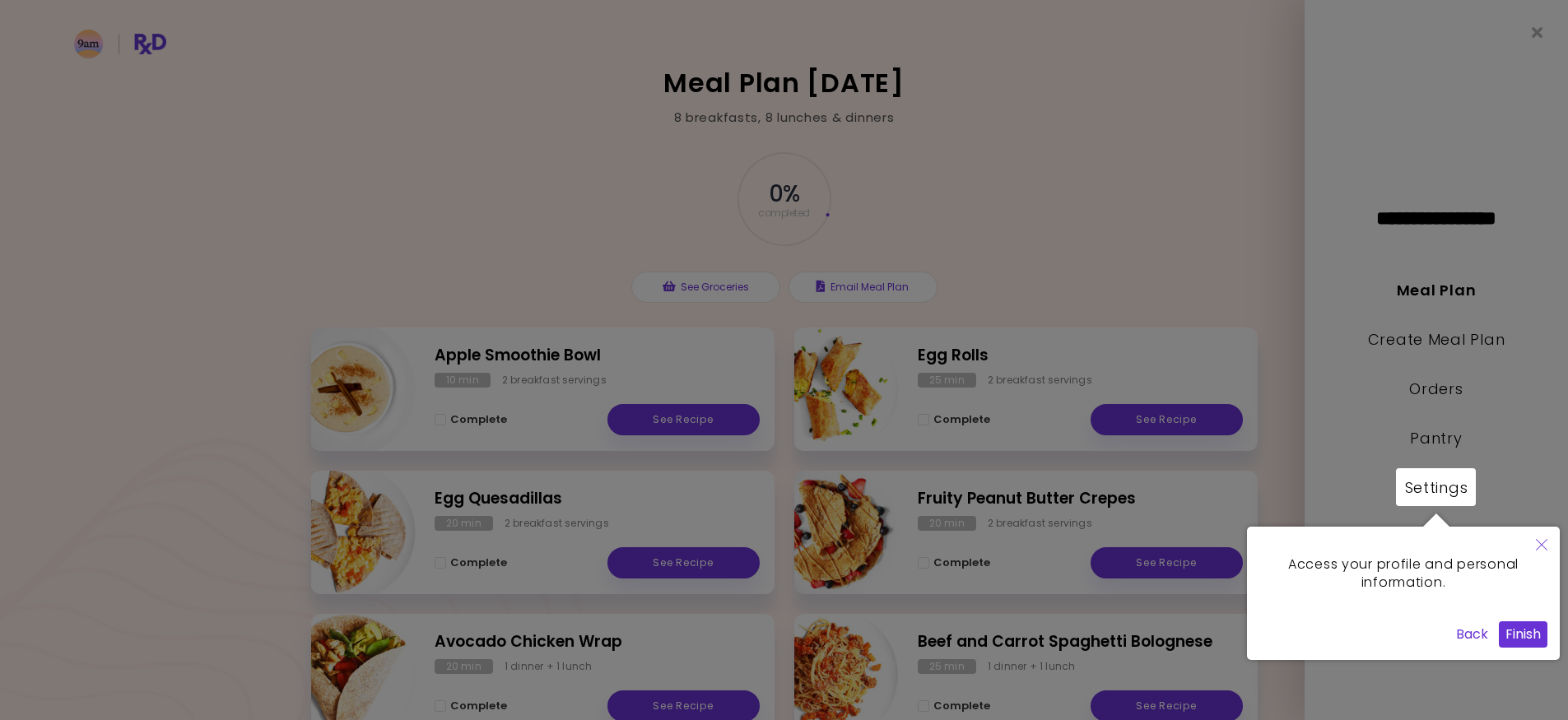
click at [1525, 636] on button "Finish" at bounding box center [1523, 634] width 49 height 27
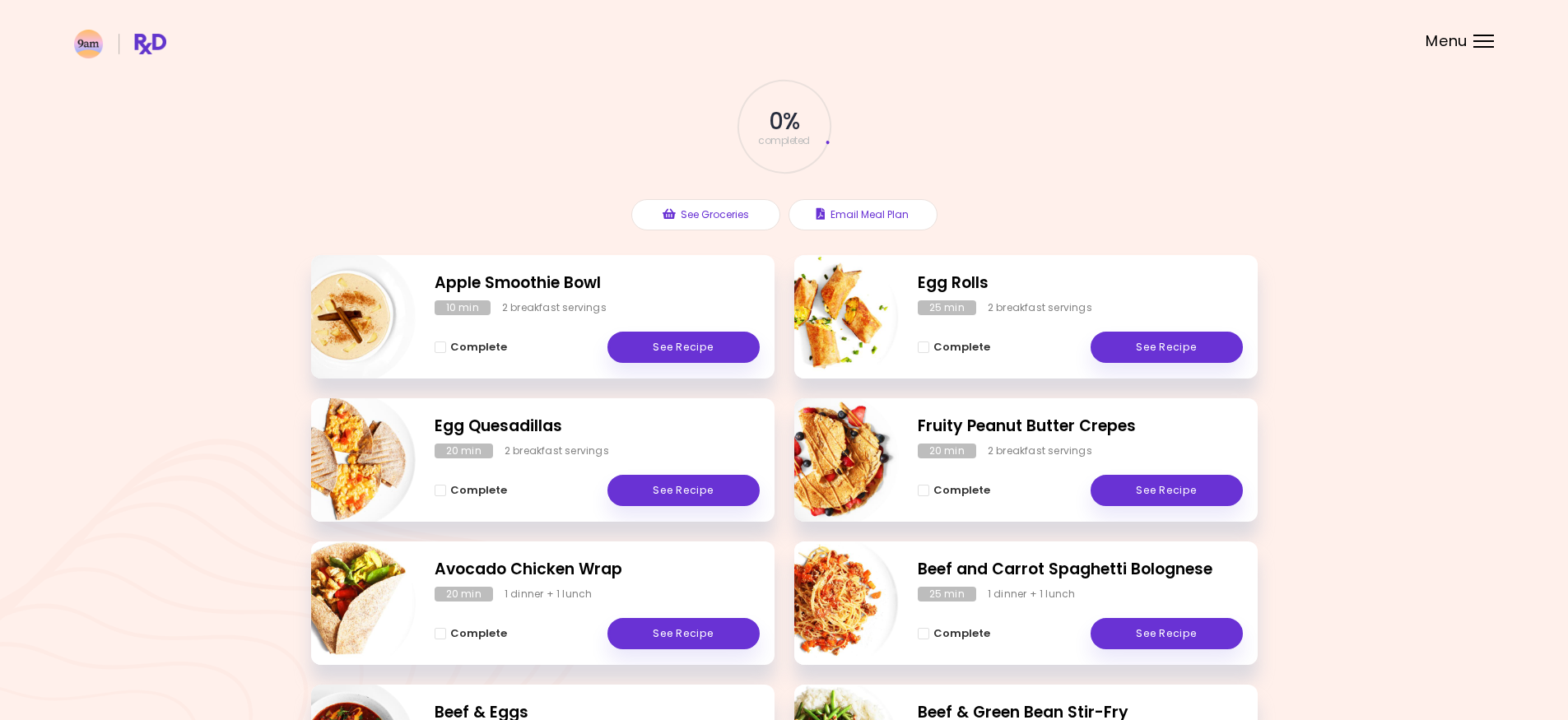
scroll to position [43, 0]
